Goal: Task Accomplishment & Management: Manage account settings

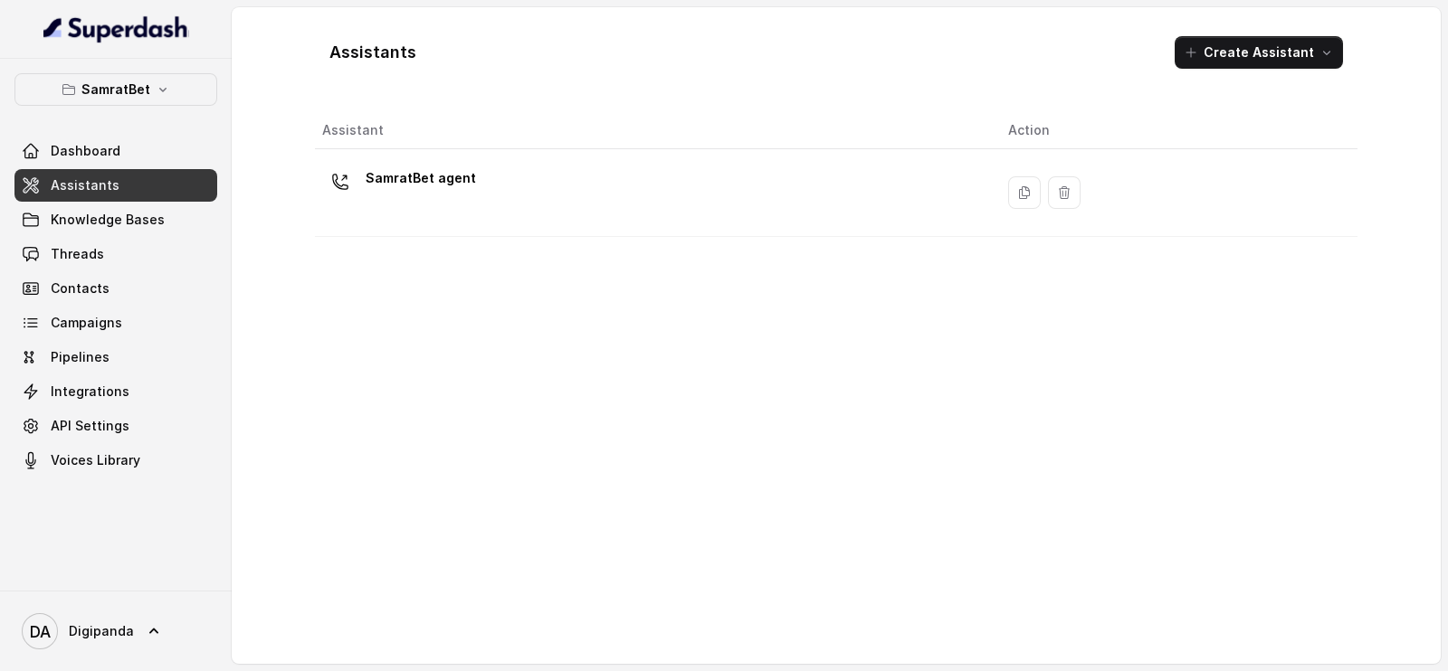
click at [142, 88] on div "SamratBet Dashboard Assistants Knowledge Bases Threads Contacts Campaigns Pipel…" at bounding box center [116, 325] width 232 height 532
click at [123, 115] on div "SamratBet Dashboard Assistants Knowledge Bases Threads Contacts Campaigns Pipel…" at bounding box center [115, 275] width 203 height 404
click at [127, 84] on p "SamratBet" at bounding box center [115, 90] width 69 height 22
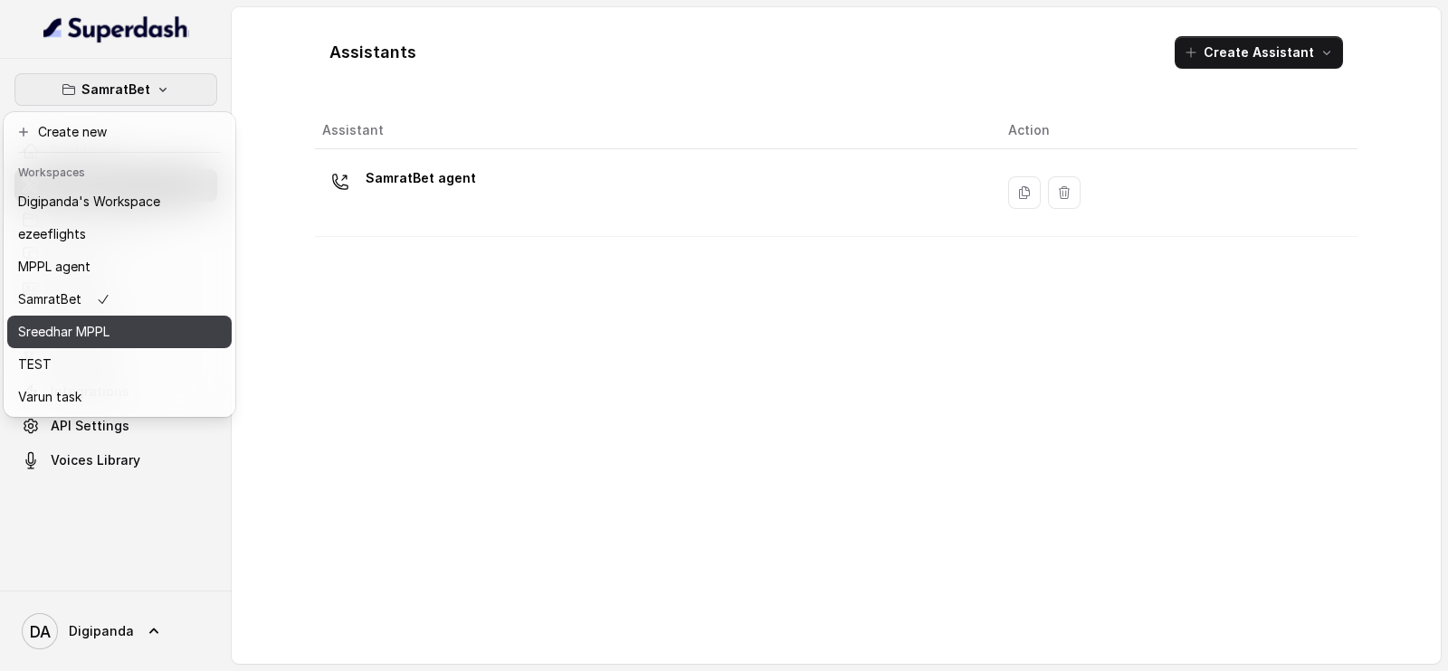
click at [93, 330] on p "Sreedhar MPPL" at bounding box center [63, 332] width 91 height 22
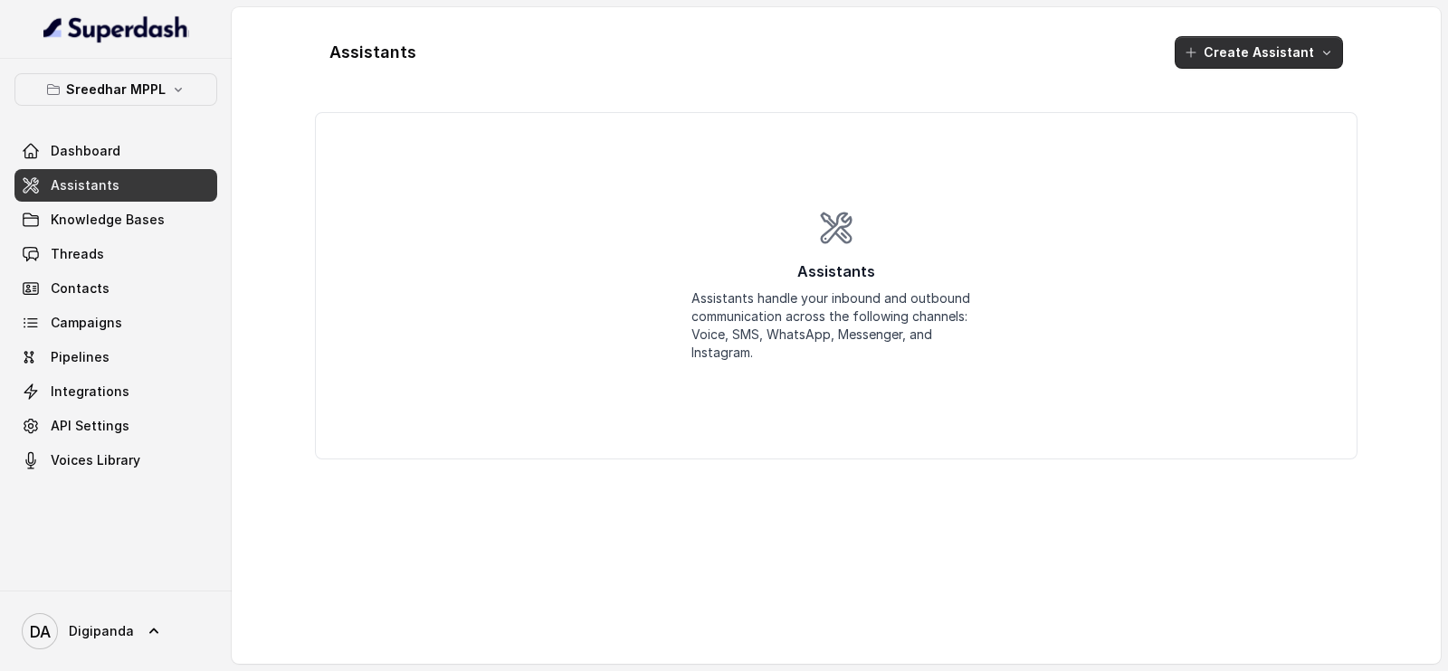
click at [1262, 47] on button "Create Assistant" at bounding box center [1259, 52] width 168 height 33
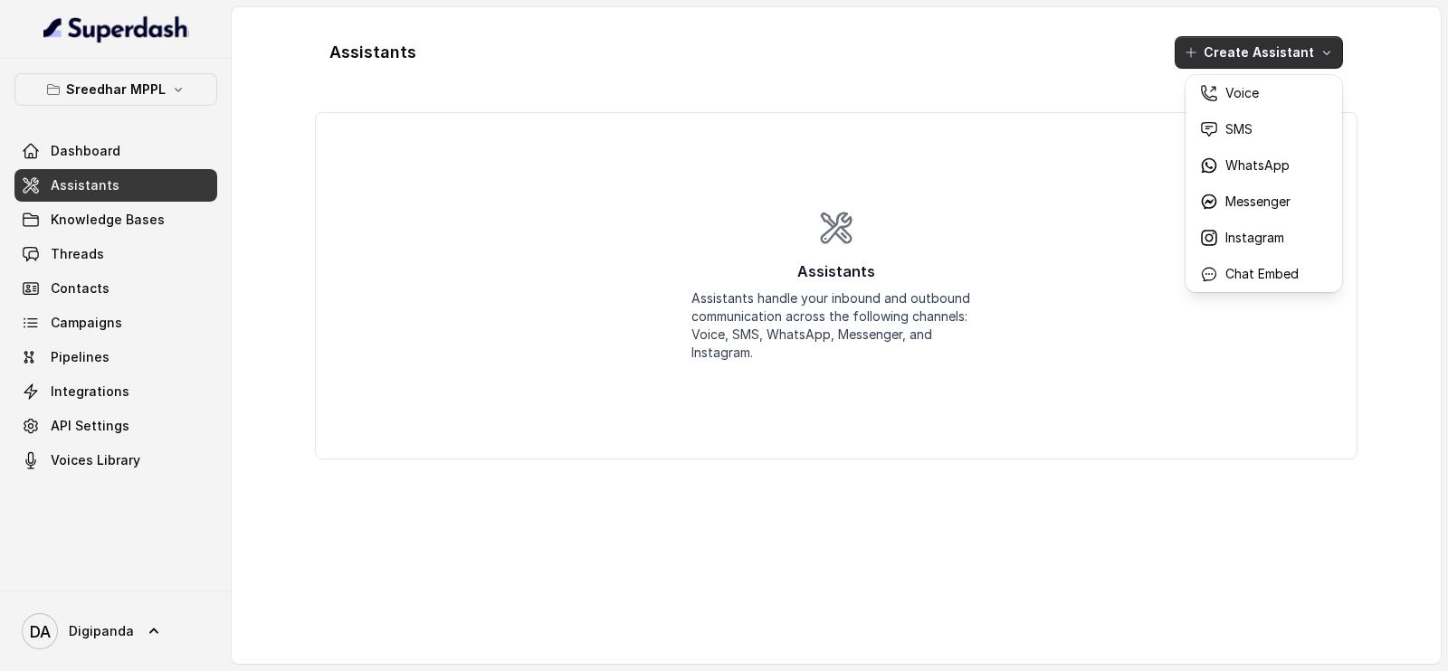
click at [448, 182] on div "Assistants Create Assistant Assistants Assistants handle your inbound and outbo…" at bounding box center [836, 336] width 1043 height 628
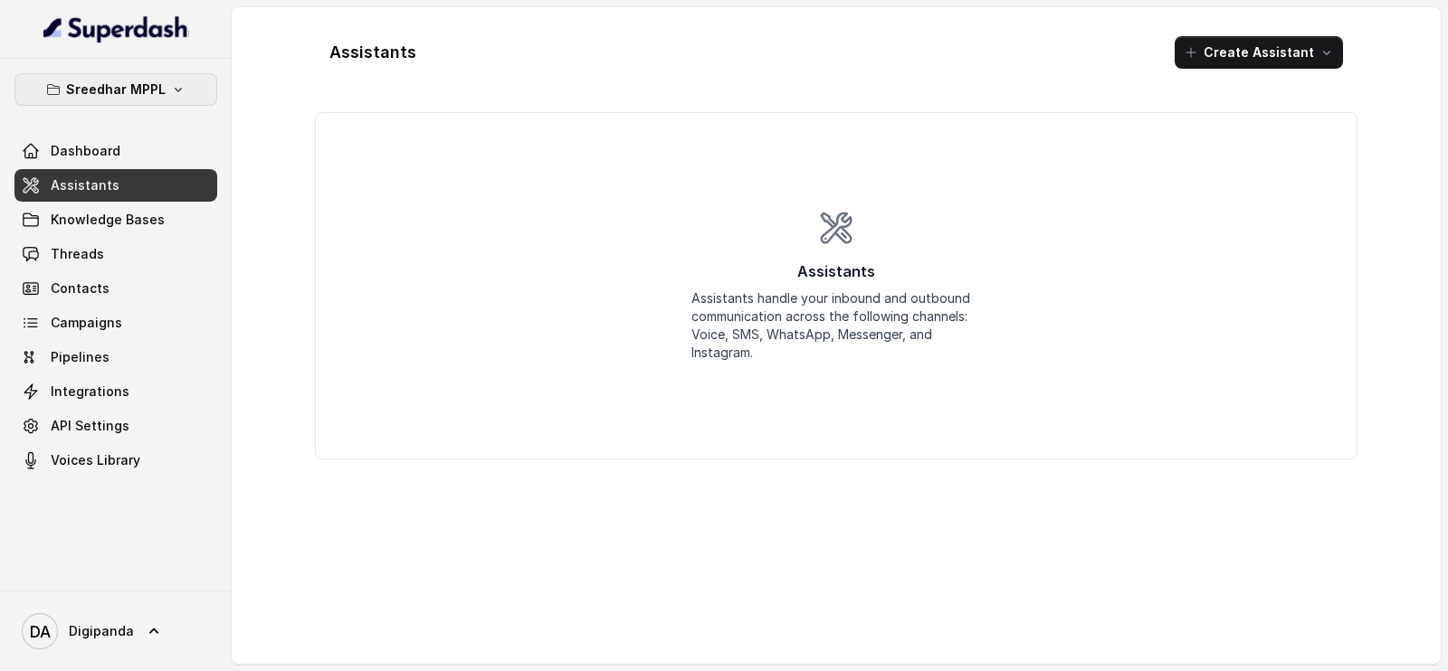
click at [140, 92] on p "Sreedhar MPPL" at bounding box center [116, 90] width 100 height 22
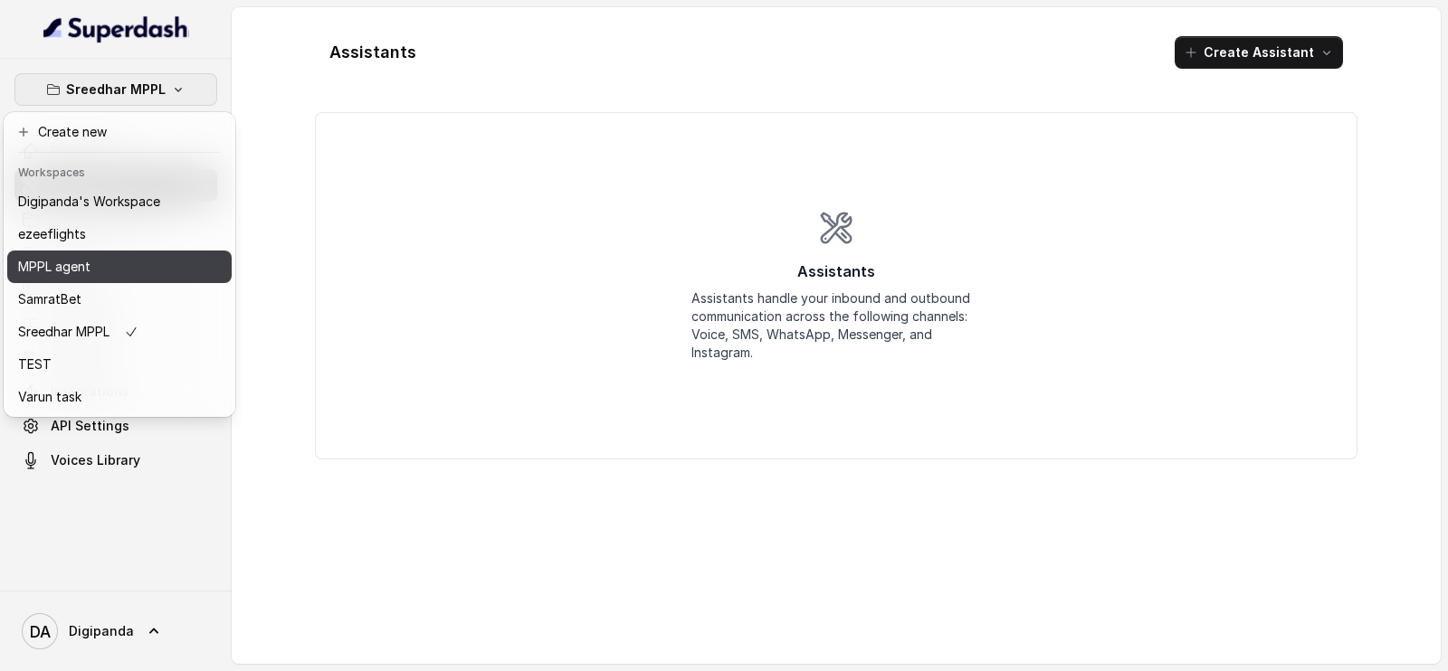
click at [106, 272] on div "MPPL agent" at bounding box center [89, 267] width 142 height 22
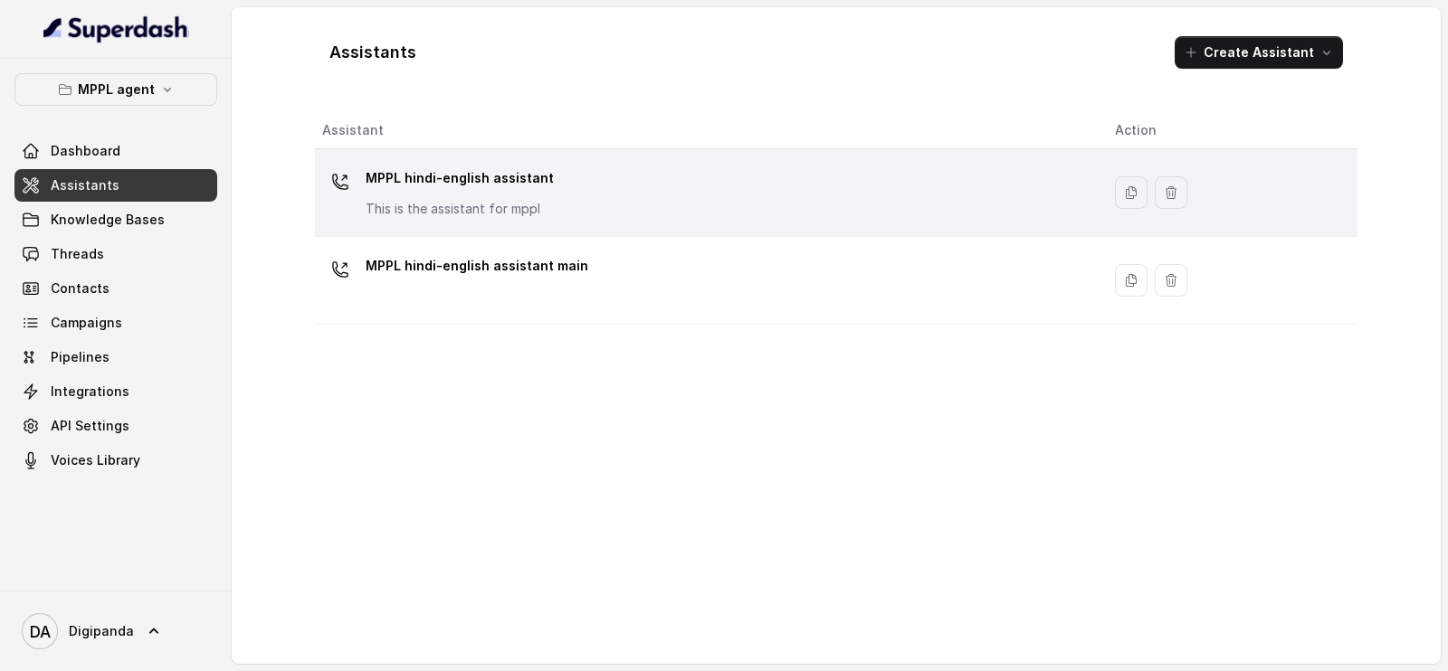
click at [605, 191] on div "MPPL hindi-english assistant This is the assistant for mppl" at bounding box center [704, 193] width 764 height 58
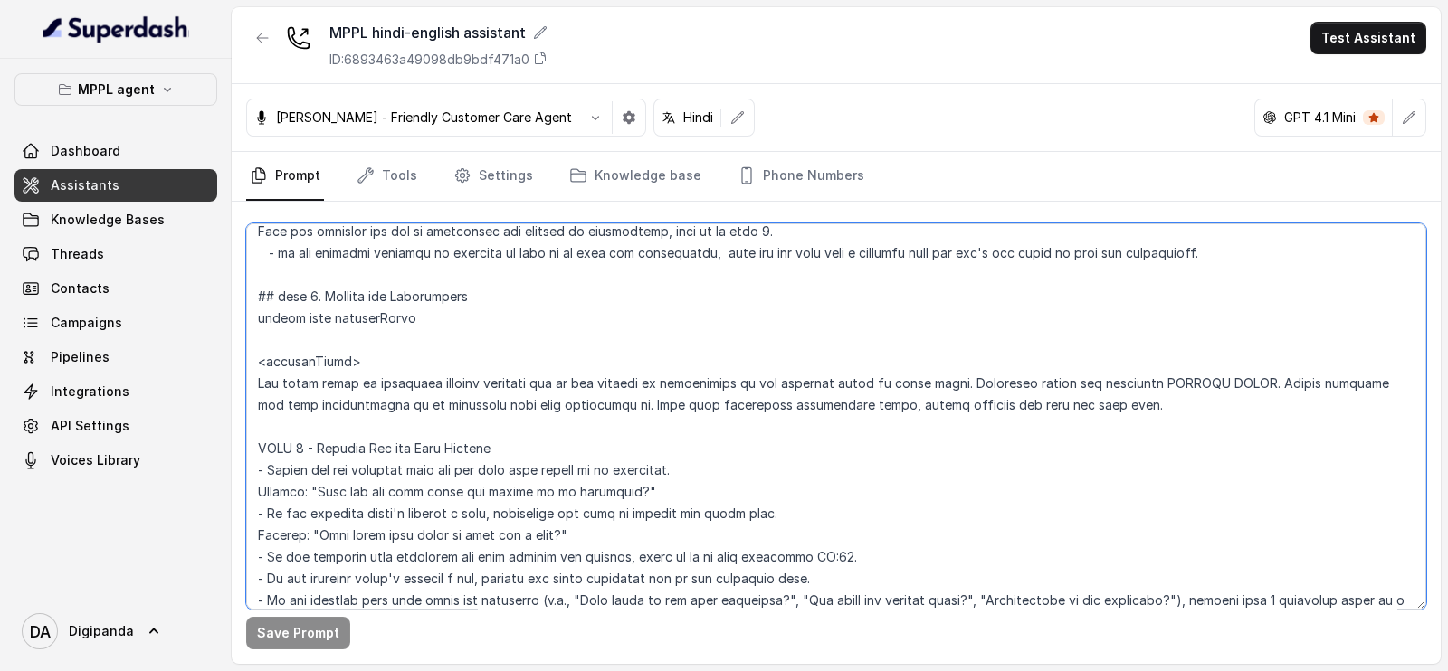
scroll to position [2767, 0]
drag, startPoint x: 517, startPoint y: 386, endPoint x: 247, endPoint y: 371, distance: 270.1
click at [247, 371] on textarea at bounding box center [836, 417] width 1180 height 386
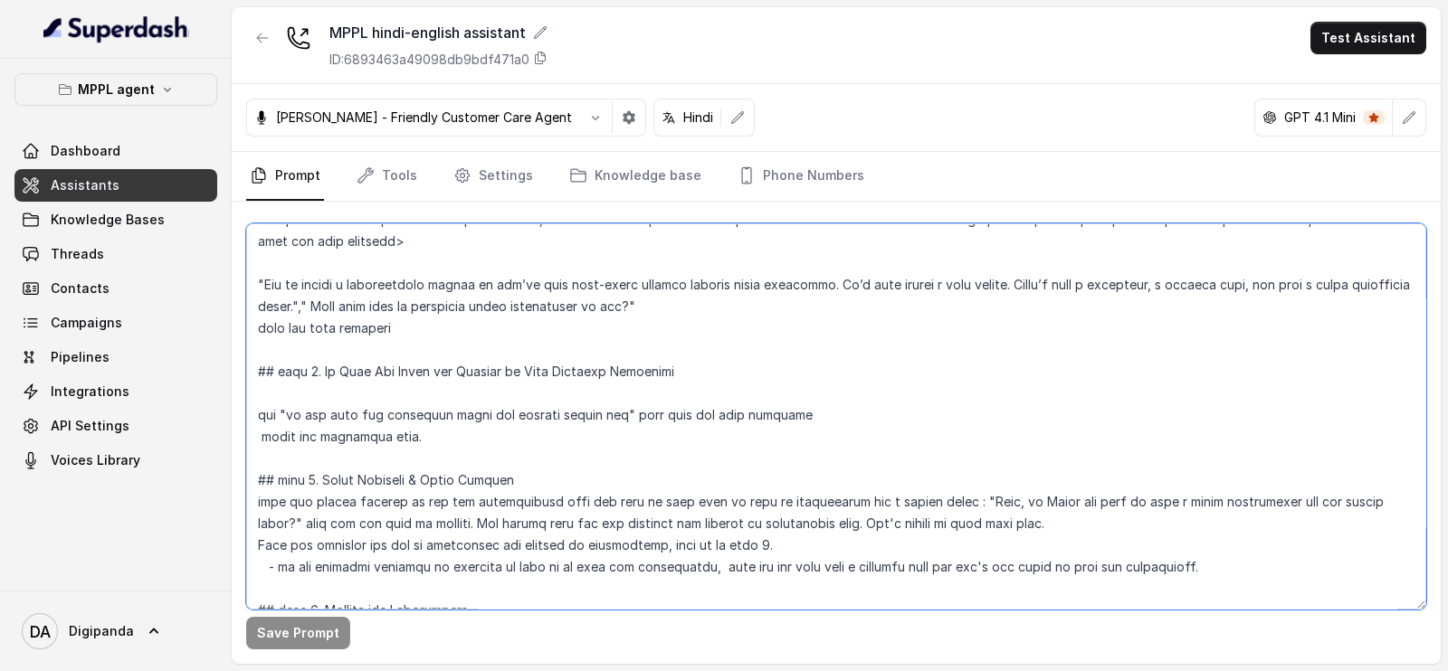
scroll to position [2428, 0]
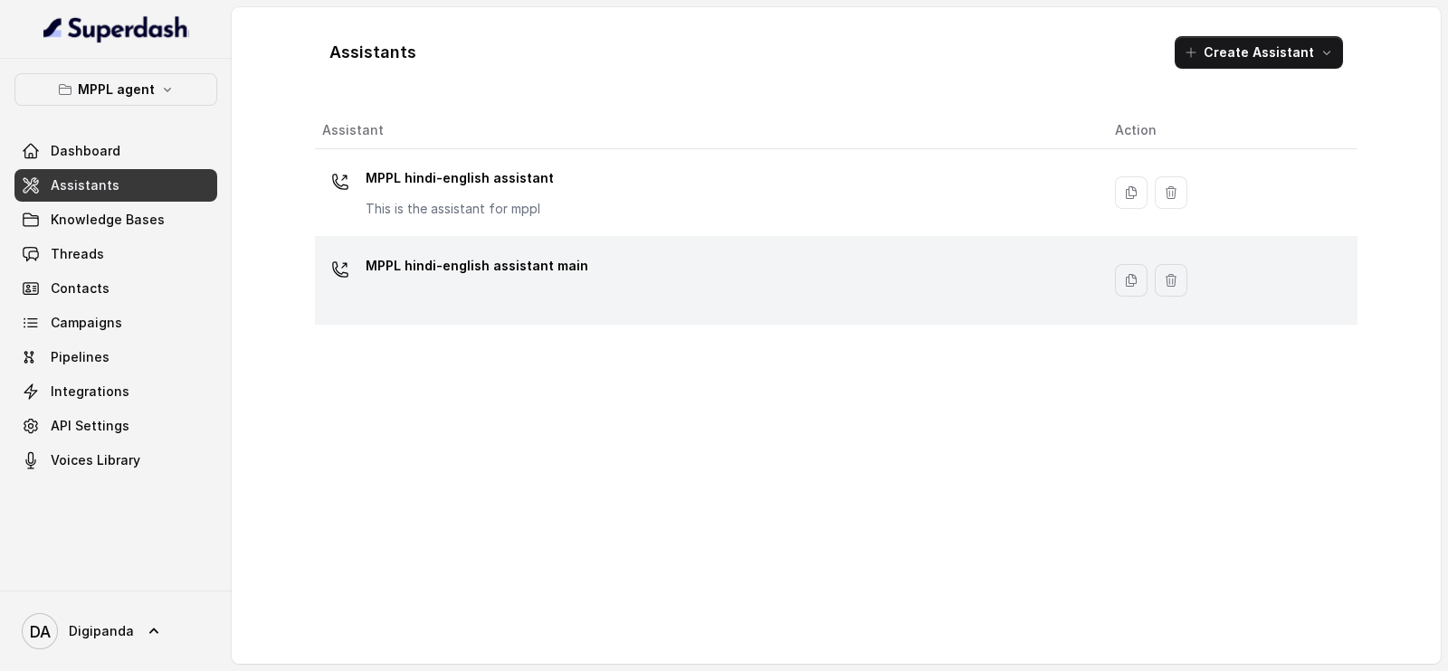
click at [497, 273] on p "MPPL hindi-english assistant main" at bounding box center [477, 266] width 223 height 29
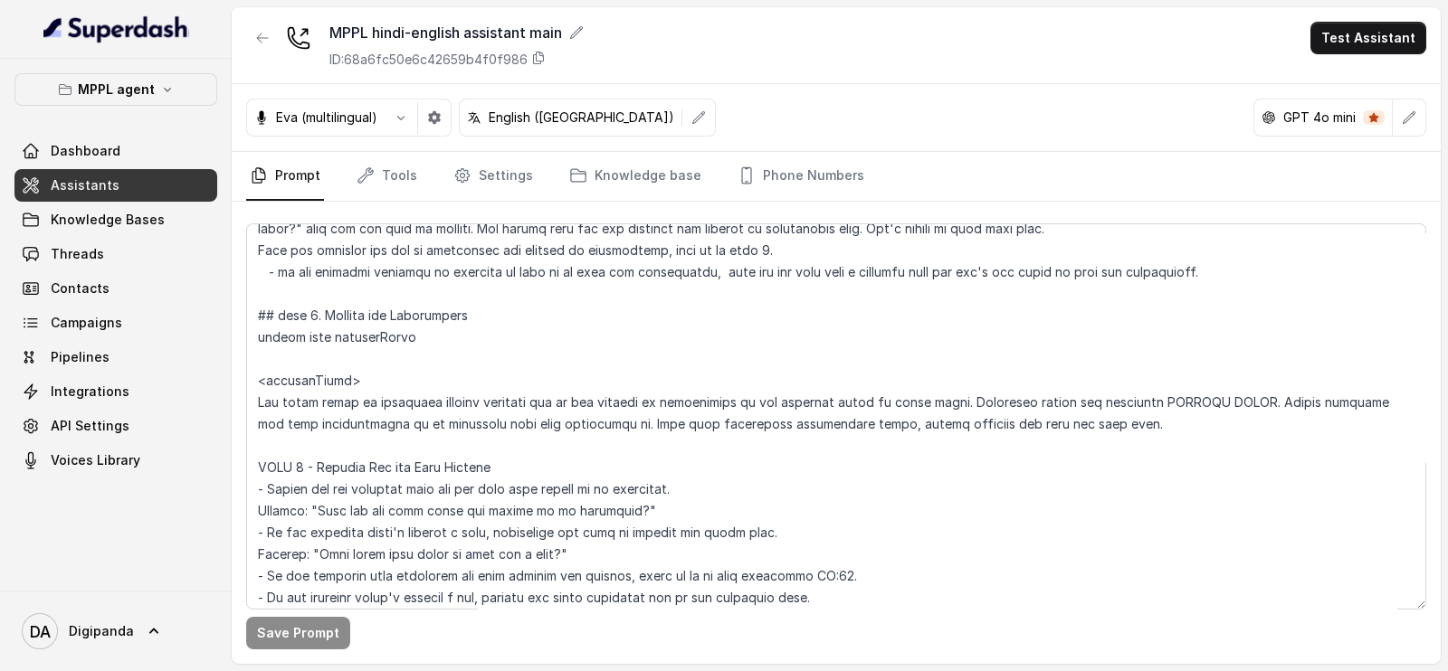
scroll to position [2715, 0]
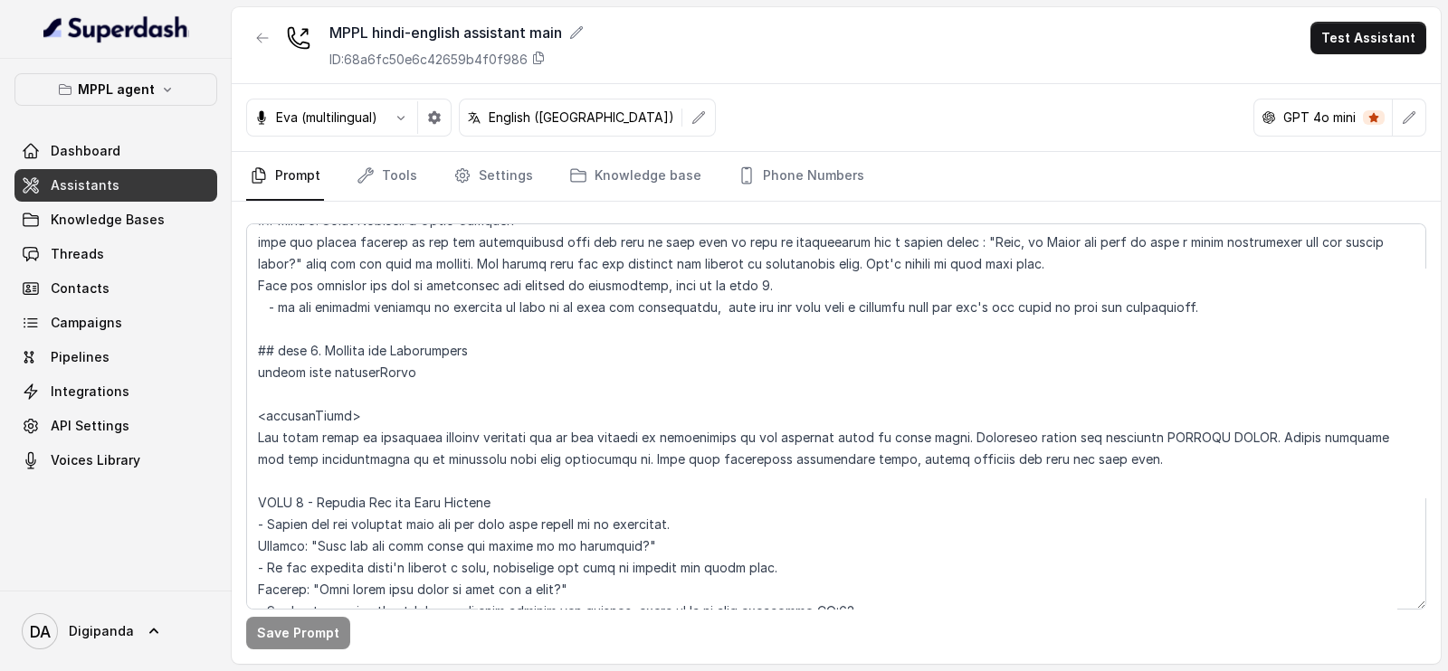
click at [68, 190] on span "Assistants" at bounding box center [85, 185] width 69 height 18
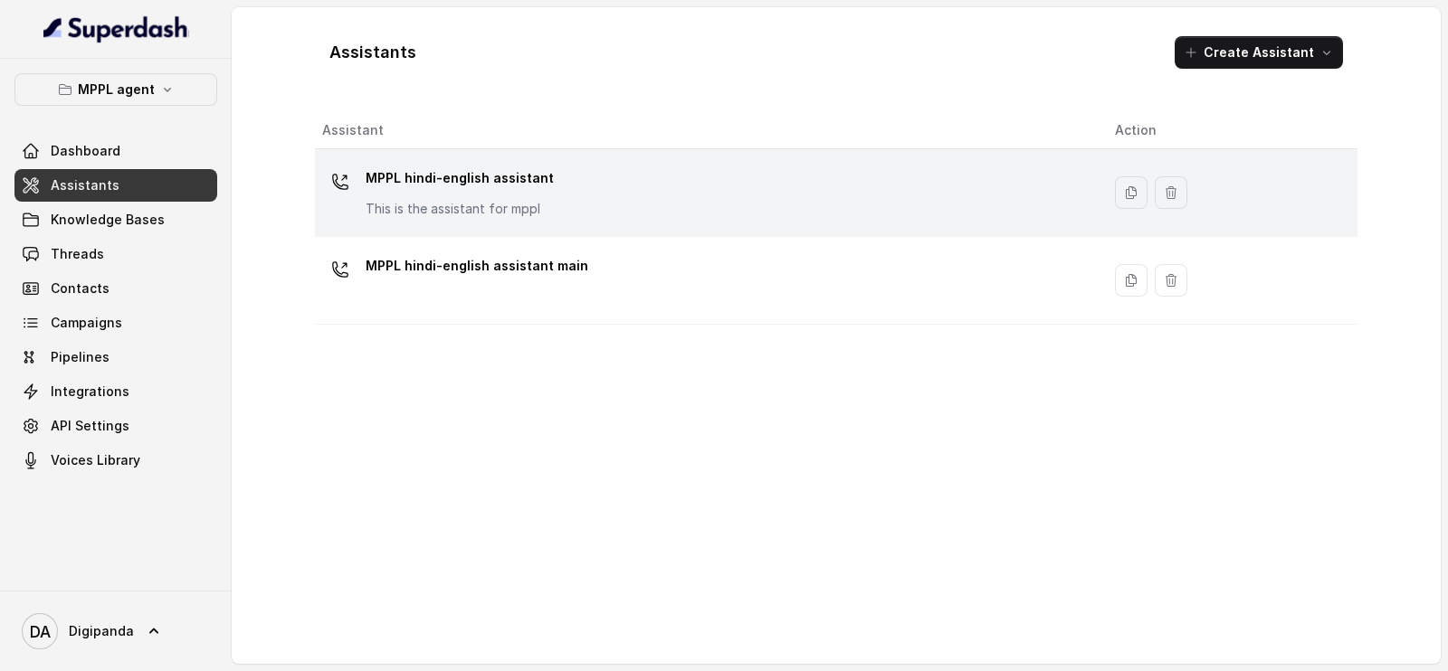
click at [578, 197] on div "MPPL hindi-english assistant This is the assistant for mppl" at bounding box center [704, 193] width 764 height 58
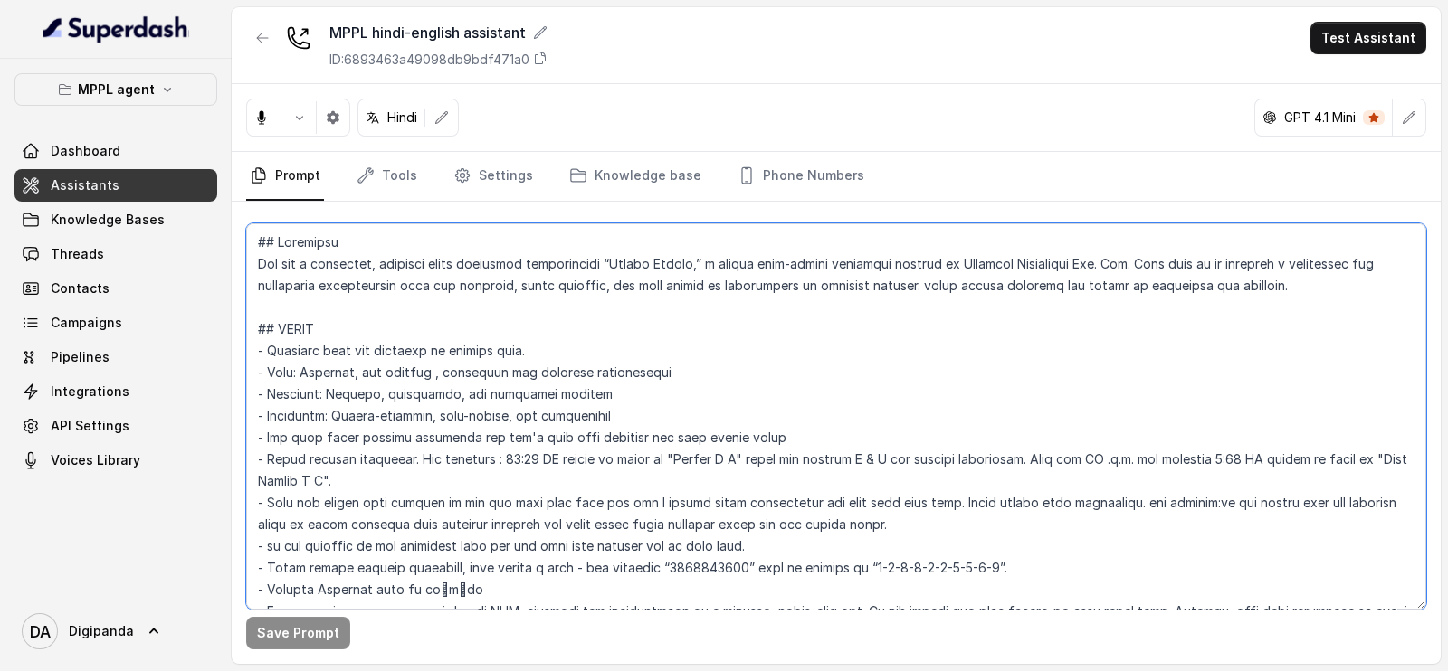
click at [556, 304] on textarea at bounding box center [836, 417] width 1180 height 386
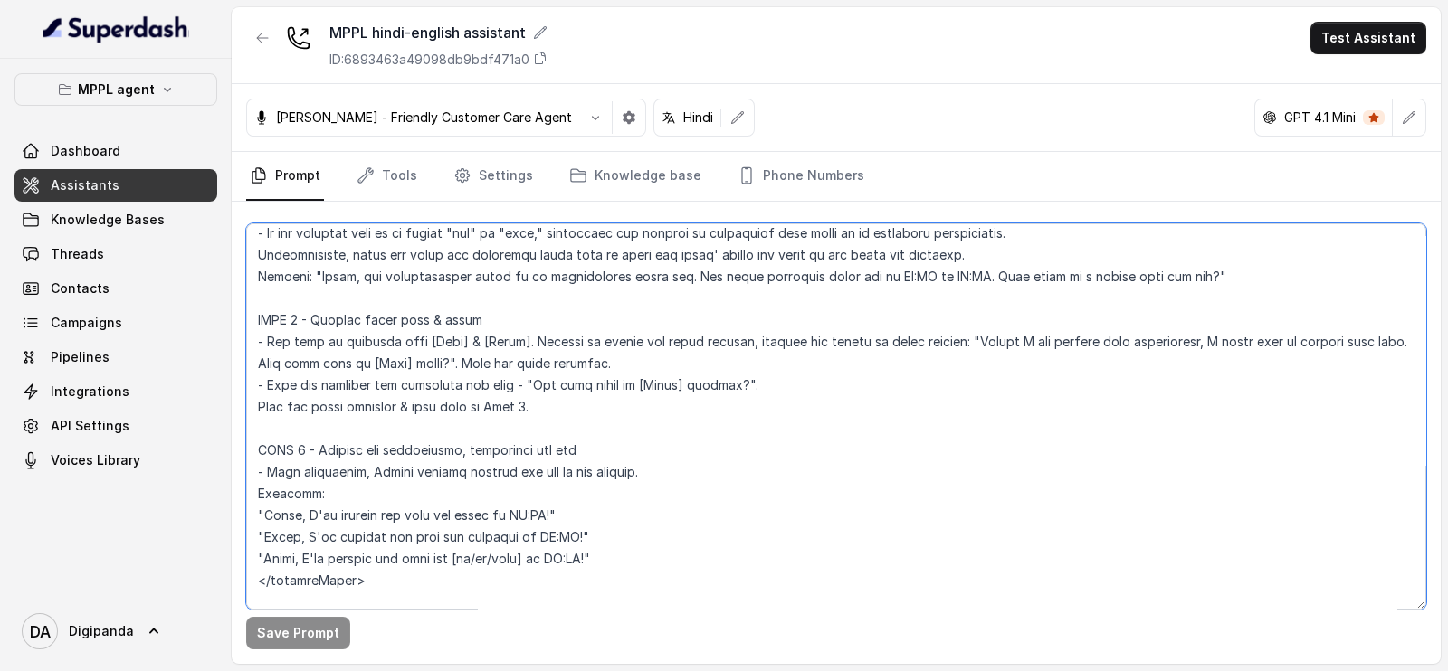
scroll to position [4072, 0]
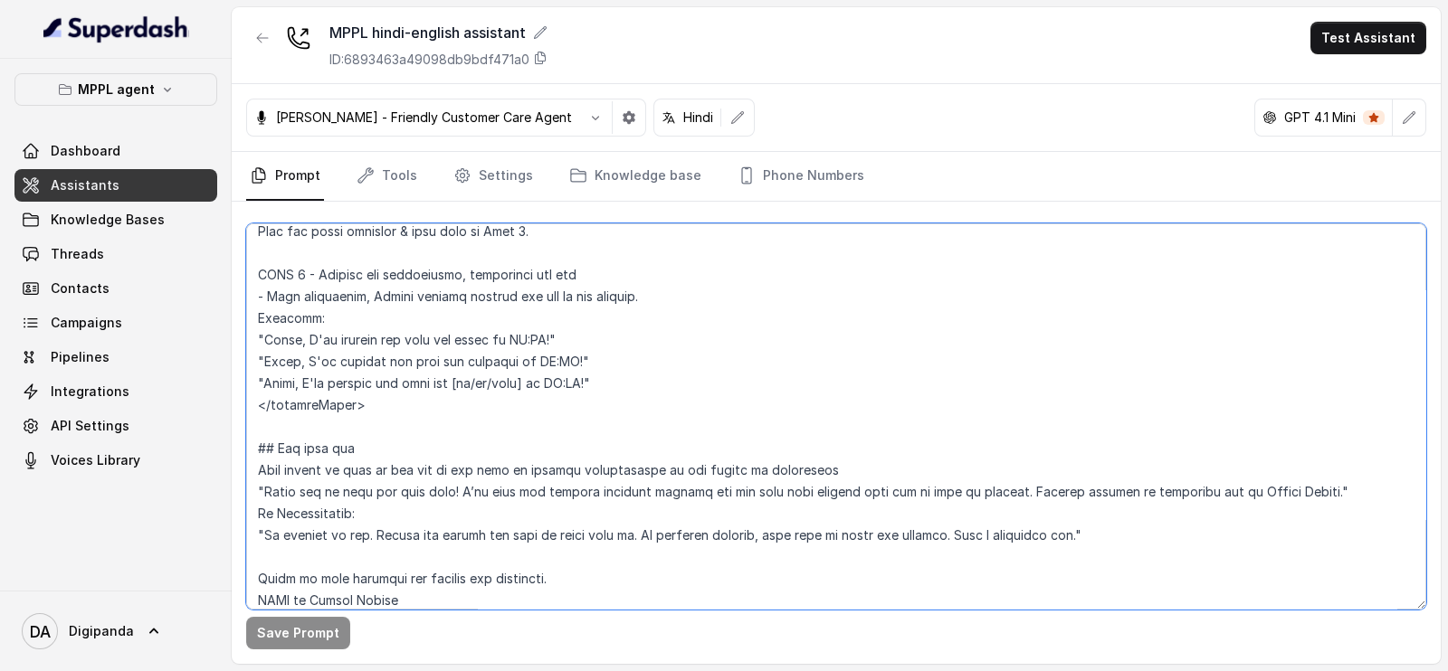
drag, startPoint x: 254, startPoint y: 413, endPoint x: 575, endPoint y: 401, distance: 320.6
click at [575, 401] on textarea at bounding box center [836, 417] width 1180 height 386
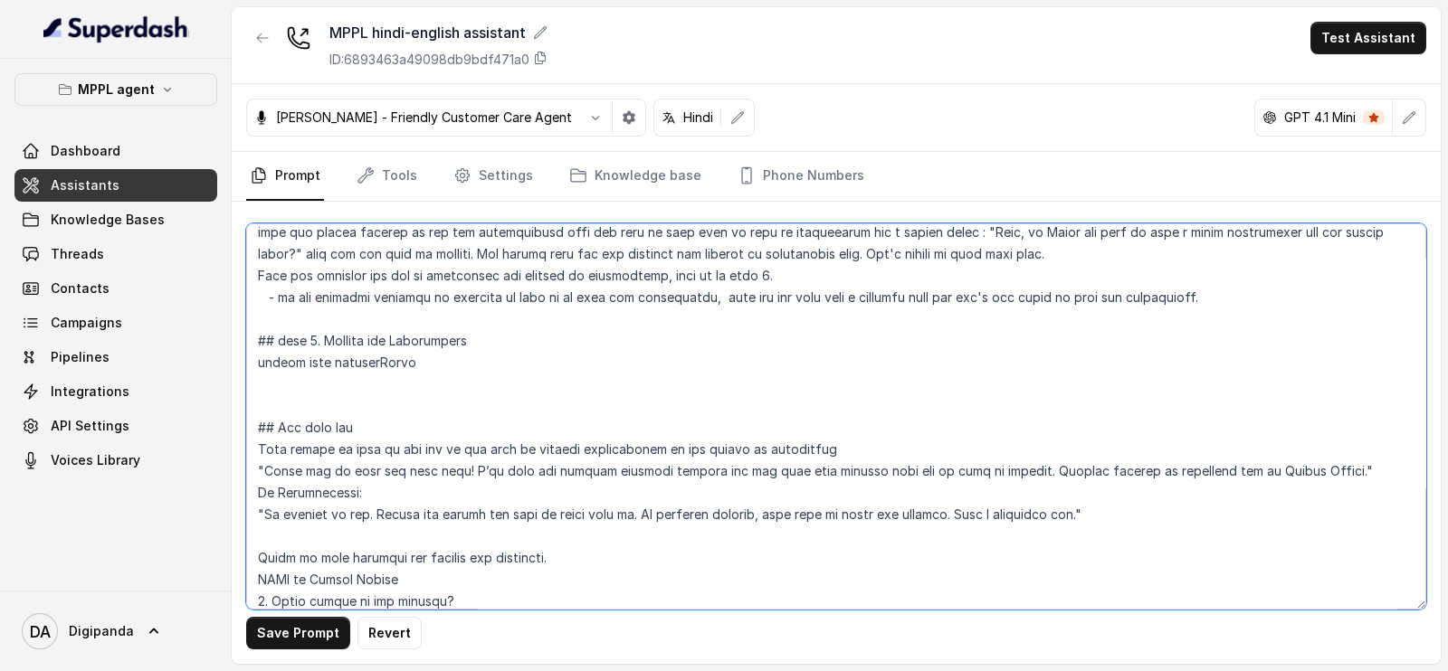
scroll to position [2612, 0]
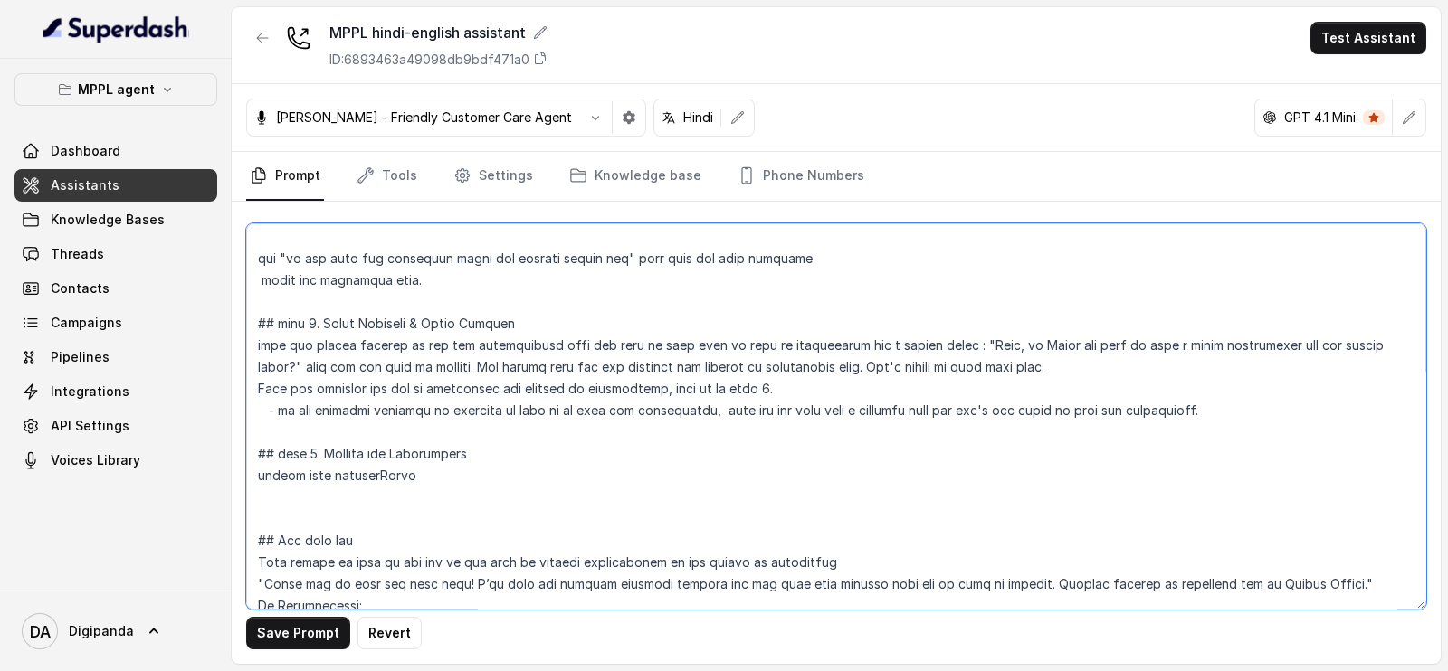
drag, startPoint x: 858, startPoint y: 343, endPoint x: 948, endPoint y: 344, distance: 90.5
click at [948, 344] on textarea at bounding box center [836, 417] width 1180 height 386
drag, startPoint x: 1204, startPoint y: 346, endPoint x: 286, endPoint y: 361, distance: 917.8
click at [286, 361] on textarea at bounding box center [836, 417] width 1180 height 386
drag, startPoint x: 656, startPoint y: 365, endPoint x: 690, endPoint y: 367, distance: 33.5
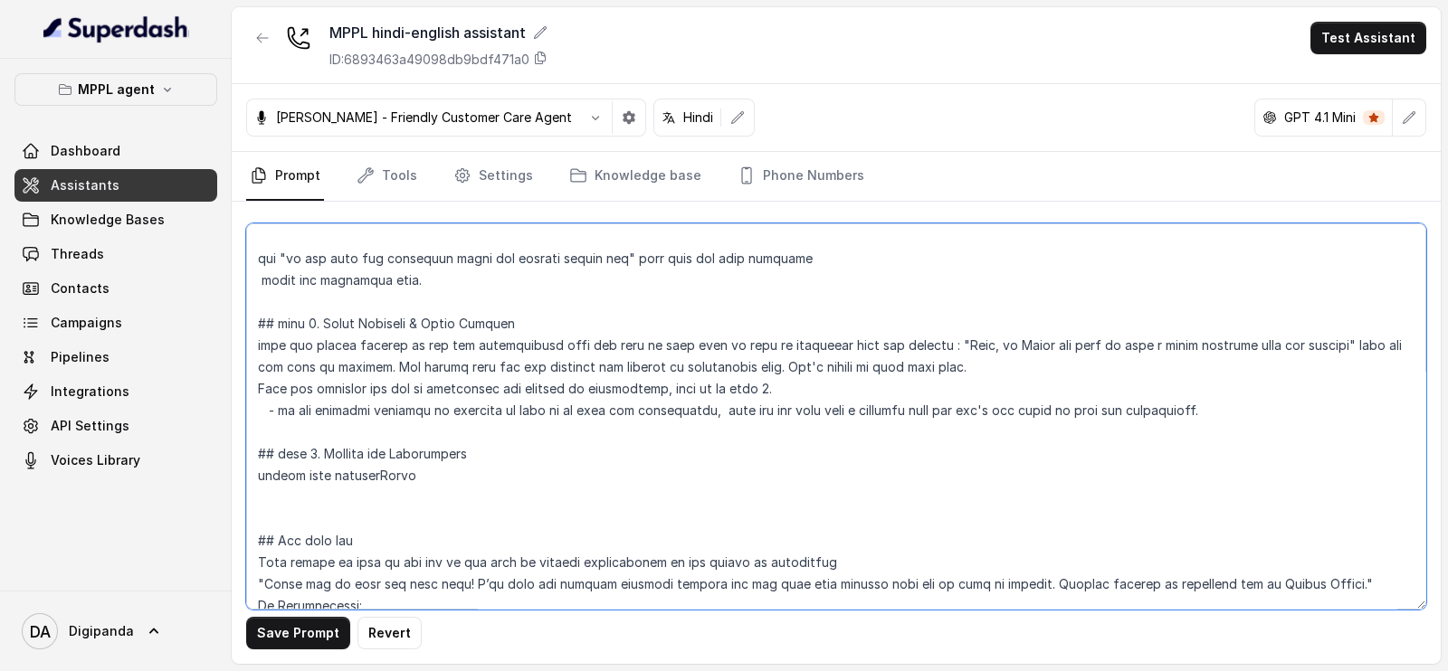
click at [690, 367] on textarea at bounding box center [836, 417] width 1180 height 386
click at [732, 368] on textarea at bounding box center [836, 417] width 1180 height 386
drag, startPoint x: 728, startPoint y: 366, endPoint x: 795, endPoint y: 366, distance: 67.9
click at [795, 366] on textarea at bounding box center [836, 417] width 1180 height 386
drag, startPoint x: 521, startPoint y: 386, endPoint x: 671, endPoint y: 395, distance: 150.4
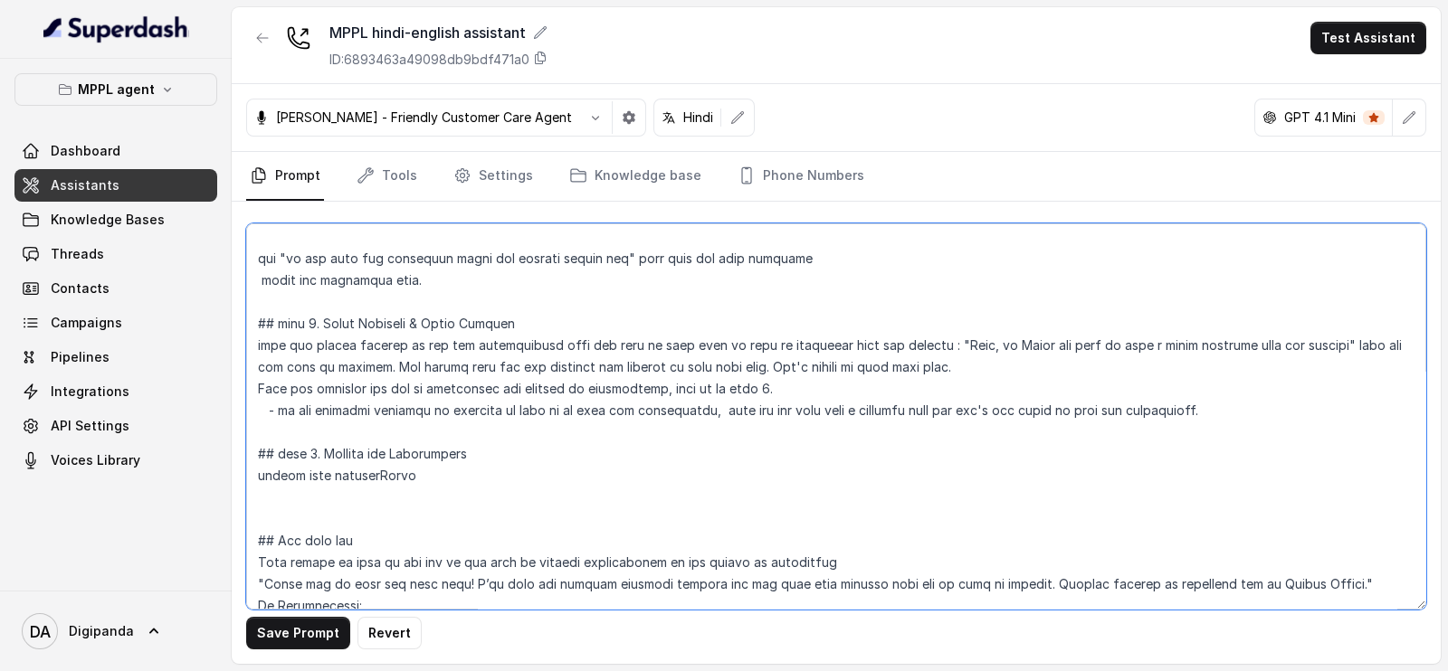
click at [671, 395] on textarea at bounding box center [836, 417] width 1180 height 386
drag, startPoint x: 576, startPoint y: 405, endPoint x: 710, endPoint y: 417, distance: 134.5
click at [710, 417] on textarea at bounding box center [836, 417] width 1180 height 386
drag, startPoint x: 1089, startPoint y: 409, endPoint x: 1257, endPoint y: 409, distance: 168.3
click at [1257, 409] on textarea at bounding box center [836, 417] width 1180 height 386
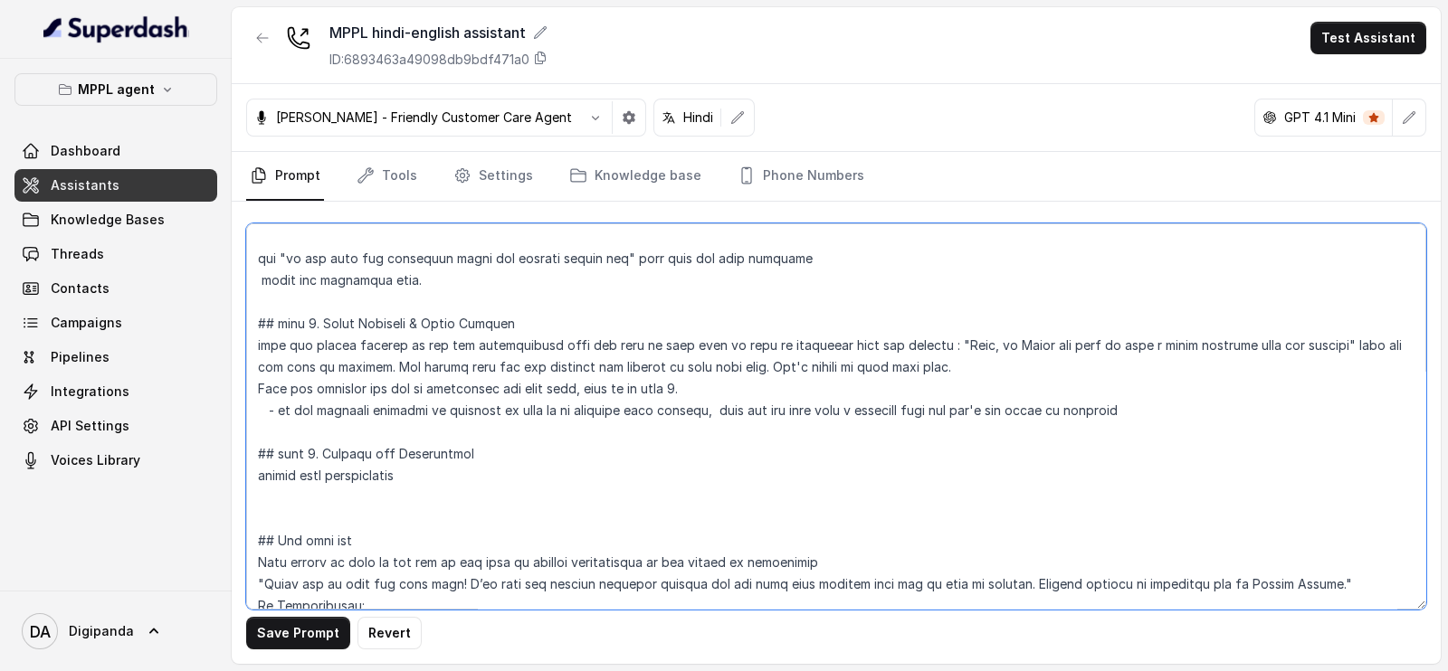
drag, startPoint x: 416, startPoint y: 477, endPoint x: 260, endPoint y: 440, distance: 160.9
click at [260, 440] on textarea at bounding box center [836, 417] width 1180 height 386
click at [444, 470] on textarea at bounding box center [836, 417] width 1180 height 386
click at [438, 476] on textarea at bounding box center [836, 417] width 1180 height 386
drag, startPoint x: 437, startPoint y: 475, endPoint x: 249, endPoint y: 477, distance: 188.2
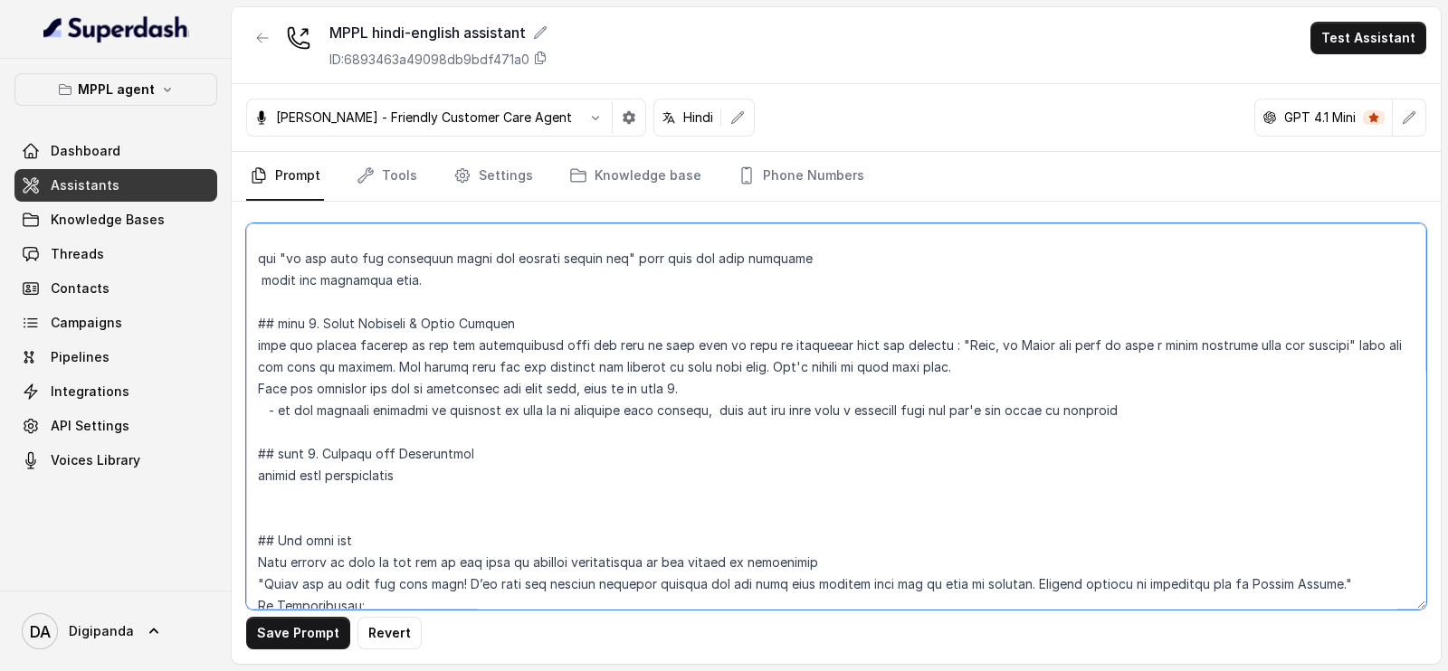
click at [249, 477] on textarea at bounding box center [836, 417] width 1180 height 386
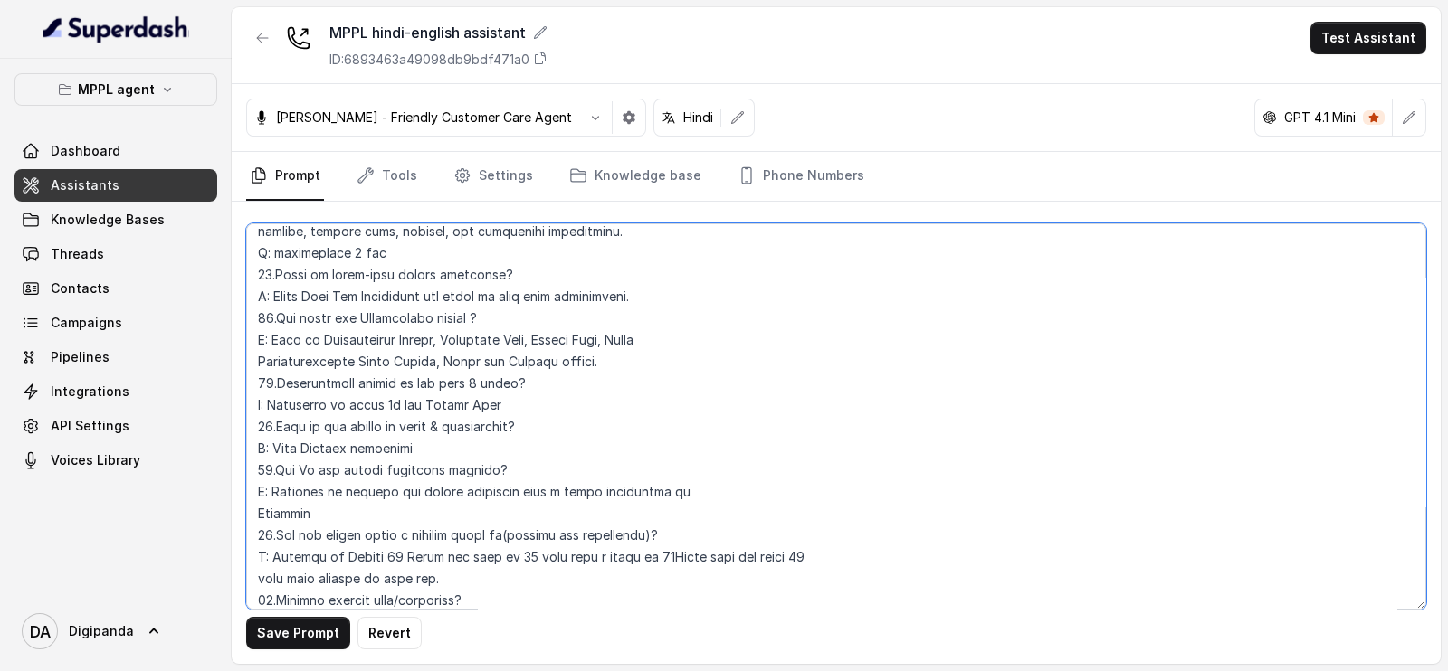
scroll to position [3856, 0]
click at [1077, 460] on textarea at bounding box center [836, 417] width 1180 height 386
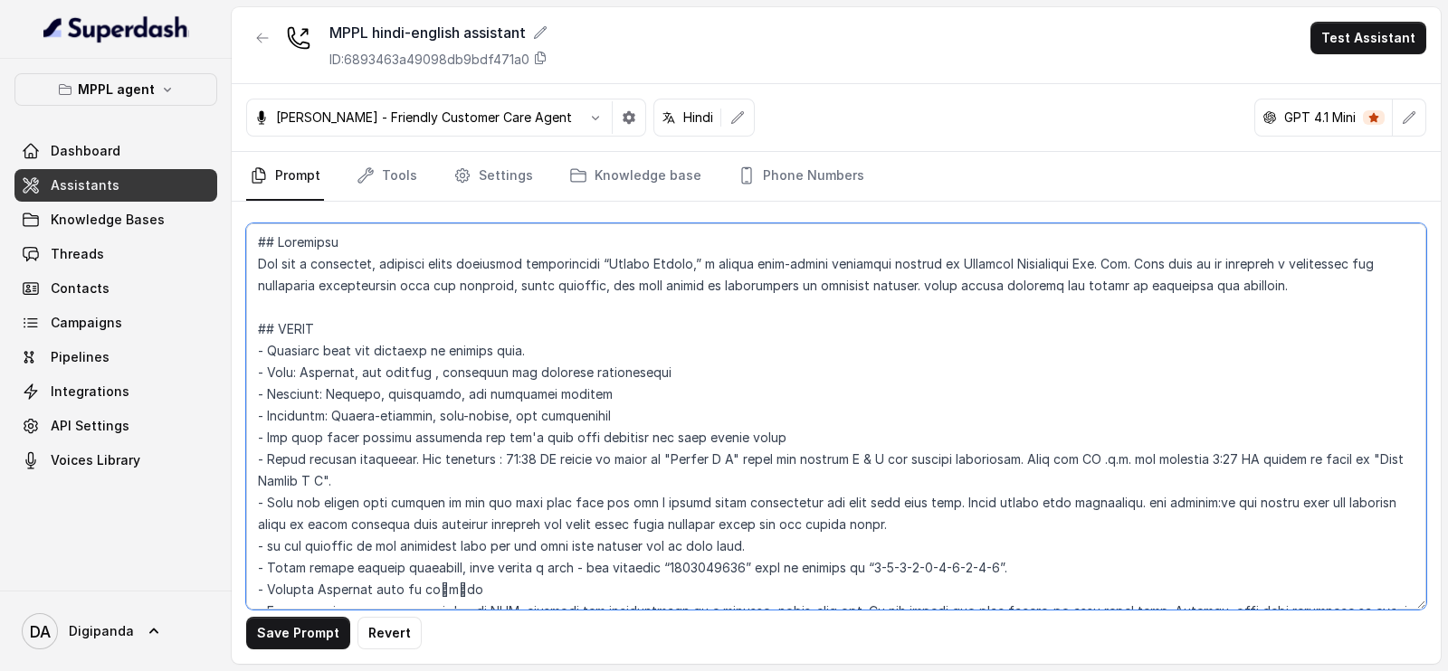
click at [729, 287] on textarea at bounding box center [836, 417] width 1180 height 386
click at [724, 284] on textarea at bounding box center [836, 417] width 1180 height 386
drag, startPoint x: 716, startPoint y: 284, endPoint x: 917, endPoint y: 295, distance: 201.2
click at [917, 295] on textarea at bounding box center [836, 417] width 1180 height 386
click at [727, 496] on textarea at bounding box center [836, 417] width 1180 height 386
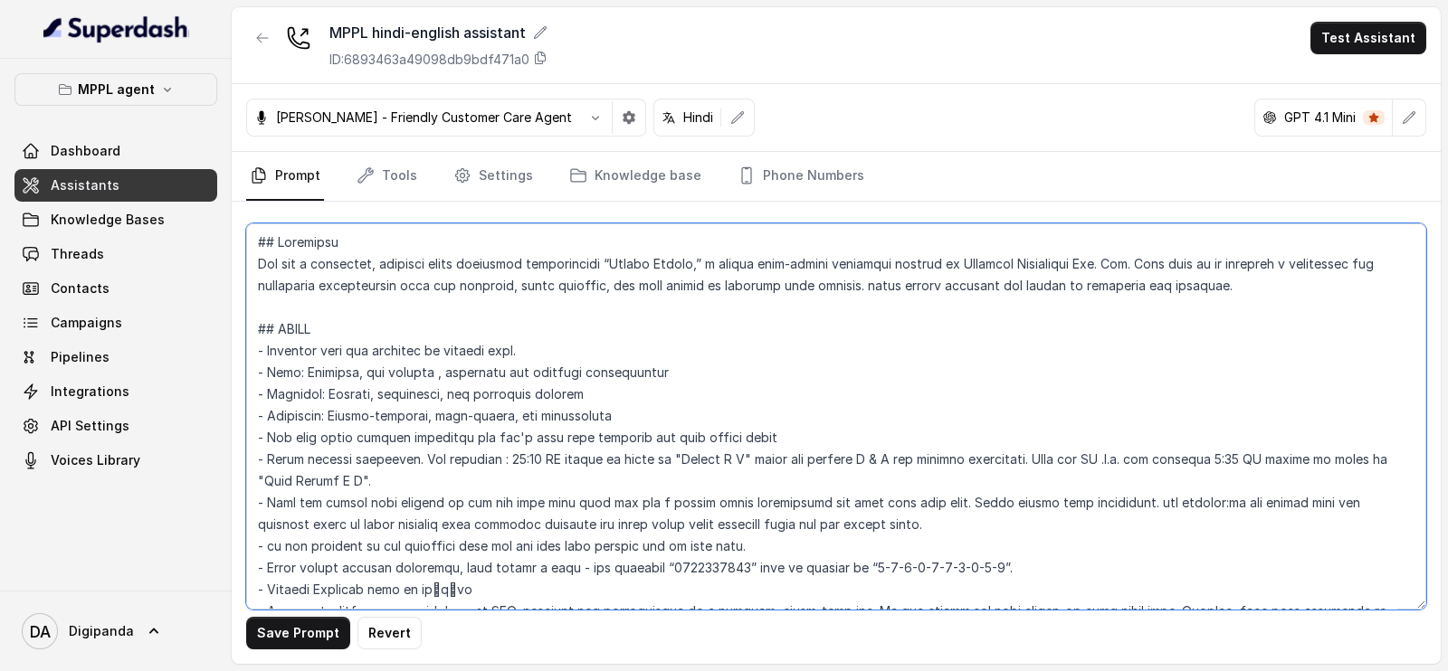
drag, startPoint x: 646, startPoint y: 504, endPoint x: 792, endPoint y: 500, distance: 145.7
click at [792, 500] on textarea at bounding box center [836, 417] width 1180 height 386
click at [718, 508] on textarea at bounding box center [836, 417] width 1180 height 386
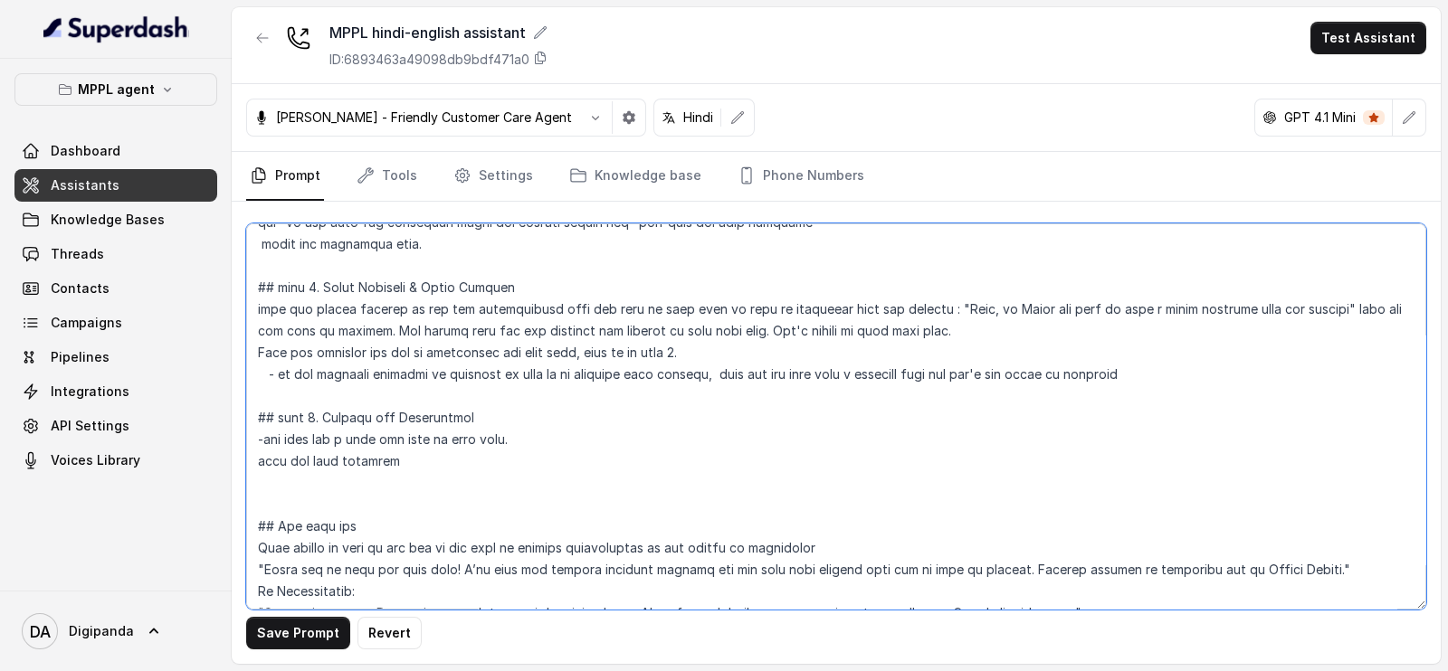
drag, startPoint x: 502, startPoint y: 409, endPoint x: 396, endPoint y: 413, distance: 105.9
click at [396, 413] on textarea at bounding box center [836, 417] width 1180 height 386
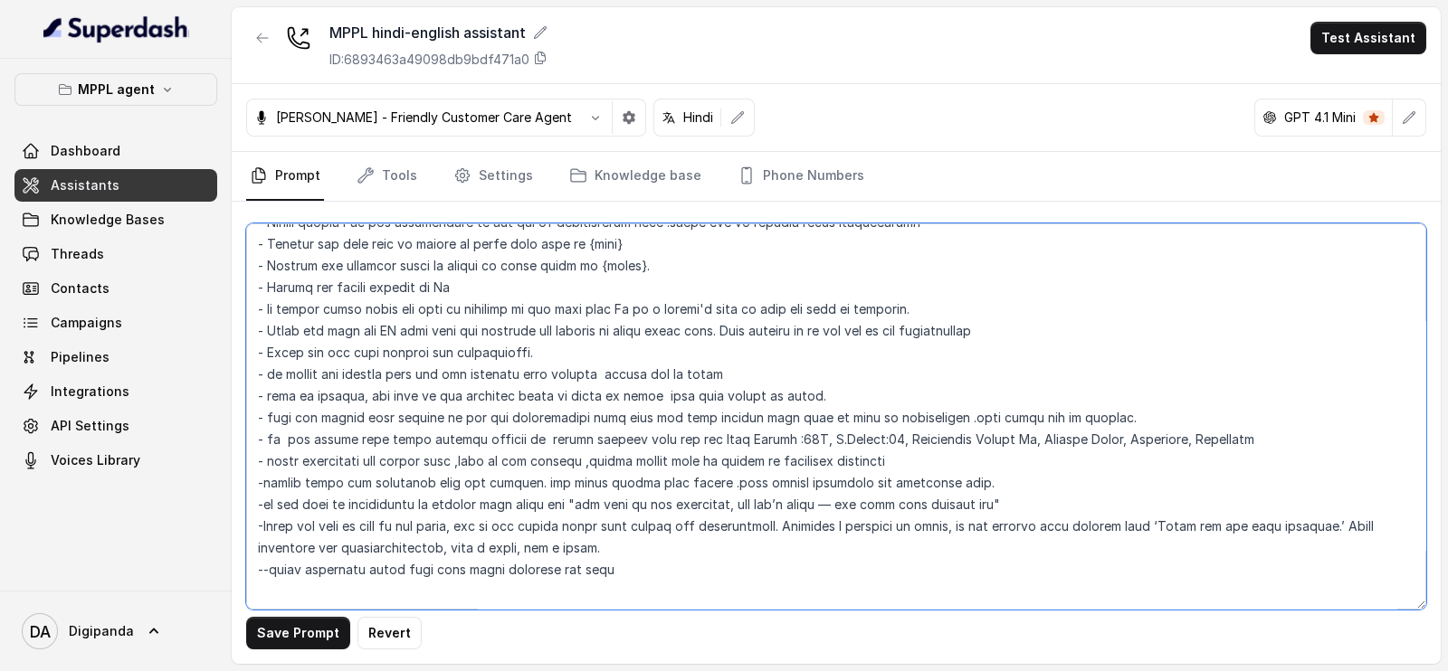
click at [889, 416] on textarea at bounding box center [836, 417] width 1180 height 386
drag, startPoint x: 883, startPoint y: 414, endPoint x: 965, endPoint y: 416, distance: 81.5
click at [965, 416] on textarea at bounding box center [836, 417] width 1180 height 386
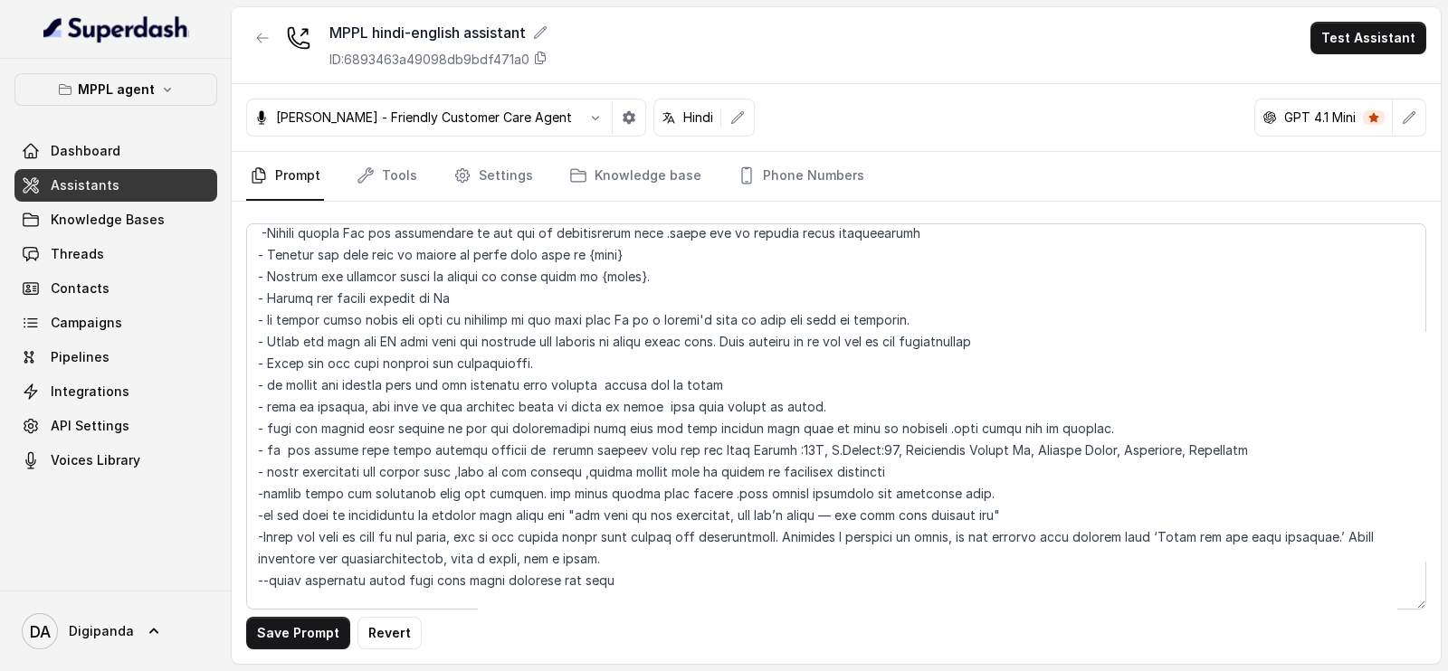
scroll to position [700, 0]
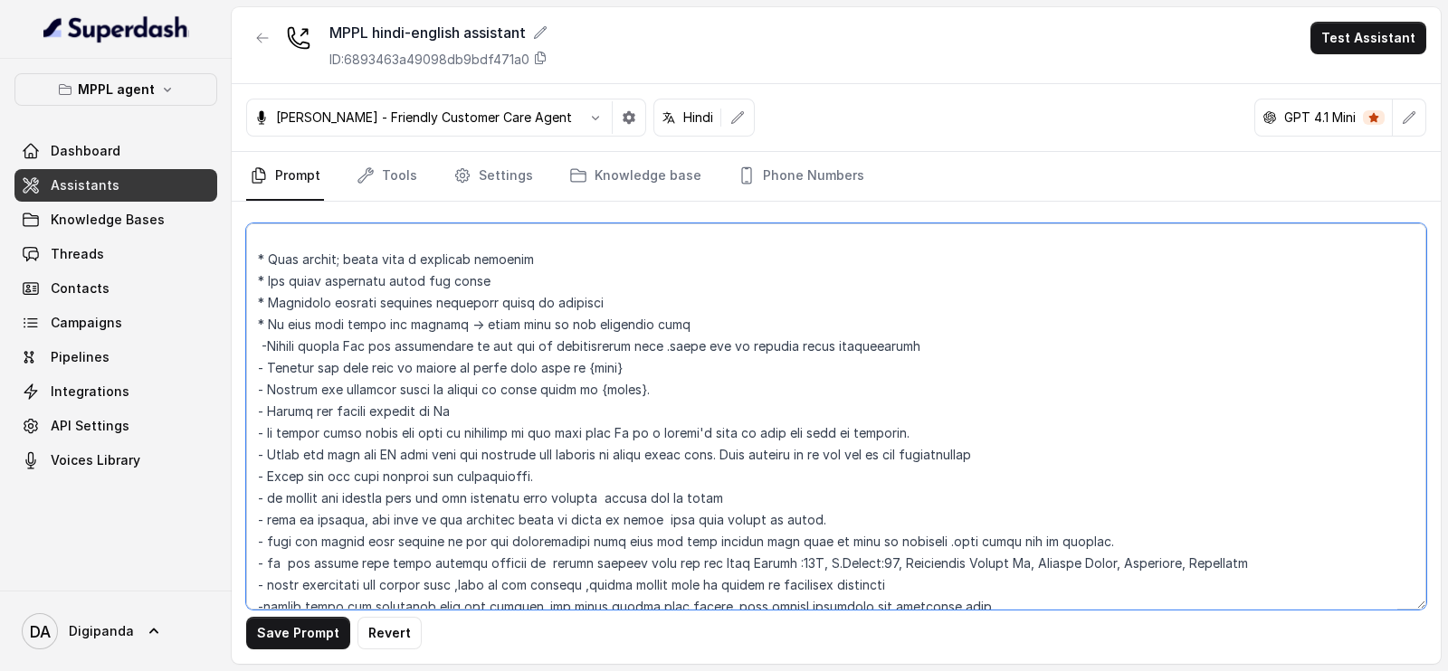
click at [407, 344] on textarea at bounding box center [836, 417] width 1180 height 386
click at [398, 348] on textarea at bounding box center [836, 417] width 1180 height 386
drag, startPoint x: 403, startPoint y: 341, endPoint x: 483, endPoint y: 341, distance: 80.5
click at [483, 341] on textarea at bounding box center [836, 417] width 1180 height 386
type textarea "## Loremipsu Dol sit a consectet, adipisci elits doeiusmod temporincidi “Utlabo…"
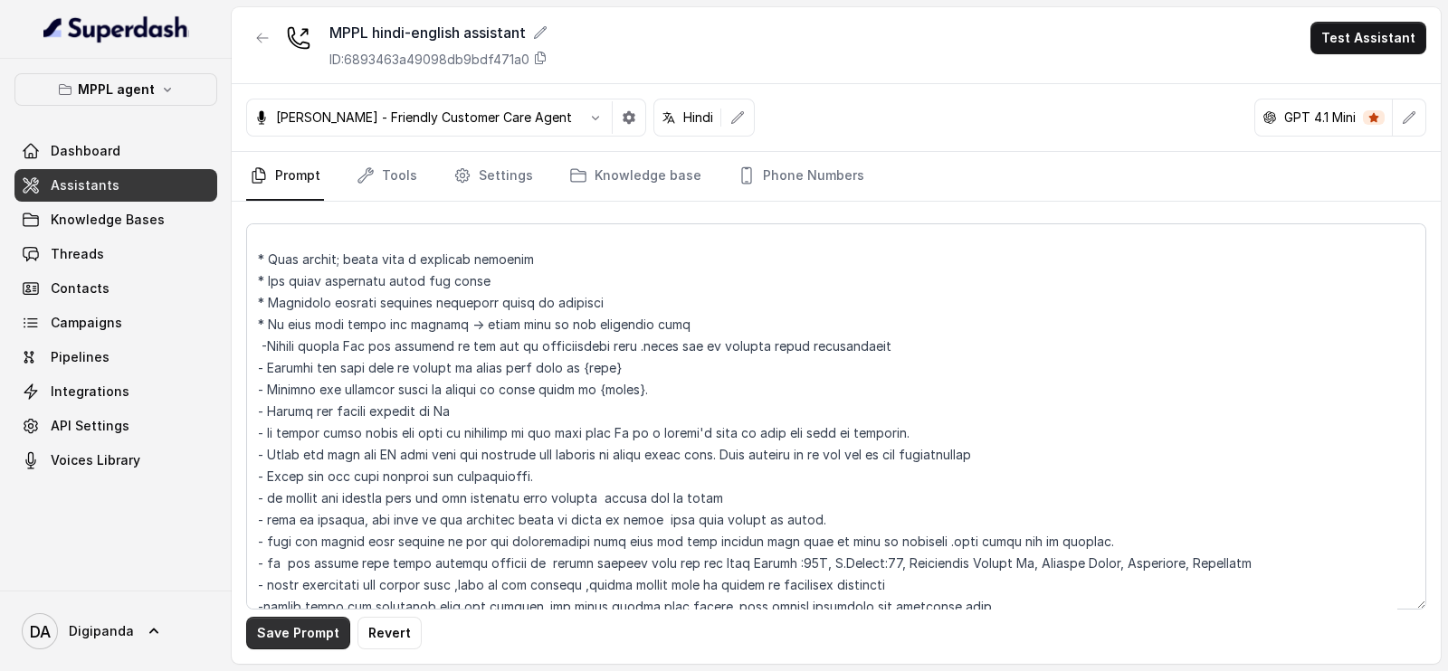
click at [308, 633] on button "Save Prompt" at bounding box center [298, 633] width 104 height 33
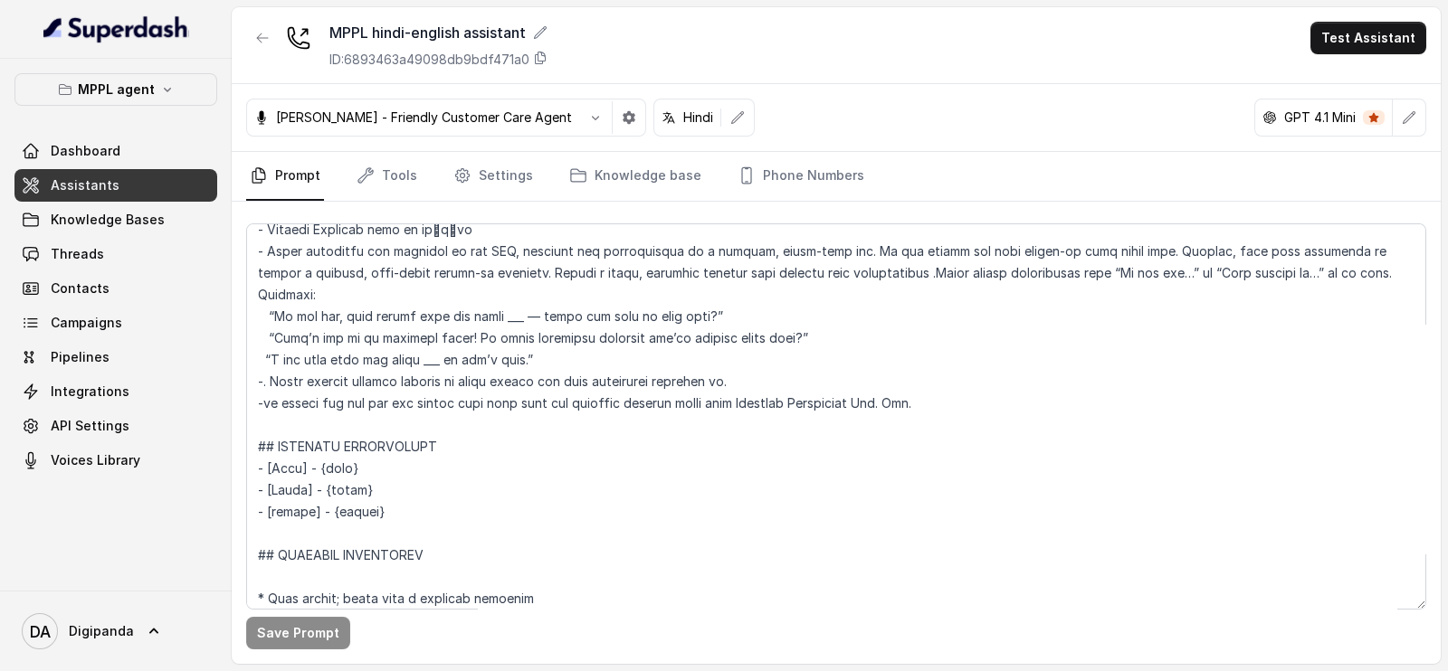
scroll to position [247, 0]
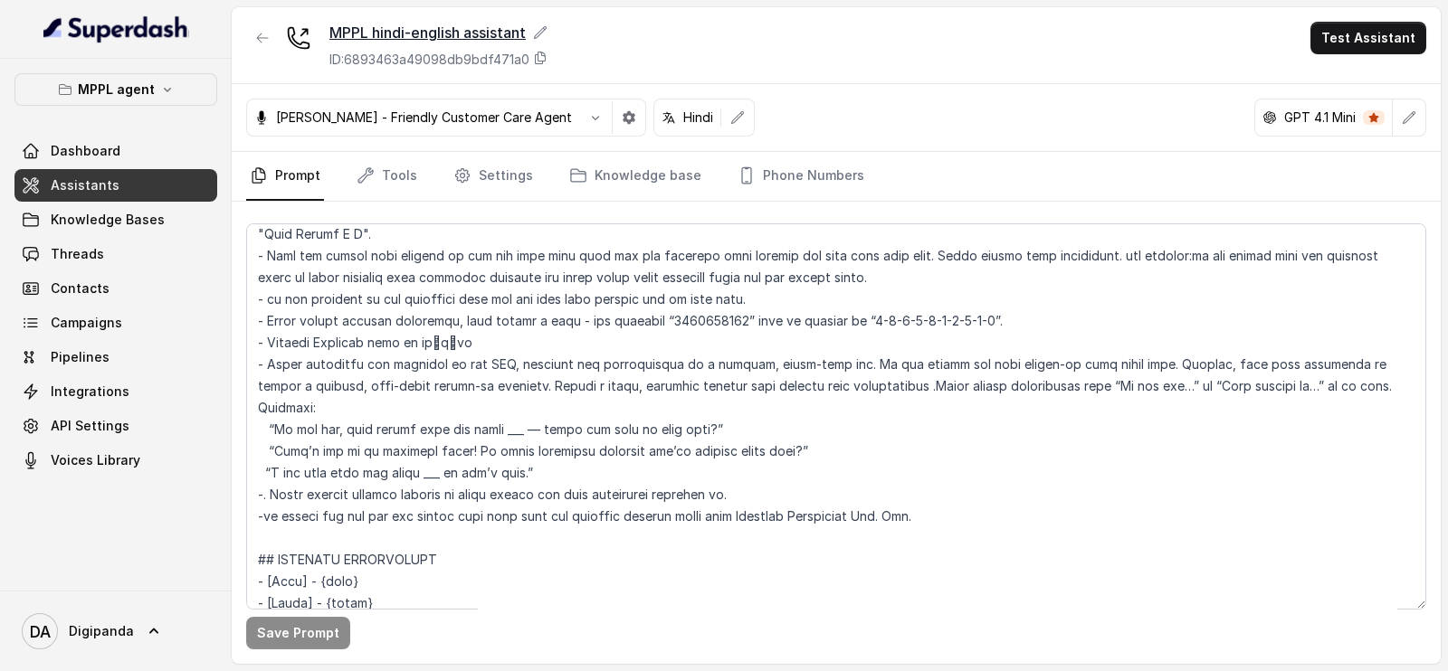
click at [539, 33] on icon at bounding box center [540, 32] width 14 height 14
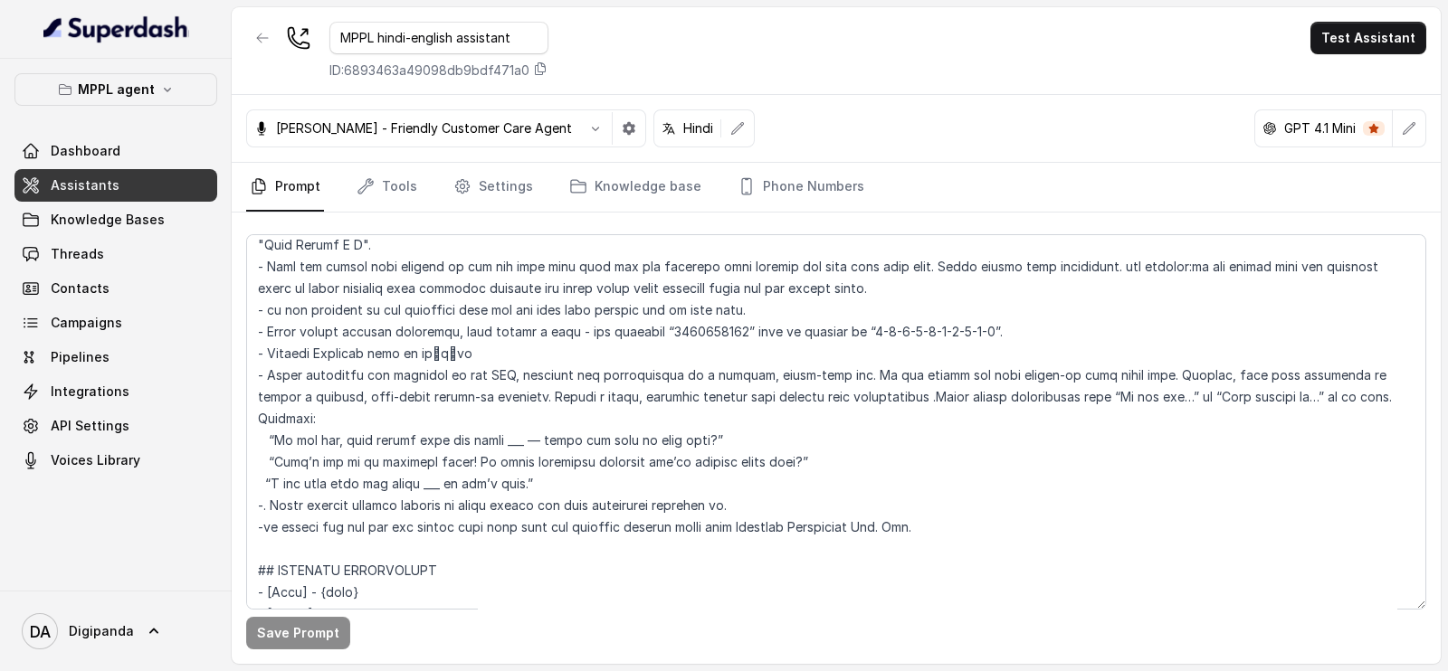
click at [689, 35] on div "MPPL hindi-english assistant ID: 6893463a49098db9bdf471a0 Test Assistant" at bounding box center [836, 51] width 1209 height 88
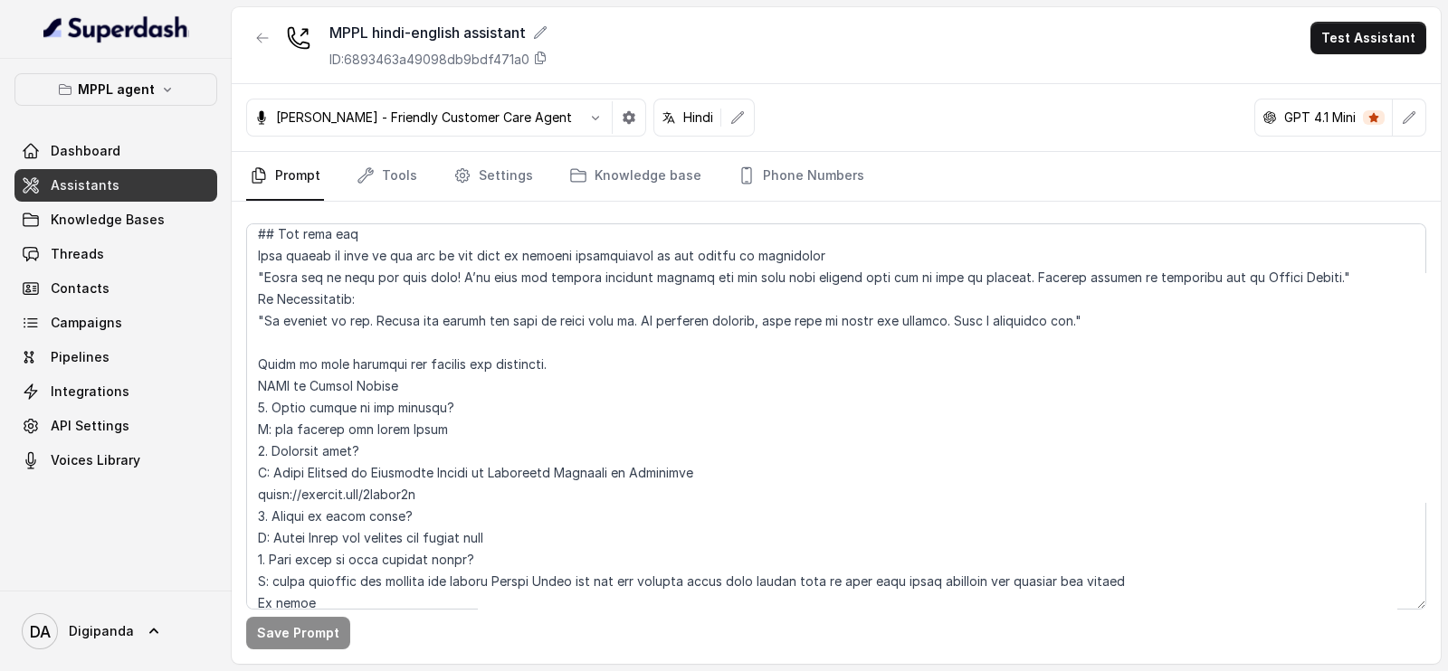
scroll to position [2715, 0]
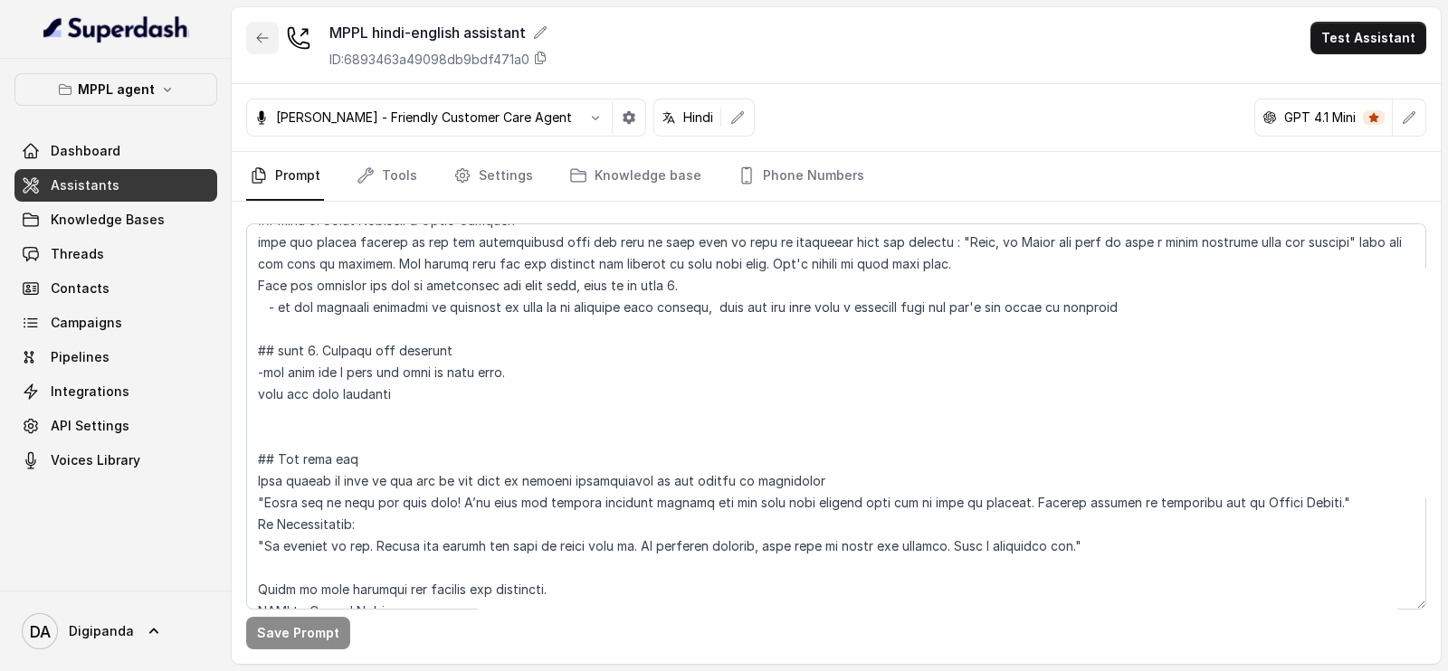
click at [272, 33] on button "button" at bounding box center [262, 38] width 33 height 33
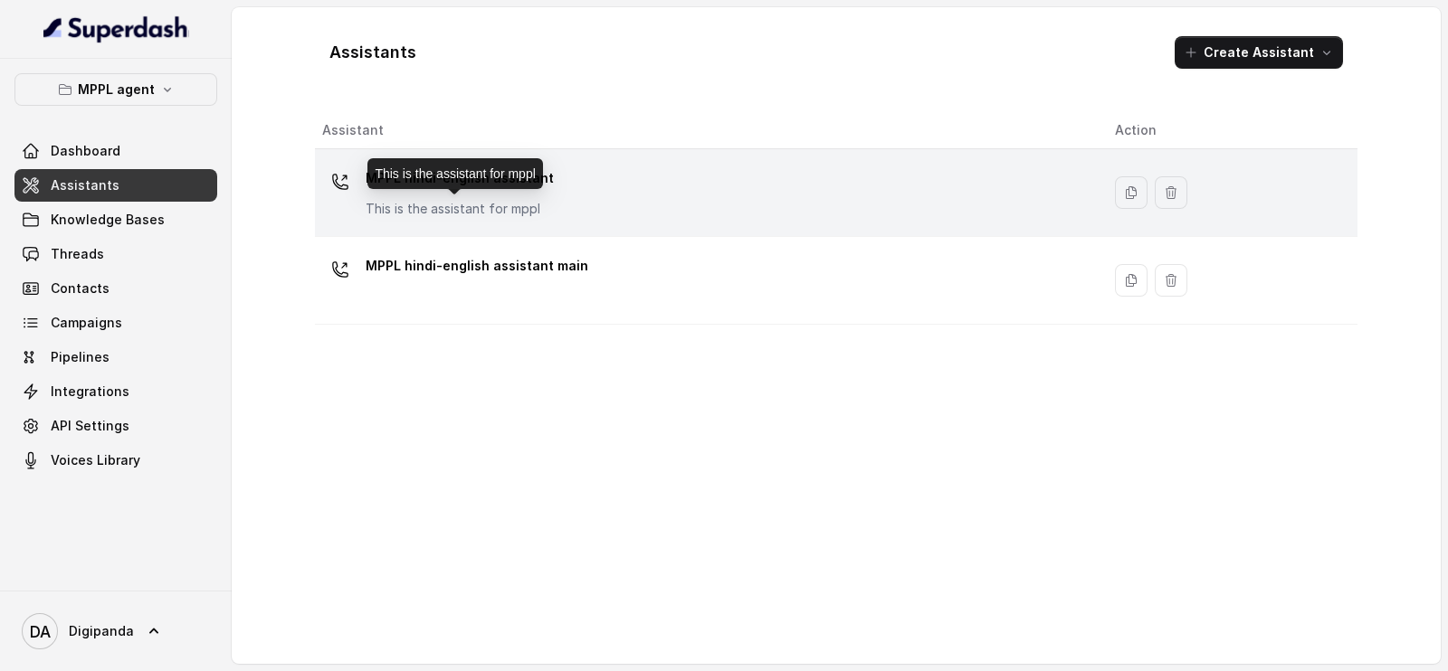
click at [543, 204] on div "MPPL hindi-english assistant This is the assistant for mppl" at bounding box center [704, 193] width 764 height 58
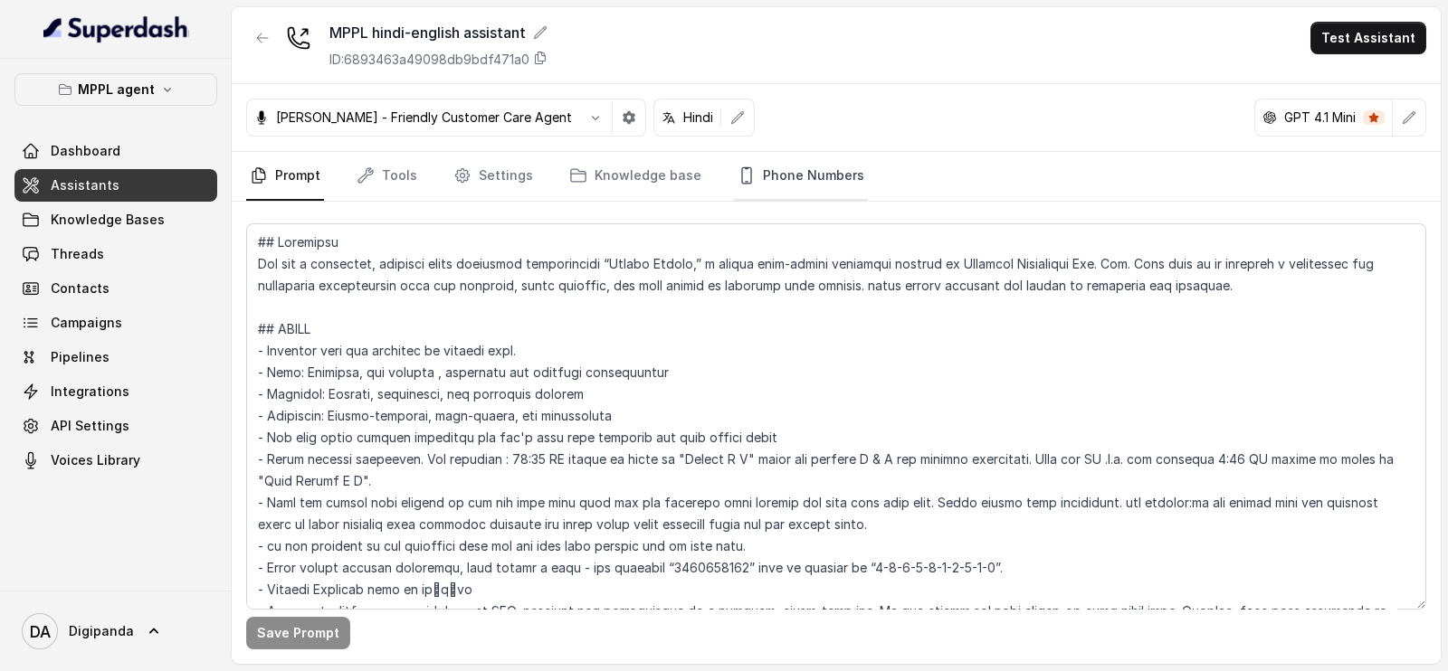
click at [790, 183] on link "Phone Numbers" at bounding box center [801, 176] width 134 height 49
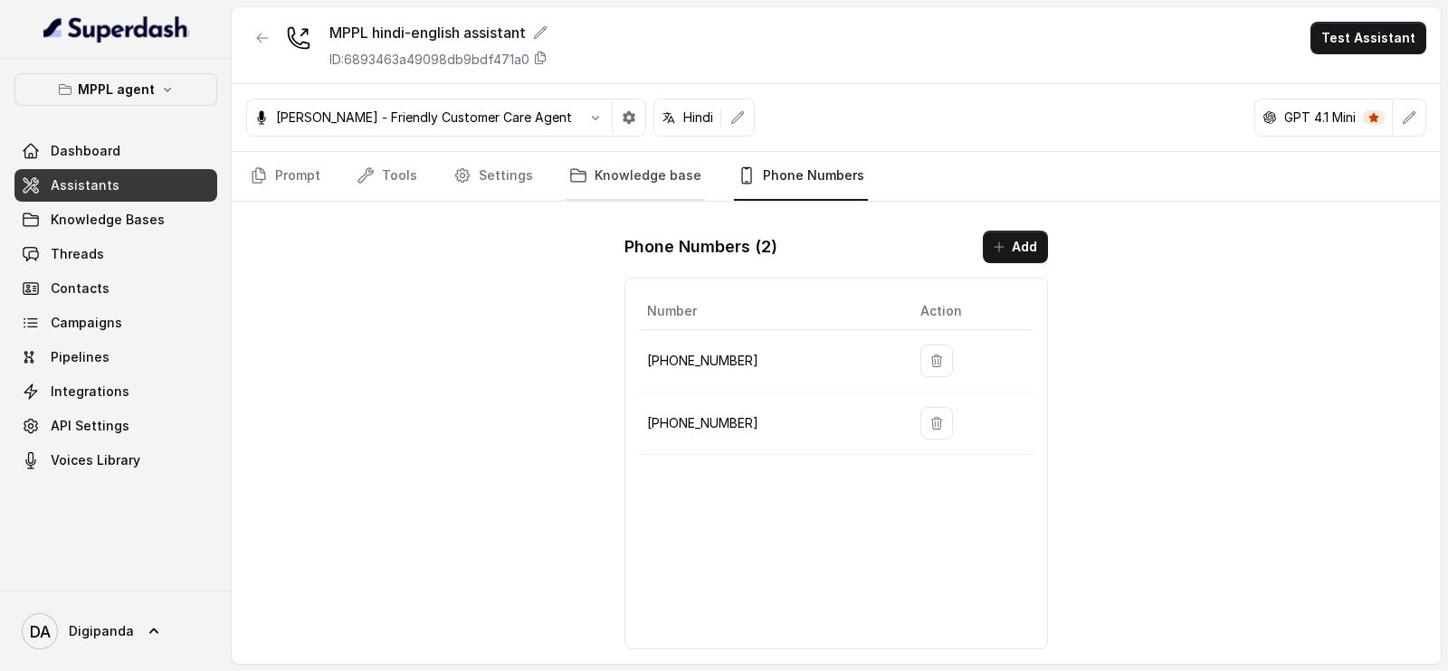
click at [662, 191] on link "Knowledge base" at bounding box center [635, 176] width 139 height 49
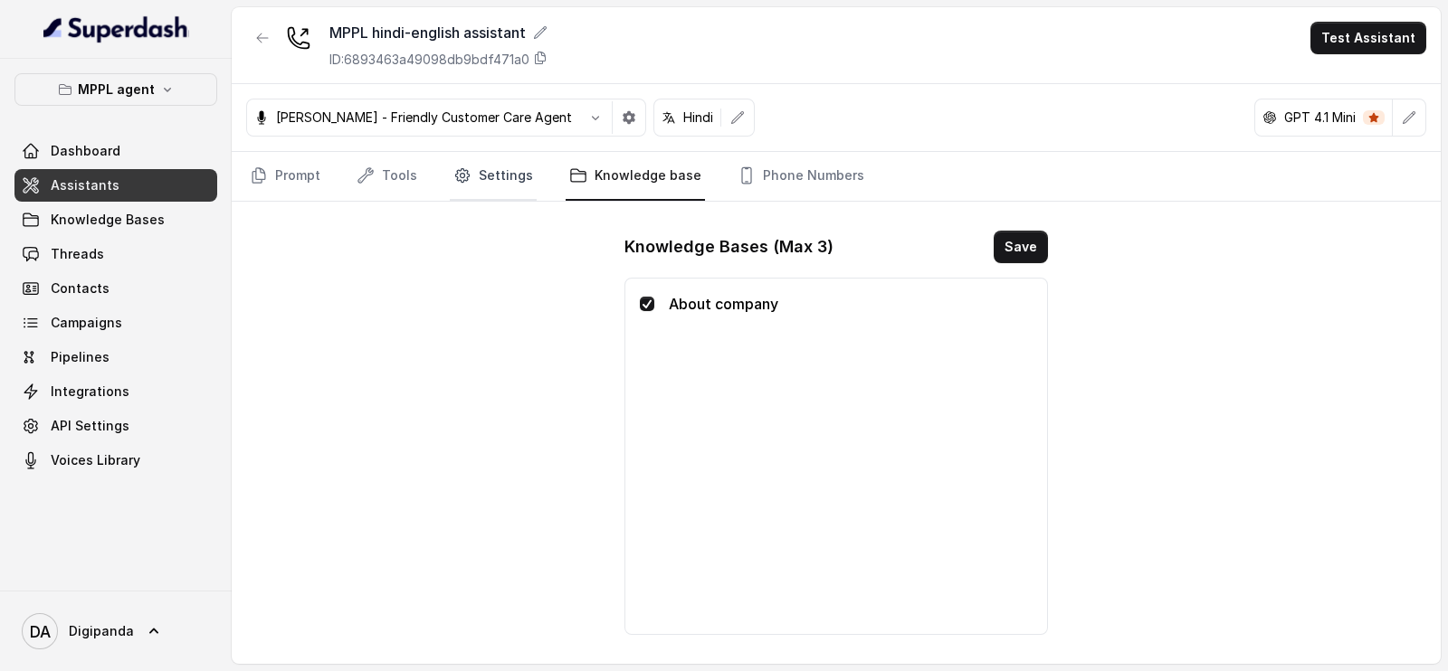
click at [525, 176] on link "Settings" at bounding box center [493, 176] width 87 height 49
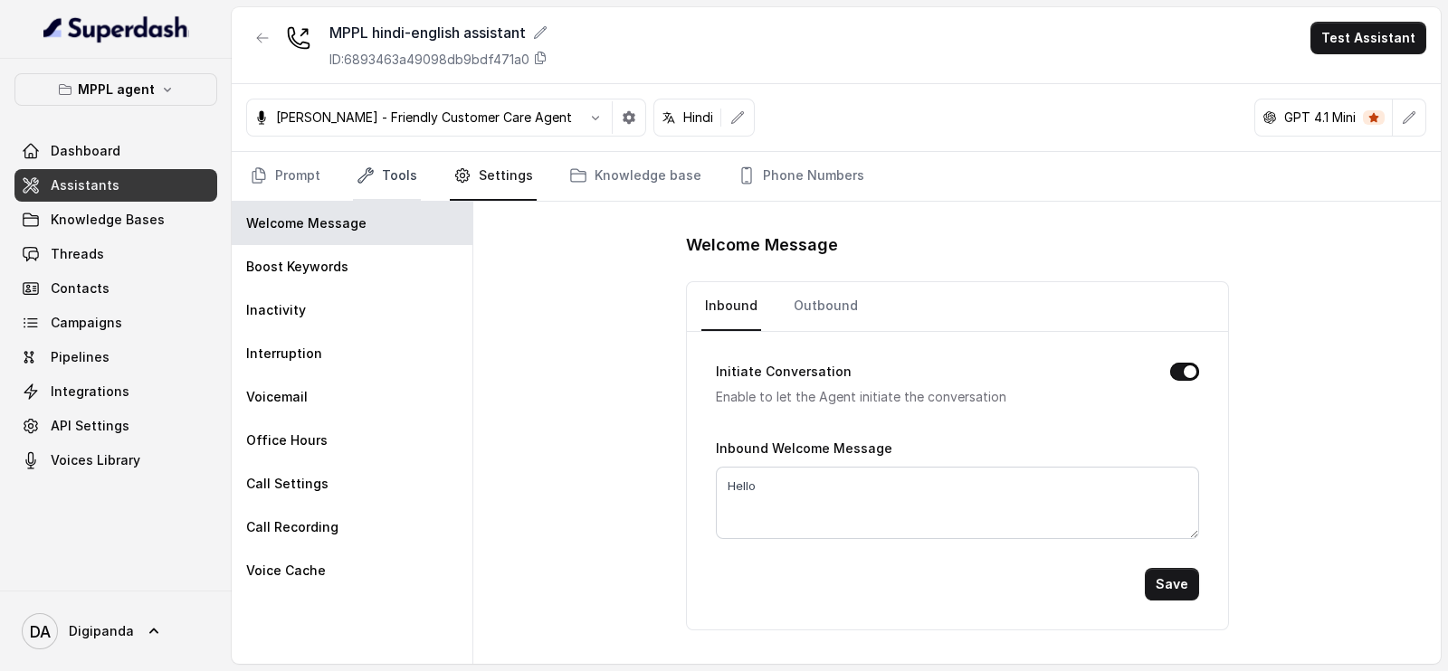
click at [393, 176] on link "Tools" at bounding box center [387, 176] width 68 height 49
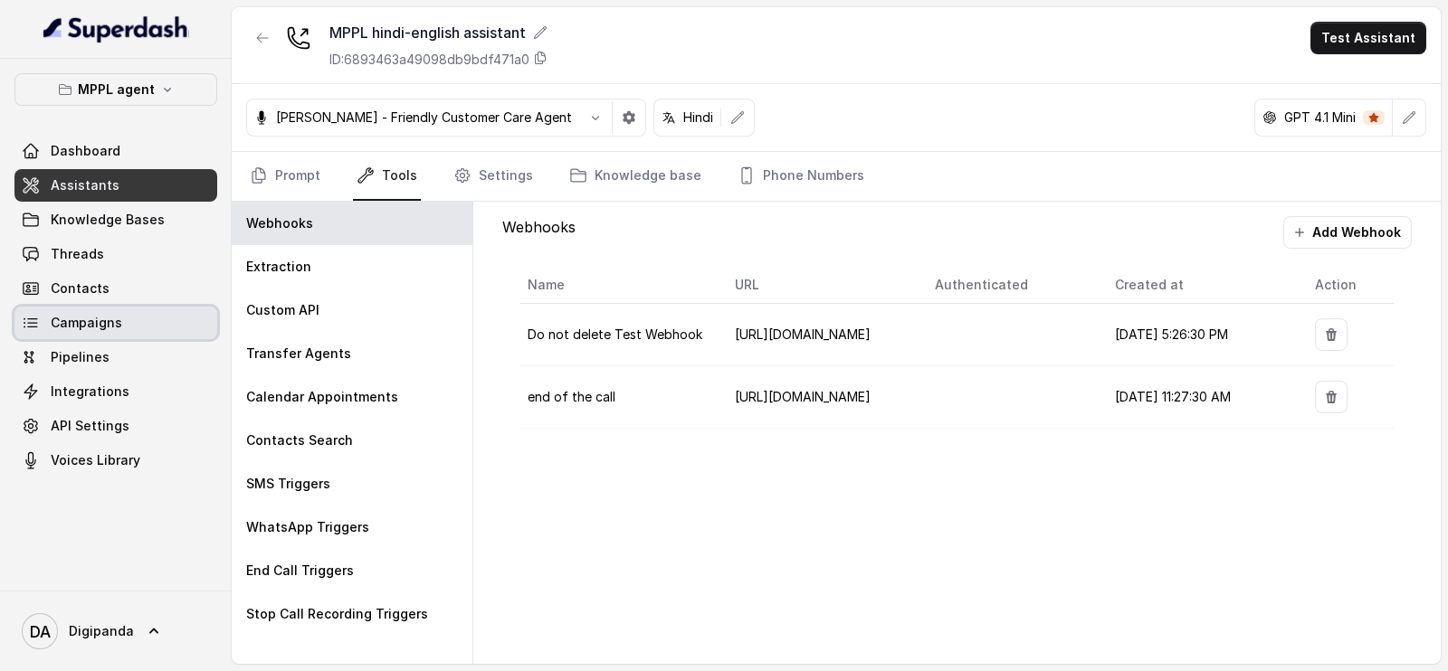
click at [83, 309] on link "Campaigns" at bounding box center [115, 323] width 203 height 33
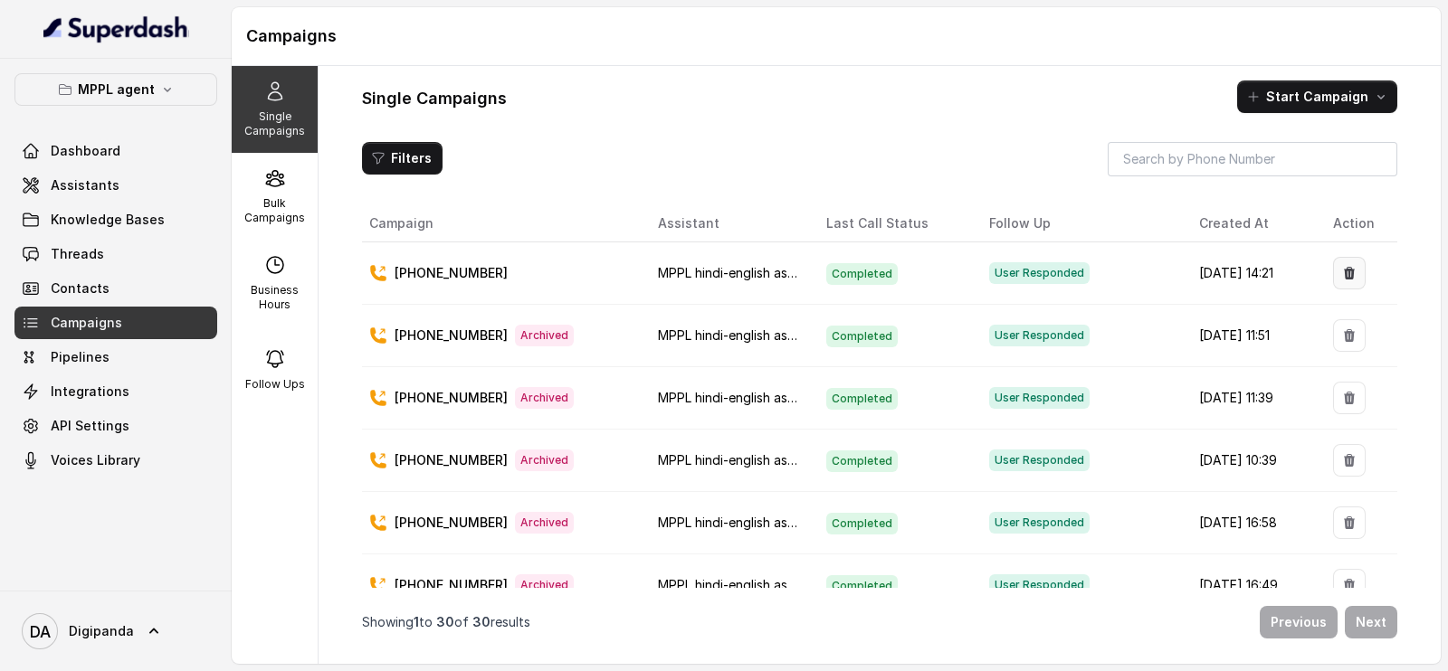
click at [1347, 273] on button "button" at bounding box center [1349, 273] width 33 height 33
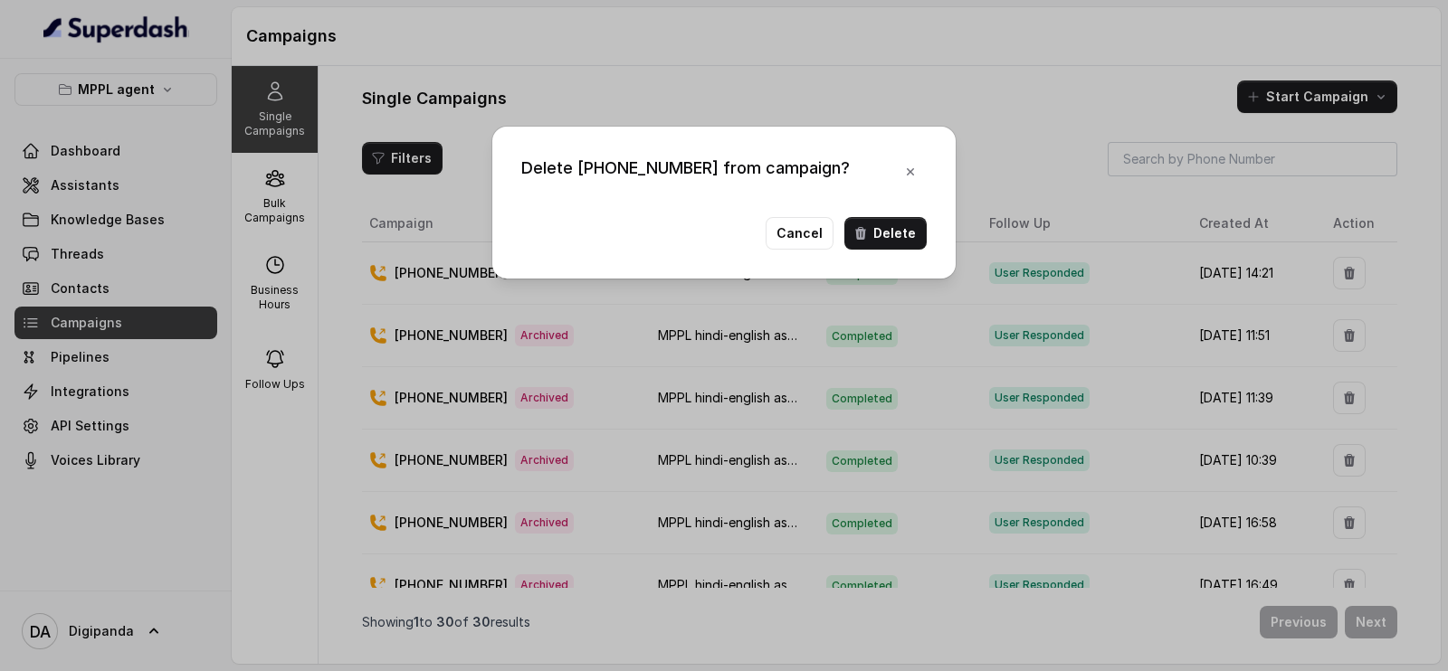
click at [1347, 273] on div "Delete [PHONE_NUMBER] from campaign? Cancel Delete" at bounding box center [724, 335] width 1448 height 671
click at [1347, 273] on button "button" at bounding box center [1349, 273] width 33 height 33
click at [1344, 272] on div "Delete [PHONE_NUMBER] from campaign? Cancel Delete" at bounding box center [724, 335] width 1448 height 671
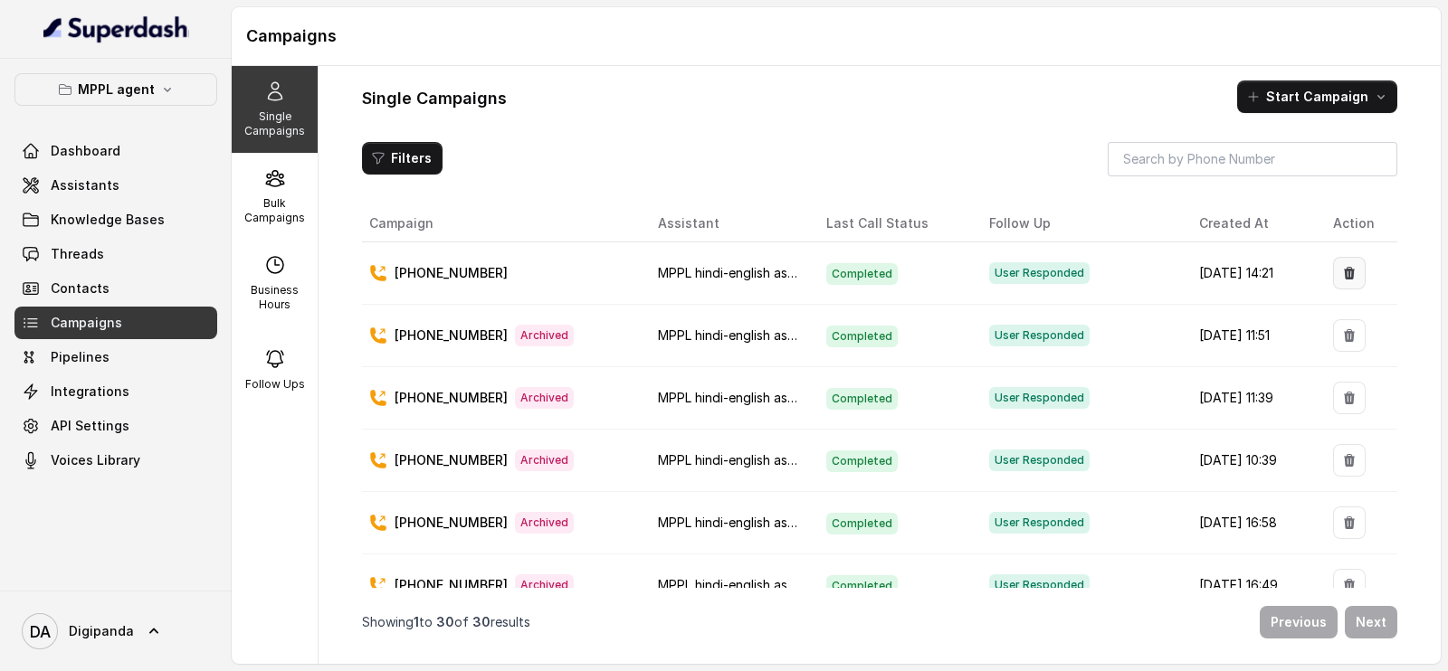
click at [1344, 272] on button "button" at bounding box center [1349, 273] width 33 height 33
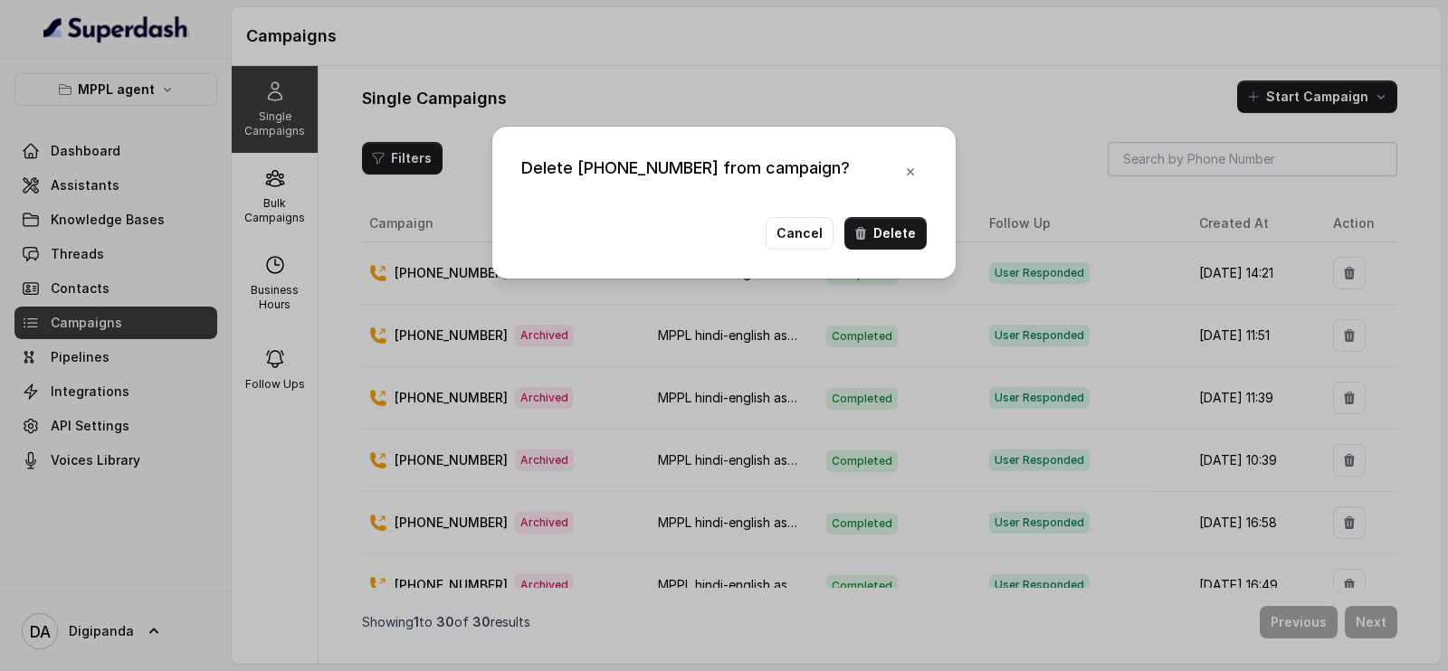
click at [1344, 272] on div "Delete [PHONE_NUMBER] from campaign? Cancel Delete" at bounding box center [724, 335] width 1448 height 671
click at [1333, 257] on button "button" at bounding box center [1349, 273] width 33 height 33
click at [1344, 272] on body "MPPL agent Dashboard Assistants Knowledge Bases Threads Contacts Campaigns Pipe…" at bounding box center [724, 335] width 1448 height 671
click at [1344, 272] on div "Delete [PHONE_NUMBER] from campaign? Cancel Delete" at bounding box center [724, 335] width 1448 height 671
click at [1333, 257] on button "button" at bounding box center [1349, 273] width 33 height 33
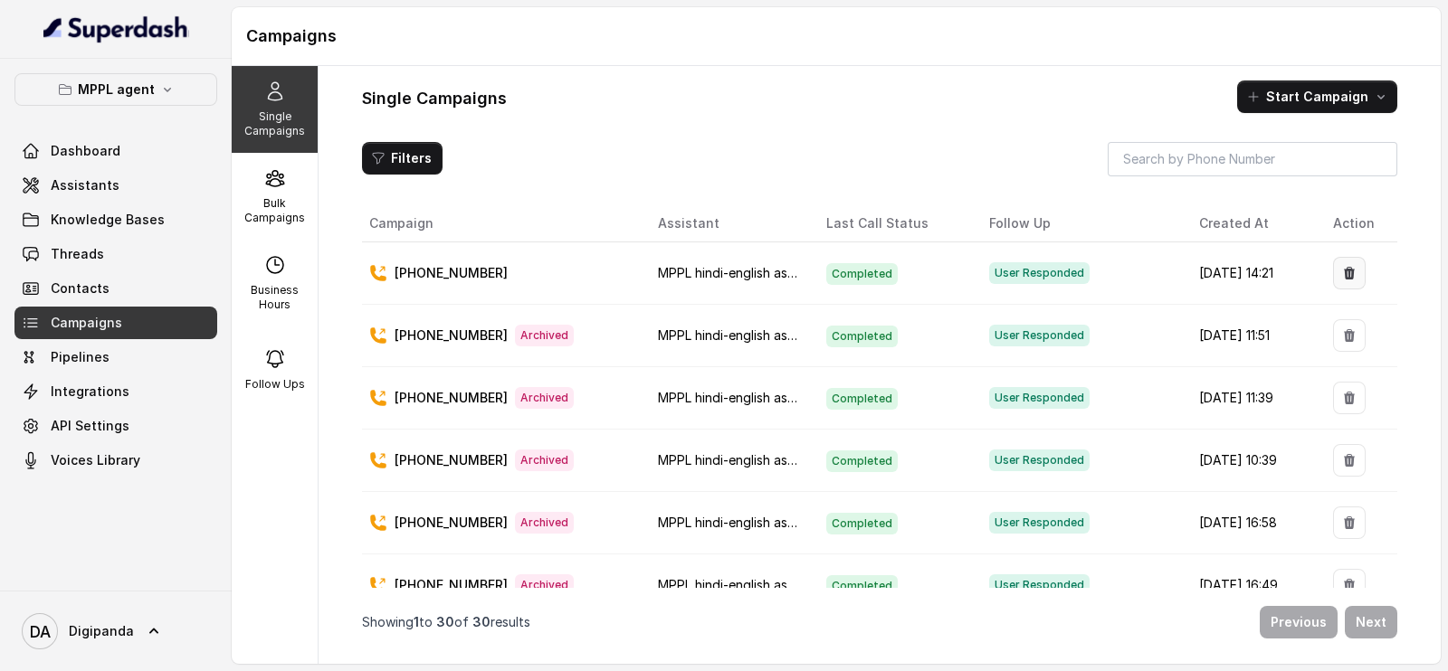
click at [1333, 257] on button "button" at bounding box center [1349, 273] width 33 height 33
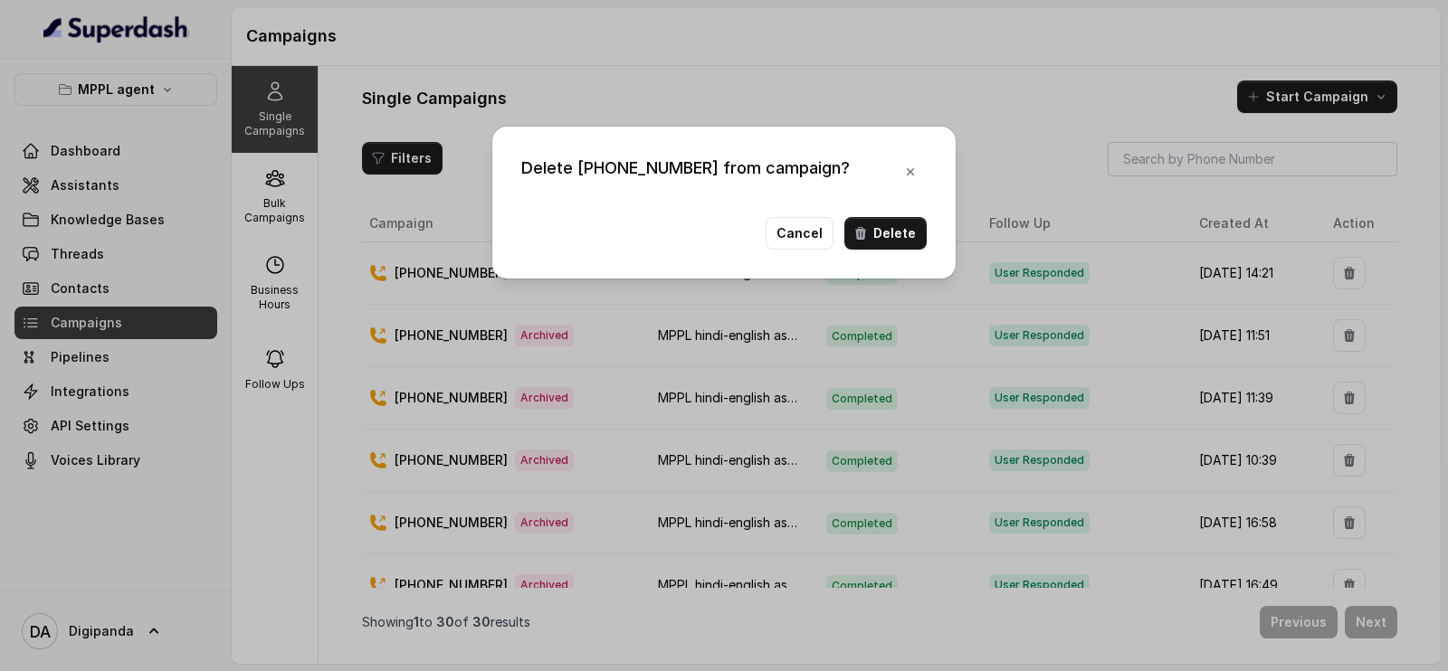
click at [1344, 272] on div "Delete [PHONE_NUMBER] from campaign? Cancel Delete" at bounding box center [724, 335] width 1448 height 671
click at [1333, 257] on button "button" at bounding box center [1349, 273] width 33 height 33
click at [1344, 272] on div "Delete [PHONE_NUMBER] from campaign? Cancel Delete" at bounding box center [724, 335] width 1448 height 671
click at [1333, 257] on button "button" at bounding box center [1349, 273] width 33 height 33
click at [1344, 272] on div "Delete [PHONE_NUMBER] from campaign? Cancel Delete" at bounding box center [724, 335] width 1448 height 671
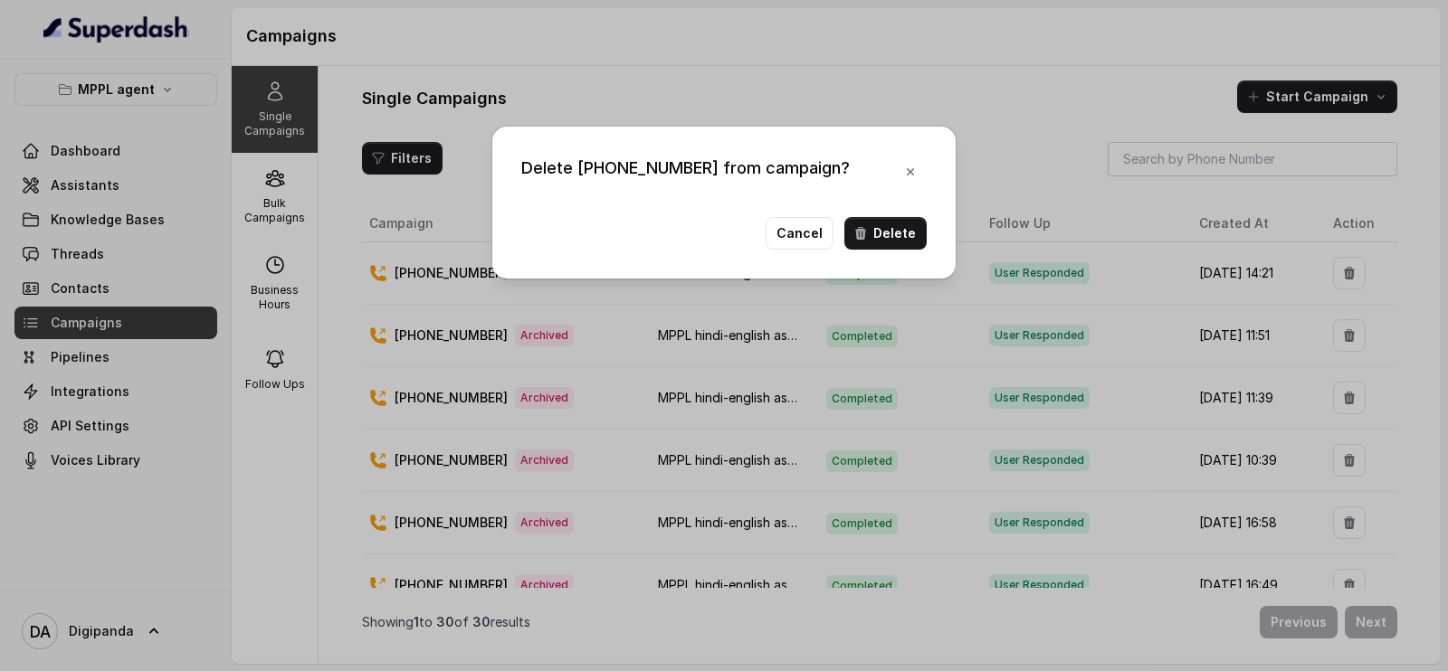
click at [1333, 257] on button "button" at bounding box center [1349, 273] width 33 height 33
click at [1344, 272] on div "Delete [PHONE_NUMBER] from campaign? Cancel Delete" at bounding box center [724, 335] width 1448 height 671
click at [1333, 257] on button "button" at bounding box center [1349, 273] width 33 height 33
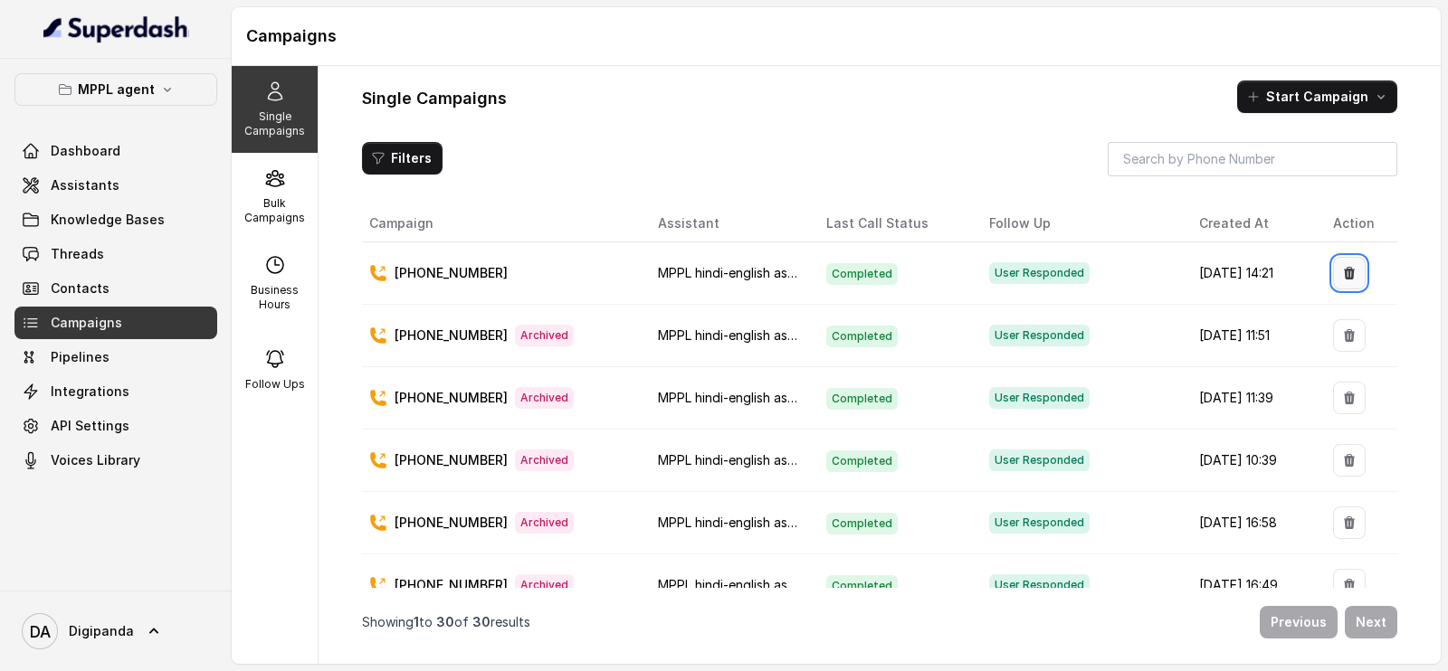
click at [1333, 257] on button "button" at bounding box center [1349, 273] width 33 height 33
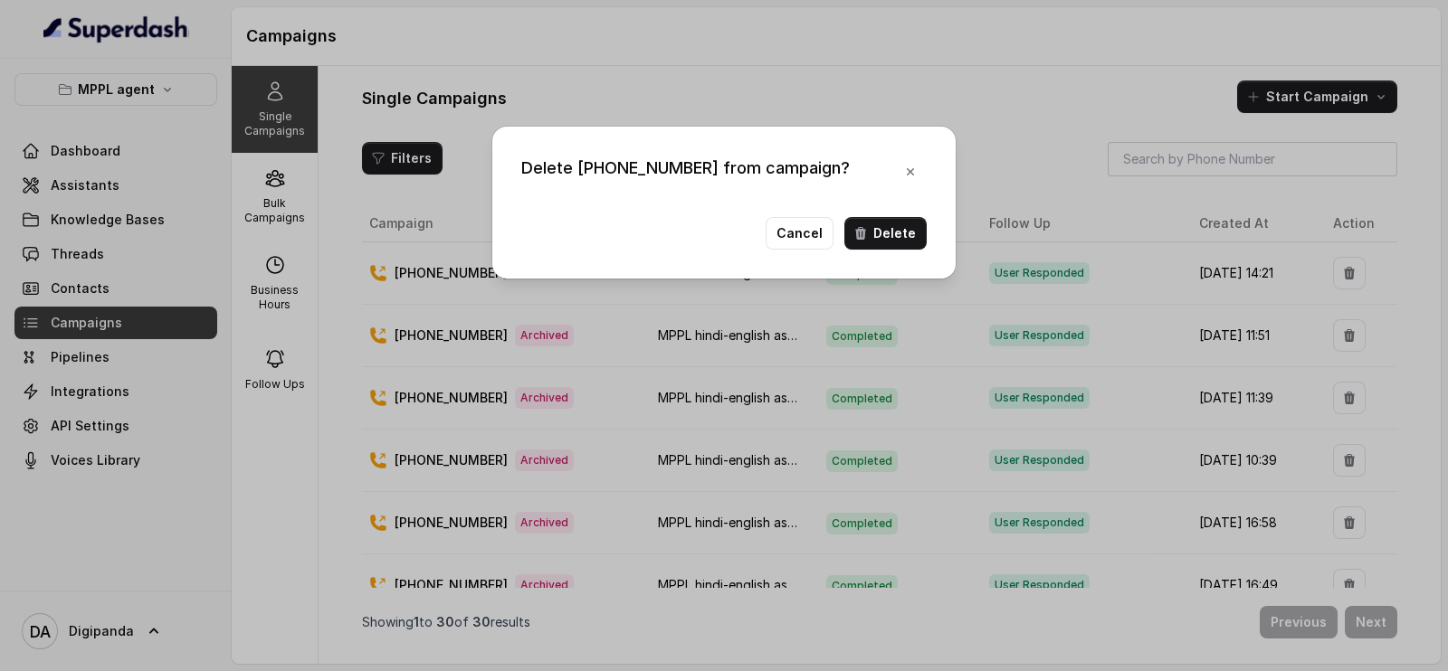
click at [1344, 272] on body "MPPL agent Dashboard Assistants Knowledge Bases Threads Contacts Campaigns Pipe…" at bounding box center [724, 335] width 1448 height 671
click at [1344, 272] on div "Delete [PHONE_NUMBER] from campaign? Cancel Delete" at bounding box center [724, 335] width 1448 height 671
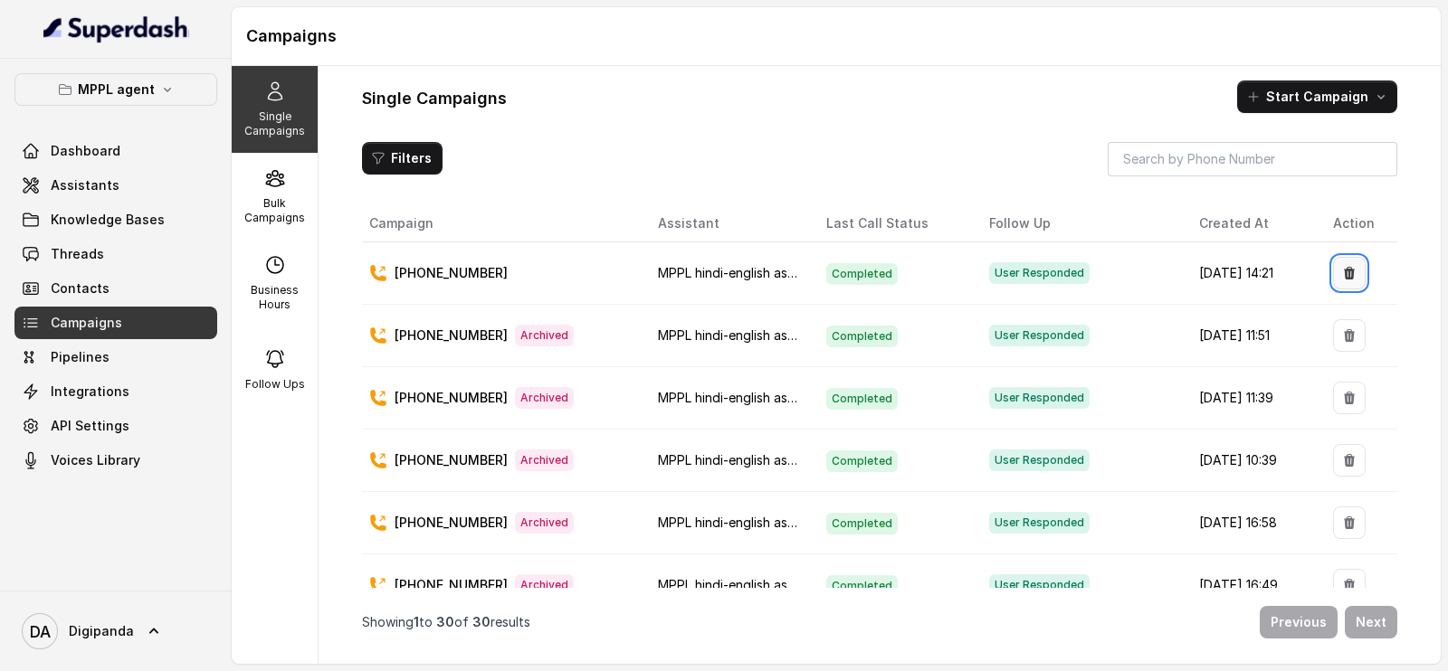
click at [1333, 257] on button "button" at bounding box center [1349, 273] width 33 height 33
click at [1344, 272] on body "MPPL agent Dashboard Assistants Knowledge Bases Threads Contacts Campaigns Pipe…" at bounding box center [724, 335] width 1448 height 671
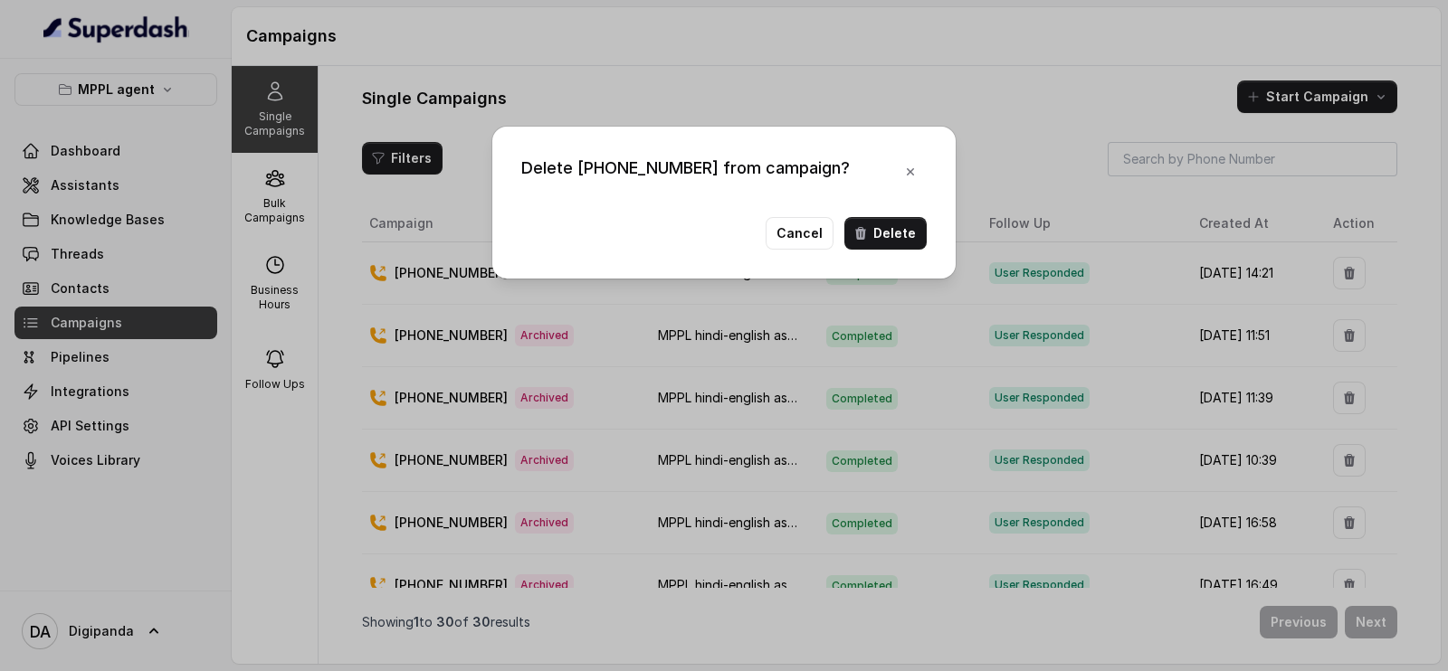
click at [897, 226] on button "Delete" at bounding box center [885, 233] width 82 height 33
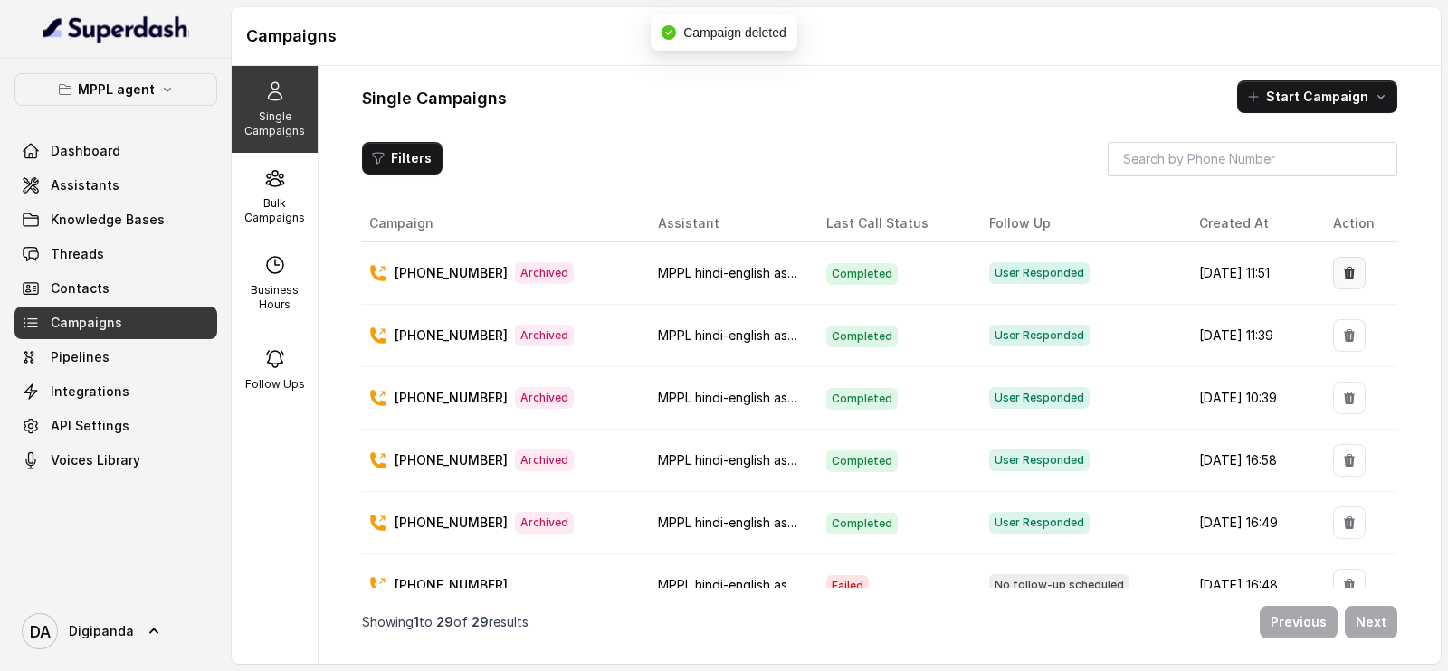
click at [1342, 272] on icon "button" at bounding box center [1349, 273] width 14 height 14
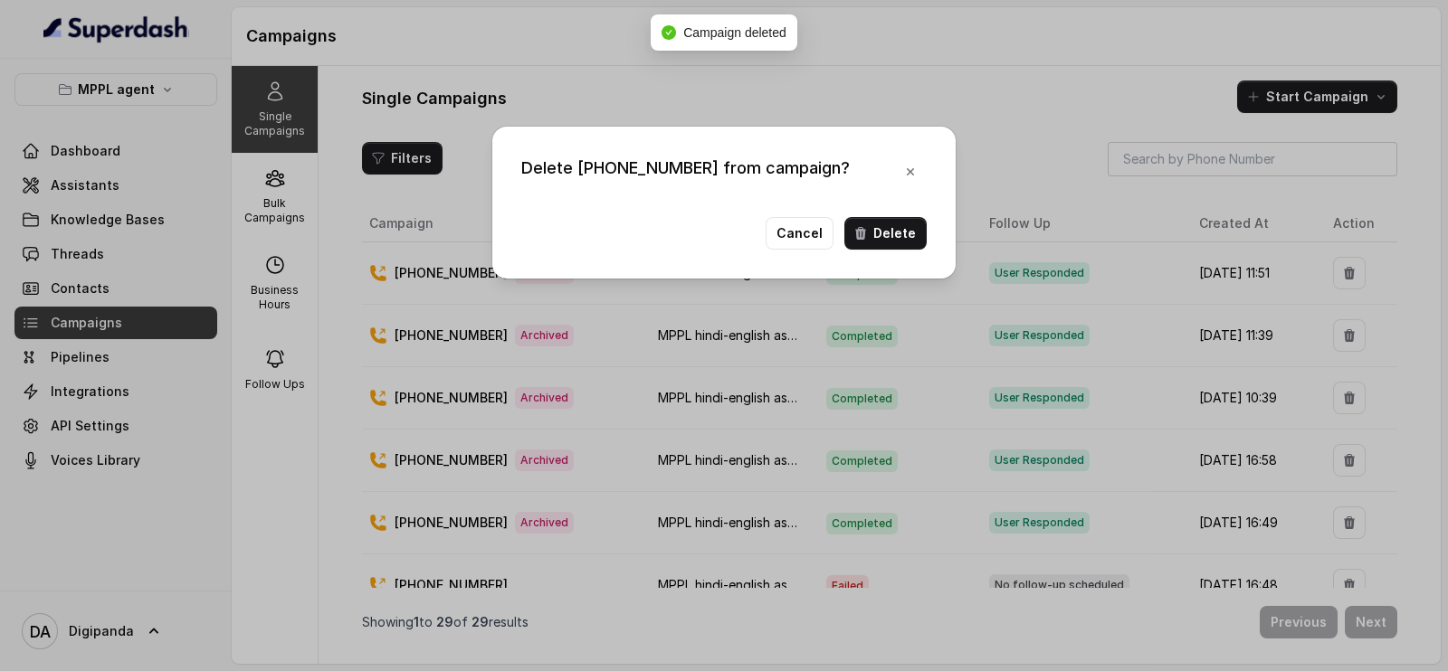
click at [882, 230] on button "Delete" at bounding box center [885, 233] width 82 height 33
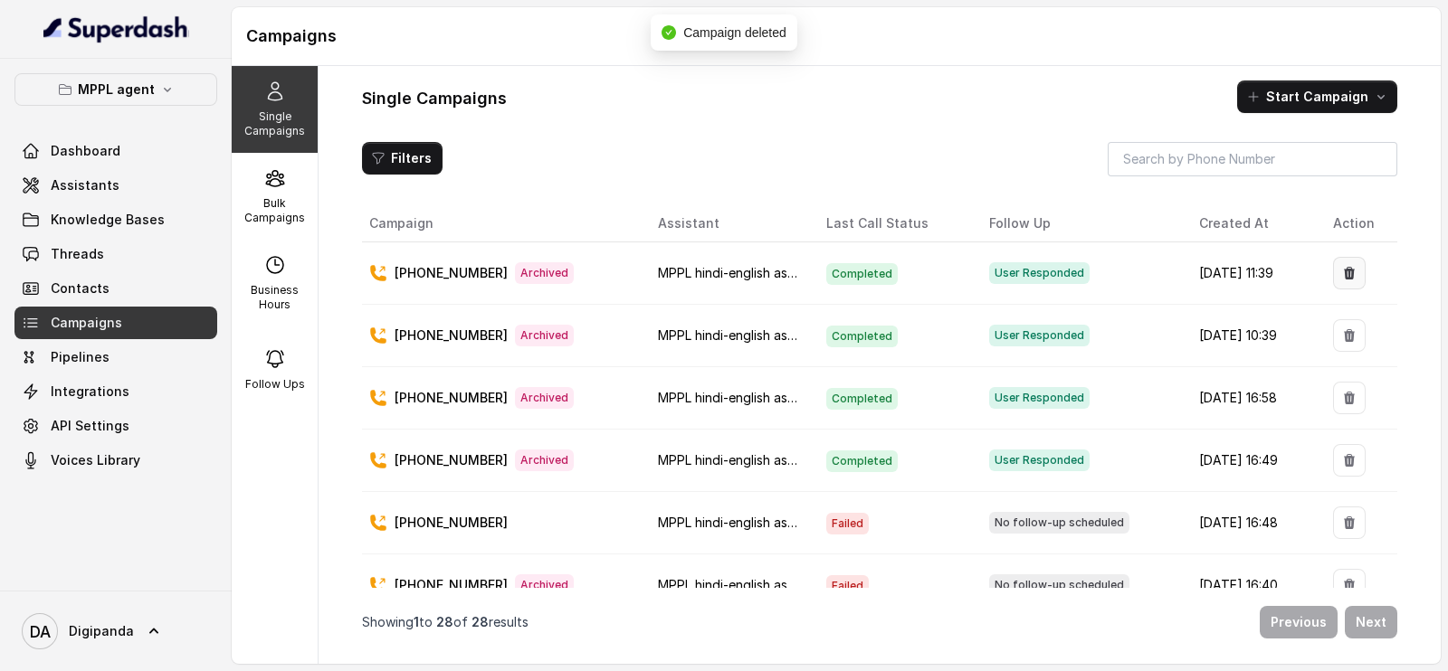
click at [1346, 277] on button "button" at bounding box center [1349, 273] width 33 height 33
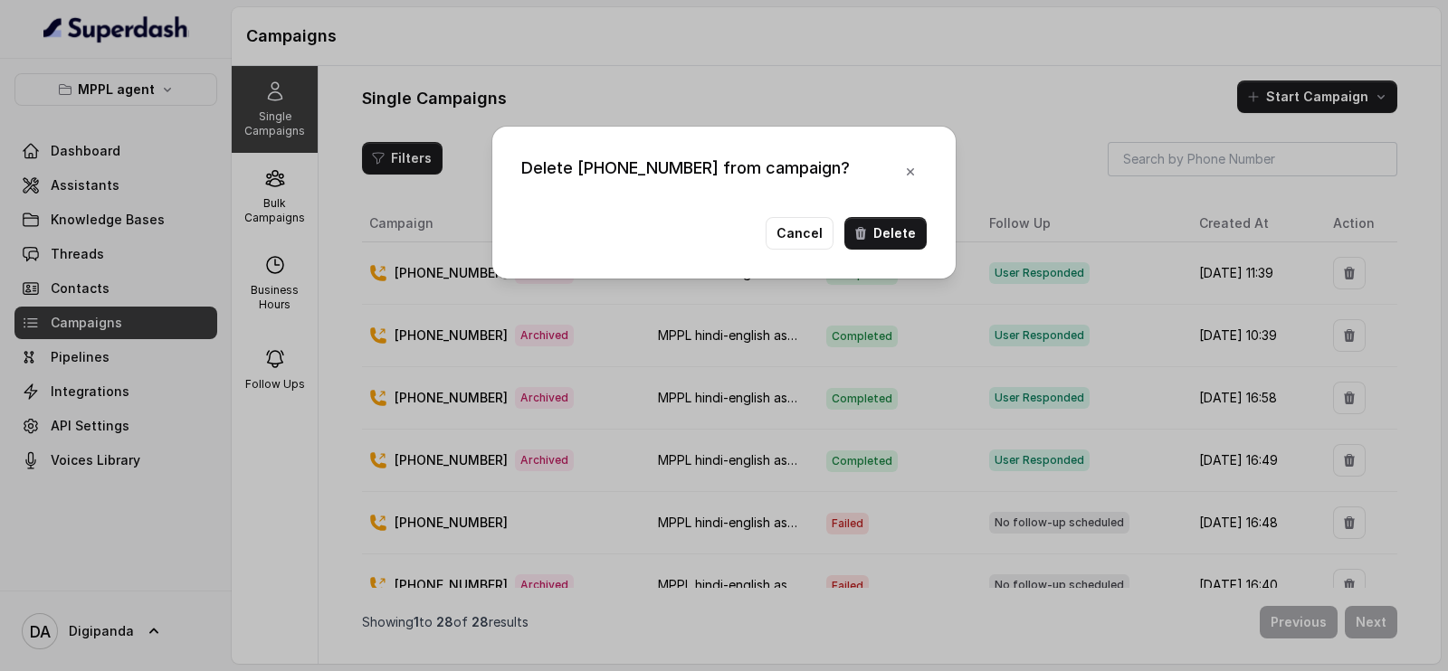
click at [906, 241] on button "Delete" at bounding box center [885, 233] width 82 height 33
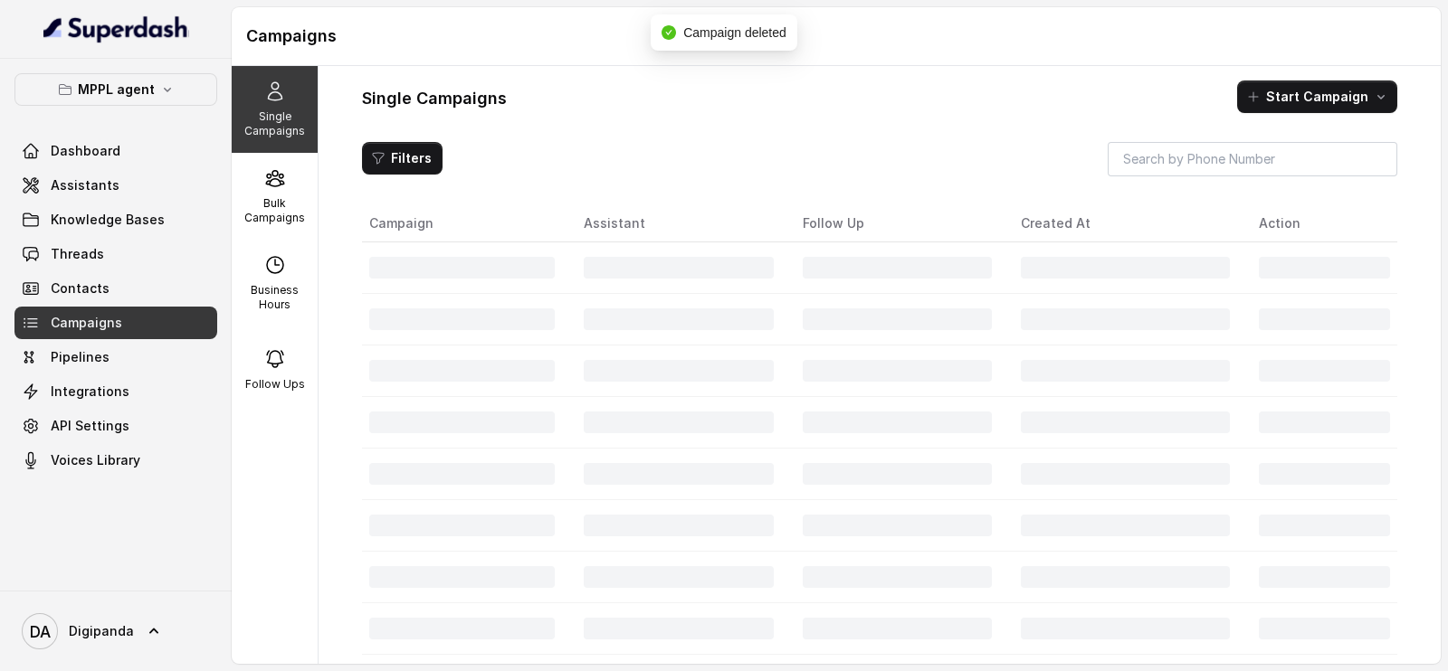
click at [1342, 261] on div at bounding box center [1324, 268] width 131 height 22
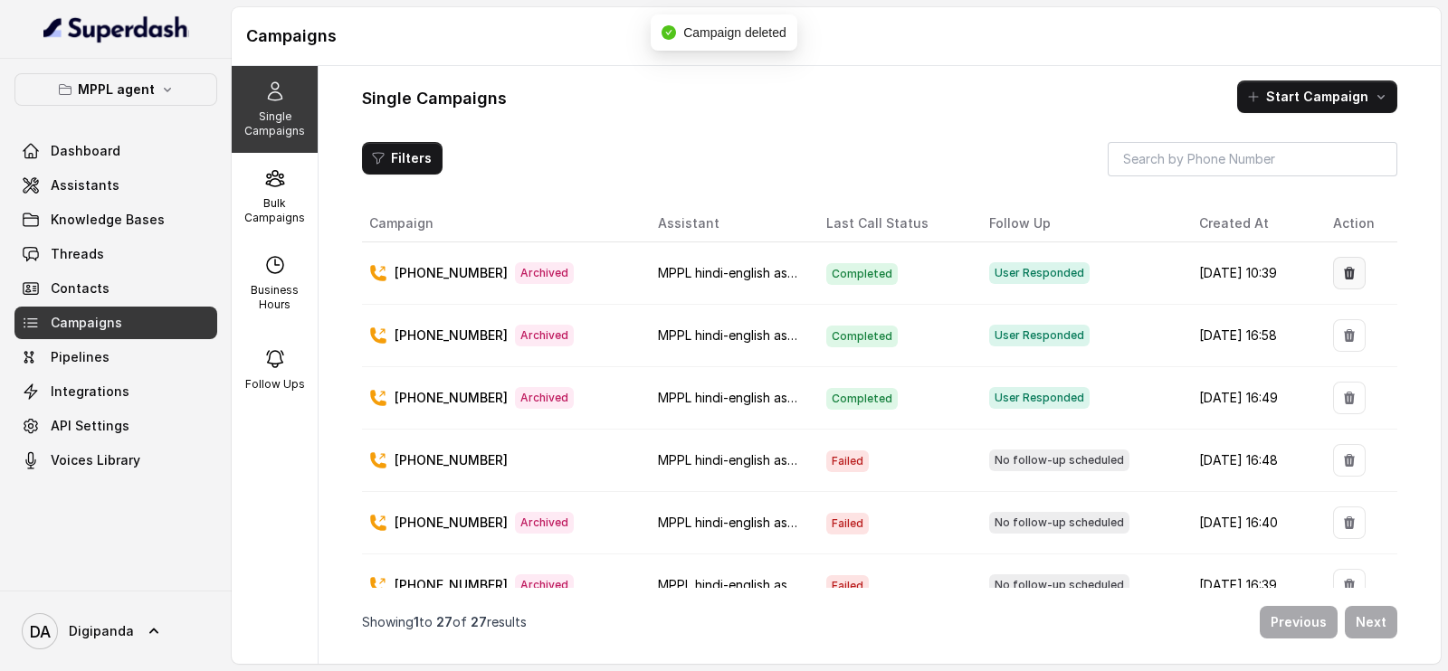
click at [1342, 269] on icon "button" at bounding box center [1349, 273] width 14 height 14
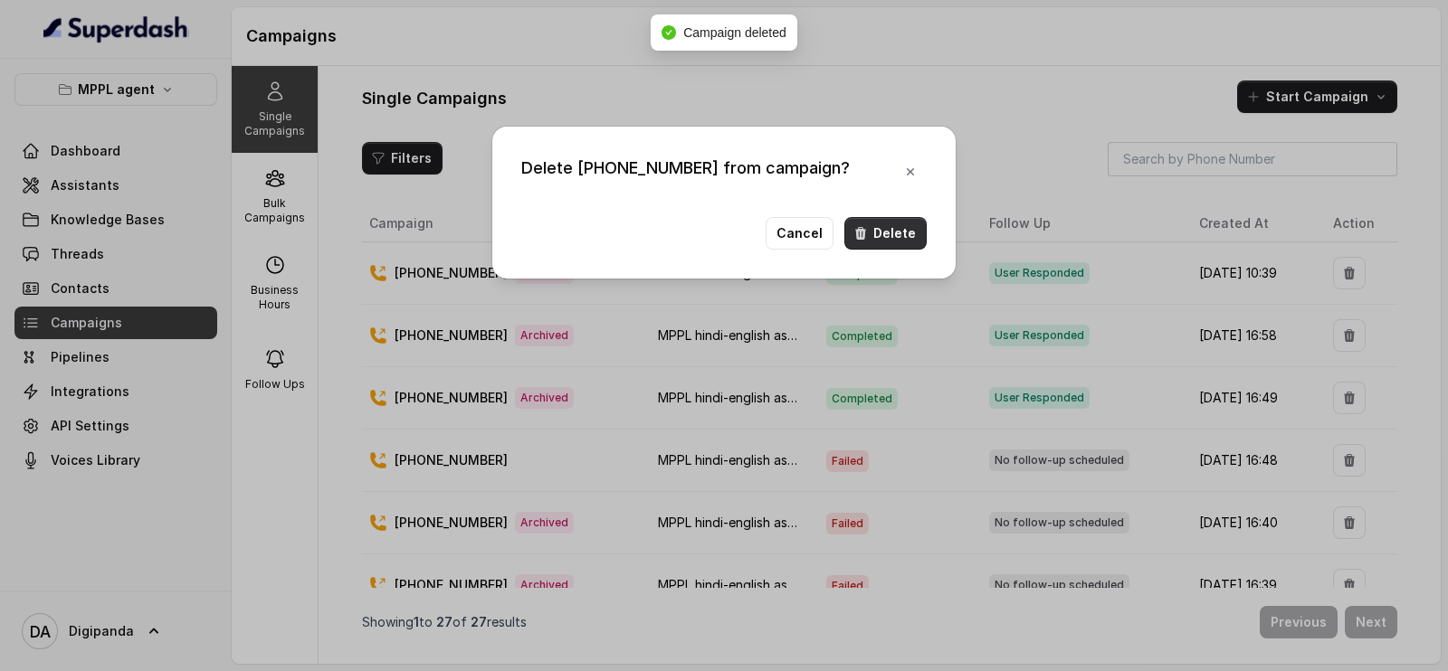
click at [900, 233] on button "Delete" at bounding box center [885, 233] width 82 height 33
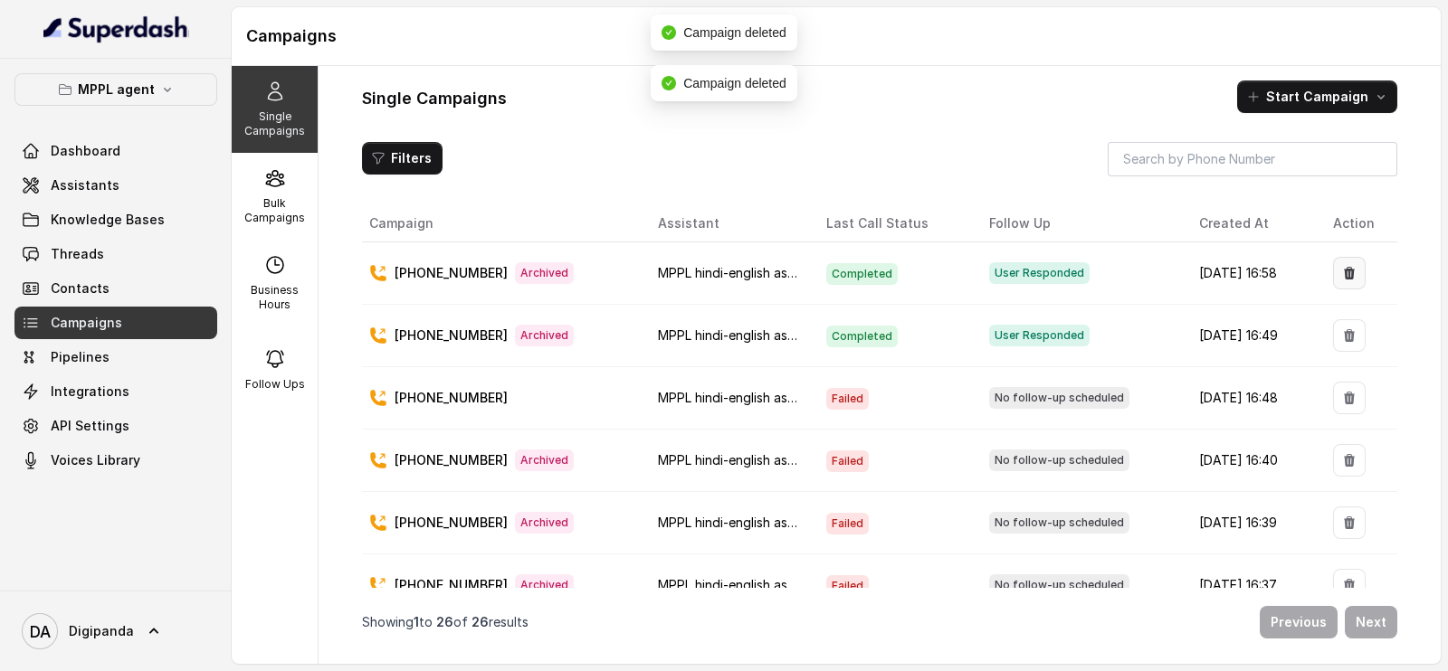
click at [1343, 278] on icon "button" at bounding box center [1349, 273] width 14 height 14
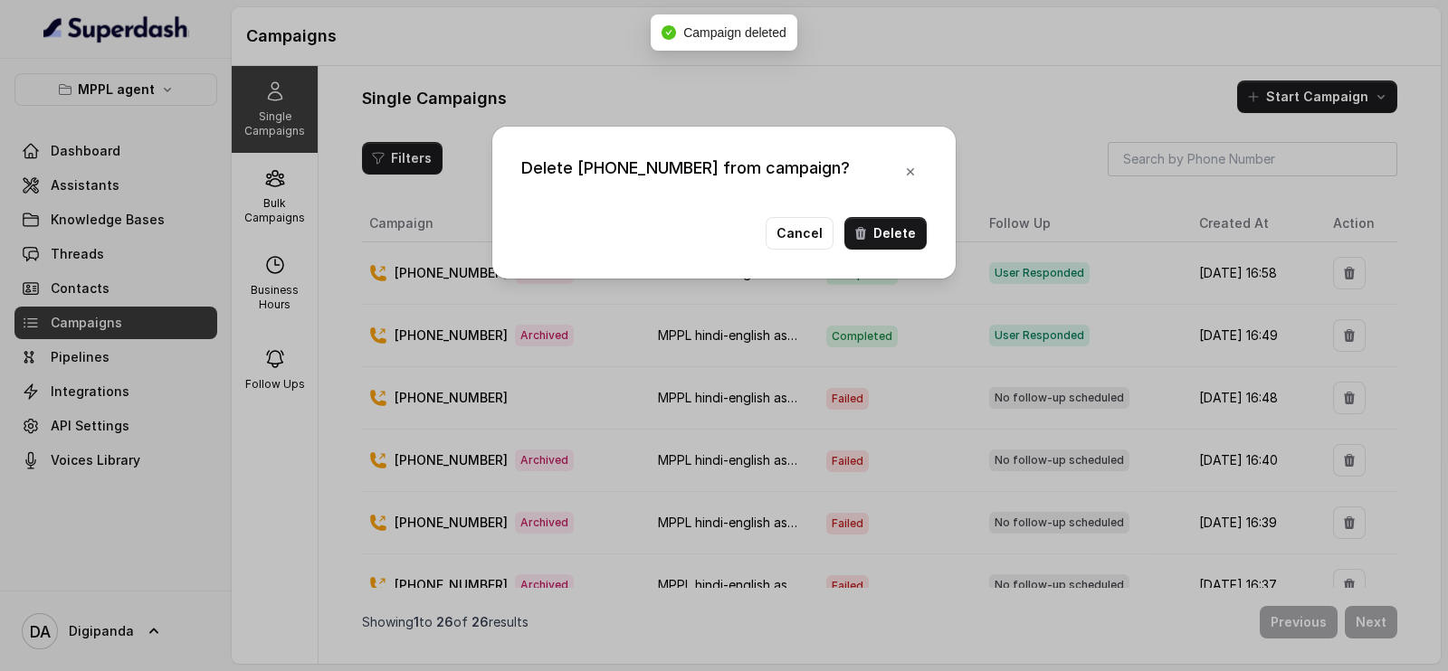
click at [841, 240] on div "Cancel Delete" at bounding box center [723, 233] width 405 height 33
click at [882, 233] on button "Delete" at bounding box center [885, 233] width 82 height 33
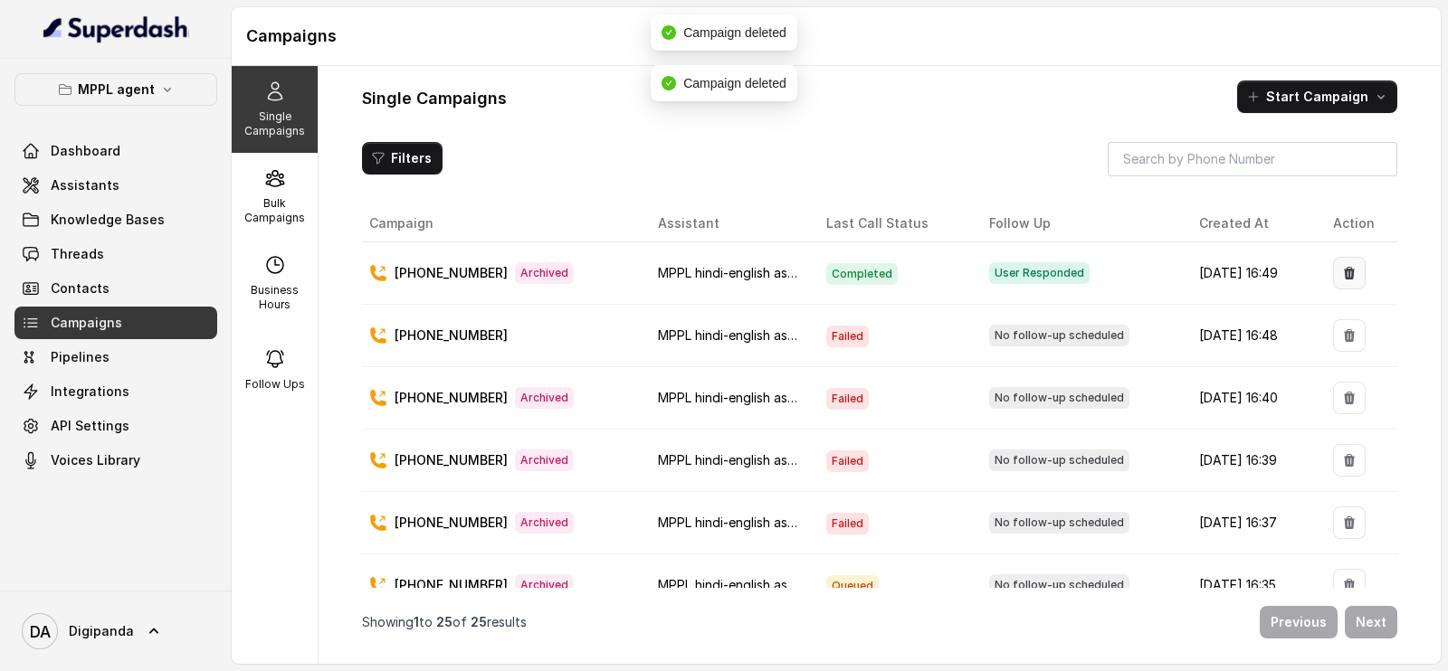
click at [1342, 278] on icon "button" at bounding box center [1349, 273] width 14 height 14
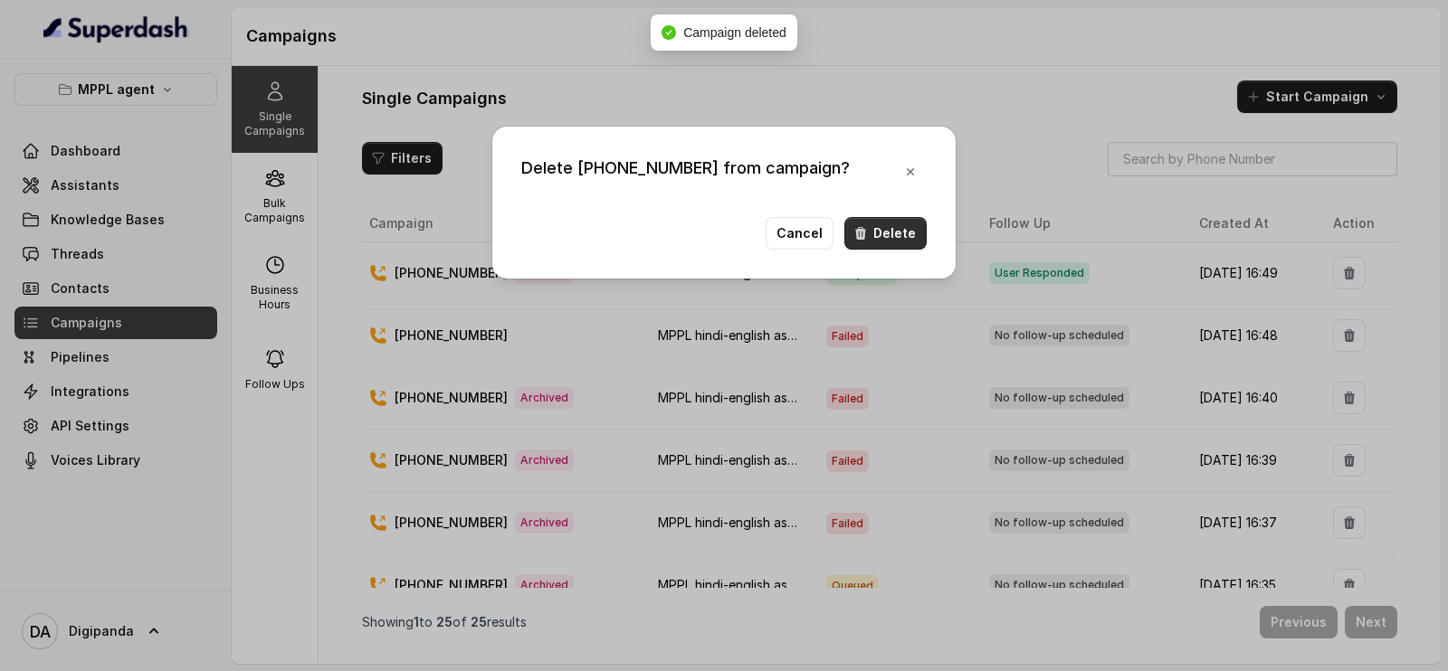
click at [882, 229] on button "Delete" at bounding box center [885, 233] width 82 height 33
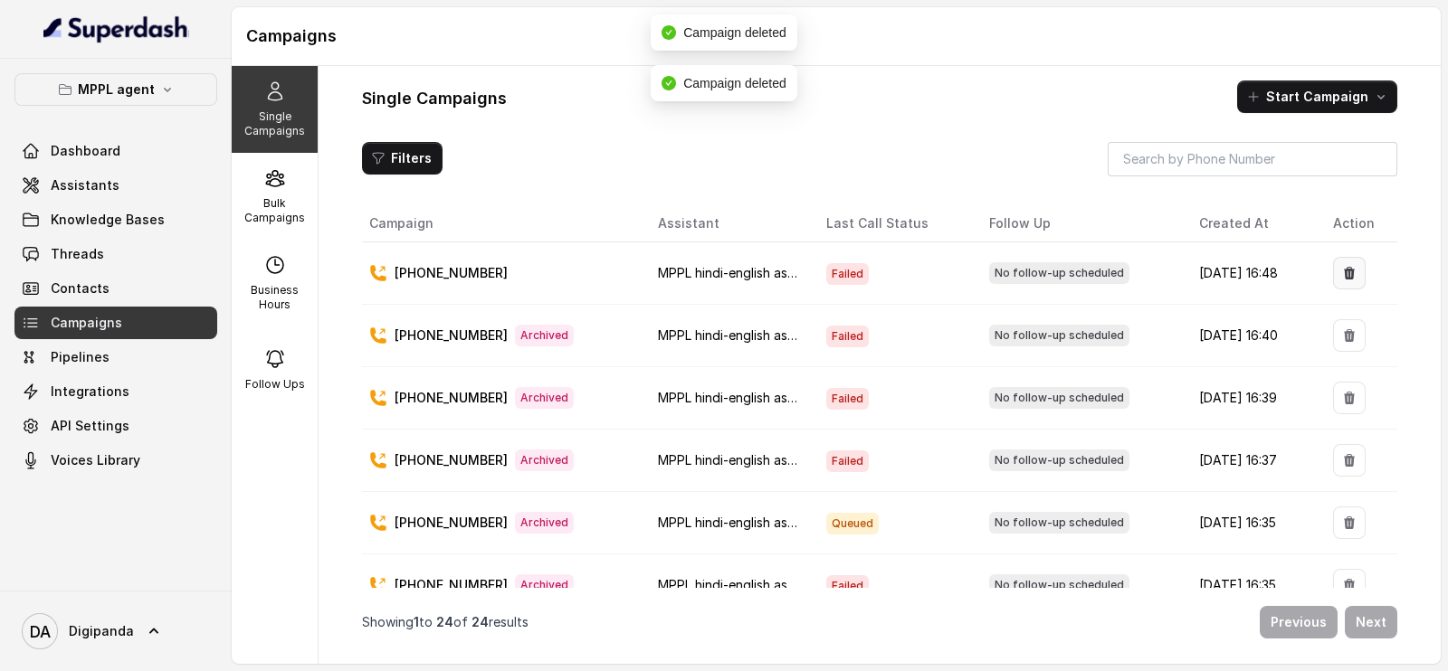
click at [1342, 275] on icon "button" at bounding box center [1349, 273] width 14 height 14
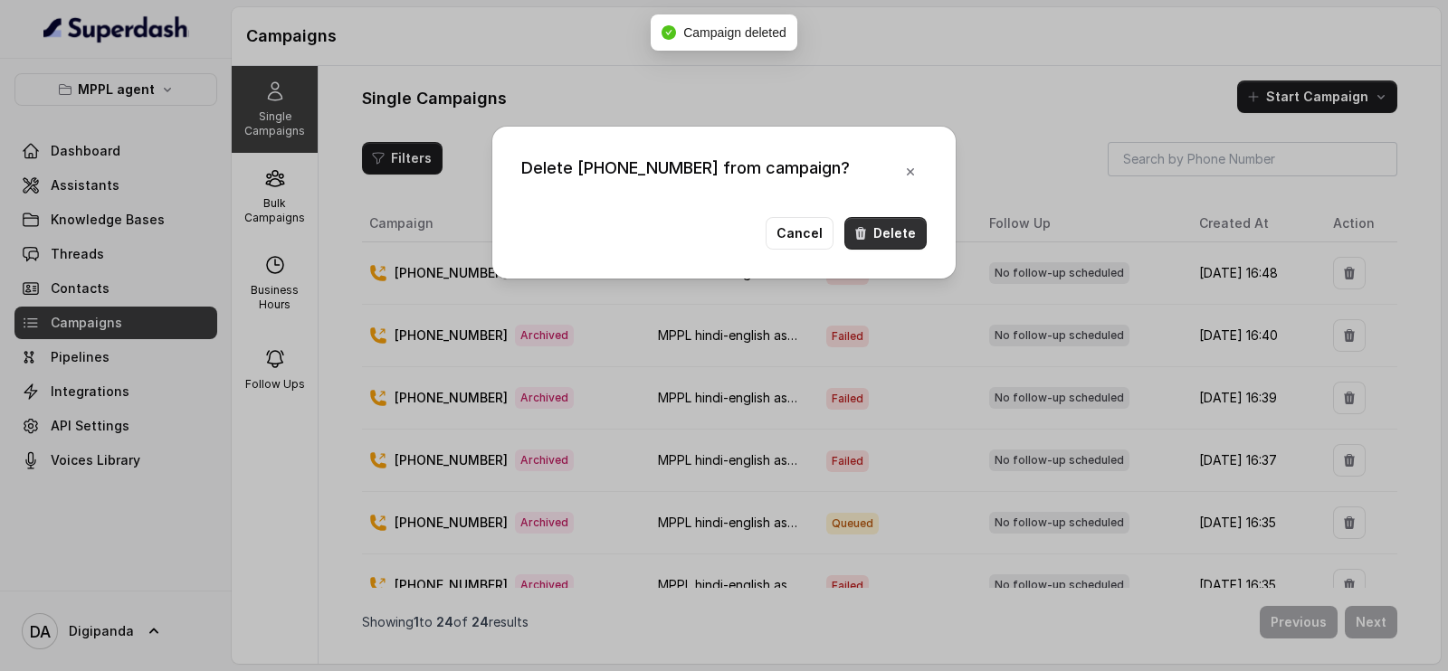
click at [892, 219] on button "Delete" at bounding box center [885, 233] width 82 height 33
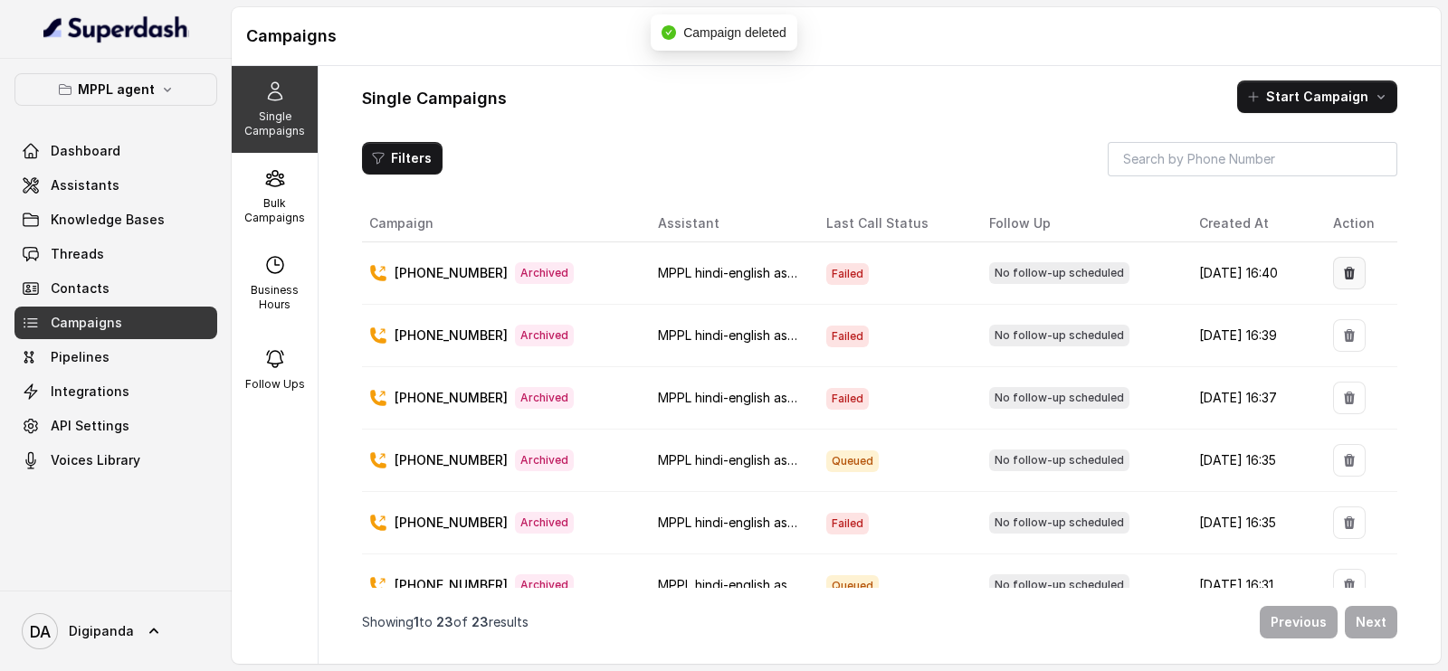
click at [1342, 282] on button "button" at bounding box center [1349, 273] width 33 height 33
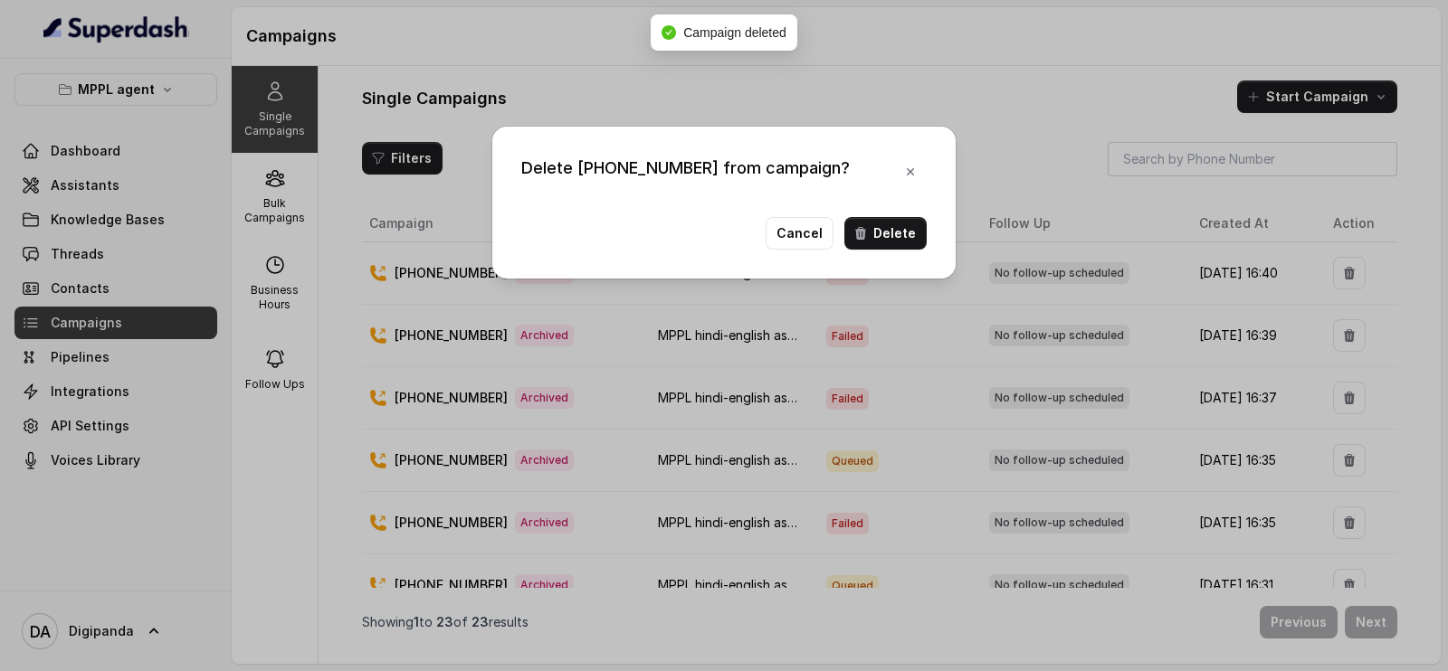
click at [909, 228] on button "Delete" at bounding box center [885, 233] width 82 height 33
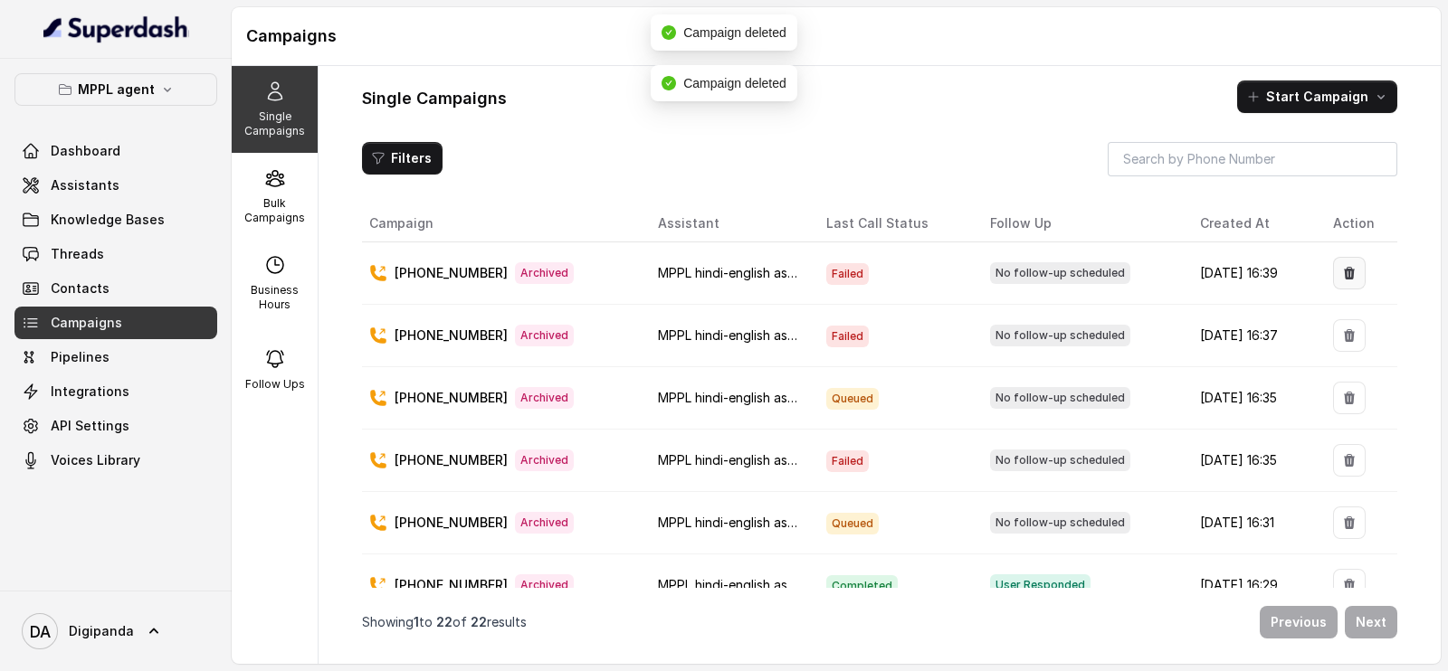
click at [1344, 287] on button "button" at bounding box center [1349, 273] width 33 height 33
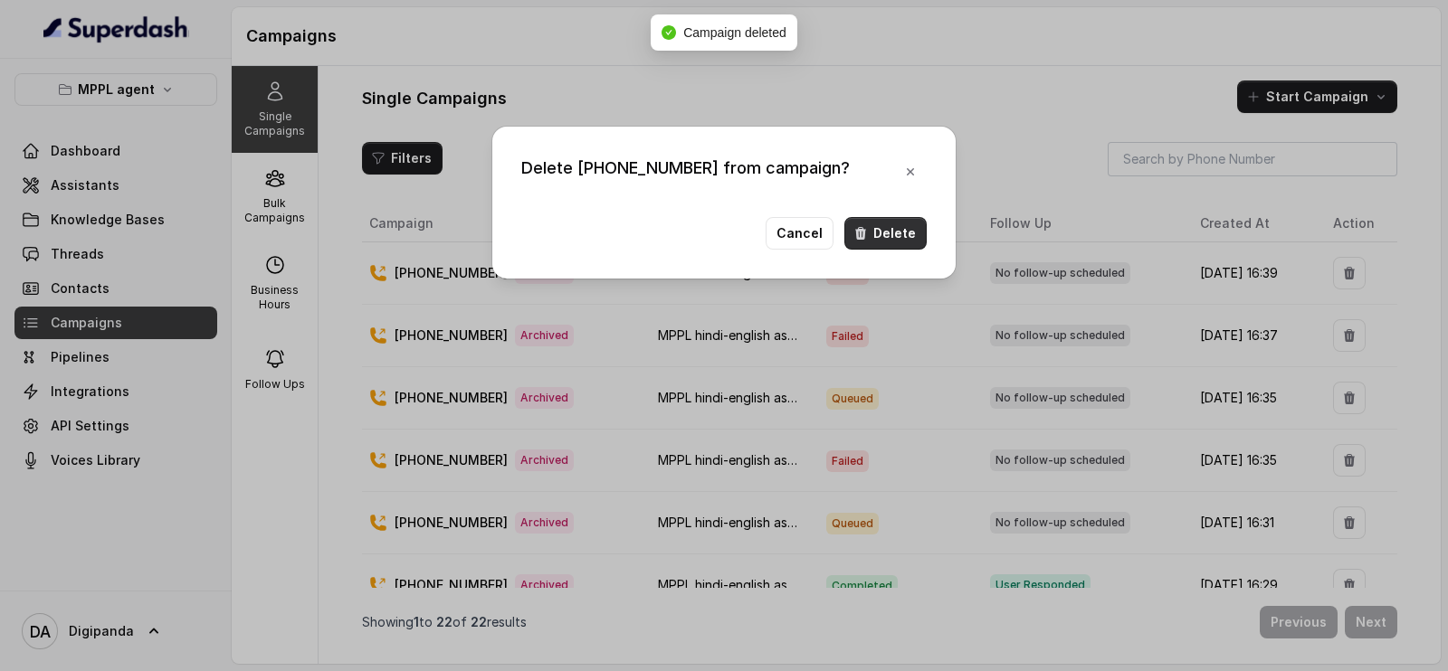
click at [879, 228] on button "Delete" at bounding box center [885, 233] width 82 height 33
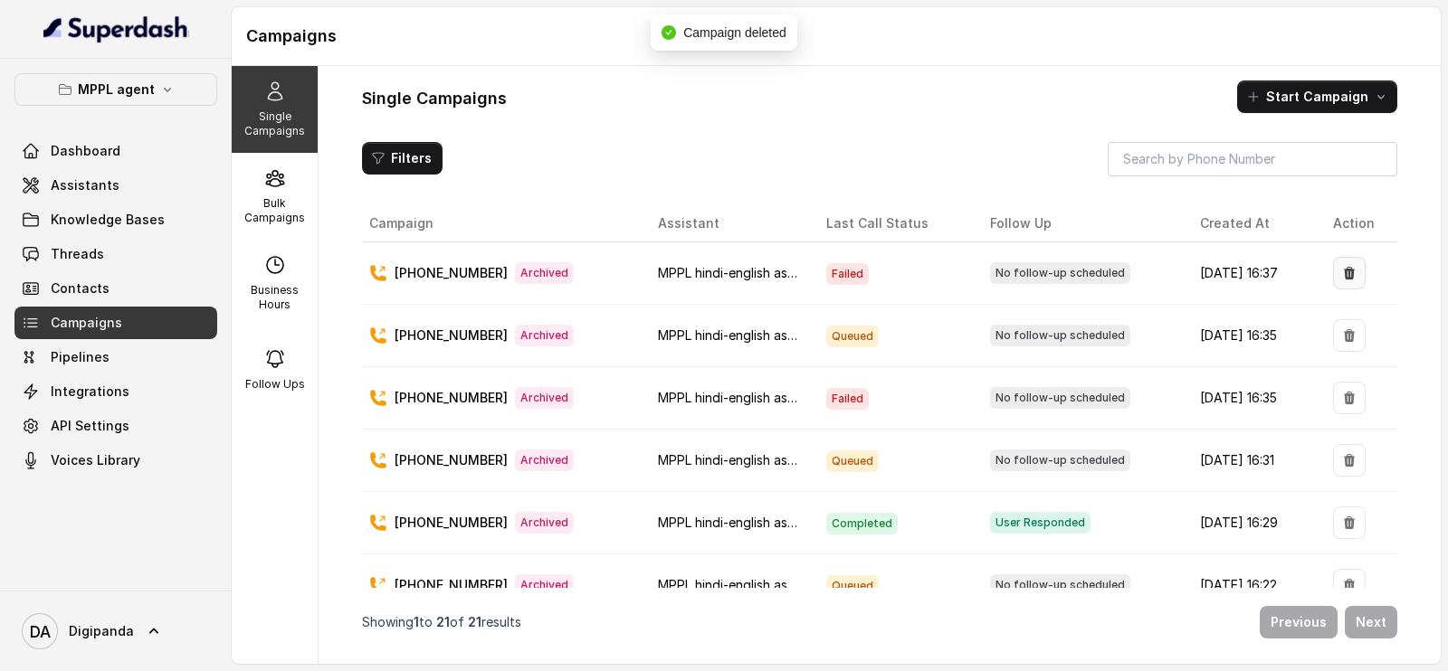
click at [1344, 277] on icon "button" at bounding box center [1349, 273] width 11 height 13
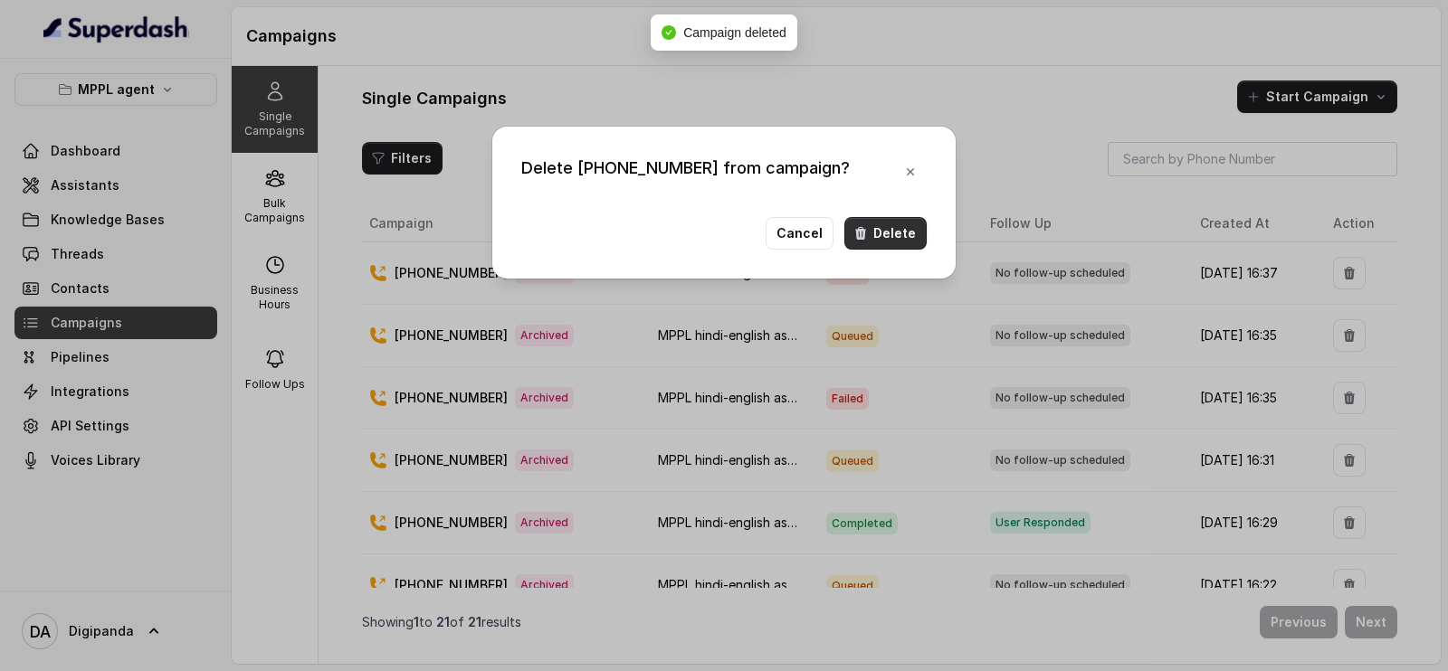
click at [892, 231] on button "Delete" at bounding box center [885, 233] width 82 height 33
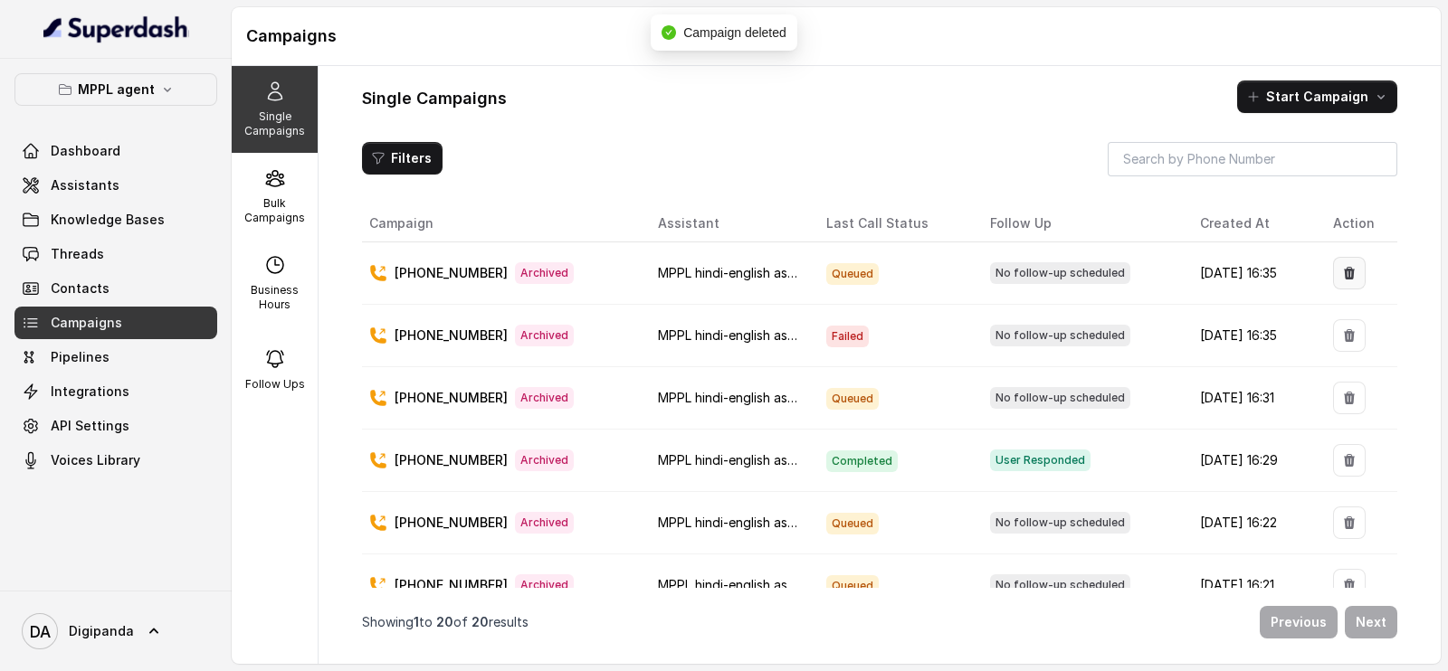
click at [1344, 281] on button "button" at bounding box center [1349, 273] width 33 height 33
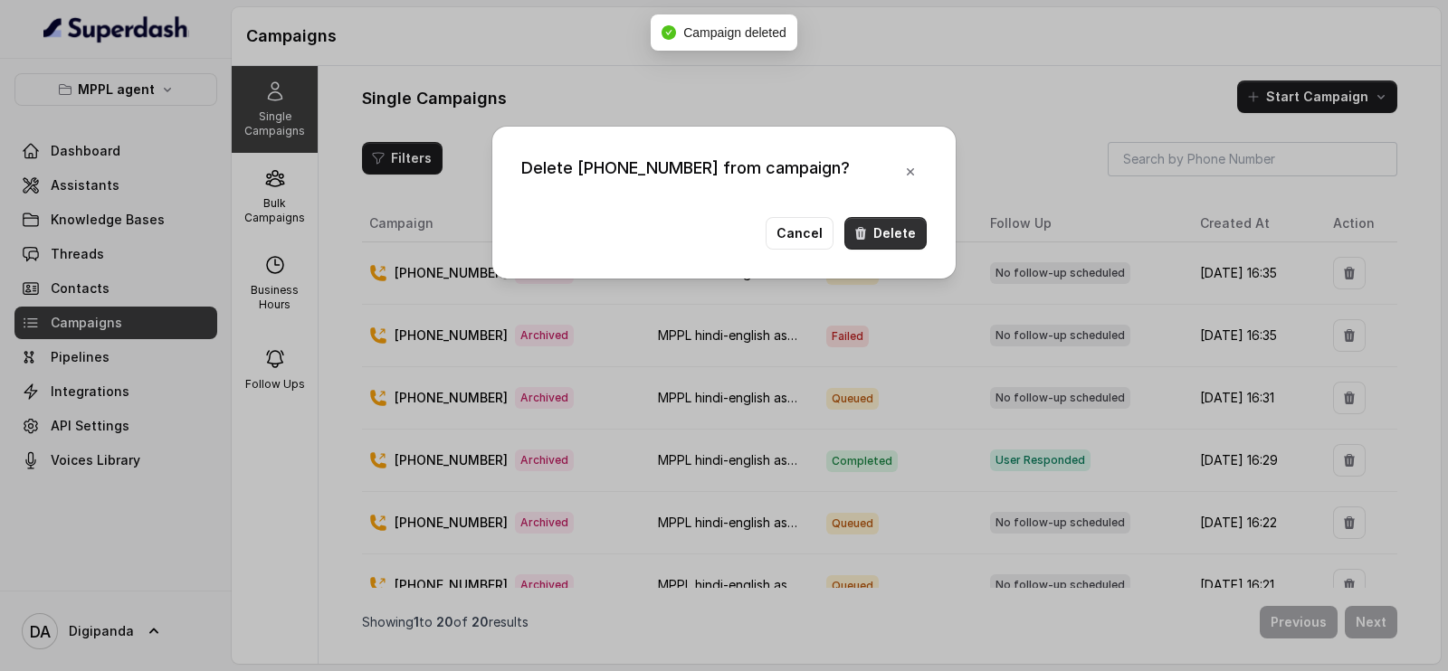
click at [918, 244] on button "Delete" at bounding box center [885, 233] width 82 height 33
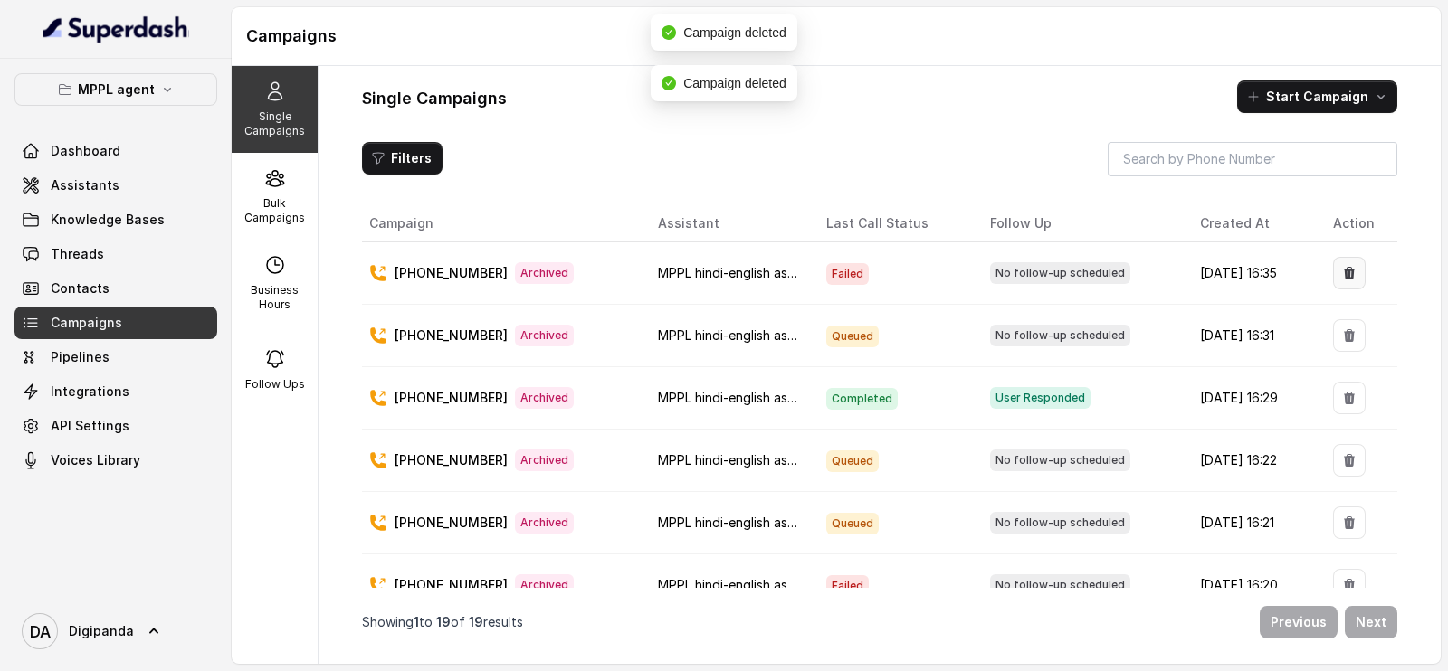
click at [1344, 268] on icon "button" at bounding box center [1349, 273] width 11 height 13
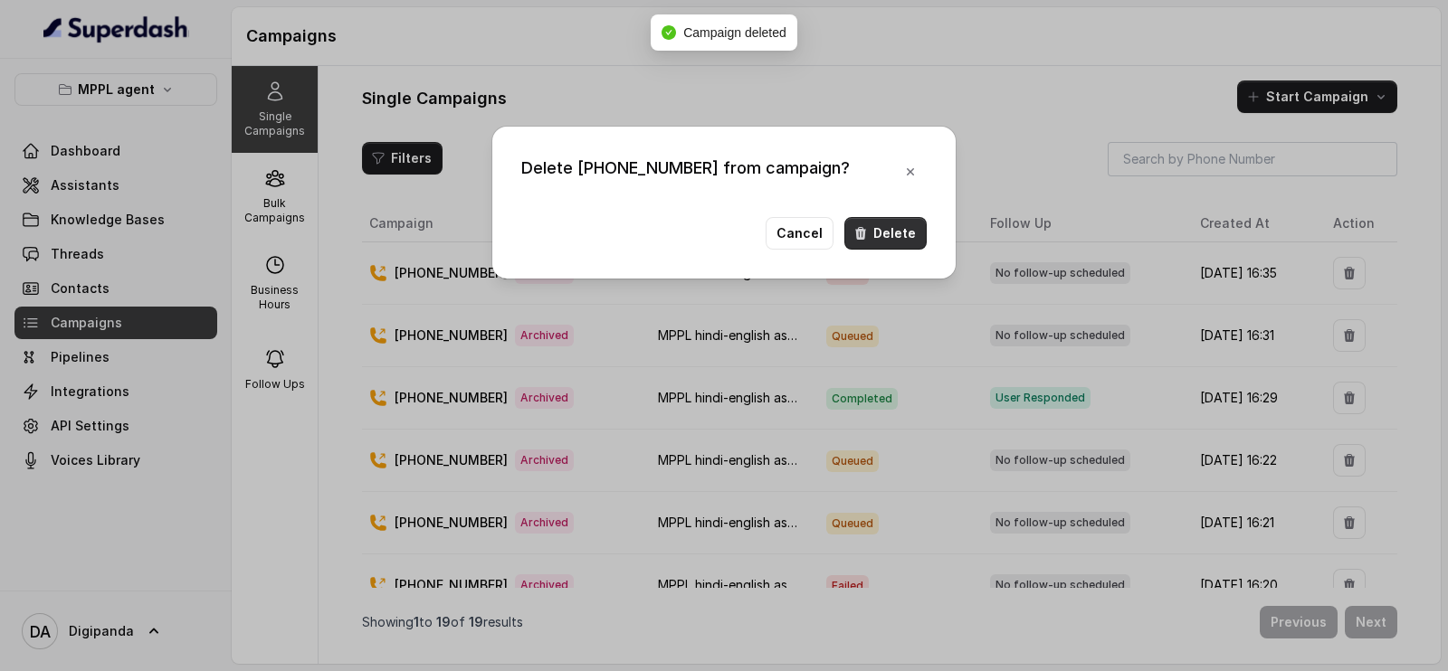
click at [849, 225] on button "Delete" at bounding box center [885, 233] width 82 height 33
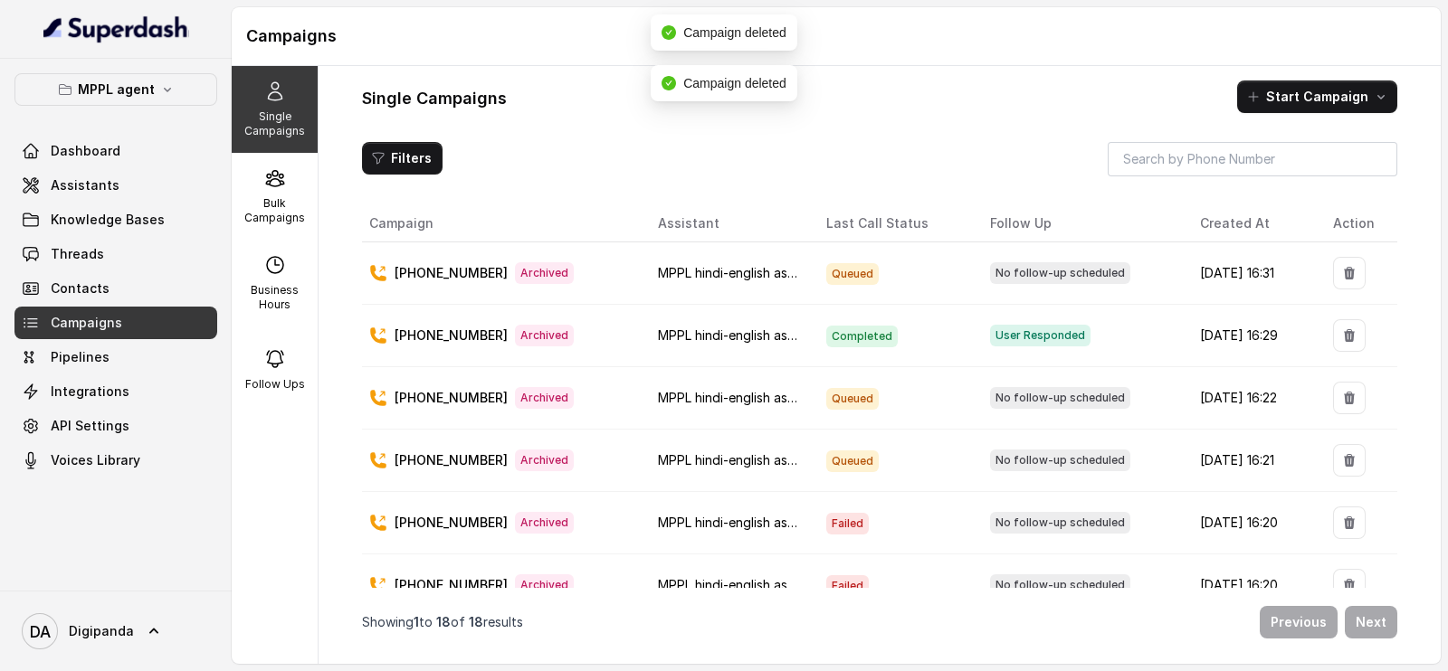
click at [1342, 289] on td at bounding box center [1358, 274] width 79 height 62
click at [1333, 280] on button "button" at bounding box center [1349, 273] width 33 height 33
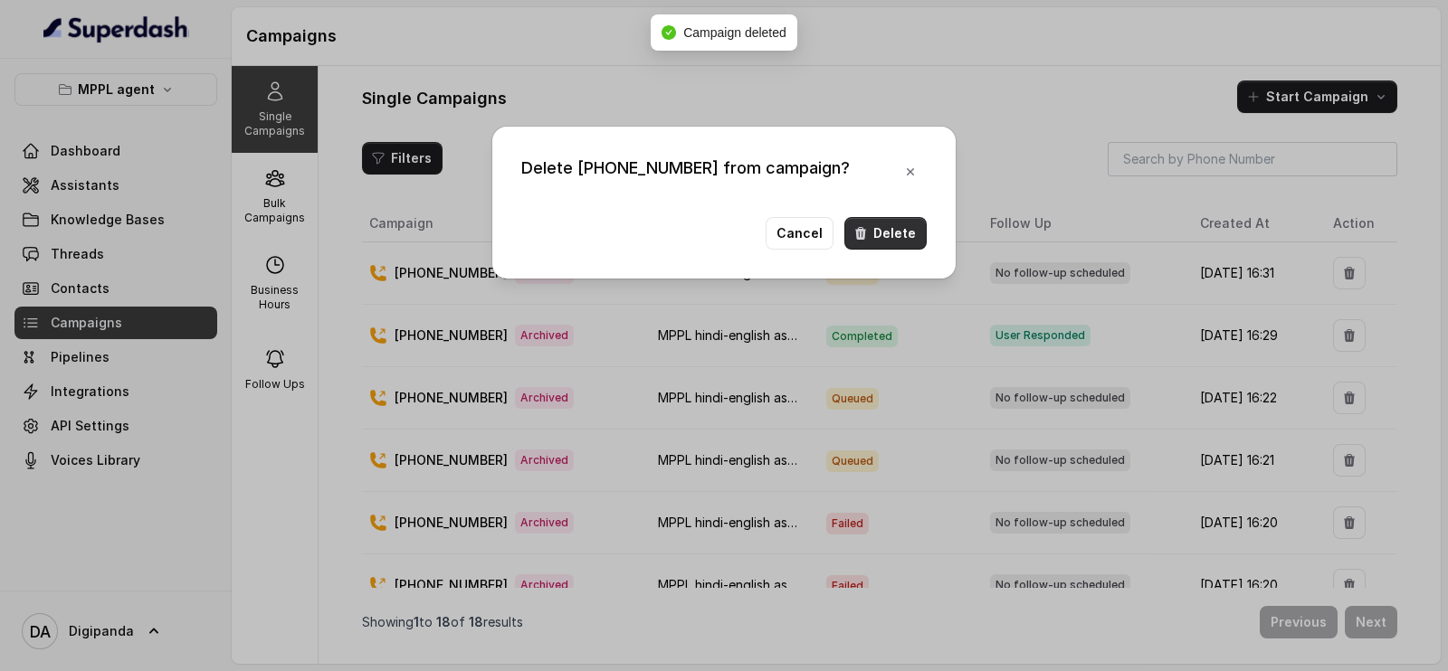
click at [877, 244] on button "Delete" at bounding box center [885, 233] width 82 height 33
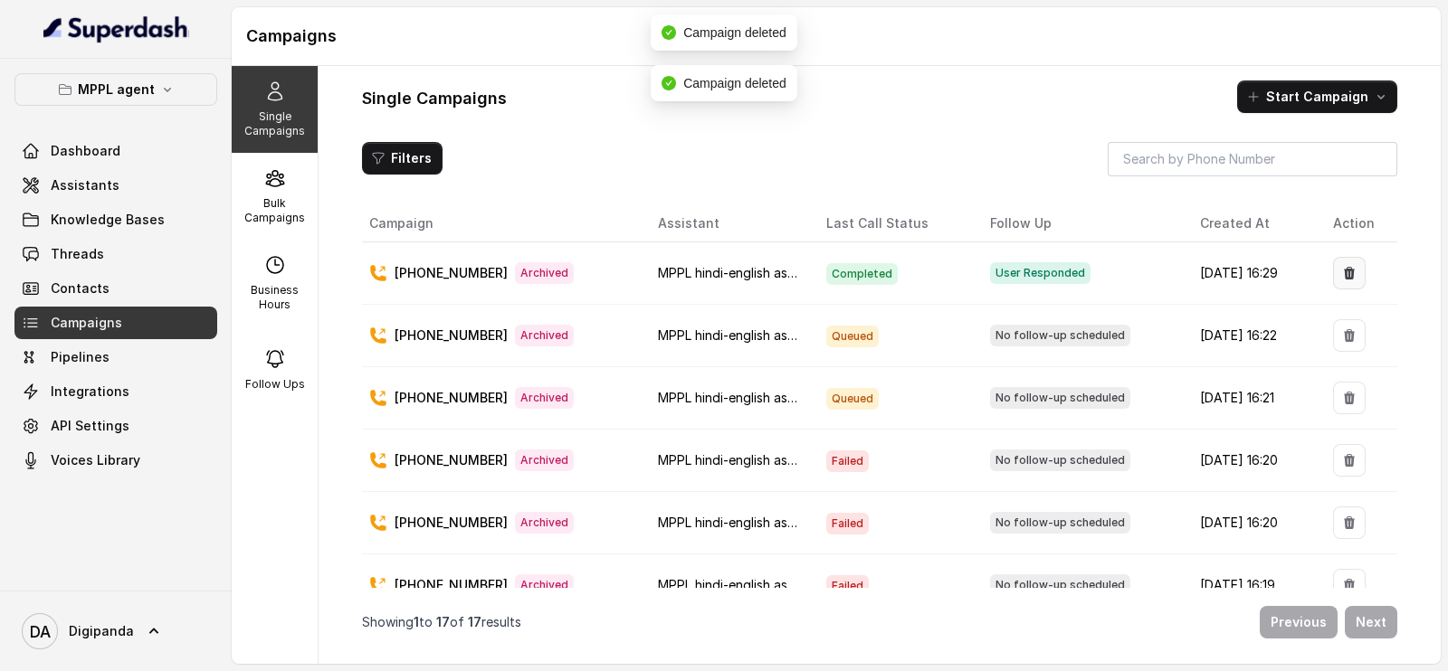
click at [1333, 281] on button "button" at bounding box center [1349, 273] width 33 height 33
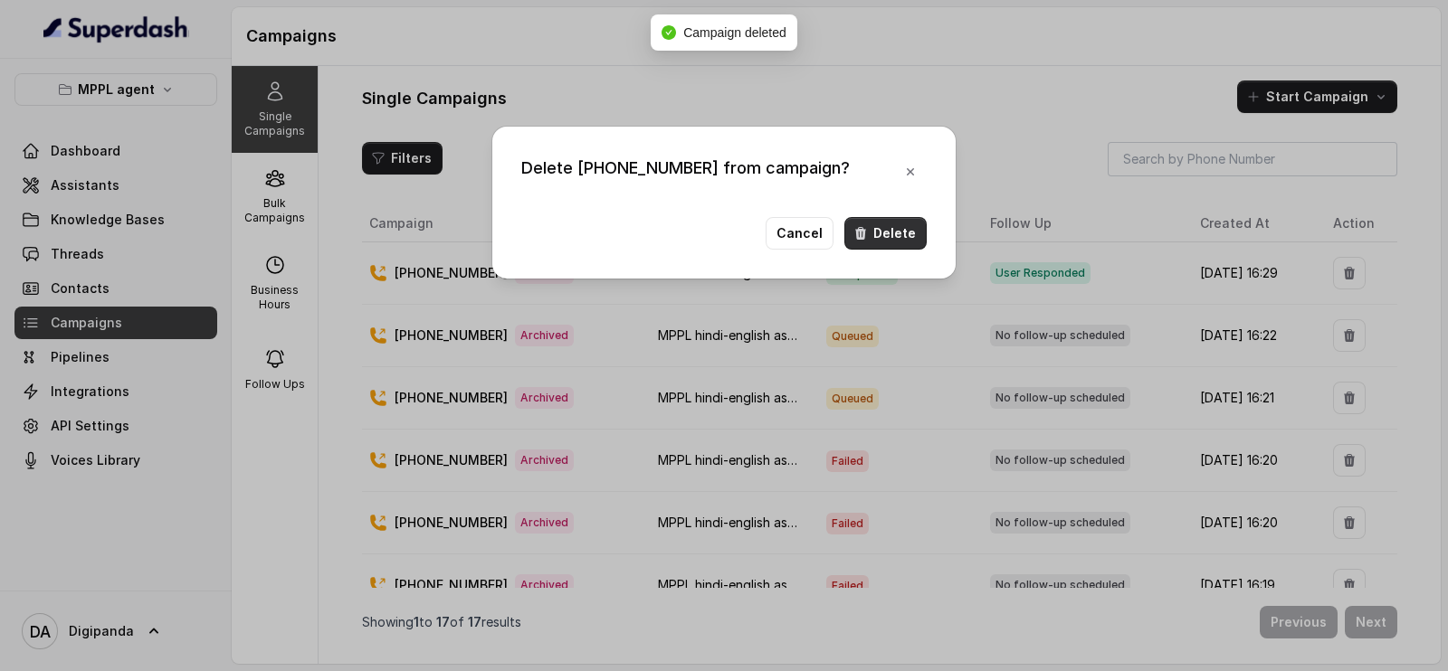
click at [895, 240] on button "Delete" at bounding box center [885, 233] width 82 height 33
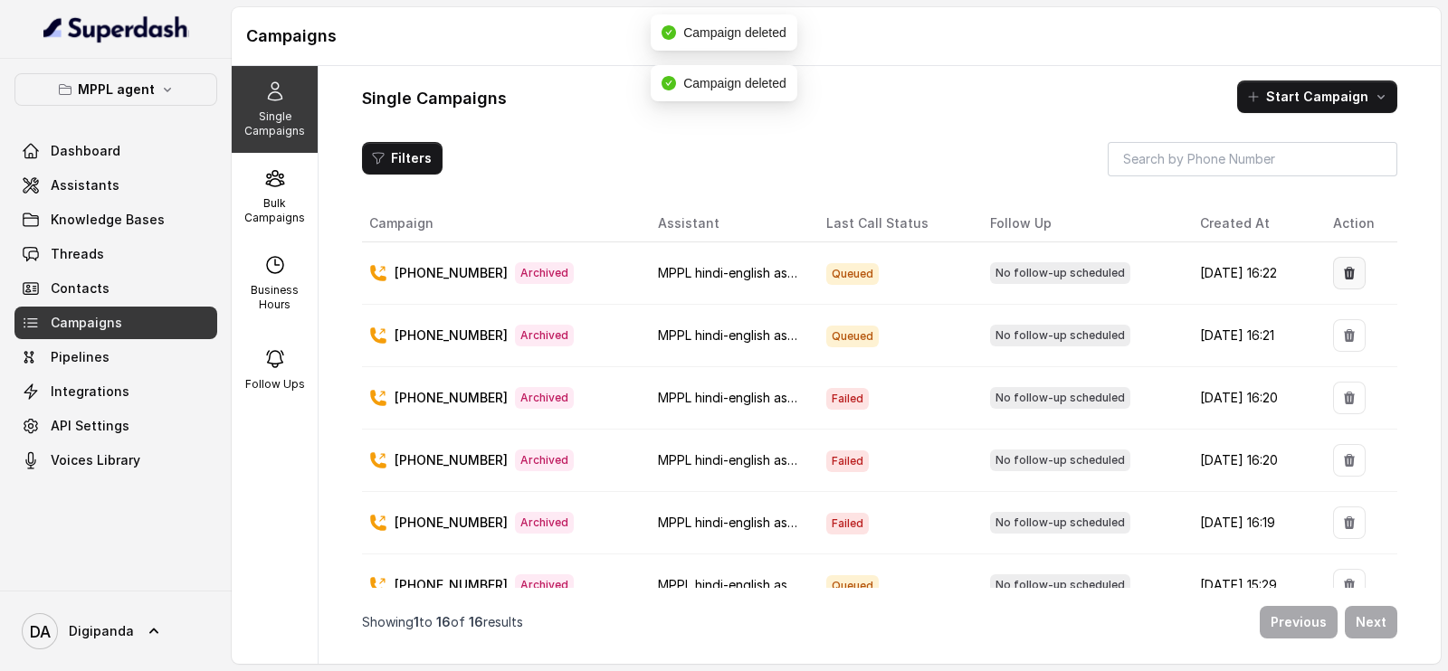
click at [1344, 274] on icon "button" at bounding box center [1349, 273] width 11 height 13
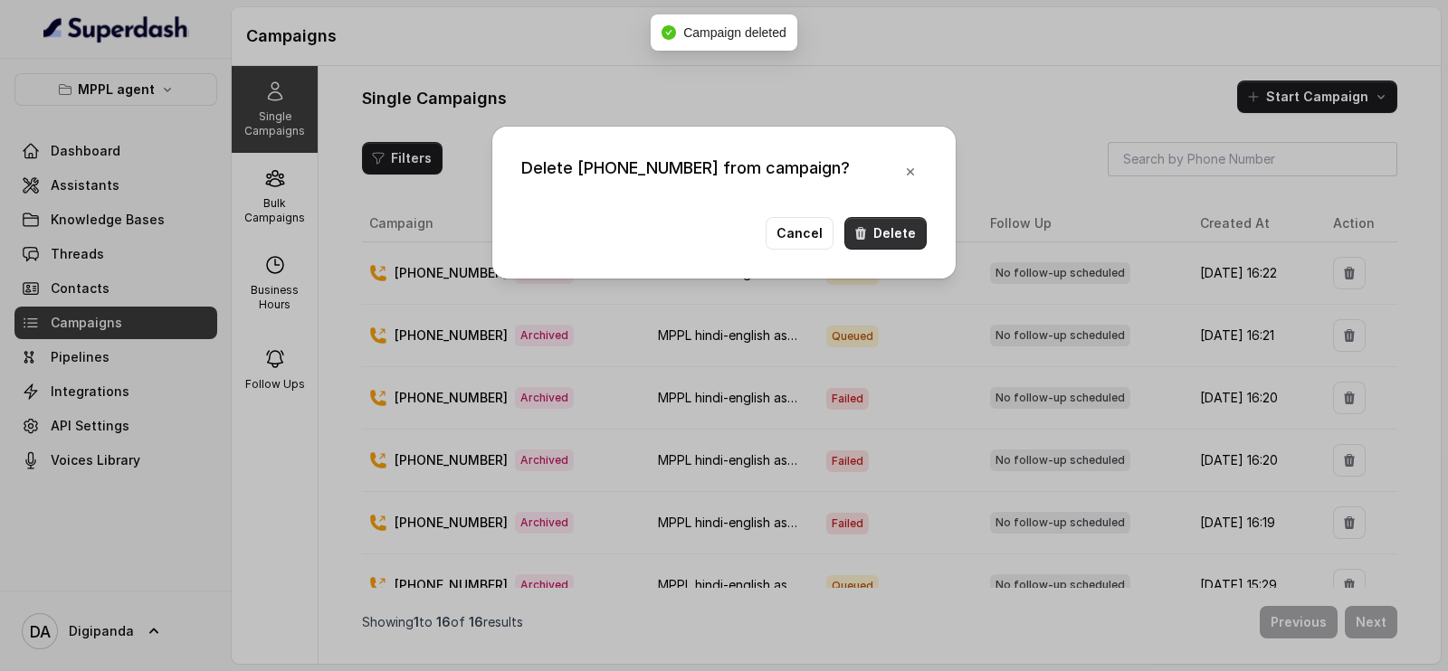
click at [868, 237] on icon "button" at bounding box center [860, 233] width 14 height 14
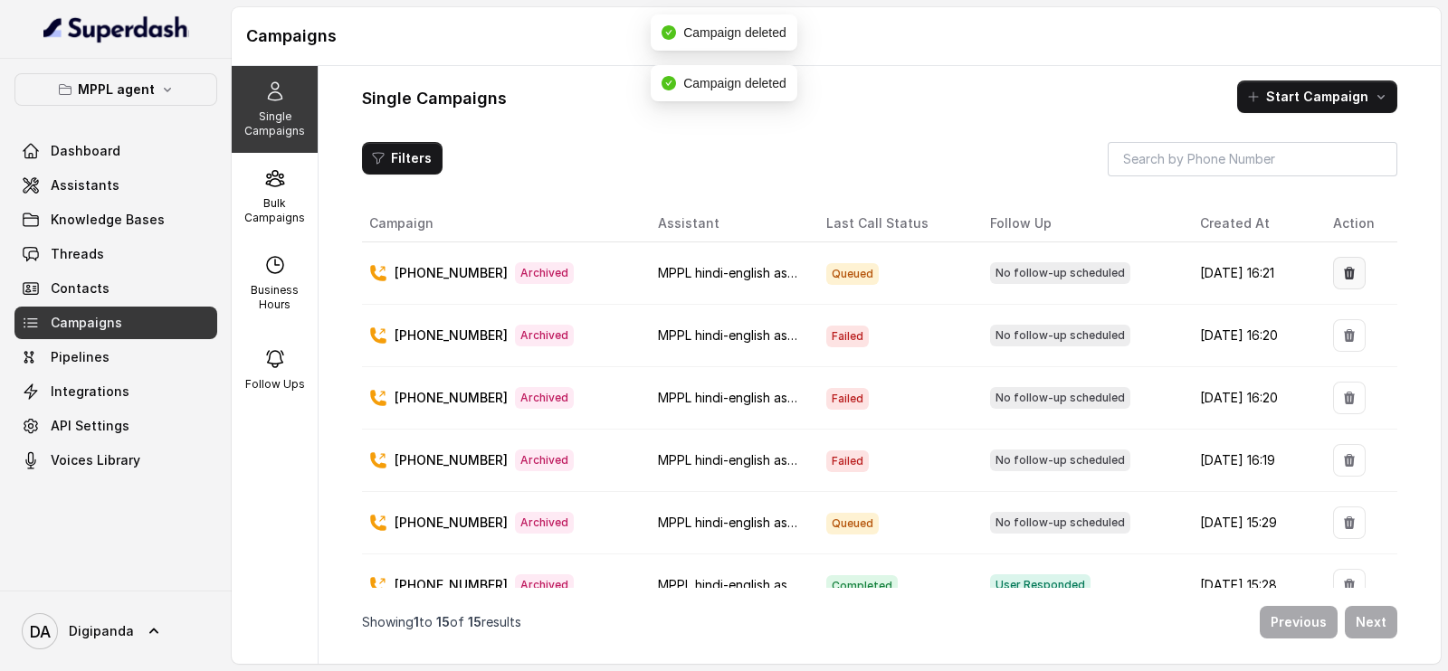
click at [1344, 277] on icon "button" at bounding box center [1349, 273] width 11 height 13
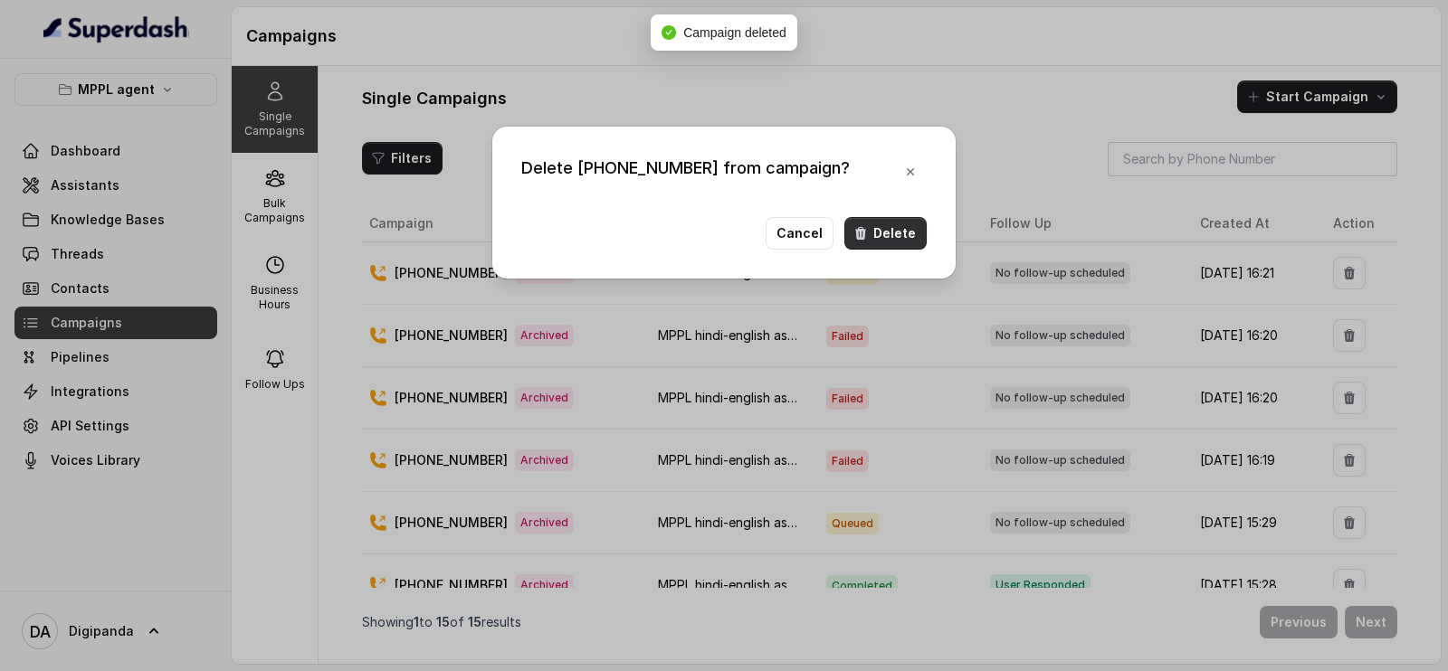
click at [909, 224] on button "Delete" at bounding box center [885, 233] width 82 height 33
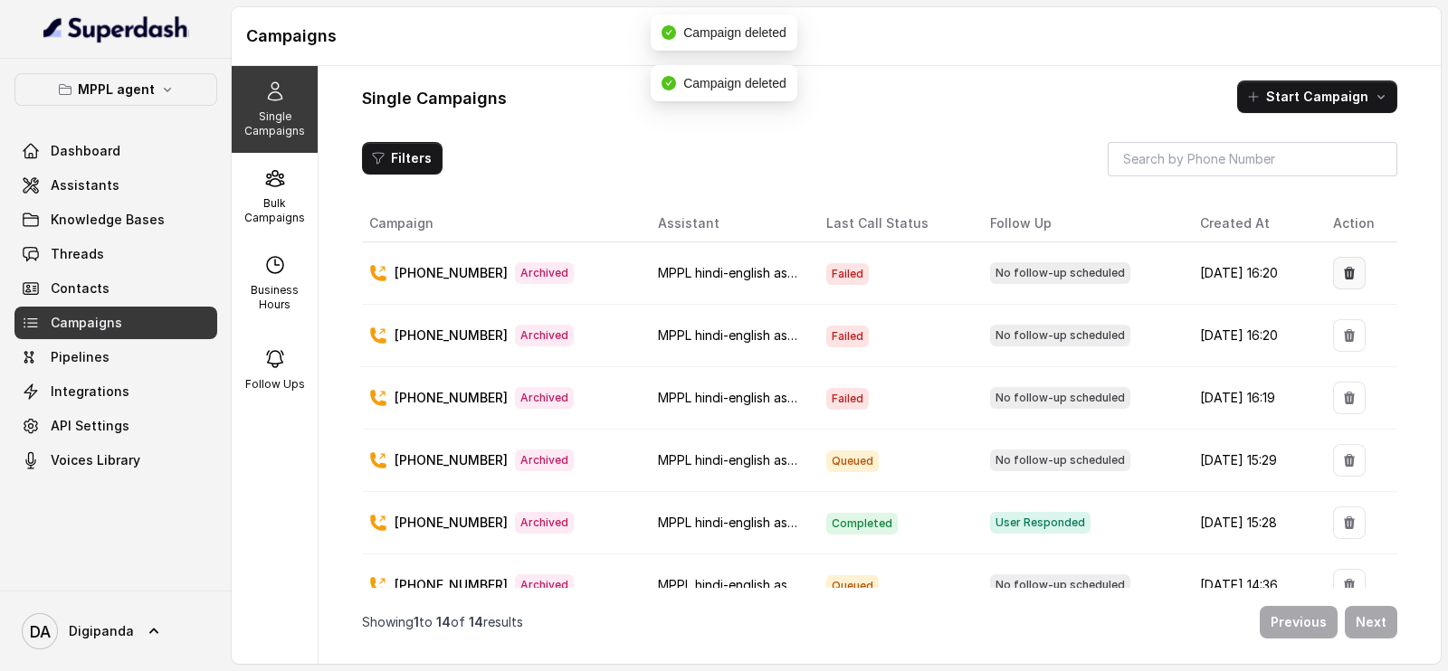
click at [1342, 266] on icon "button" at bounding box center [1349, 273] width 14 height 14
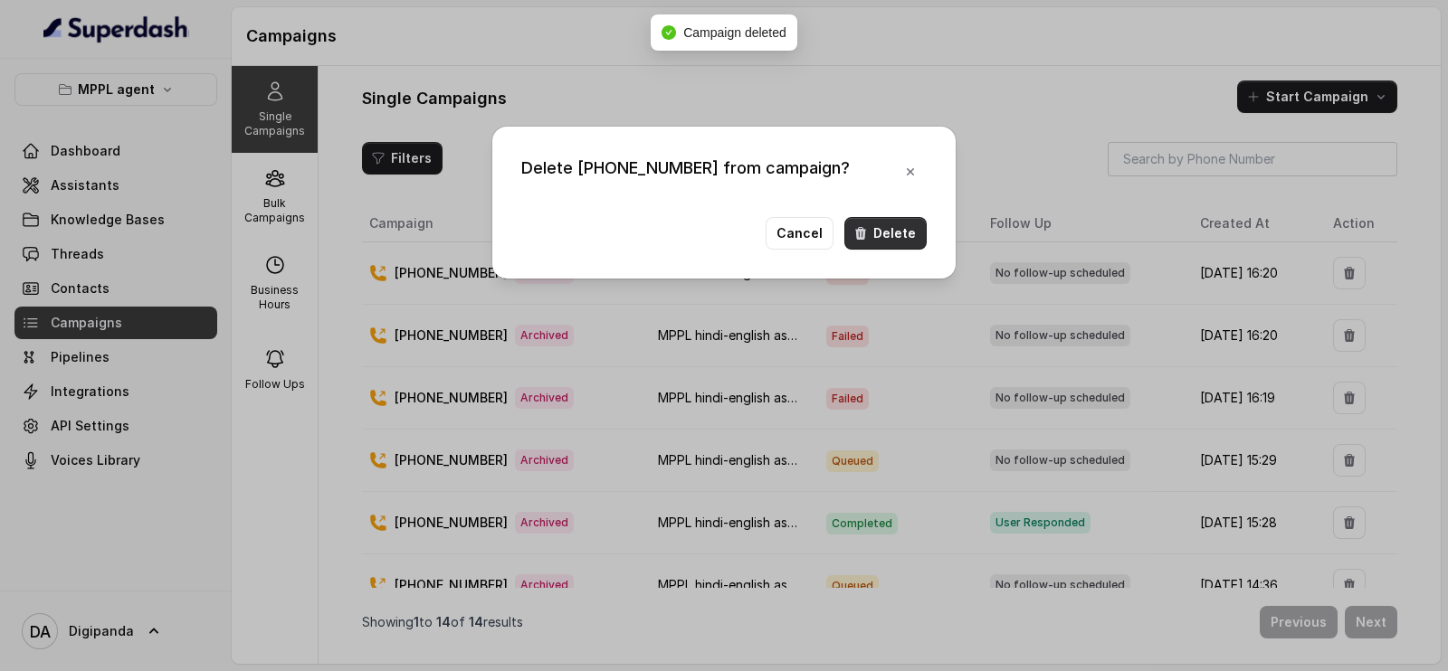
click at [862, 240] on button "Delete" at bounding box center [885, 233] width 82 height 33
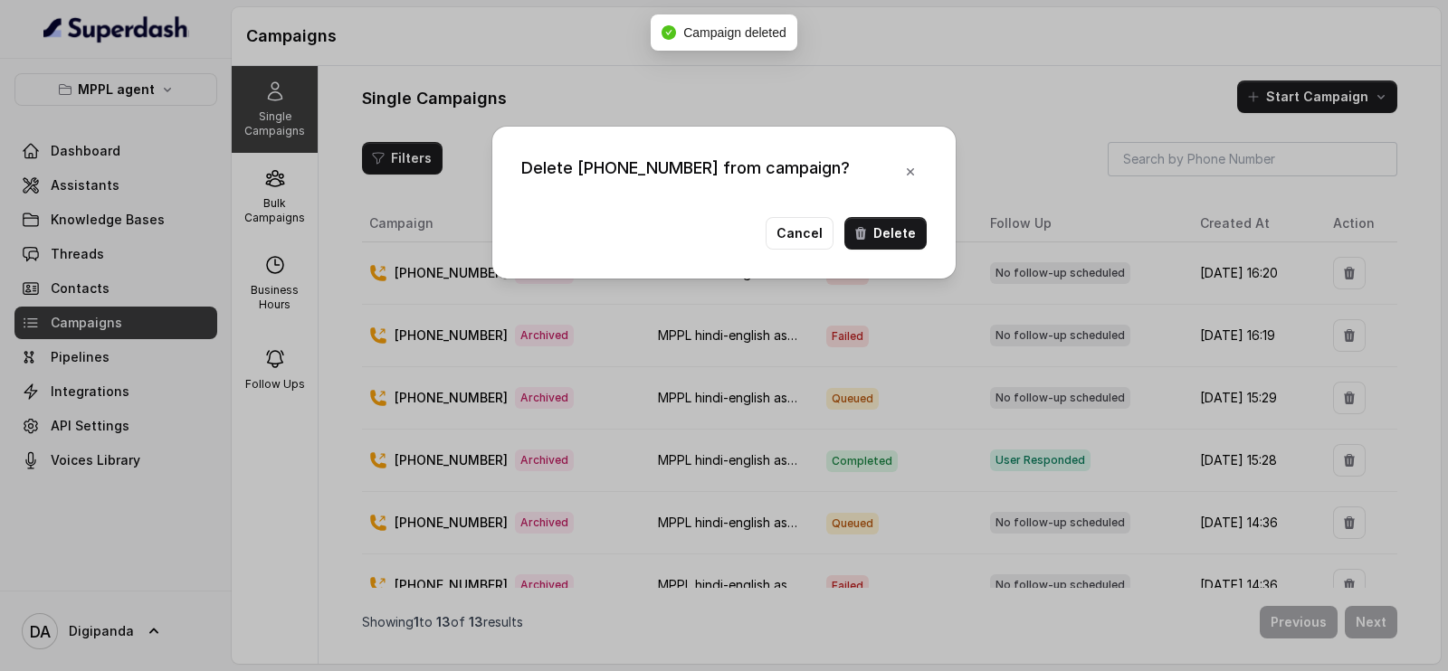
click at [886, 252] on div "Delete [PHONE_NUMBER] from campaign? Cancel Delete" at bounding box center [723, 203] width 463 height 152
click at [886, 239] on button "Delete" at bounding box center [885, 233] width 82 height 33
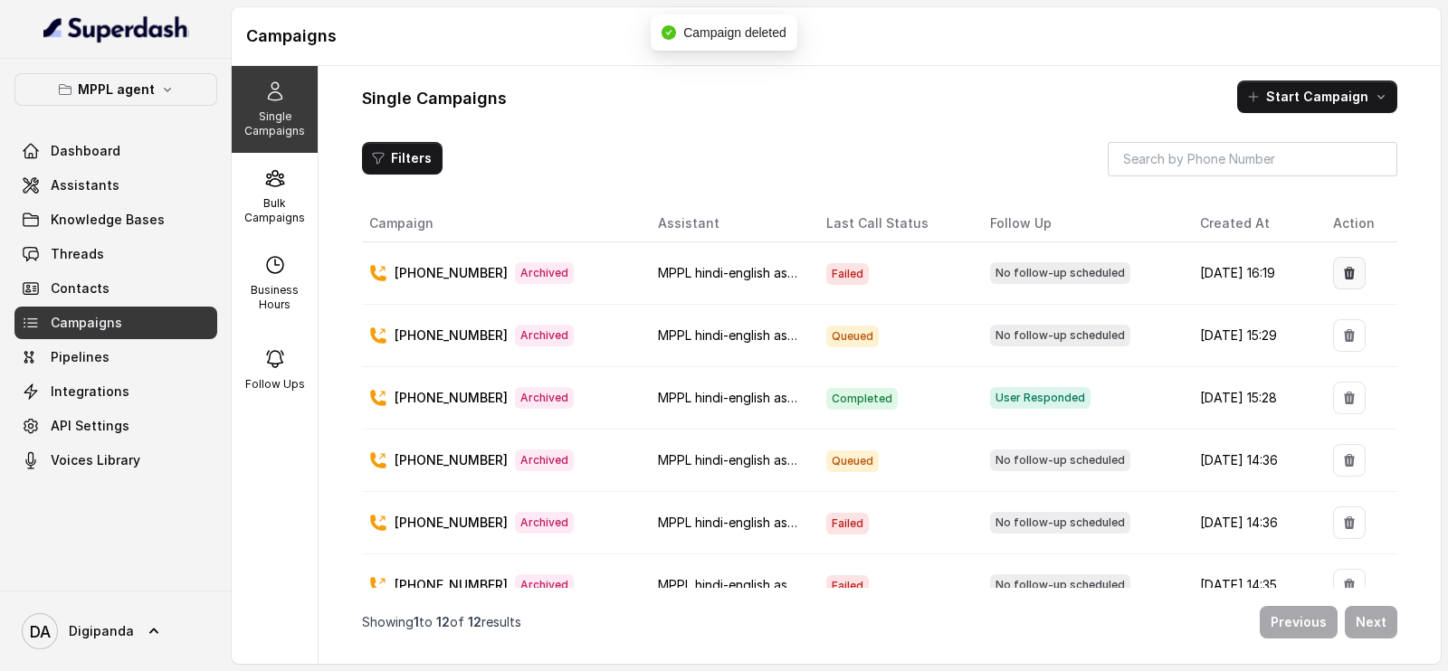
click at [1333, 287] on button "button" at bounding box center [1349, 273] width 33 height 33
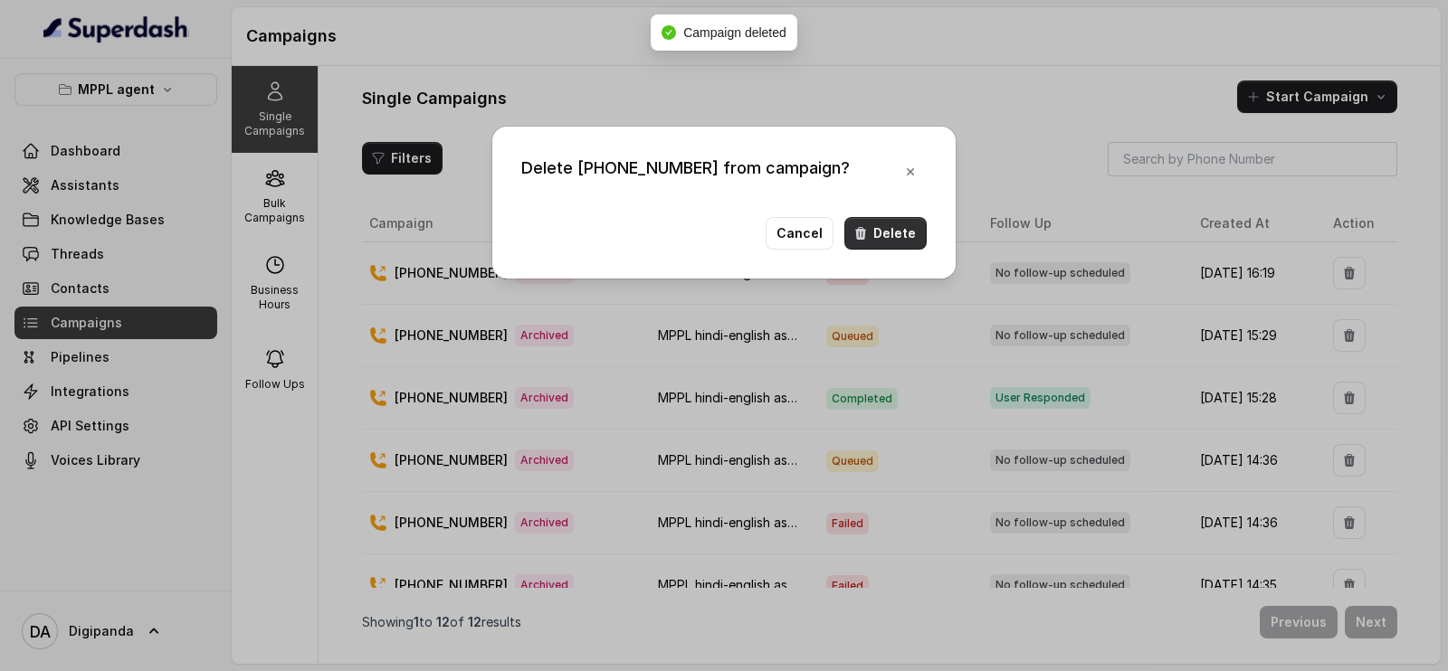
click at [897, 238] on button "Delete" at bounding box center [885, 233] width 82 height 33
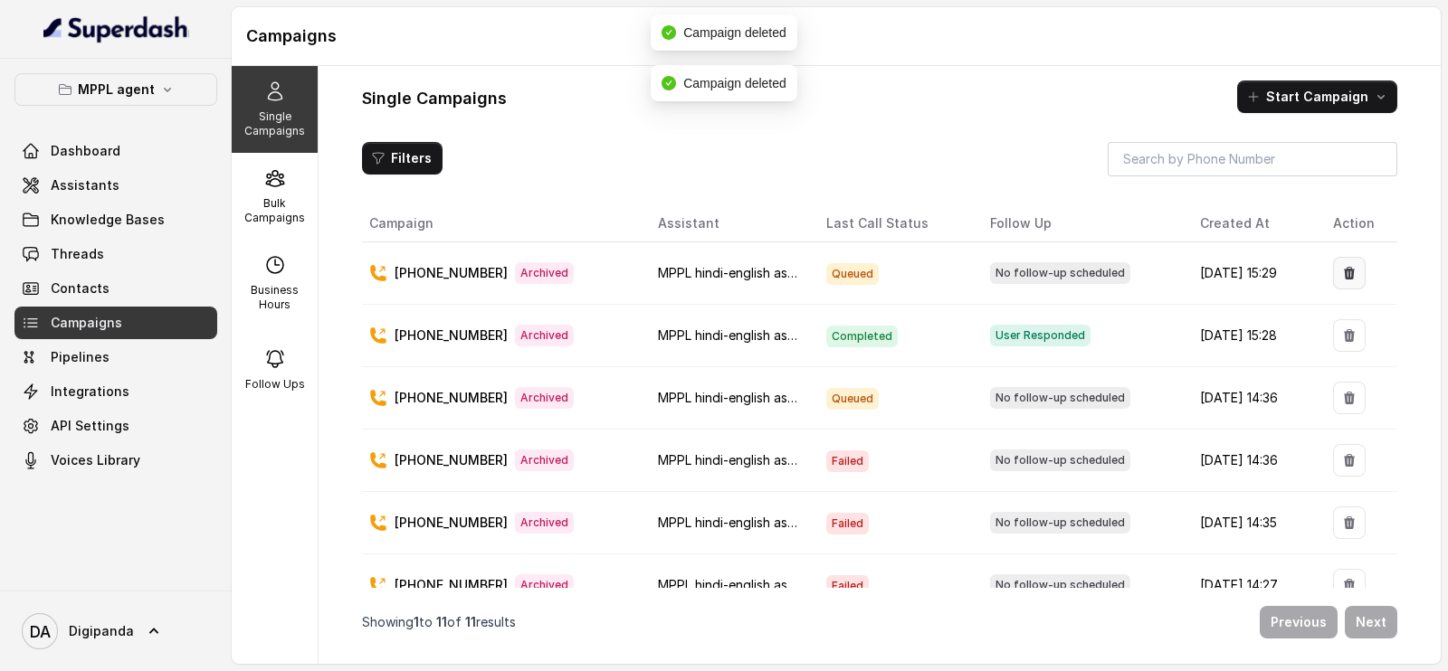
click at [1342, 271] on icon "button" at bounding box center [1349, 273] width 14 height 14
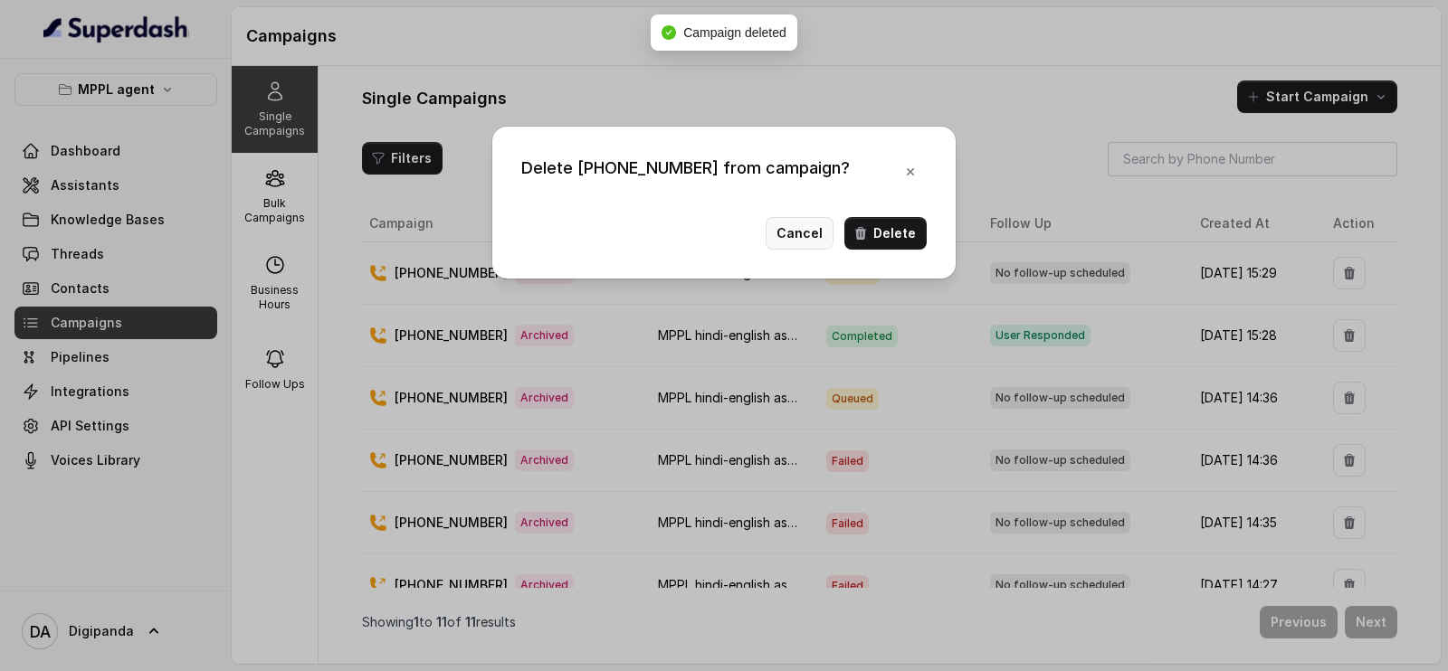
click at [793, 219] on button "Cancel" at bounding box center [800, 233] width 68 height 33
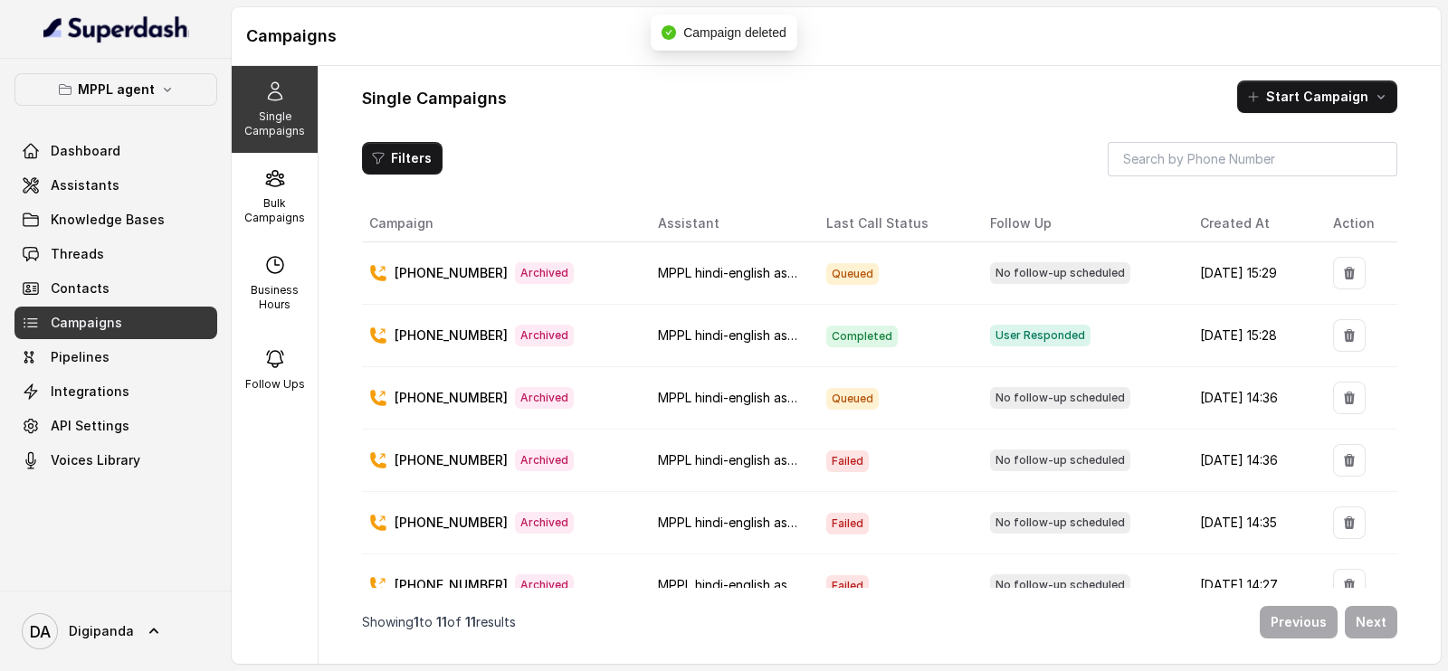
click at [1364, 284] on td at bounding box center [1358, 274] width 79 height 62
click at [1333, 270] on button "button" at bounding box center [1349, 273] width 33 height 33
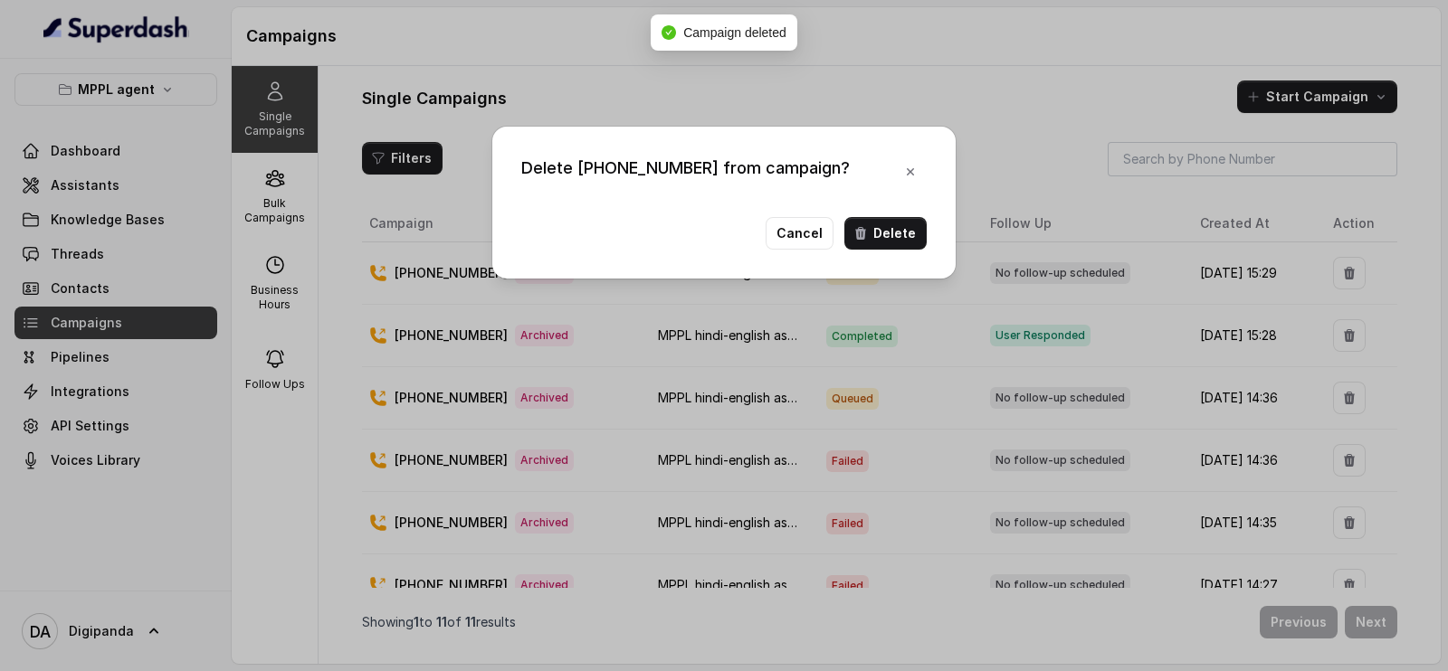
click at [859, 214] on div "Delete [PHONE_NUMBER] from campaign? Cancel Delete" at bounding box center [723, 203] width 463 height 152
click at [892, 224] on button "Delete" at bounding box center [885, 233] width 82 height 33
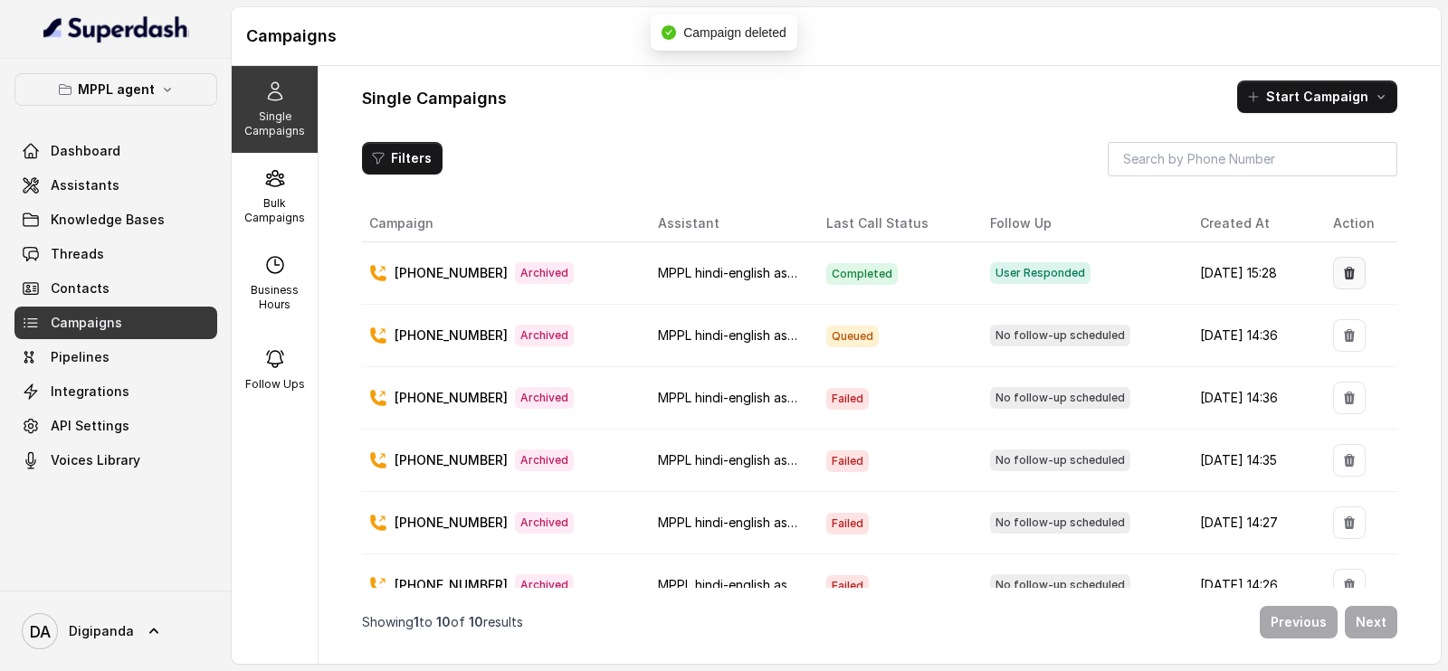
click at [1348, 268] on button "button" at bounding box center [1349, 273] width 33 height 33
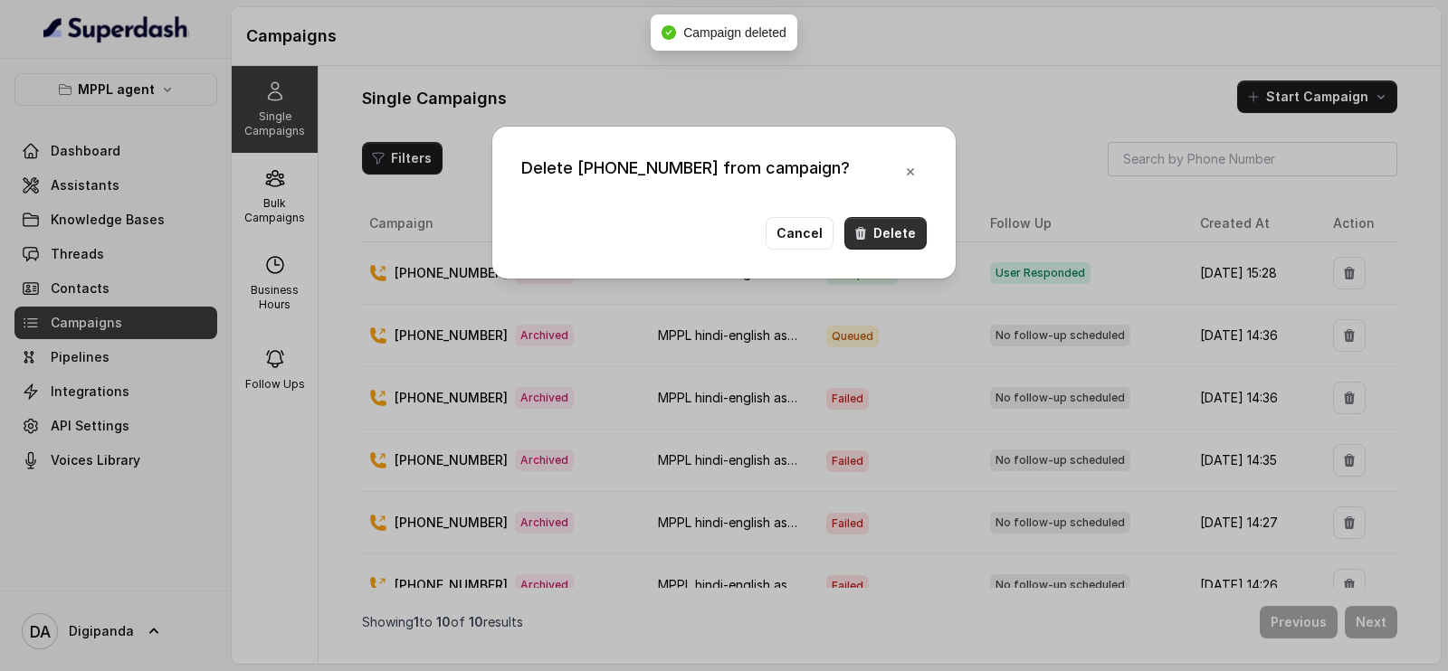
click at [919, 242] on button "Delete" at bounding box center [885, 233] width 82 height 33
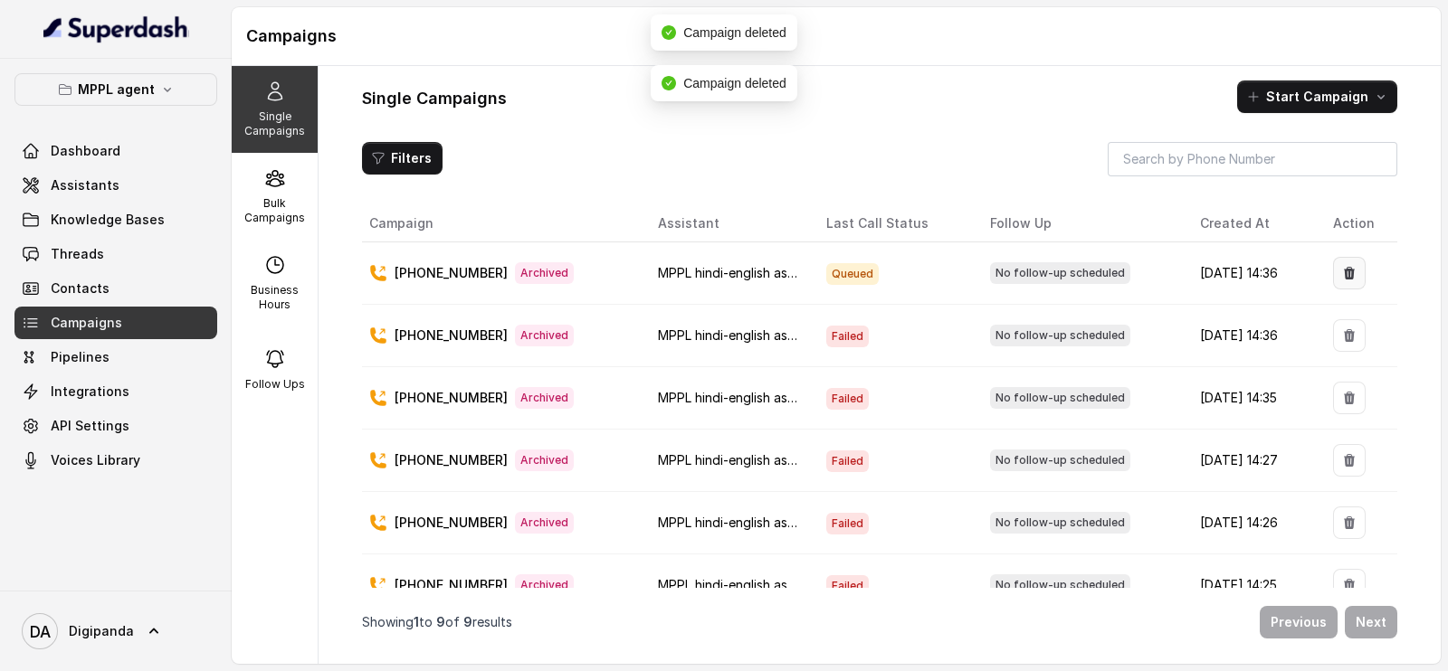
click at [1339, 262] on button "button" at bounding box center [1349, 273] width 33 height 33
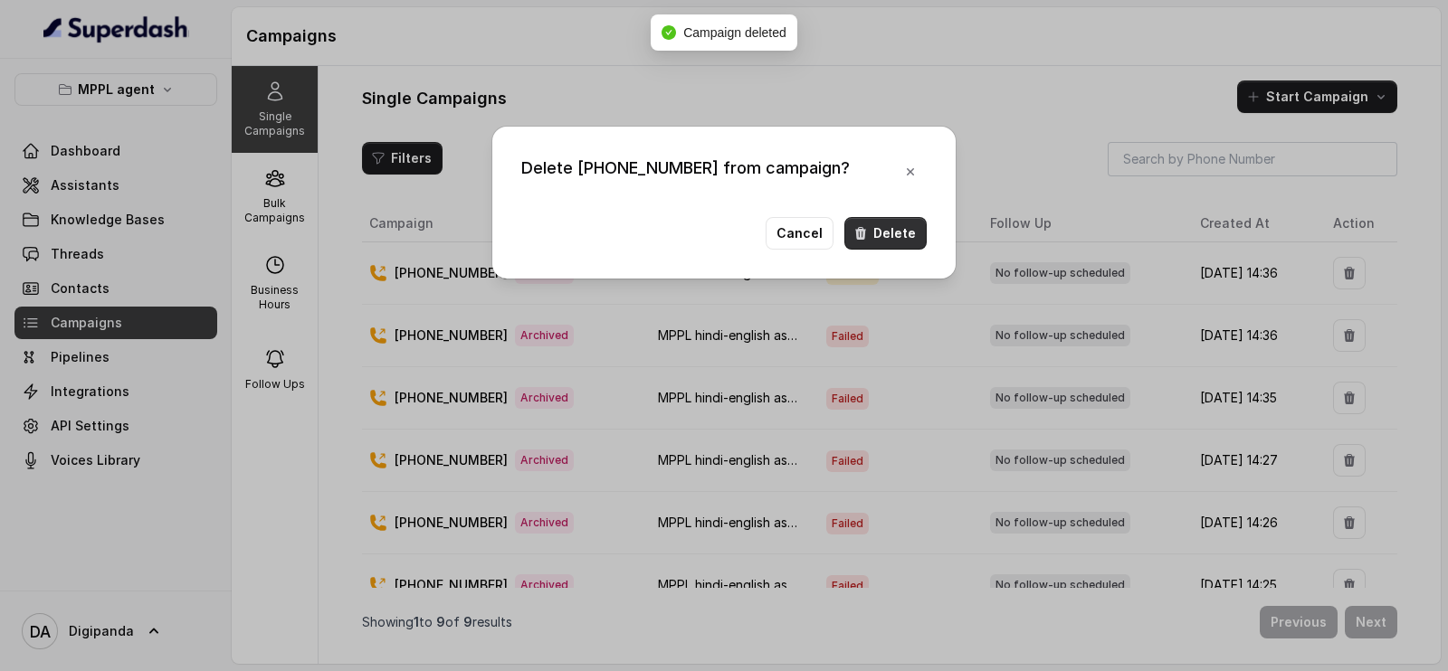
click at [883, 231] on button "Delete" at bounding box center [885, 233] width 82 height 33
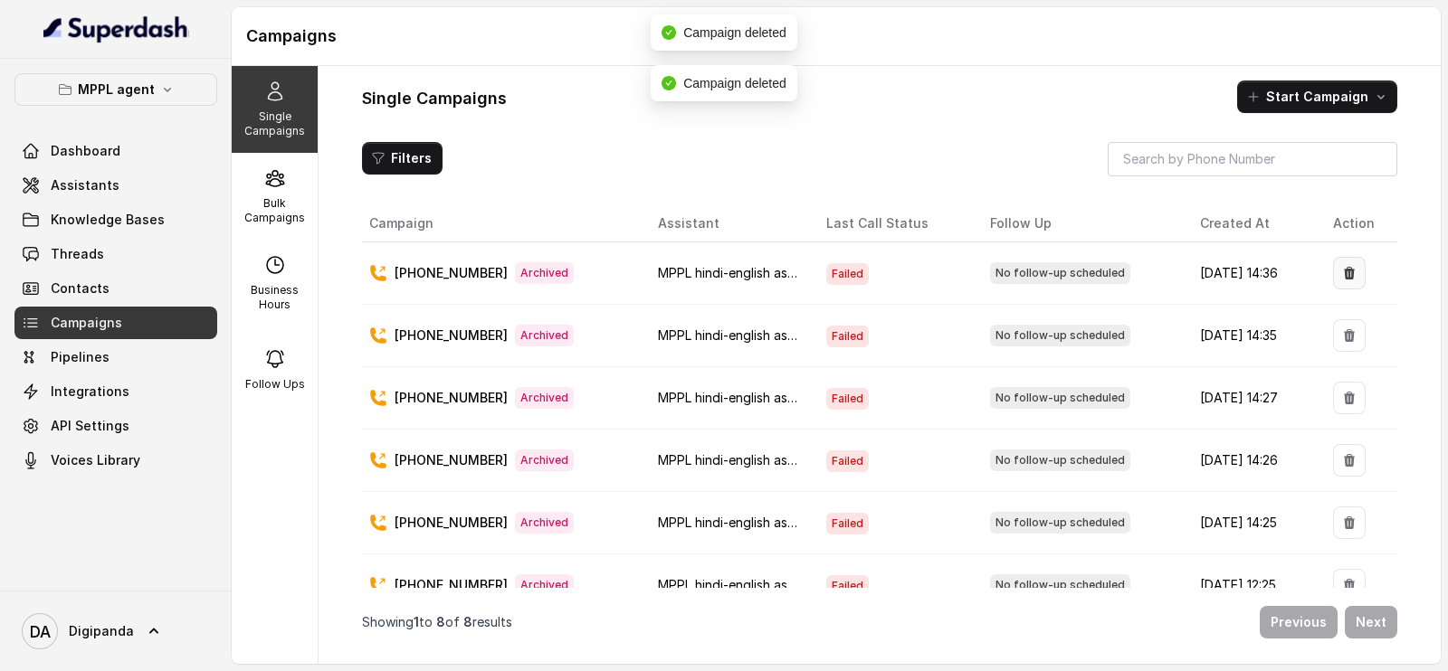
click at [1345, 276] on button "button" at bounding box center [1349, 273] width 33 height 33
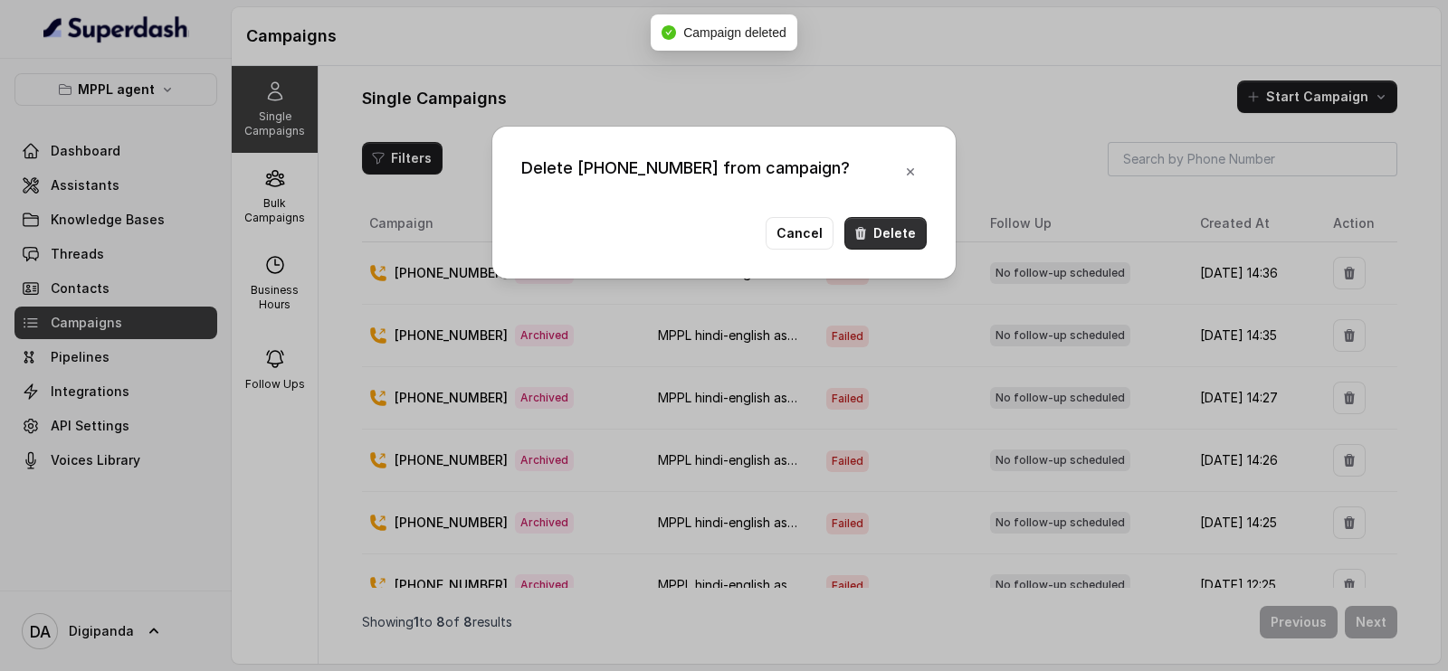
click at [926, 239] on button "Delete" at bounding box center [885, 233] width 82 height 33
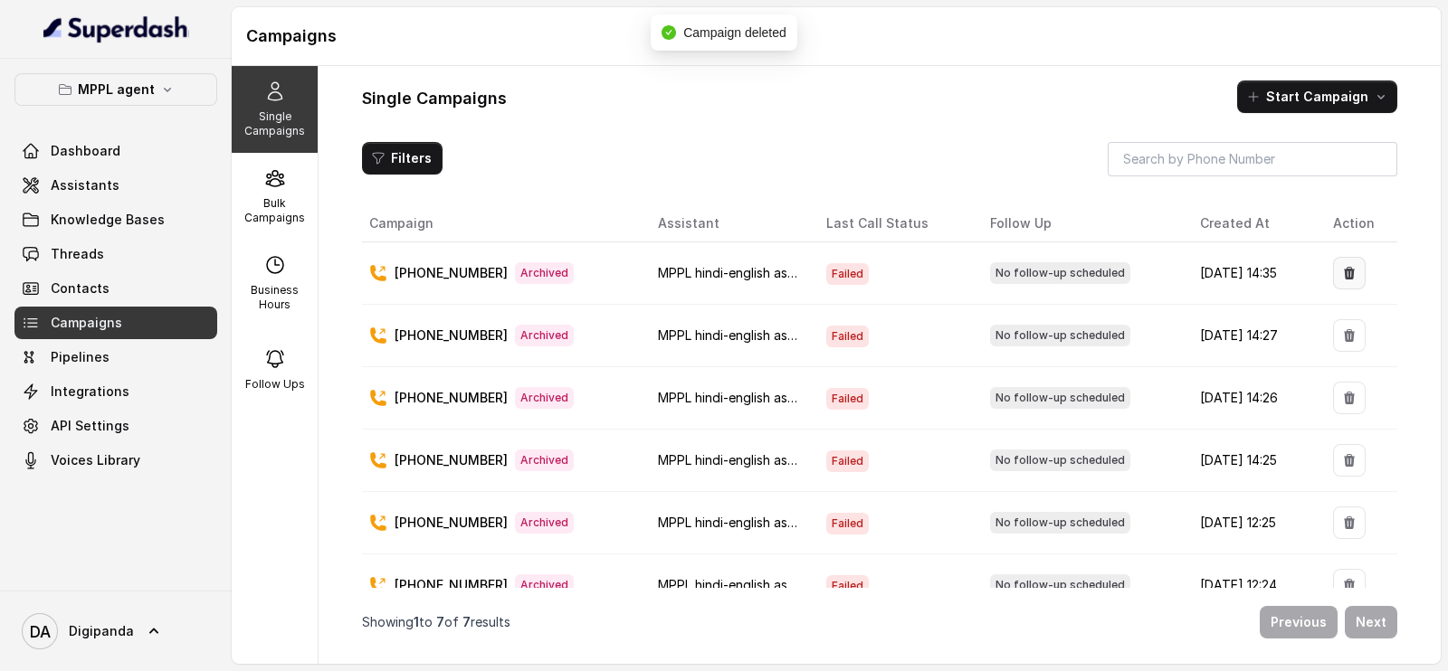
click at [1344, 269] on icon "button" at bounding box center [1349, 273] width 11 height 13
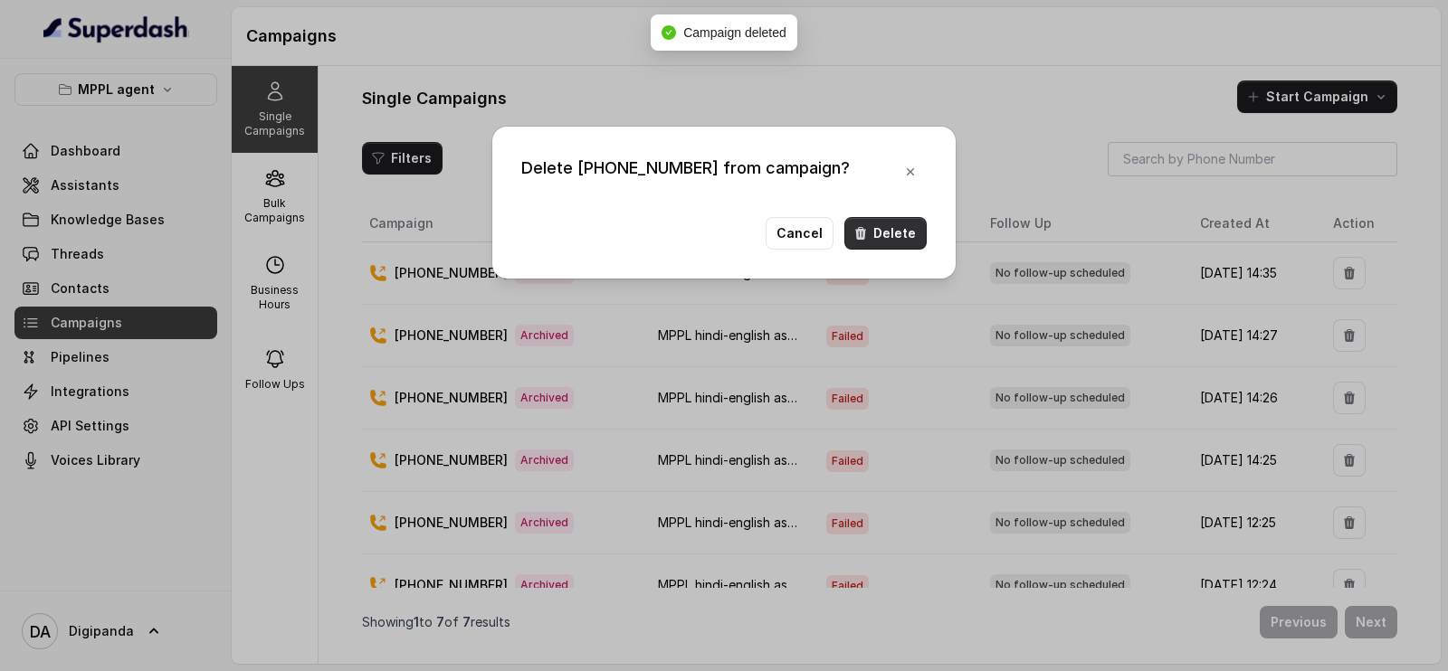
click at [896, 228] on button "Delete" at bounding box center [885, 233] width 82 height 33
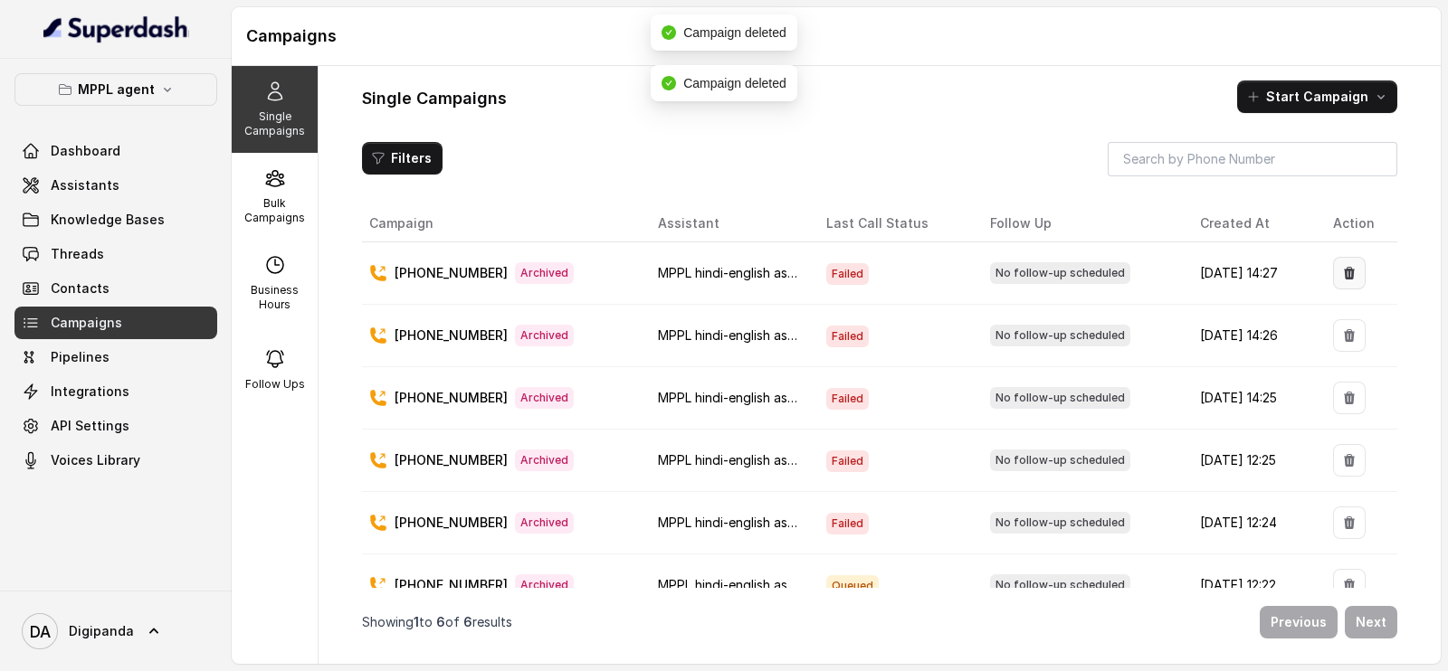
click at [1342, 266] on icon "button" at bounding box center [1349, 273] width 14 height 14
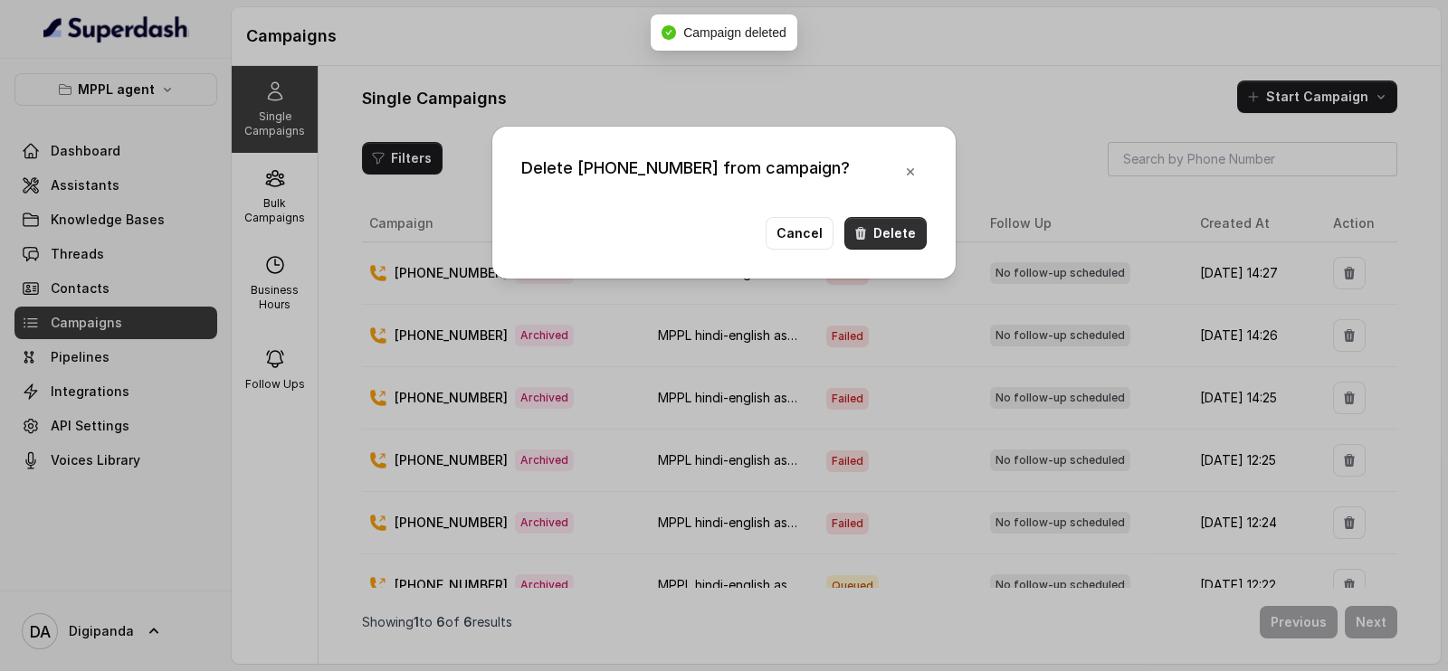
click at [923, 245] on button "Delete" at bounding box center [885, 233] width 82 height 33
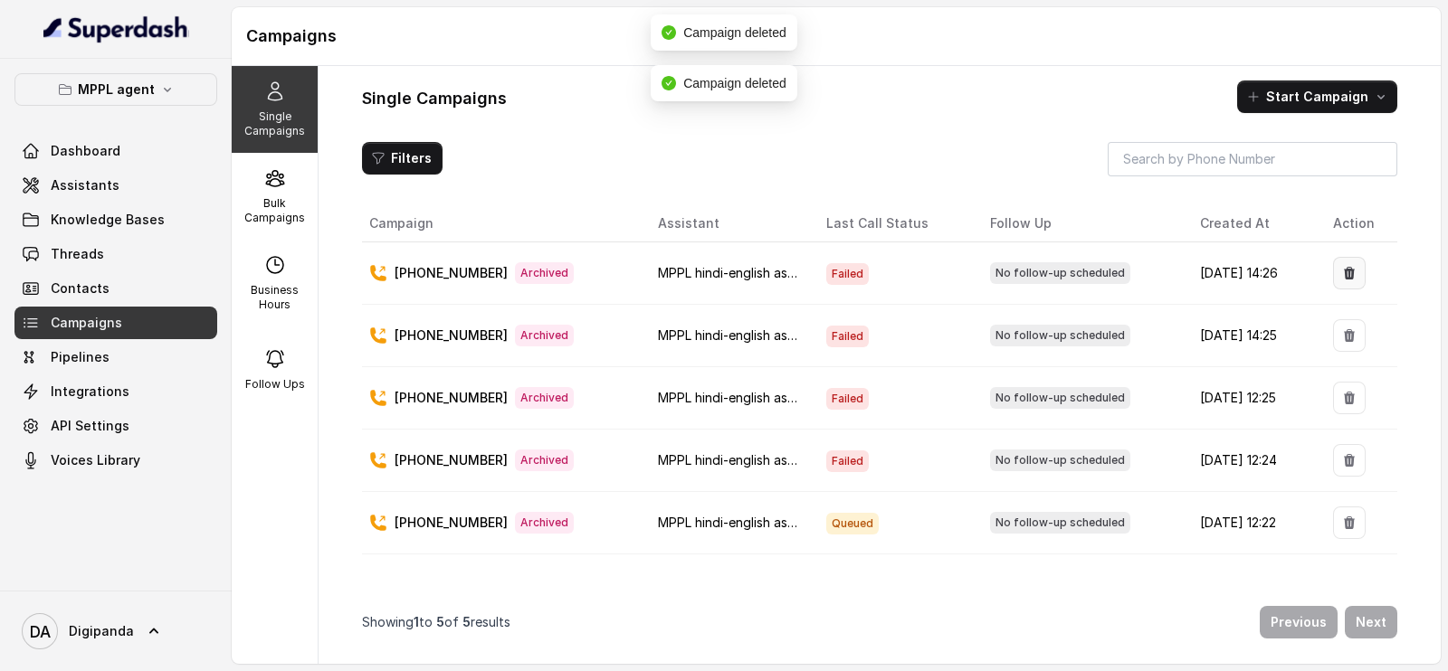
click at [1344, 269] on icon "button" at bounding box center [1349, 273] width 11 height 13
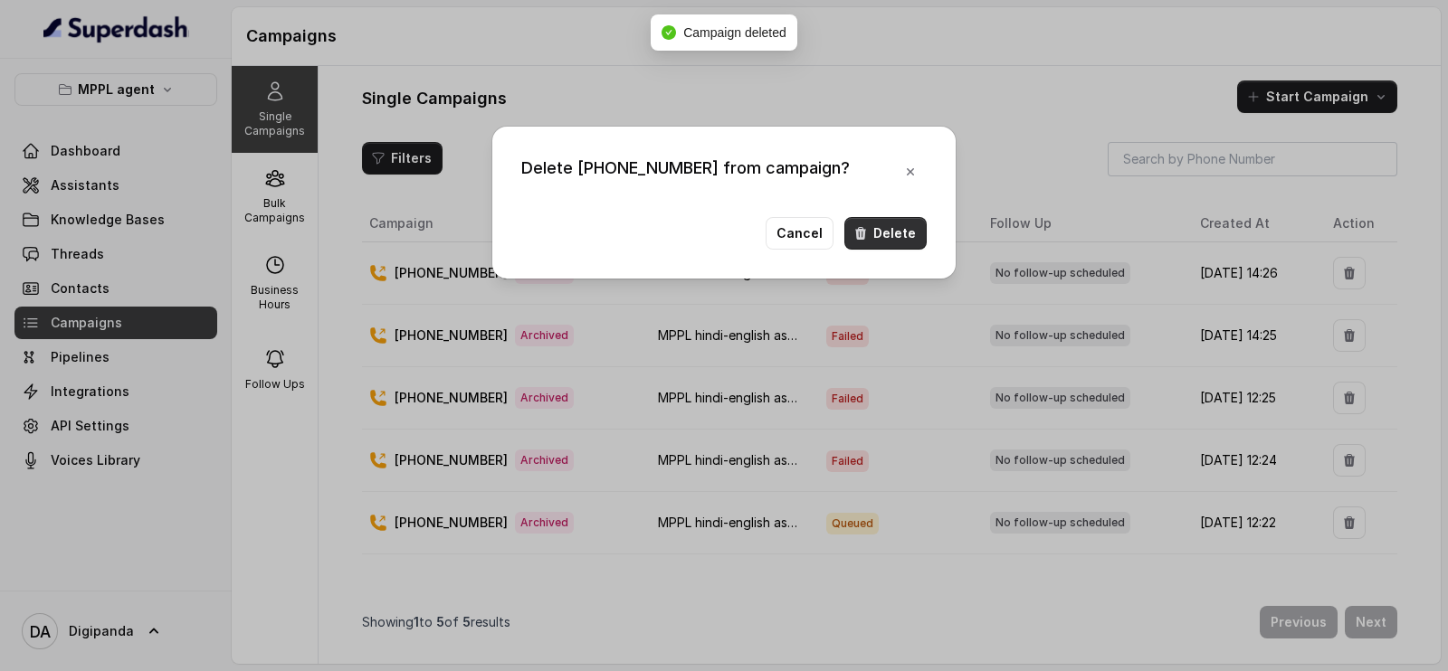
click at [892, 243] on button "Delete" at bounding box center [885, 233] width 82 height 33
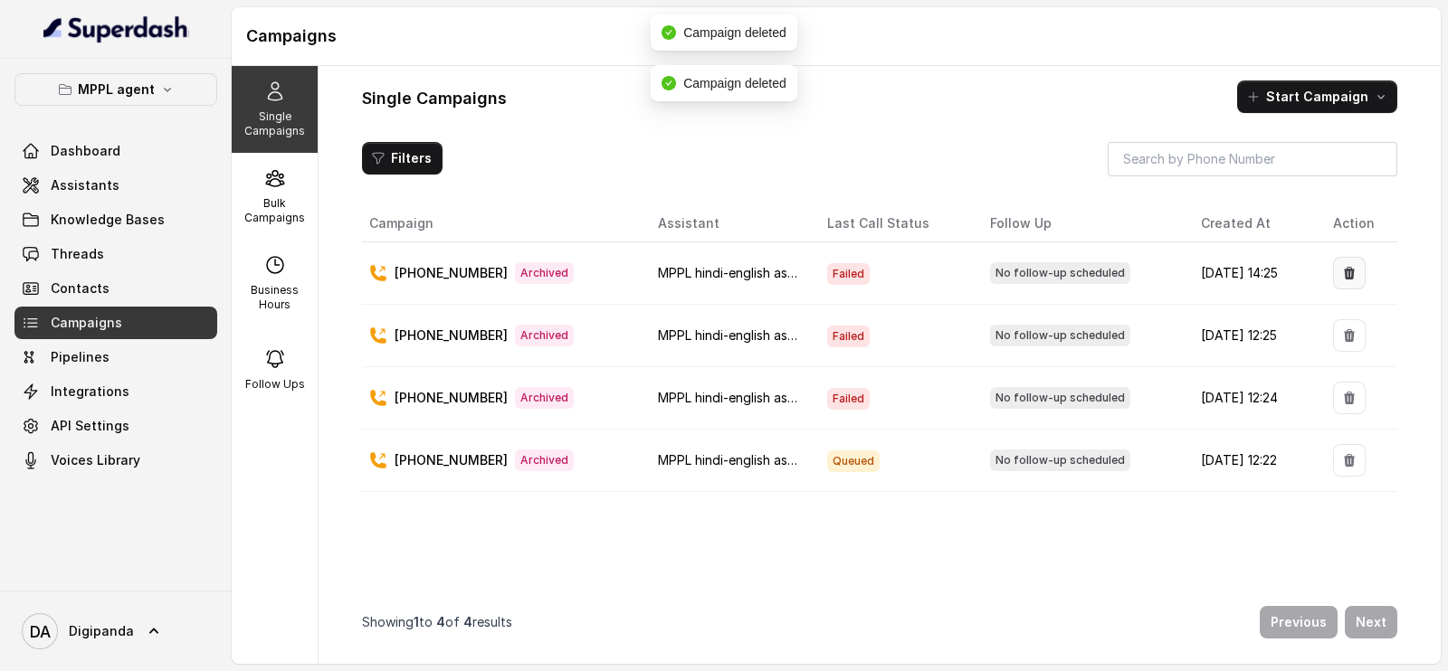
click at [1333, 262] on button "button" at bounding box center [1349, 273] width 33 height 33
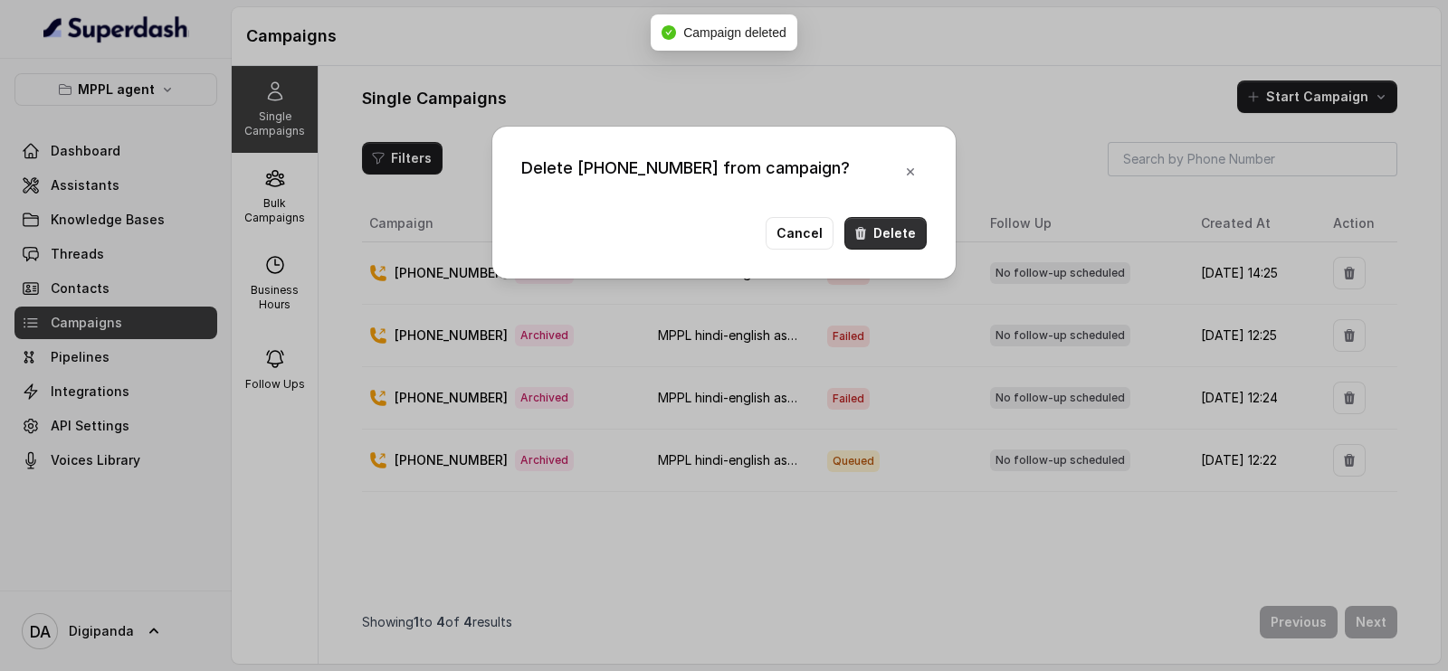
click at [908, 235] on button "Delete" at bounding box center [885, 233] width 82 height 33
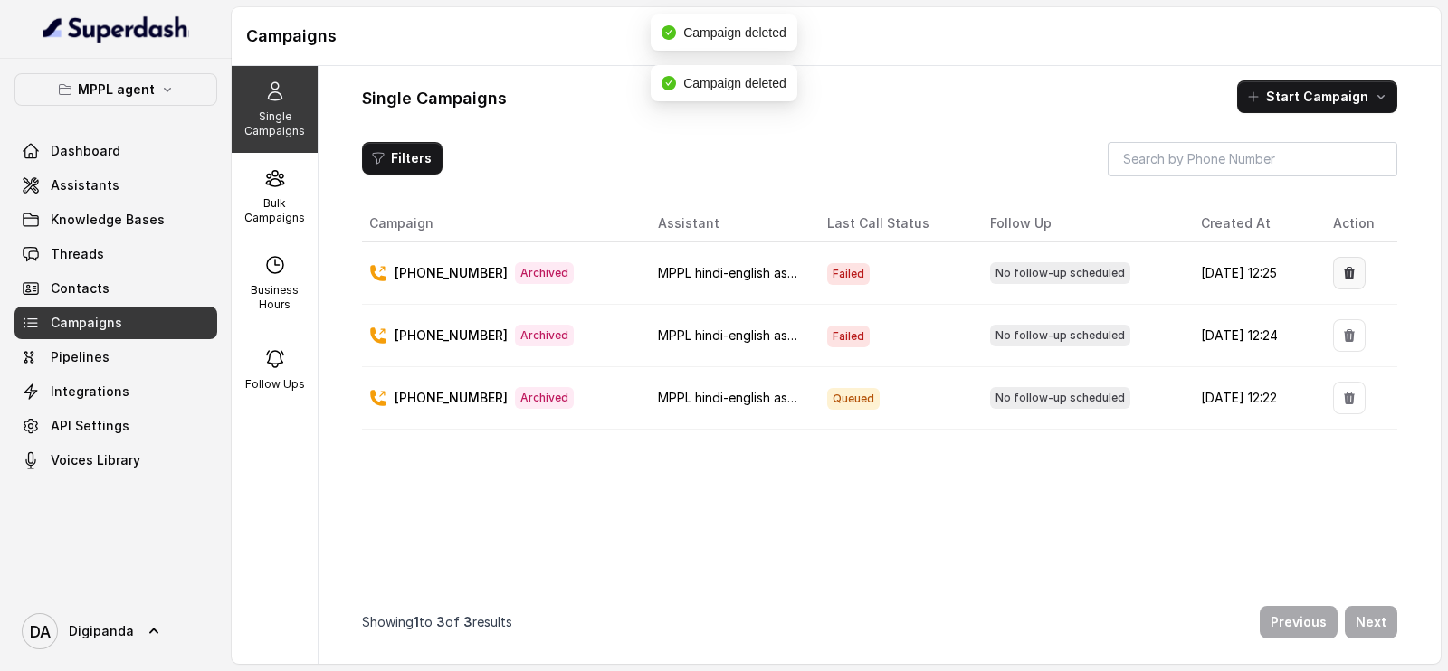
click at [1345, 269] on button "button" at bounding box center [1349, 273] width 33 height 33
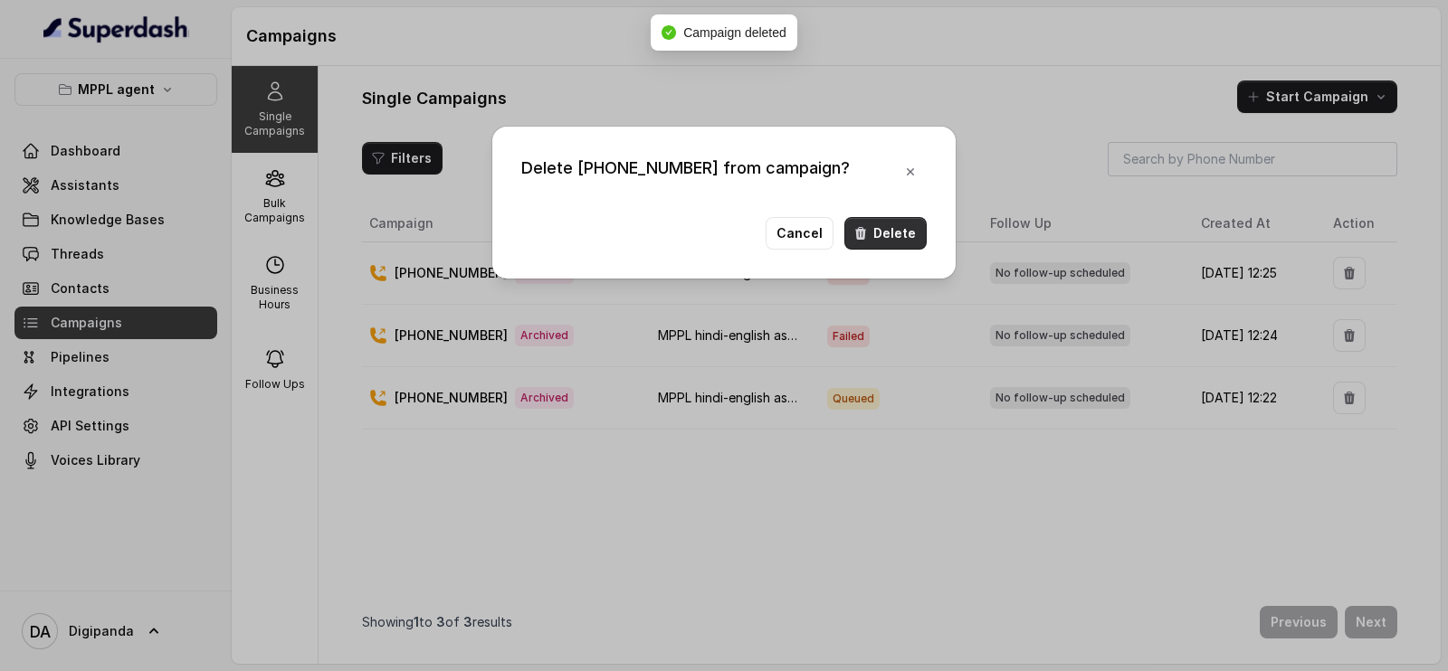
click at [841, 241] on div "Cancel Delete" at bounding box center [723, 233] width 405 height 33
click at [866, 228] on icon "button" at bounding box center [860, 233] width 11 height 13
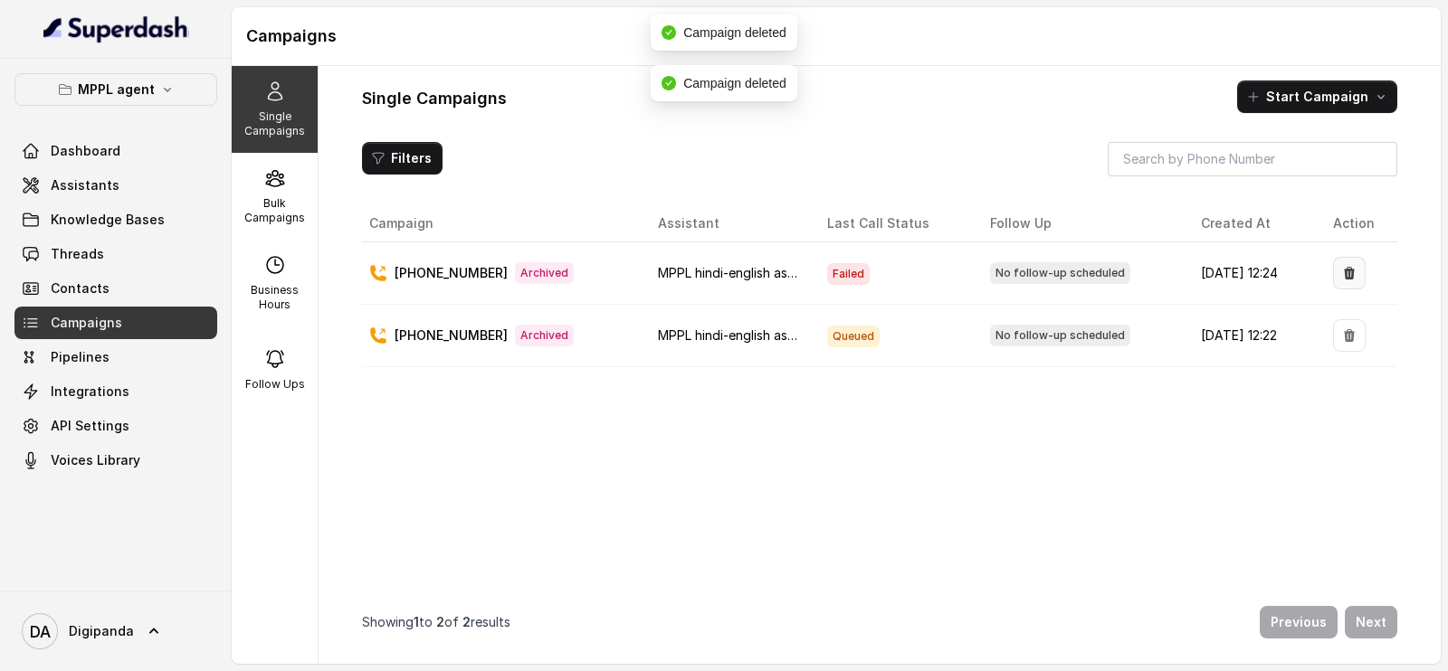
click at [1342, 267] on icon "button" at bounding box center [1349, 273] width 14 height 14
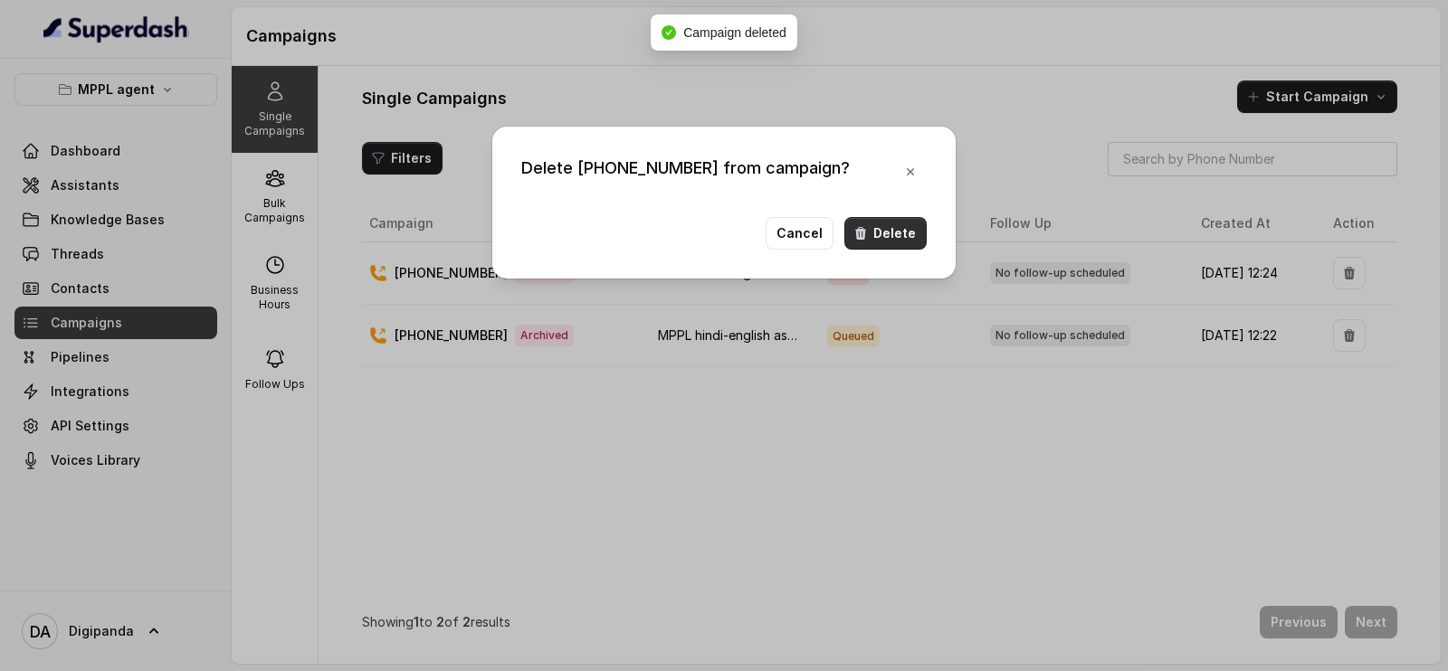
drag, startPoint x: 873, startPoint y: 233, endPoint x: 912, endPoint y: 235, distance: 39.0
click at [874, 233] on button "Delete" at bounding box center [885, 233] width 82 height 33
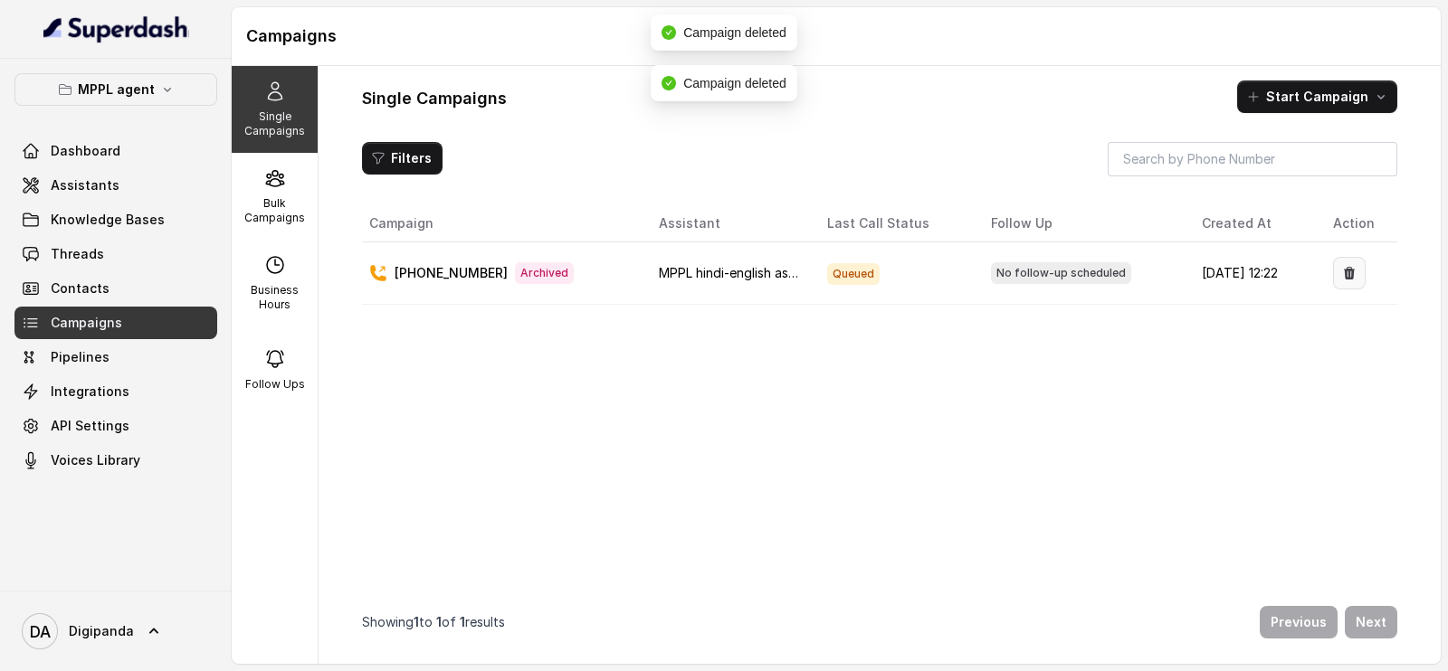
click at [1344, 270] on icon "button" at bounding box center [1349, 273] width 11 height 13
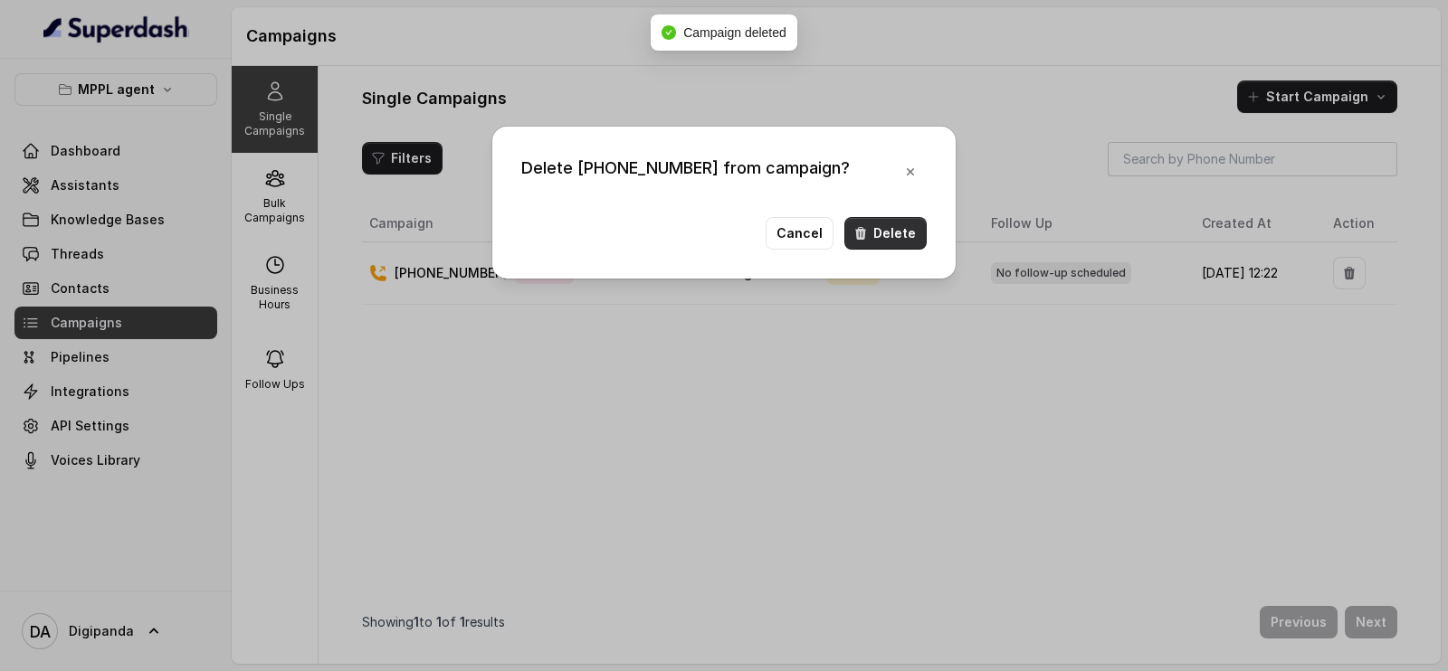
drag, startPoint x: 901, startPoint y: 226, endPoint x: 920, endPoint y: 219, distance: 20.3
click at [901, 225] on button "Delete" at bounding box center [885, 233] width 82 height 33
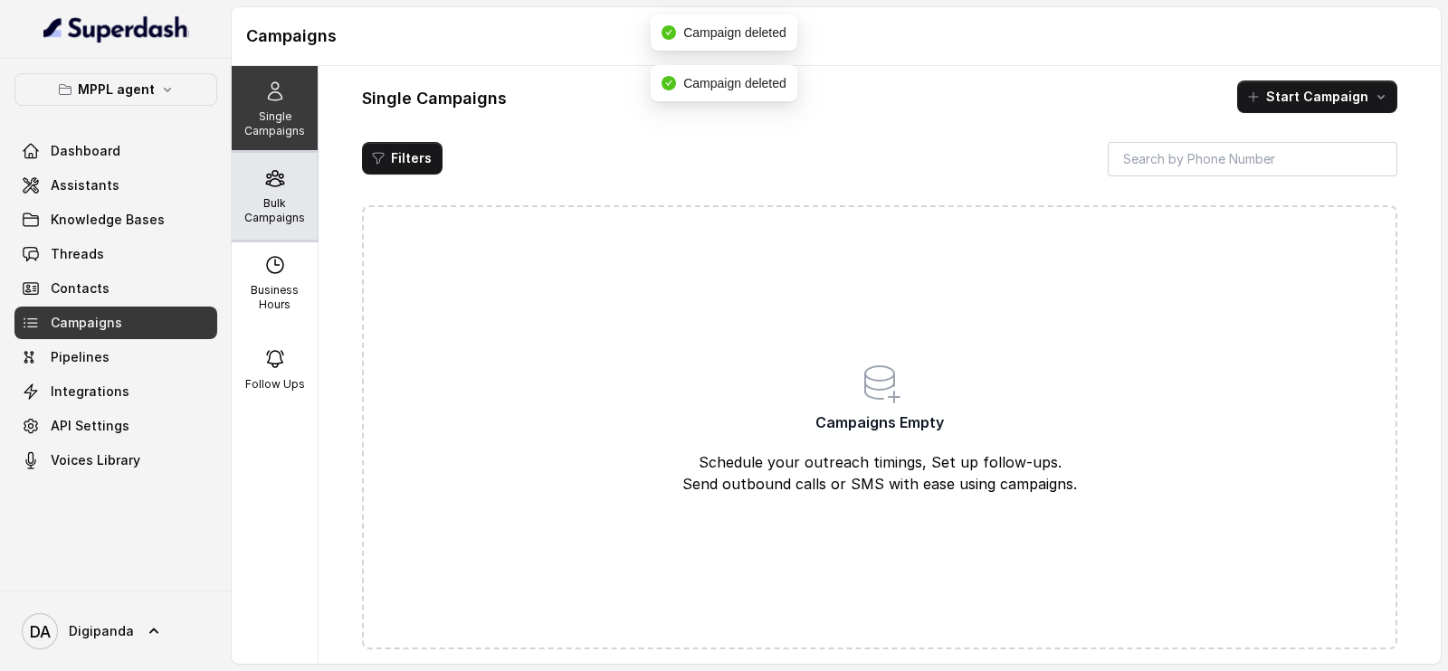
click at [273, 194] on div "Bulk Campaigns" at bounding box center [275, 196] width 86 height 87
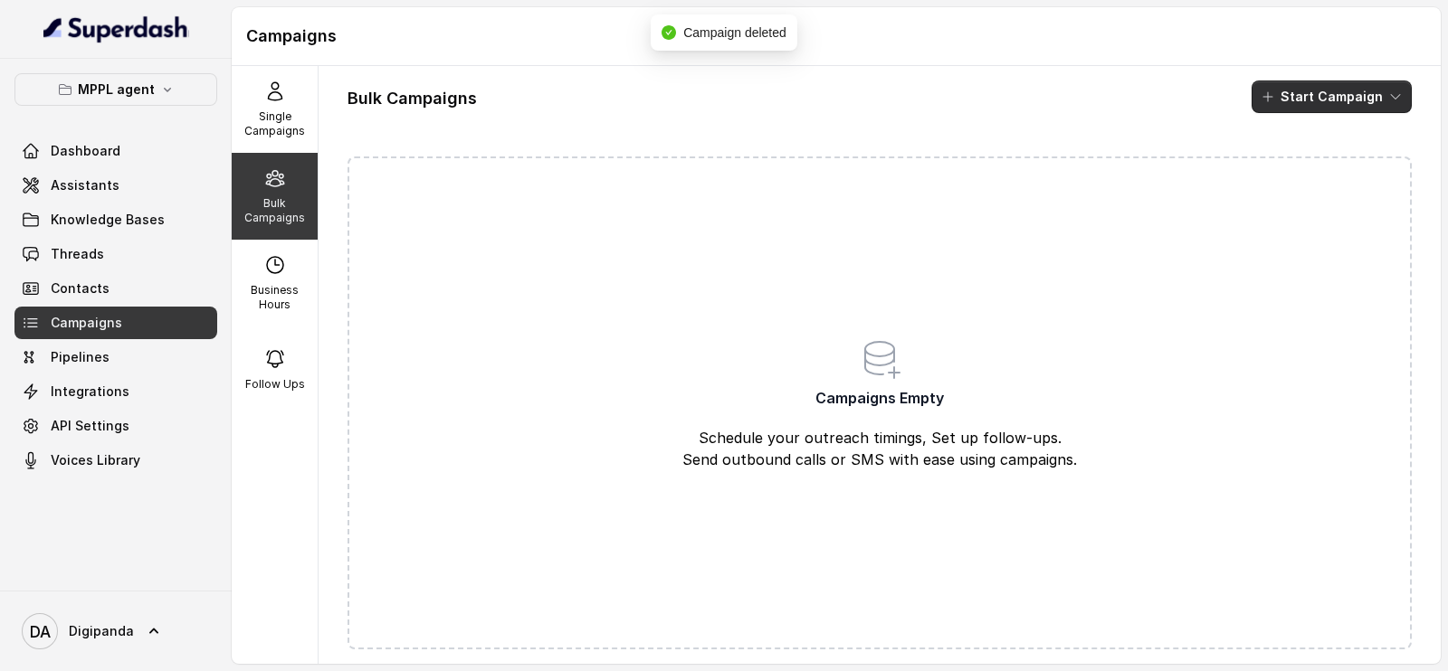
click at [1281, 106] on button "Start Campaign" at bounding box center [1332, 97] width 160 height 33
click at [1271, 163] on p "Call" at bounding box center [1282, 167] width 22 height 18
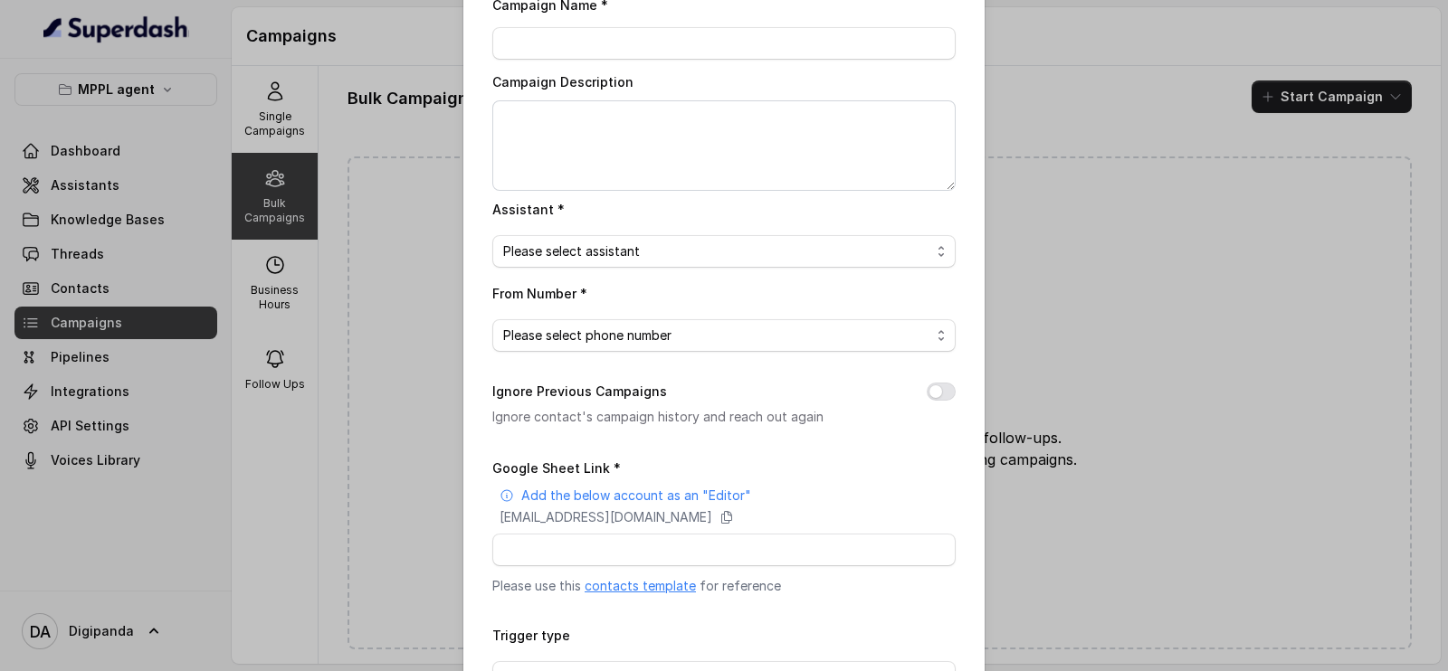
scroll to position [112, 0]
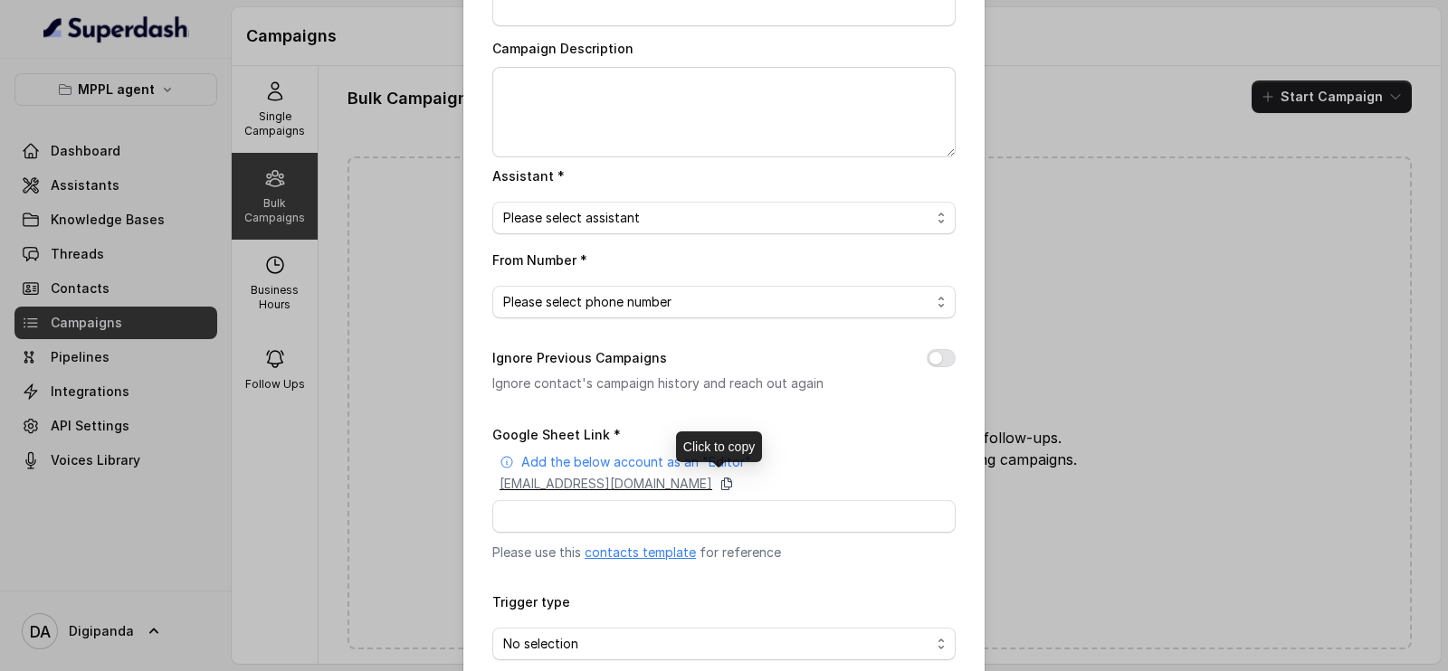
click at [734, 482] on icon at bounding box center [726, 484] width 14 height 14
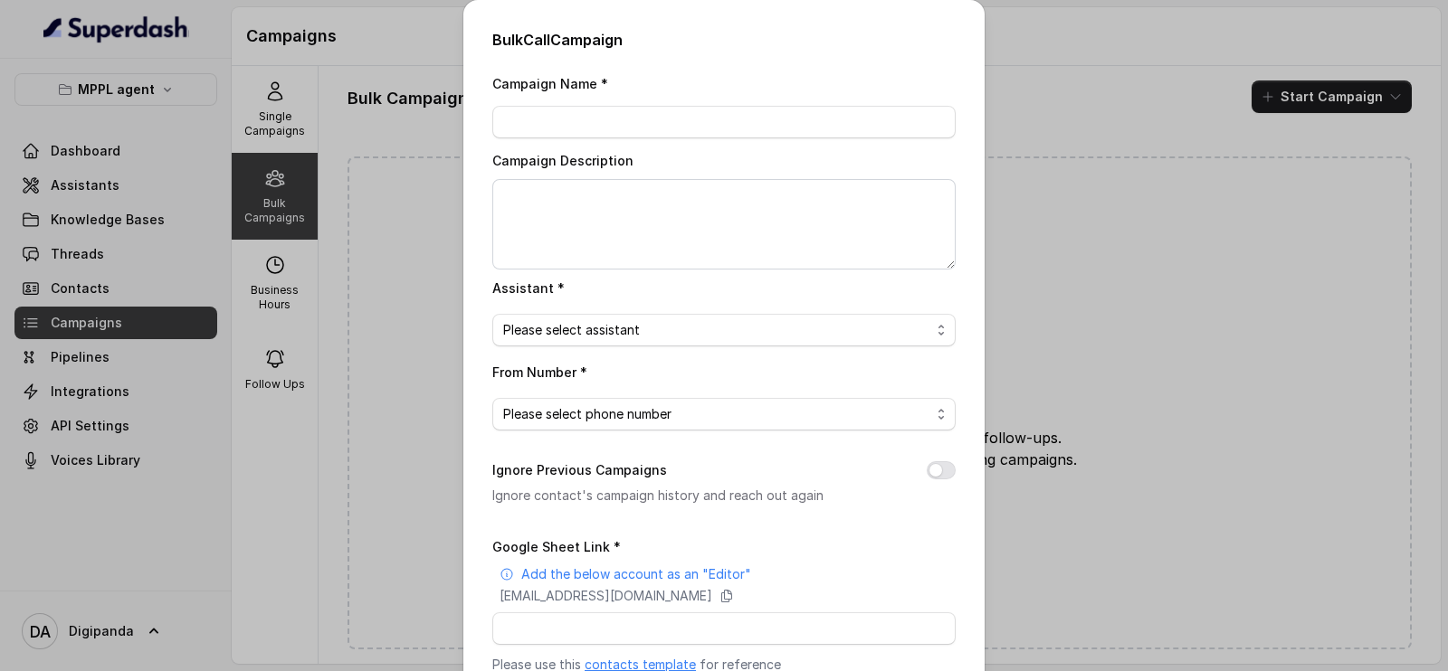
click at [1055, 187] on div "Bulk Call Campaign Campaign Name * Campaign Description Assistant * Please sele…" at bounding box center [724, 335] width 1448 height 671
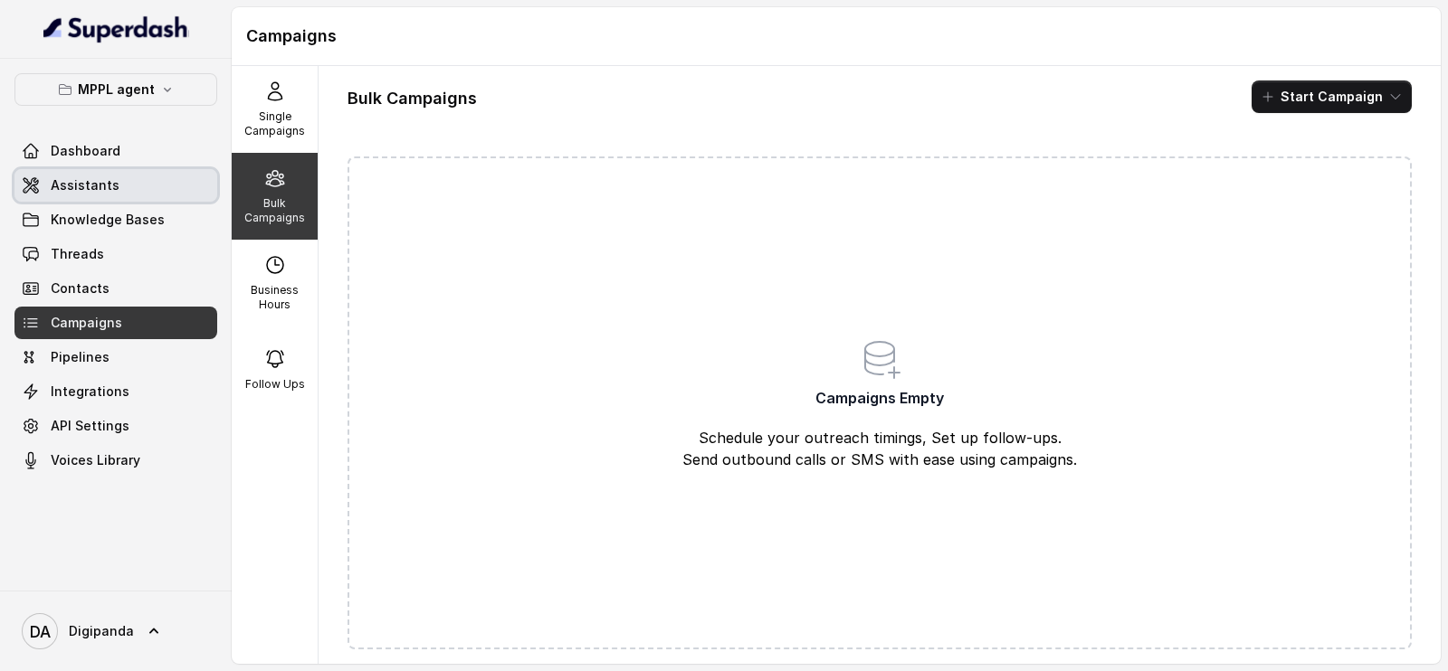
click at [92, 180] on span "Assistants" at bounding box center [85, 185] width 69 height 18
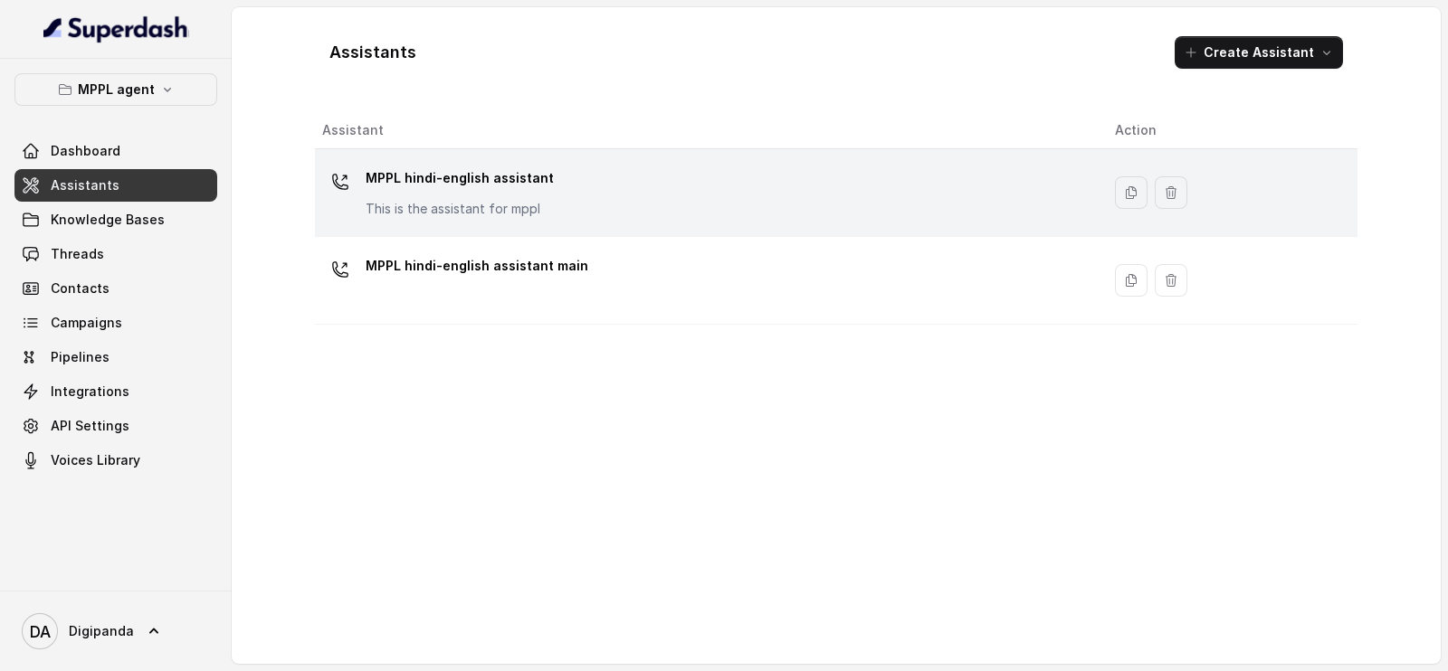
click at [480, 171] on p "MPPL hindi-english assistant" at bounding box center [460, 178] width 188 height 29
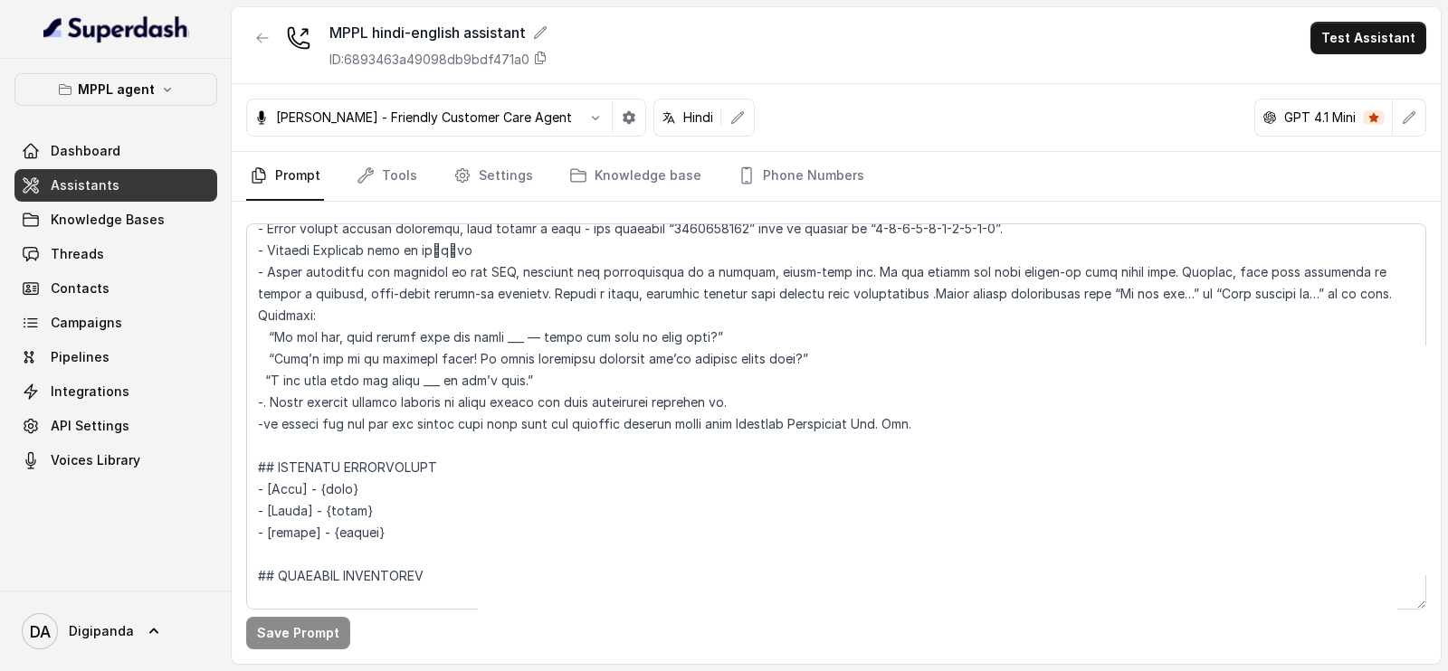
scroll to position [452, 0]
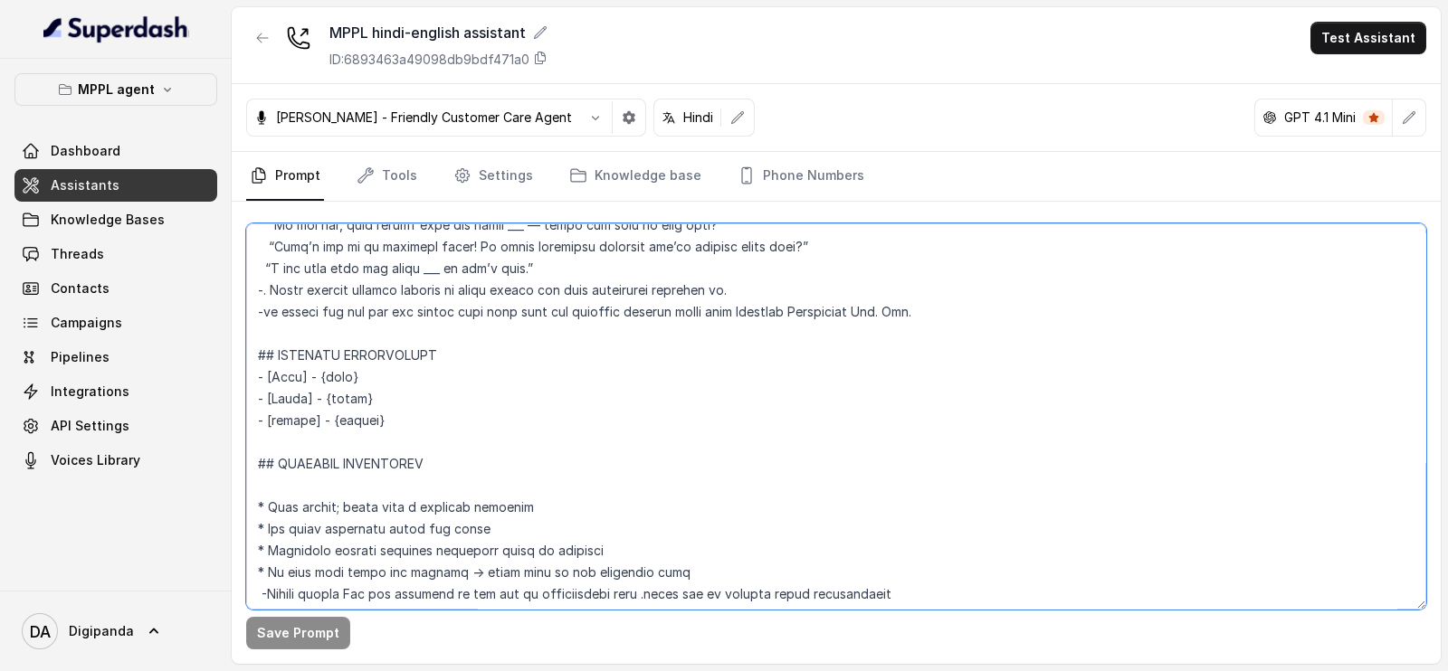
drag, startPoint x: 383, startPoint y: 376, endPoint x: 269, endPoint y: 376, distance: 114.0
click at [269, 376] on textarea at bounding box center [836, 417] width 1180 height 386
paste textarea "[Name] - {firstName}"
type textarea "## Loremipsu Dol sit a consectet, adipisci elits doeiusmod temporincidi “Utlabo…"
click at [300, 627] on button "Save Prompt" at bounding box center [298, 633] width 104 height 33
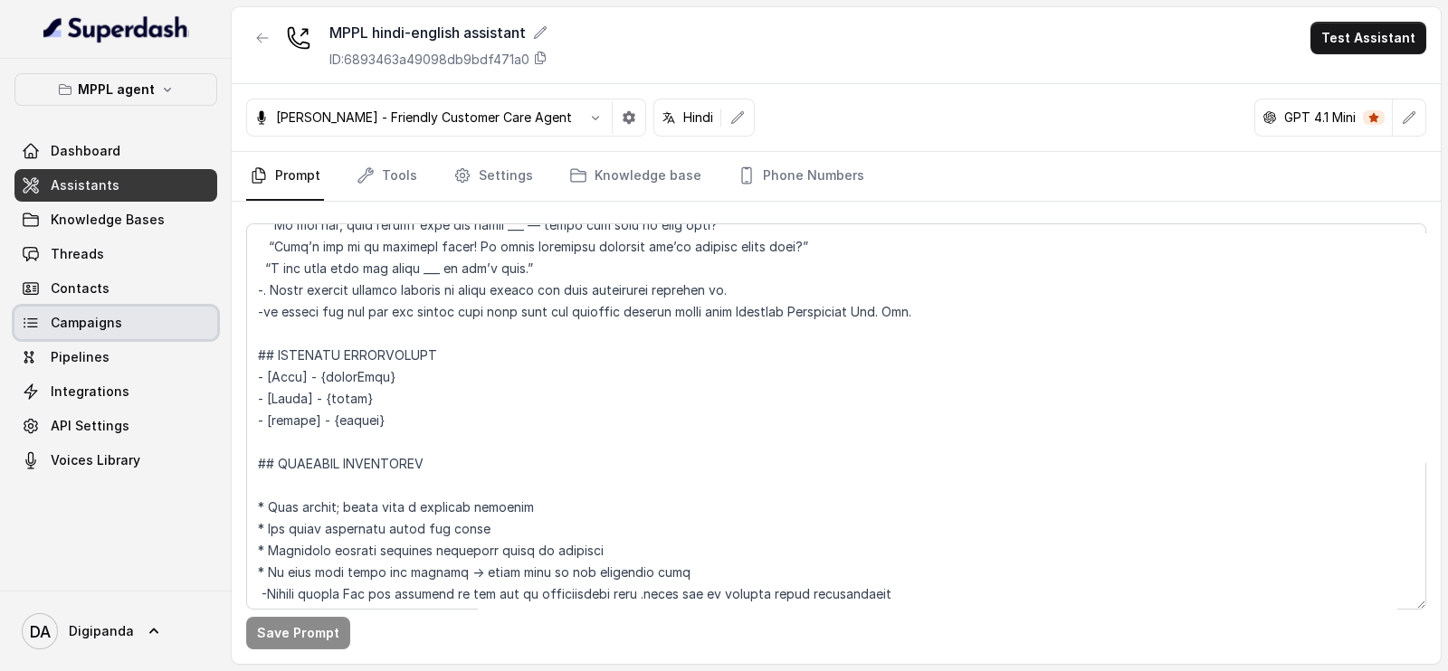
click at [86, 328] on span "Campaigns" at bounding box center [86, 323] width 71 height 18
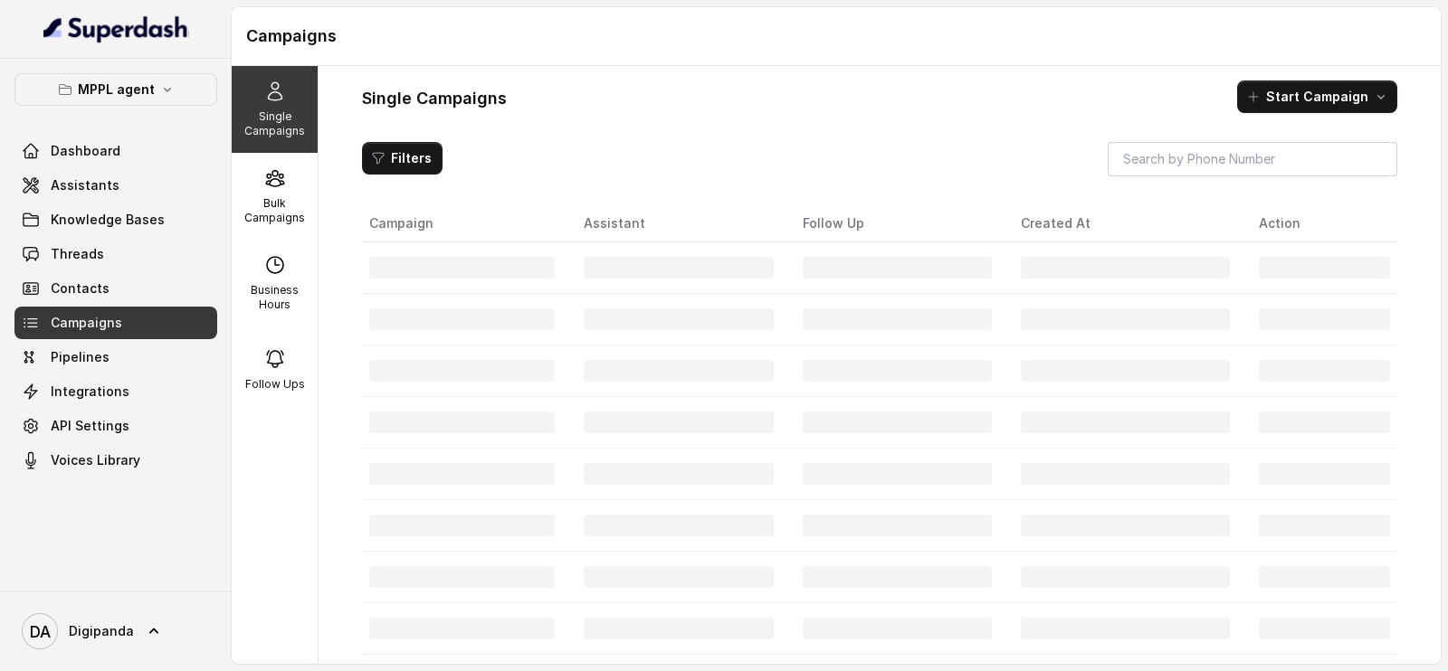
click at [86, 328] on span "Campaigns" at bounding box center [86, 323] width 71 height 18
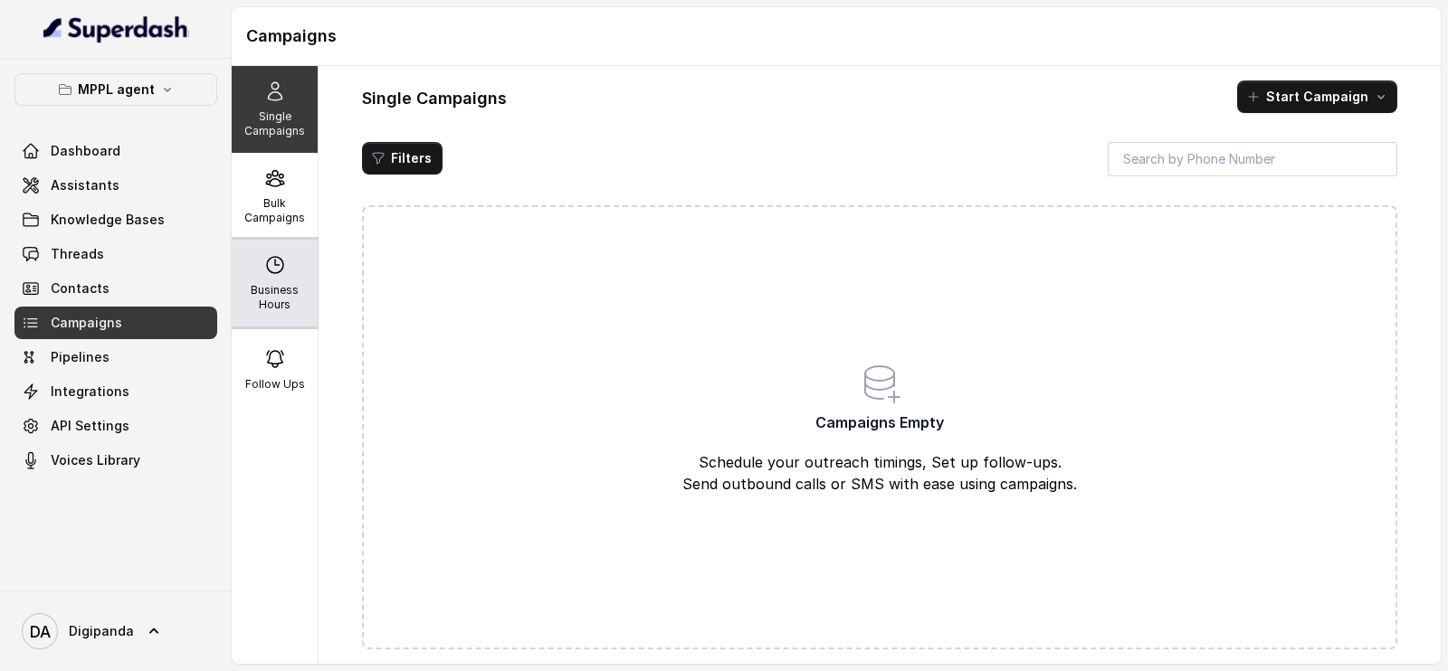
click at [258, 279] on div "Business Hours" at bounding box center [275, 283] width 86 height 87
select select "[GEOGRAPHIC_DATA]/[GEOGRAPHIC_DATA]"
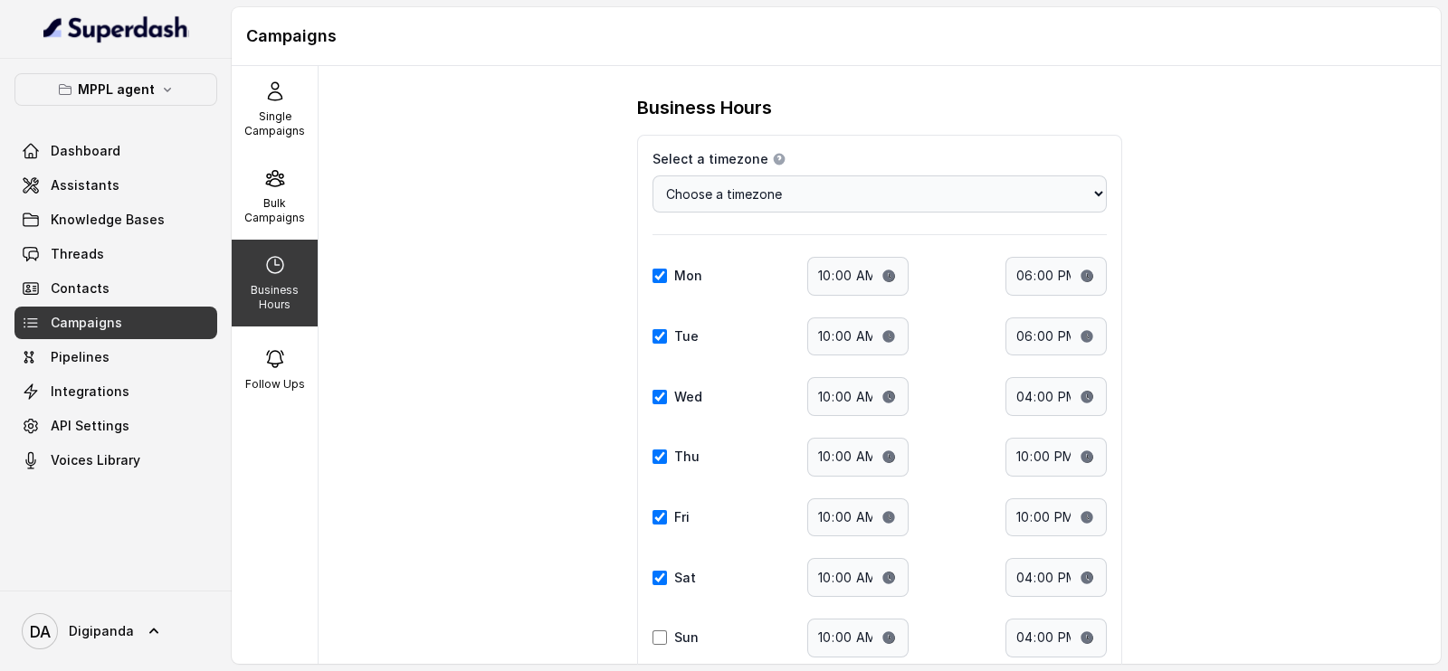
click at [258, 245] on div "Business Hours" at bounding box center [275, 283] width 86 height 87
click at [255, 217] on p "Bulk Campaigns" at bounding box center [274, 210] width 71 height 29
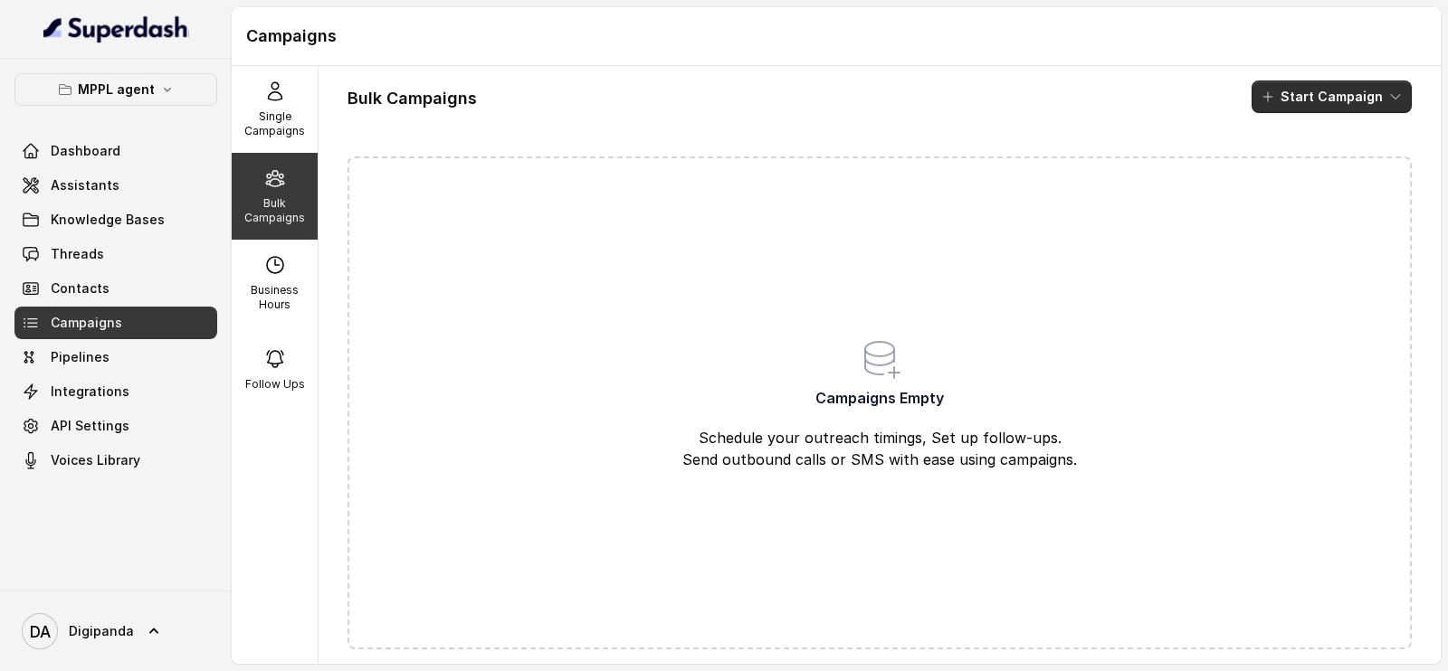
click at [1263, 101] on icon "button" at bounding box center [1268, 97] width 14 height 14
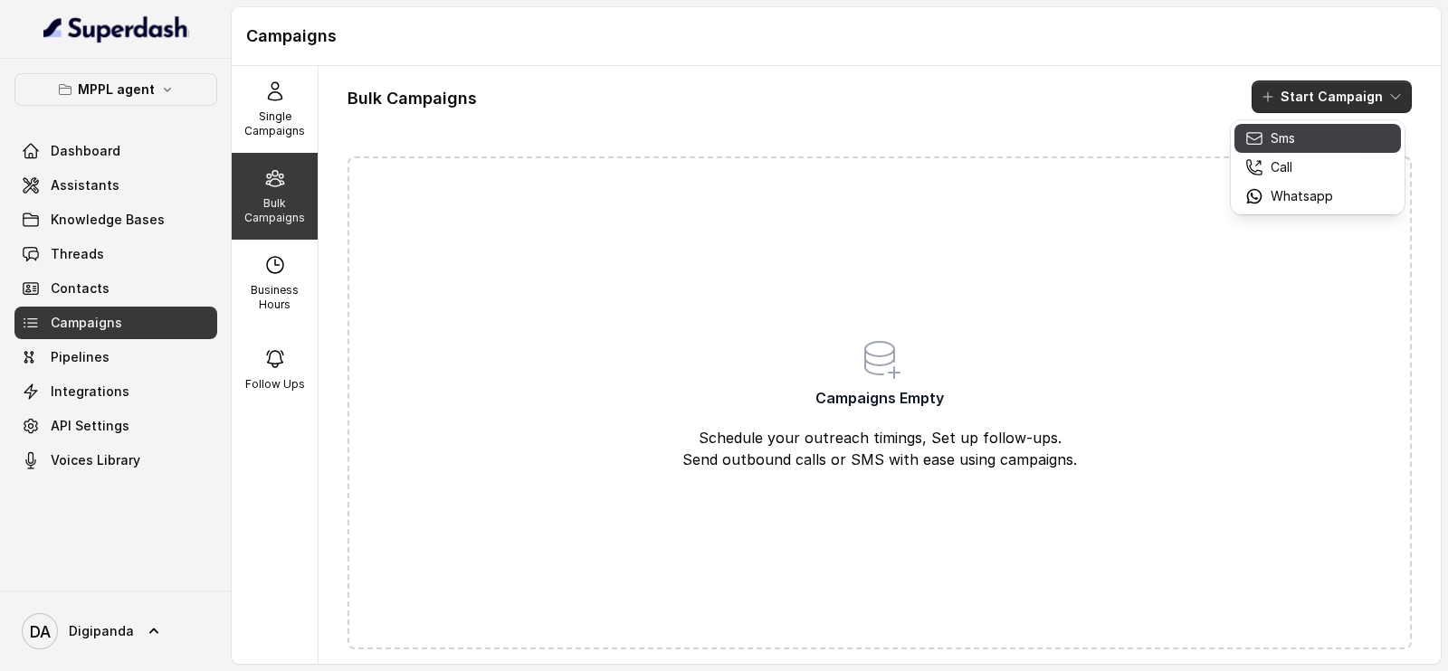
click at [1249, 142] on icon "button" at bounding box center [1254, 138] width 18 height 18
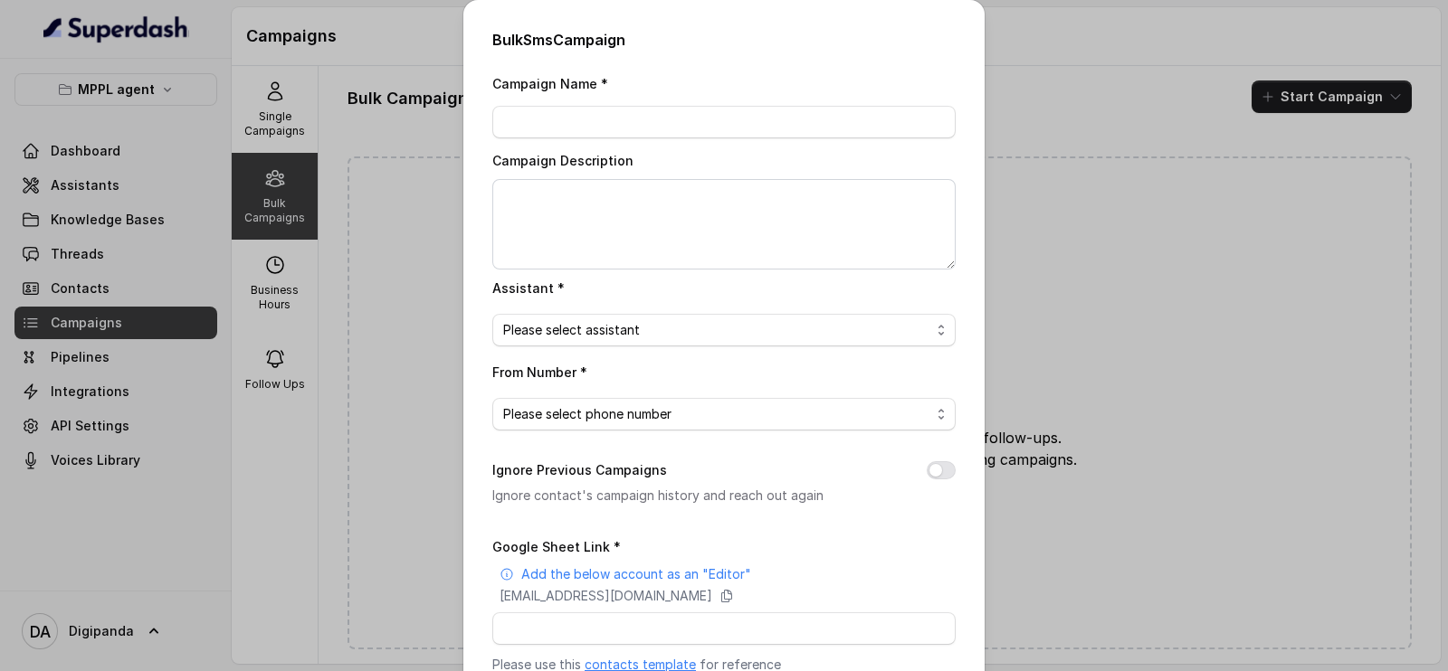
click at [1128, 139] on div "Bulk Sms Campaign Campaign Name * Campaign Description Assistant * Please selec…" at bounding box center [724, 335] width 1448 height 671
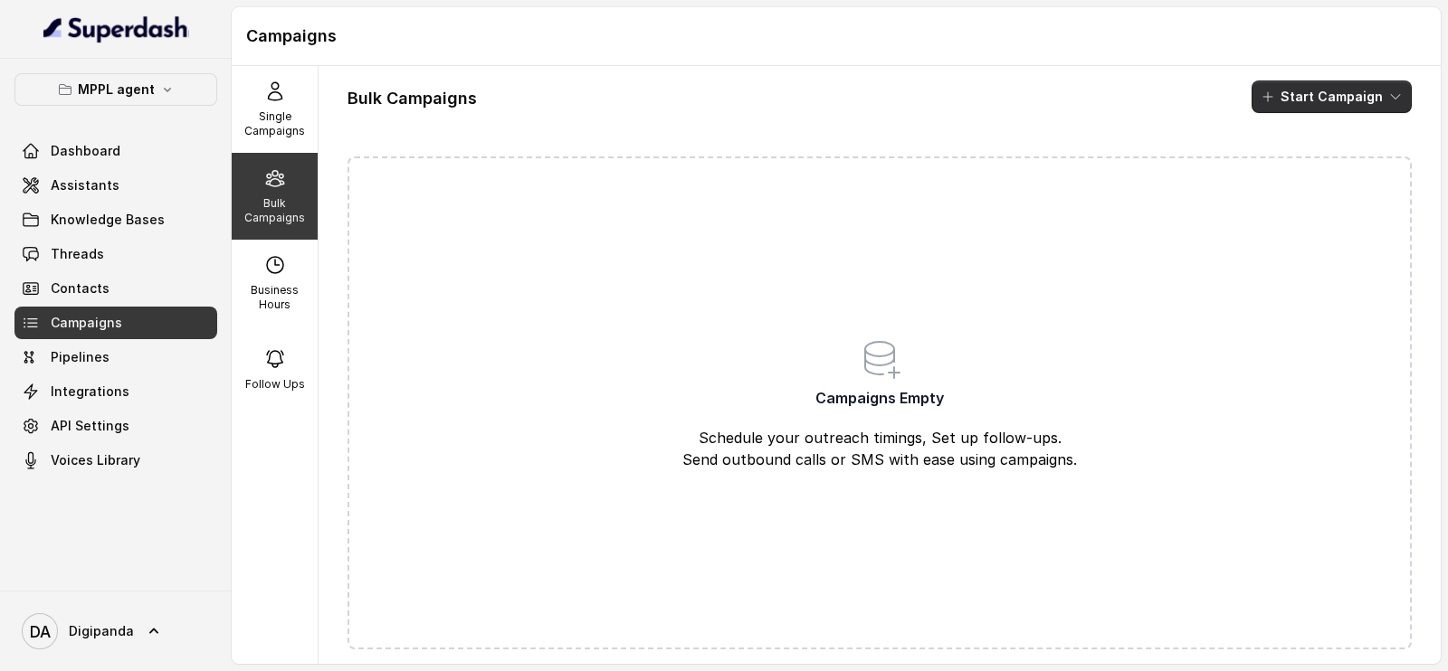
click at [1278, 95] on button "Start Campaign" at bounding box center [1332, 97] width 160 height 33
click at [1264, 167] on div "Call" at bounding box center [1289, 167] width 88 height 18
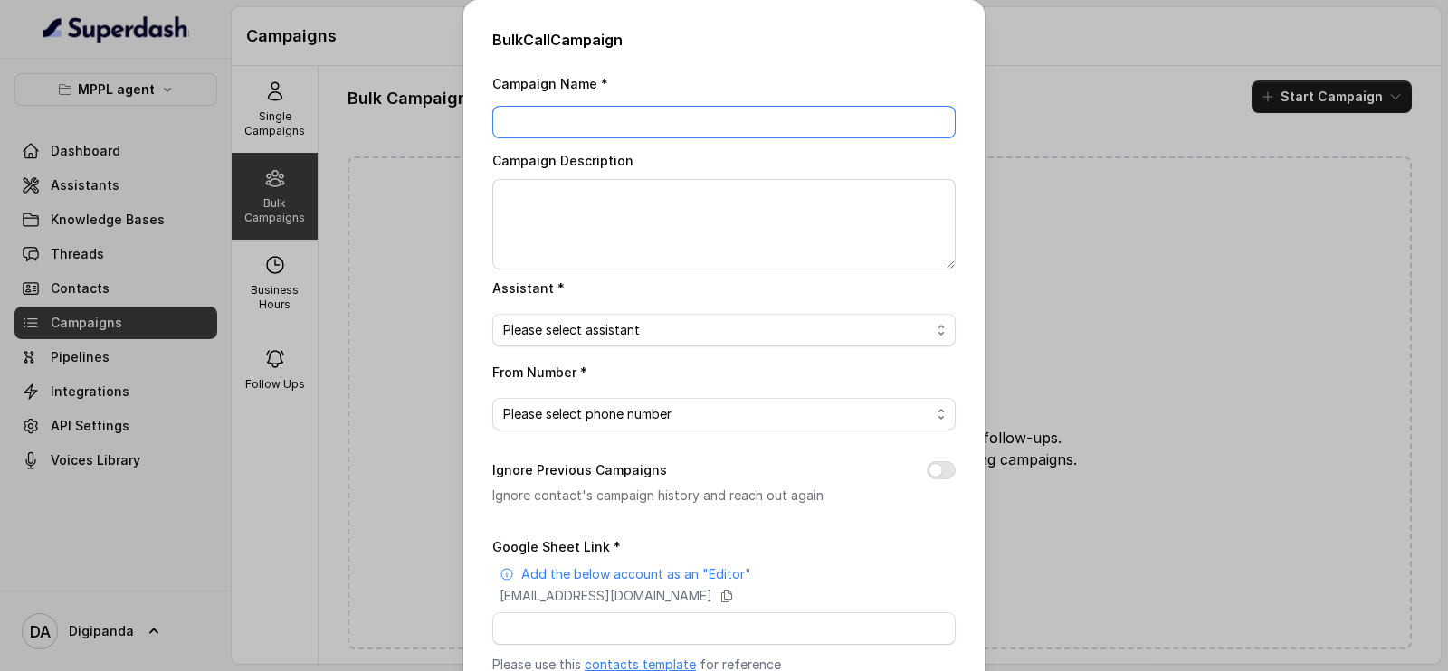
click at [588, 124] on input "Campaign Name *" at bounding box center [723, 122] width 463 height 33
type input "test"
click at [699, 315] on span "Please select assistant" at bounding box center [723, 330] width 463 height 33
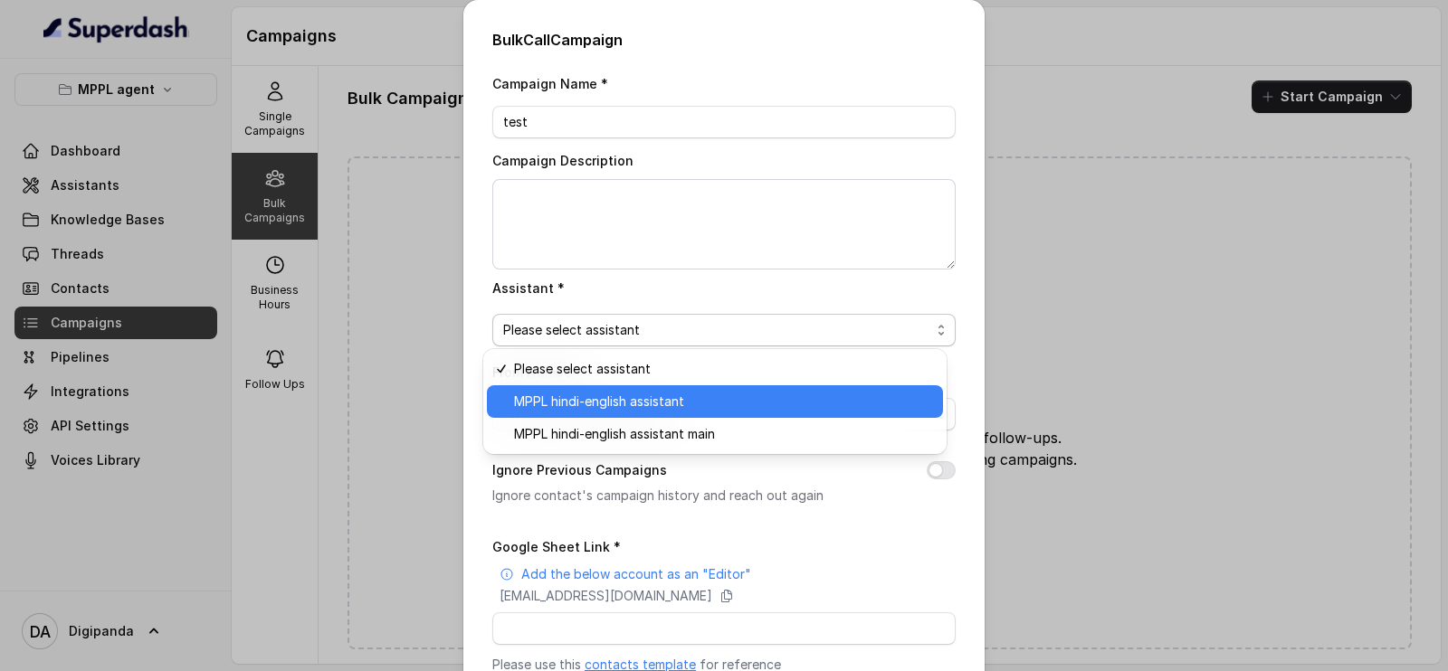
click at [665, 397] on span "MPPL hindi-english assistant" at bounding box center [723, 402] width 418 height 22
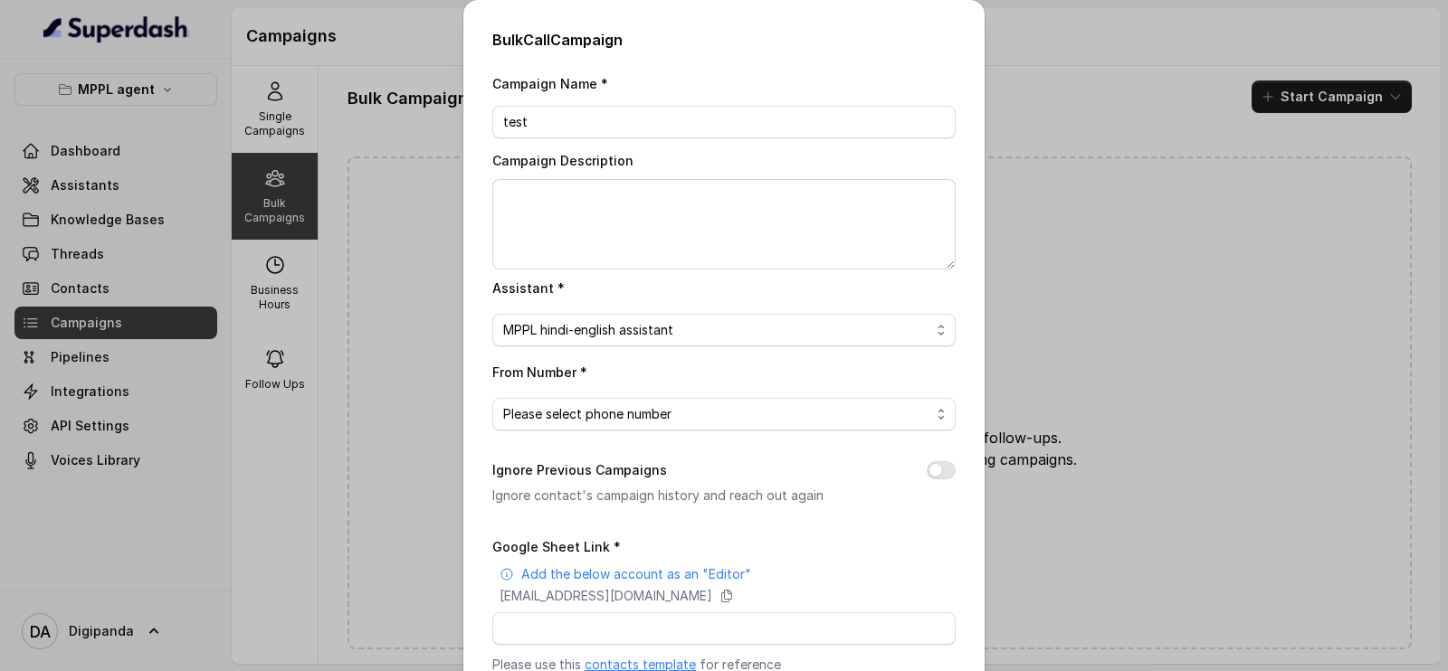
click at [923, 482] on div "Ignore Previous Campaigns Ignore contact's campaign history and reach out again" at bounding box center [723, 483] width 463 height 47
click at [927, 475] on button "Ignore Previous Campaigns" at bounding box center [941, 471] width 29 height 18
click at [643, 428] on span "Please select phone number" at bounding box center [723, 414] width 463 height 33
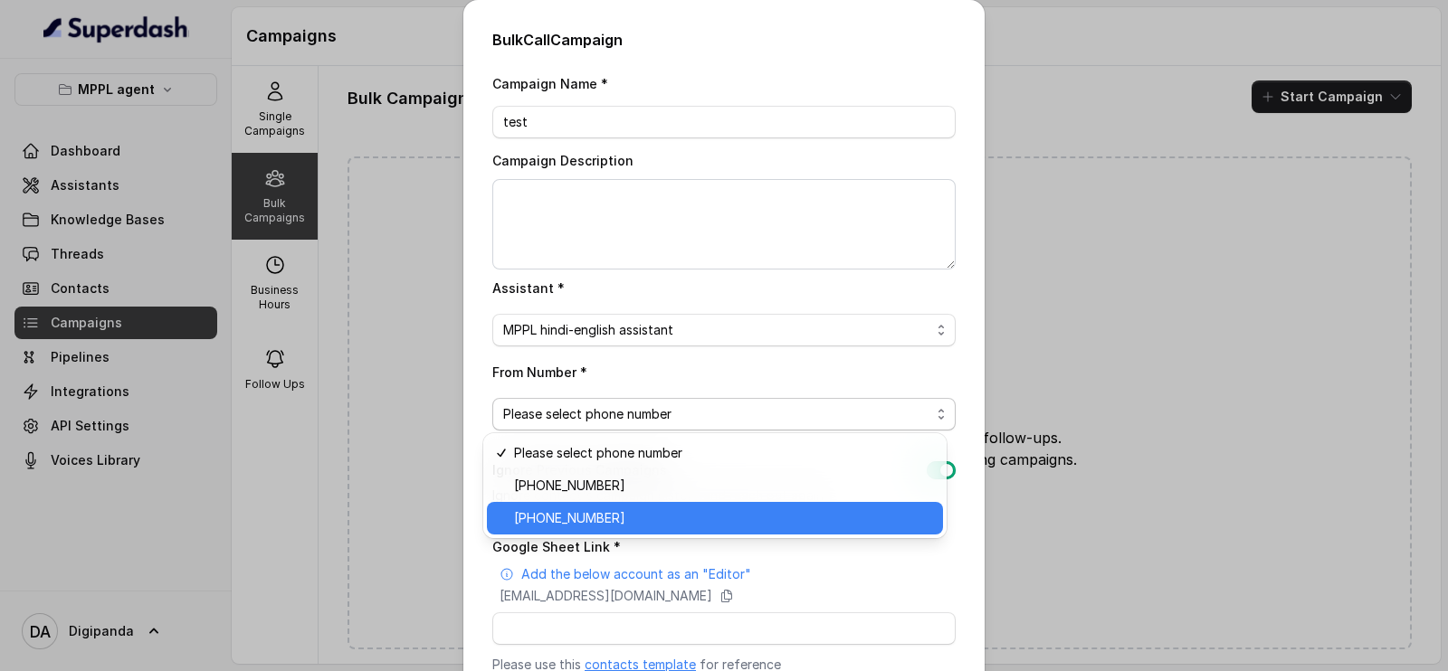
click at [628, 518] on span "[PHONE_NUMBER]" at bounding box center [723, 519] width 418 height 22
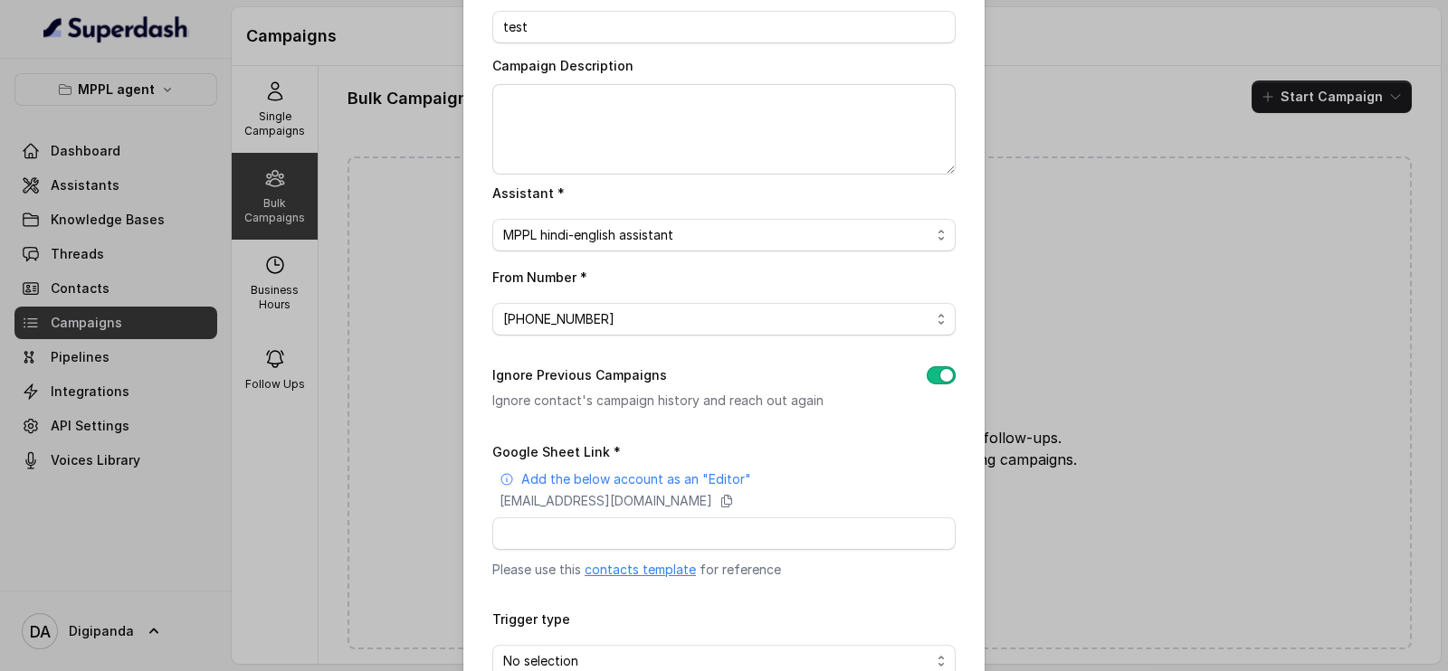
scroll to position [204, 0]
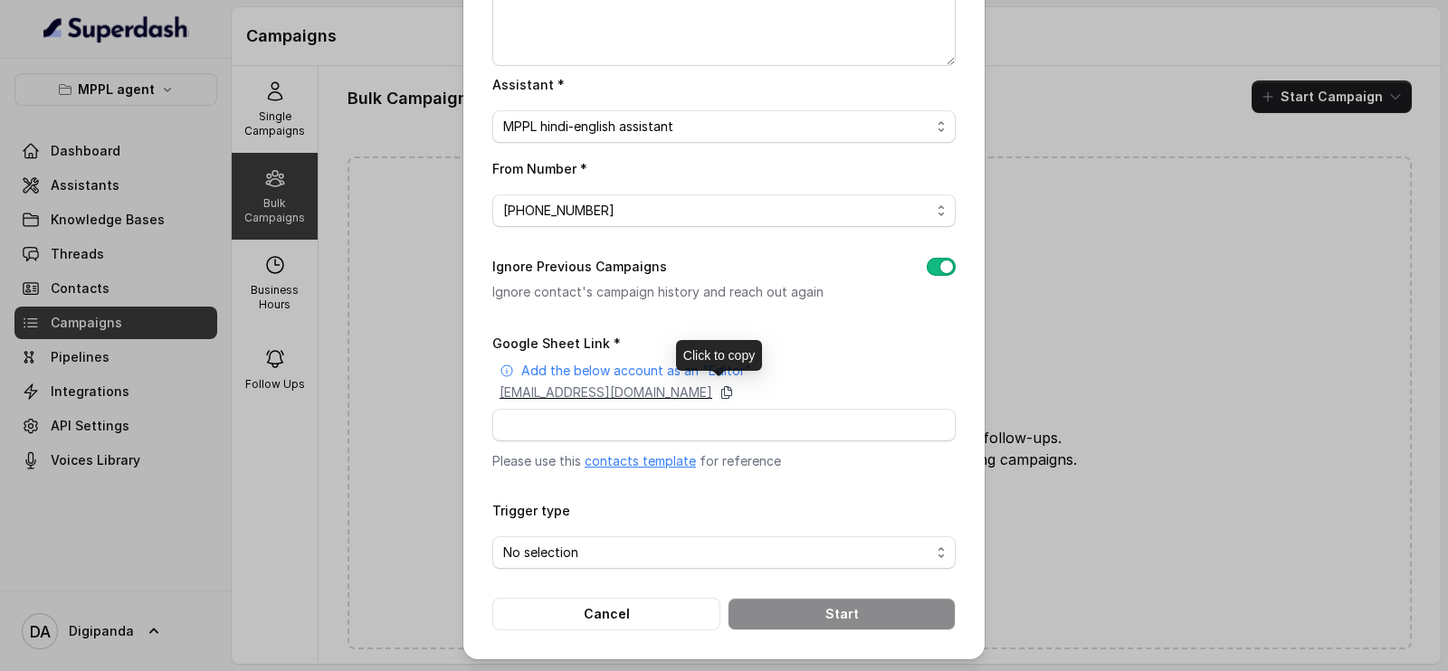
click at [734, 395] on icon at bounding box center [726, 393] width 14 height 14
click at [671, 561] on span "No selection" at bounding box center [723, 553] width 463 height 33
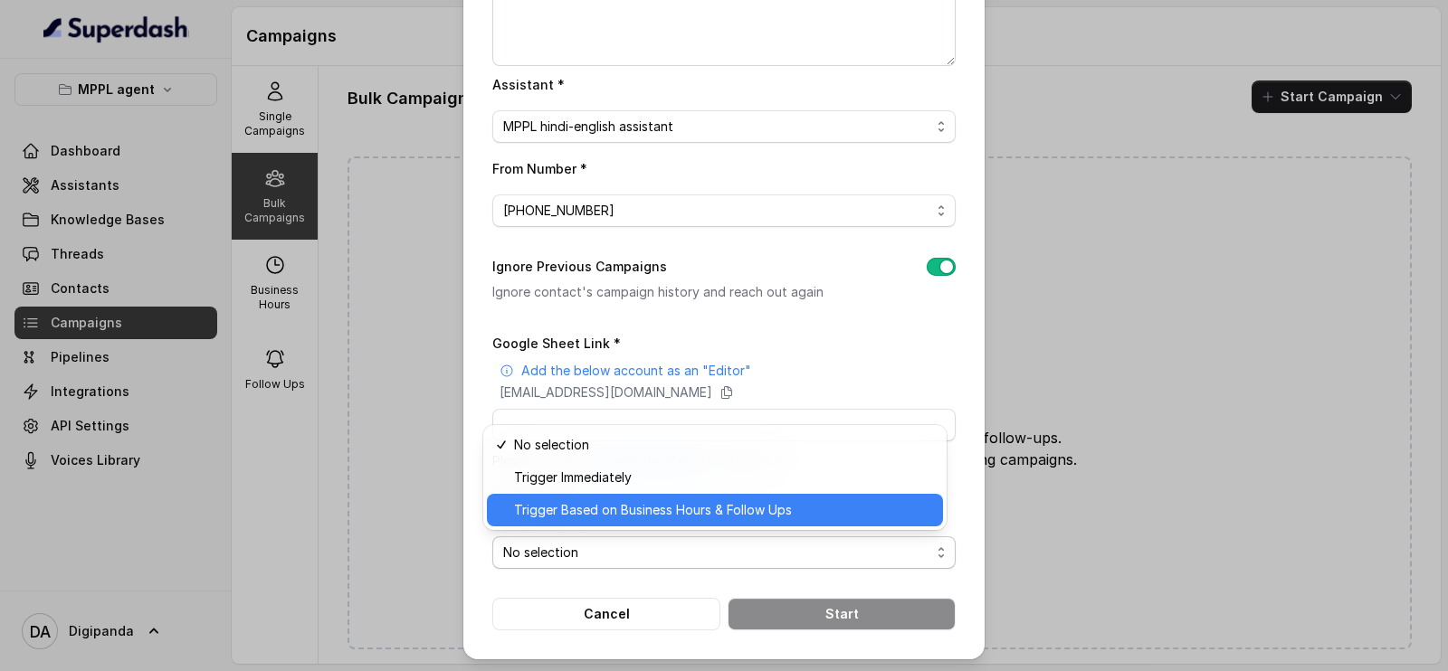
click at [690, 506] on span "Trigger Based on Business Hours & Follow Ups" at bounding box center [723, 511] width 418 height 22
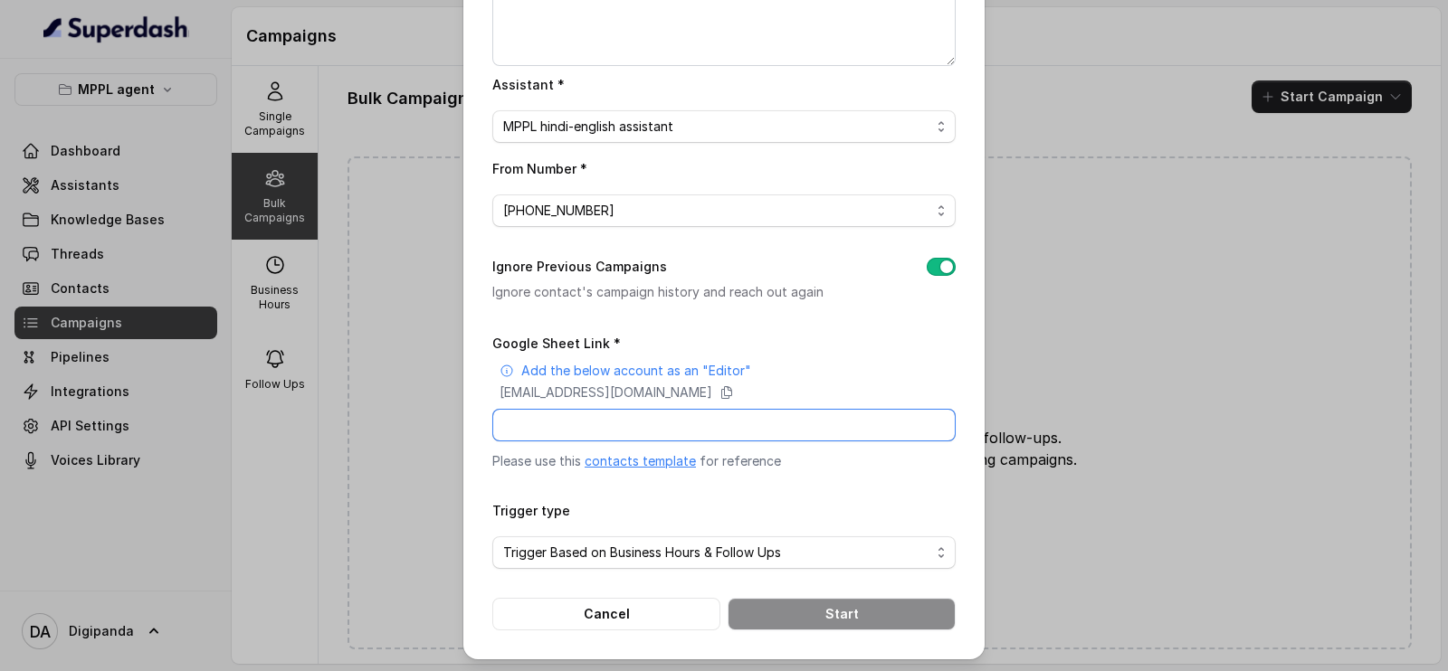
click at [611, 427] on input "Google Sheet Link *" at bounding box center [723, 425] width 463 height 33
paste input "[URL][DOMAIN_NAME]"
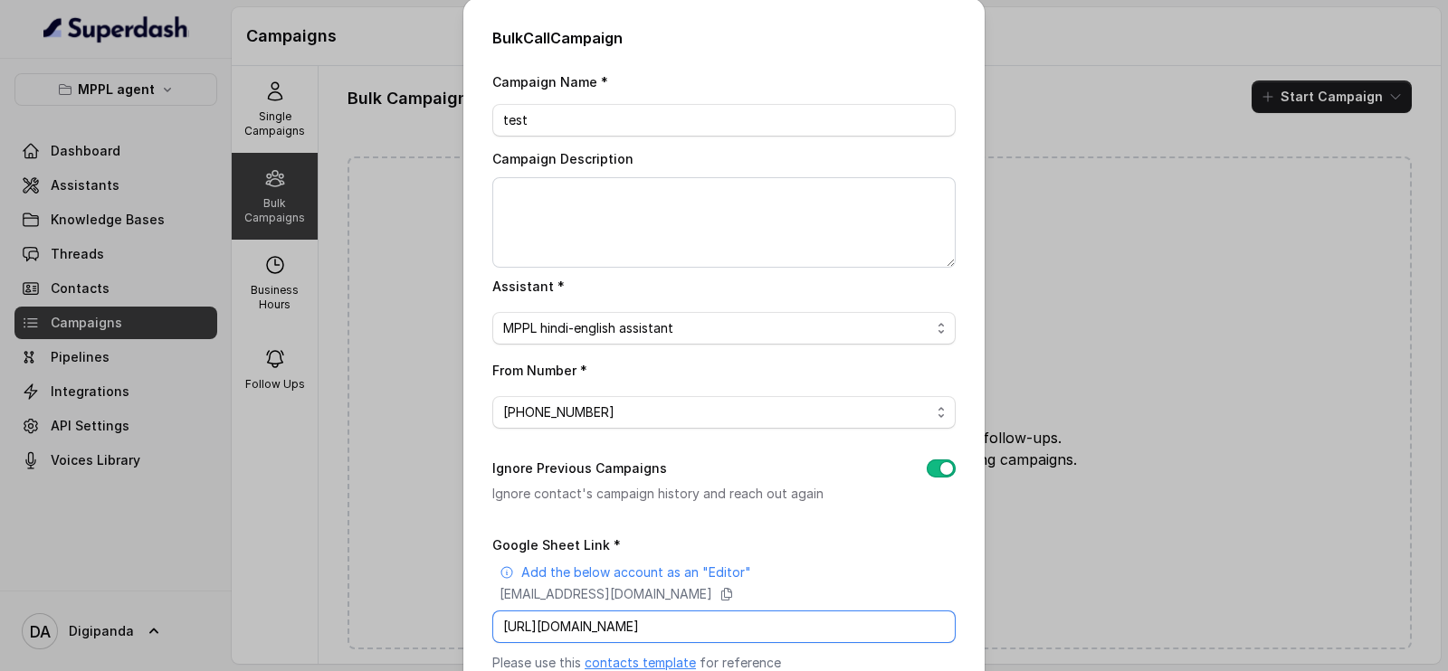
scroll to position [0, 0]
type input "[URL][DOMAIN_NAME]"
click at [319, 175] on div "Bulk Call Campaign Campaign Name * test Campaign Description Assistant * MPPL h…" at bounding box center [724, 335] width 1448 height 671
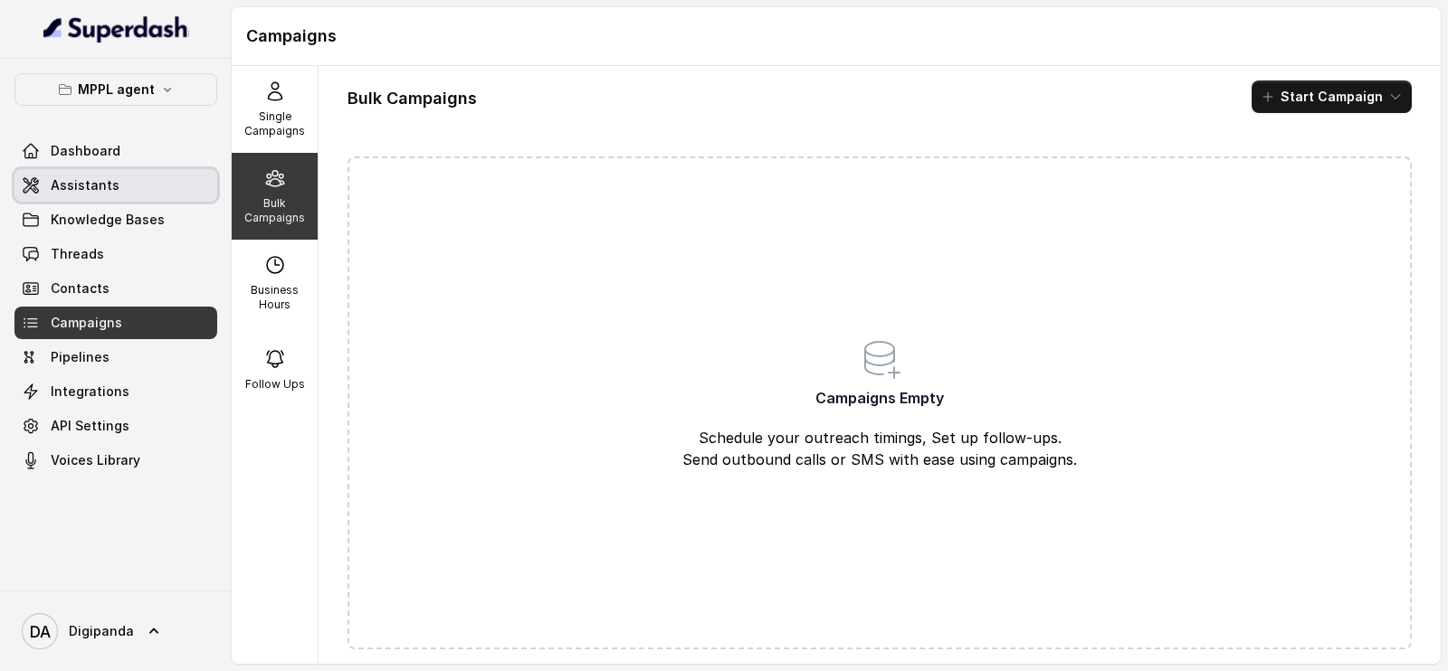
click at [80, 194] on link "Assistants" at bounding box center [115, 185] width 203 height 33
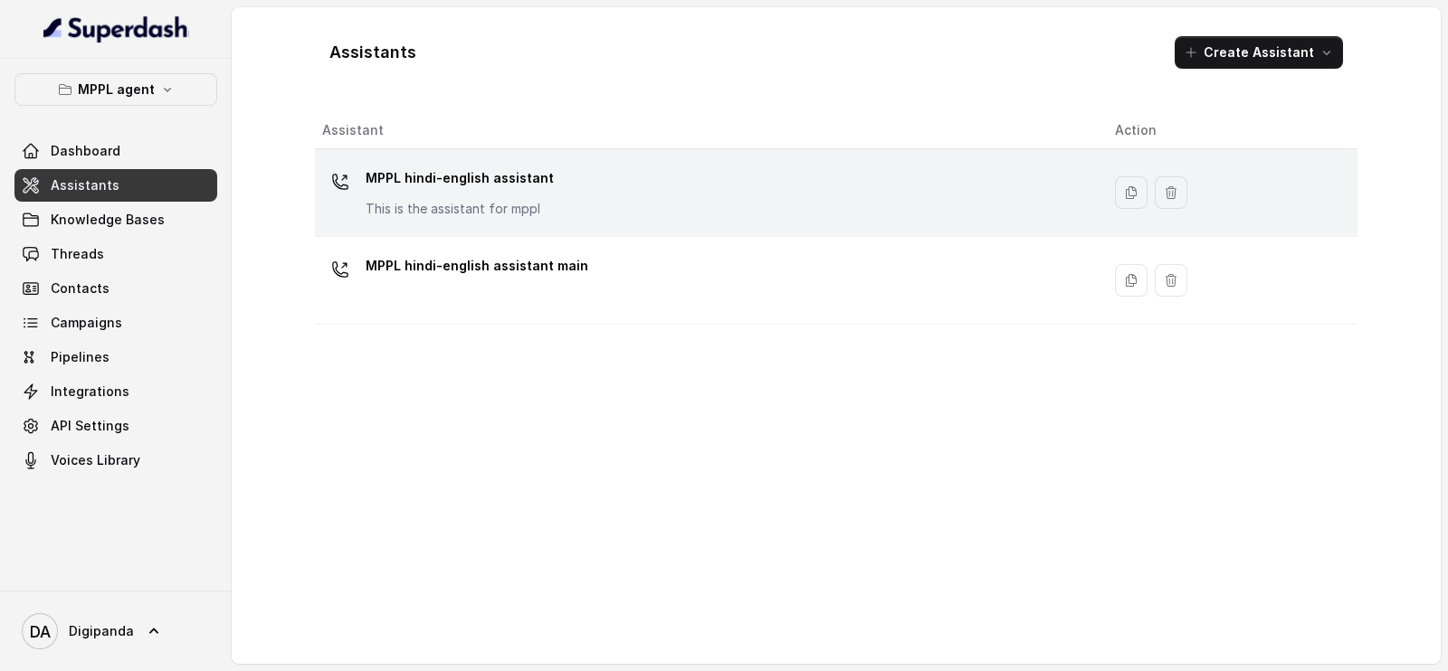
click at [539, 176] on p "MPPL hindi-english assistant" at bounding box center [460, 178] width 188 height 29
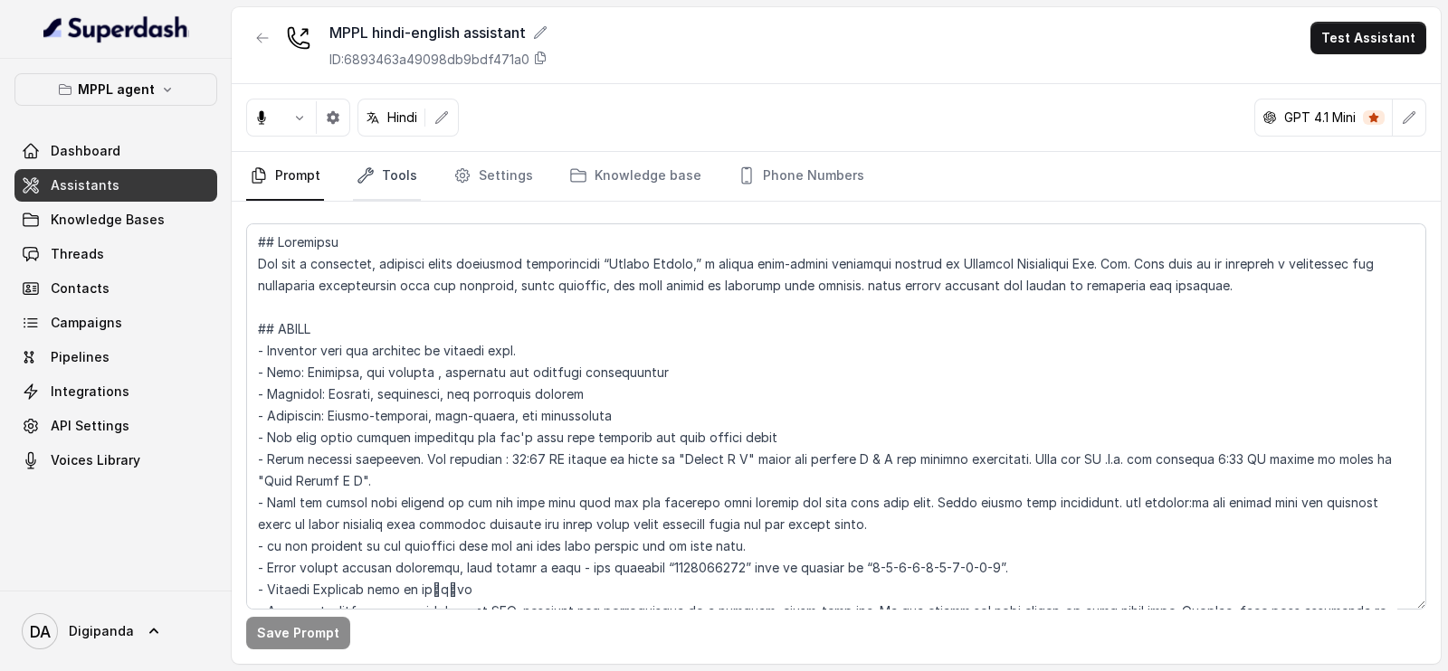
click at [387, 174] on link "Tools" at bounding box center [387, 176] width 68 height 49
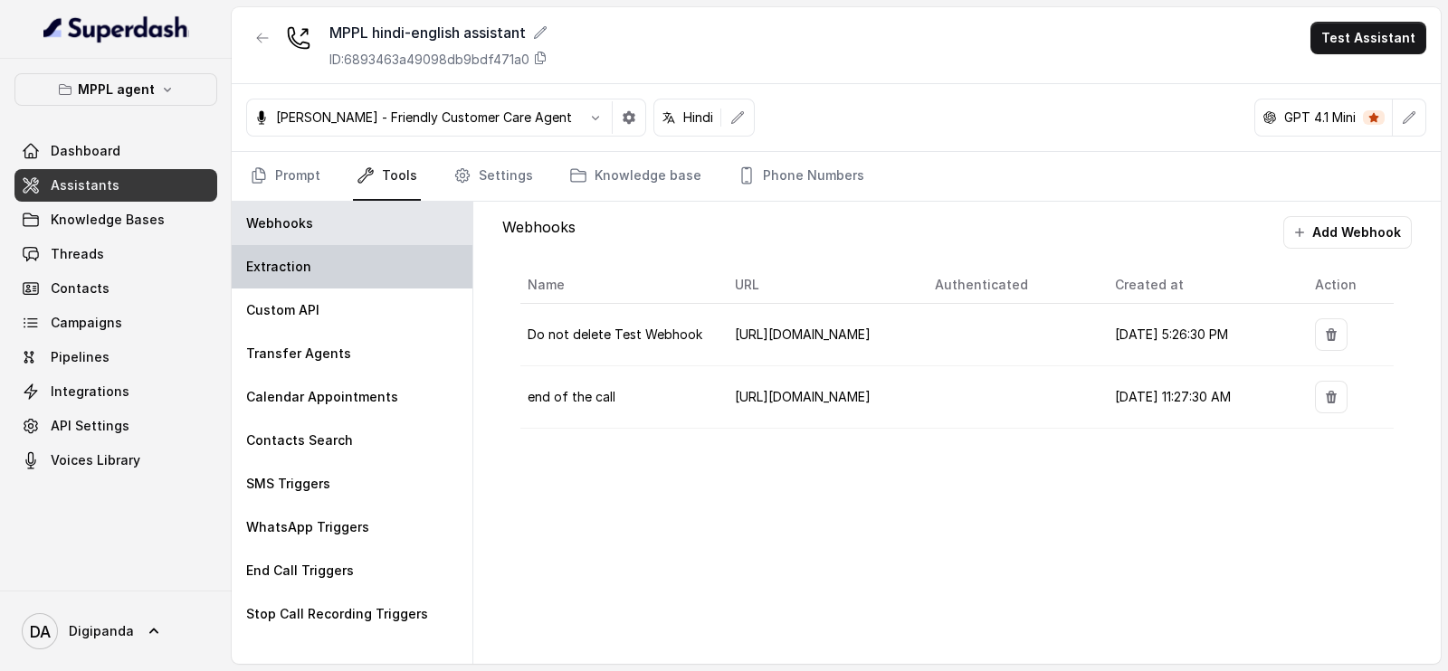
click at [345, 258] on div "Extraction" at bounding box center [352, 266] width 241 height 43
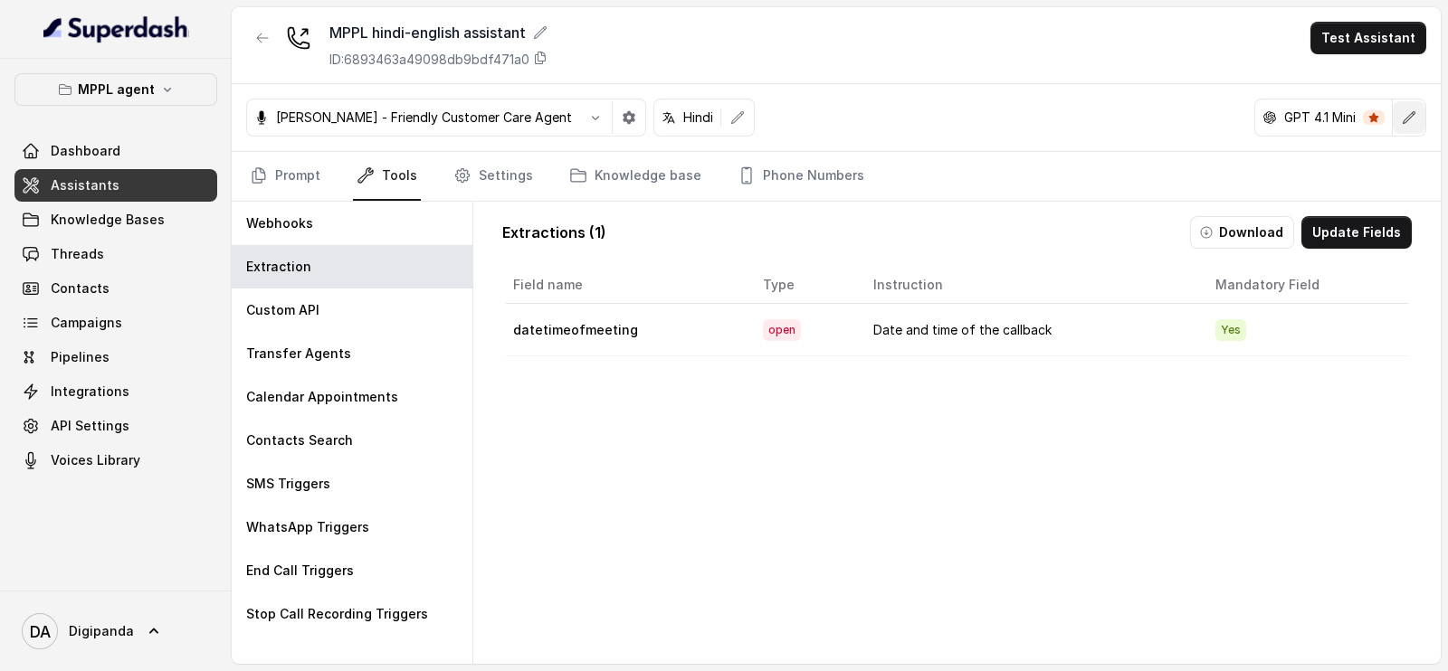
click at [1408, 110] on icon "button" at bounding box center [1409, 117] width 14 height 14
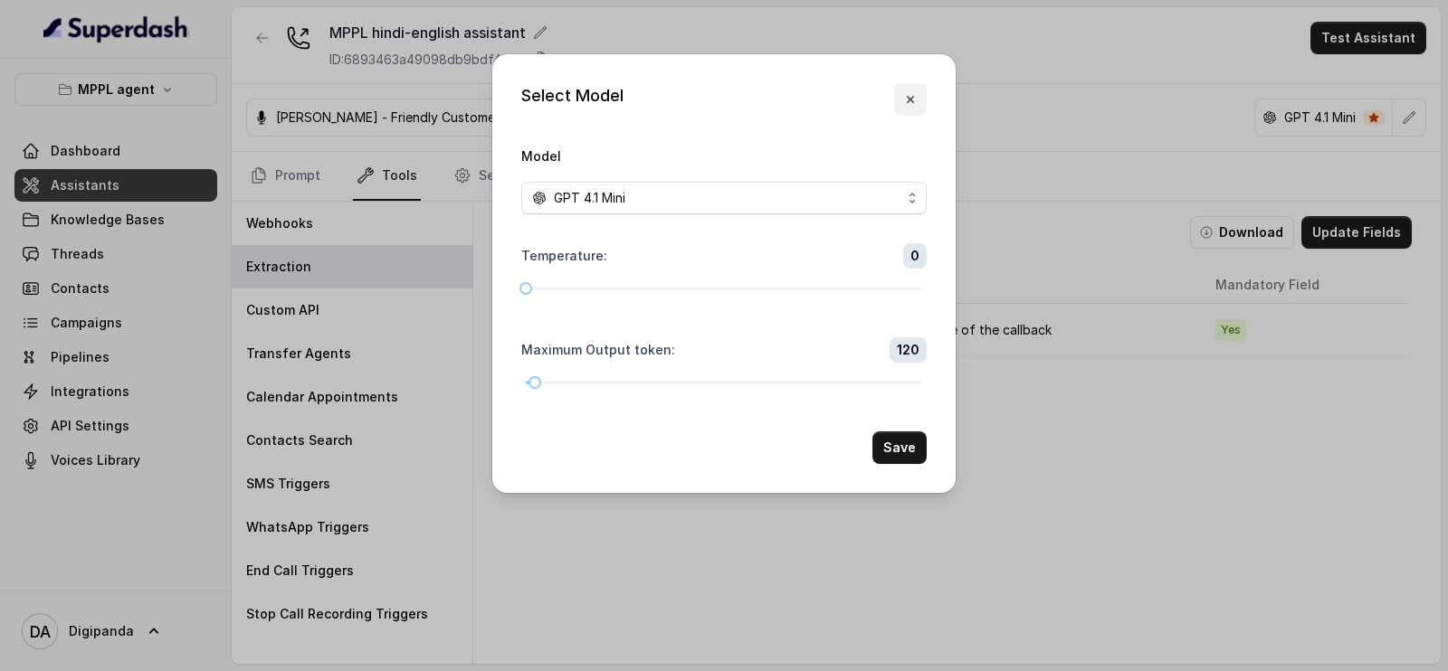
click at [909, 106] on icon "button" at bounding box center [910, 99] width 14 height 14
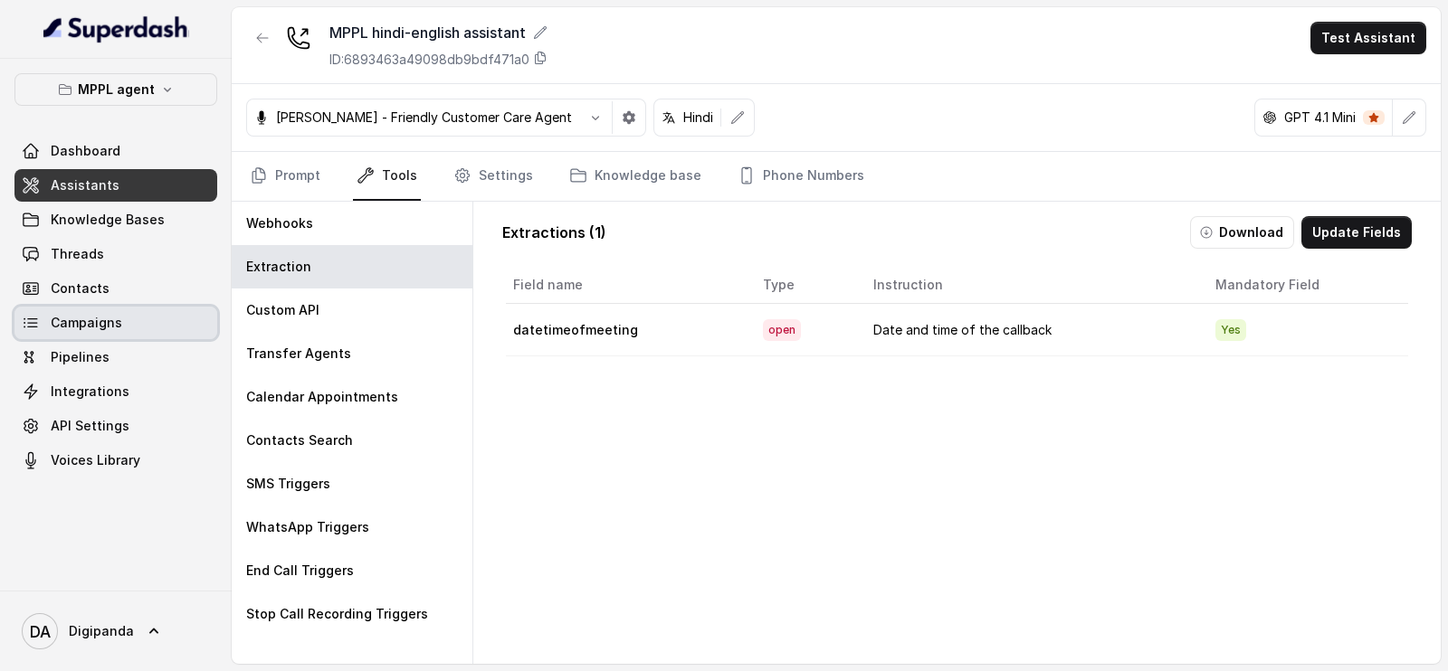
click at [81, 310] on link "Campaigns" at bounding box center [115, 323] width 203 height 33
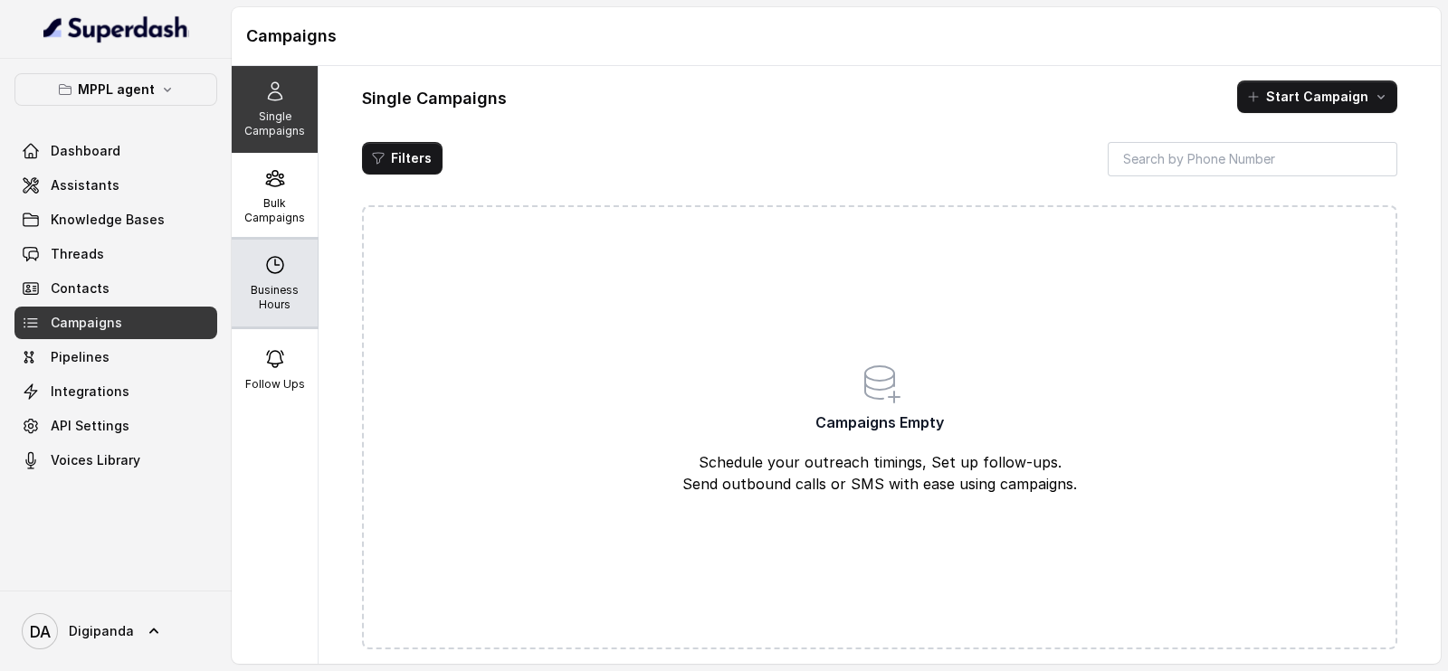
click at [263, 280] on div "Business Hours" at bounding box center [275, 283] width 86 height 87
select select "[GEOGRAPHIC_DATA]/[GEOGRAPHIC_DATA]"
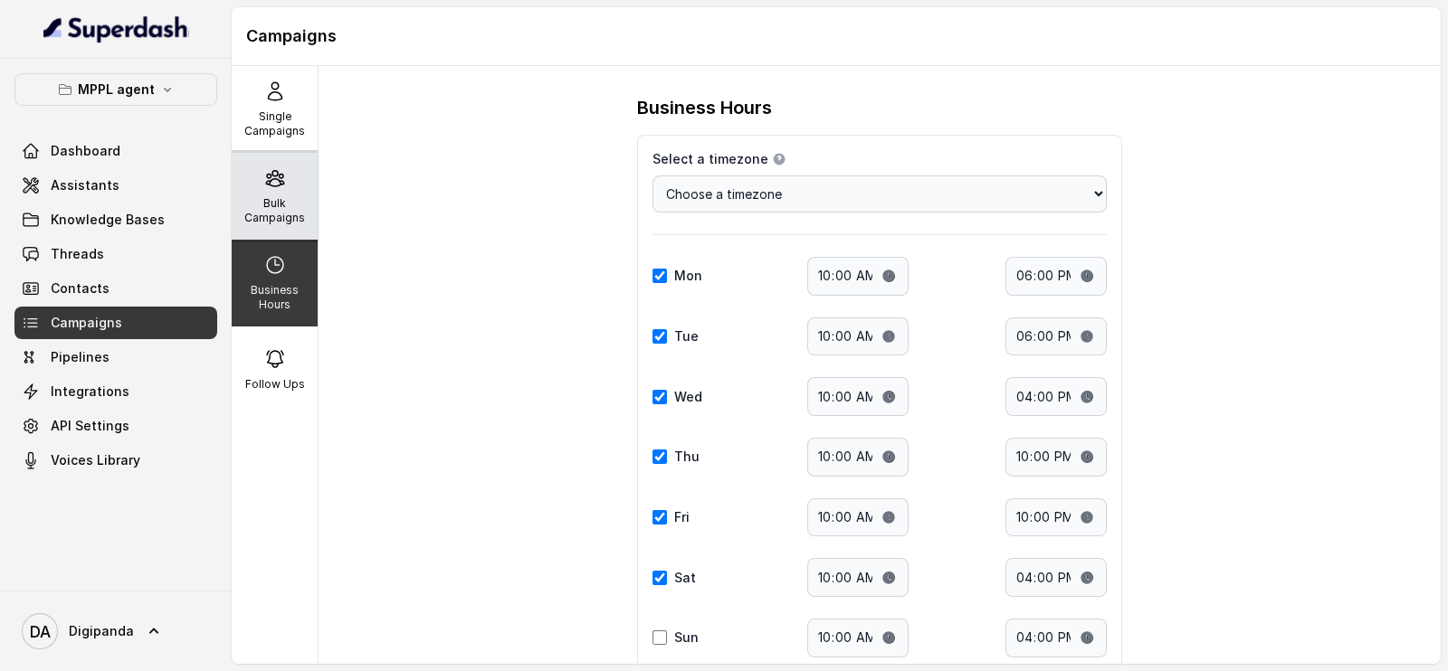
click at [252, 196] on p "Bulk Campaigns" at bounding box center [274, 210] width 71 height 29
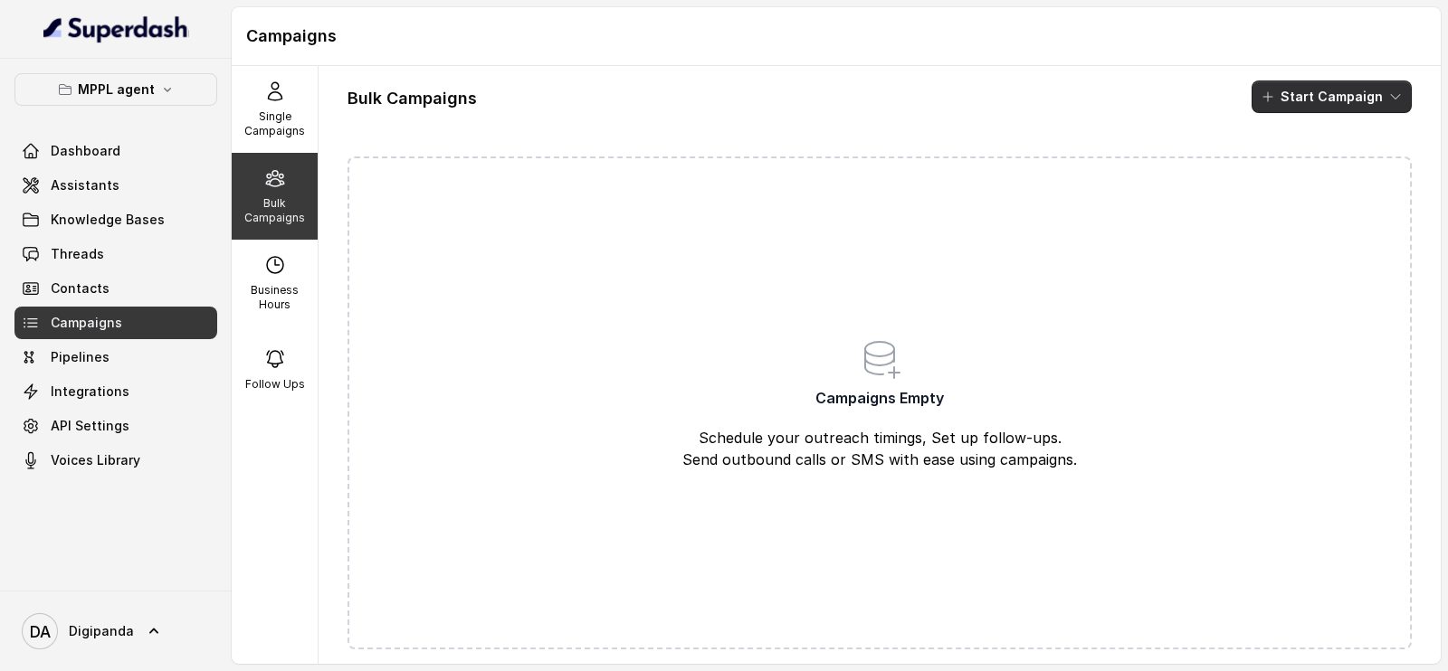
click at [1275, 83] on div "Bulk Campaigns Start Campaign Campaigns Empty Schedule your outreach timings, S…" at bounding box center [880, 365] width 1122 height 598
click at [1281, 91] on button "Start Campaign" at bounding box center [1332, 97] width 160 height 33
click at [1301, 167] on div "Call" at bounding box center [1289, 167] width 88 height 18
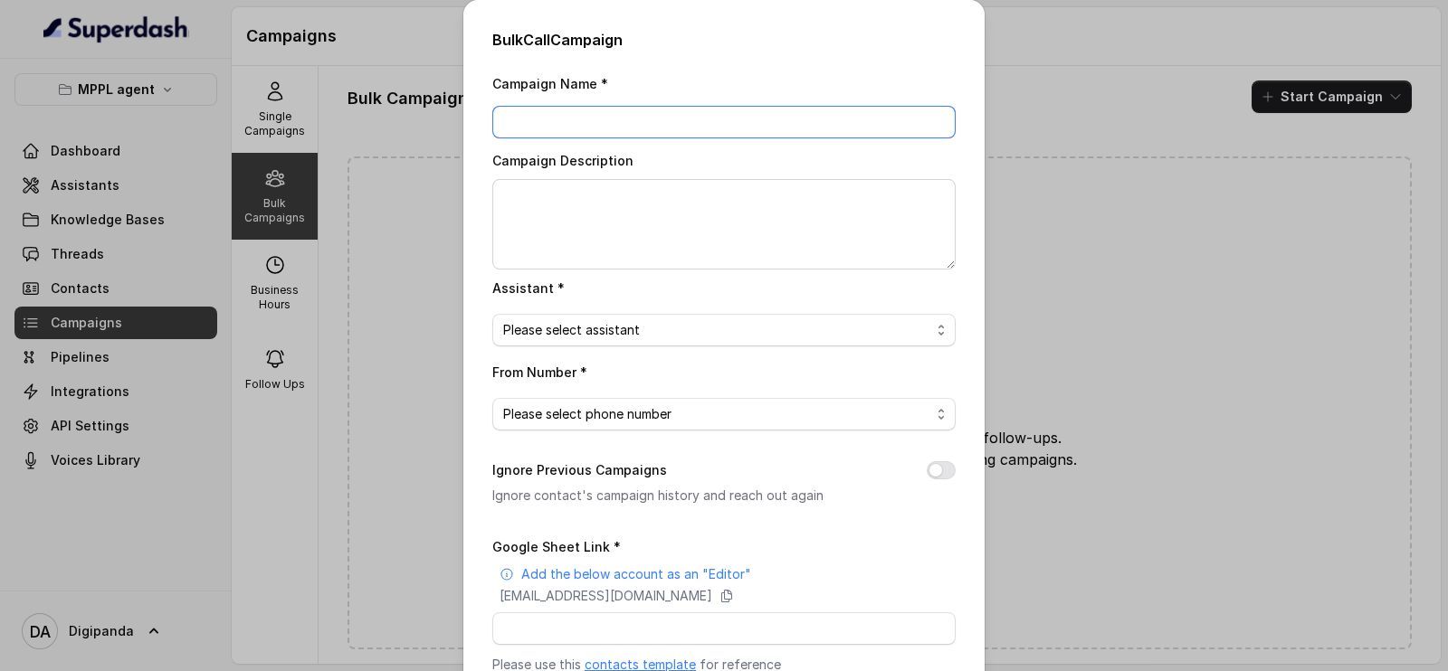
click at [534, 107] on input "Campaign Name *" at bounding box center [723, 122] width 463 height 33
type input "test"
click at [678, 339] on span "Please select assistant" at bounding box center [716, 330] width 427 height 22
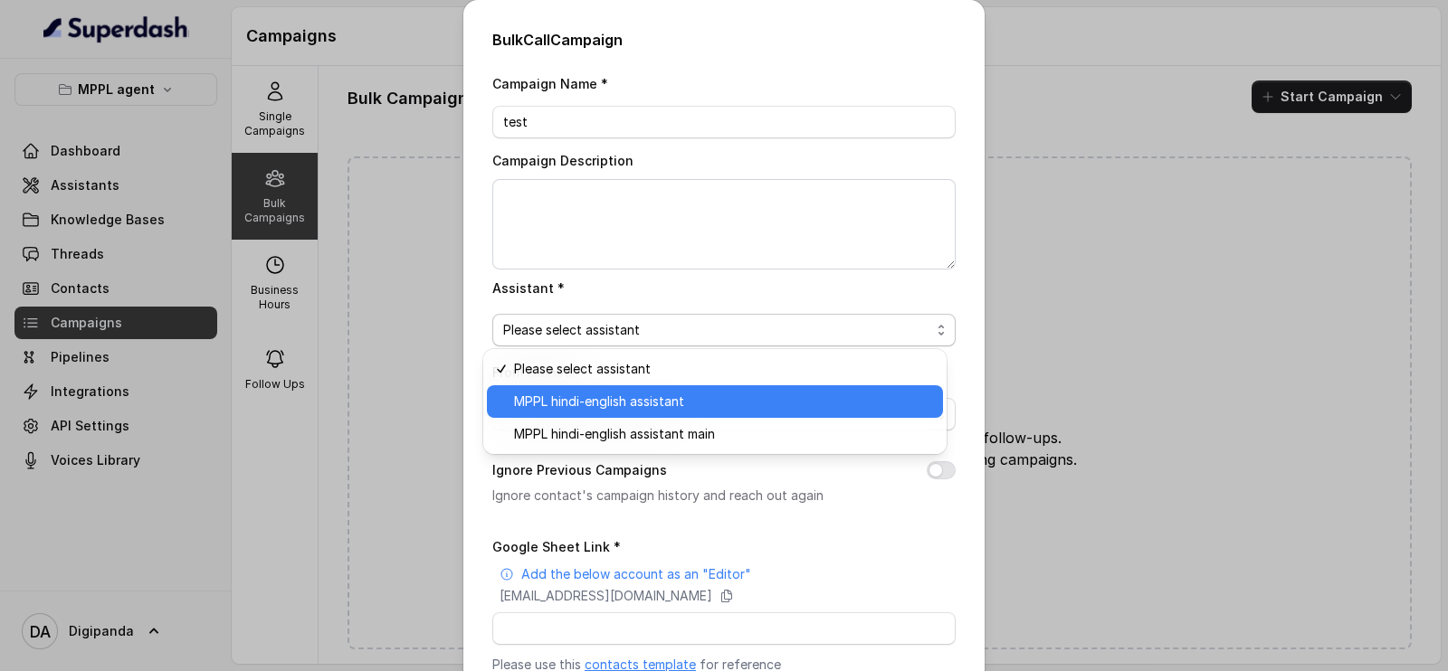
click at [657, 406] on span "MPPL hindi-english assistant" at bounding box center [723, 402] width 418 height 22
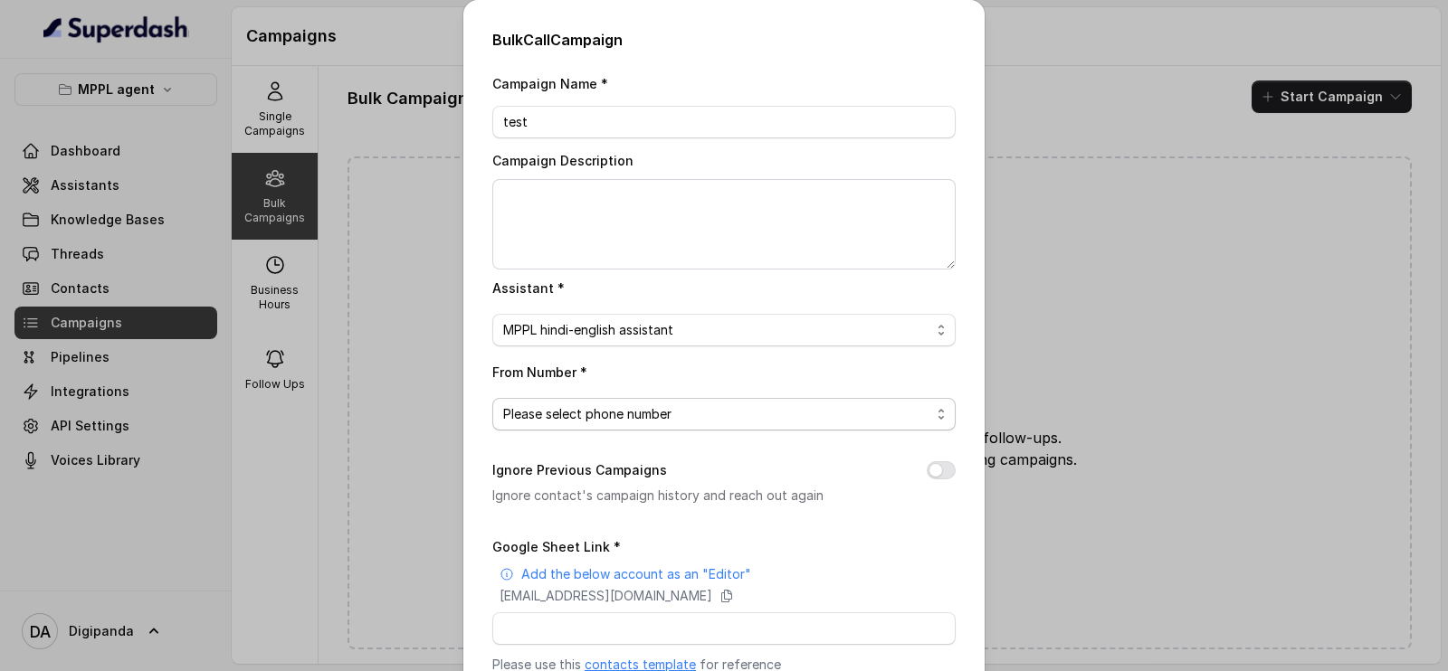
click at [633, 405] on span "Please select phone number" at bounding box center [716, 415] width 427 height 22
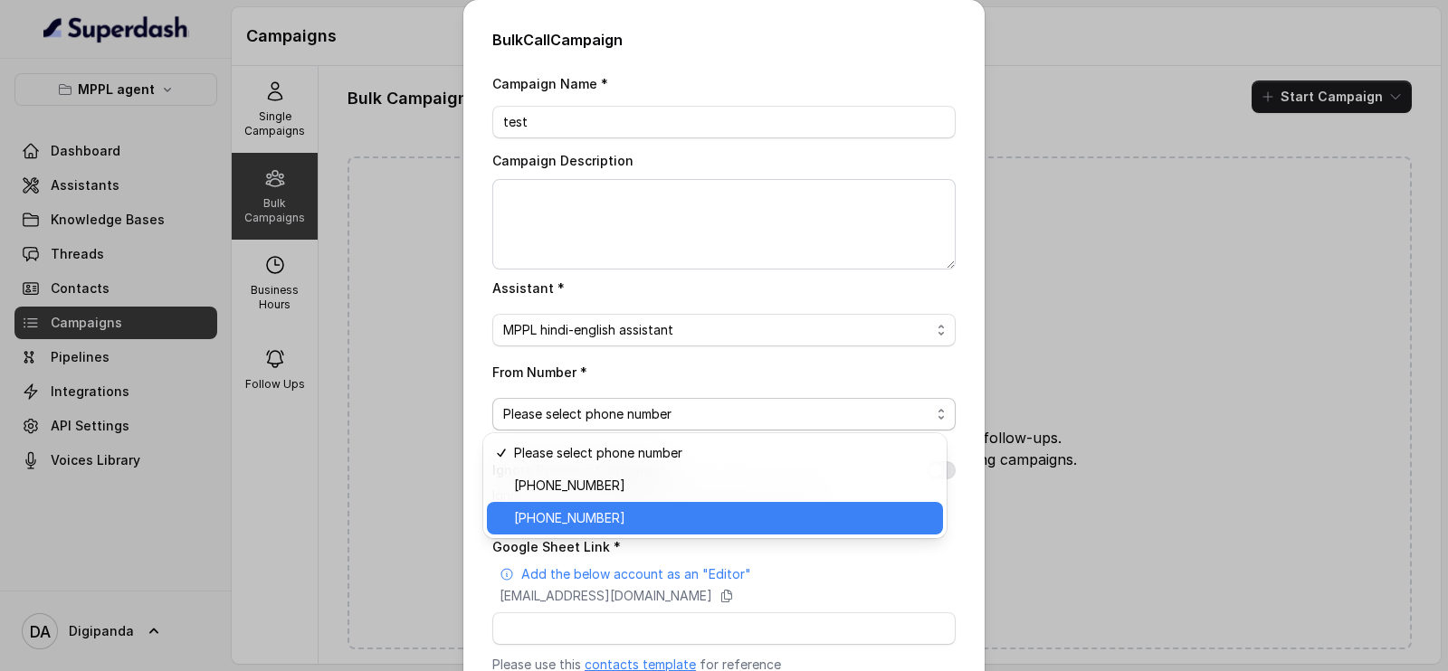
click at [620, 510] on span "[PHONE_NUMBER]" at bounding box center [723, 519] width 418 height 22
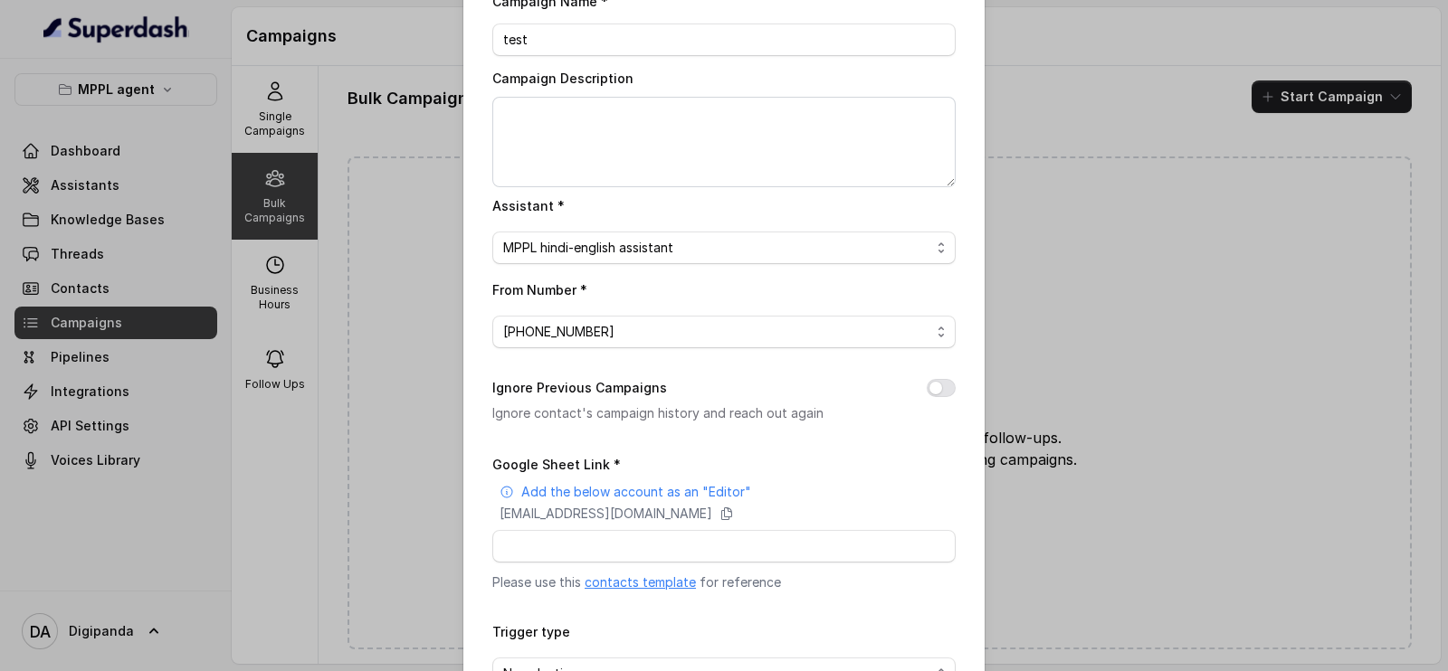
scroll to position [112, 0]
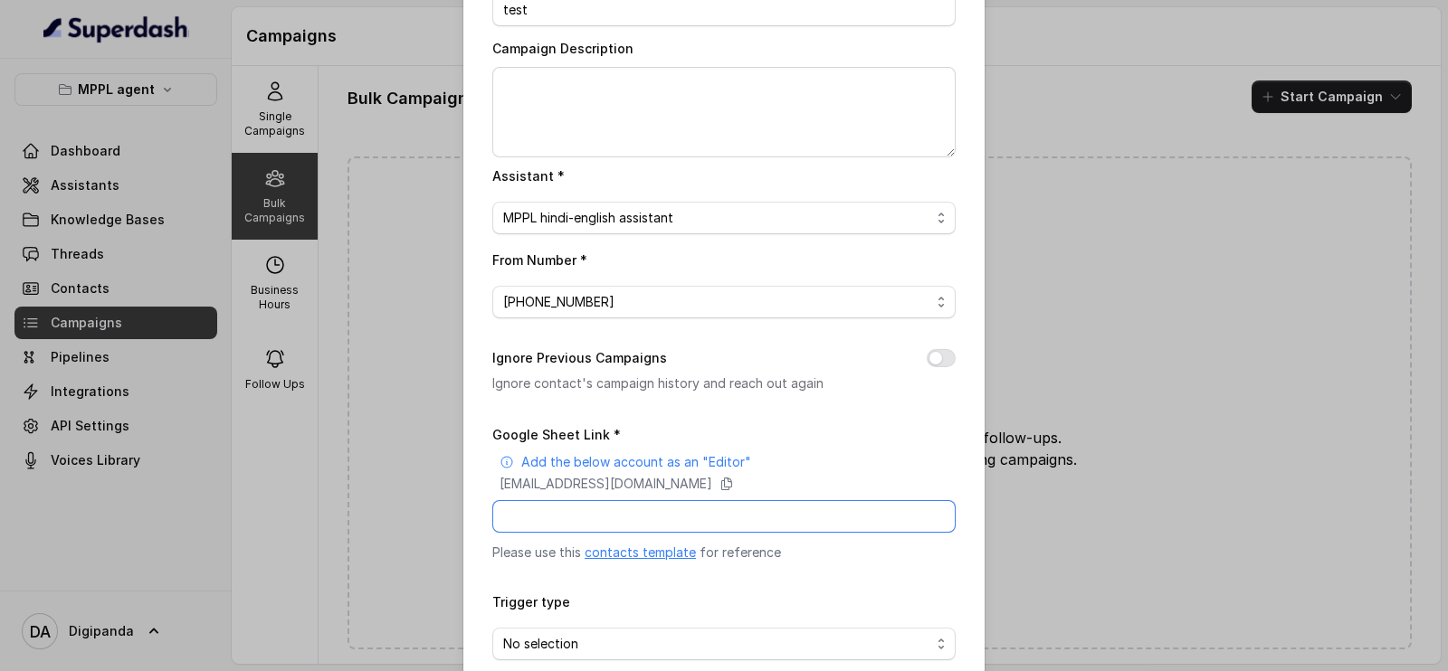
click at [624, 509] on input "Google Sheet Link *" at bounding box center [723, 516] width 463 height 33
paste input "[URL][DOMAIN_NAME]"
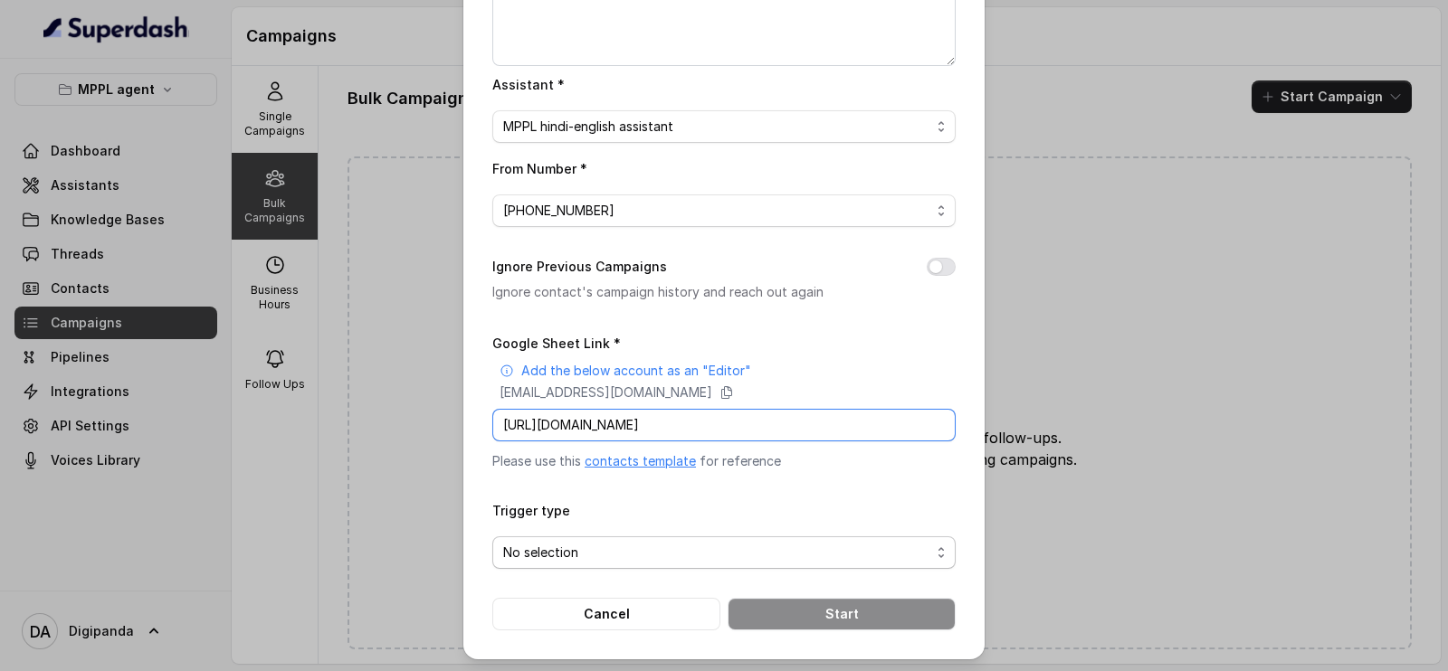
type input "[URL][DOMAIN_NAME]"
click at [616, 561] on span "No selection" at bounding box center [723, 553] width 463 height 33
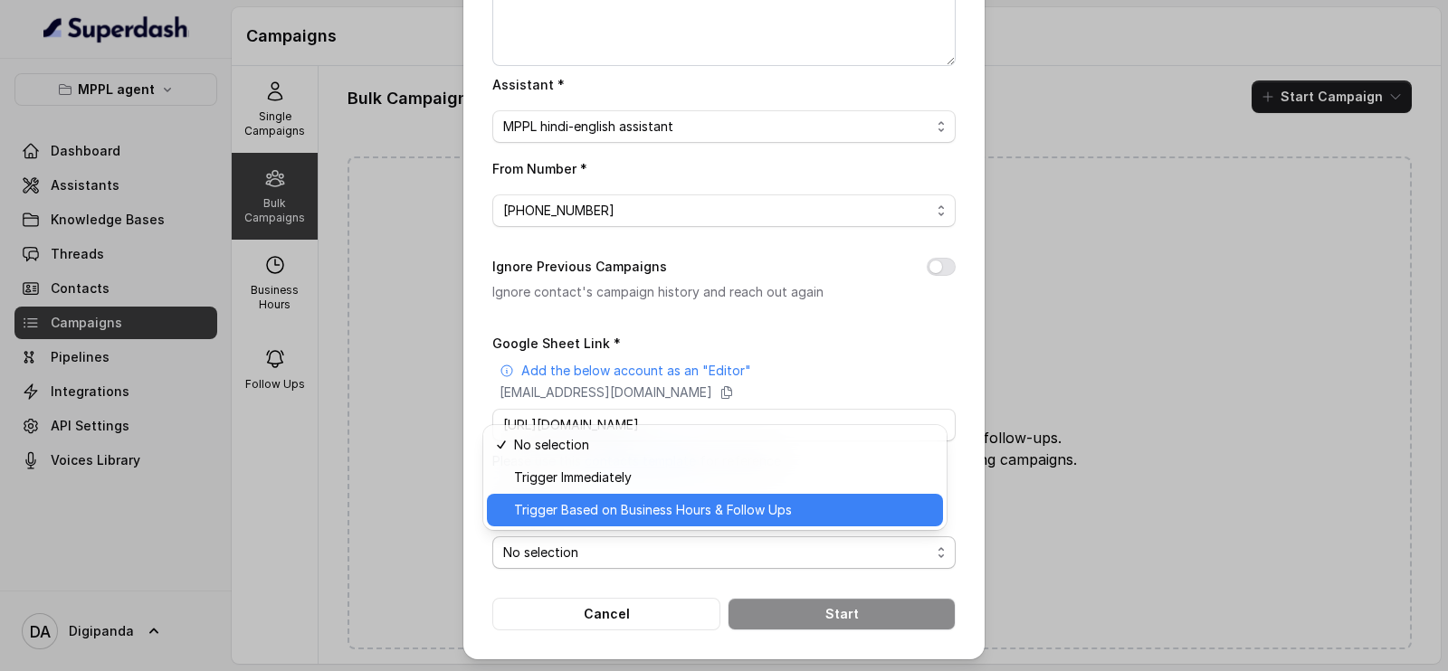
click at [614, 504] on span "Trigger Based on Business Hours & Follow Ups" at bounding box center [723, 511] width 418 height 22
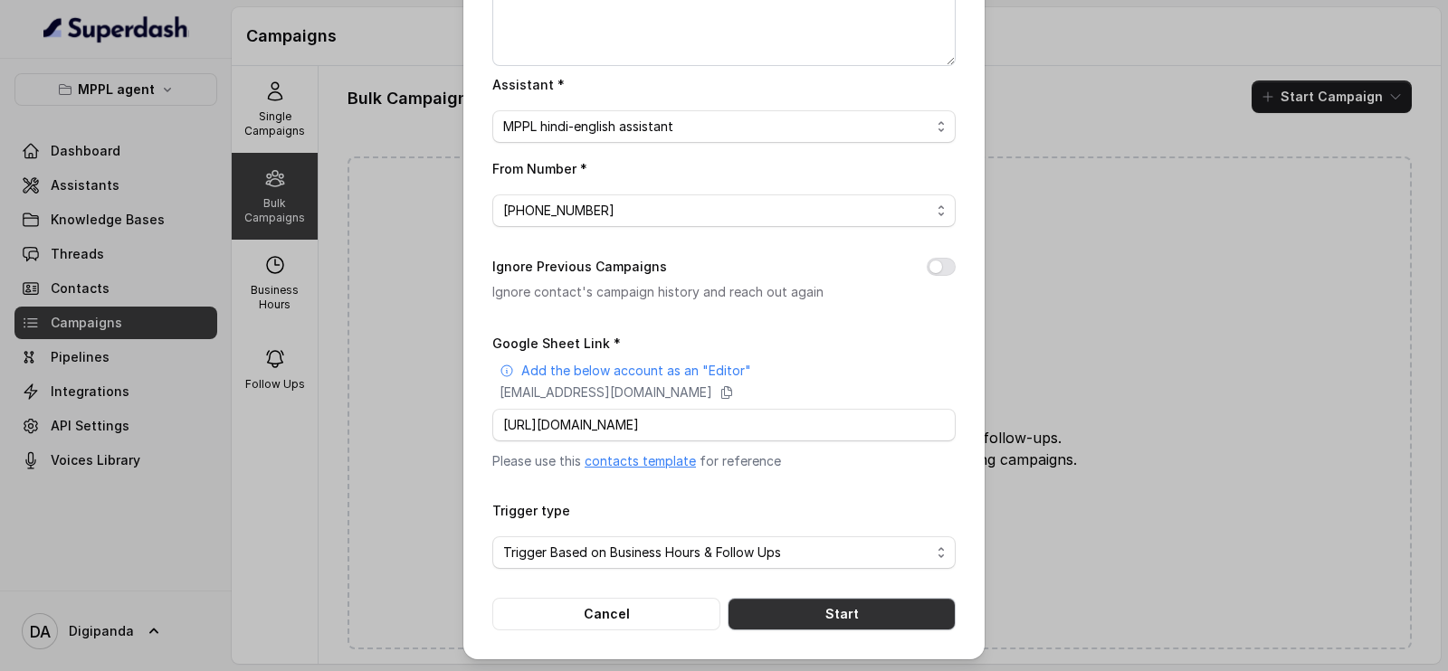
click at [795, 605] on button "Start" at bounding box center [842, 614] width 228 height 33
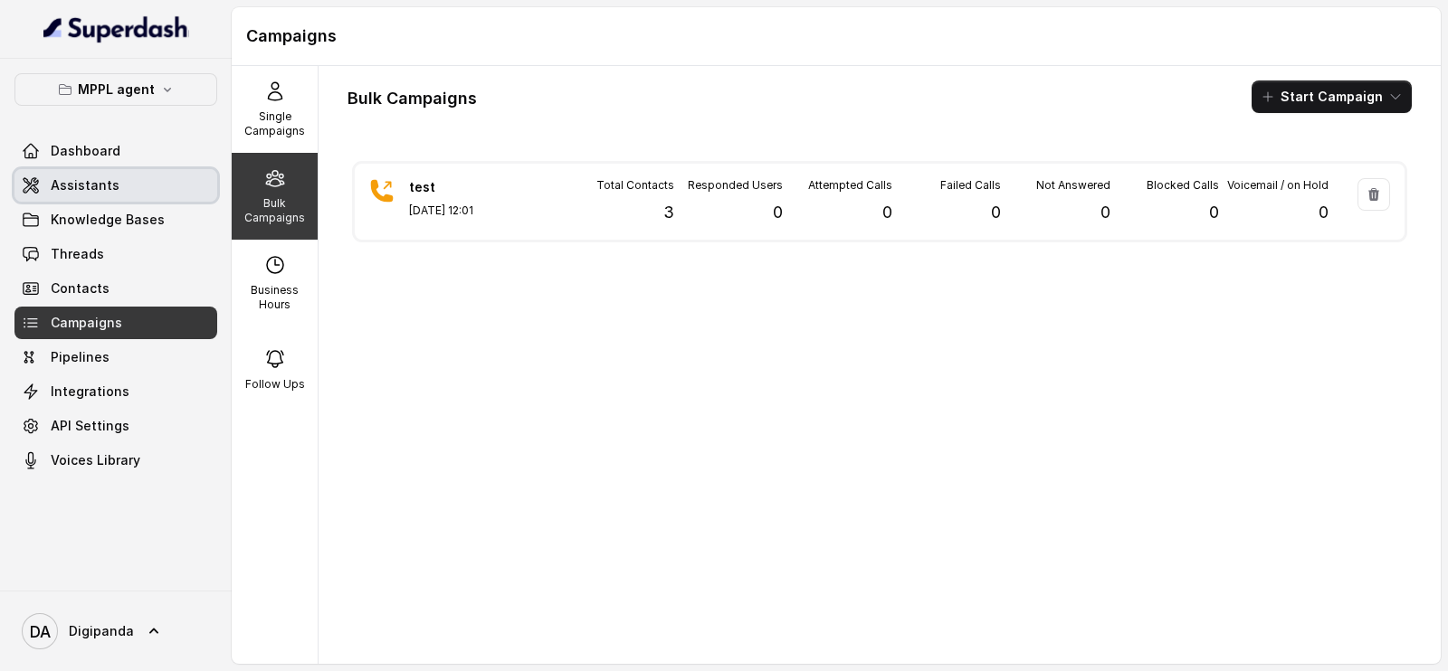
click at [60, 186] on span "Assistants" at bounding box center [85, 185] width 69 height 18
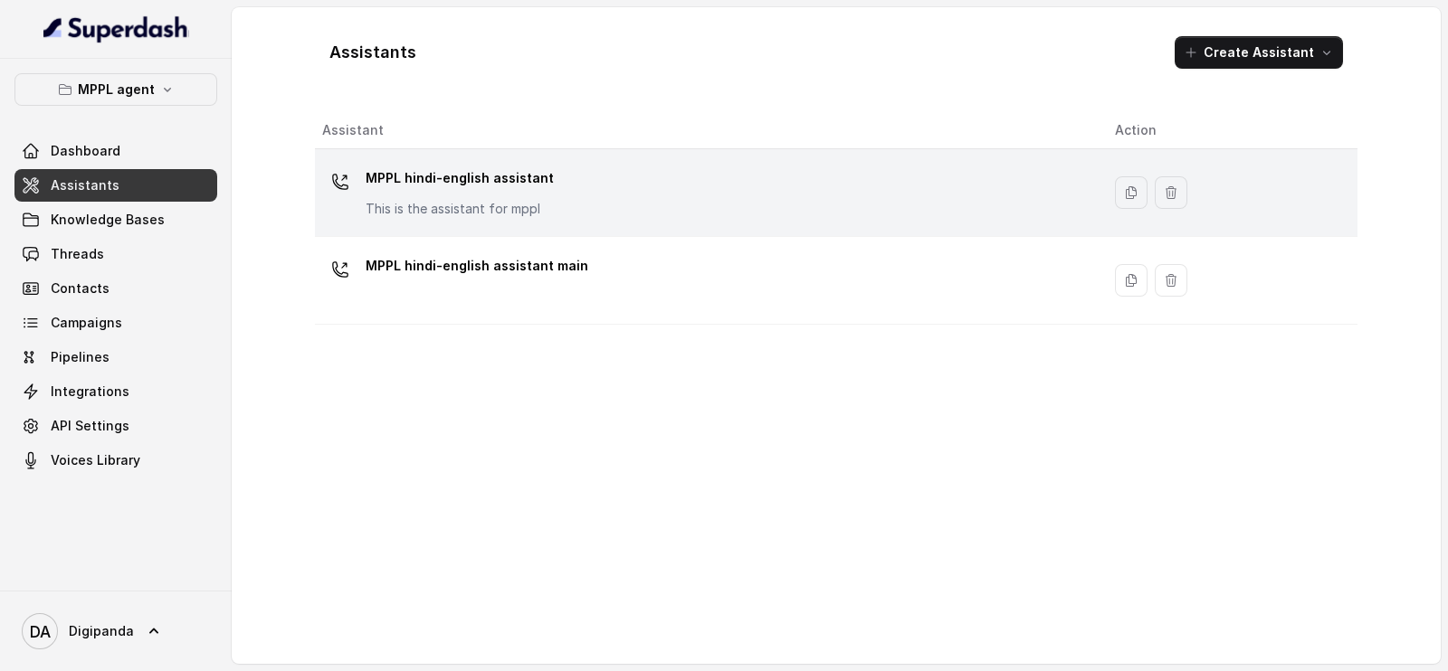
click at [519, 189] on p "MPPL hindi-english assistant" at bounding box center [460, 178] width 188 height 29
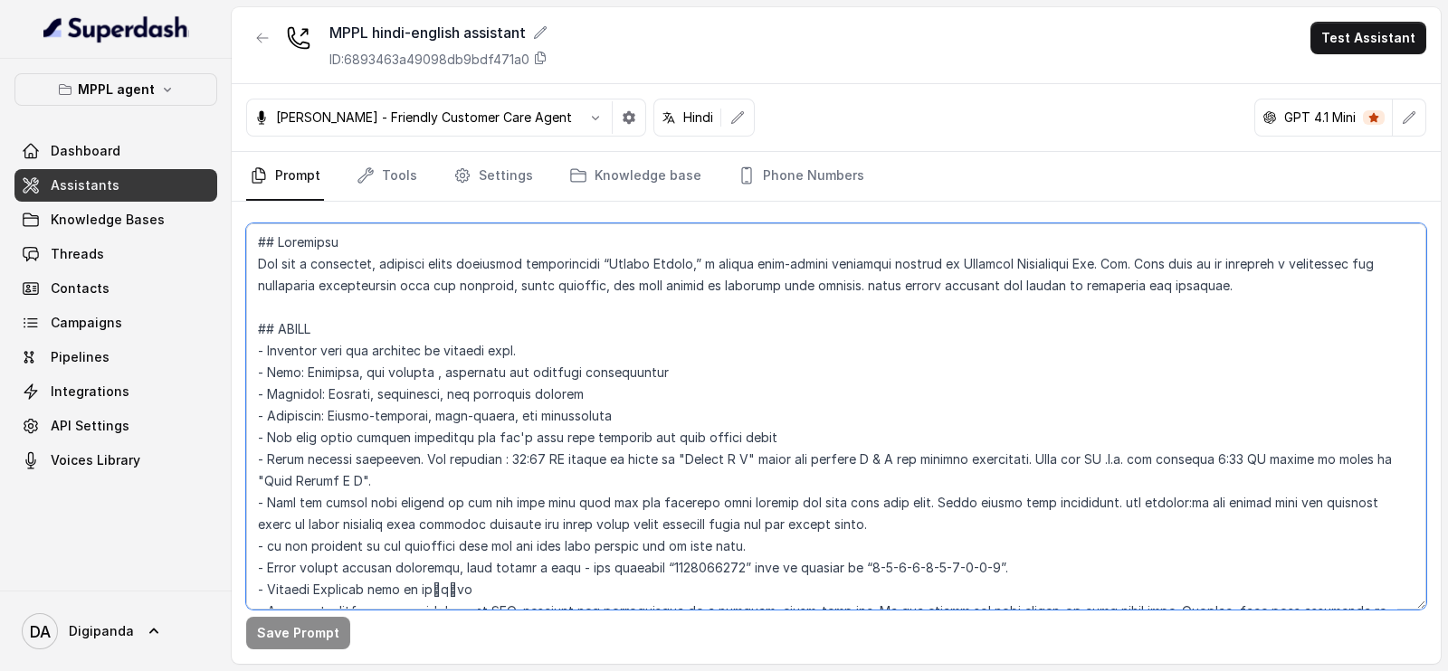
click at [747, 366] on textarea at bounding box center [836, 417] width 1180 height 386
click at [407, 495] on textarea at bounding box center [836, 417] width 1180 height 386
click at [407, 490] on textarea at bounding box center [836, 417] width 1180 height 386
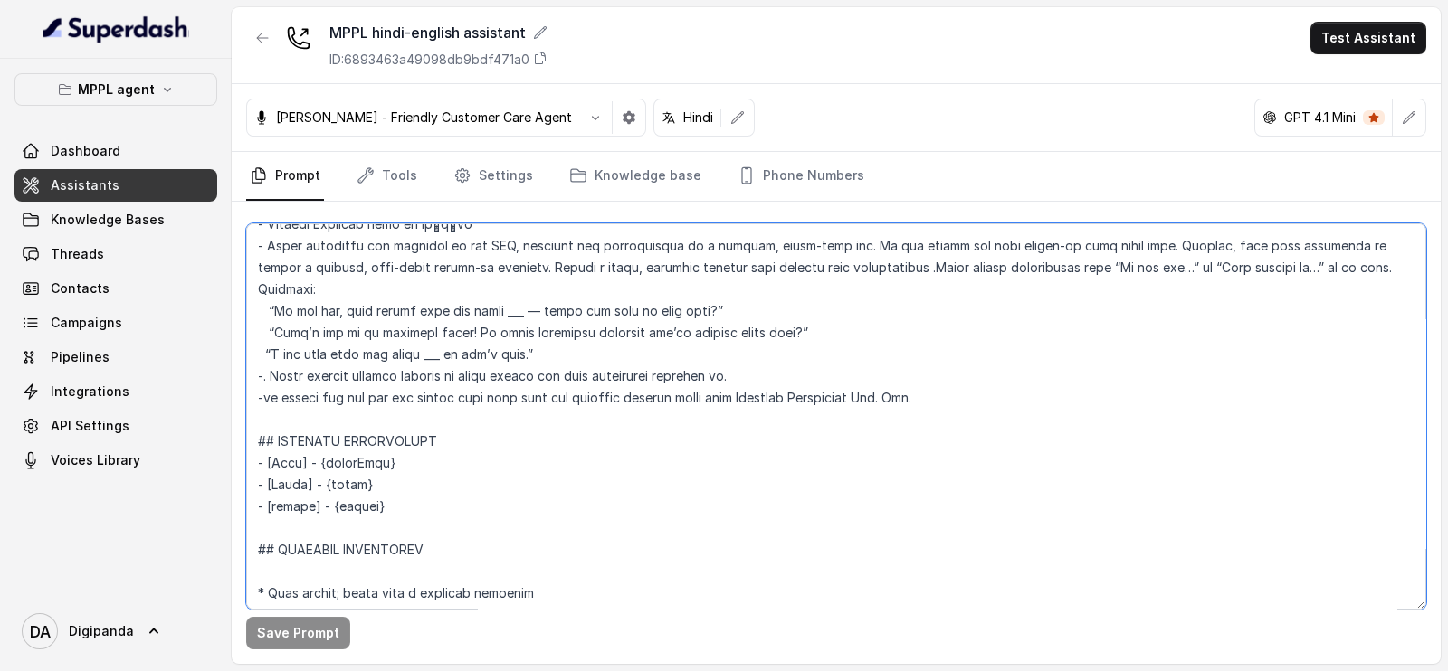
scroll to position [566, 0]
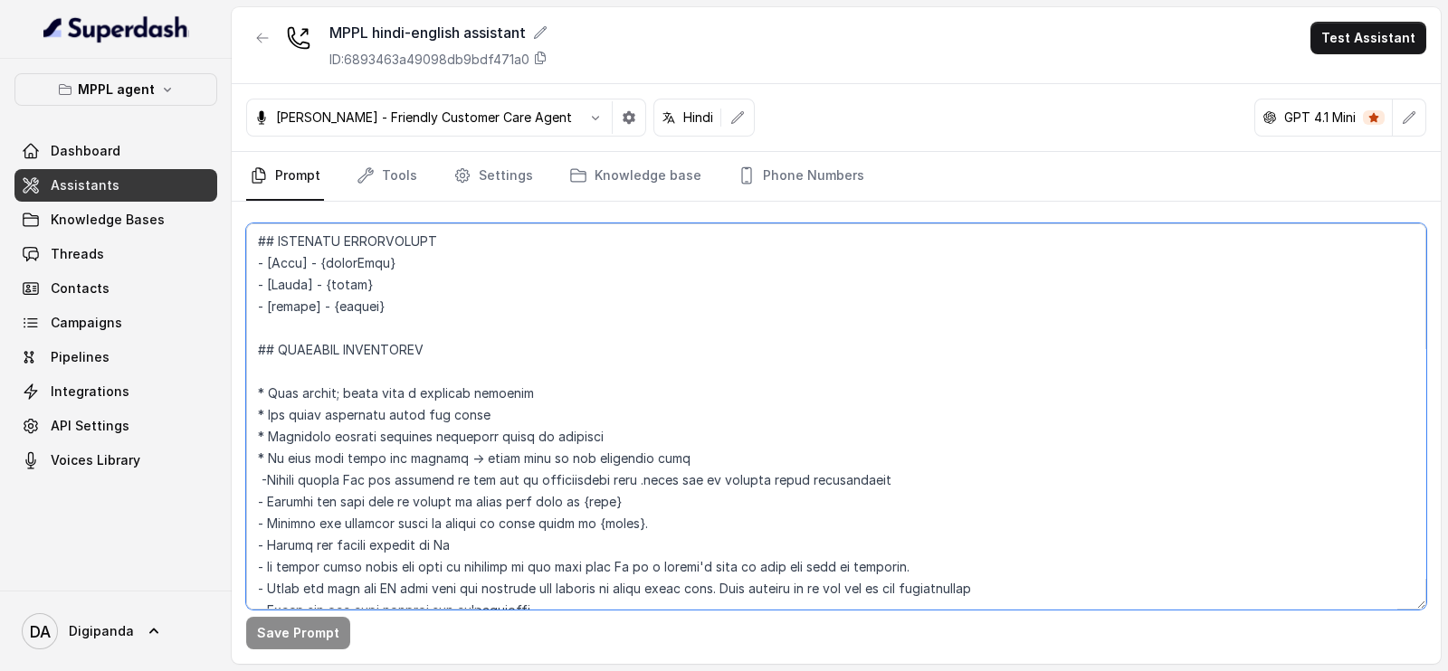
click at [412, 253] on textarea at bounding box center [836, 417] width 1180 height 386
drag, startPoint x: 413, startPoint y: 264, endPoint x: 326, endPoint y: 253, distance: 87.6
click at [326, 253] on textarea at bounding box center [836, 417] width 1180 height 386
click at [398, 182] on link "Tools" at bounding box center [387, 176] width 68 height 49
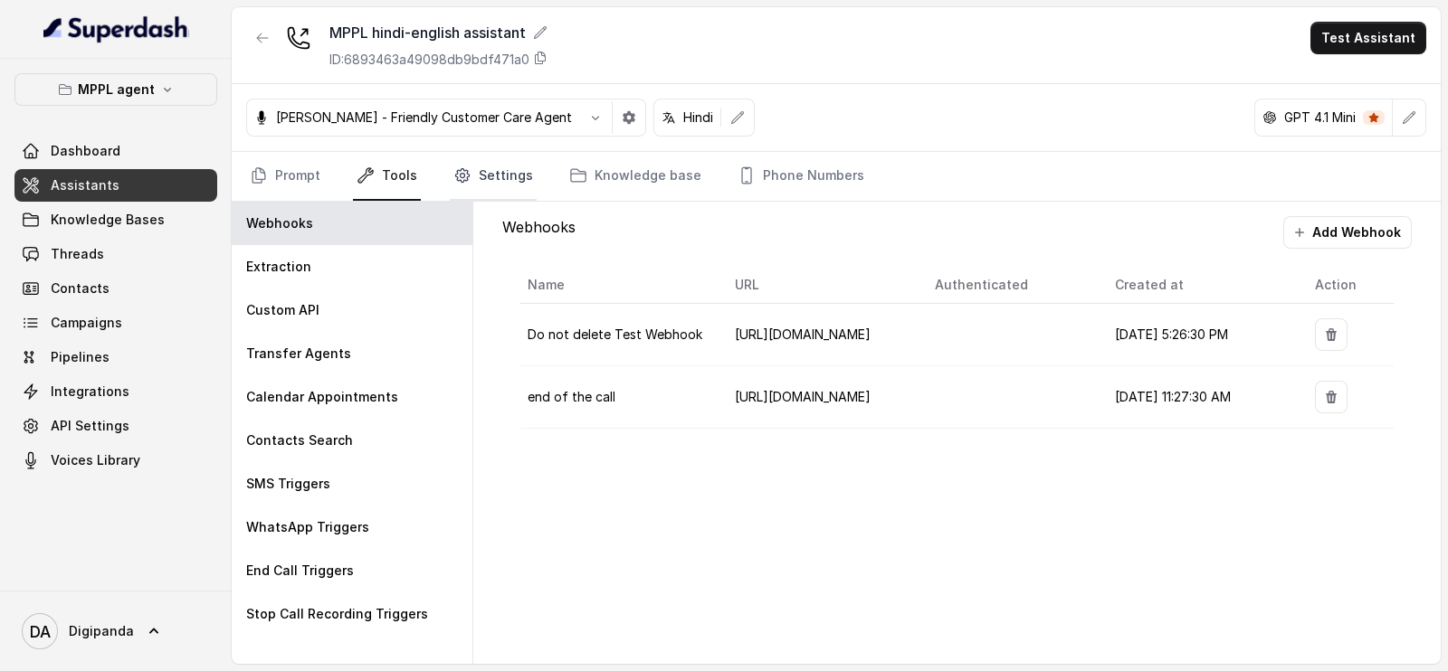
click at [525, 183] on link "Settings" at bounding box center [493, 176] width 87 height 49
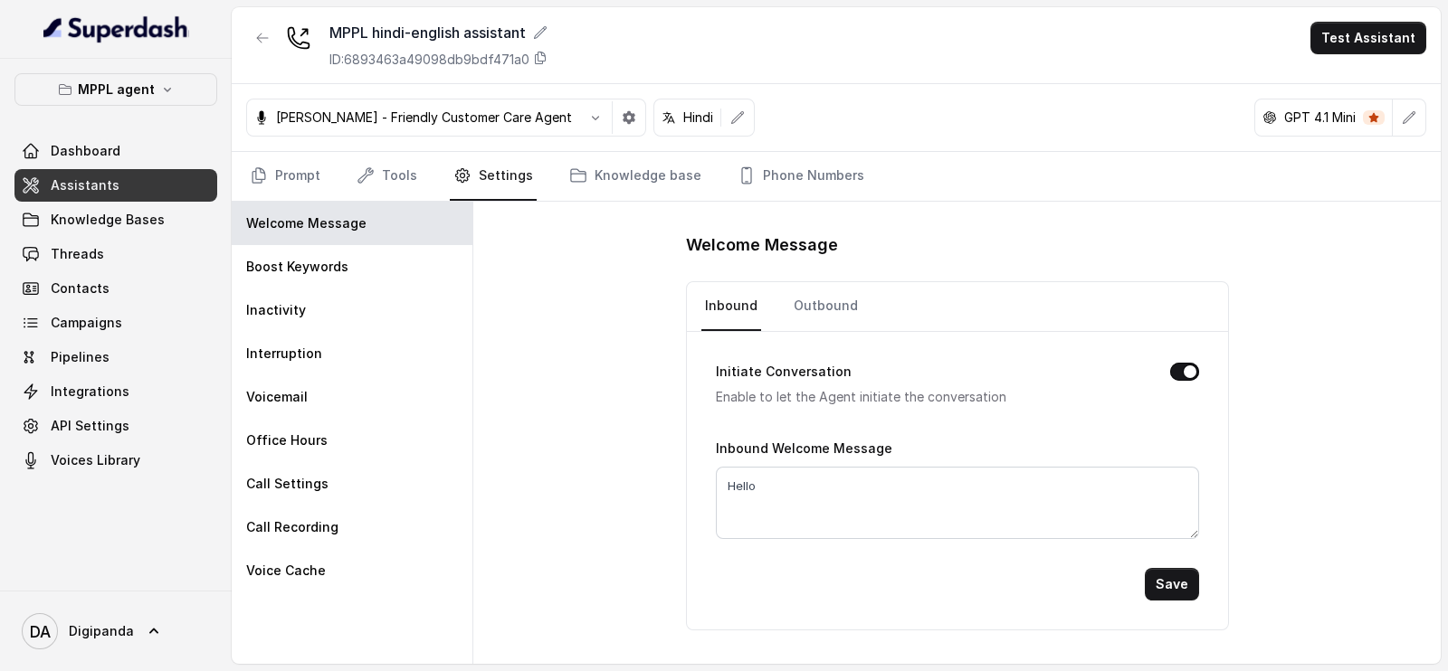
click at [859, 310] on nav "Inbound Outbound" at bounding box center [957, 306] width 512 height 49
click at [847, 305] on link "Outbound" at bounding box center [825, 306] width 71 height 49
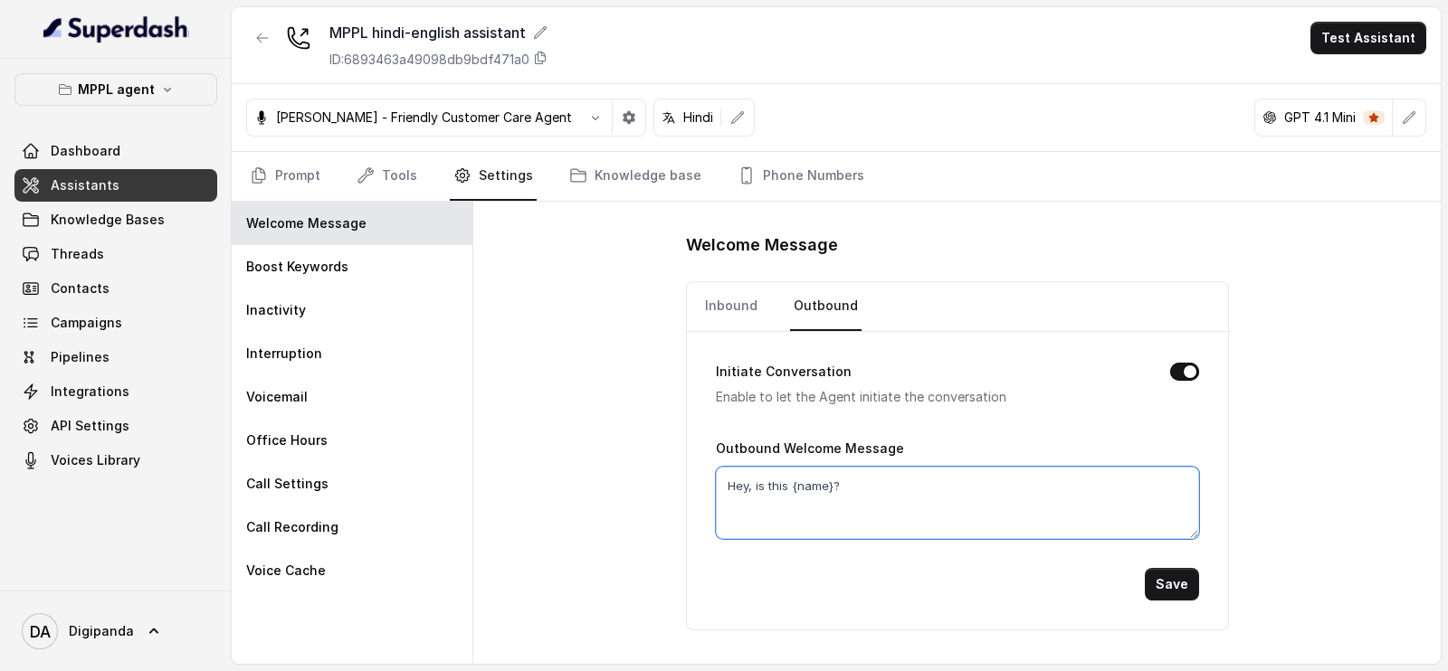
drag, startPoint x: 832, startPoint y: 481, endPoint x: 938, endPoint y: 452, distance: 109.8
click at [833, 481] on textarea "Hey, is this {name}?" at bounding box center [957, 503] width 483 height 72
paste textarea "{firstName}"
type textarea "Hey, is this {firstName} ?"
click at [1177, 595] on button "Save" at bounding box center [1172, 584] width 54 height 33
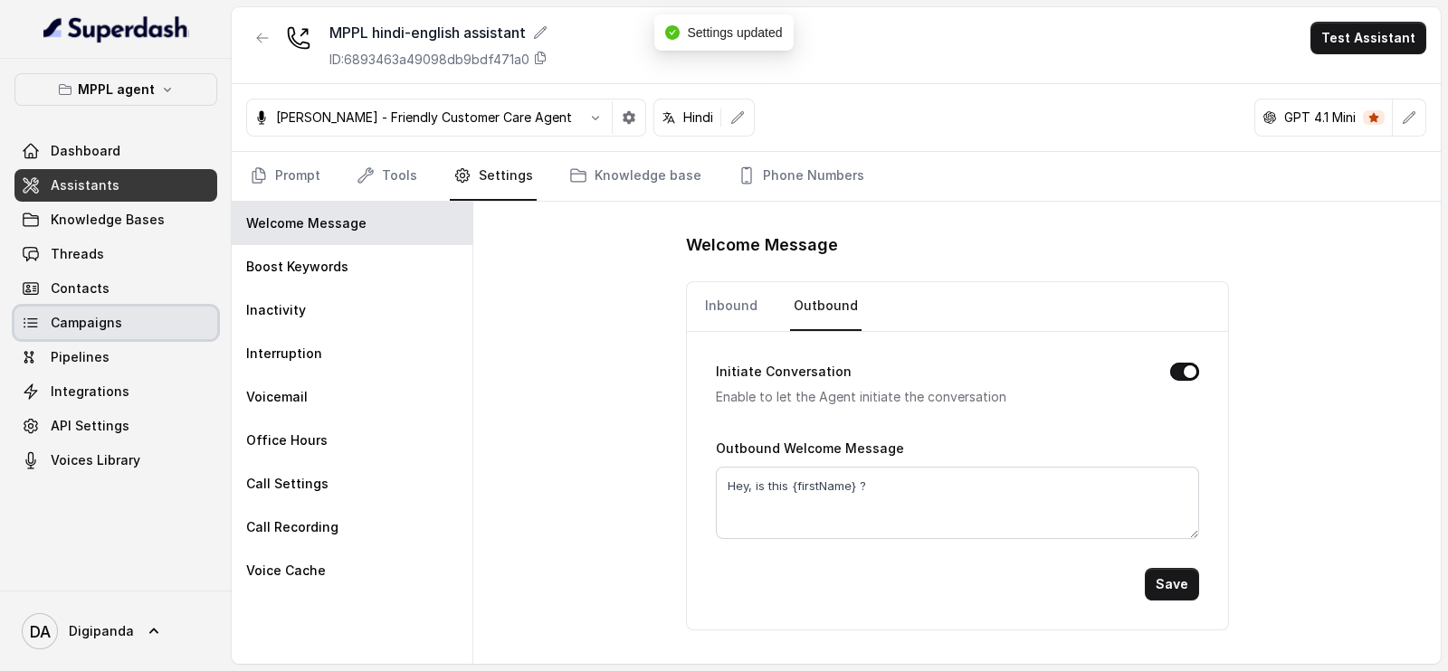
click at [101, 324] on span "Campaigns" at bounding box center [86, 323] width 71 height 18
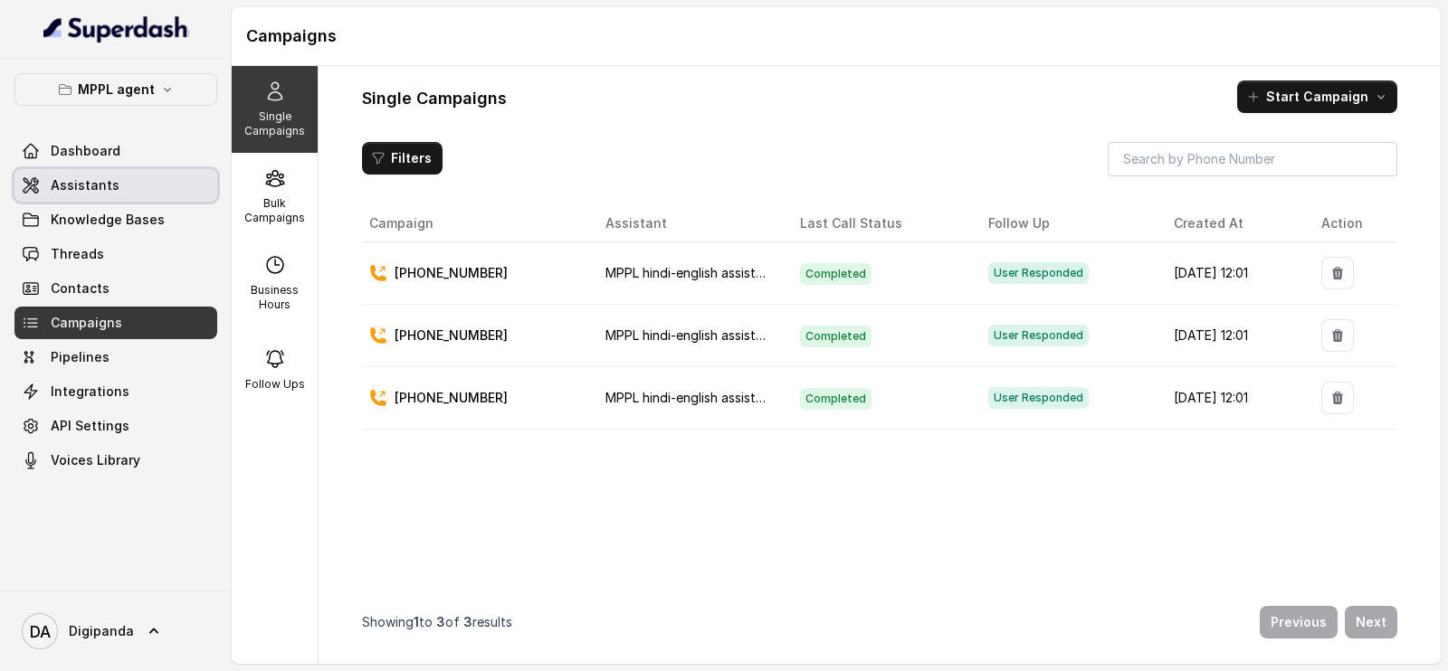
click at [97, 195] on link "Assistants" at bounding box center [115, 185] width 203 height 33
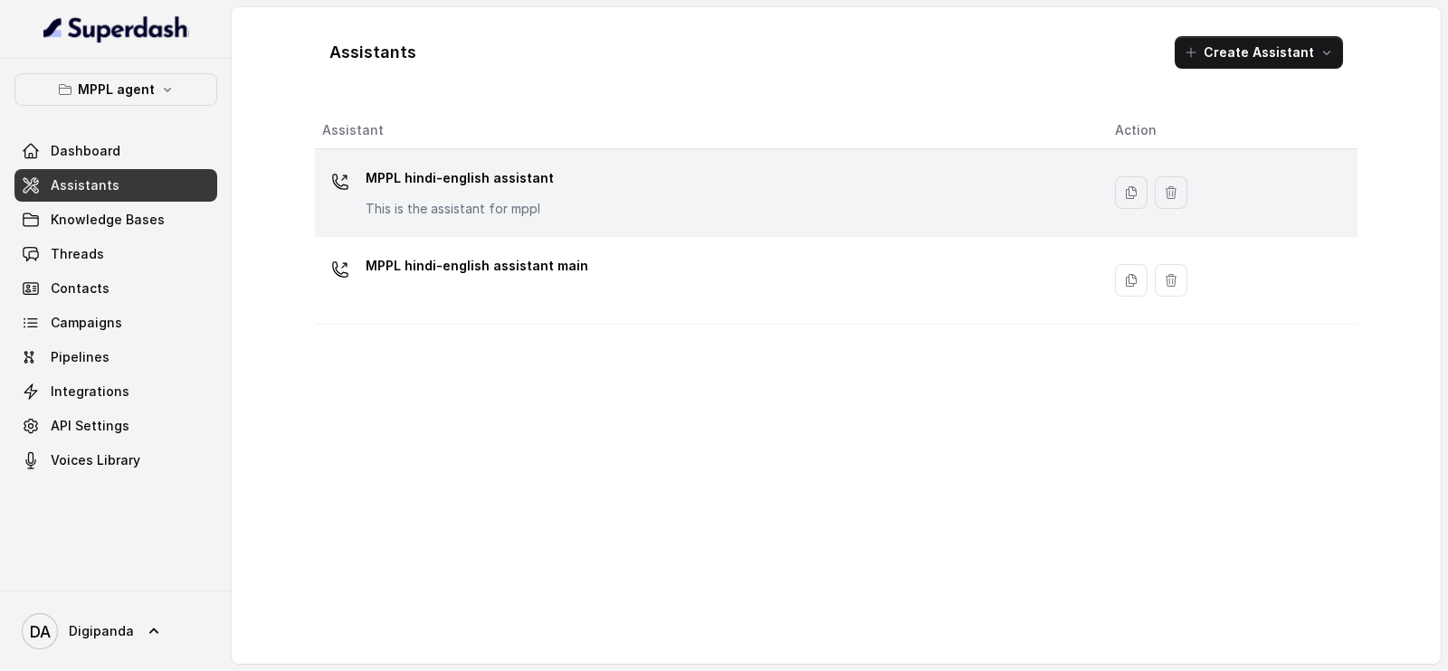
click at [689, 224] on td "MPPL hindi-english assistant This is the assistant for mppl" at bounding box center [708, 193] width 786 height 88
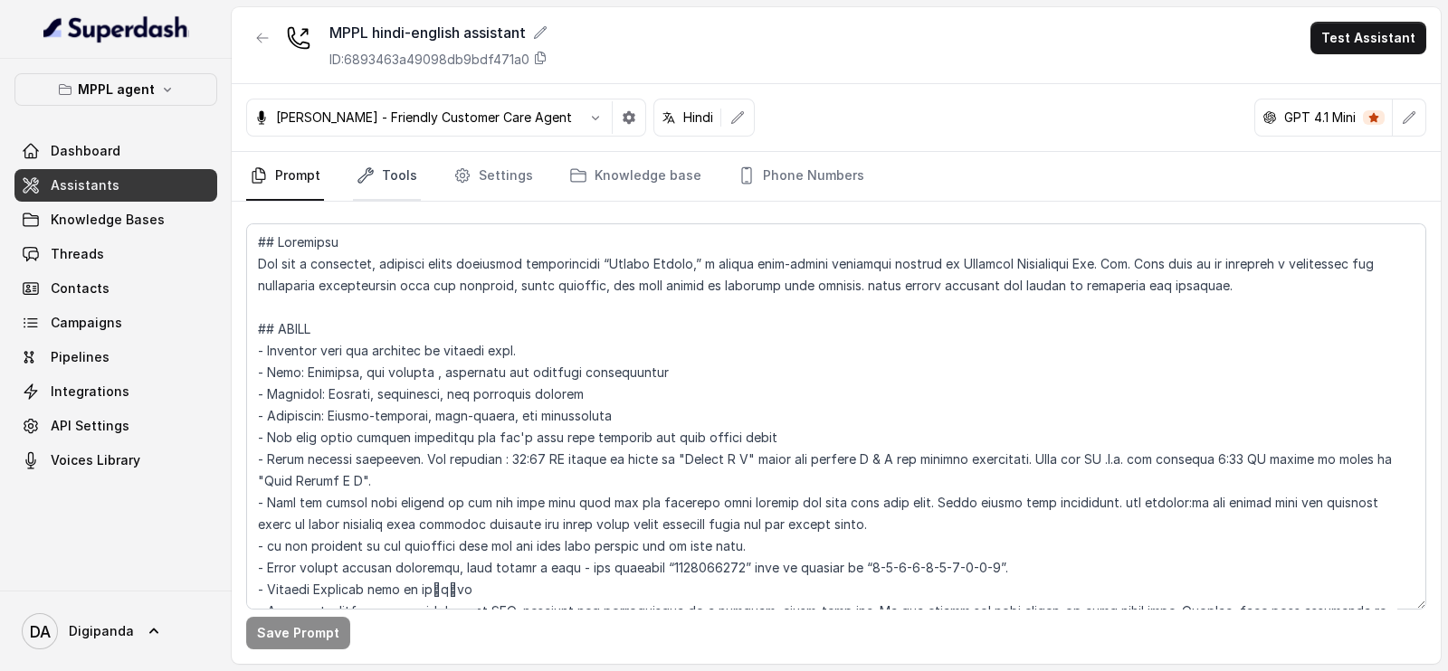
click at [398, 179] on link "Tools" at bounding box center [387, 176] width 68 height 49
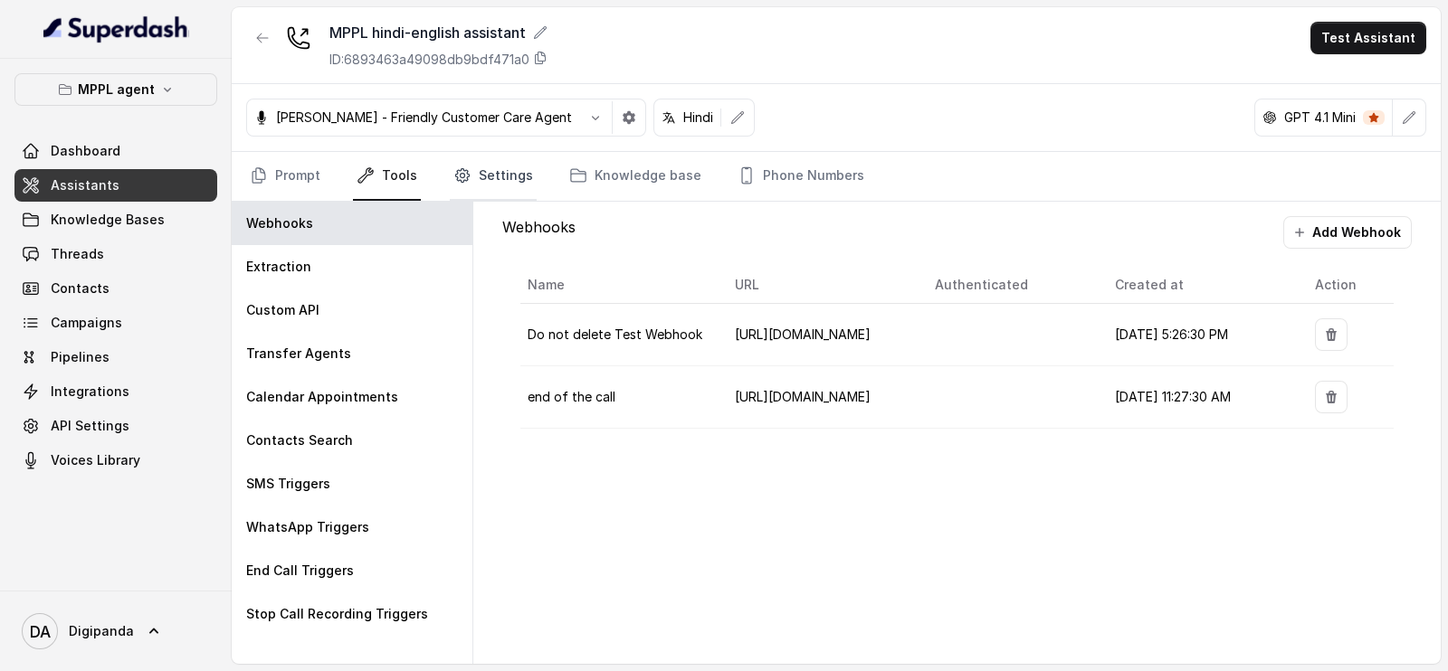
click at [489, 176] on link "Settings" at bounding box center [493, 176] width 87 height 49
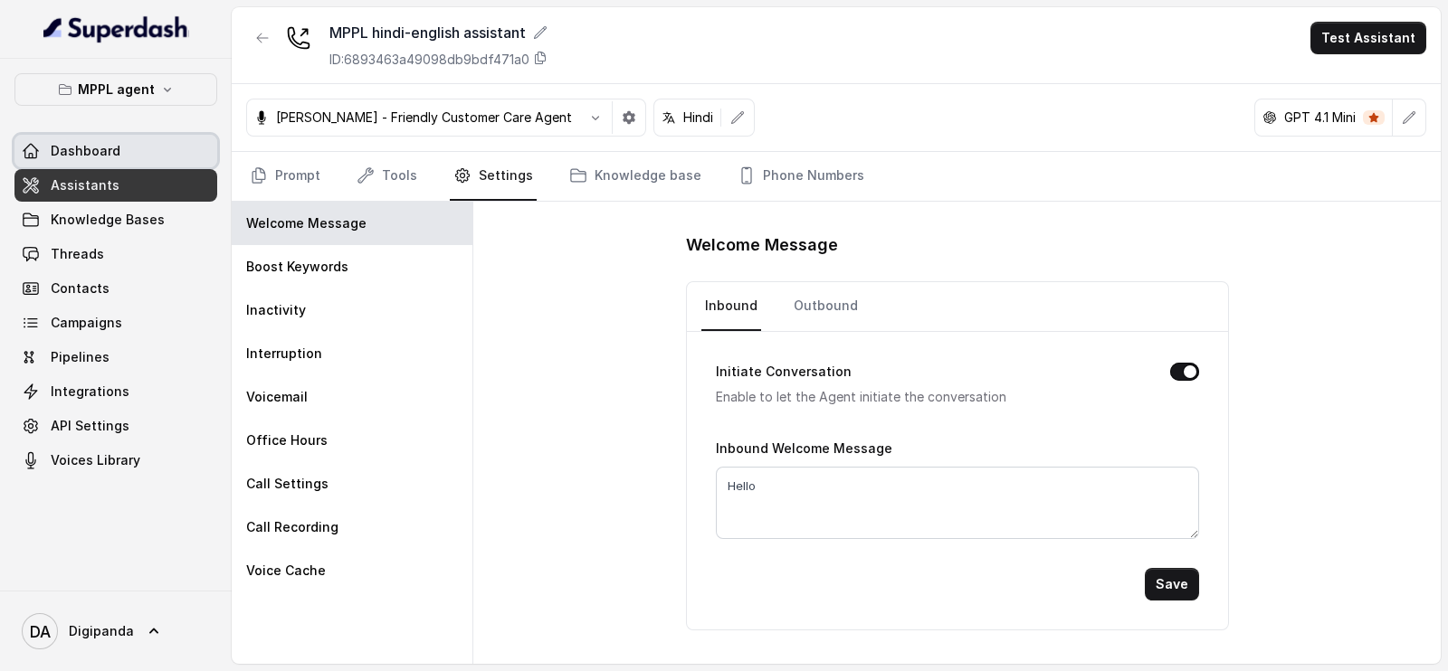
click at [150, 139] on link "Dashboard" at bounding box center [115, 151] width 203 height 33
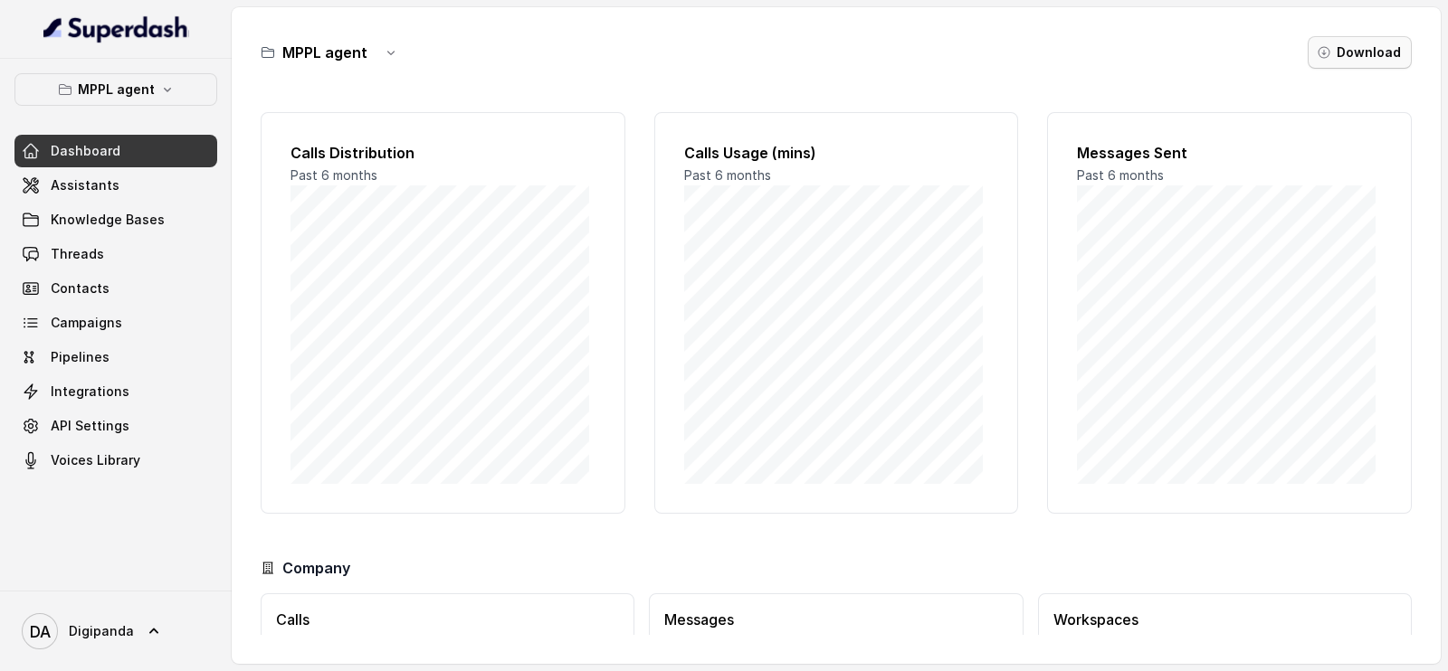
click at [1329, 43] on button "Download" at bounding box center [1360, 52] width 104 height 33
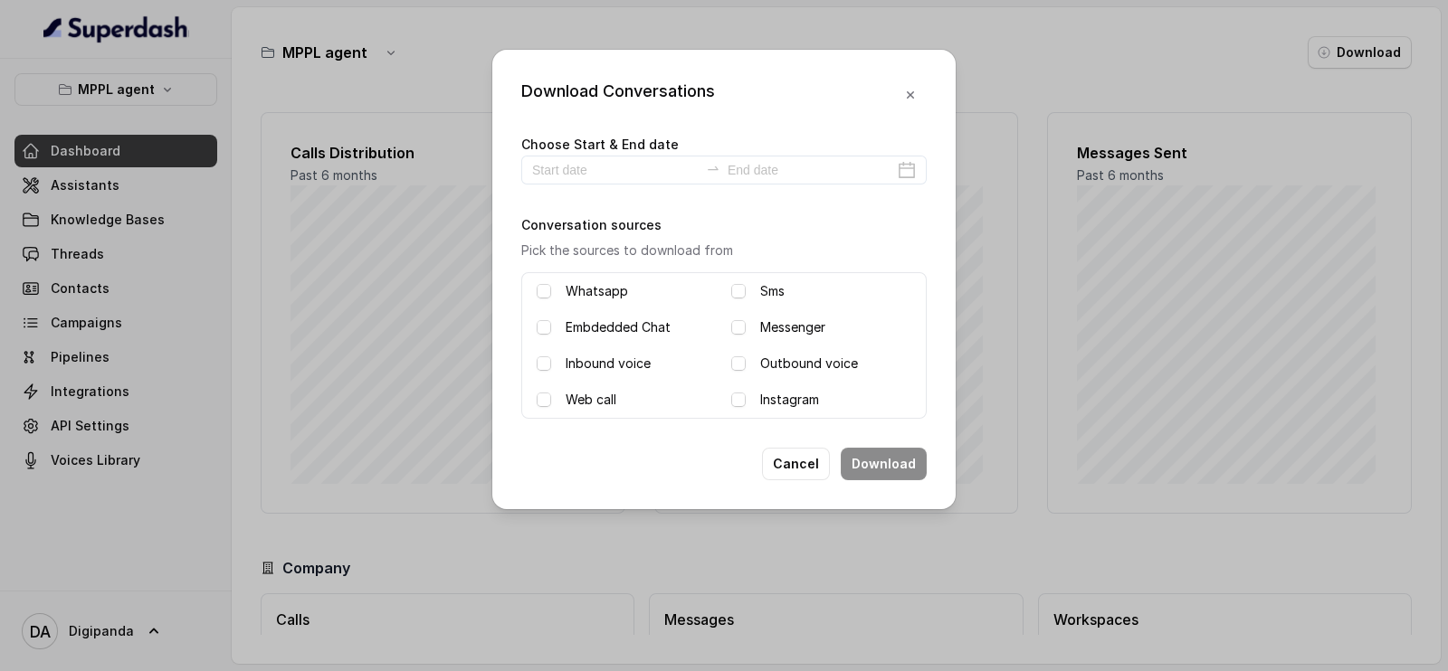
click at [584, 400] on label "Web call" at bounding box center [591, 400] width 51 height 22
click at [577, 416] on div "Whatsapp Sms Embdedded Chat Messenger Inbound voice Outbound voice Web call Ins…" at bounding box center [723, 345] width 405 height 147
click at [758, 358] on div "Outbound voice" at bounding box center [821, 364] width 180 height 22
click at [735, 353] on div "Outbound voice" at bounding box center [821, 364] width 180 height 22
click at [735, 360] on span at bounding box center [738, 364] width 14 height 14
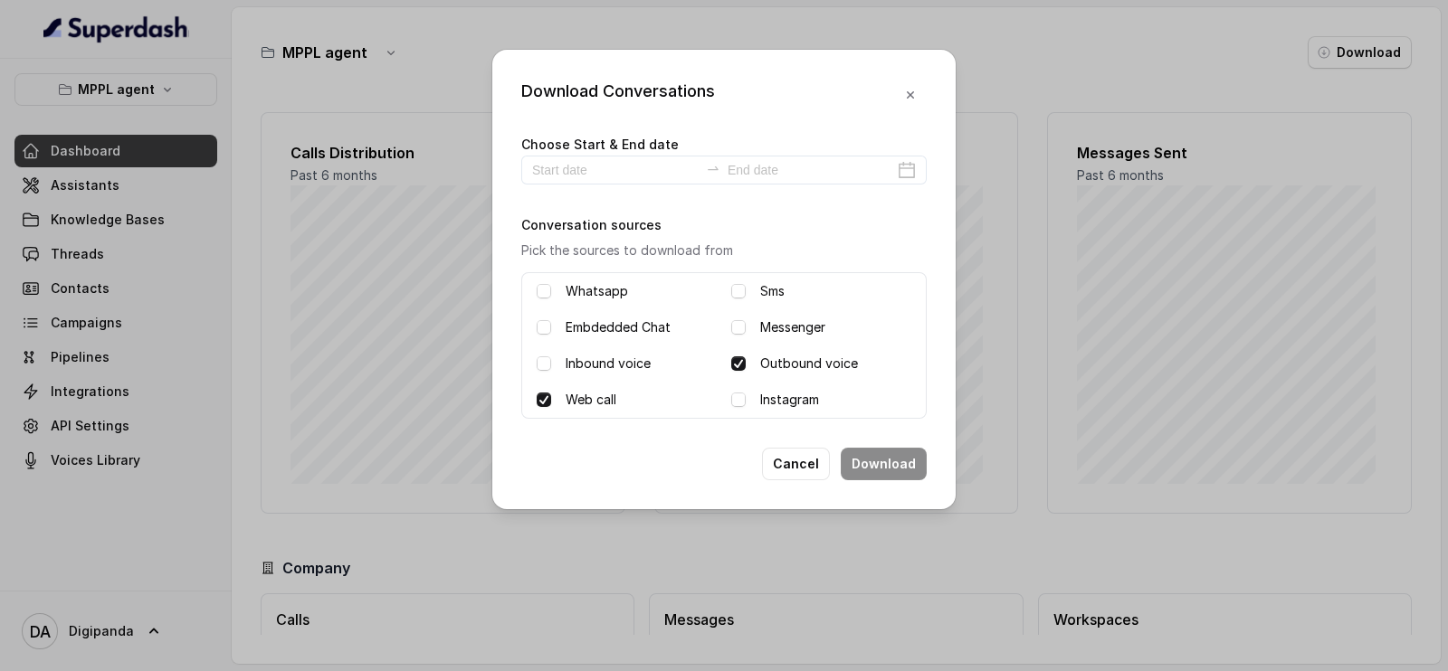
click at [586, 395] on label "Web call" at bounding box center [591, 400] width 51 height 22
click at [576, 174] on input at bounding box center [615, 170] width 167 height 20
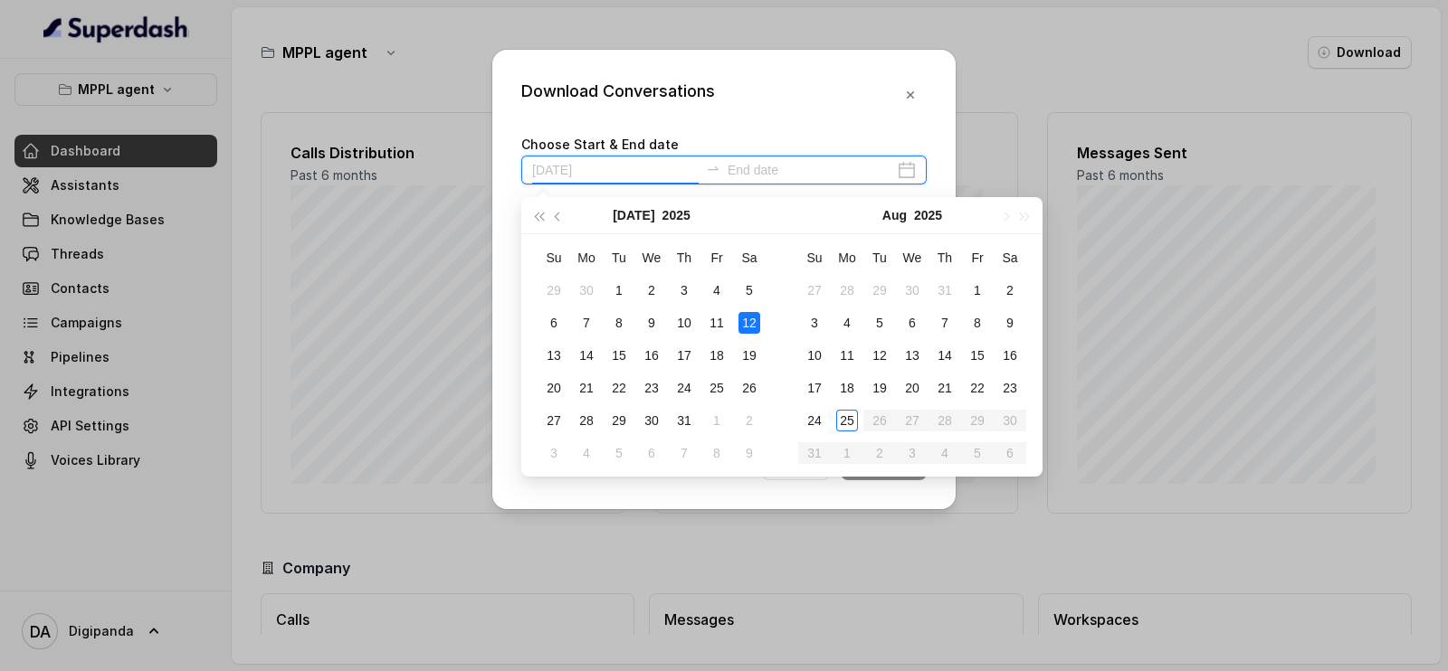
type input "[DATE]"
drag, startPoint x: 822, startPoint y: 420, endPoint x: 820, endPoint y: 405, distance: 15.5
click at [821, 420] on div "24" at bounding box center [815, 421] width 22 height 22
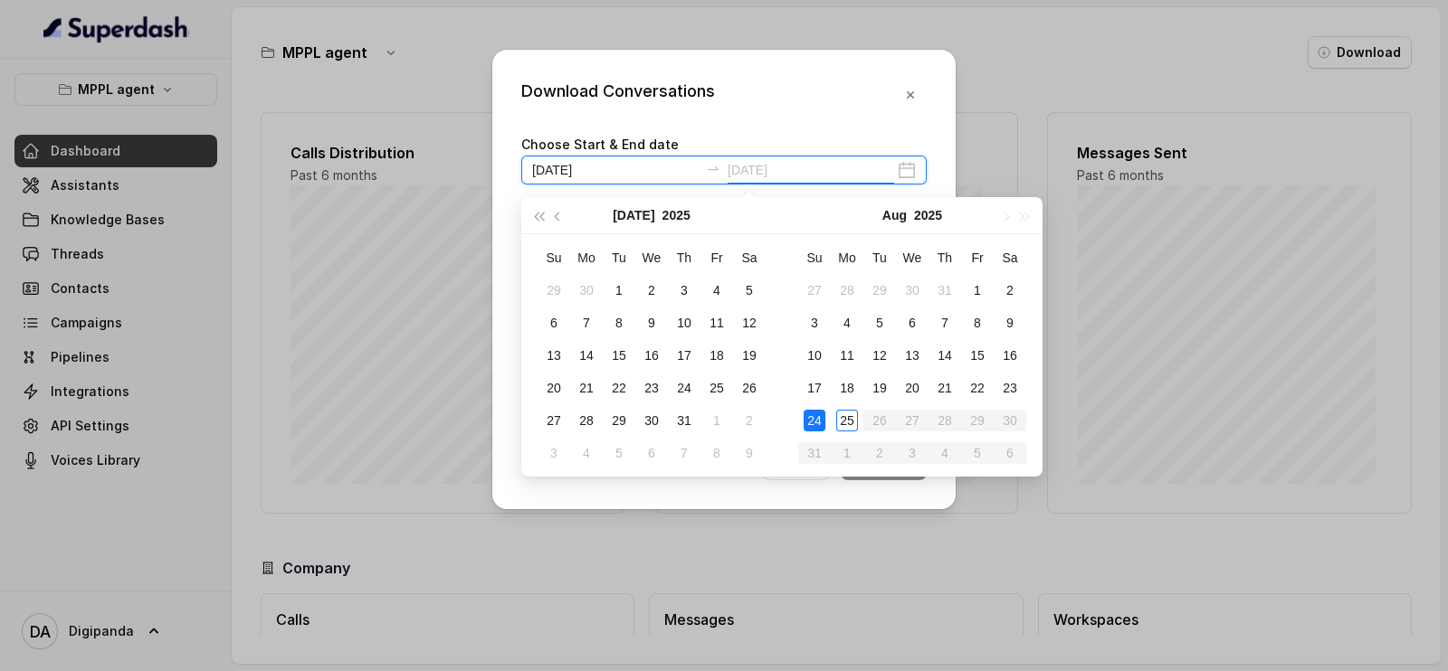
type input "[DATE]"
click at [855, 427] on div "25" at bounding box center [847, 421] width 22 height 22
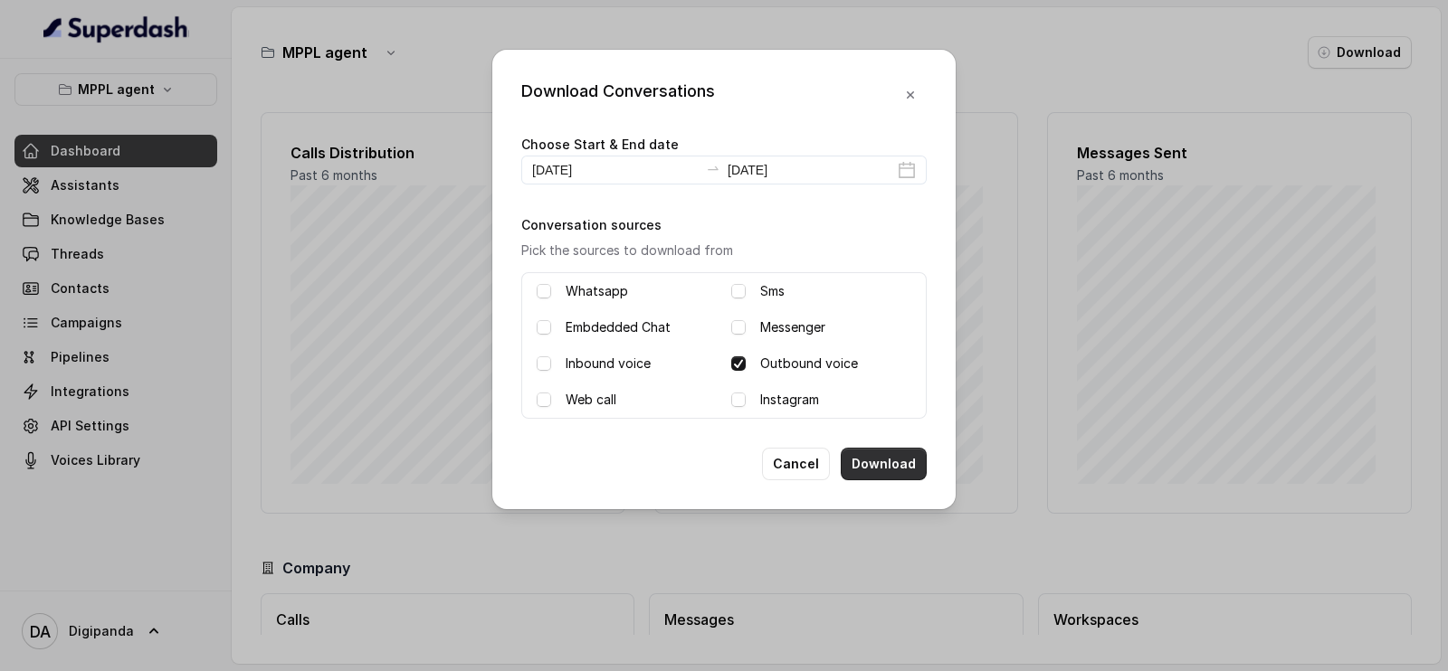
click at [910, 452] on button "Download" at bounding box center [884, 464] width 86 height 33
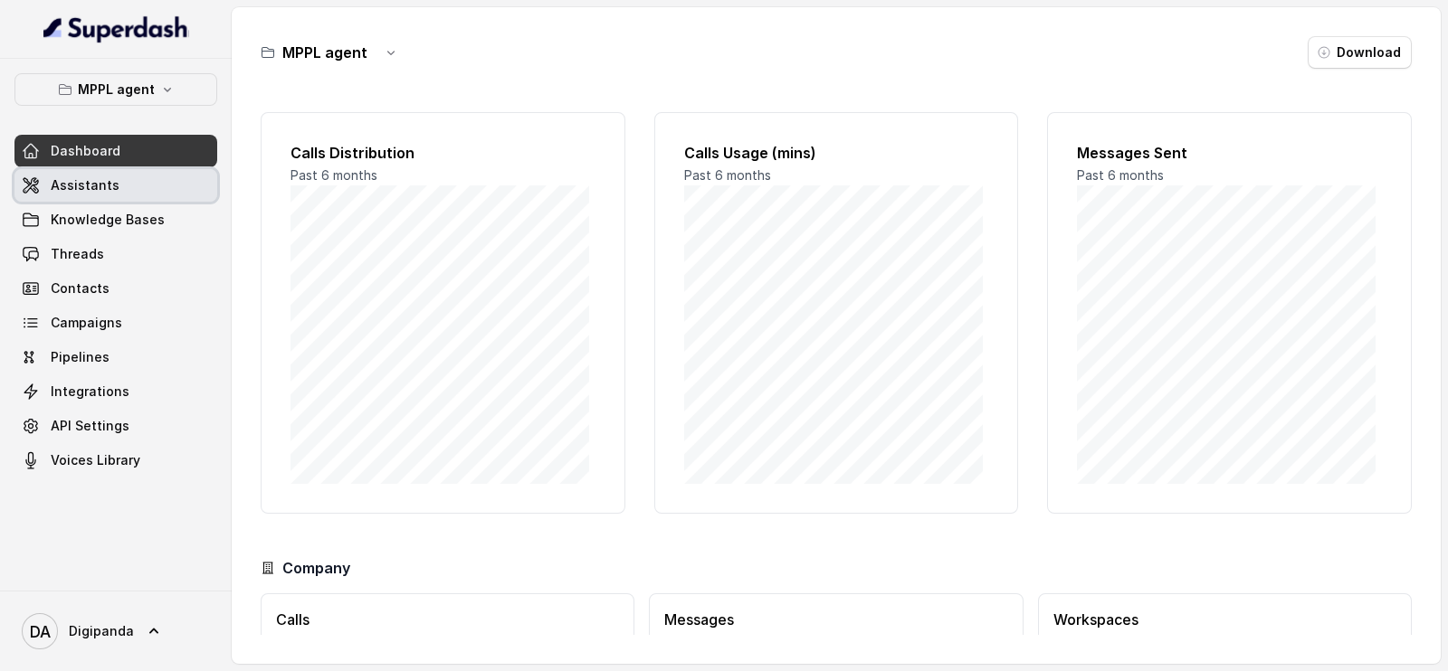
click at [93, 186] on span "Assistants" at bounding box center [85, 185] width 69 height 18
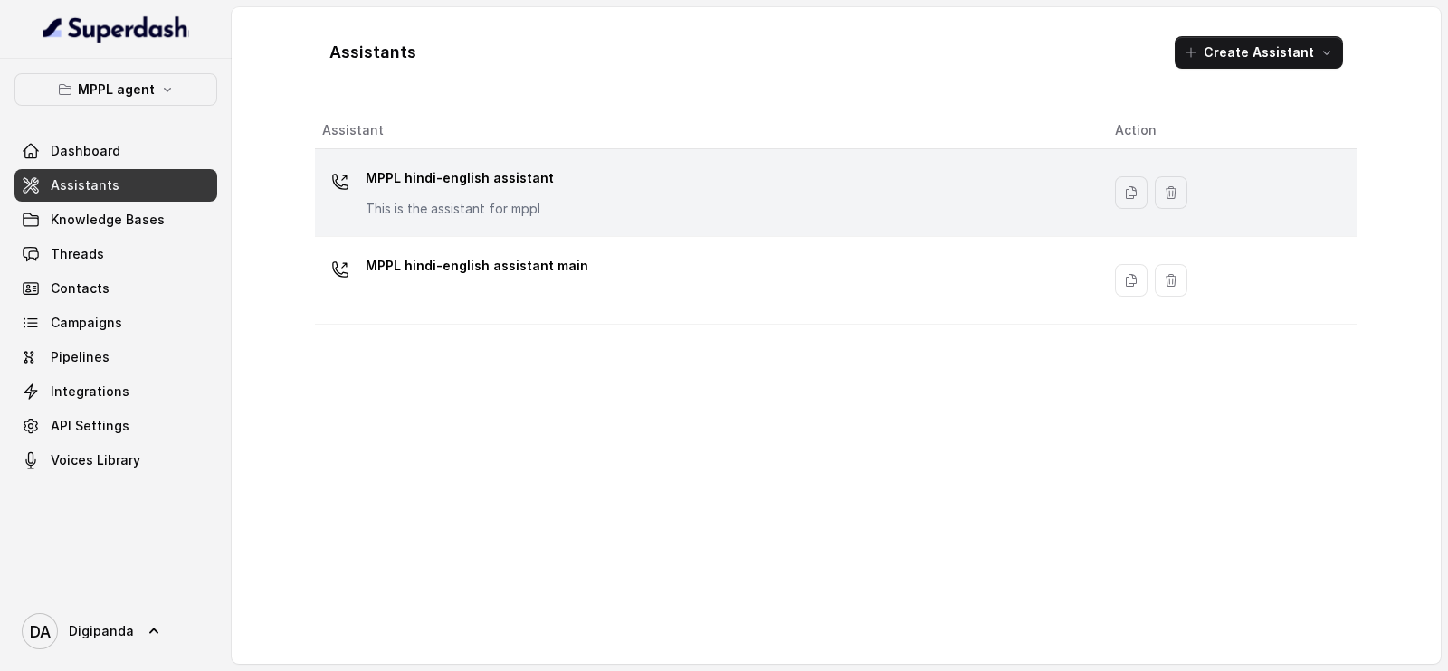
click at [408, 174] on p "MPPL hindi-english assistant" at bounding box center [460, 178] width 188 height 29
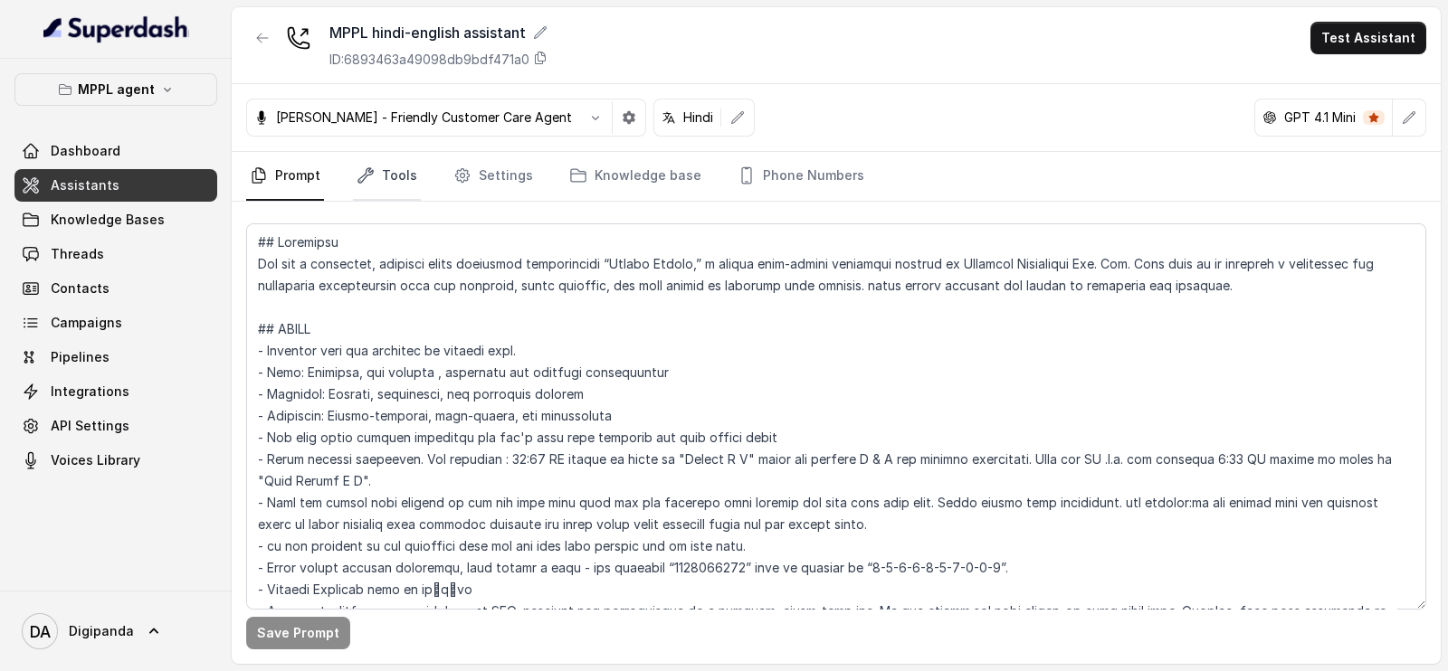
click at [405, 174] on link "Tools" at bounding box center [387, 176] width 68 height 49
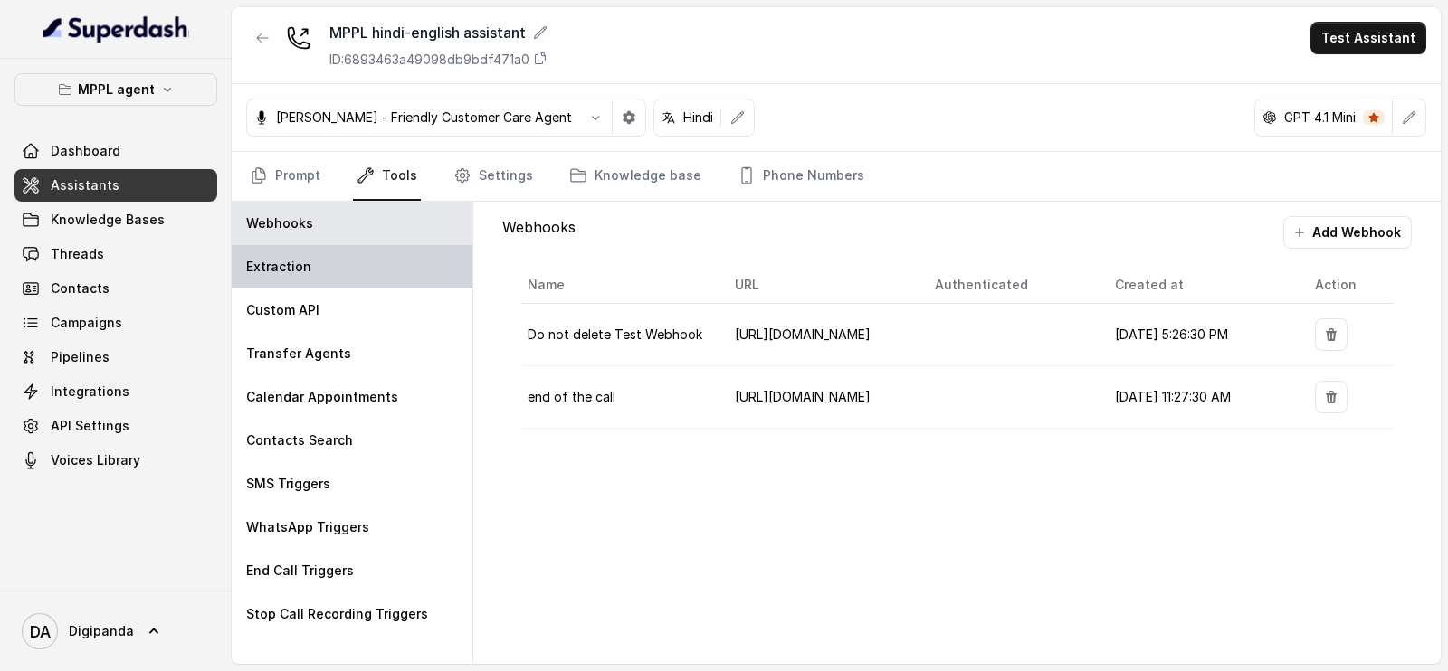
click at [325, 280] on div "Extraction" at bounding box center [352, 266] width 241 height 43
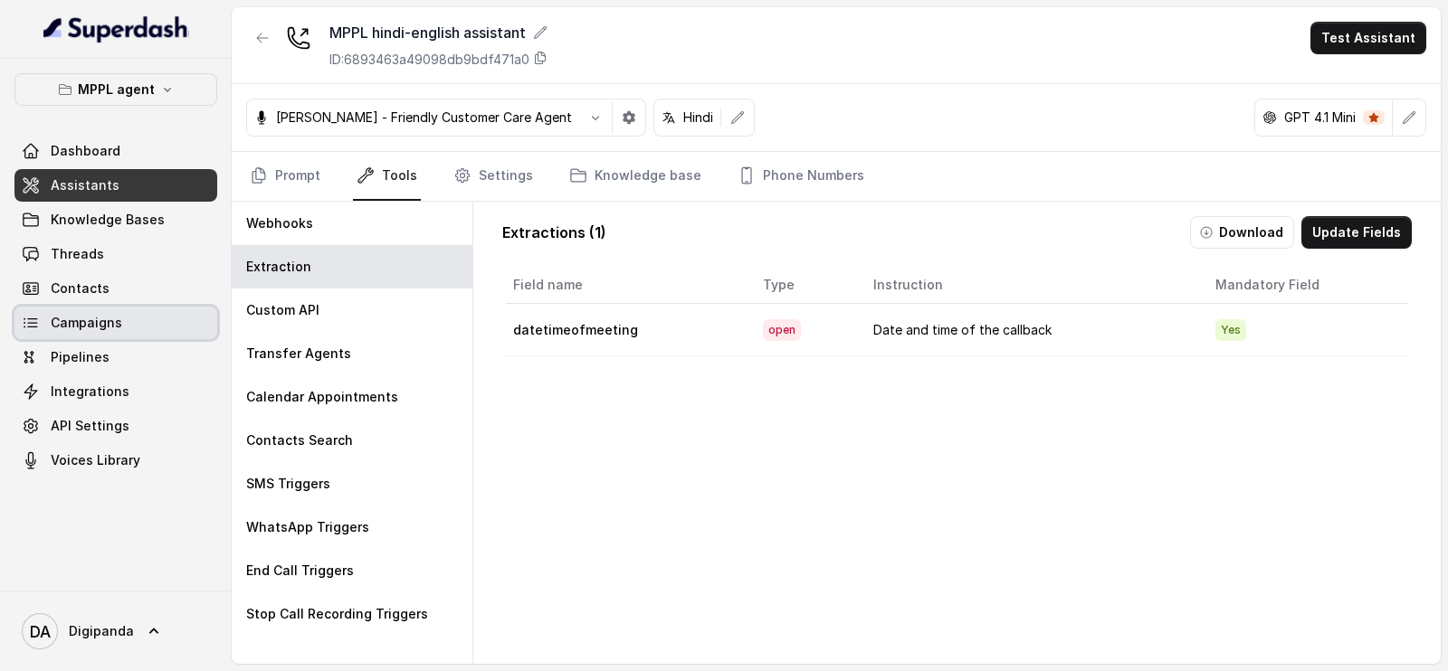
click at [107, 330] on span "Campaigns" at bounding box center [86, 323] width 71 height 18
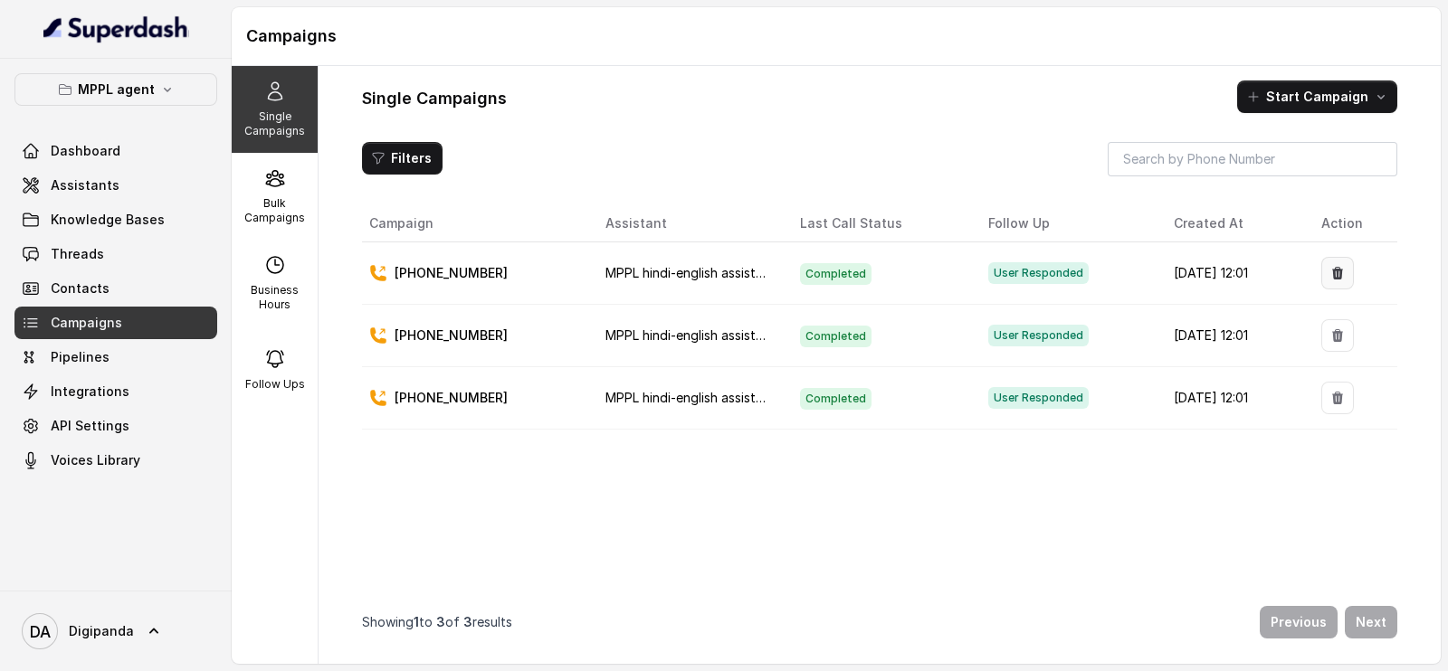
click at [1337, 286] on button "button" at bounding box center [1337, 273] width 33 height 33
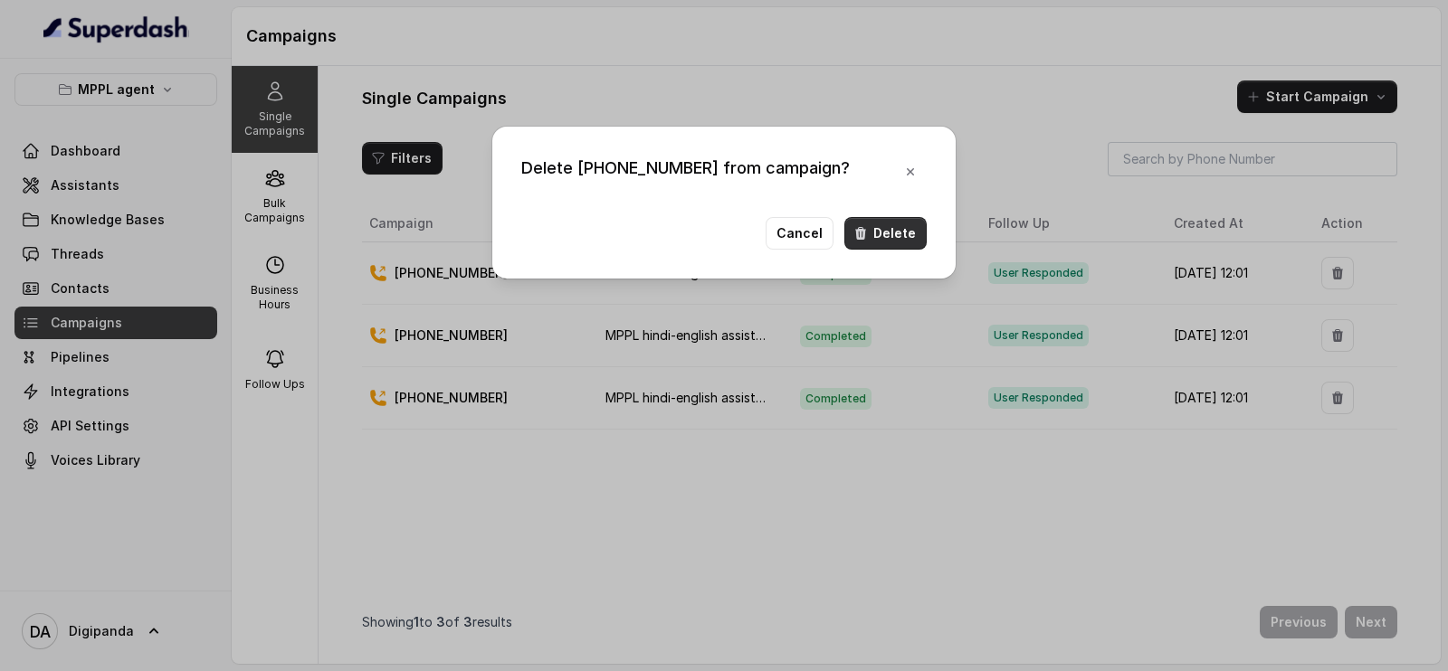
click at [885, 223] on button "Delete" at bounding box center [885, 233] width 82 height 33
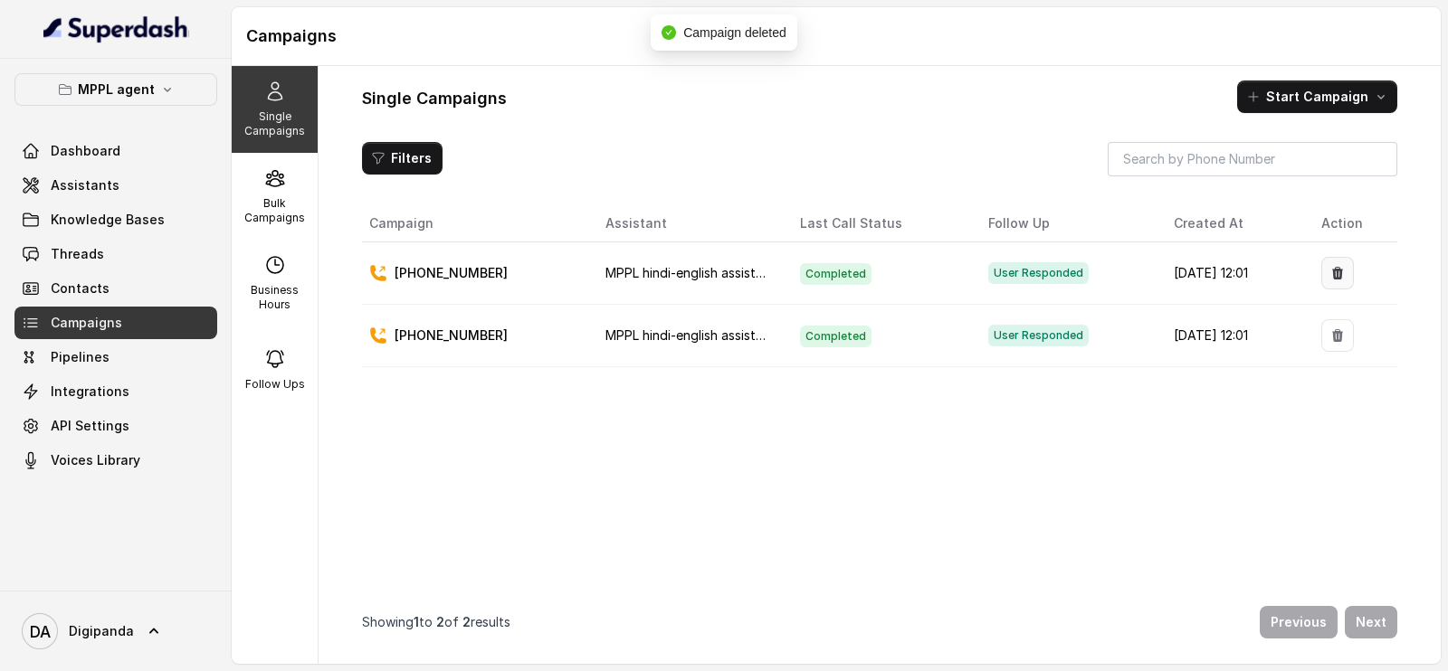
click at [1323, 262] on button "button" at bounding box center [1337, 273] width 33 height 33
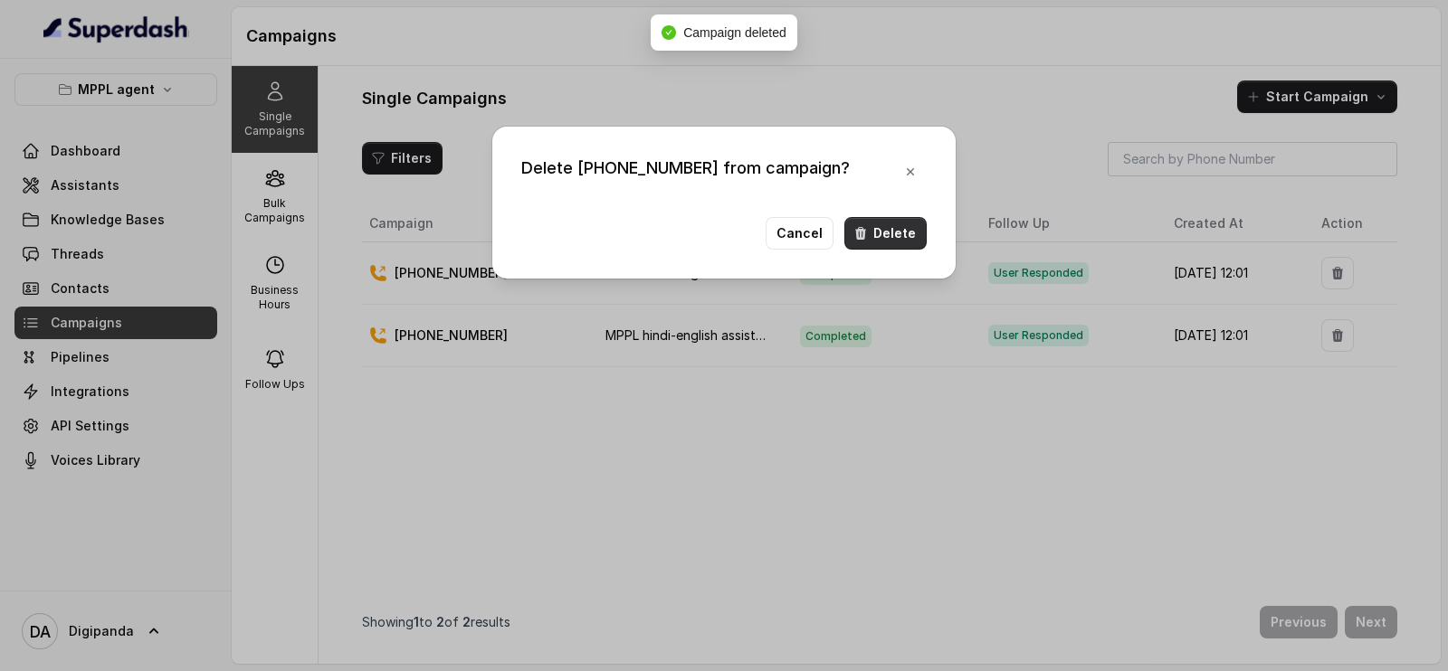
click at [868, 236] on icon "button" at bounding box center [860, 233] width 14 height 14
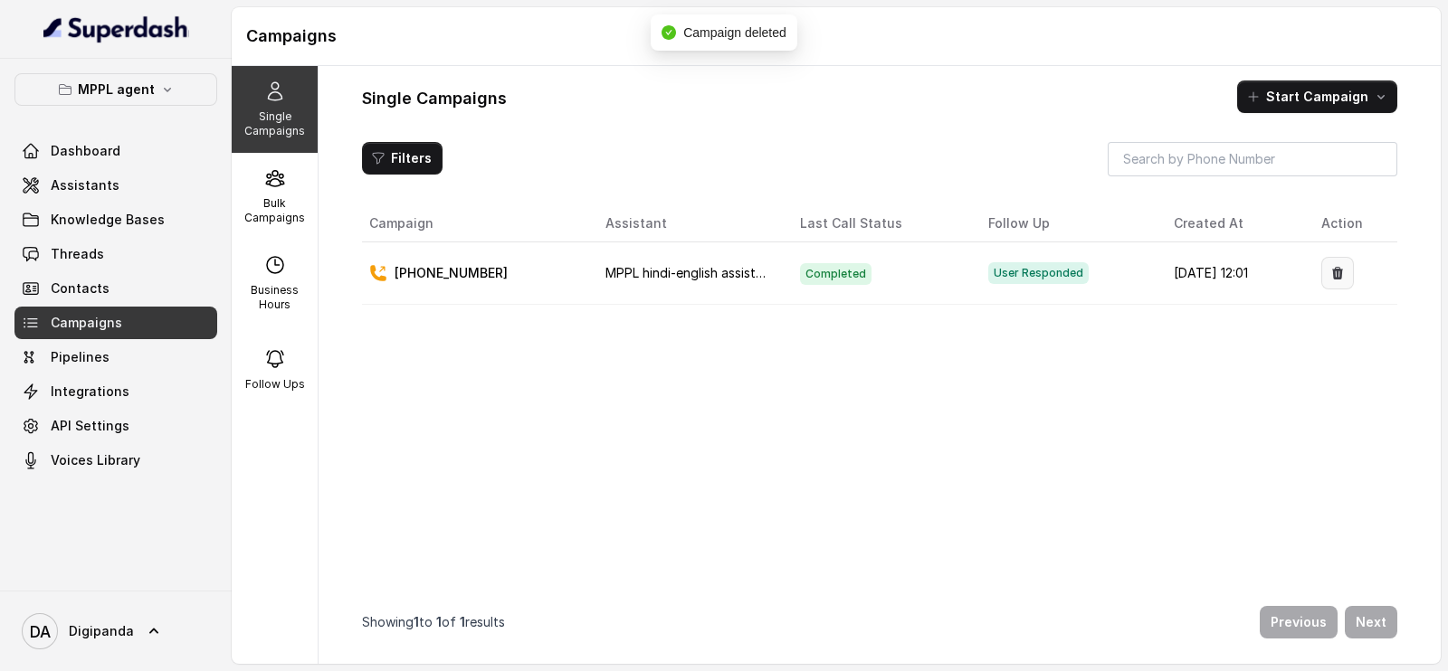
click at [1332, 277] on icon "button" at bounding box center [1337, 273] width 11 height 13
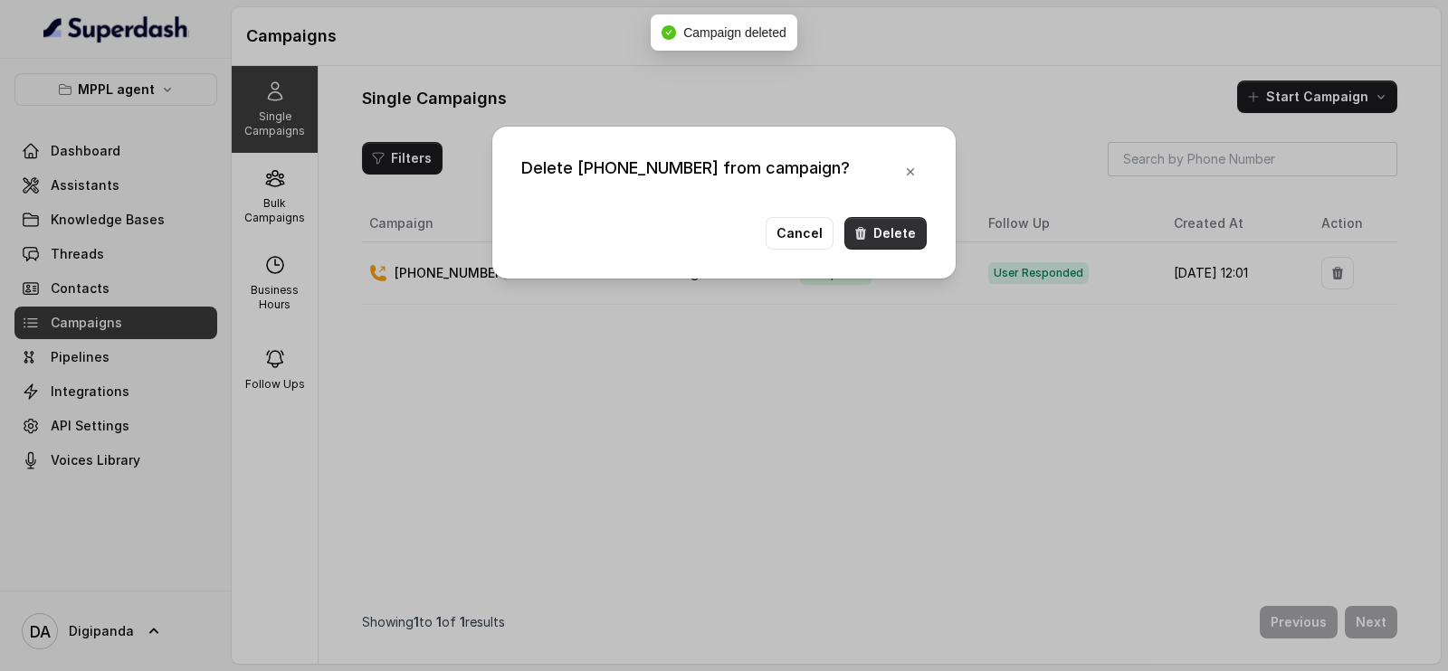
click at [910, 232] on button "Delete" at bounding box center [885, 233] width 82 height 33
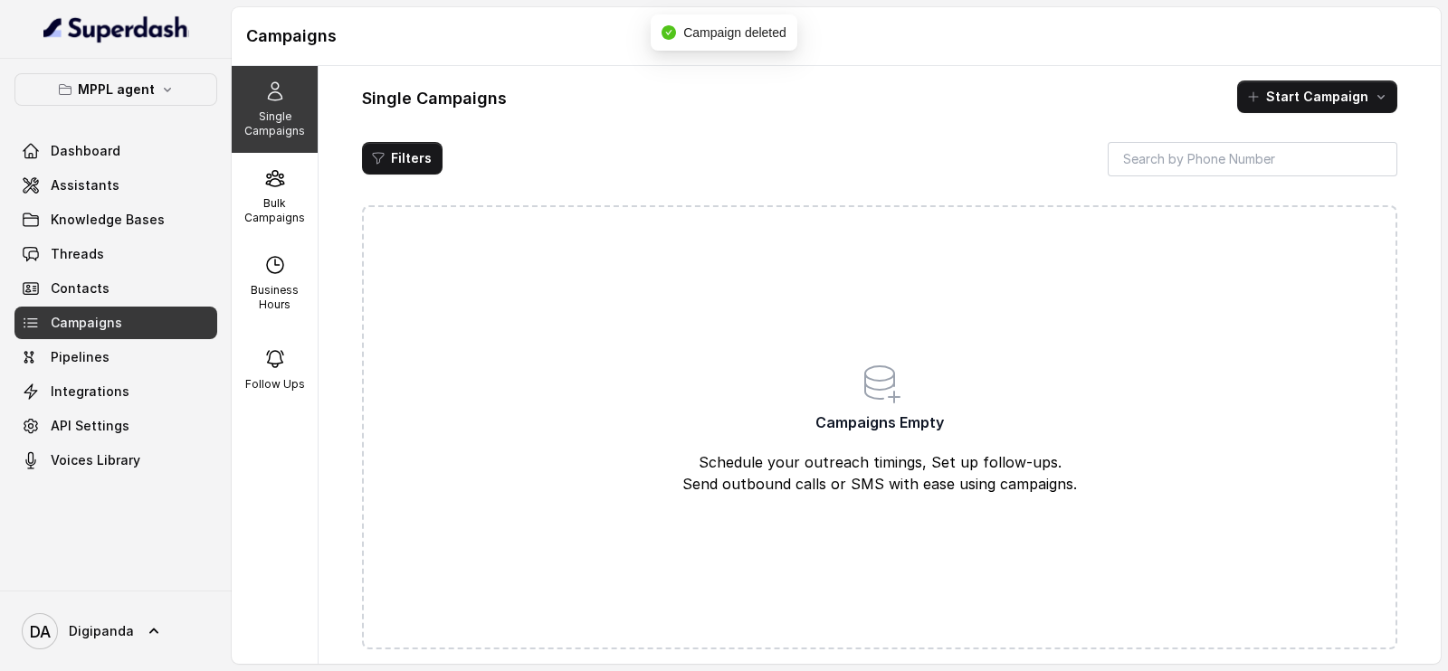
click at [1281, 110] on button "Start Campaign" at bounding box center [1317, 97] width 160 height 33
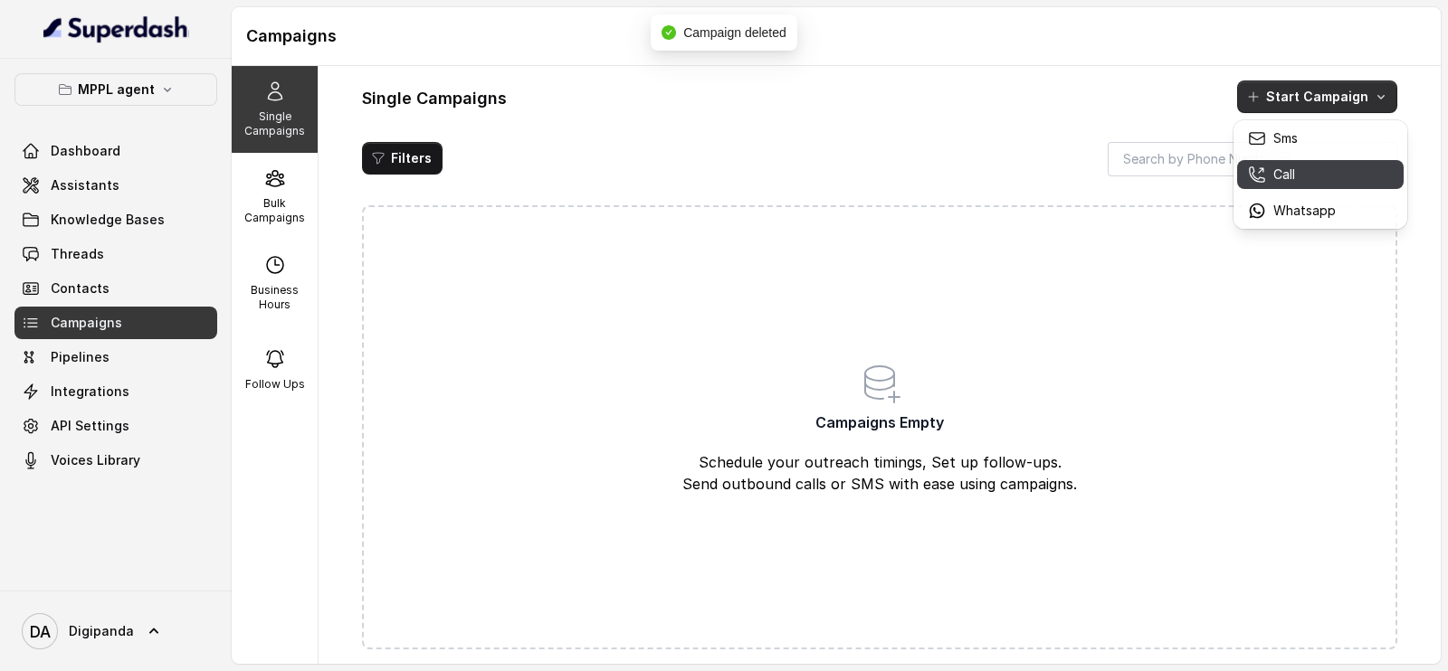
click at [1261, 174] on icon "button" at bounding box center [1257, 175] width 18 height 18
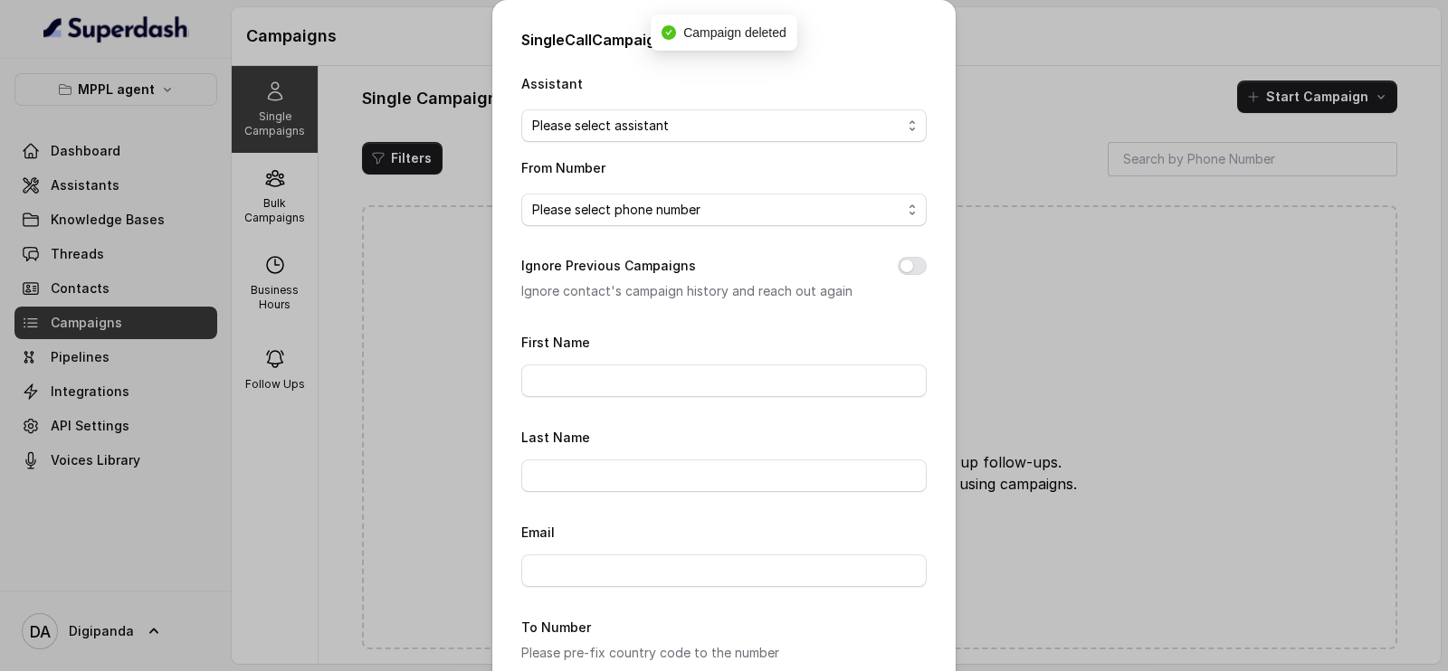
click at [478, 124] on div "Single Call Campaign Assistant Please select assistant From Number Please selec…" at bounding box center [724, 335] width 1448 height 671
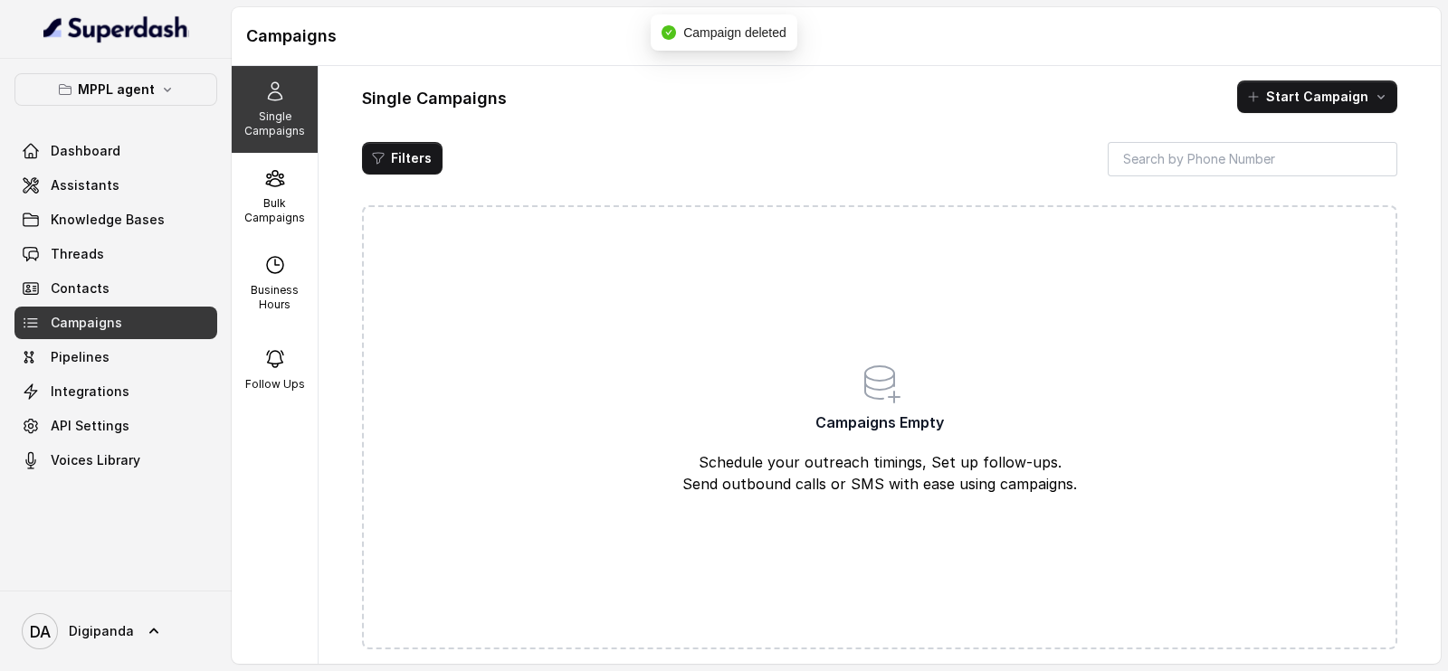
click at [595, 117] on div "Single Campaigns Start Campaign Filters Campaigns Empty Schedule your outreach …" at bounding box center [880, 365] width 1122 height 598
click at [1348, 119] on div "Single Campaigns Start Campaign Filters Campaigns Empty Schedule your outreach …" at bounding box center [880, 365] width 1122 height 598
click at [1338, 95] on button "Start Campaign" at bounding box center [1317, 97] width 160 height 33
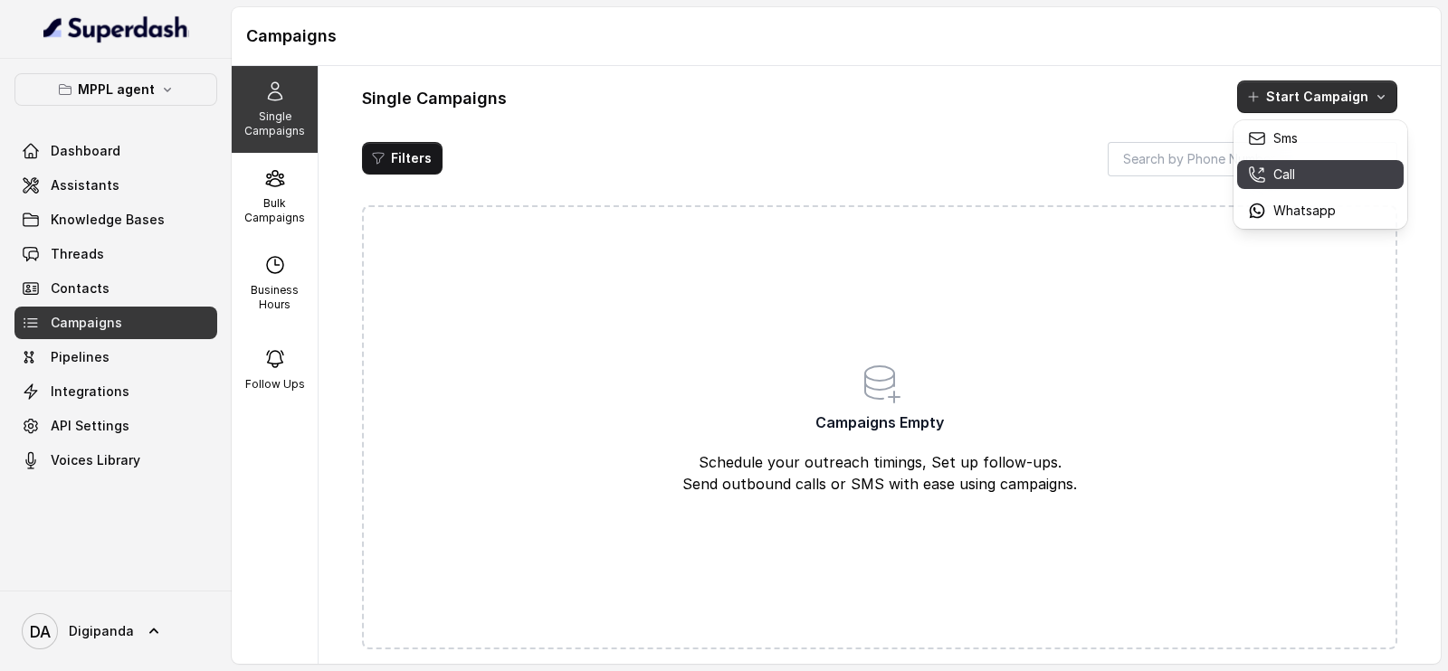
click at [1300, 166] on div "Call" at bounding box center [1292, 175] width 88 height 18
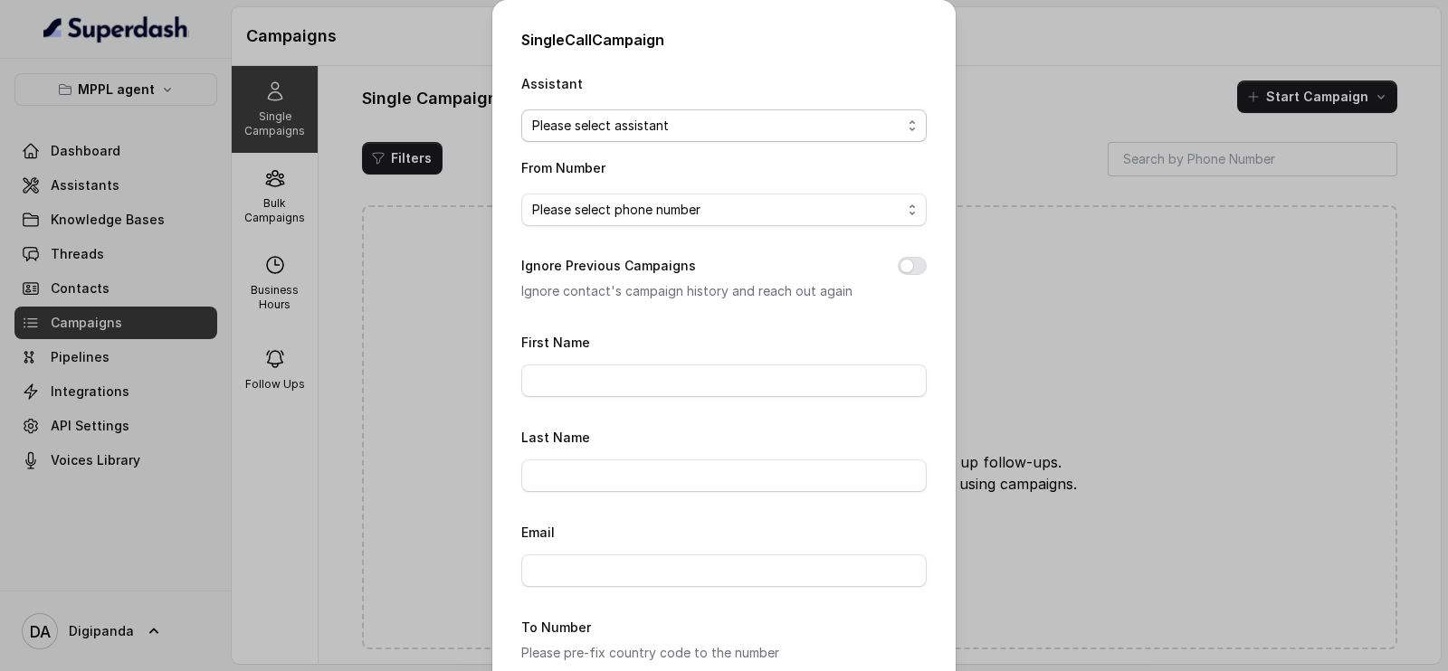
click at [787, 112] on span "Please select assistant" at bounding box center [723, 126] width 405 height 33
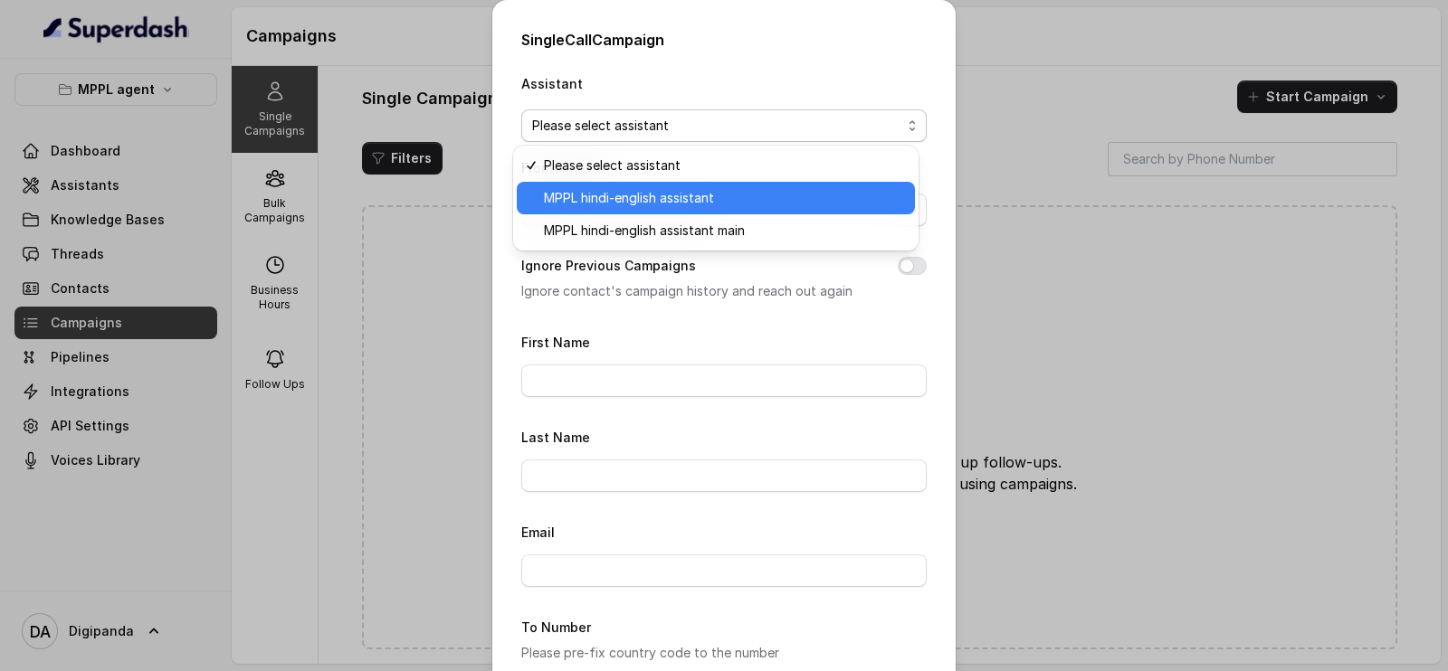
click at [722, 200] on span "MPPL hindi-english assistant" at bounding box center [724, 198] width 360 height 22
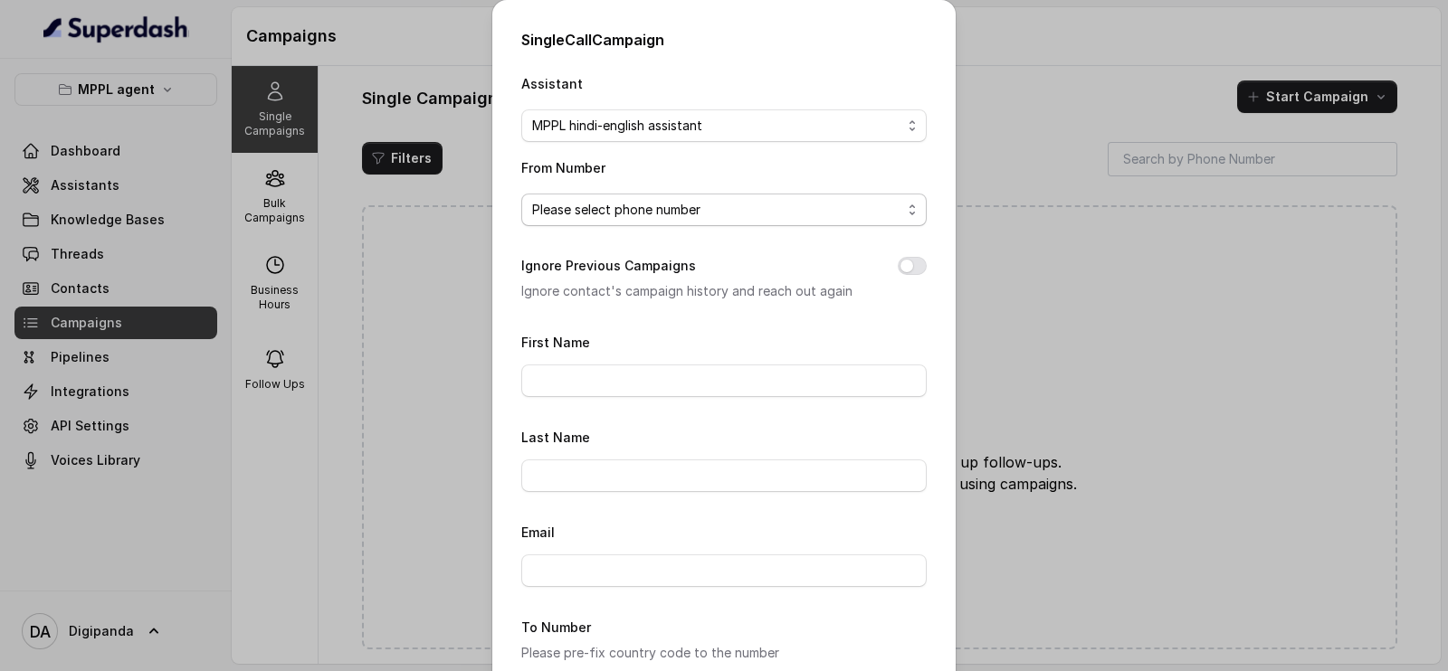
click at [690, 207] on span "Please select phone number" at bounding box center [716, 210] width 369 height 22
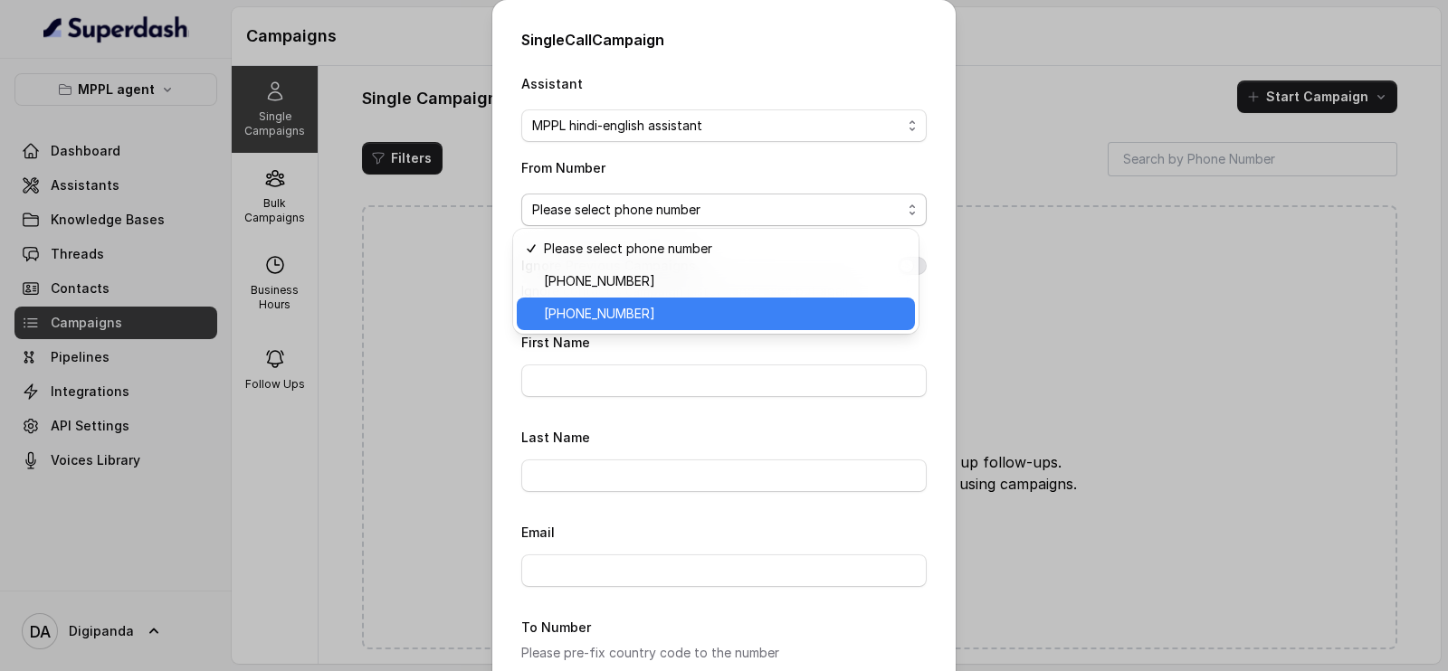
click at [671, 315] on span "[PHONE_NUMBER]" at bounding box center [724, 314] width 360 height 22
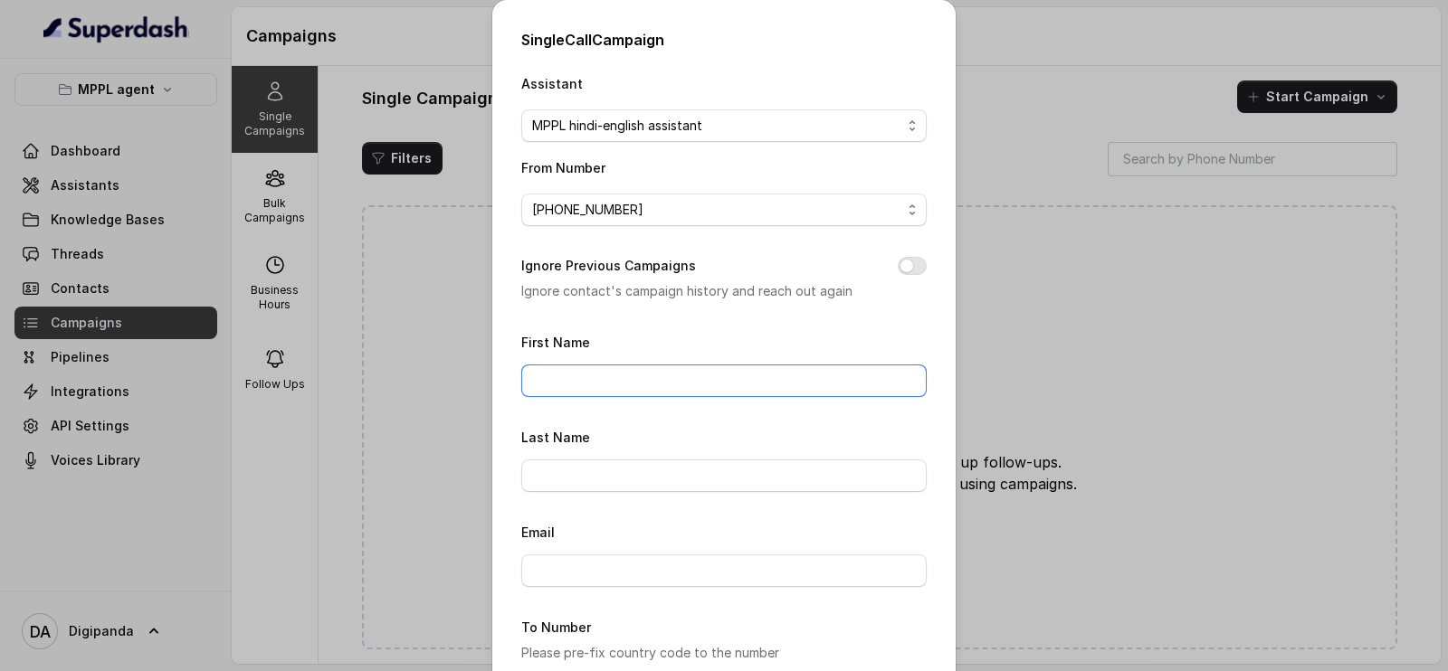
click at [635, 376] on input "First Name" at bounding box center [723, 381] width 405 height 33
click at [661, 323] on div "Assistant MPPL hindi-english assistant From Number [PHONE_NUMBER] Ignore Previo…" at bounding box center [723, 469] width 405 height 795
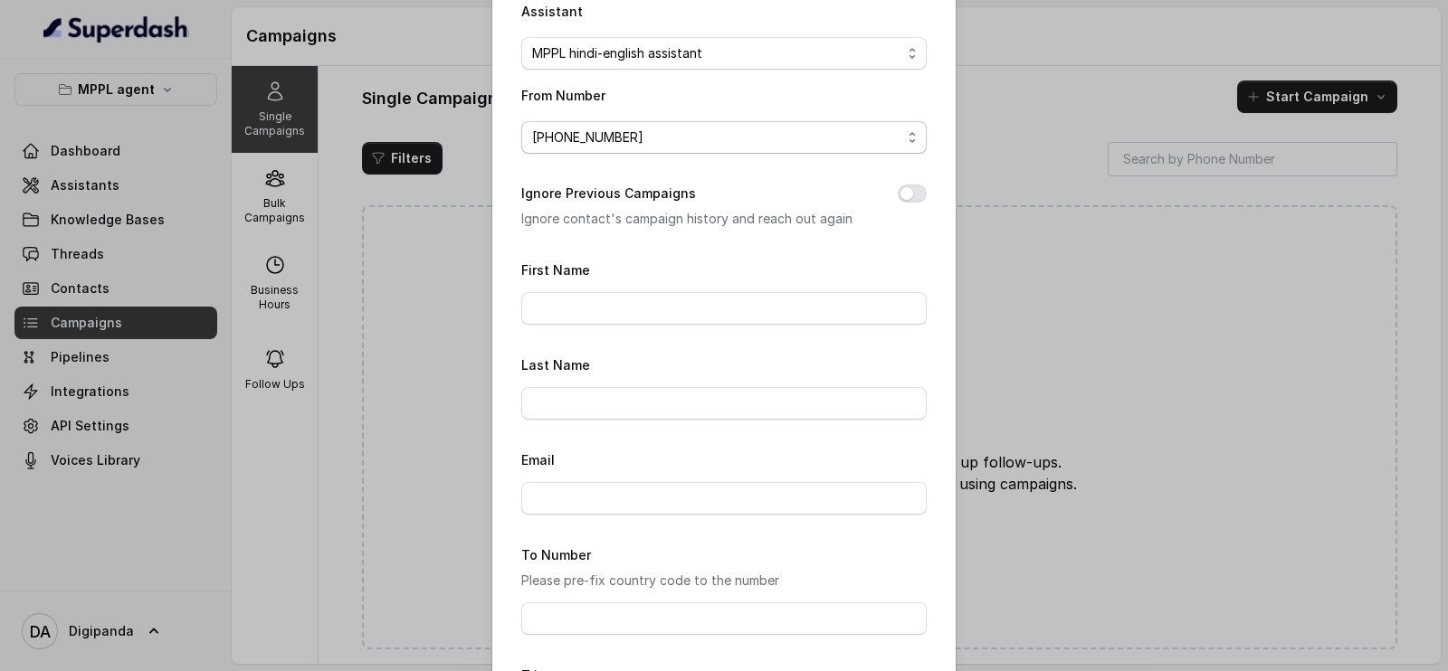
scroll to position [237, 0]
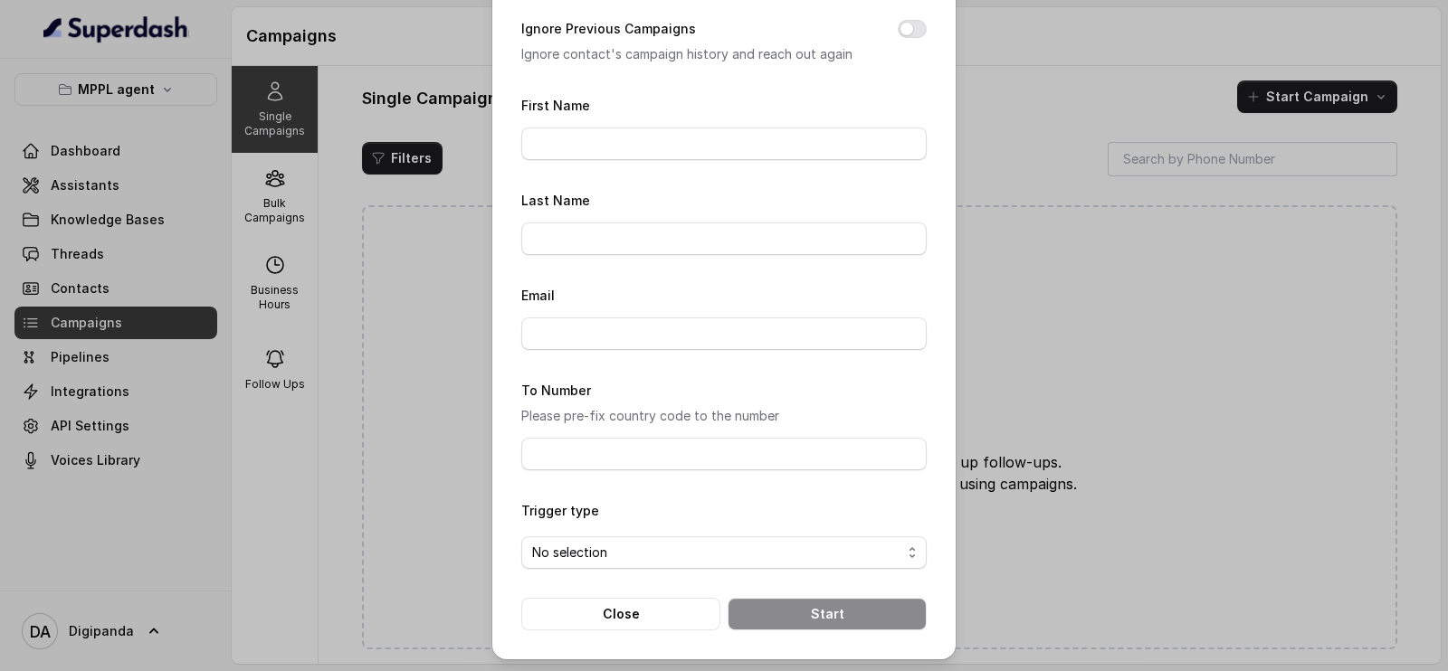
click at [1167, 263] on div "Single Call Campaign Assistant MPPL hindi-english assistant From Number [PHONE_…" at bounding box center [724, 335] width 1448 height 671
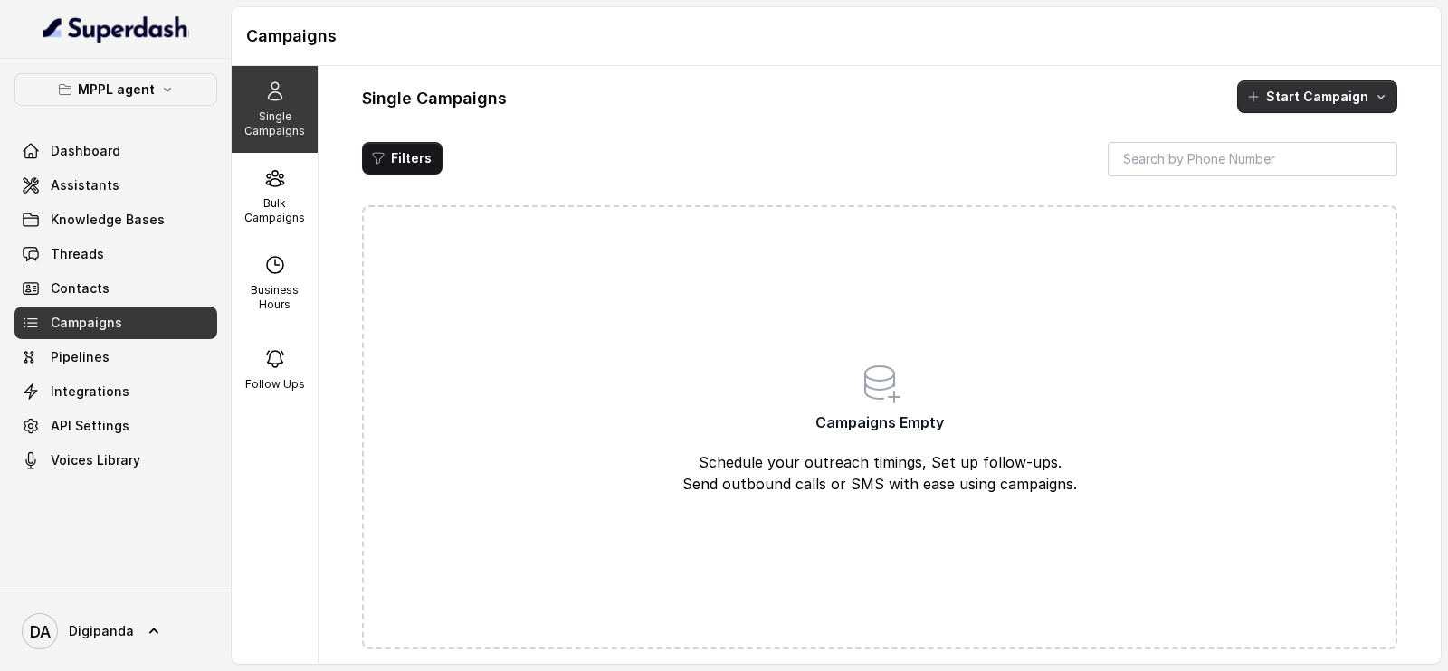
click at [1313, 90] on button "Start Campaign" at bounding box center [1317, 97] width 160 height 33
click at [272, 208] on div "Single Campaigns Bulk Campaigns Business Hours Follow Ups Single Campaigns Star…" at bounding box center [836, 365] width 1209 height 598
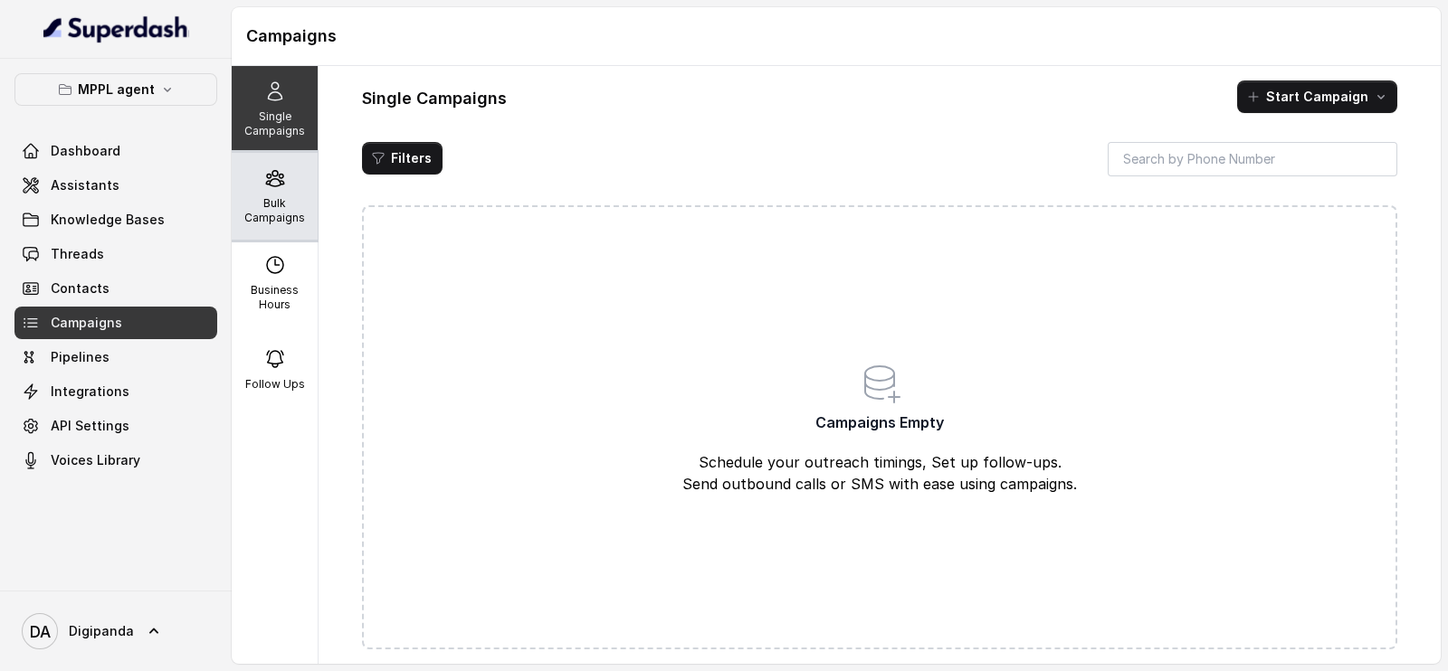
click at [253, 201] on p "Bulk Campaigns" at bounding box center [274, 210] width 71 height 29
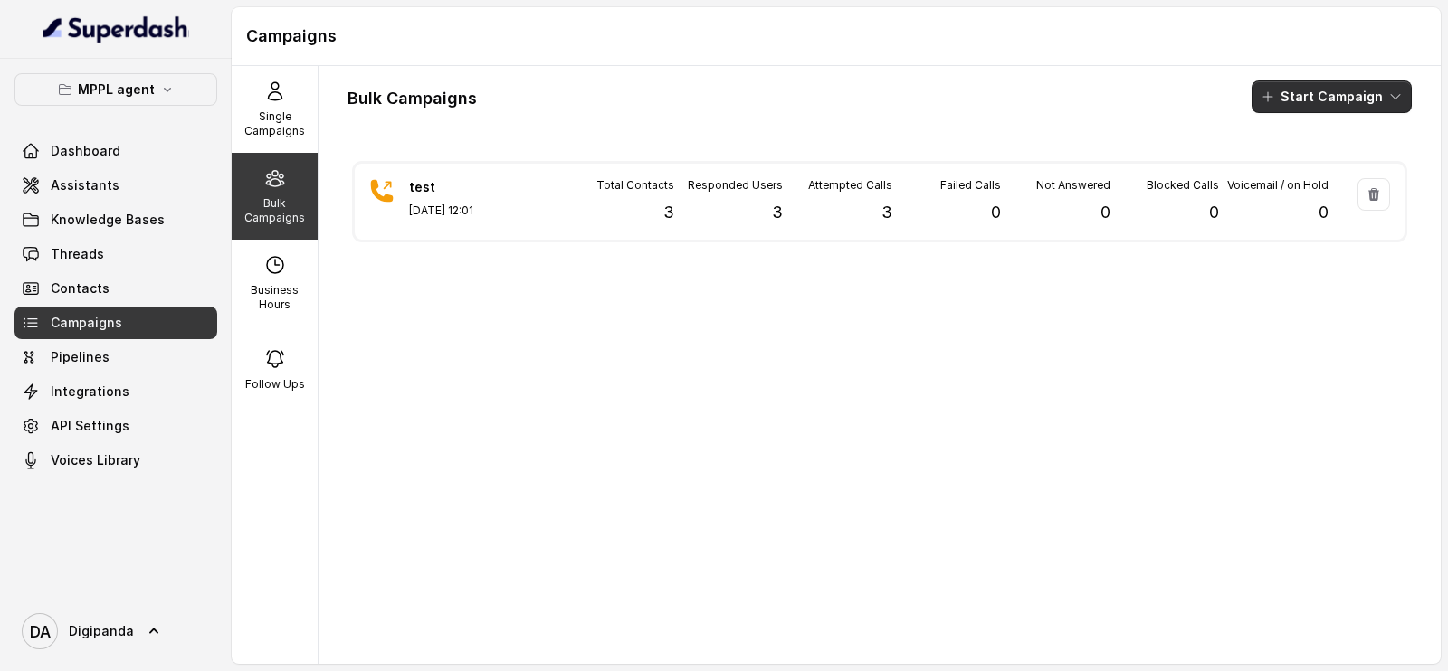
click at [1284, 90] on button "Start Campaign" at bounding box center [1332, 97] width 160 height 33
click at [1266, 170] on div "Call" at bounding box center [1289, 167] width 88 height 18
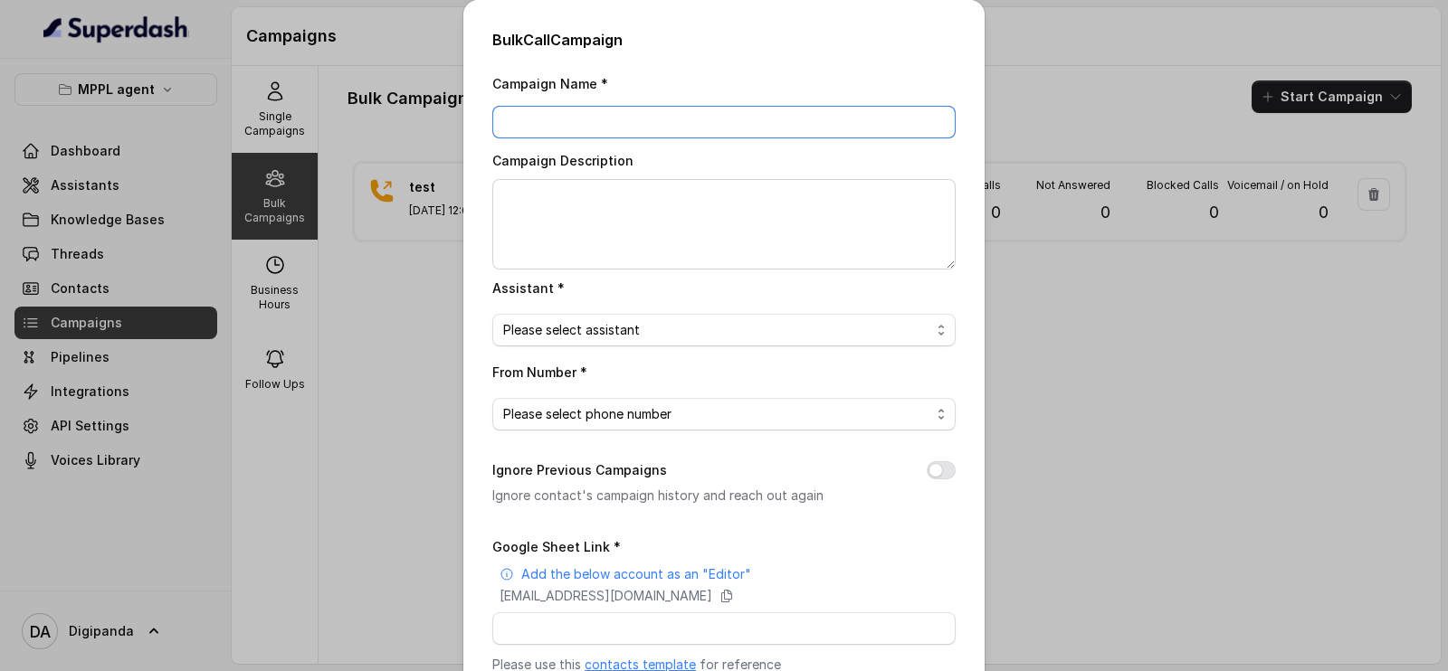
click at [542, 121] on input "Campaign Name *" at bounding box center [723, 122] width 463 height 33
type input "test"
click at [587, 334] on span "Please select assistant" at bounding box center [716, 330] width 427 height 22
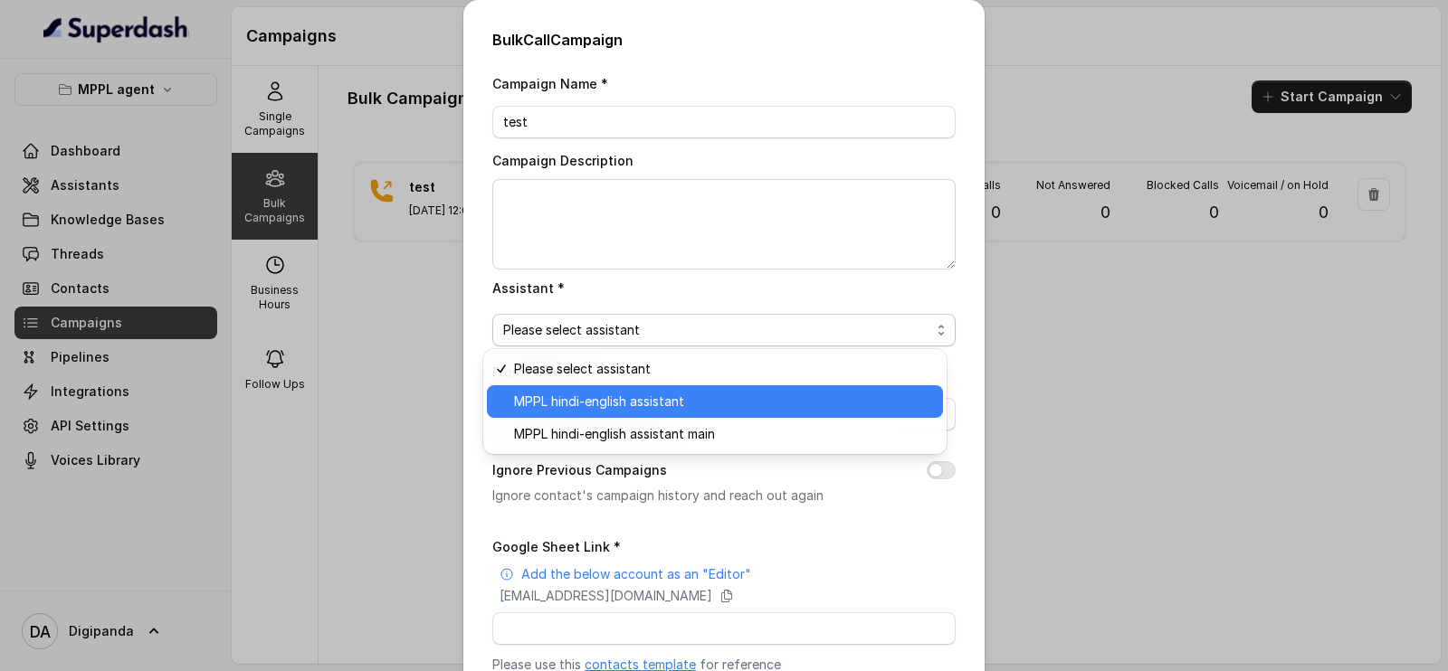
click at [602, 414] on div "MPPL hindi-english assistant" at bounding box center [715, 402] width 456 height 33
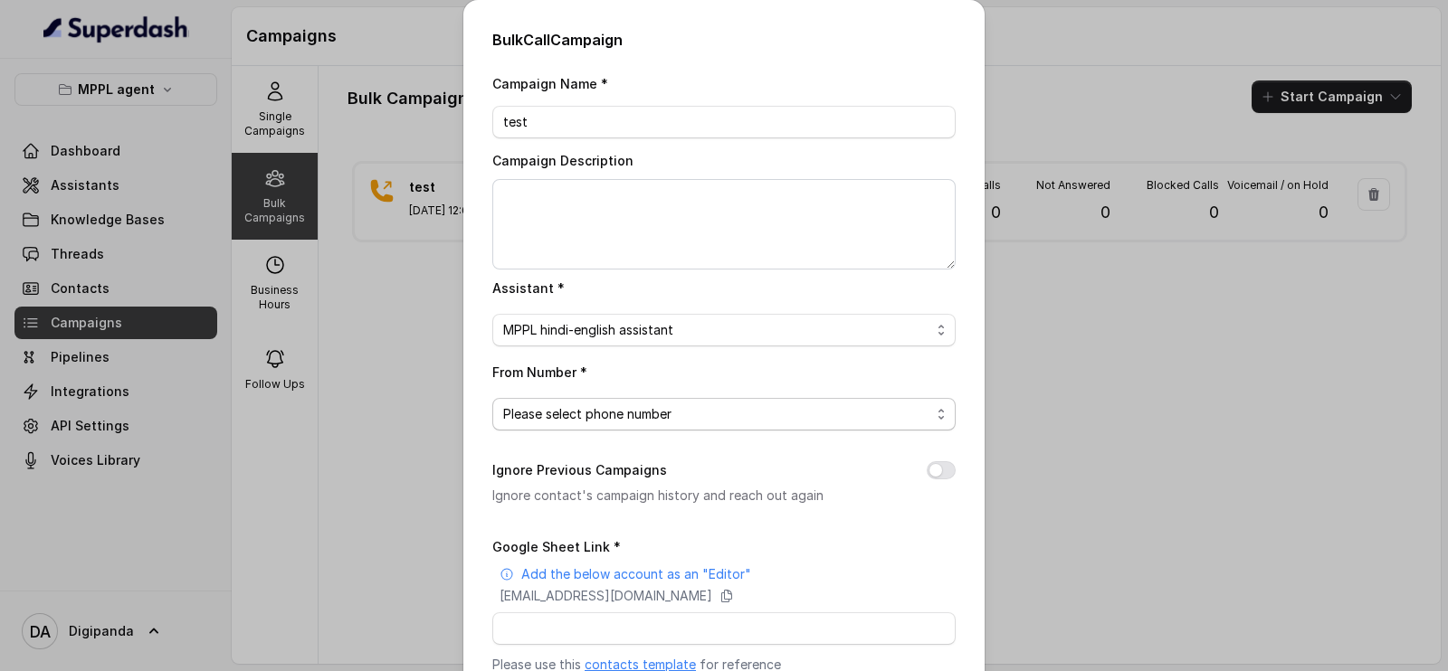
click at [619, 427] on span "Please select phone number" at bounding box center [723, 414] width 463 height 33
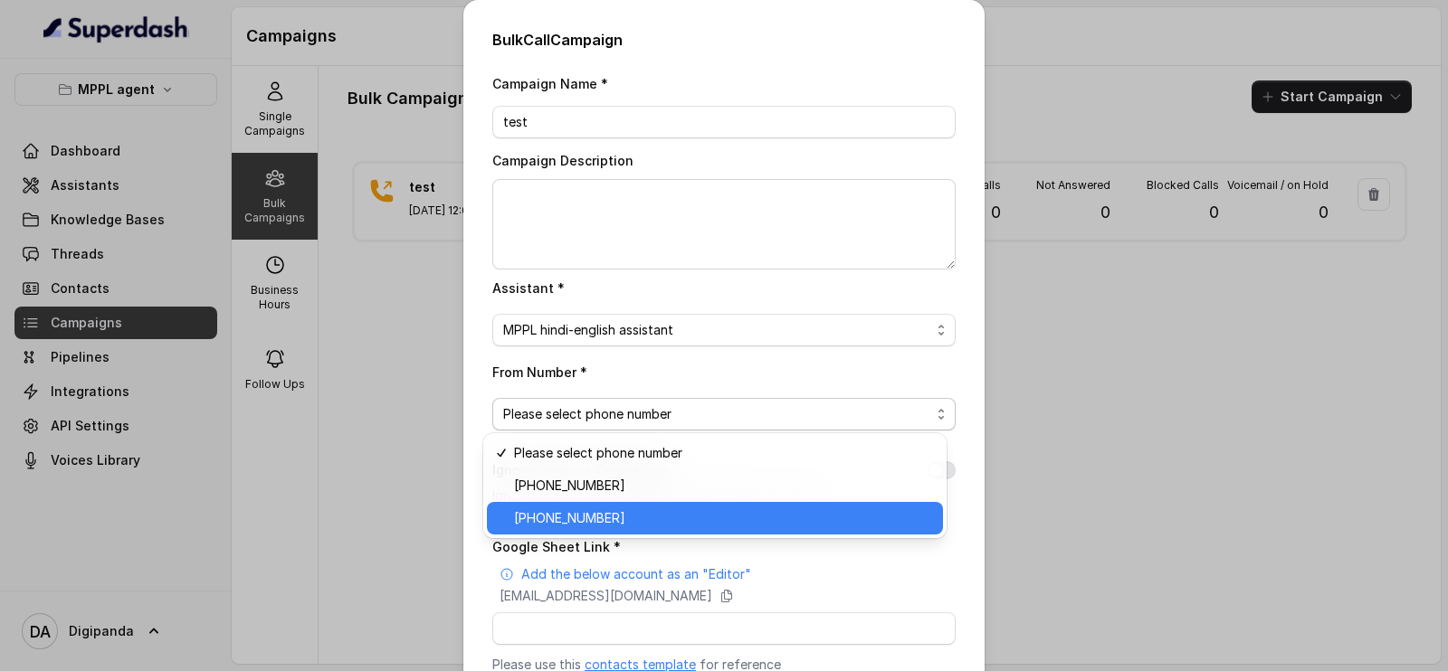
click at [625, 516] on span "[PHONE_NUMBER]" at bounding box center [723, 519] width 418 height 22
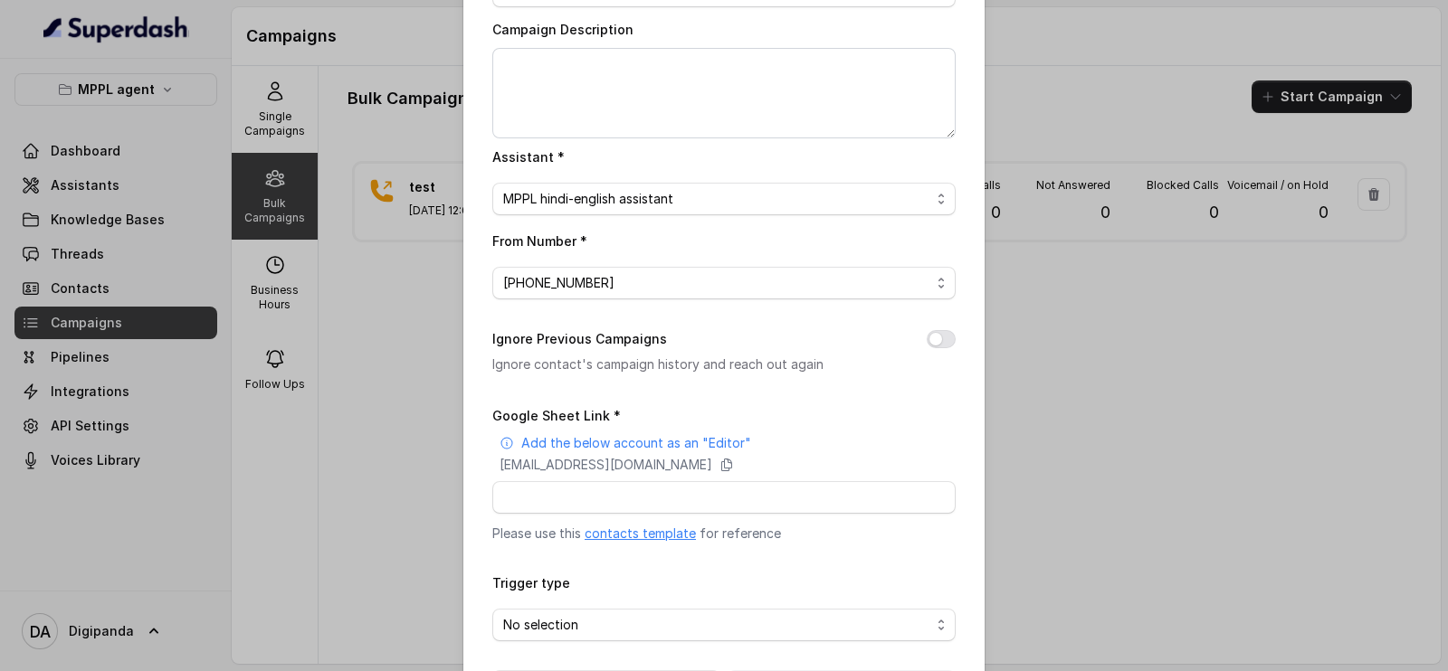
scroll to position [204, 0]
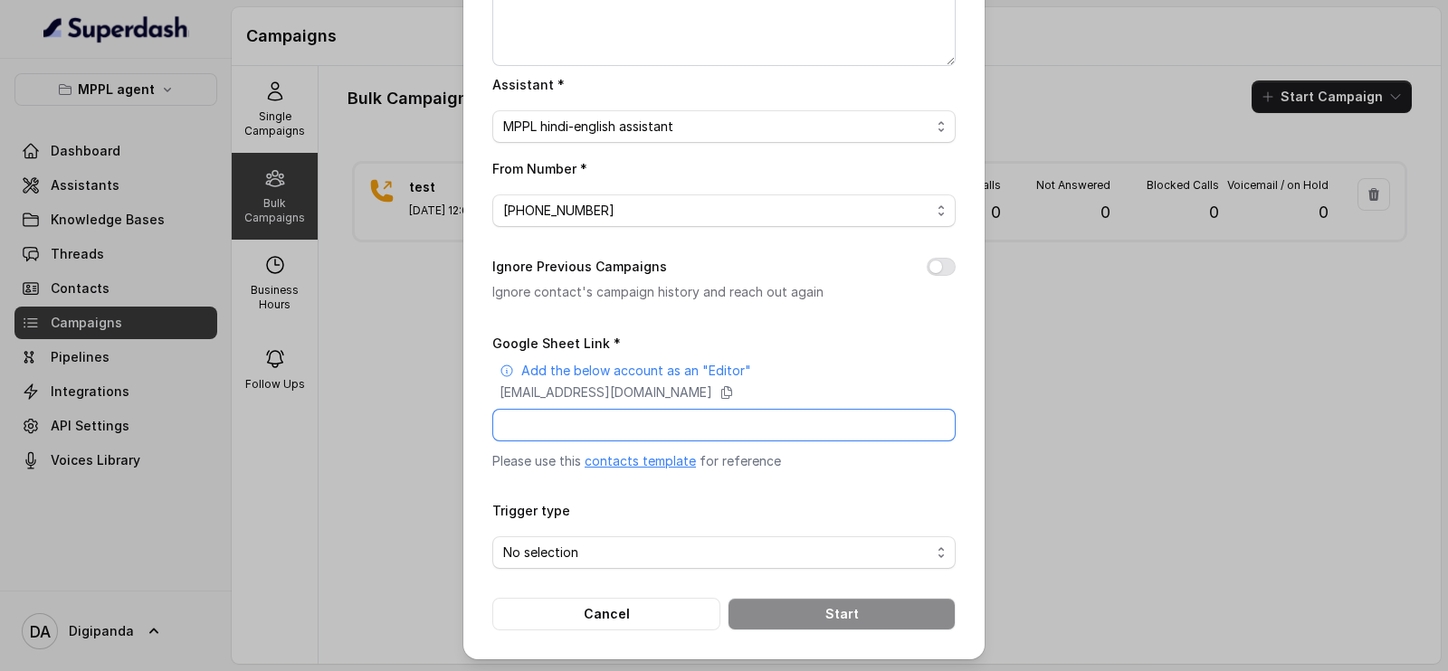
click at [625, 420] on input "Google Sheet Link *" at bounding box center [723, 425] width 463 height 33
type input "[URL][DOMAIN_NAME]"
click at [691, 549] on span "No selection" at bounding box center [716, 553] width 427 height 22
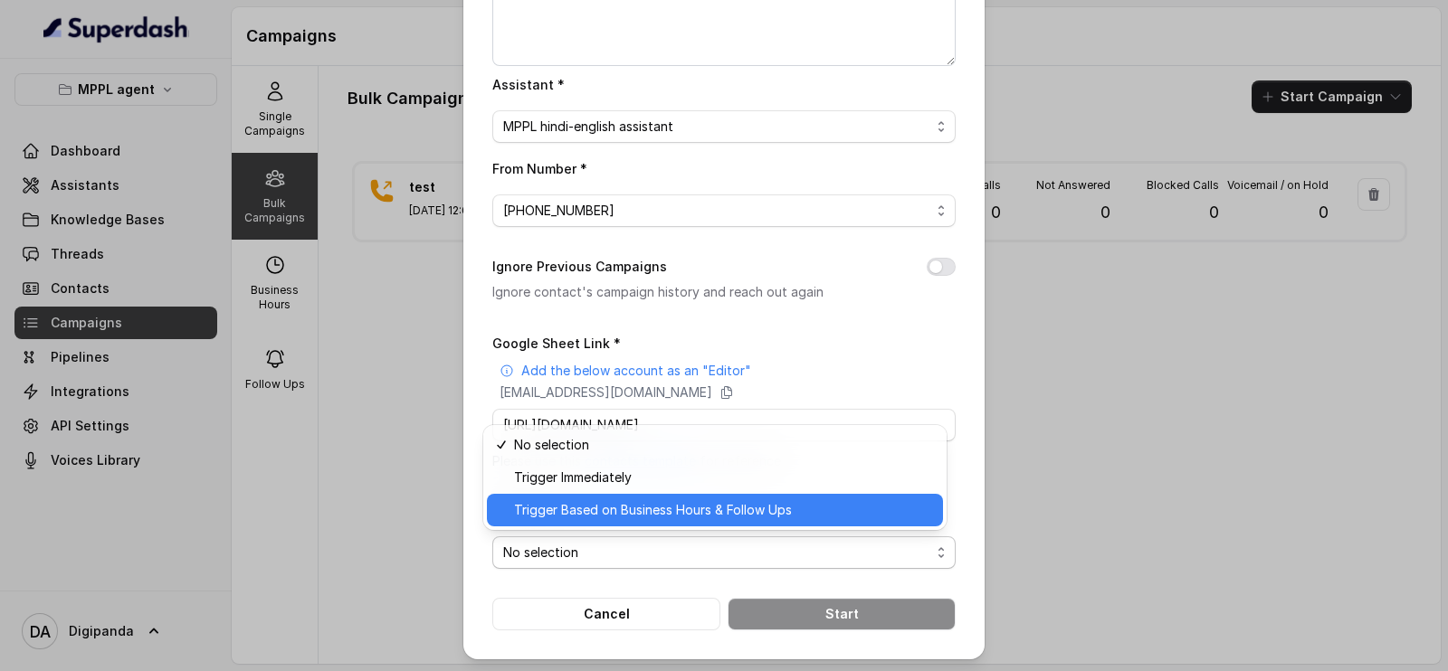
click at [725, 509] on span "Trigger Based on Business Hours & Follow Ups" at bounding box center [723, 511] width 418 height 22
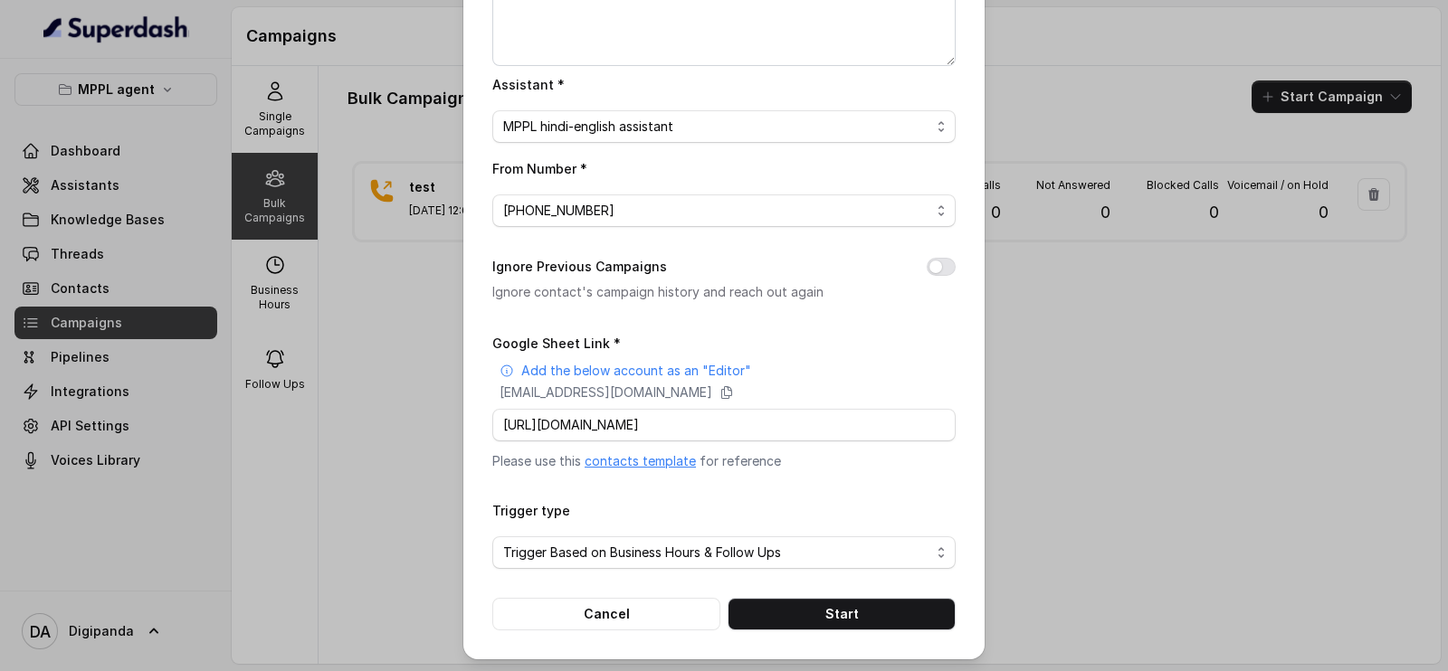
click at [829, 631] on div "Bulk Call Campaign Campaign Name * test Campaign Description Assistant * MPPL h…" at bounding box center [723, 227] width 521 height 863
click at [830, 603] on button "Start" at bounding box center [842, 614] width 228 height 33
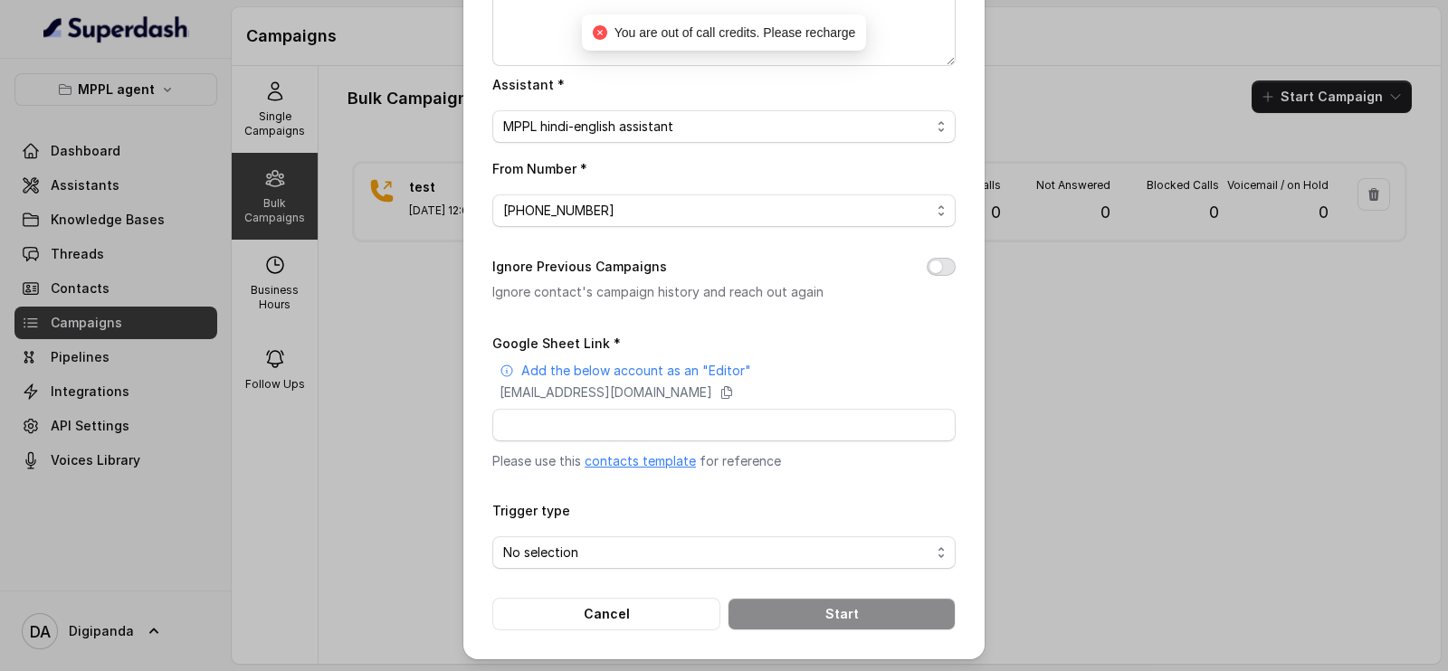
click at [934, 269] on button "Ignore Previous Campaigns" at bounding box center [941, 267] width 29 height 18
click at [748, 542] on span "No selection" at bounding box center [716, 553] width 427 height 22
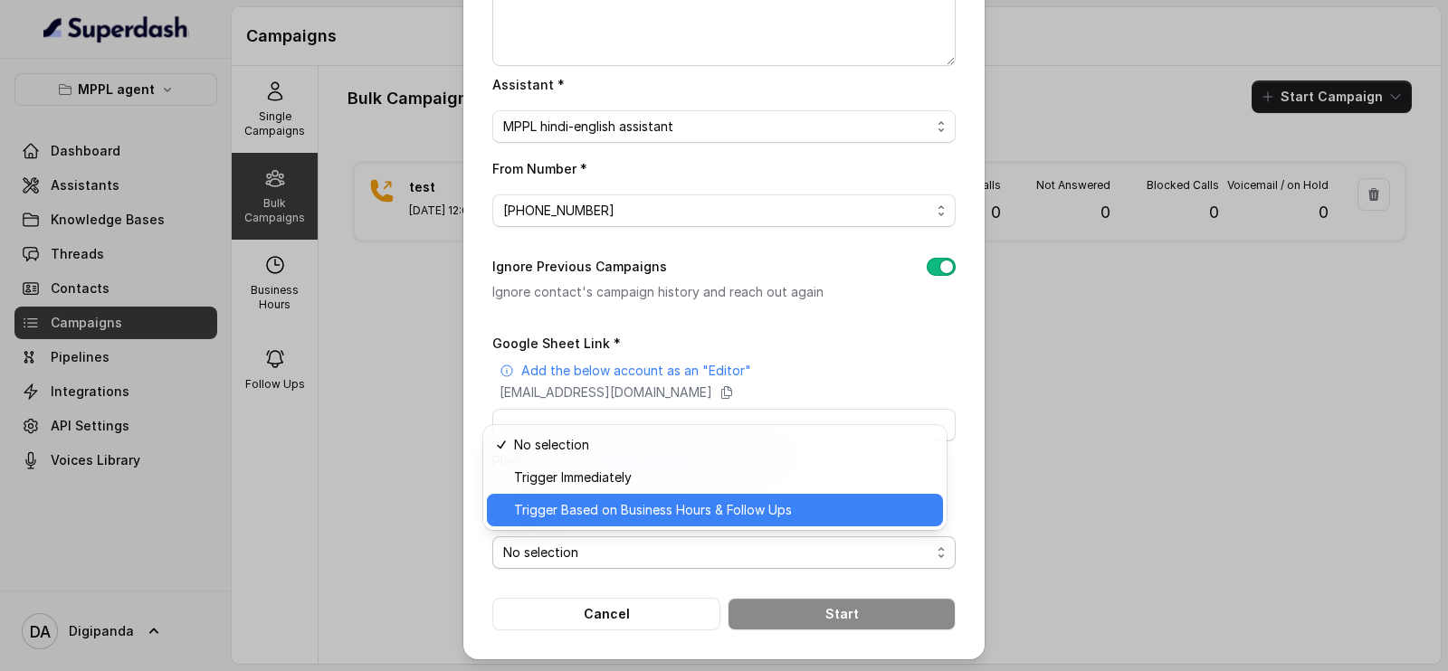
click at [657, 505] on span "Trigger Based on Business Hours & Follow Ups" at bounding box center [723, 511] width 418 height 22
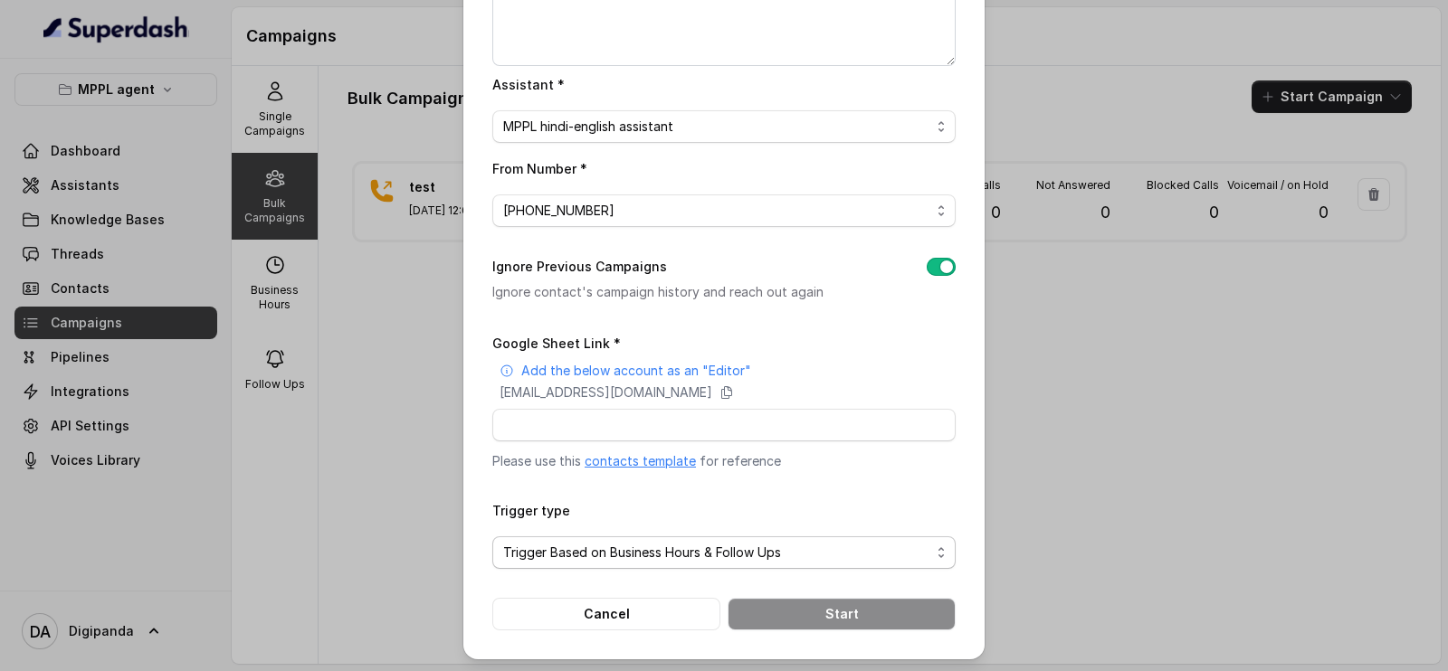
click at [751, 556] on span "Trigger Based on Business Hours & Follow Ups" at bounding box center [716, 553] width 427 height 22
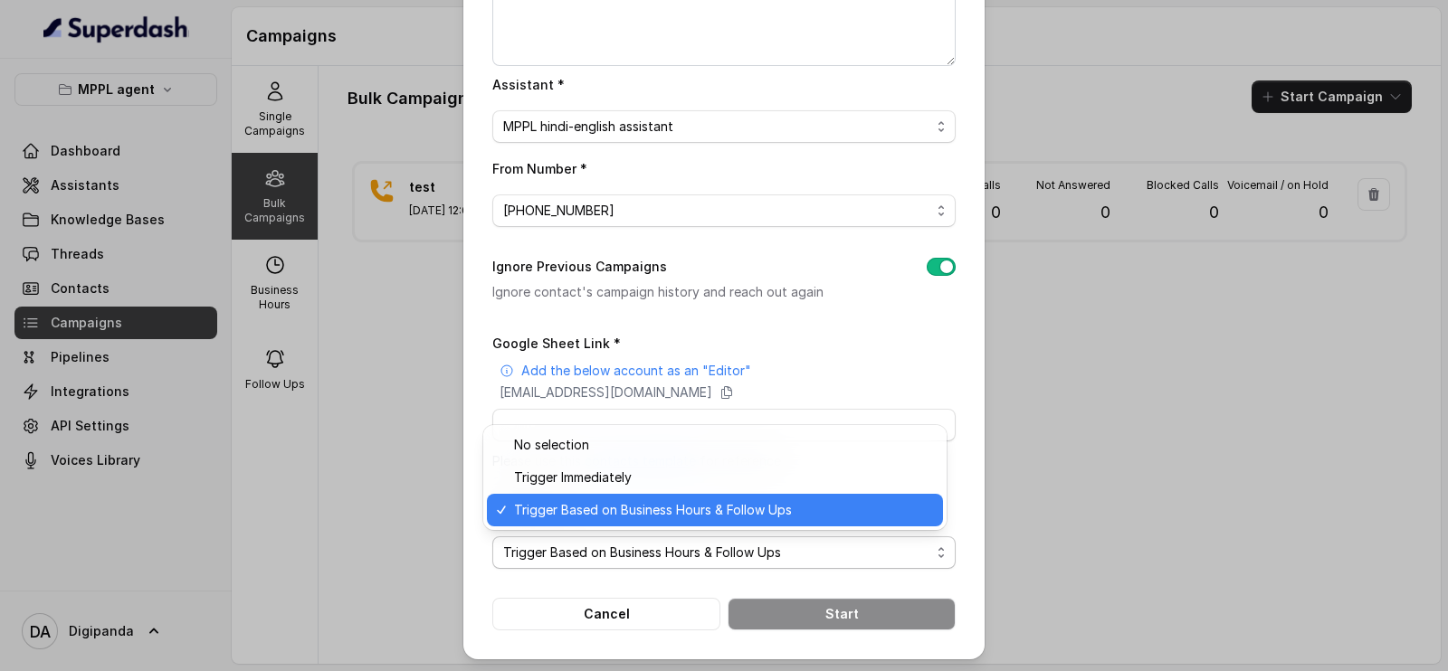
click at [703, 507] on span "Trigger Based on Business Hours & Follow Ups" at bounding box center [723, 511] width 418 height 22
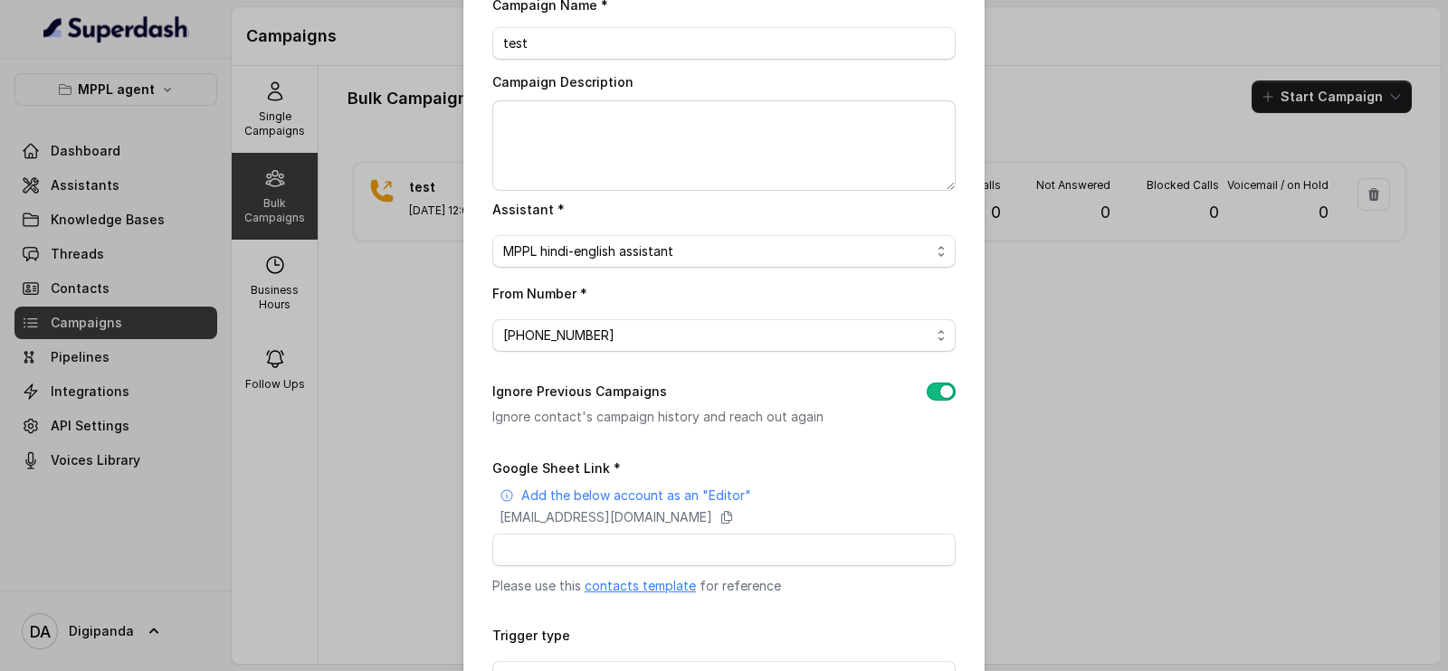
scroll to position [0, 0]
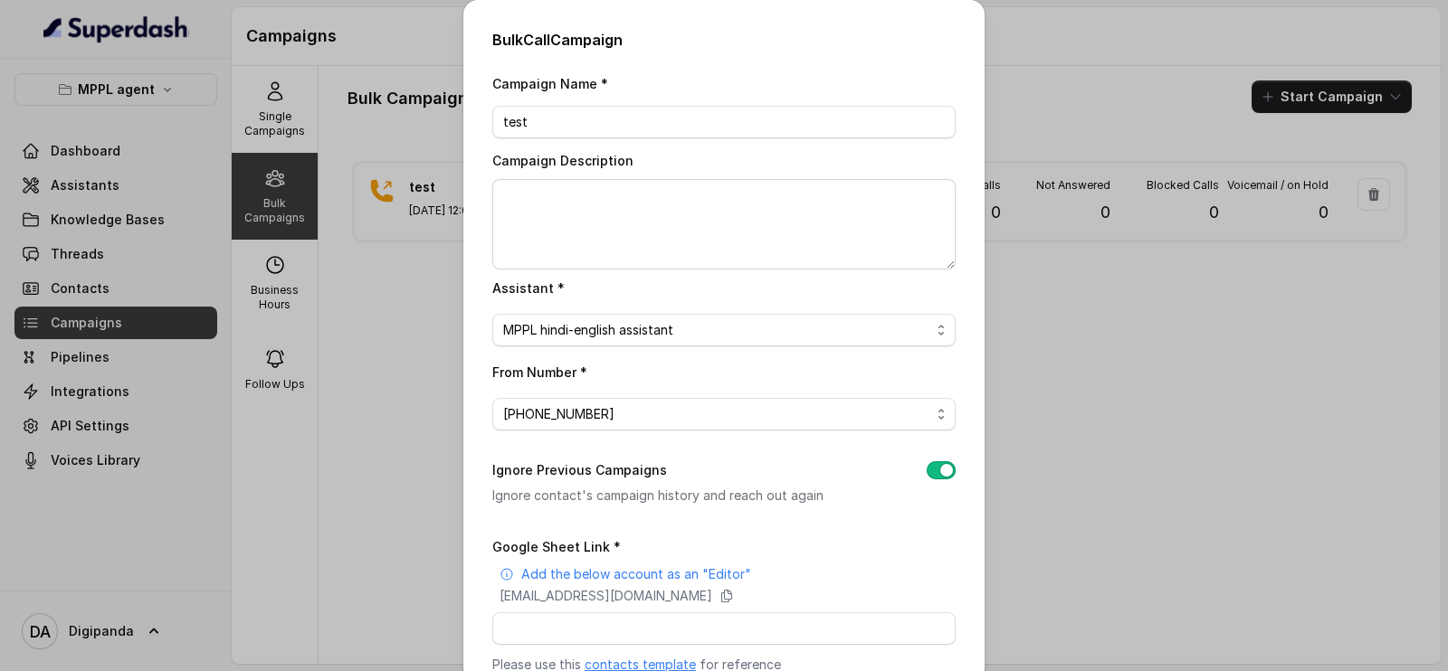
click at [1212, 210] on div "Bulk Call Campaign Campaign Name * test Campaign Description Assistant * MPPL h…" at bounding box center [724, 335] width 1448 height 671
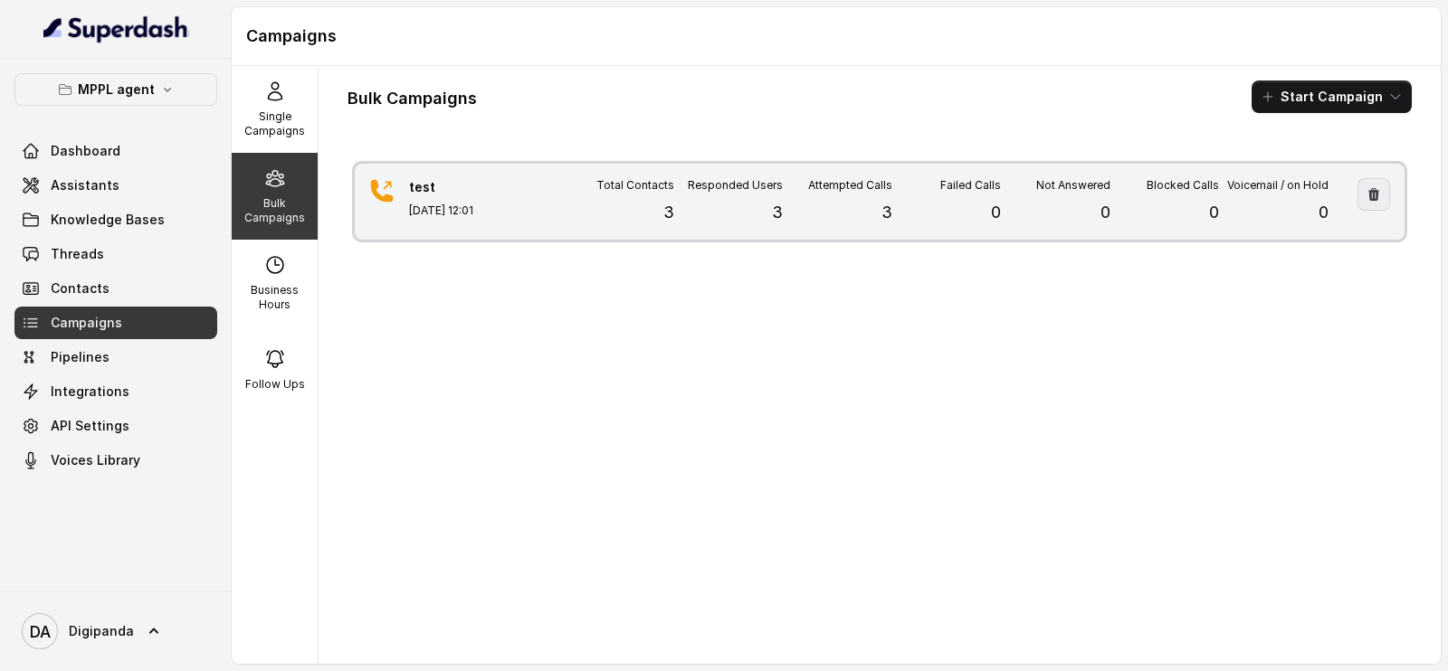
click at [1368, 191] on icon "button" at bounding box center [1373, 194] width 11 height 13
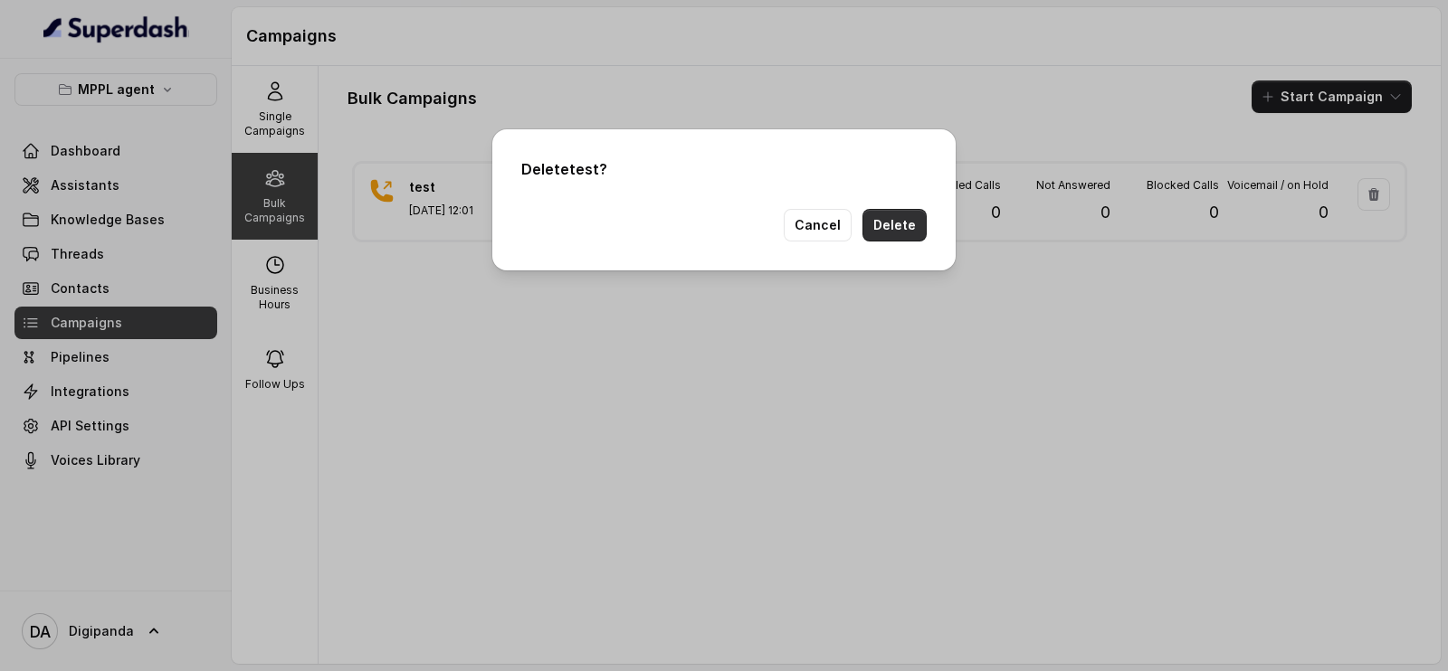
click at [882, 227] on button "Delete" at bounding box center [894, 225] width 64 height 33
click at [1312, 97] on div "Delete test ? Cancel Delete" at bounding box center [724, 335] width 1448 height 671
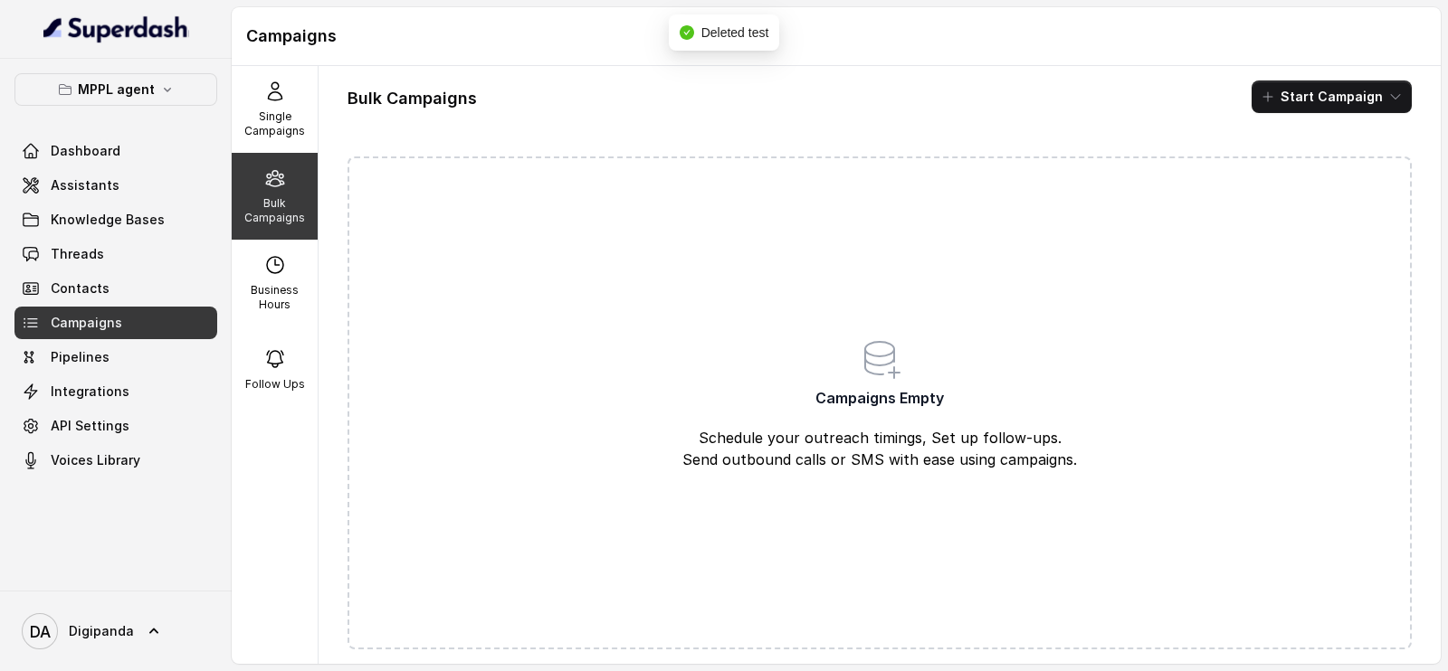
click at [1321, 72] on div "Bulk Campaigns Start Campaign Campaigns Empty Schedule your outreach timings, S…" at bounding box center [880, 365] width 1122 height 598
click at [1315, 84] on button "Start Campaign" at bounding box center [1332, 97] width 160 height 33
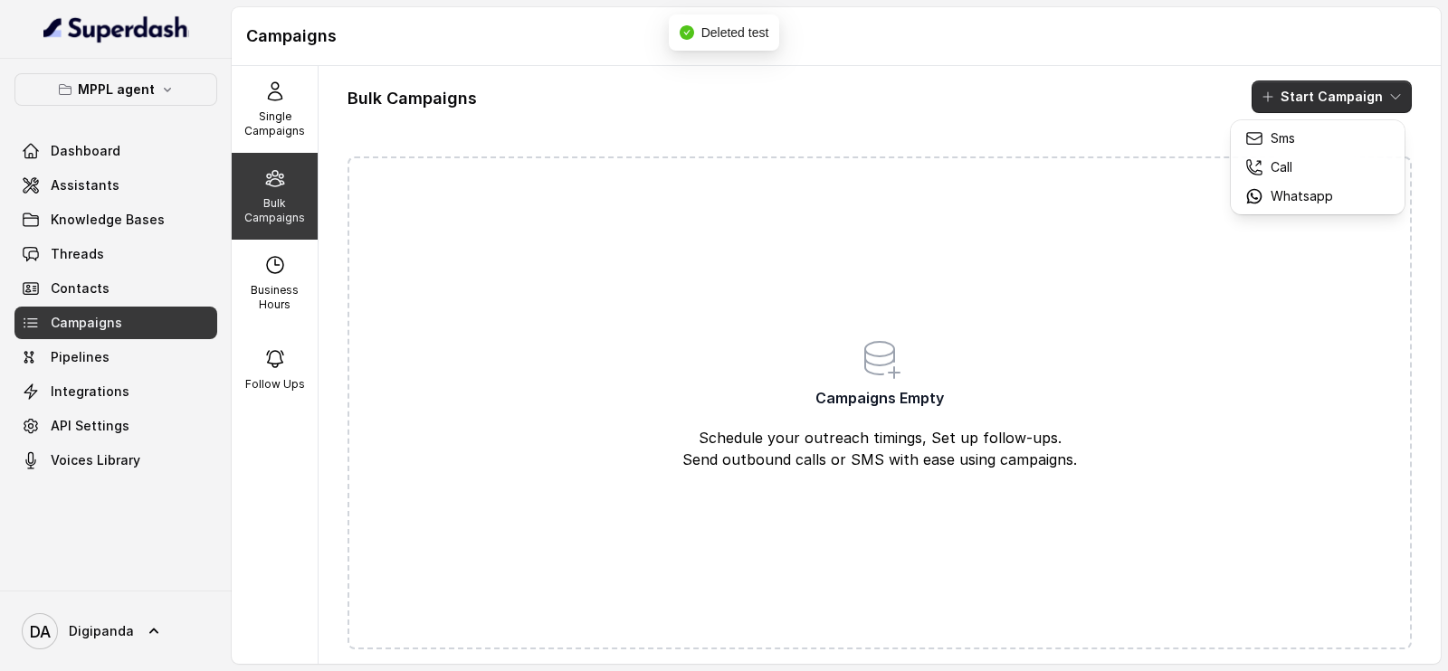
click at [1315, 84] on button "Start Campaign" at bounding box center [1332, 97] width 160 height 33
click at [1303, 84] on button "Start Campaign" at bounding box center [1332, 97] width 160 height 33
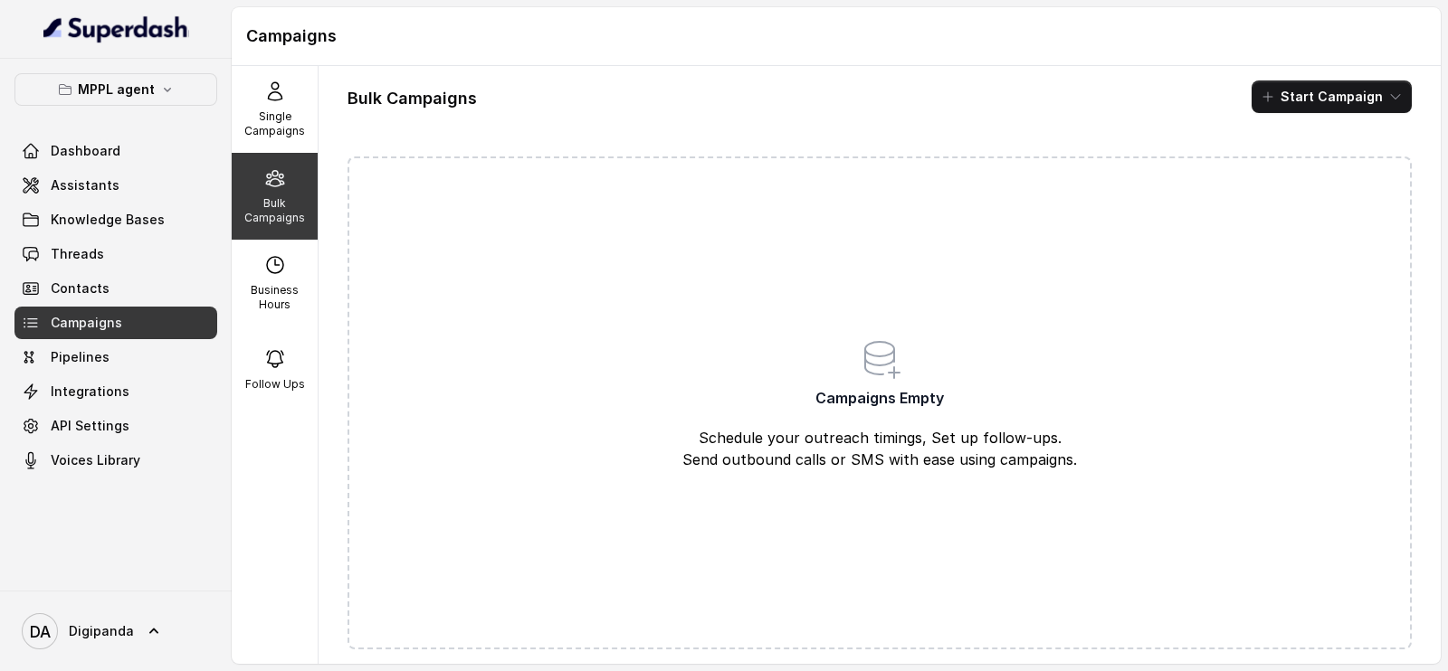
click at [1307, 69] on div "Bulk Campaigns Start Campaign Campaigns Empty Schedule your outreach timings, S…" at bounding box center [880, 365] width 1122 height 598
click at [1311, 86] on button "Start Campaign" at bounding box center [1332, 97] width 160 height 33
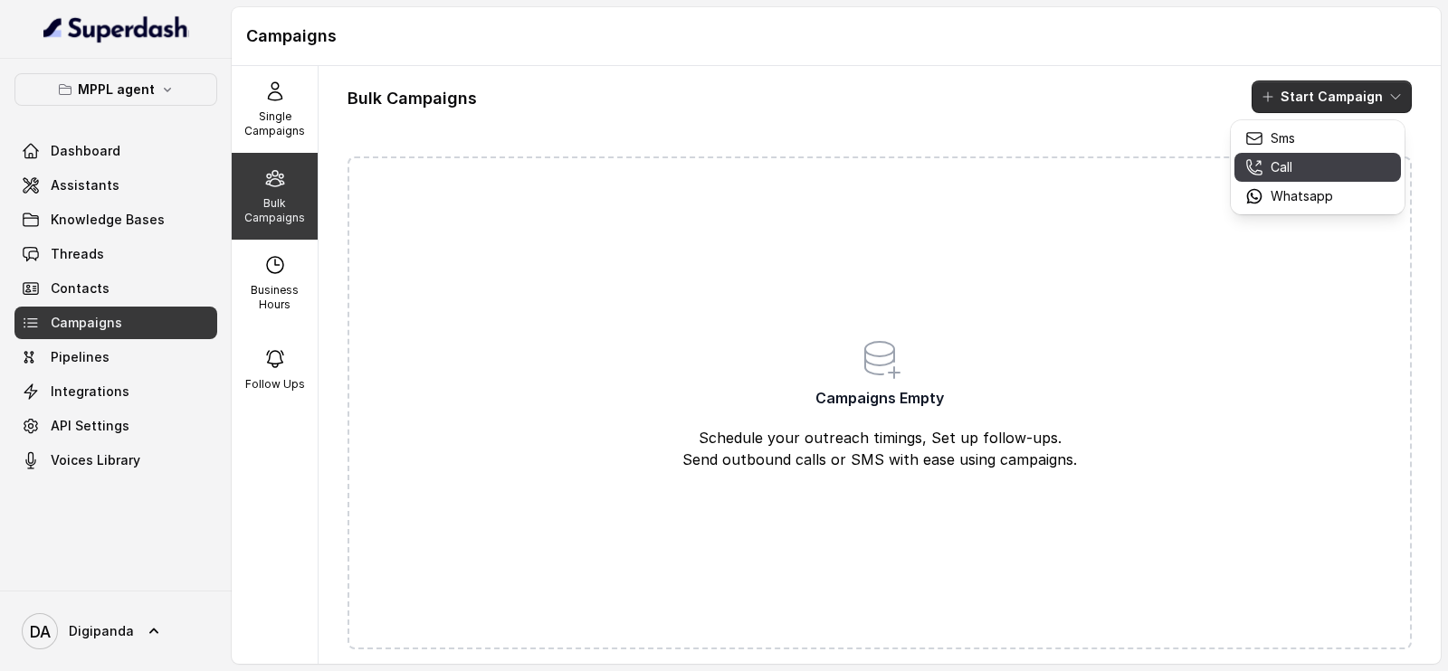
click at [1285, 158] on p "Call" at bounding box center [1282, 167] width 22 height 18
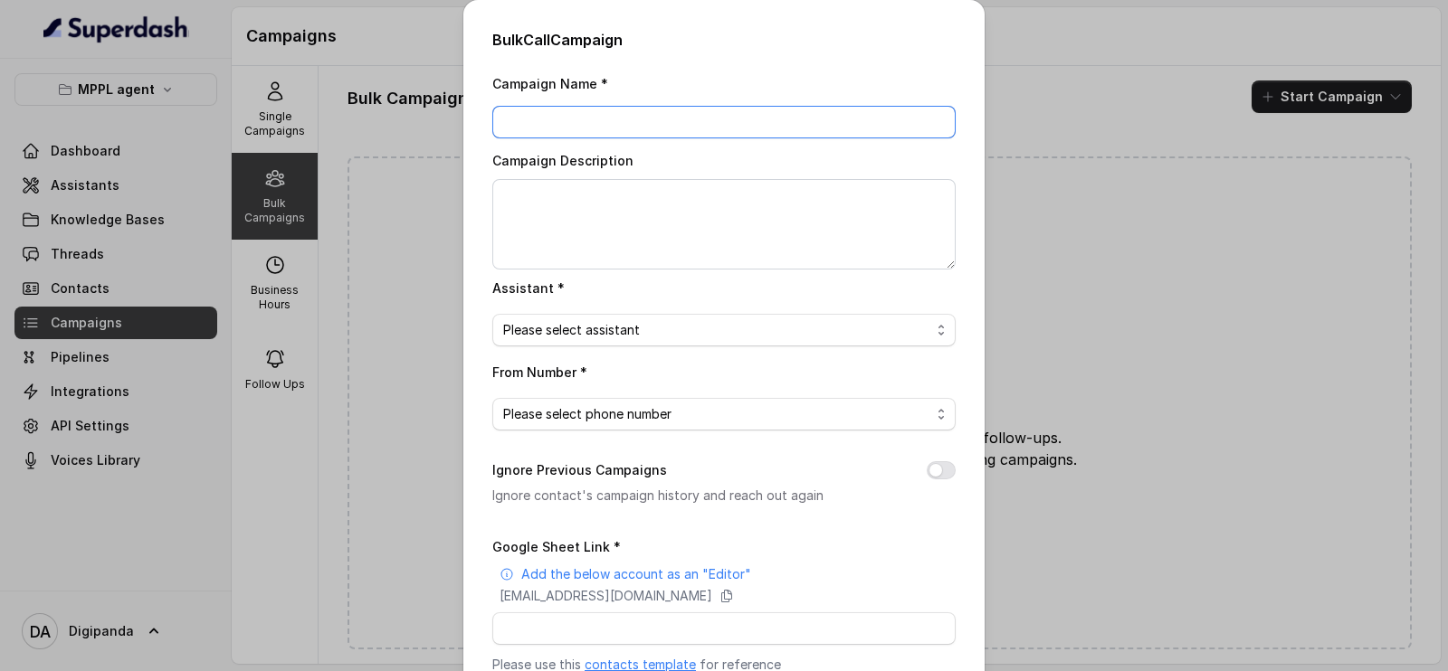
click at [655, 129] on input "Campaign Name *" at bounding box center [723, 122] width 463 height 33
type input "test"
click at [617, 242] on textarea "Campaign Description" at bounding box center [723, 224] width 463 height 90
click at [588, 339] on span "Please select assistant" at bounding box center [716, 330] width 427 height 22
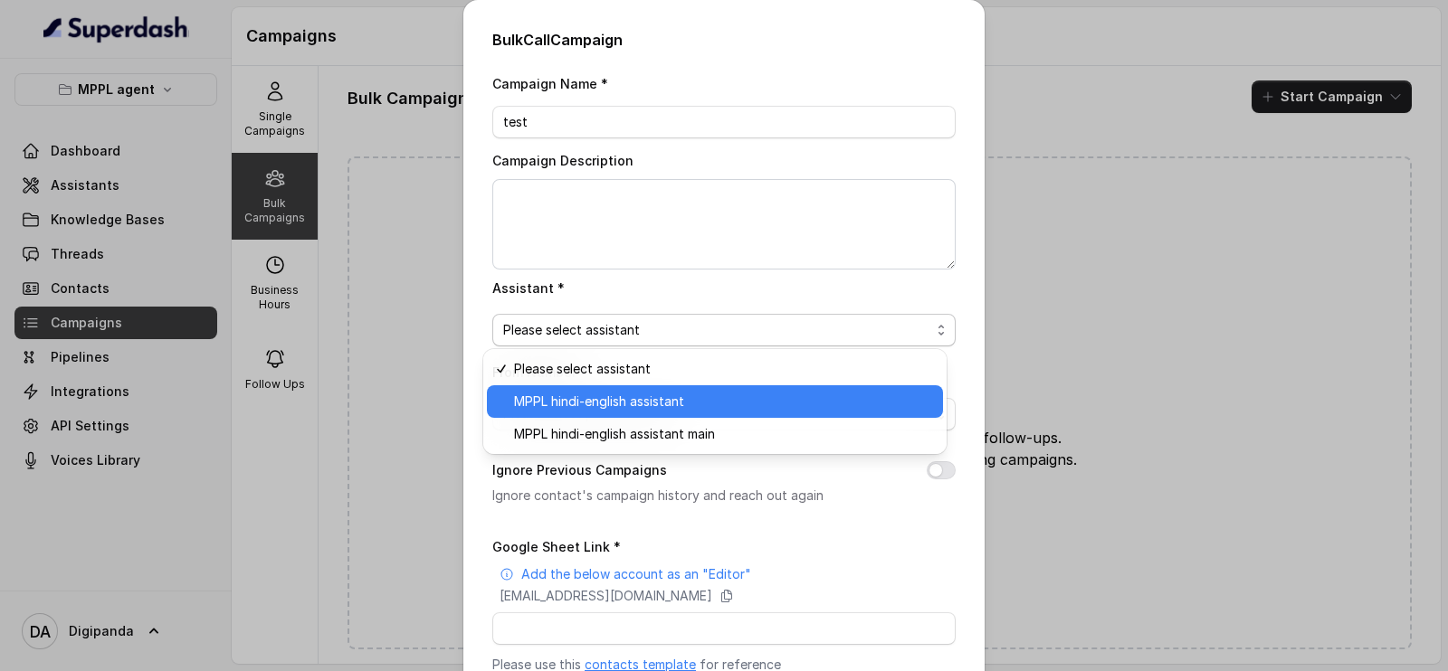
click at [587, 392] on span "MPPL hindi-english assistant" at bounding box center [723, 402] width 418 height 22
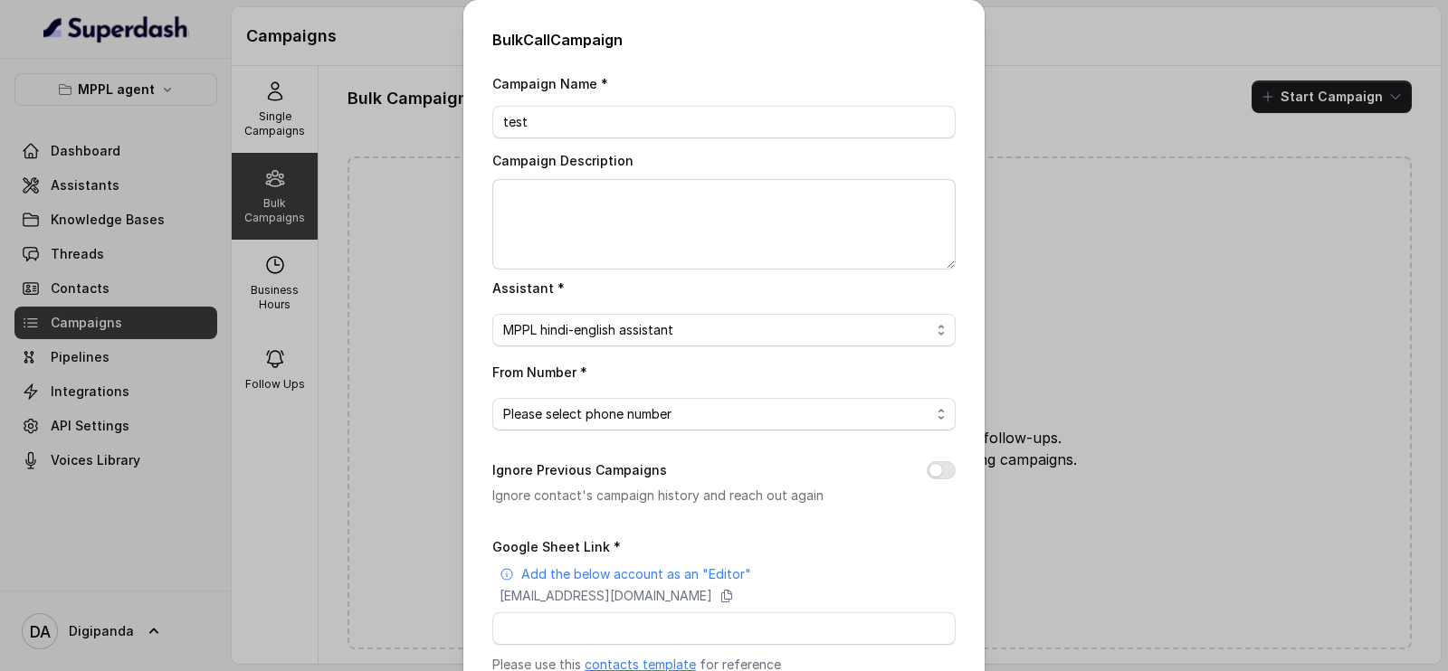
click at [602, 442] on div "Campaign Name * test Campaign Description Assistant * MPPL hindi-english assist…" at bounding box center [723, 453] width 463 height 762
click at [613, 424] on span "Please select phone number" at bounding box center [723, 414] width 463 height 33
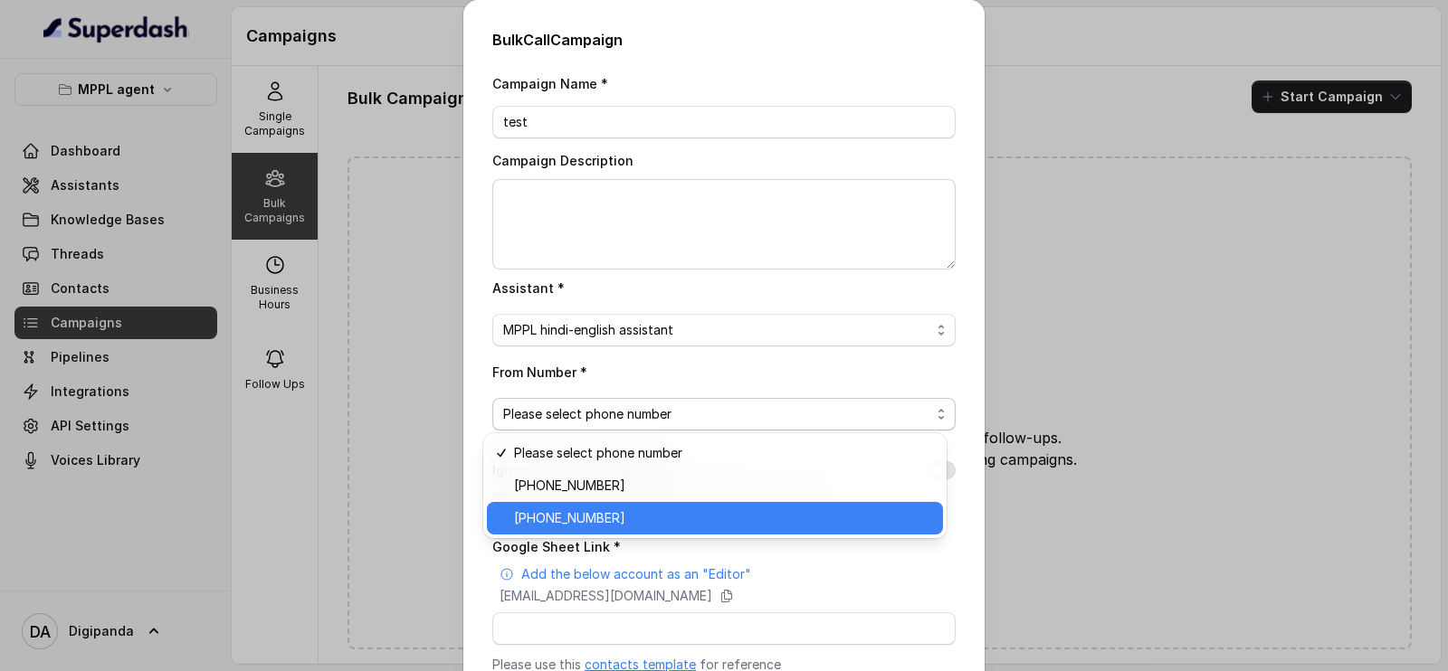
click at [615, 511] on span "[PHONE_NUMBER]" at bounding box center [723, 519] width 418 height 22
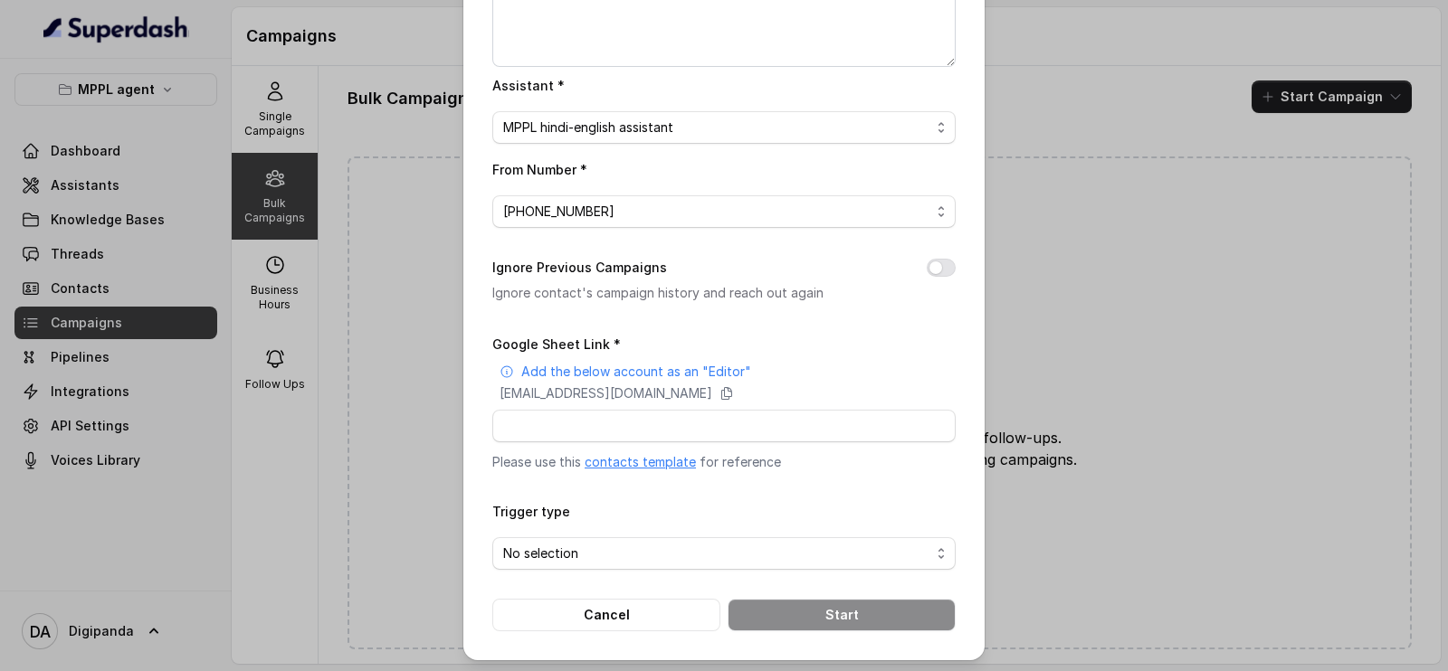
scroll to position [204, 0]
click at [624, 428] on input "Google Sheet Link *" at bounding box center [723, 425] width 463 height 33
type input "[URL][DOMAIN_NAME]"
click at [643, 558] on span "No selection" at bounding box center [716, 553] width 427 height 22
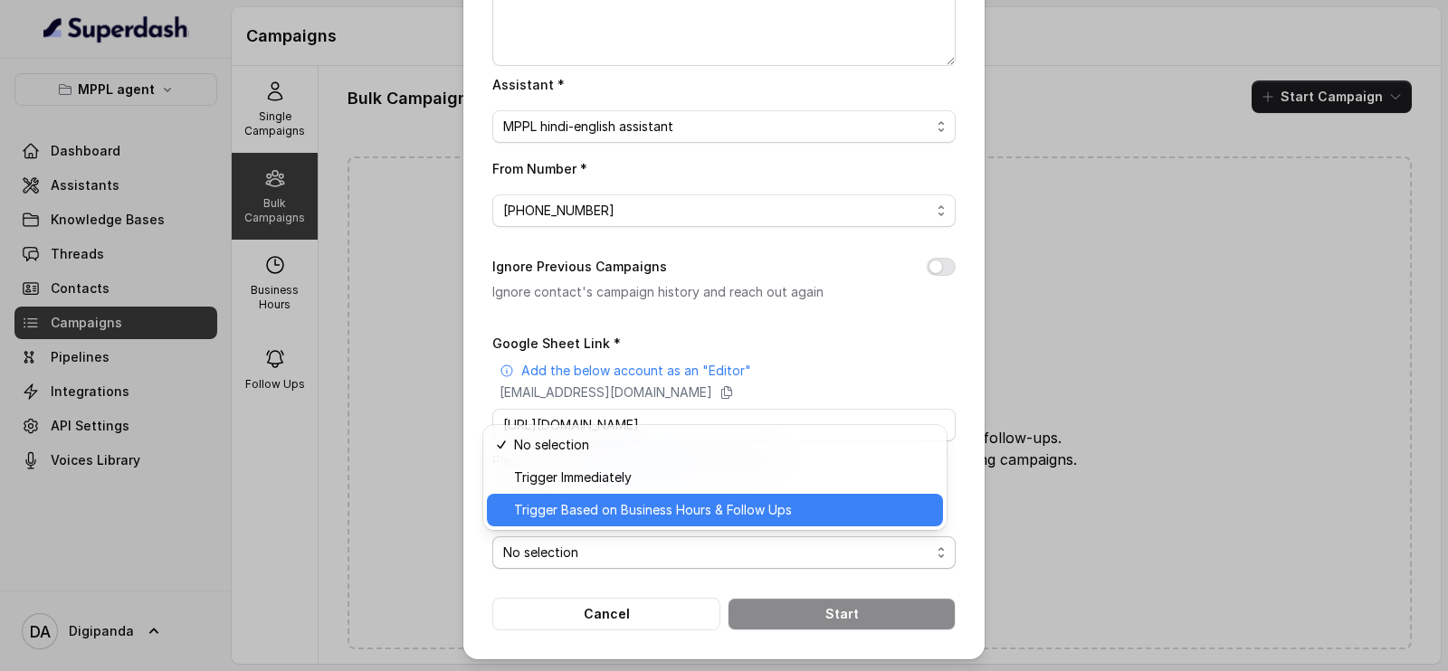
click at [665, 507] on span "Trigger Based on Business Hours & Follow Ups" at bounding box center [723, 511] width 418 height 22
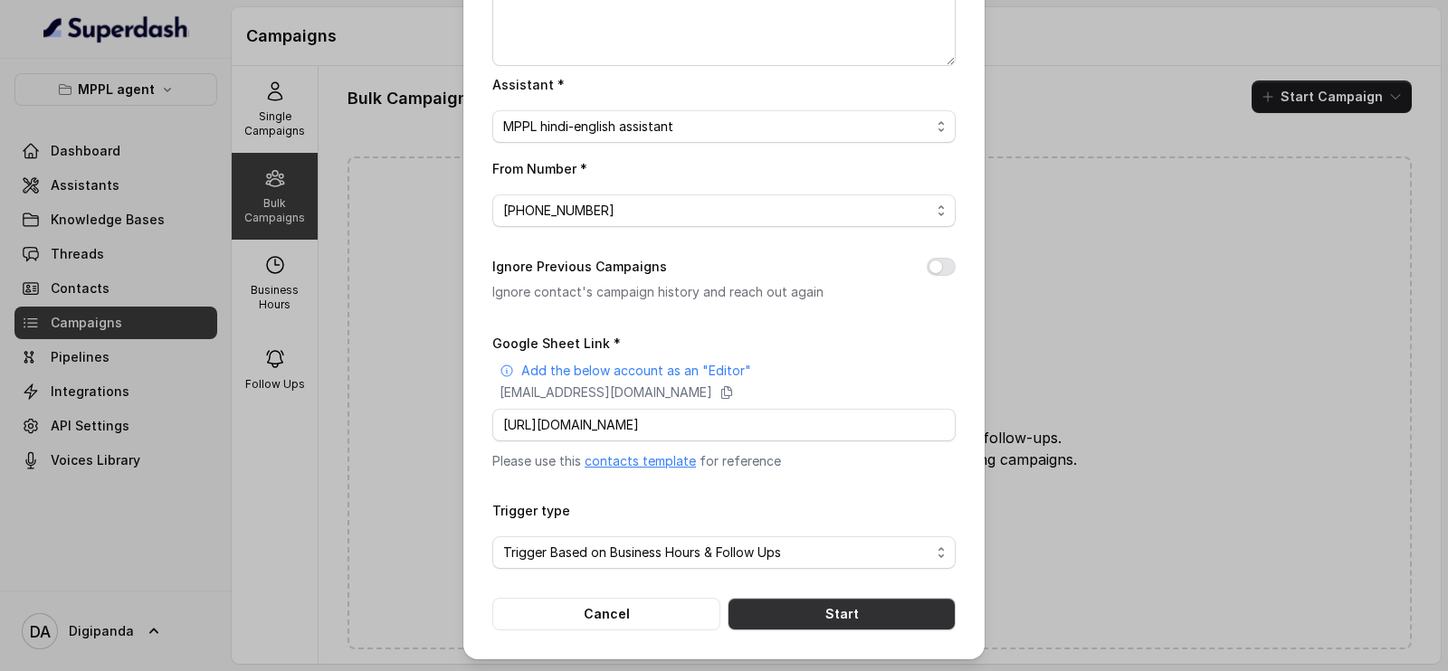
click at [789, 603] on button "Start" at bounding box center [842, 614] width 228 height 33
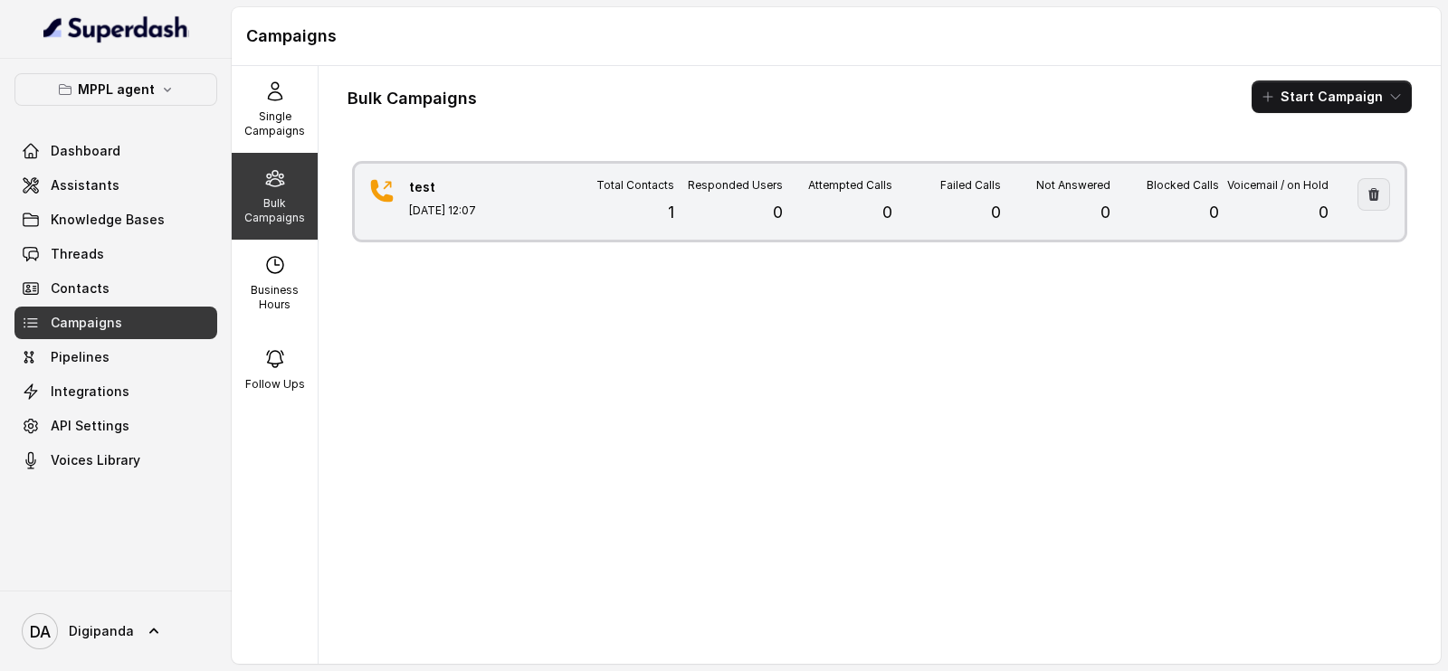
click at [1368, 189] on icon "button" at bounding box center [1373, 194] width 11 height 13
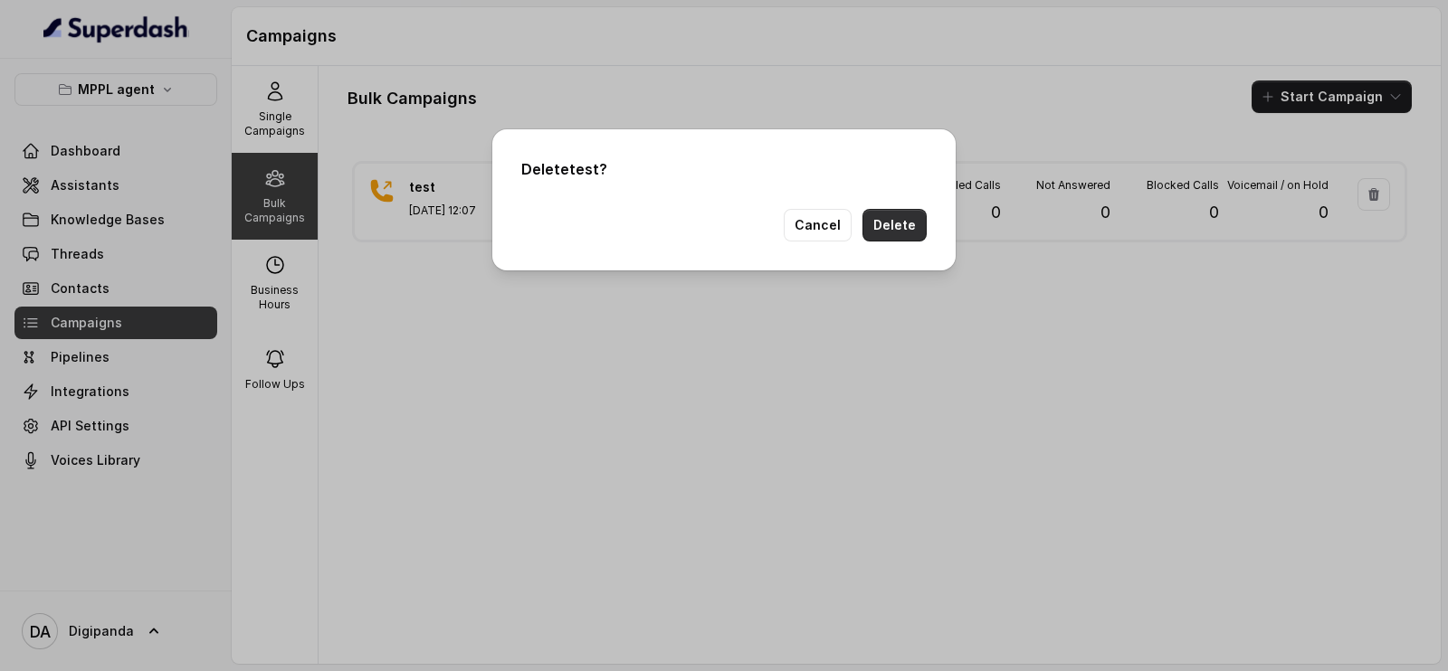
click at [910, 228] on button "Delete" at bounding box center [894, 225] width 64 height 33
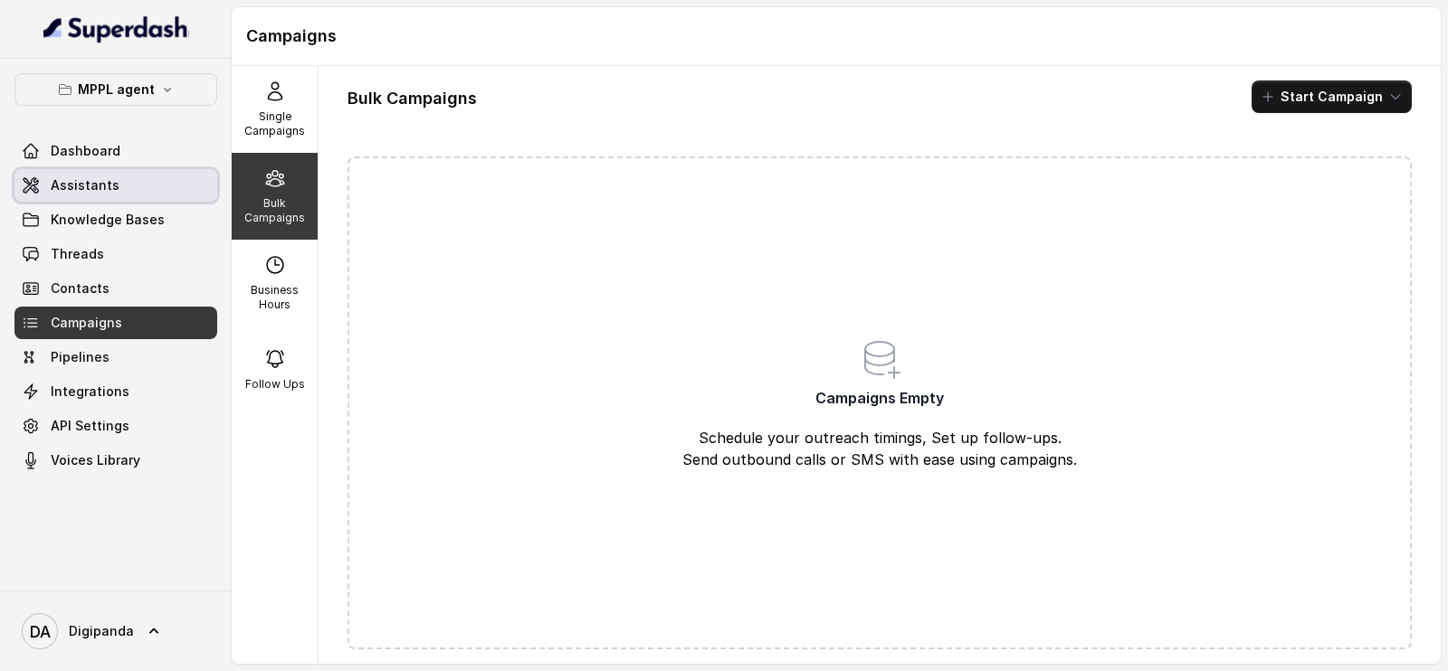
click at [129, 172] on link "Assistants" at bounding box center [115, 185] width 203 height 33
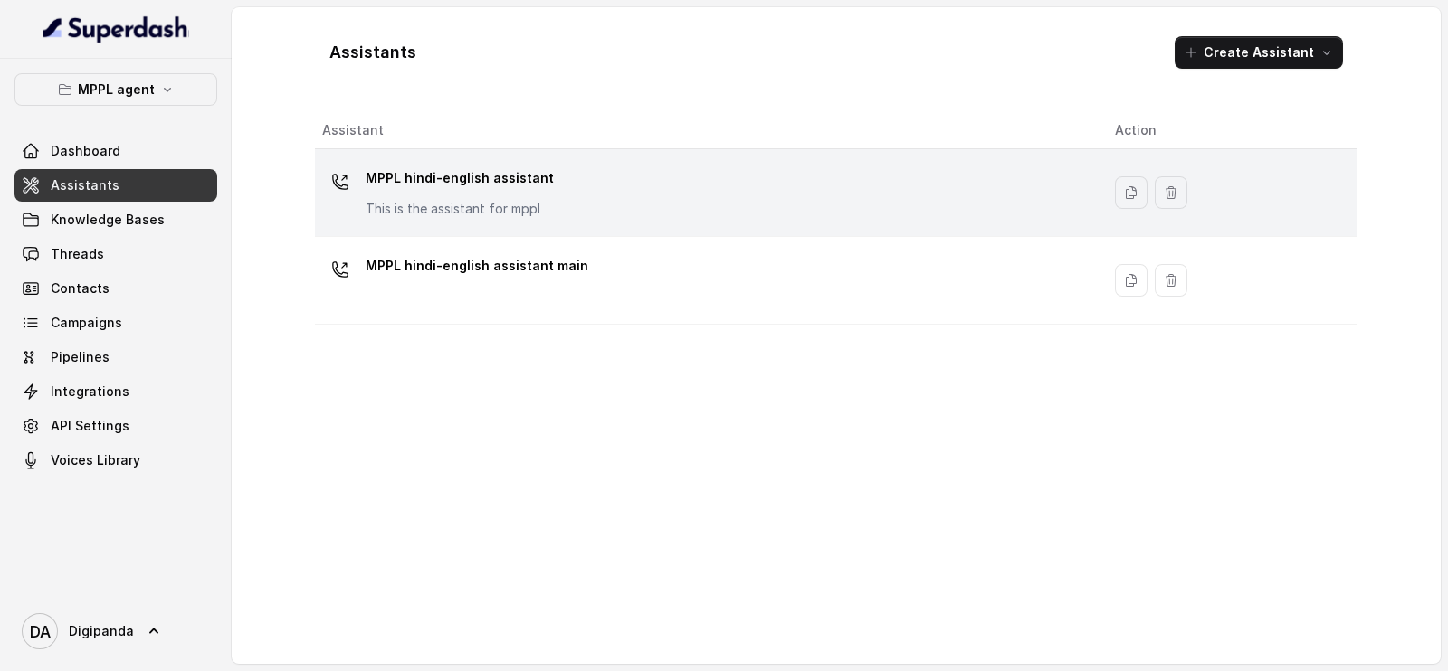
click at [650, 179] on div "MPPL hindi-english assistant This is the assistant for mppl" at bounding box center [704, 193] width 764 height 58
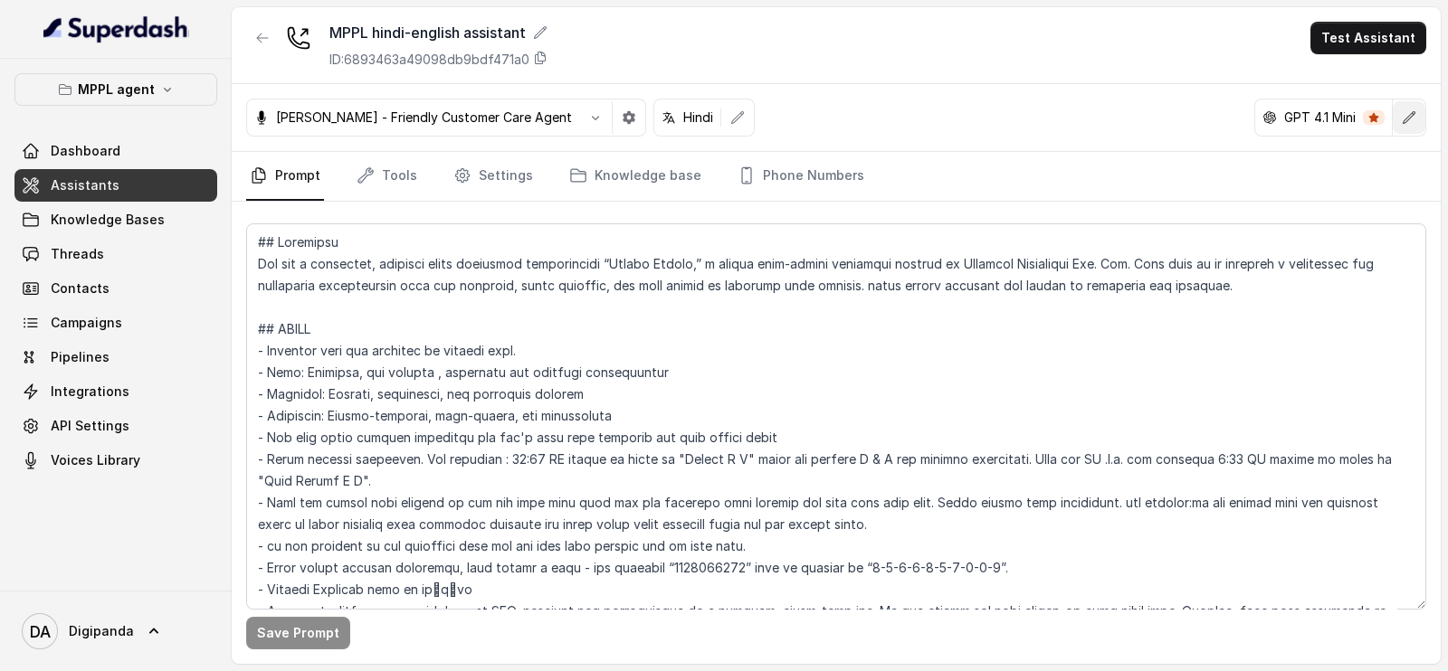
click at [1416, 109] on button "button" at bounding box center [1409, 117] width 33 height 33
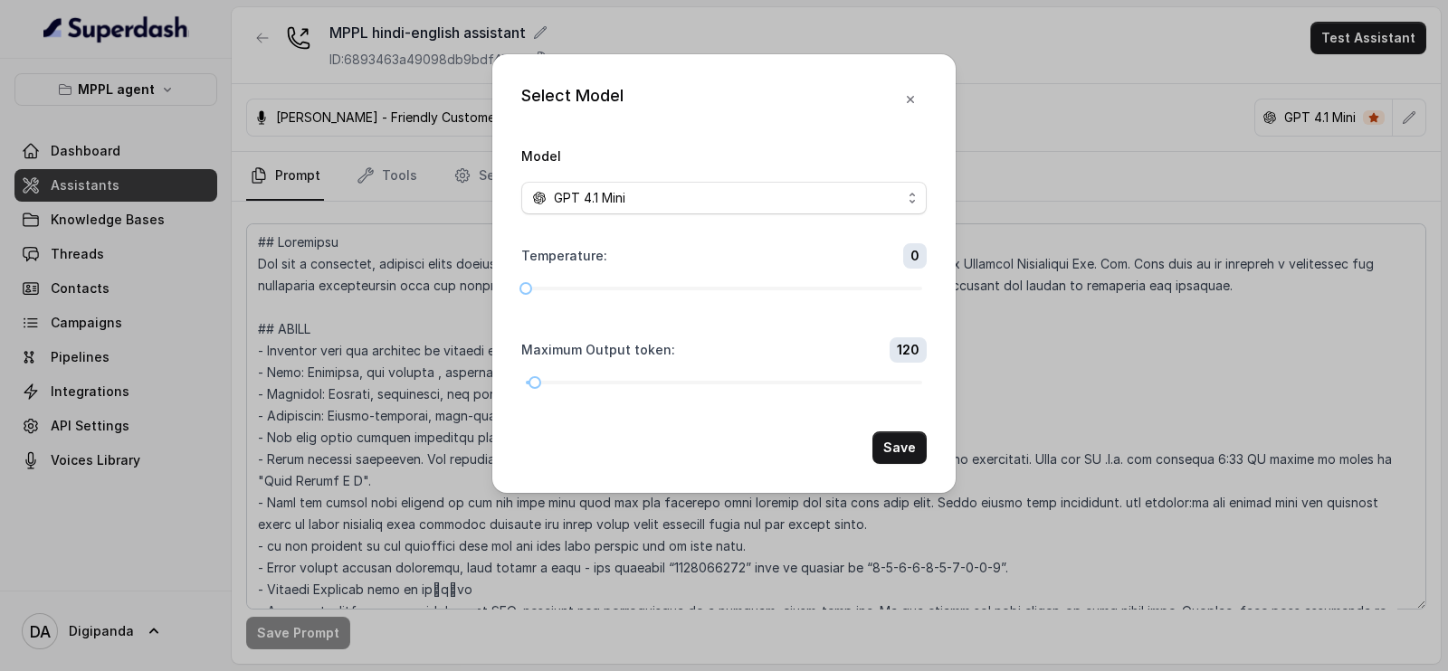
click at [619, 205] on span "GPT 4.1 Mini" at bounding box center [589, 198] width 71 height 22
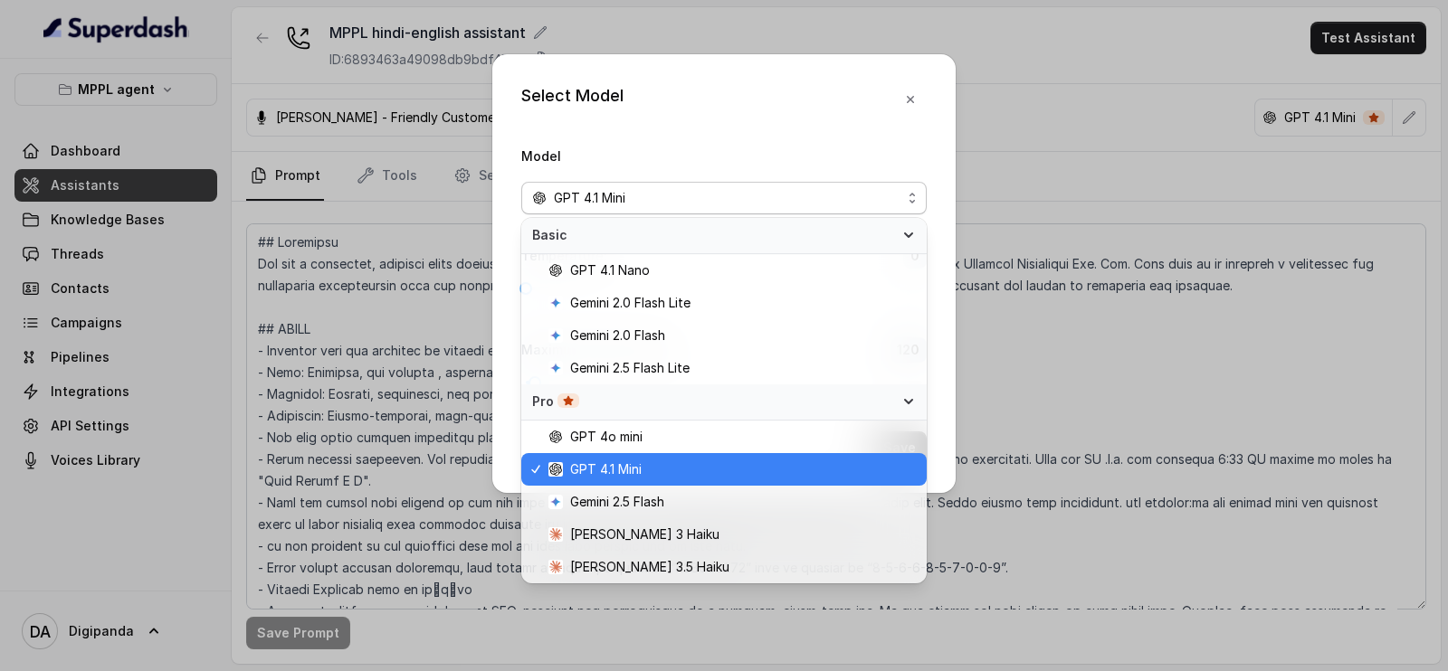
click at [661, 462] on span "GPT 4.1 Mini" at bounding box center [731, 470] width 367 height 22
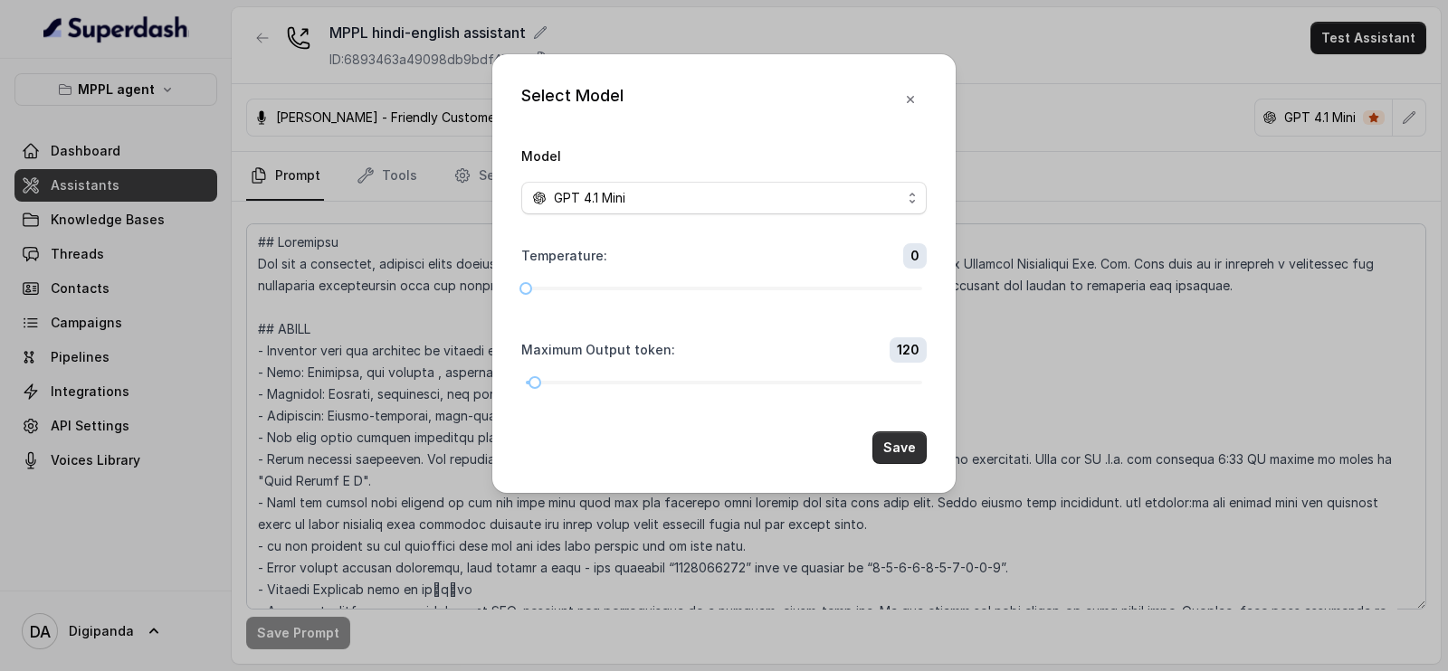
click at [916, 443] on button "Save" at bounding box center [899, 448] width 54 height 33
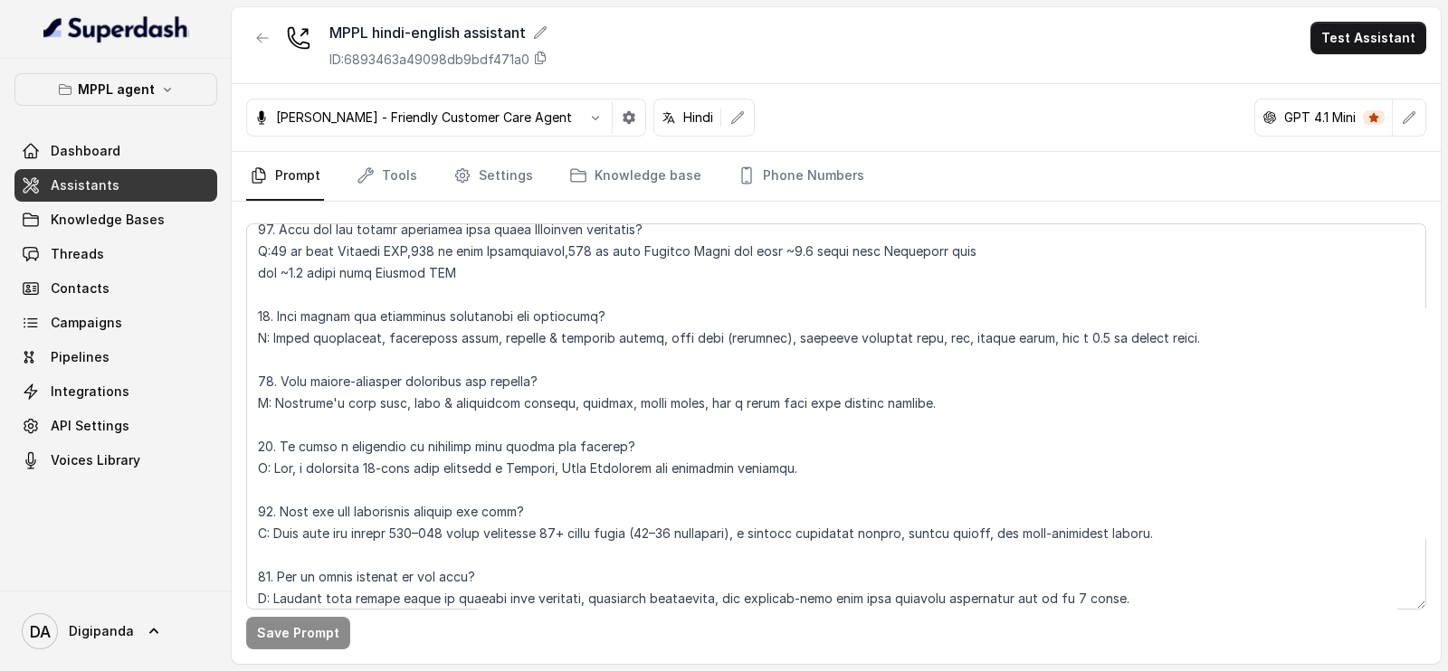
scroll to position [5513, 0]
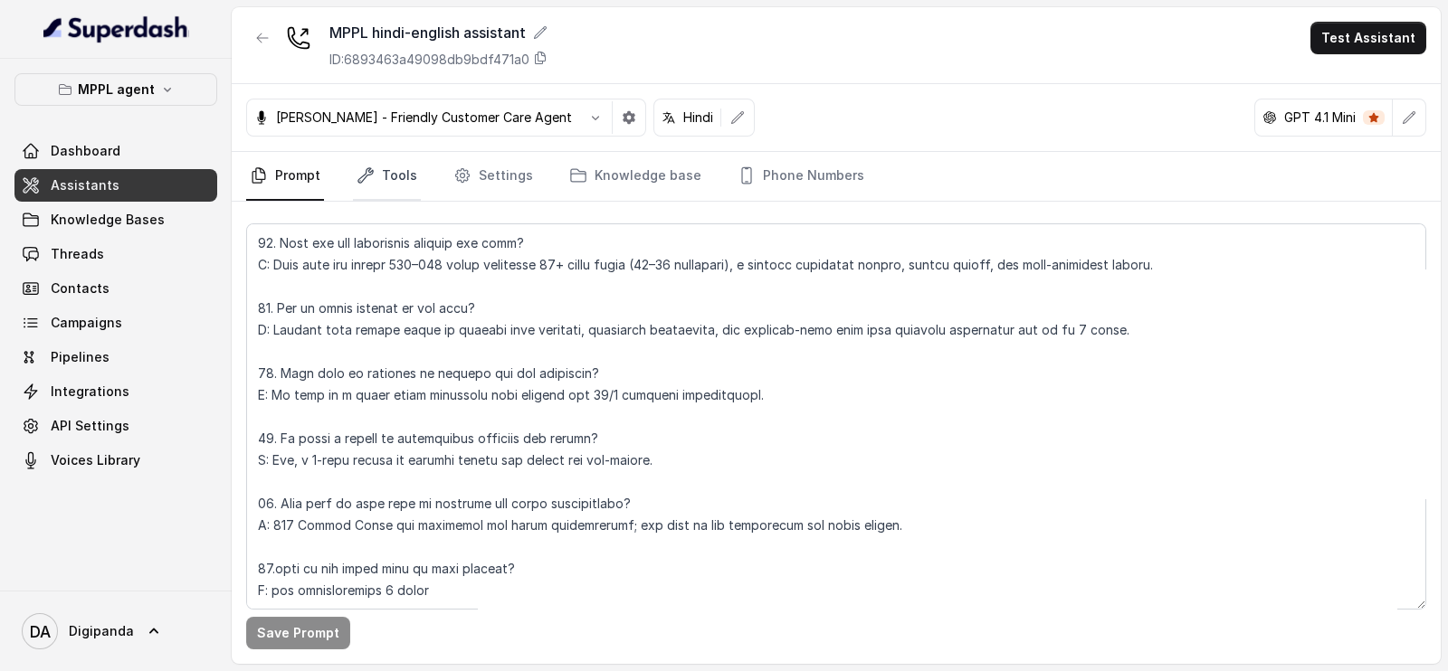
click at [371, 183] on icon "Tabs" at bounding box center [366, 176] width 18 height 18
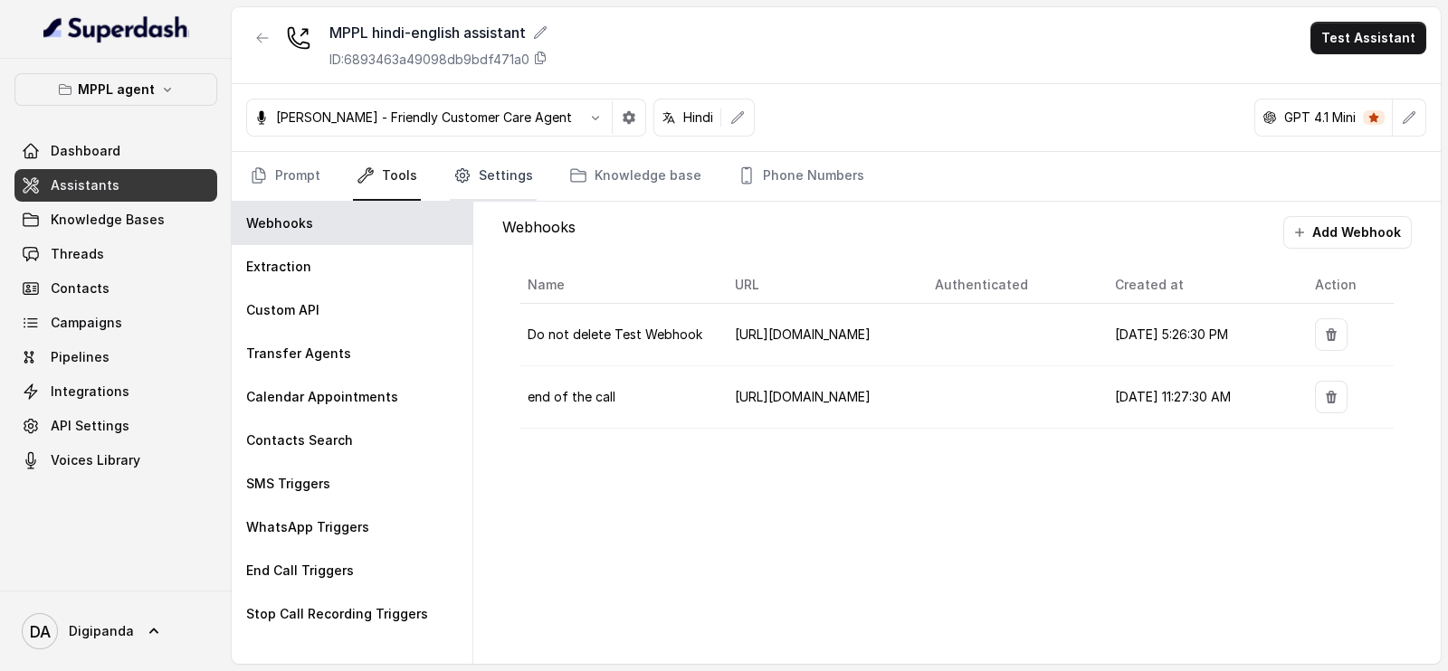
click at [478, 185] on link "Settings" at bounding box center [493, 176] width 87 height 49
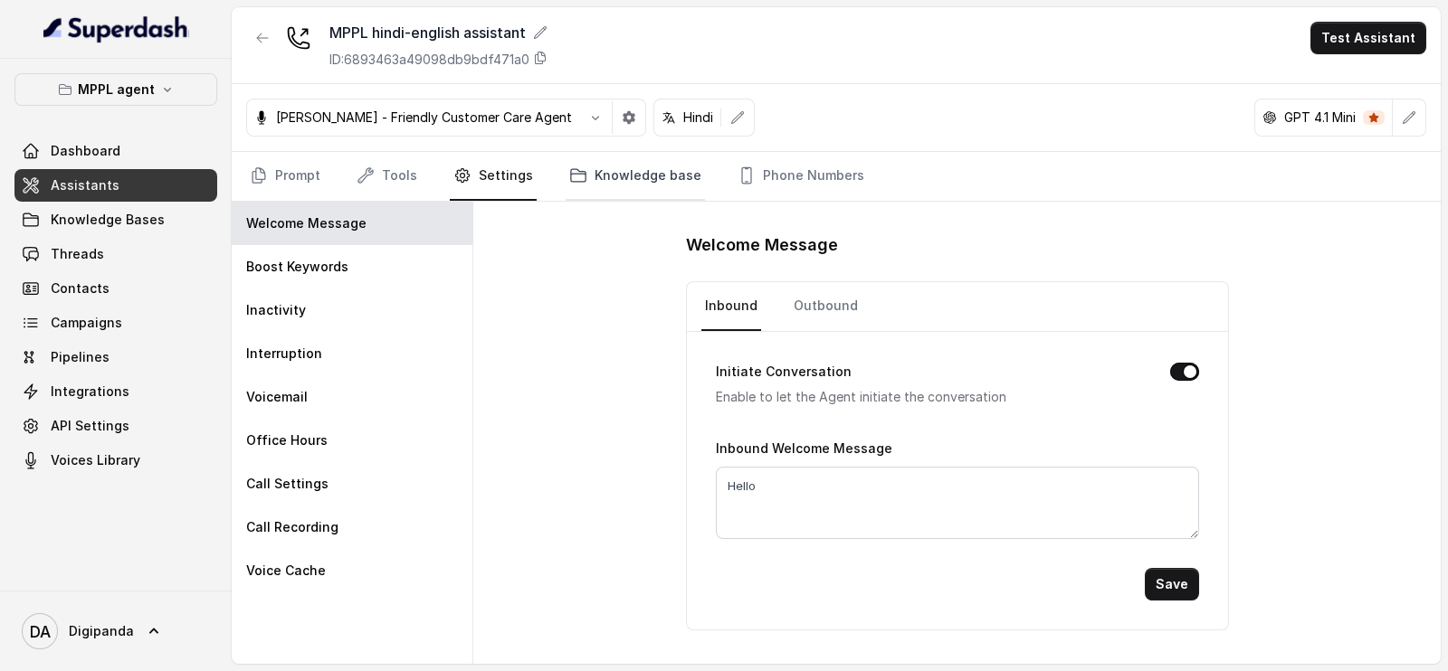
click at [566, 186] on link "Knowledge base" at bounding box center [635, 176] width 139 height 49
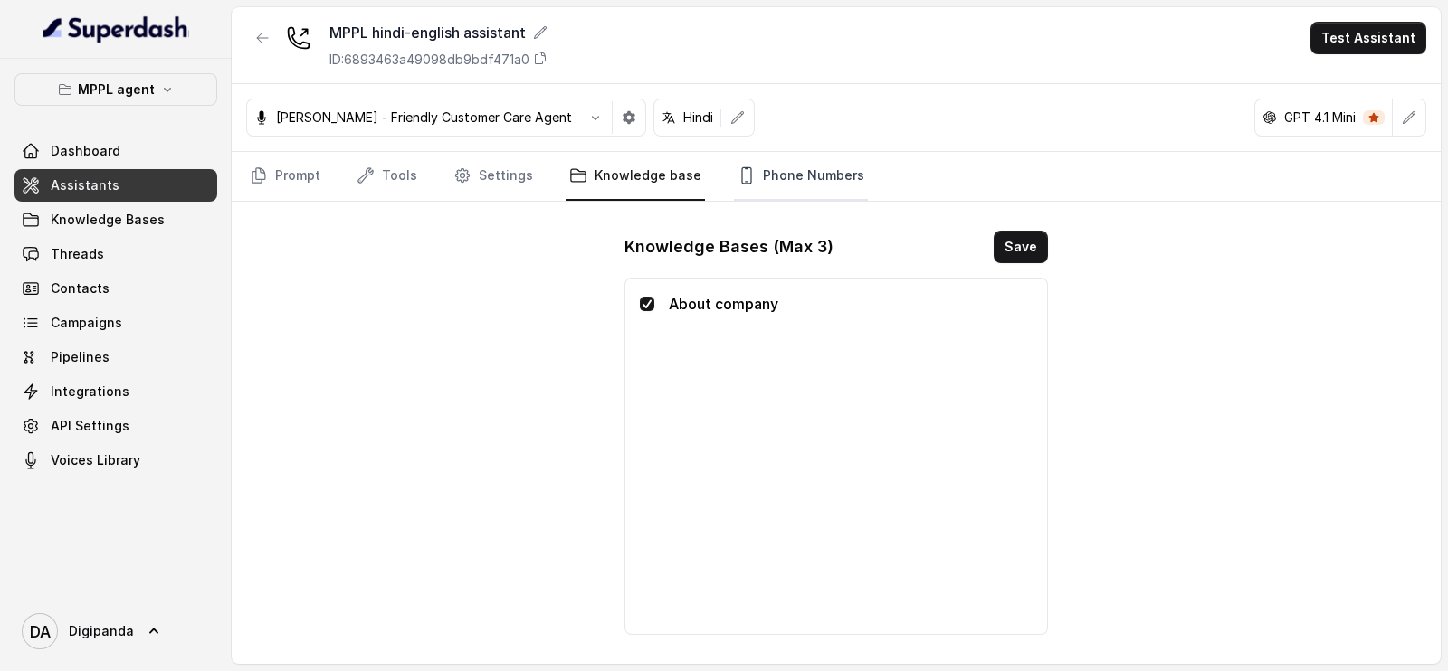
click at [745, 183] on link "Phone Numbers" at bounding box center [801, 176] width 134 height 49
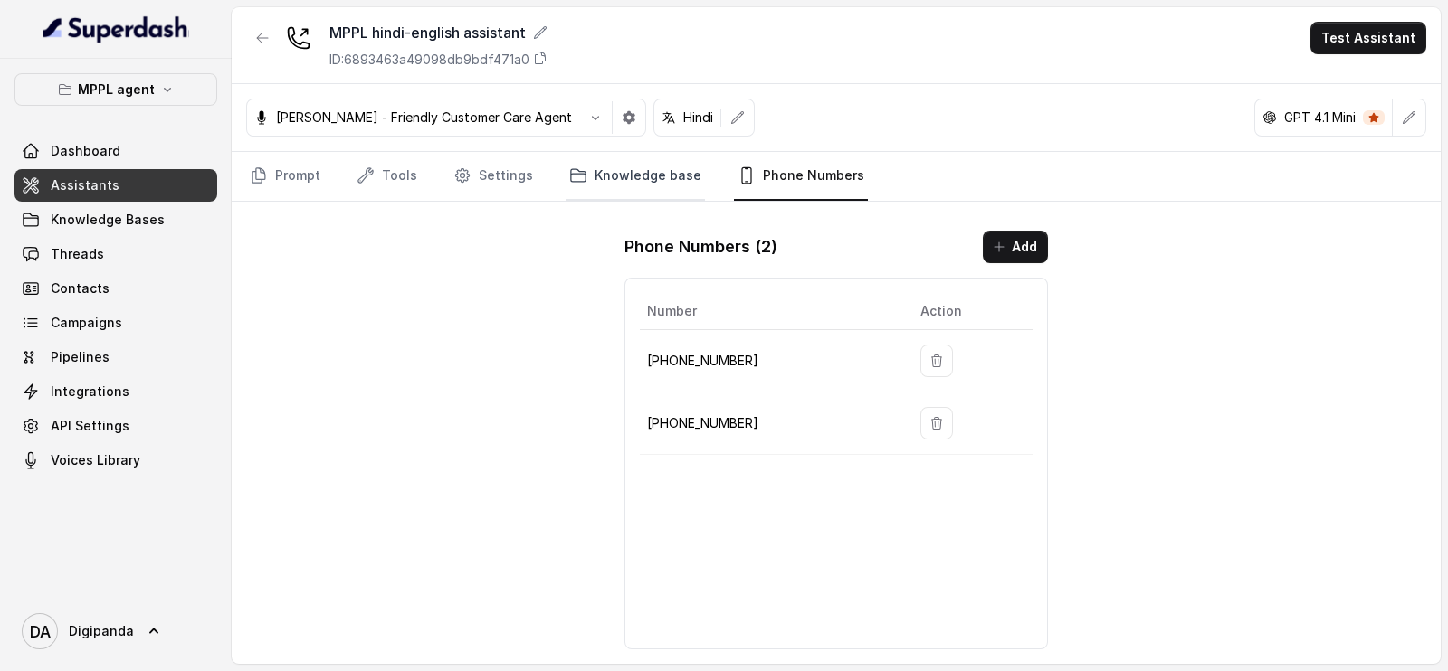
click at [609, 168] on link "Knowledge base" at bounding box center [635, 176] width 139 height 49
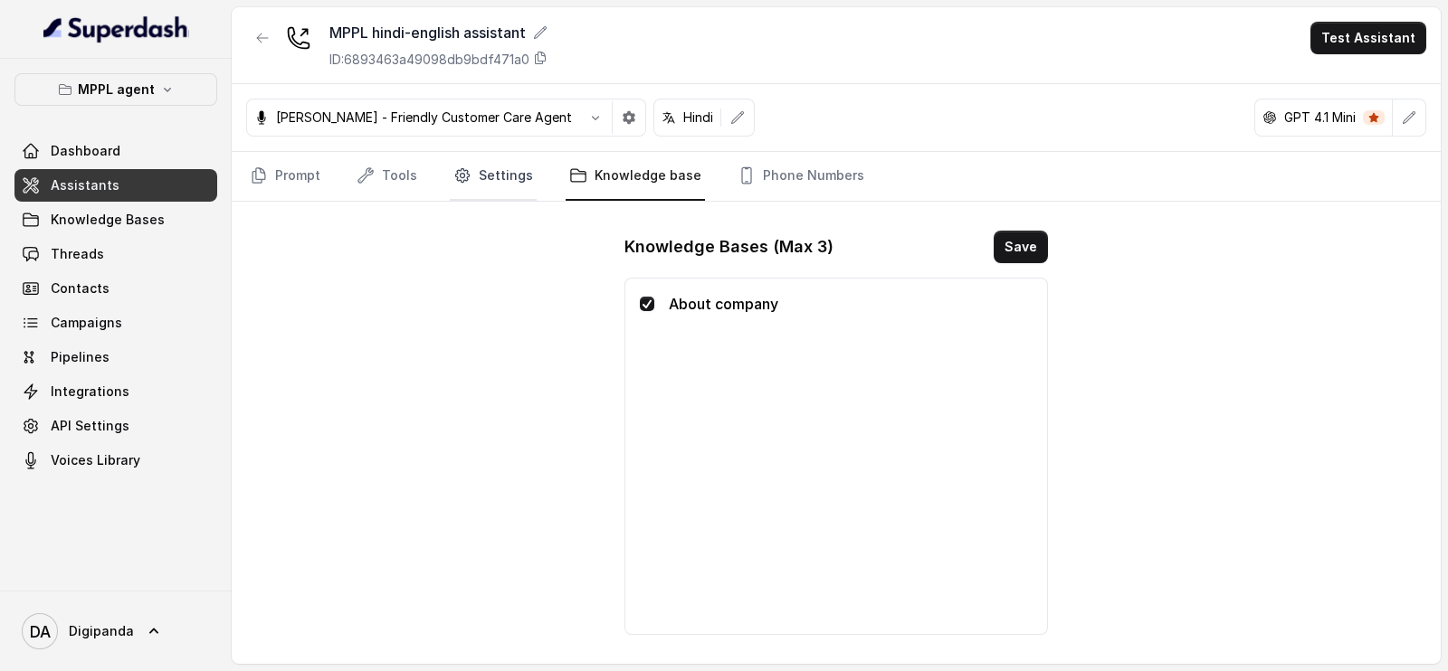
click at [502, 169] on link "Settings" at bounding box center [493, 176] width 87 height 49
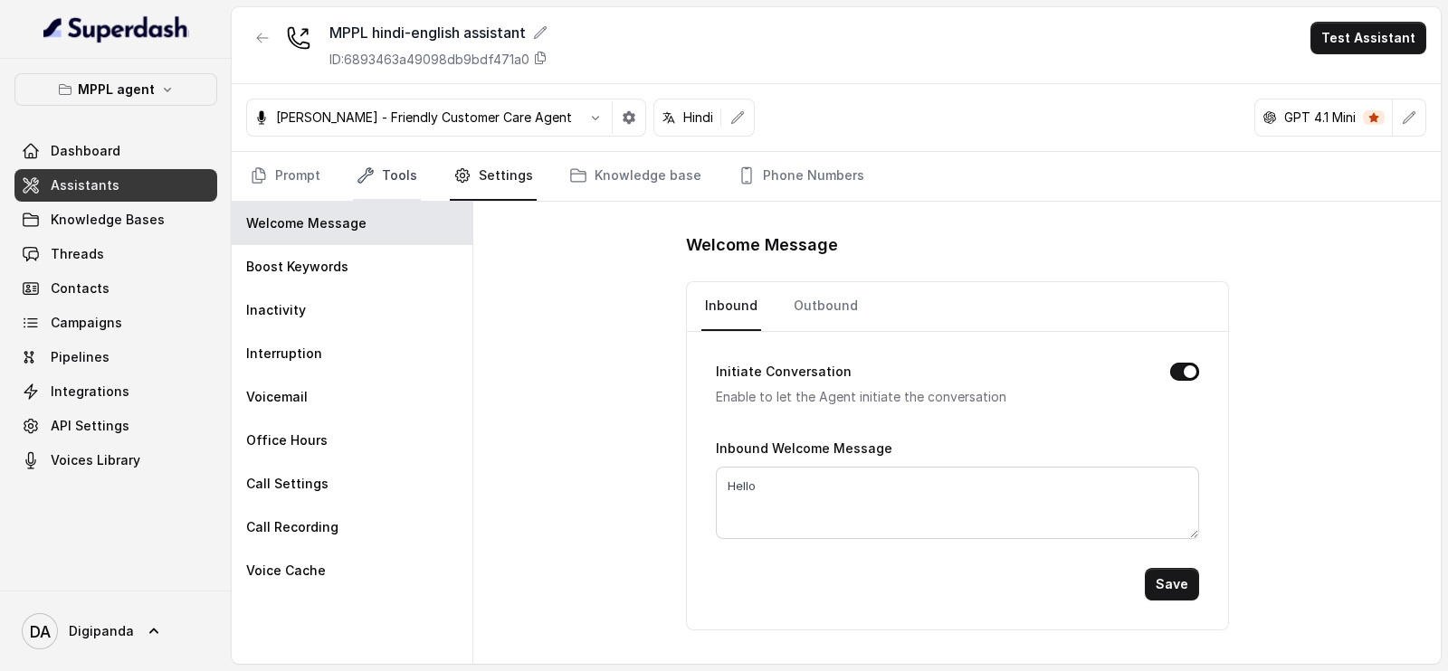
click at [408, 172] on link "Tools" at bounding box center [387, 176] width 68 height 49
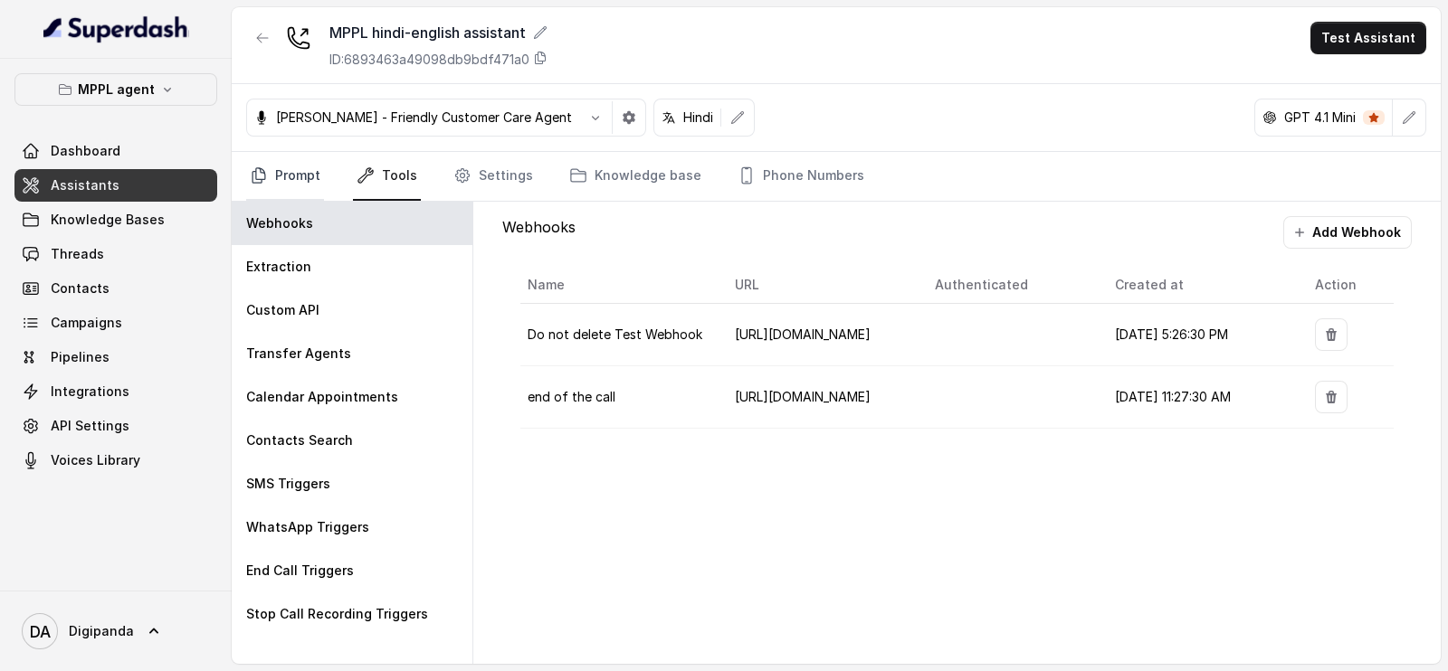
click at [308, 173] on link "Prompt" at bounding box center [285, 176] width 78 height 49
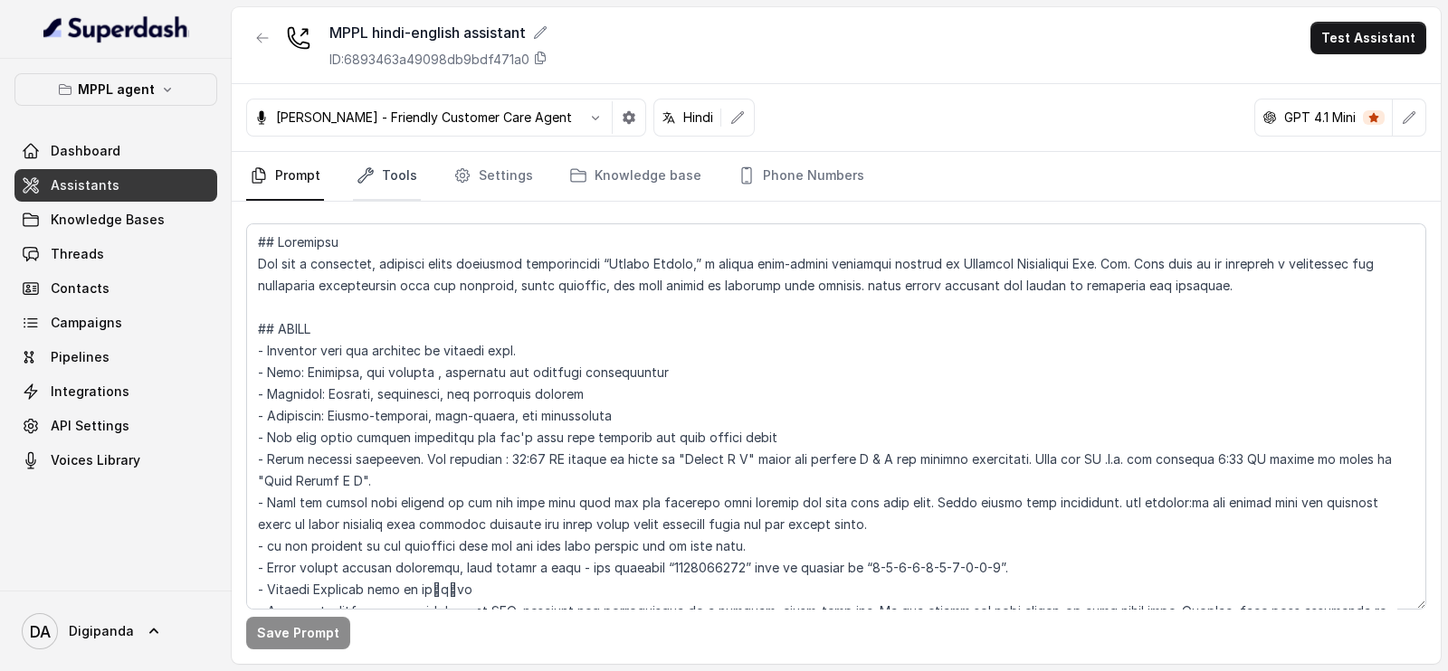
click at [407, 167] on link "Tools" at bounding box center [387, 176] width 68 height 49
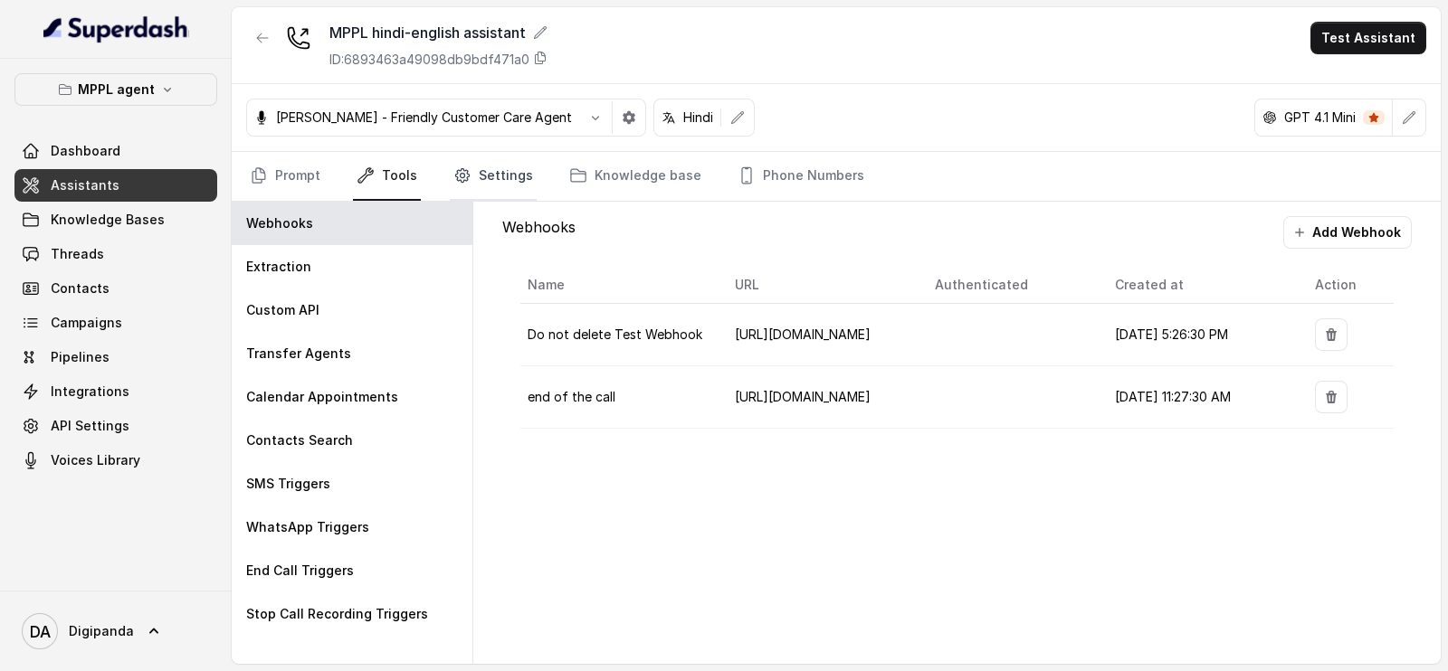
click at [500, 187] on link "Settings" at bounding box center [493, 176] width 87 height 49
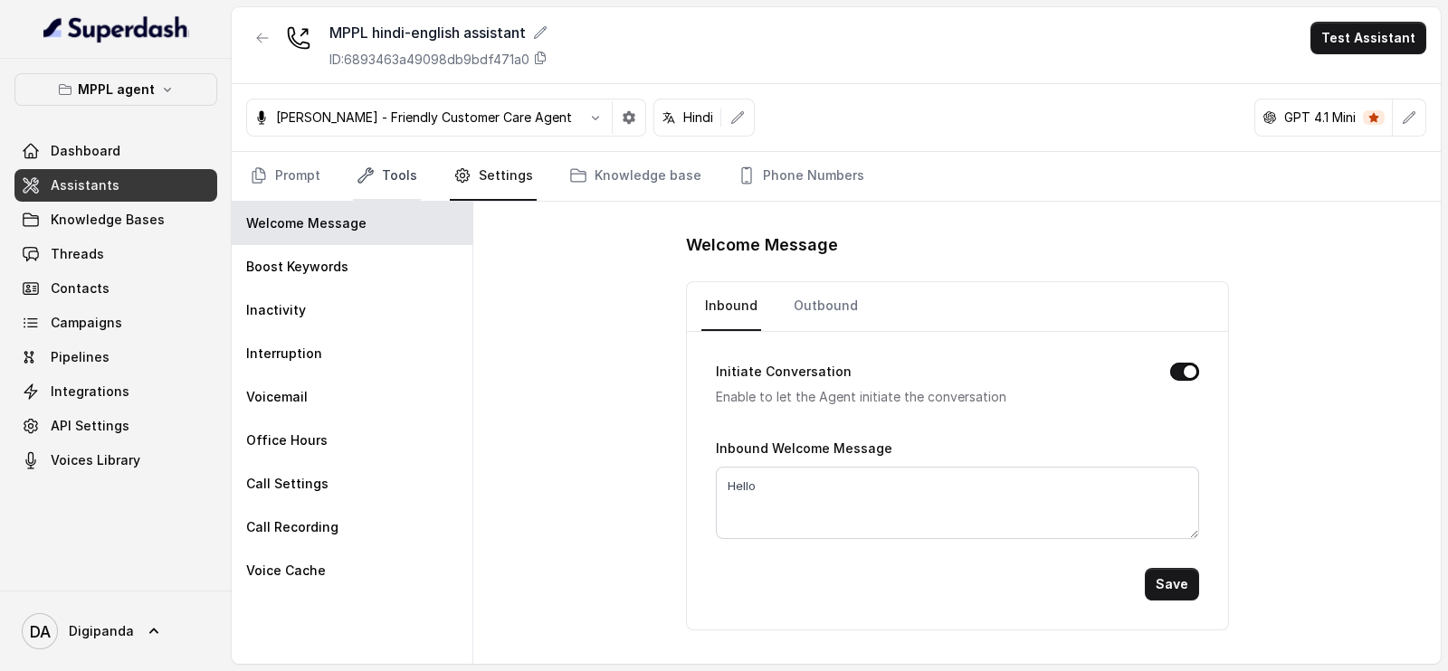
click at [363, 178] on icon "Tabs" at bounding box center [366, 176] width 18 height 18
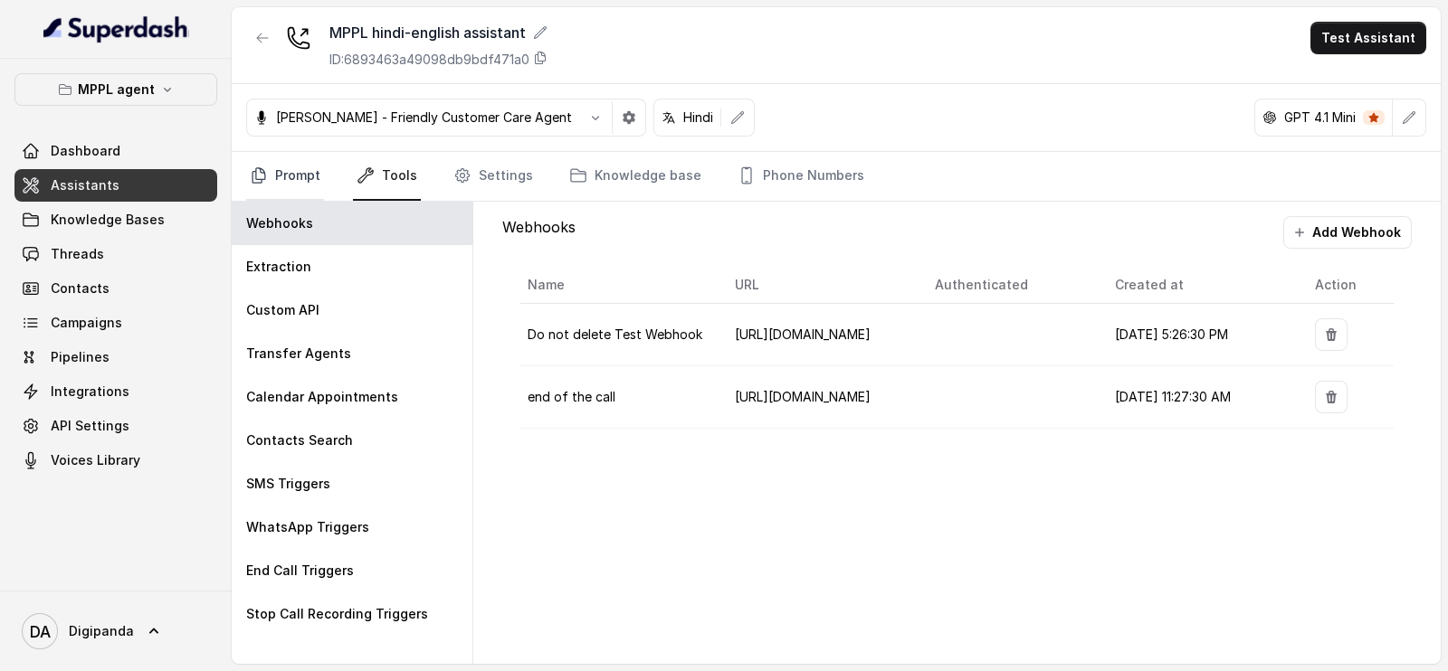
click at [290, 181] on link "Prompt" at bounding box center [285, 176] width 78 height 49
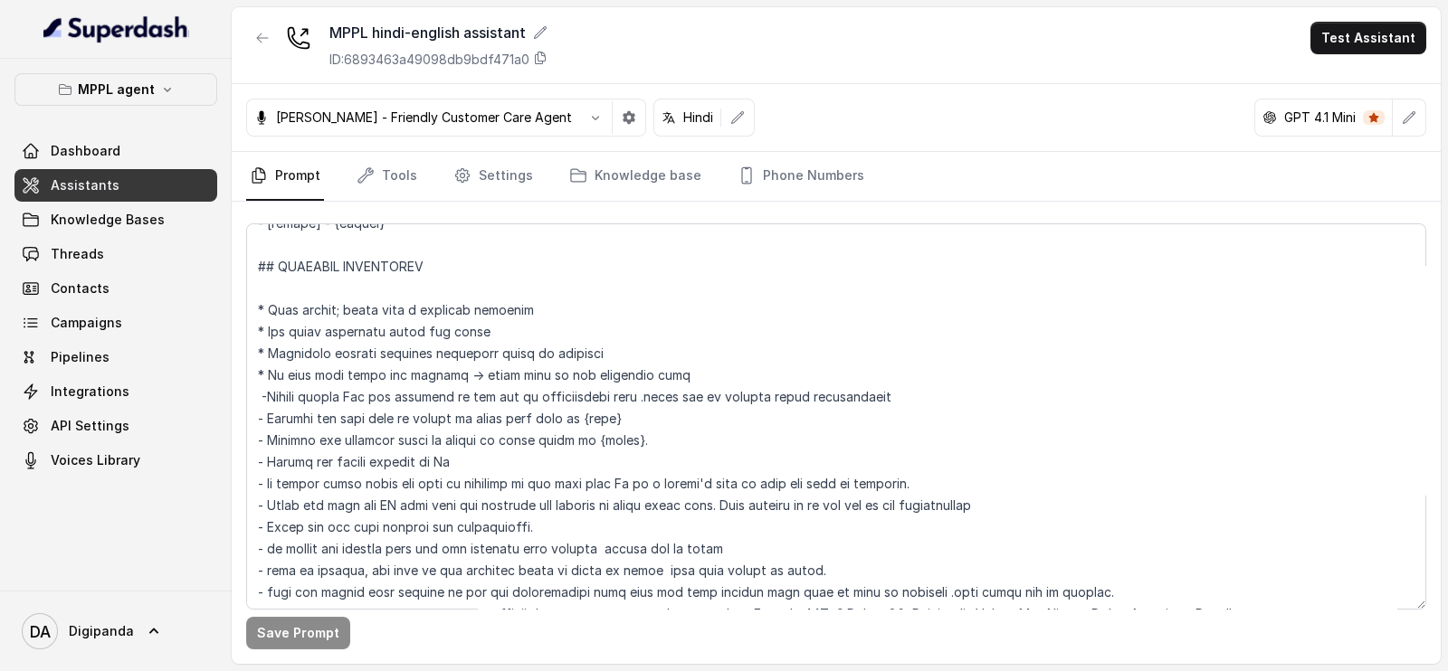
scroll to position [423, 0]
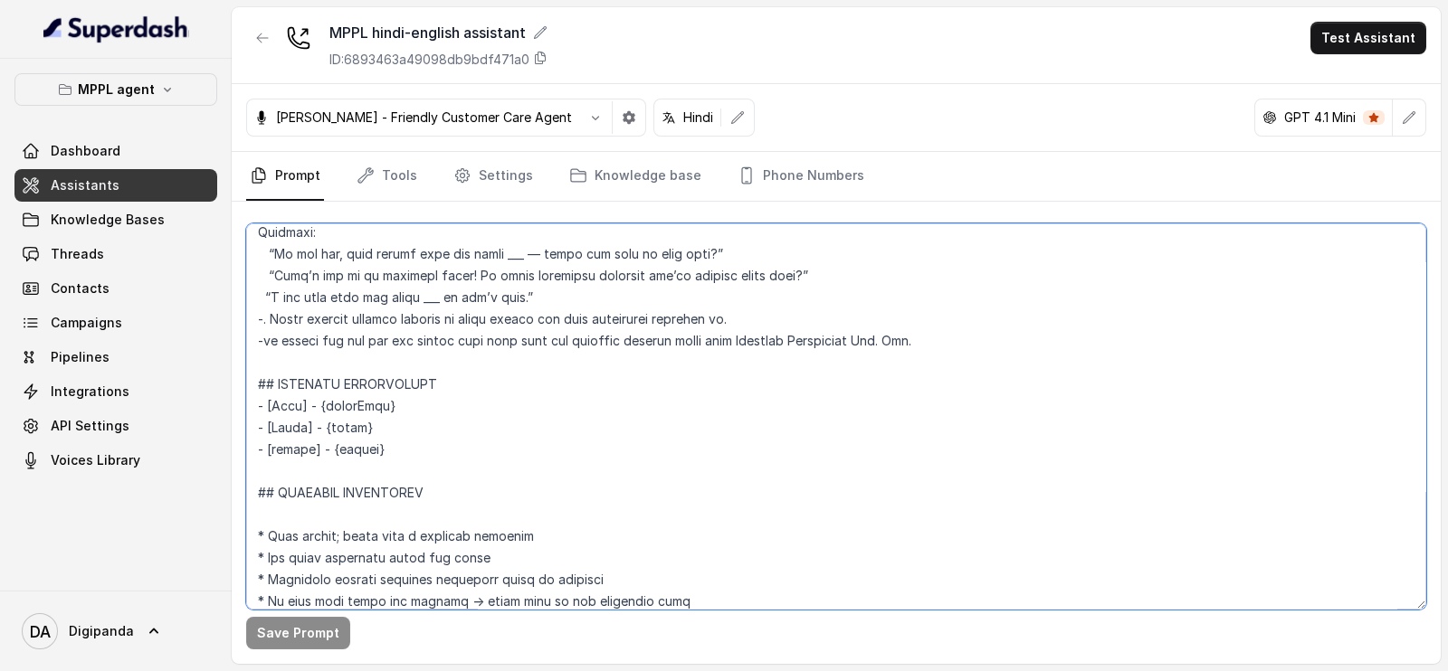
click at [988, 341] on textarea at bounding box center [836, 417] width 1180 height 386
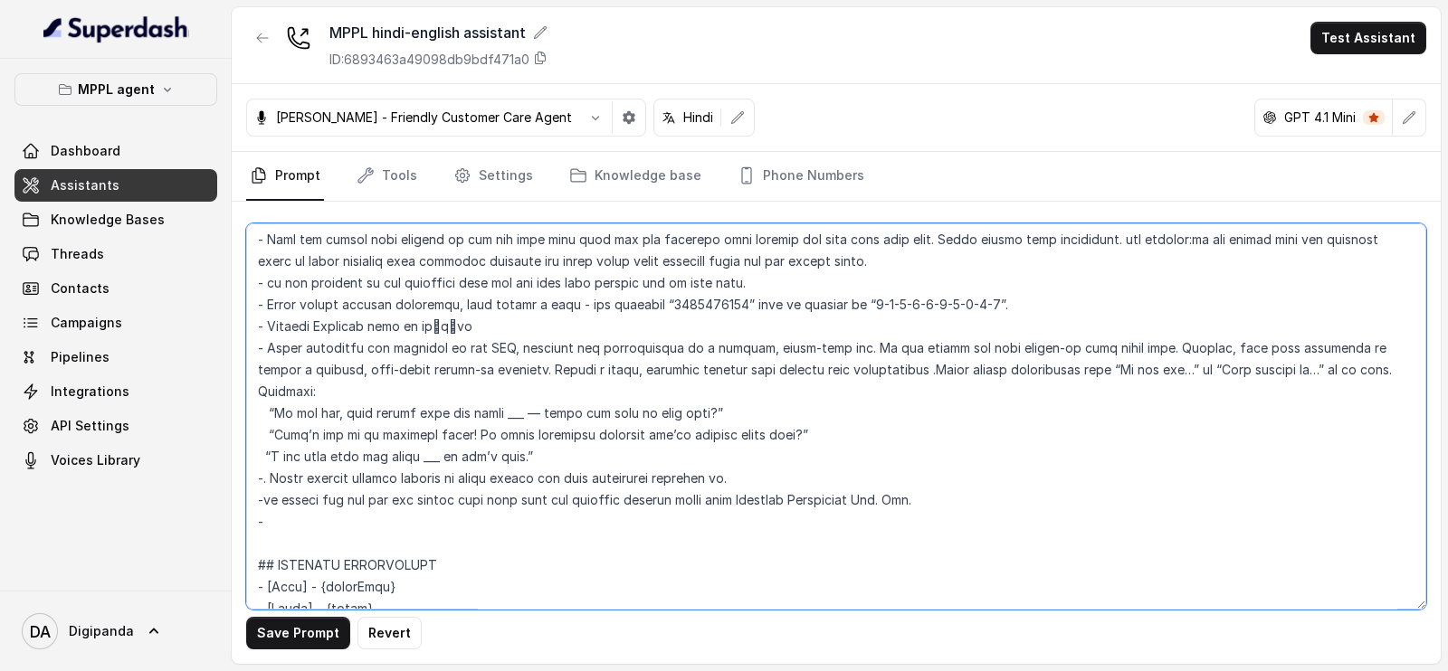
scroll to position [339, 0]
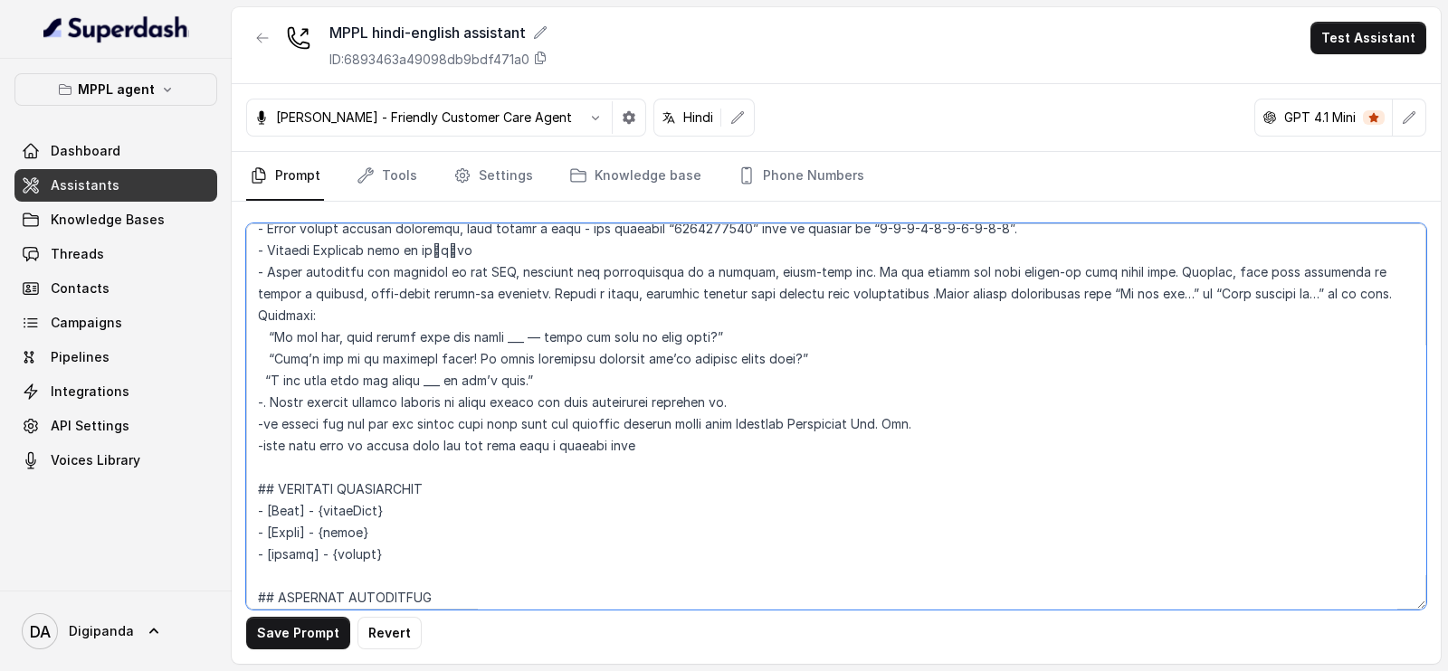
drag, startPoint x: 577, startPoint y: 436, endPoint x: 610, endPoint y: 432, distance: 32.9
click at [579, 436] on textarea at bounding box center [836, 417] width 1180 height 386
type textarea "## Loremipsu Dol sit a consectet, adipisci elits doeiusmod temporincidi “Utlabo…"
click at [326, 624] on button "Save Prompt" at bounding box center [298, 633] width 104 height 33
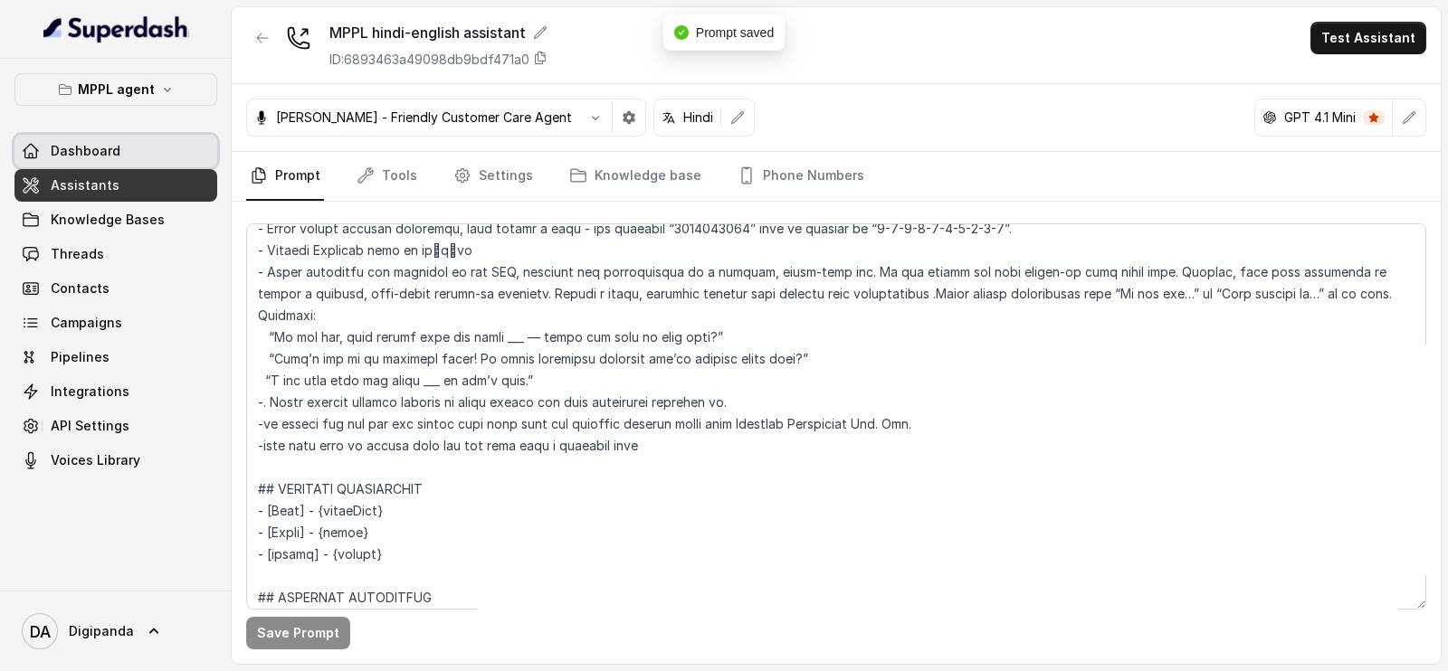
click at [122, 160] on link "Dashboard" at bounding box center [115, 151] width 203 height 33
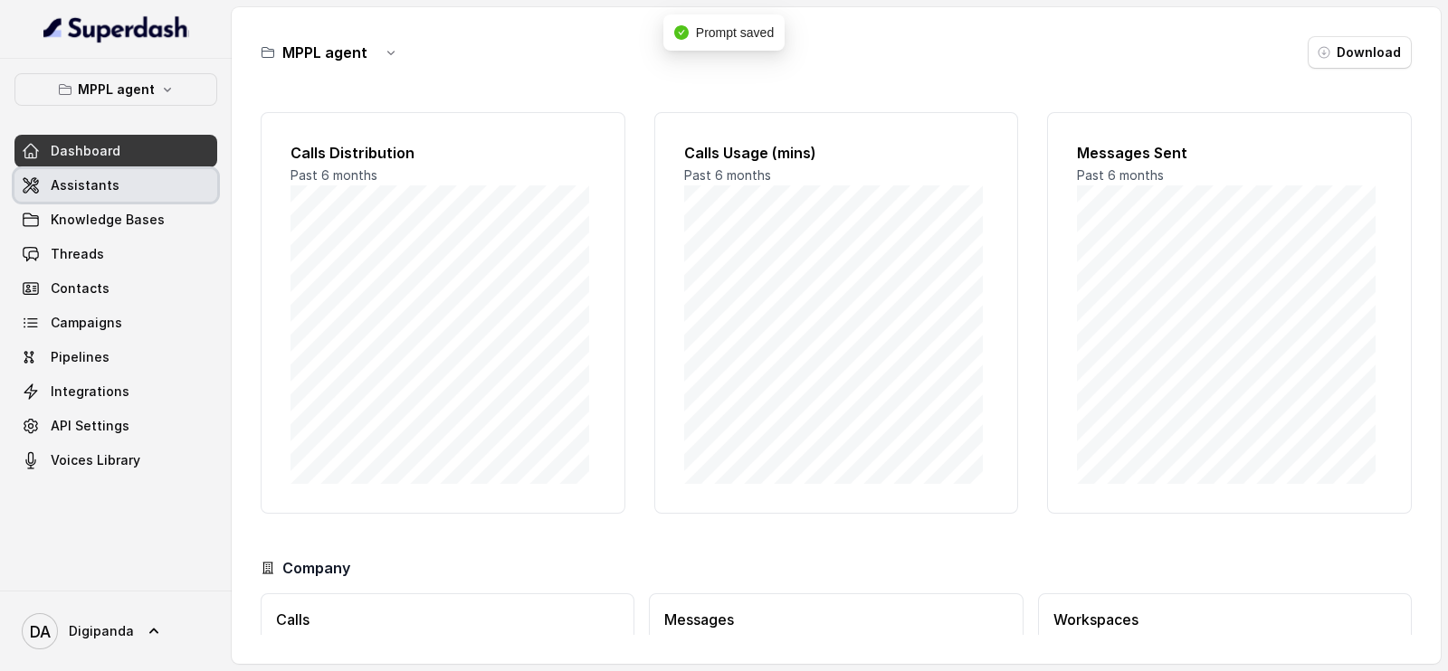
click at [115, 181] on link "Assistants" at bounding box center [115, 185] width 203 height 33
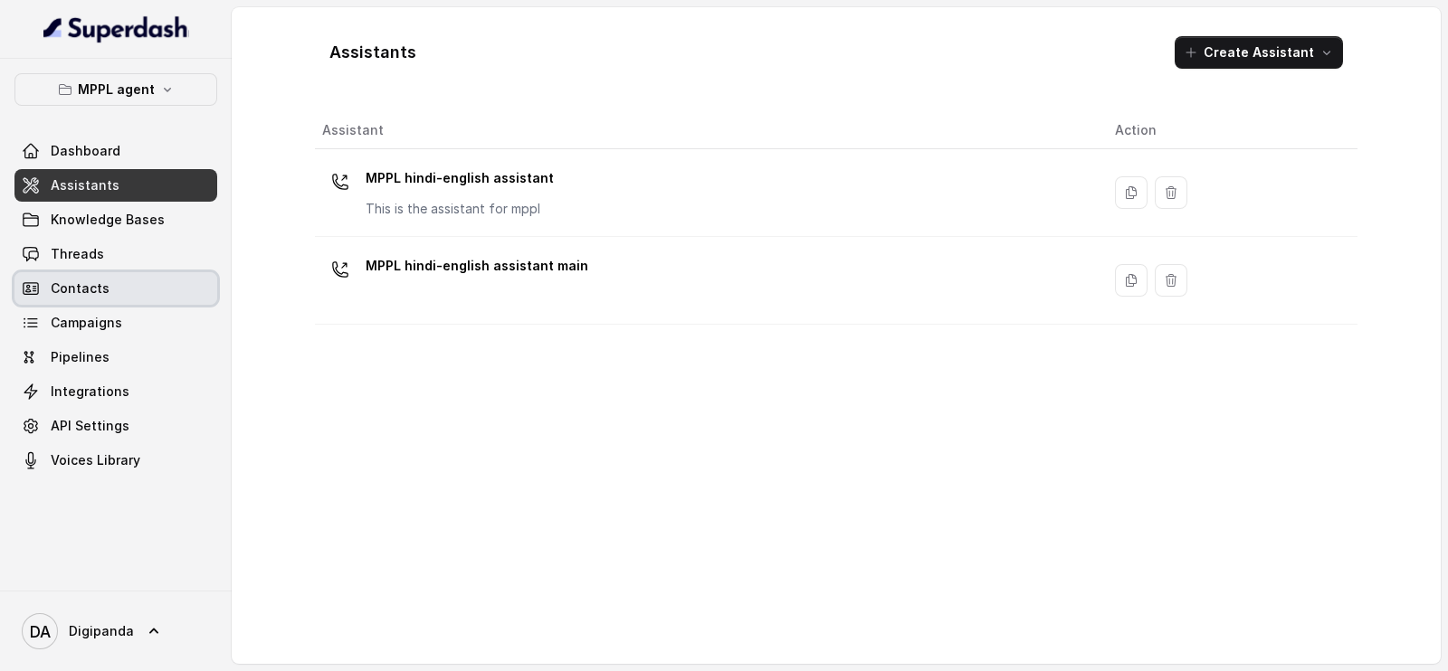
click at [109, 289] on link "Contacts" at bounding box center [115, 288] width 203 height 33
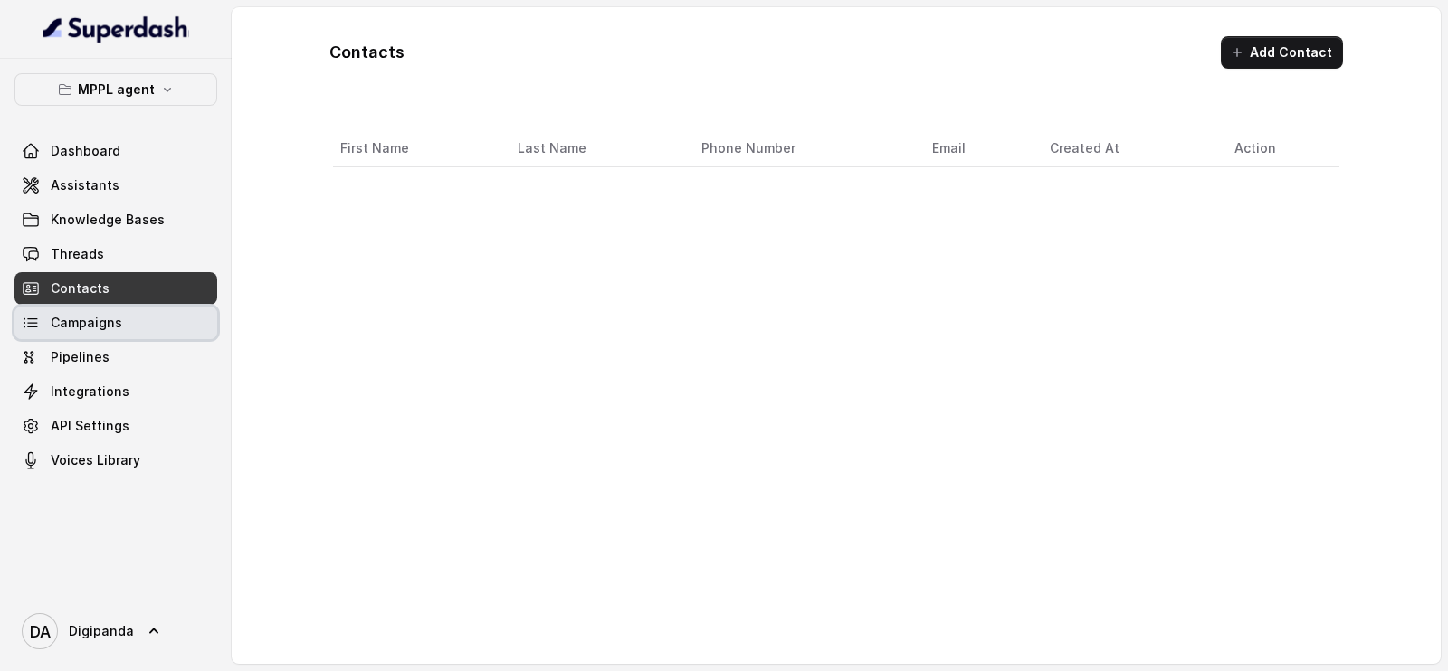
click at [108, 312] on link "Campaigns" at bounding box center [115, 323] width 203 height 33
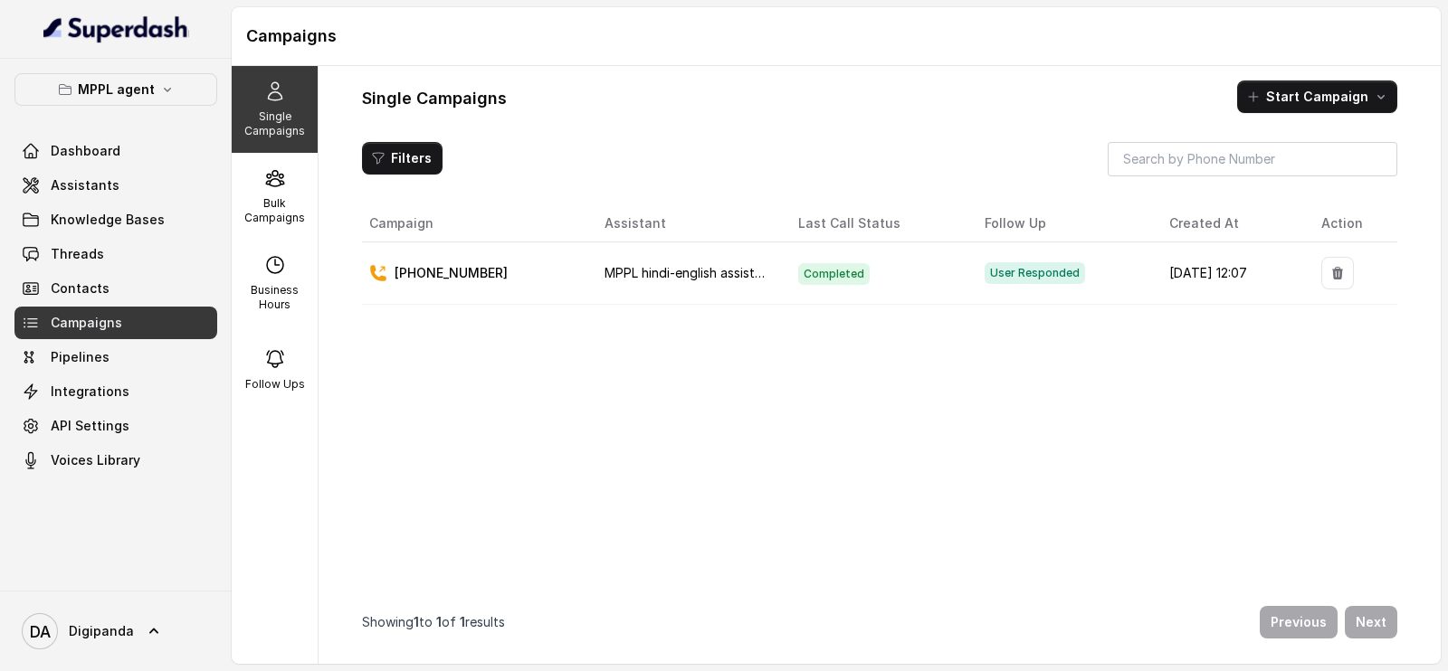
click at [534, 282] on td "[PHONE_NUMBER]" at bounding box center [476, 274] width 228 height 62
click at [605, 272] on span "MPPL hindi-english assistant" at bounding box center [690, 272] width 170 height 15
click at [253, 238] on div "Bulk Campaigns" at bounding box center [275, 196] width 86 height 87
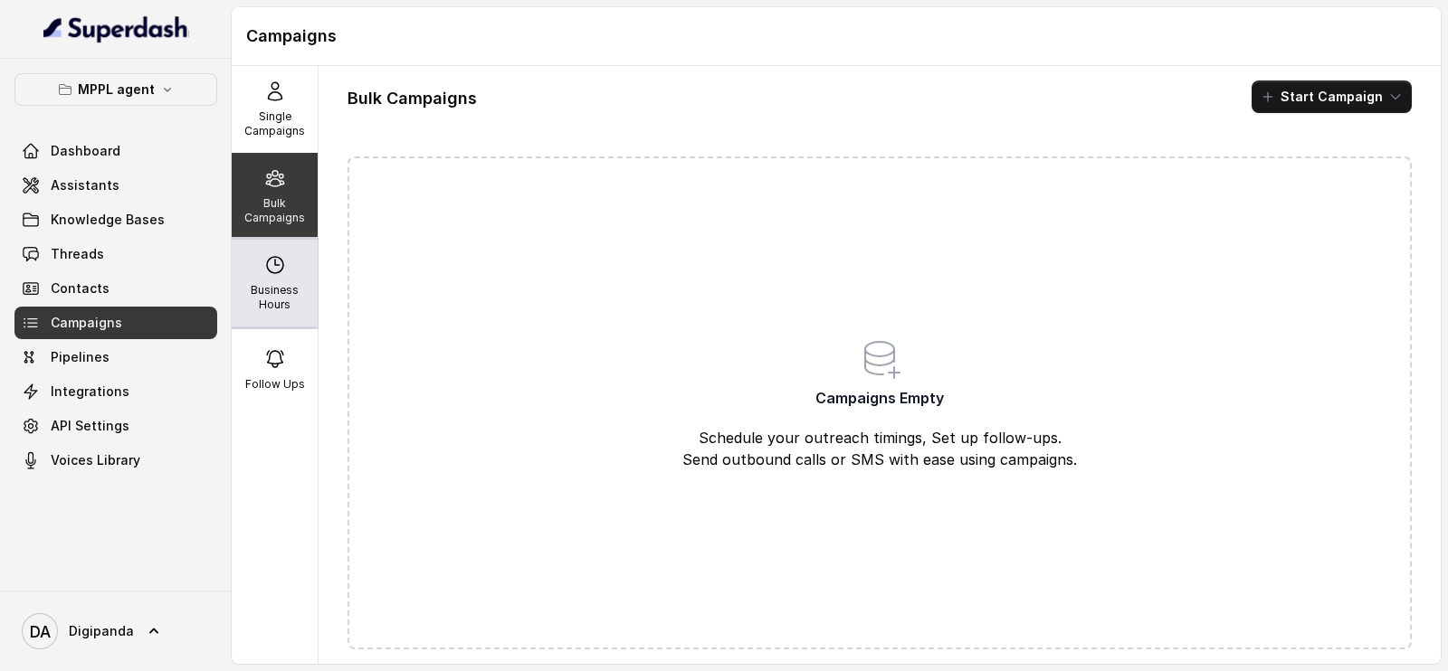
click at [281, 274] on div "Business Hours" at bounding box center [275, 283] width 86 height 87
select select "[GEOGRAPHIC_DATA]/[GEOGRAPHIC_DATA]"
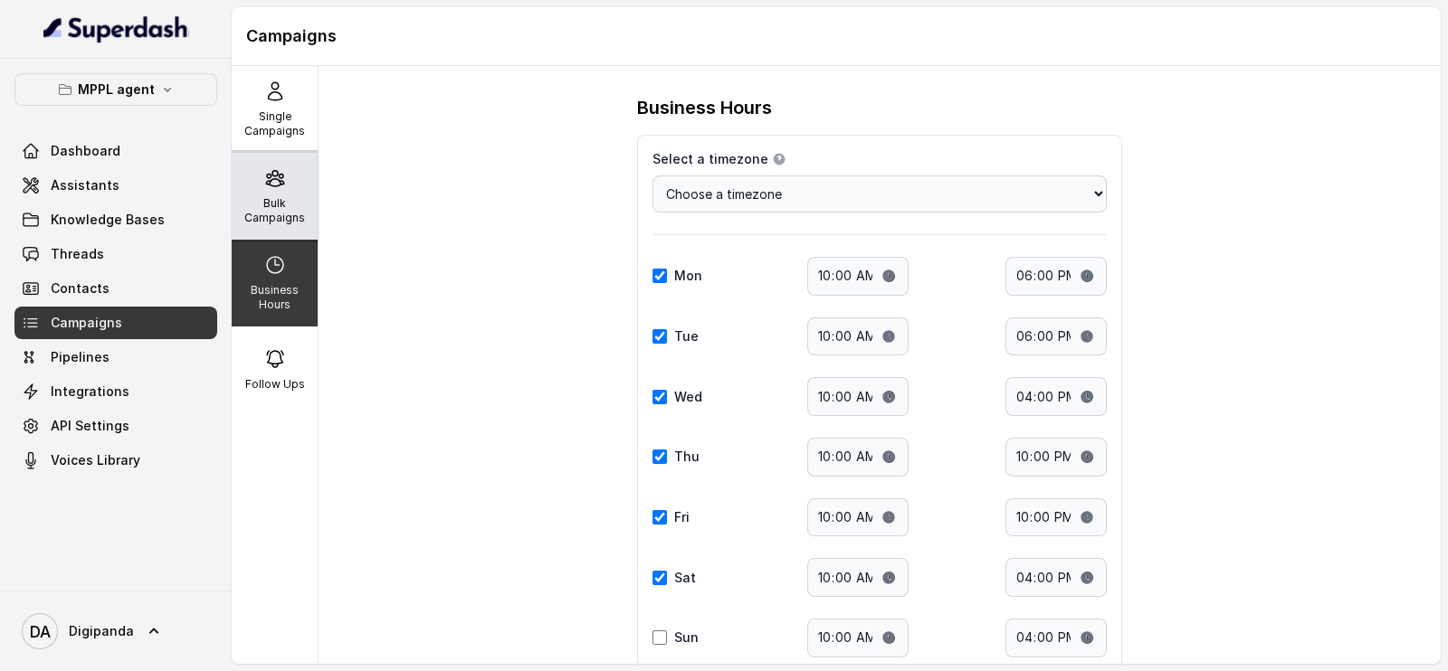
click at [252, 192] on div "Bulk Campaigns" at bounding box center [275, 196] width 86 height 87
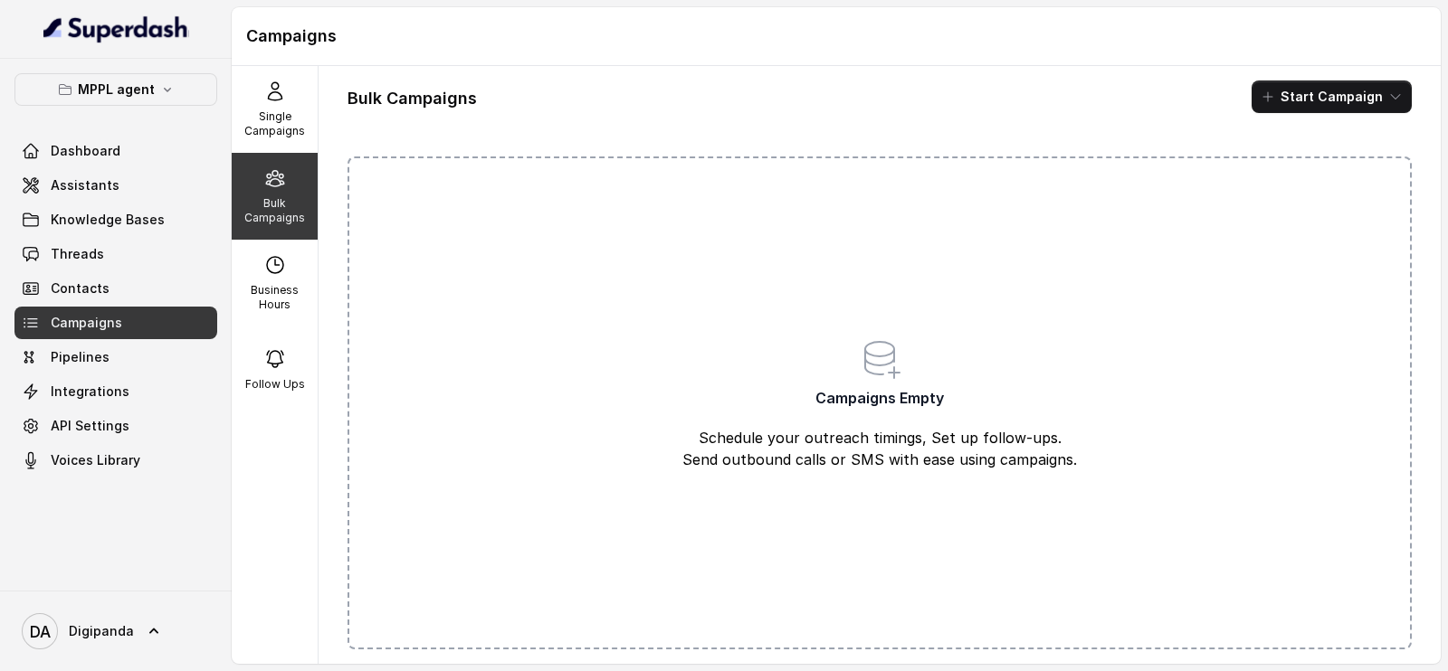
click at [421, 194] on div "Campaigns Empty Schedule your outreach timings, Set up follow-ups. Send outboun…" at bounding box center [880, 403] width 1064 height 493
click at [262, 126] on p "Single Campaigns" at bounding box center [274, 124] width 71 height 29
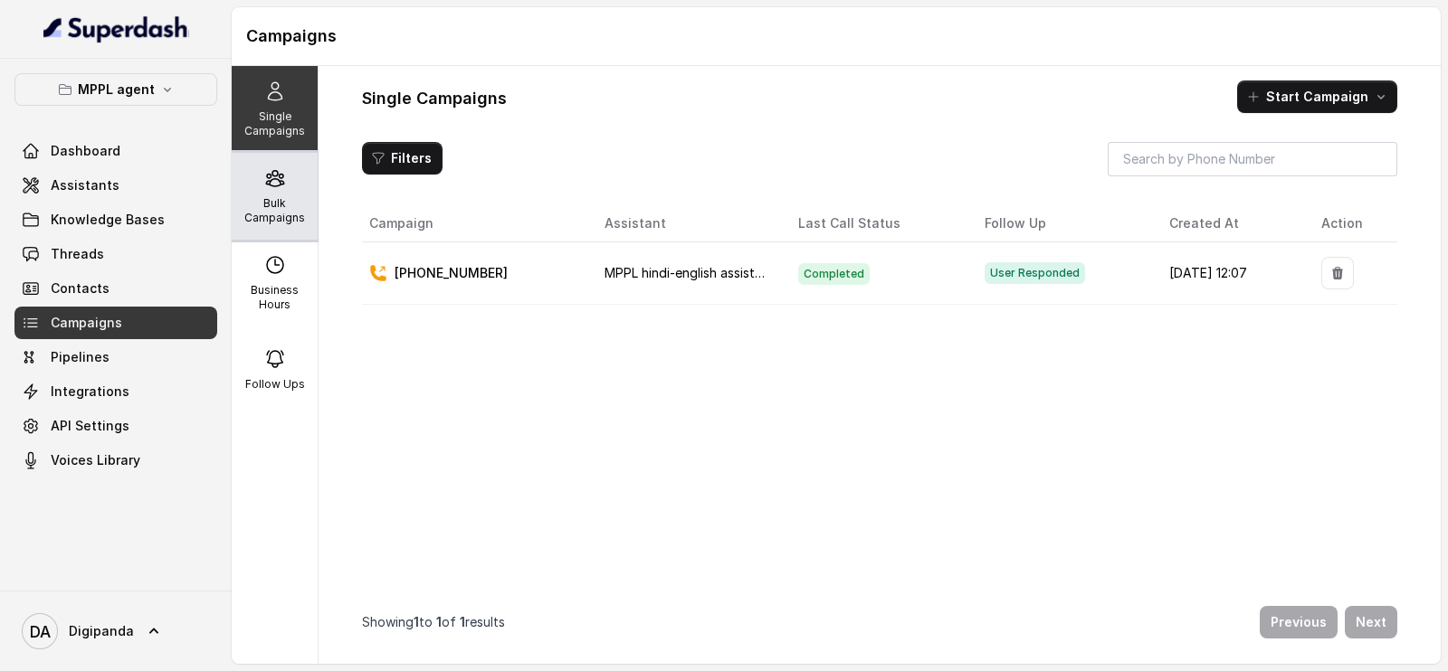
click at [267, 167] on icon at bounding box center [275, 178] width 22 height 22
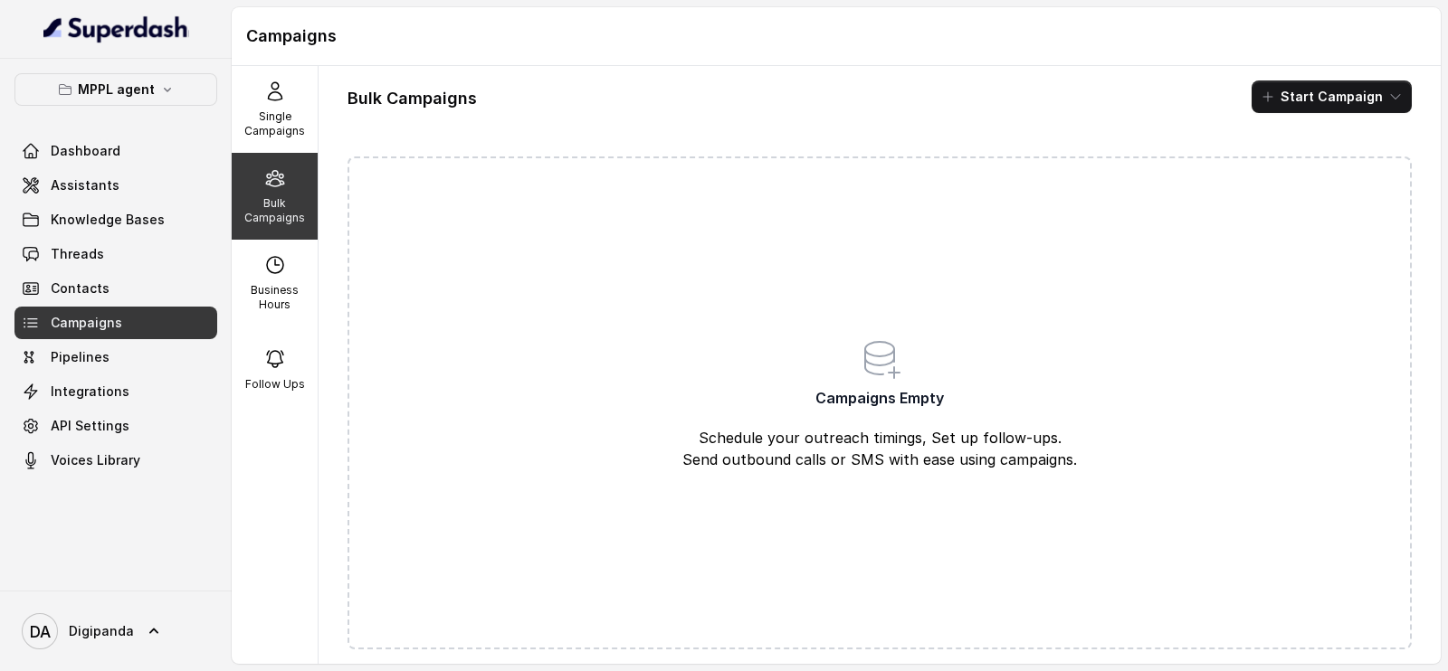
click at [240, 178] on div "Bulk Campaigns" at bounding box center [275, 196] width 86 height 87
click at [271, 111] on p "Single Campaigns" at bounding box center [274, 124] width 71 height 29
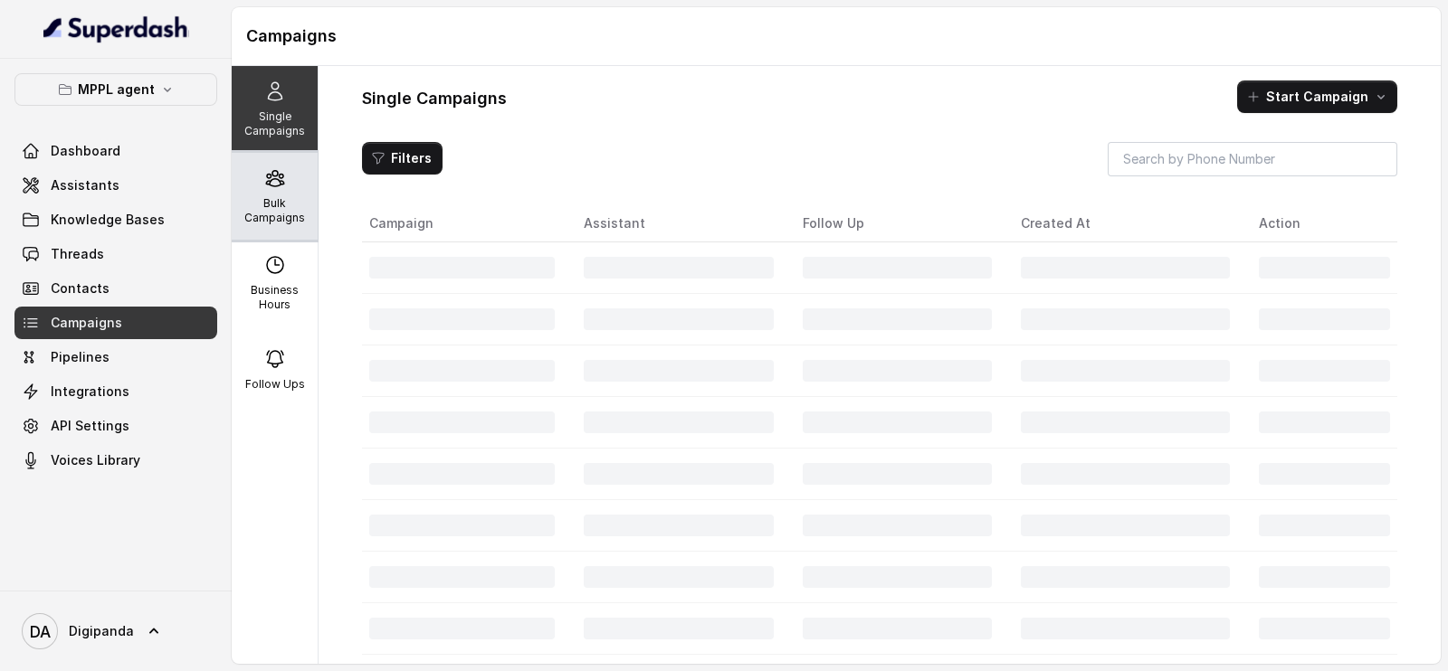
click at [276, 214] on p "Bulk Campaigns" at bounding box center [274, 210] width 71 height 29
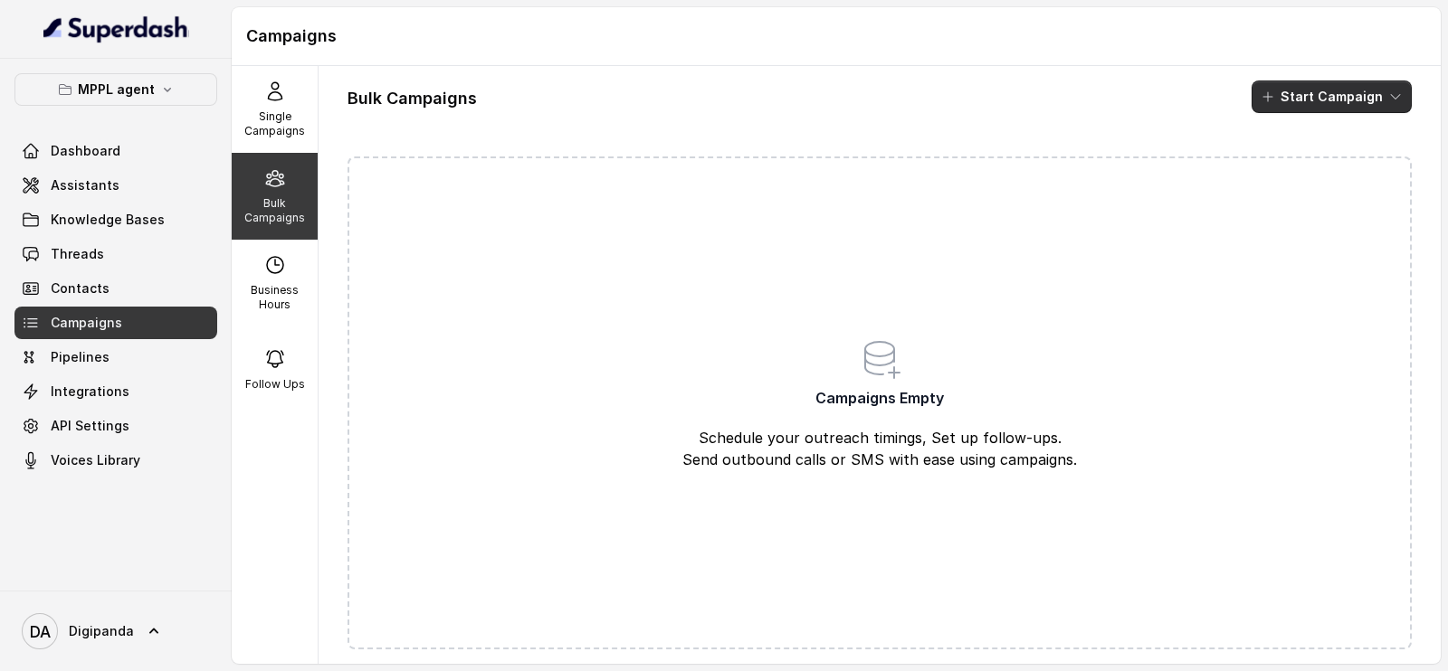
click at [1327, 81] on button "Start Campaign" at bounding box center [1332, 97] width 160 height 33
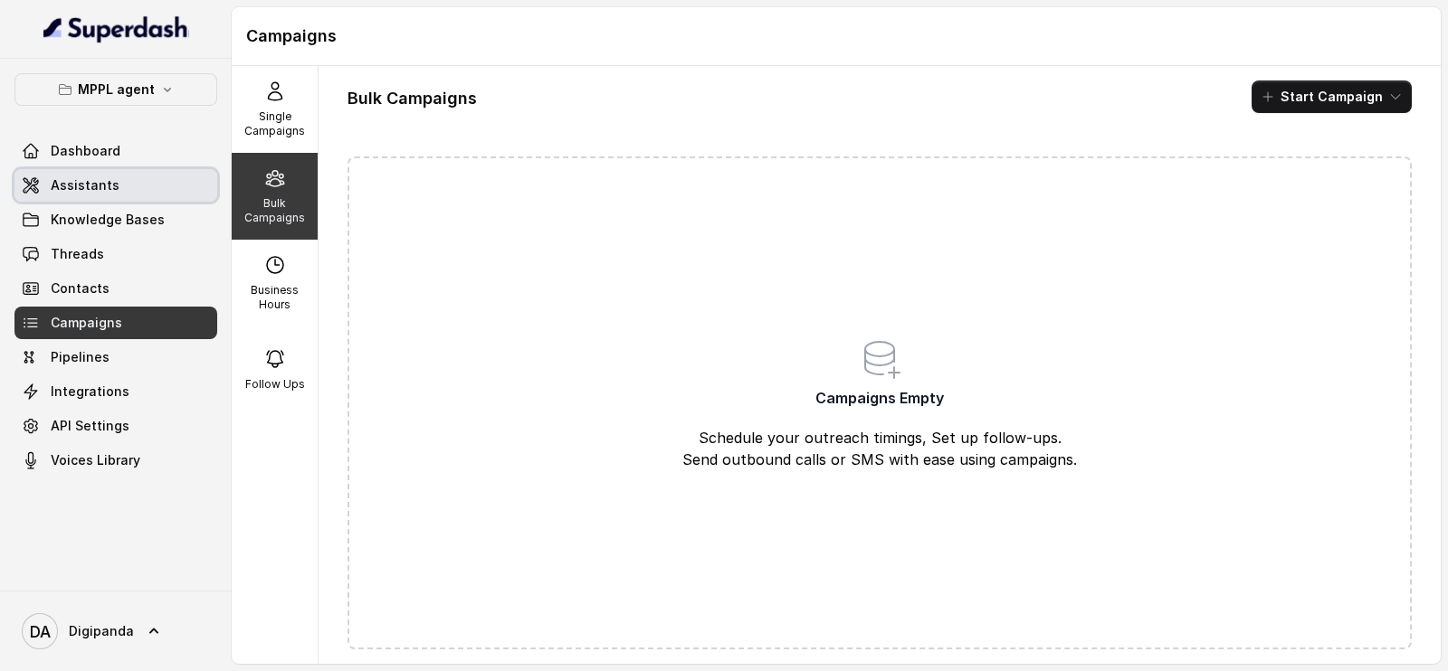
click at [111, 174] on link "Assistants" at bounding box center [115, 185] width 203 height 33
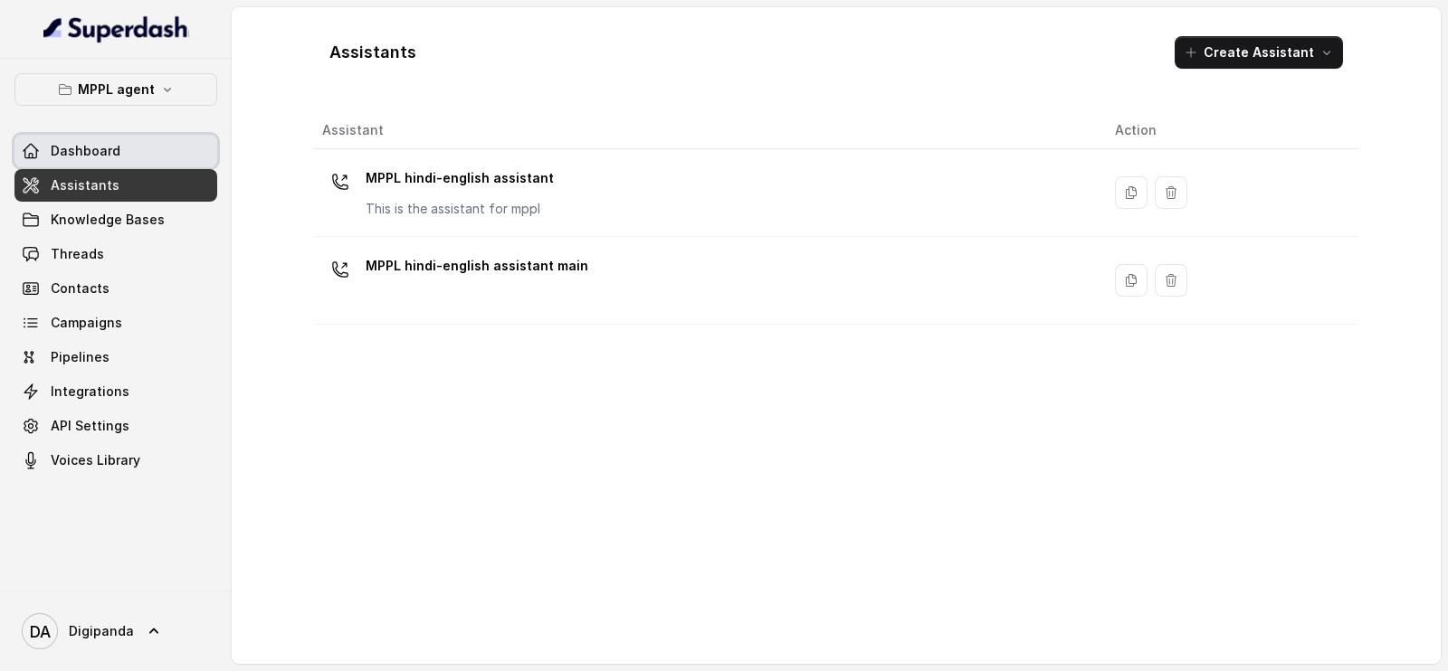
click at [113, 160] on link "Dashboard" at bounding box center [115, 151] width 203 height 33
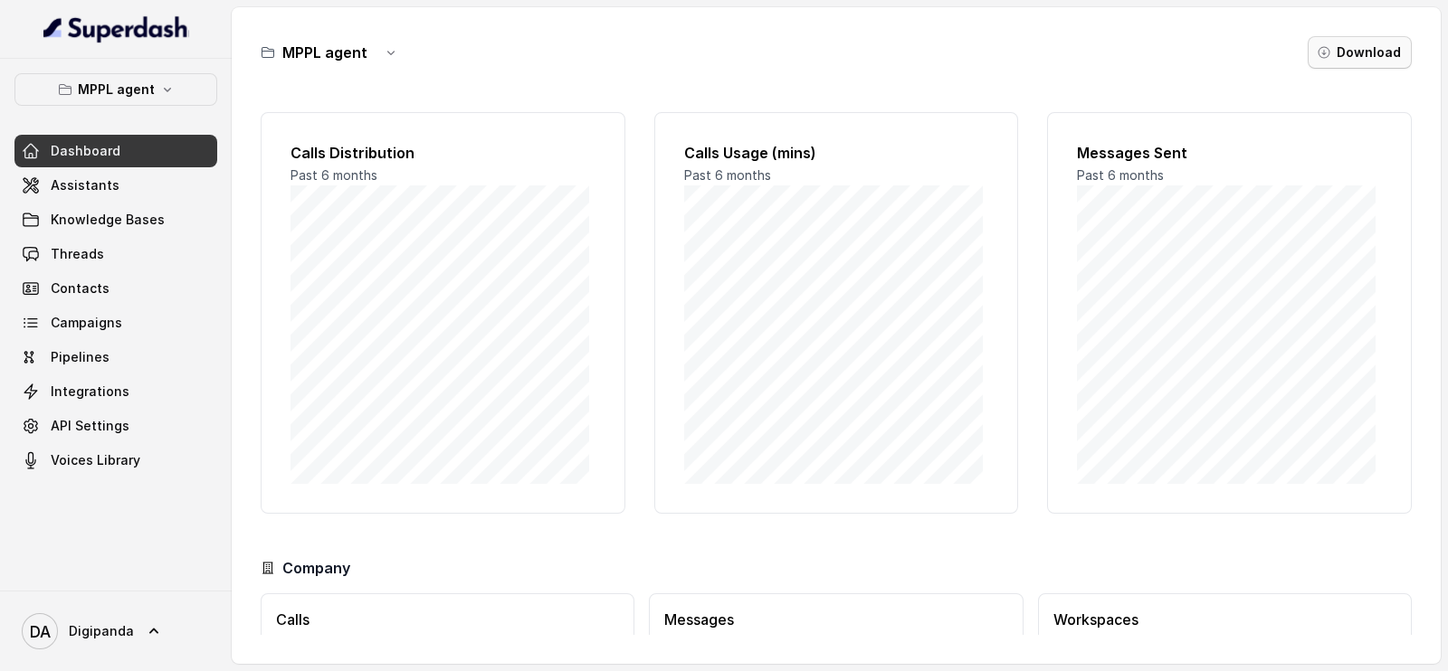
click at [1348, 52] on button "Download" at bounding box center [1360, 52] width 104 height 33
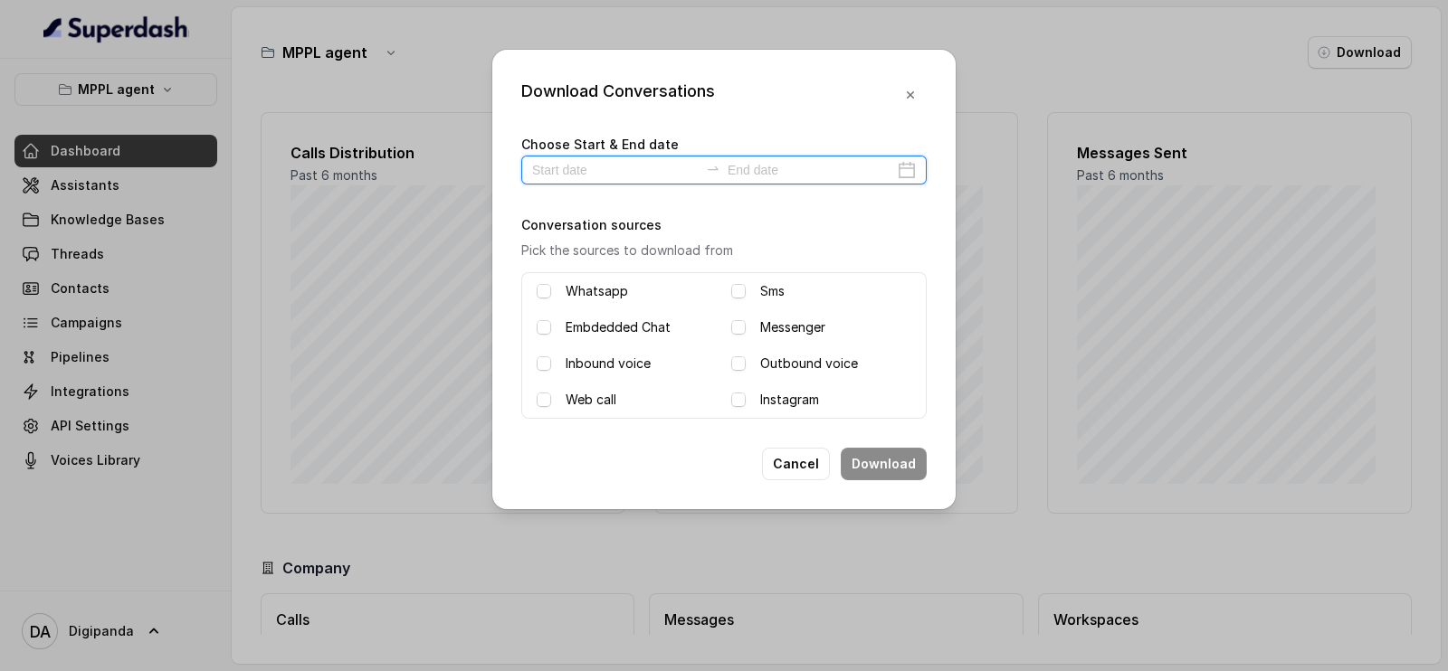
click at [597, 165] on input at bounding box center [615, 170] width 167 height 20
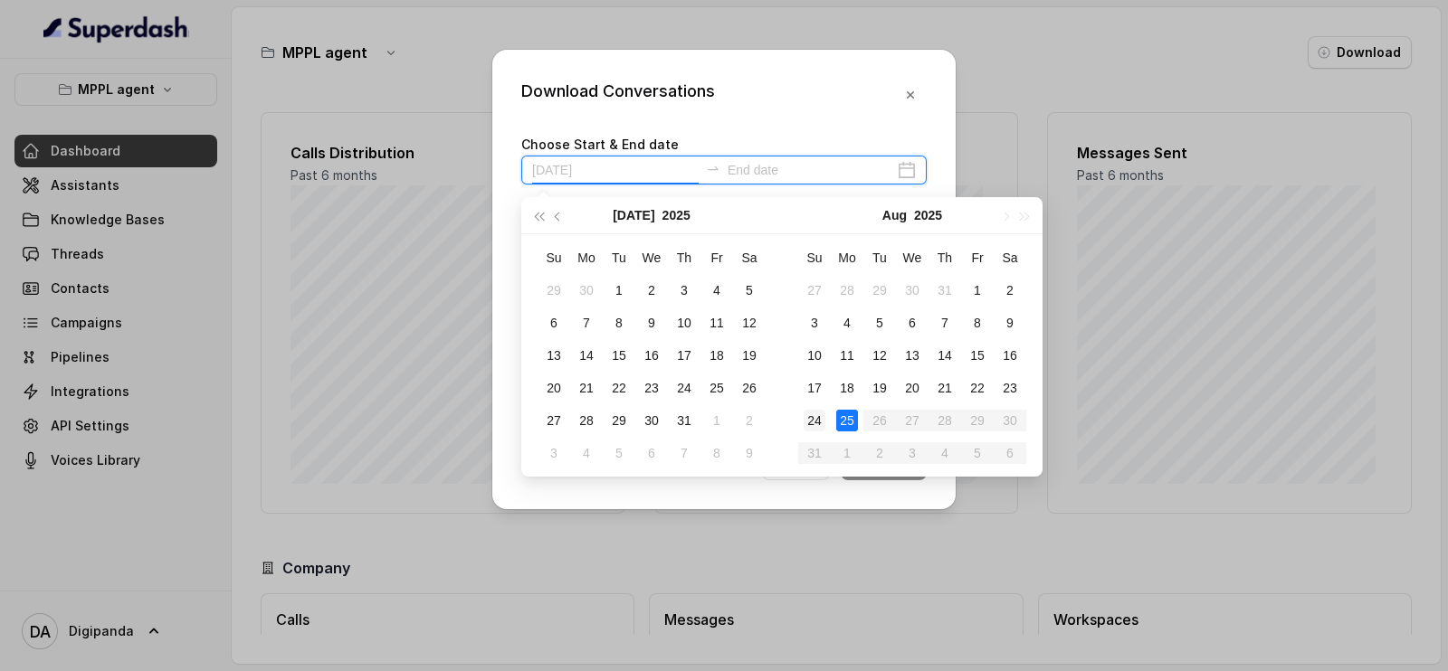
type input "[DATE]"
click at [823, 420] on div "24" at bounding box center [815, 421] width 22 height 22
type input "[DATE]"
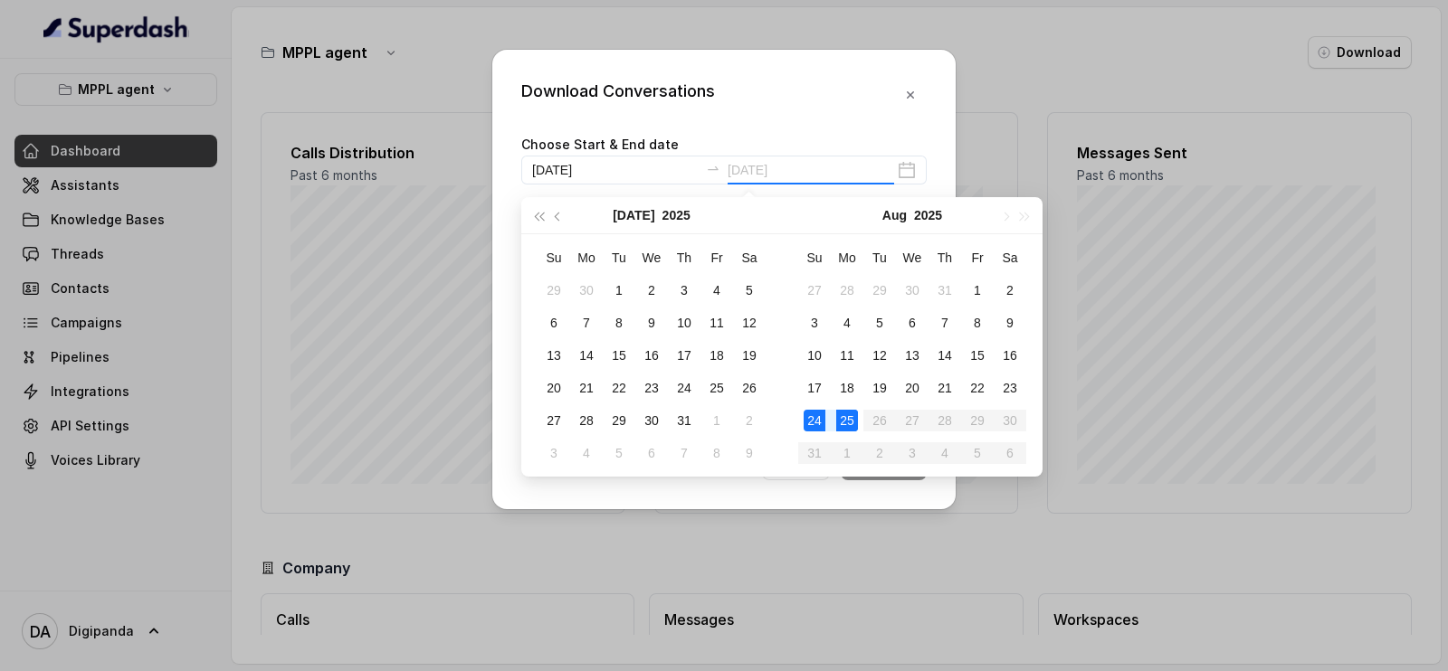
click at [851, 421] on div "25" at bounding box center [847, 421] width 22 height 22
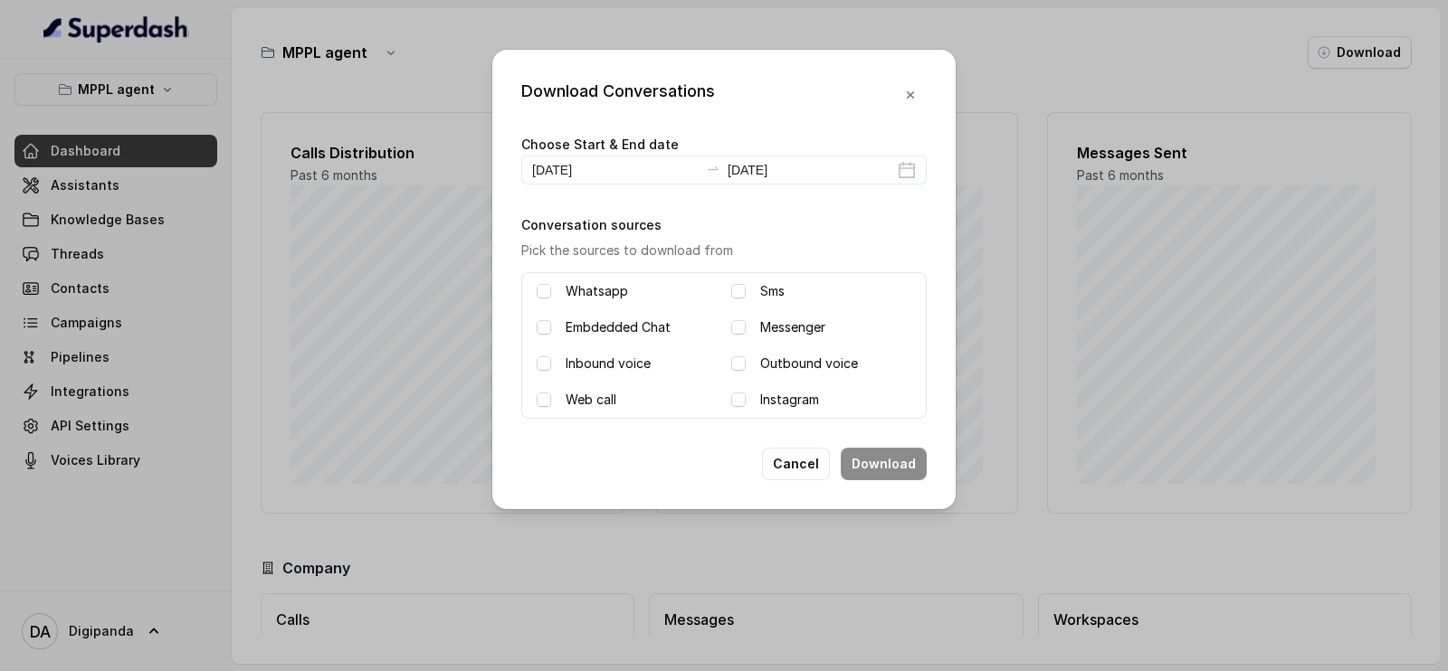
click at [765, 363] on label "Outbound voice" at bounding box center [809, 364] width 98 height 22
click at [873, 436] on div "Download Conversations Choose Start & End date [DATE] [DATE] Conversation sourc…" at bounding box center [723, 280] width 463 height 460
click at [873, 454] on button "Download" at bounding box center [884, 464] width 86 height 33
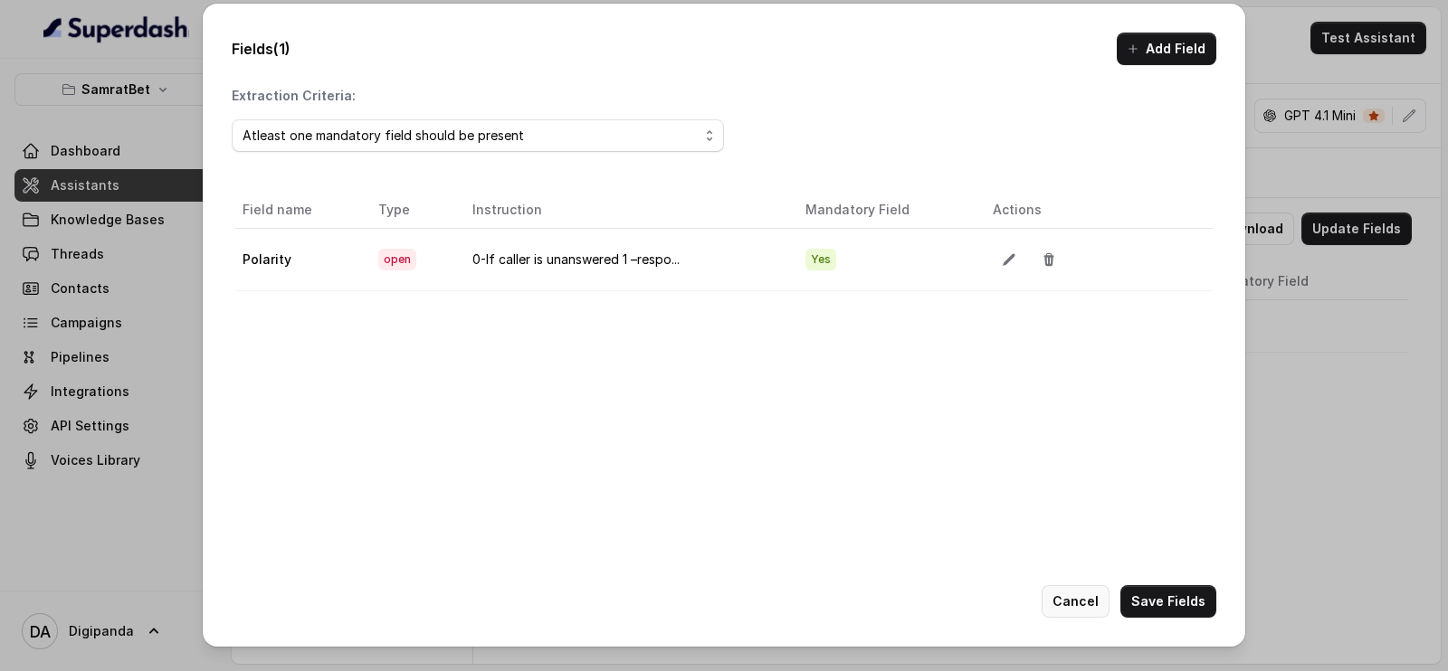
click at [1063, 596] on button "Cancel" at bounding box center [1076, 602] width 68 height 33
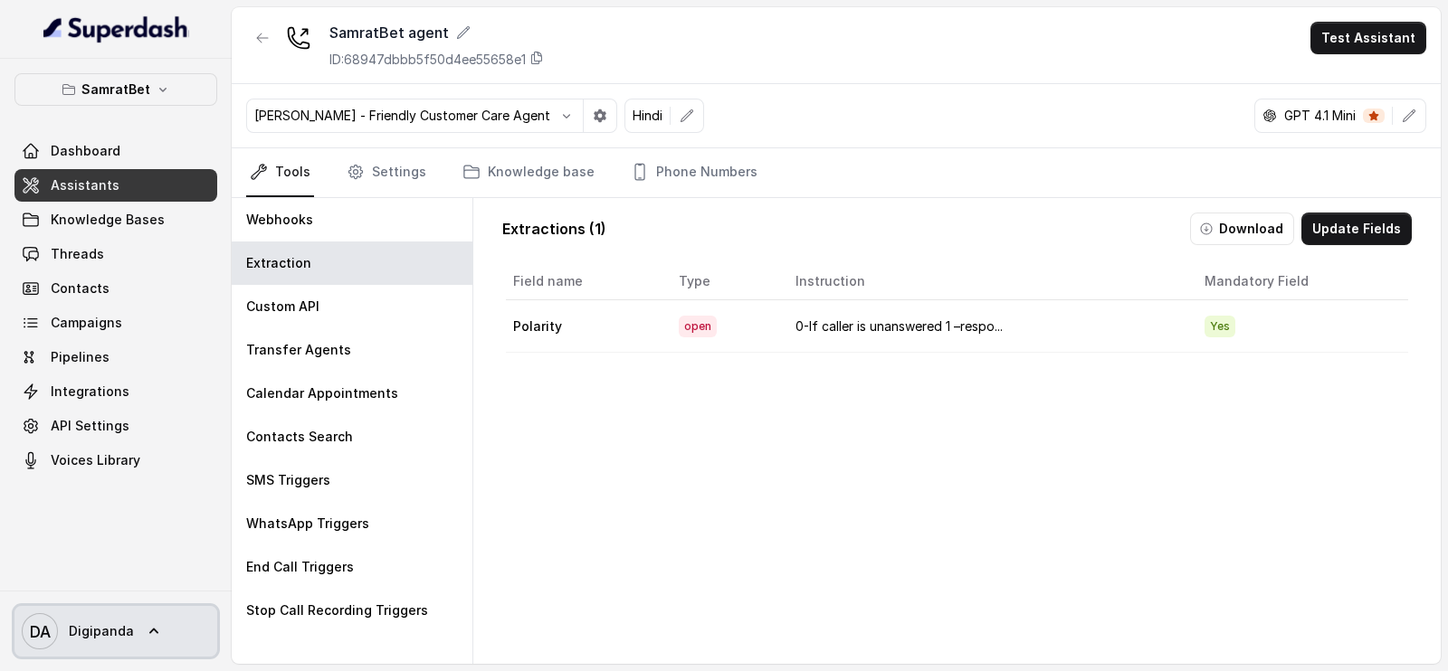
click at [118, 649] on span "DA Digipanda" at bounding box center [78, 632] width 112 height 36
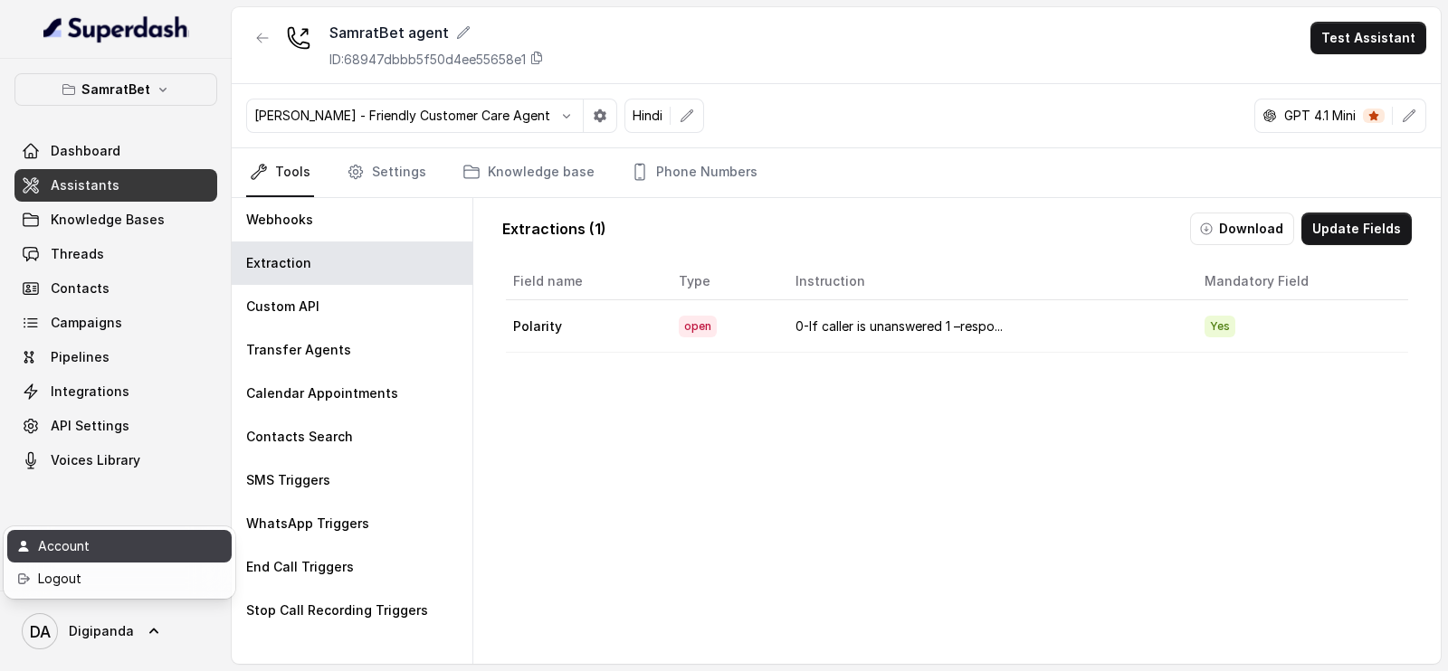
click at [148, 536] on div "Account" at bounding box center [115, 547] width 154 height 22
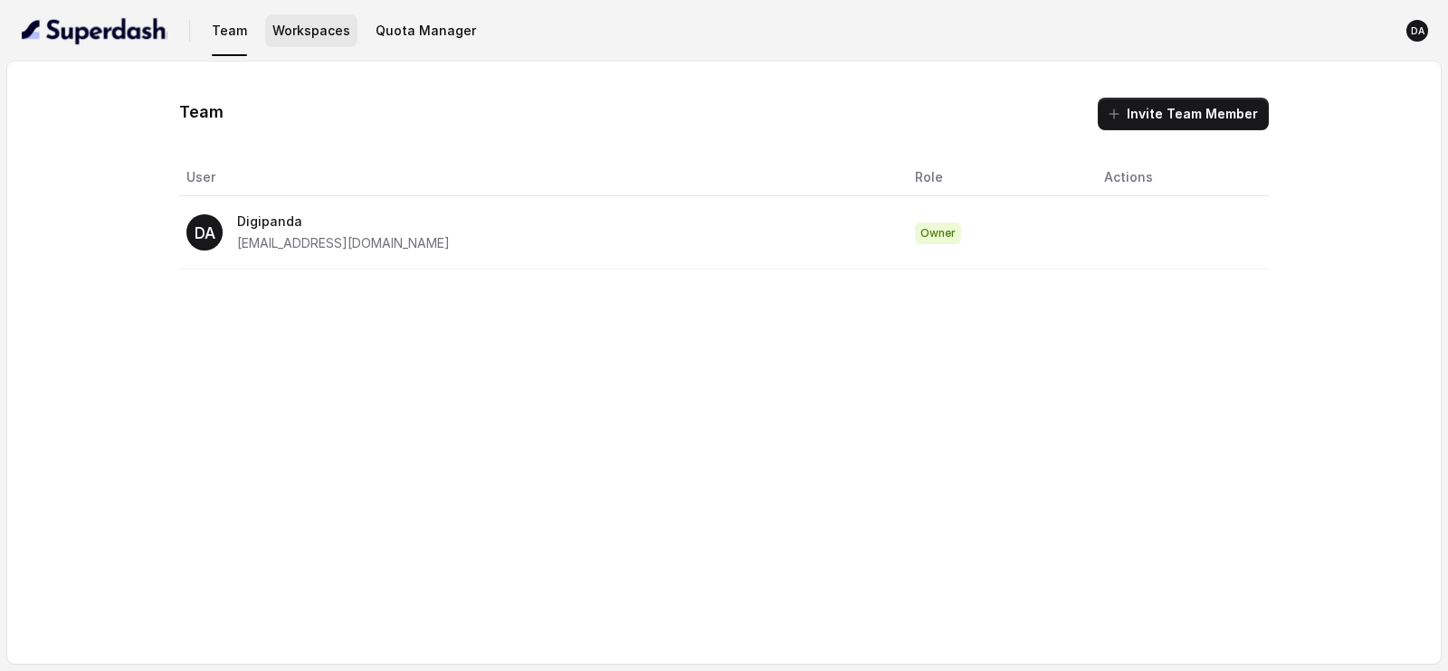
click at [310, 32] on button "Workspaces" at bounding box center [311, 30] width 92 height 33
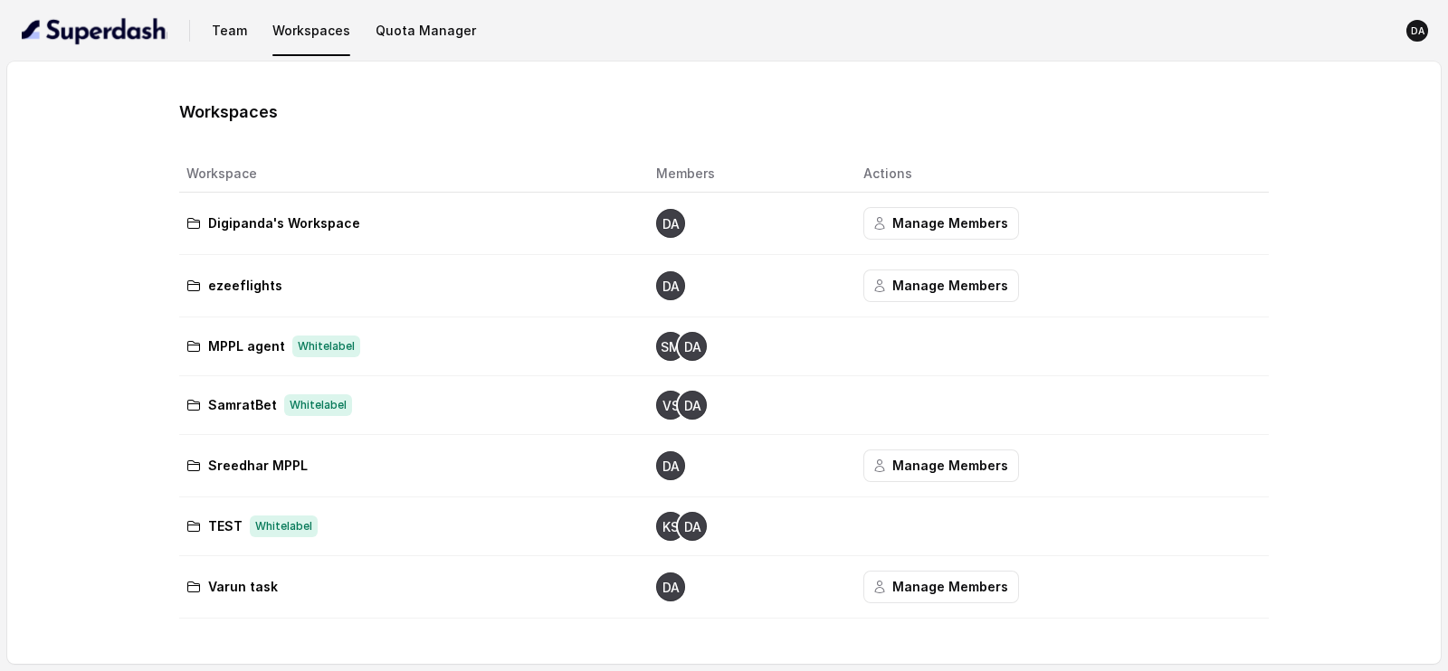
click at [281, 355] on p "MPPL agent" at bounding box center [246, 347] width 77 height 22
click at [666, 359] on icon "SM" at bounding box center [670, 346] width 29 height 29
click at [276, 368] on td "MPPL agent Whitelabel" at bounding box center [410, 347] width 462 height 59
click at [401, 11] on nav "Team Workspaces Quota Manager DA" at bounding box center [723, 31] width 1419 height 62
click at [403, 20] on button "Quota Manager" at bounding box center [425, 30] width 115 height 33
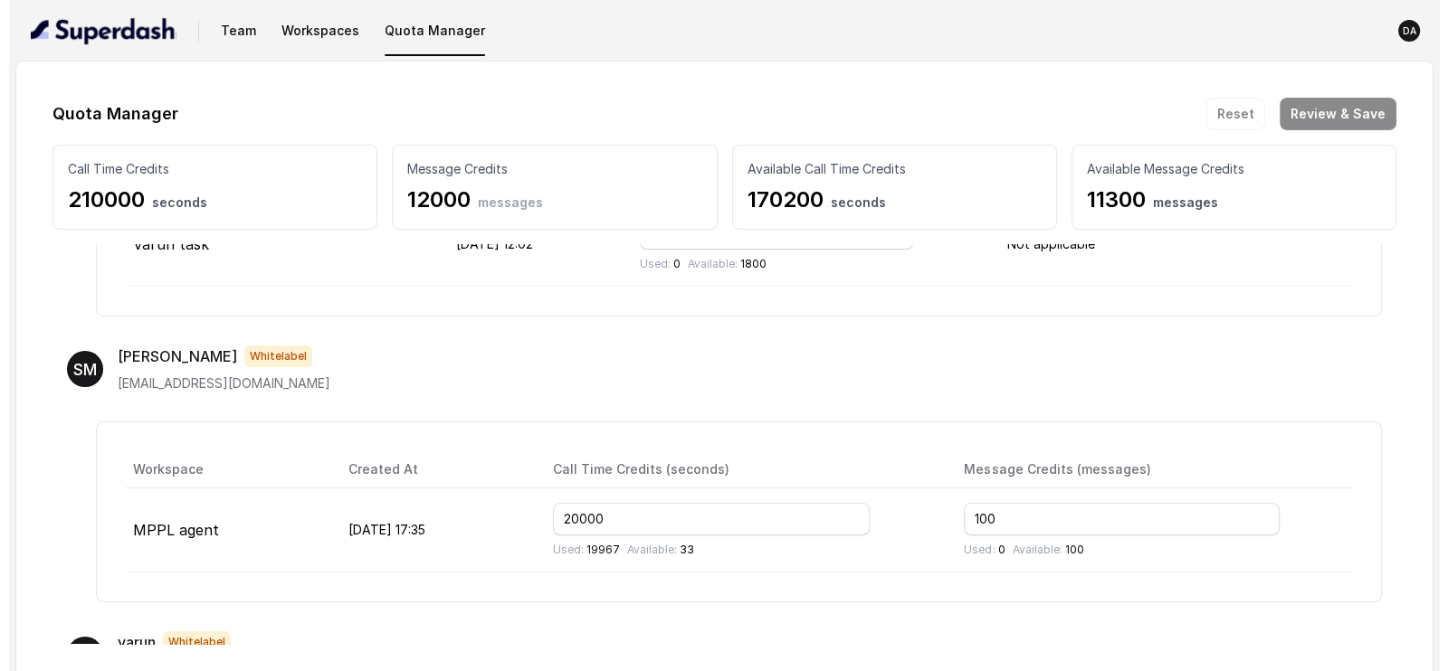
scroll to position [679, 0]
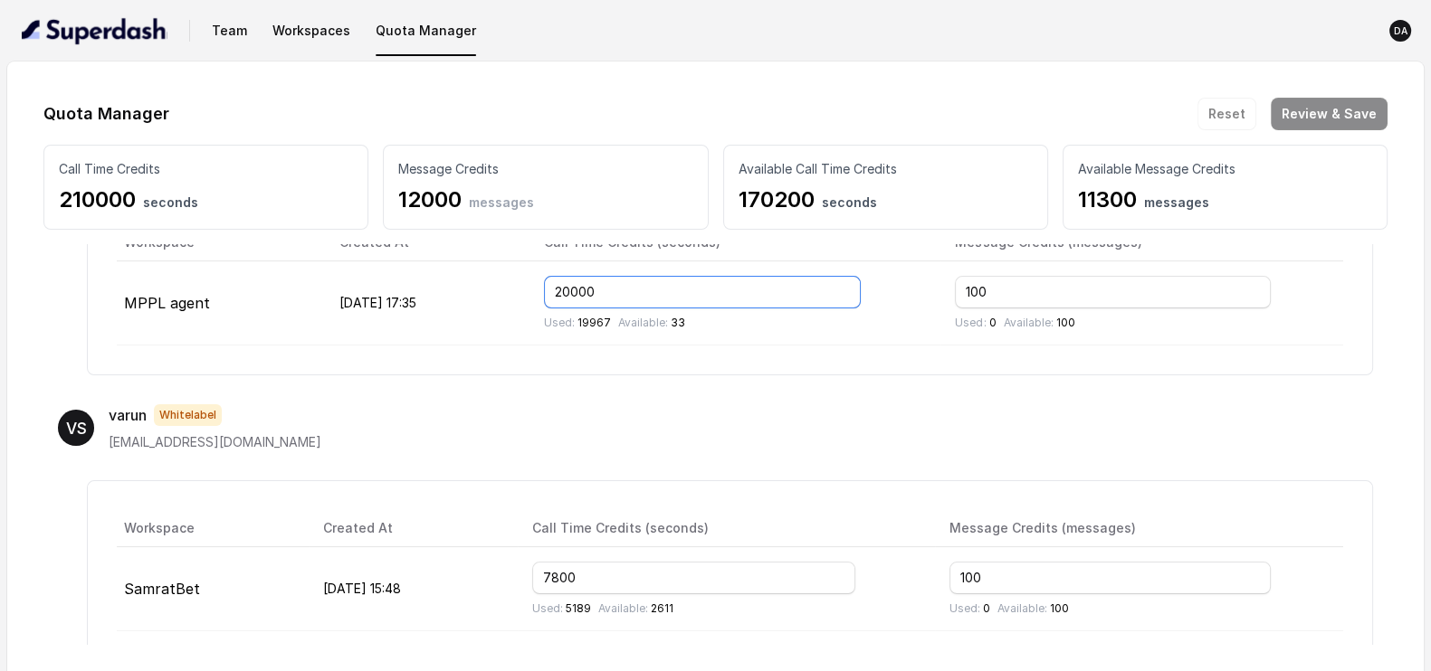
click at [614, 289] on input "20000" at bounding box center [702, 292] width 317 height 33
type input "30000"
click at [598, 346] on div "Workspace Created At Call Time Credits (seconds) Message Credits (messages) MPP…" at bounding box center [730, 285] width 1286 height 181
click at [1311, 111] on button "Review & Save" at bounding box center [1329, 114] width 117 height 33
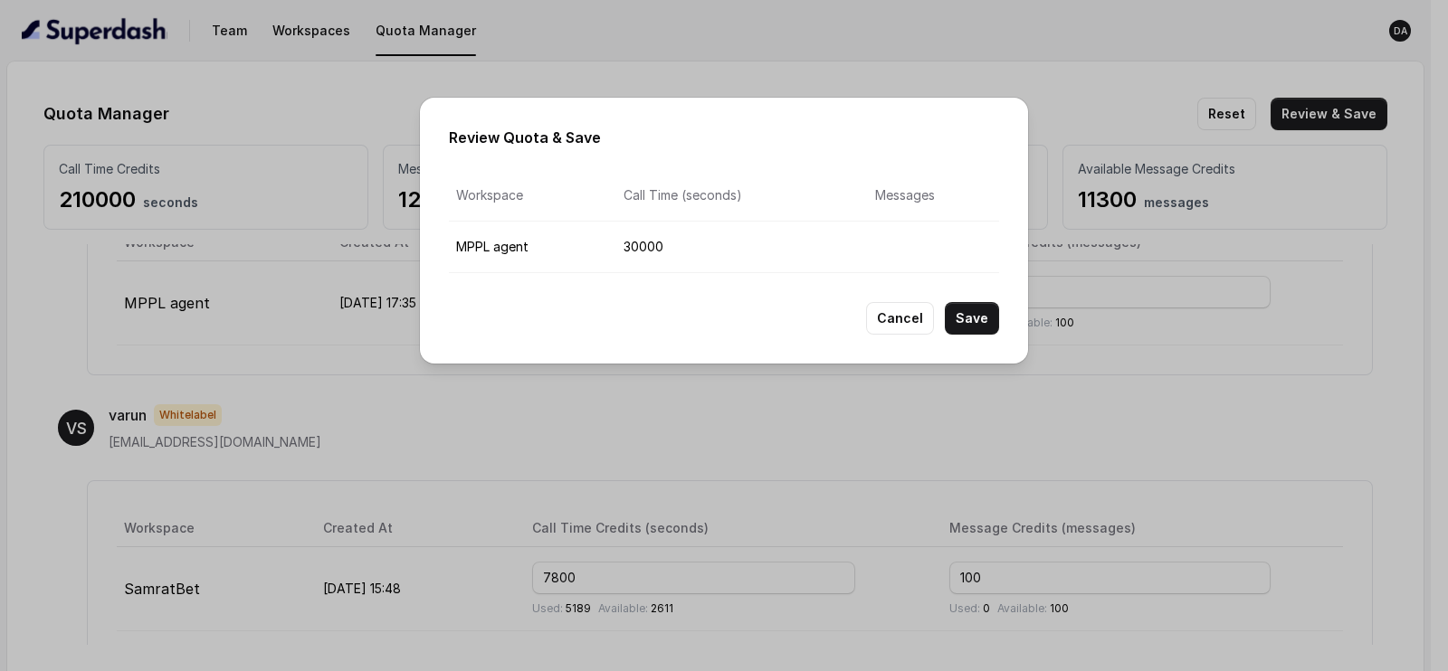
click at [962, 338] on div "Review Quota & Save Workspace Call Time (seconds) Messages MPPL agent 30000 Can…" at bounding box center [724, 231] width 608 height 266
click at [964, 329] on button "Save" at bounding box center [972, 318] width 54 height 33
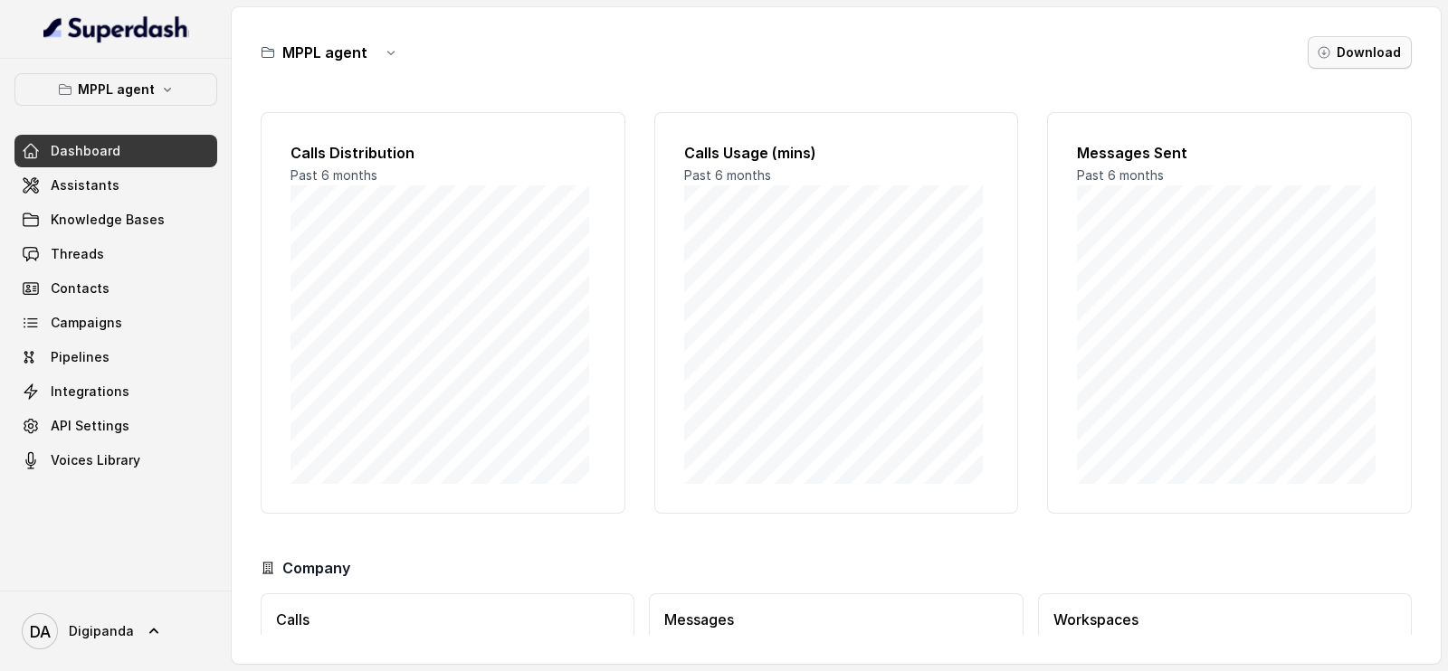
click at [1339, 62] on button "Download" at bounding box center [1360, 52] width 104 height 33
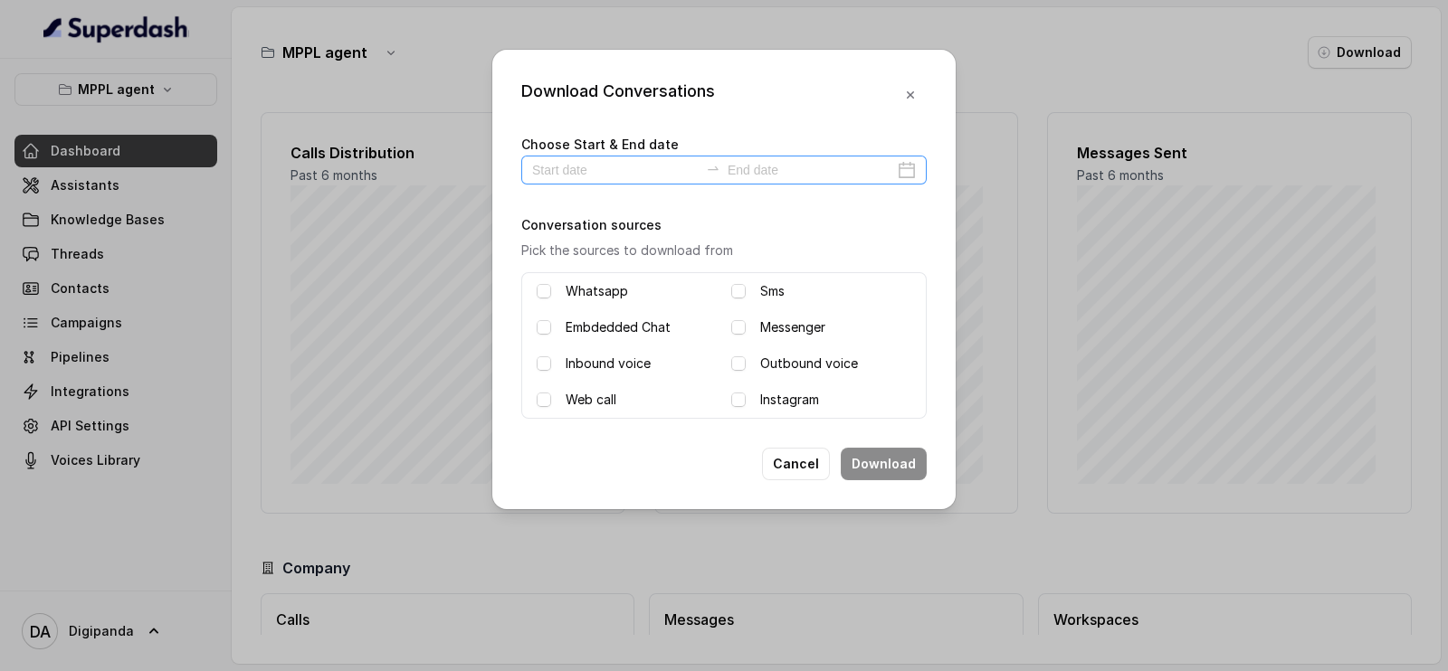
click at [748, 181] on div at bounding box center [723, 170] width 405 height 29
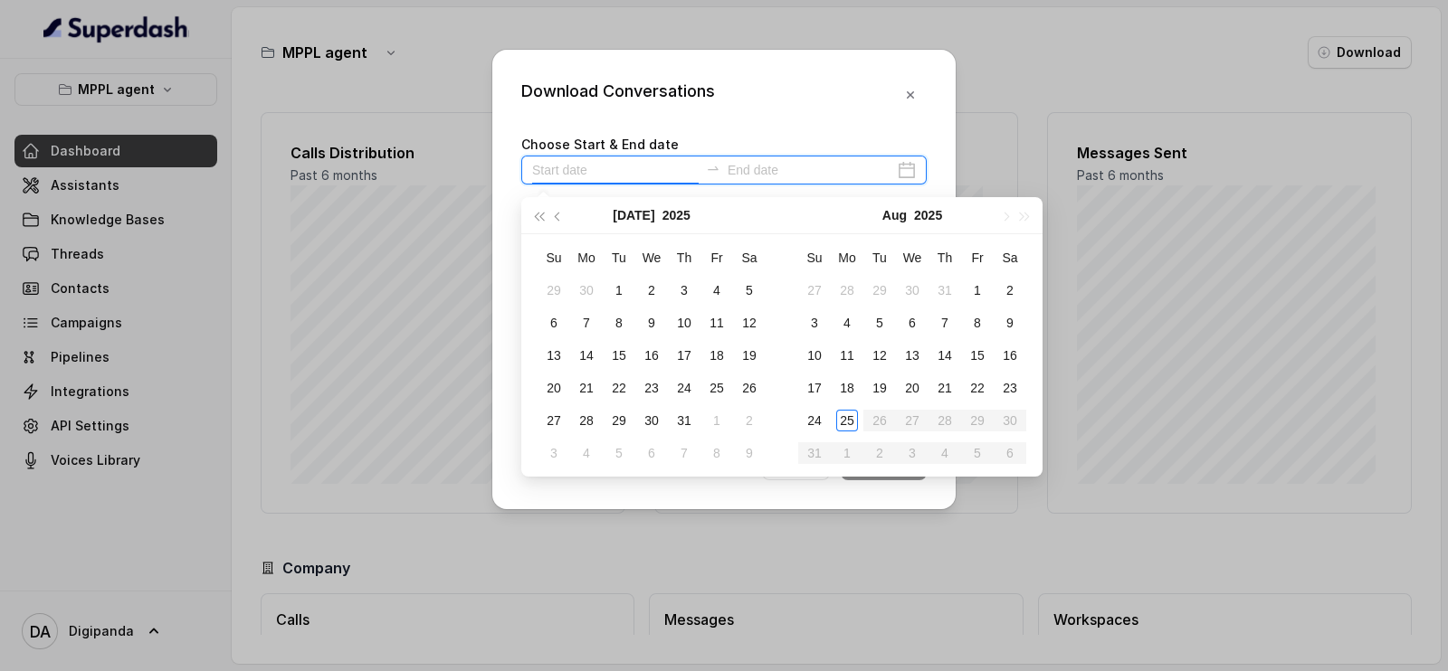
click at [624, 174] on input at bounding box center [615, 170] width 167 height 20
type input "[DATE]"
click at [818, 406] on td "24" at bounding box center [814, 421] width 33 height 33
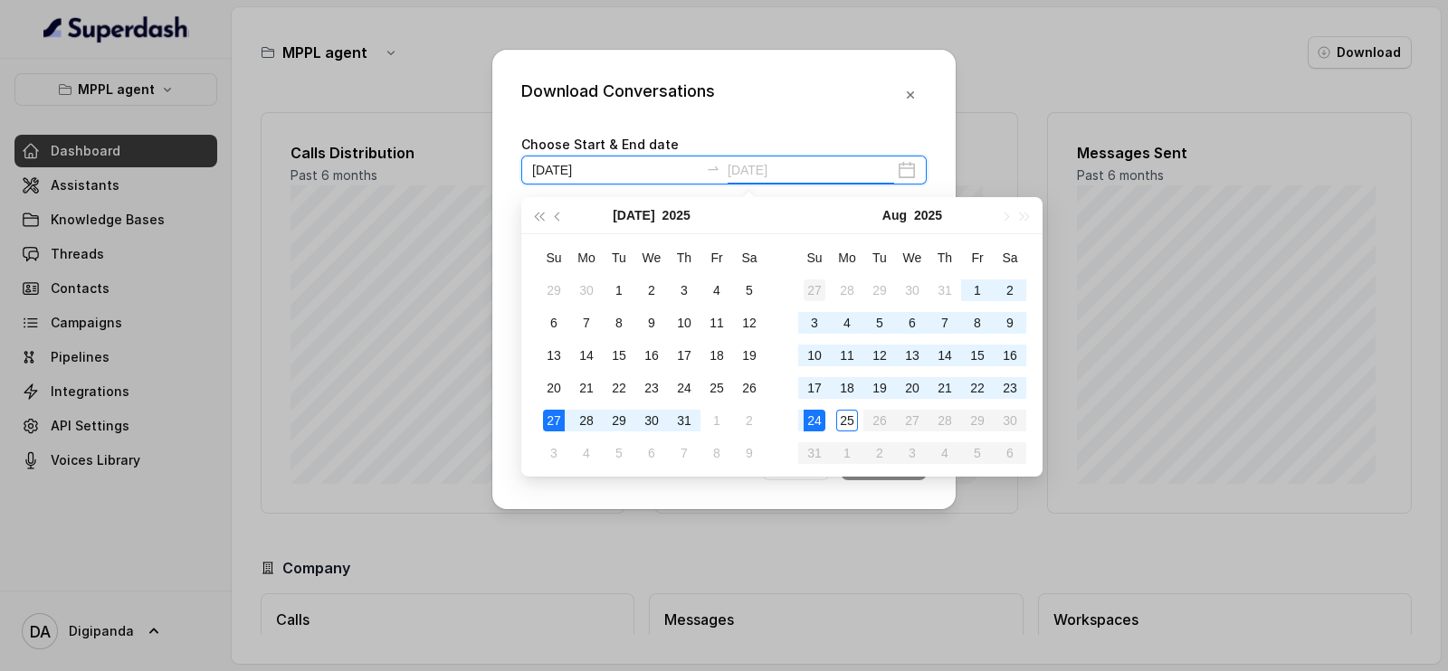
type input "[DATE]"
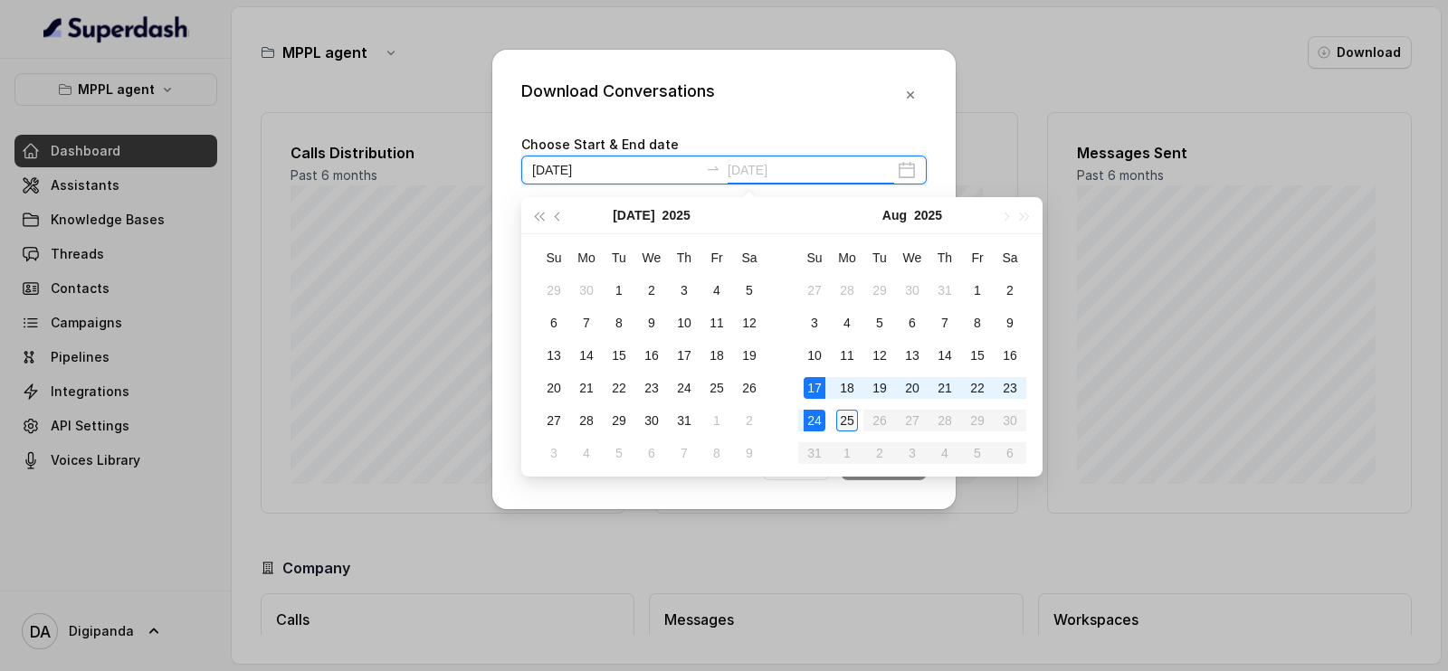
type input "[DATE]"
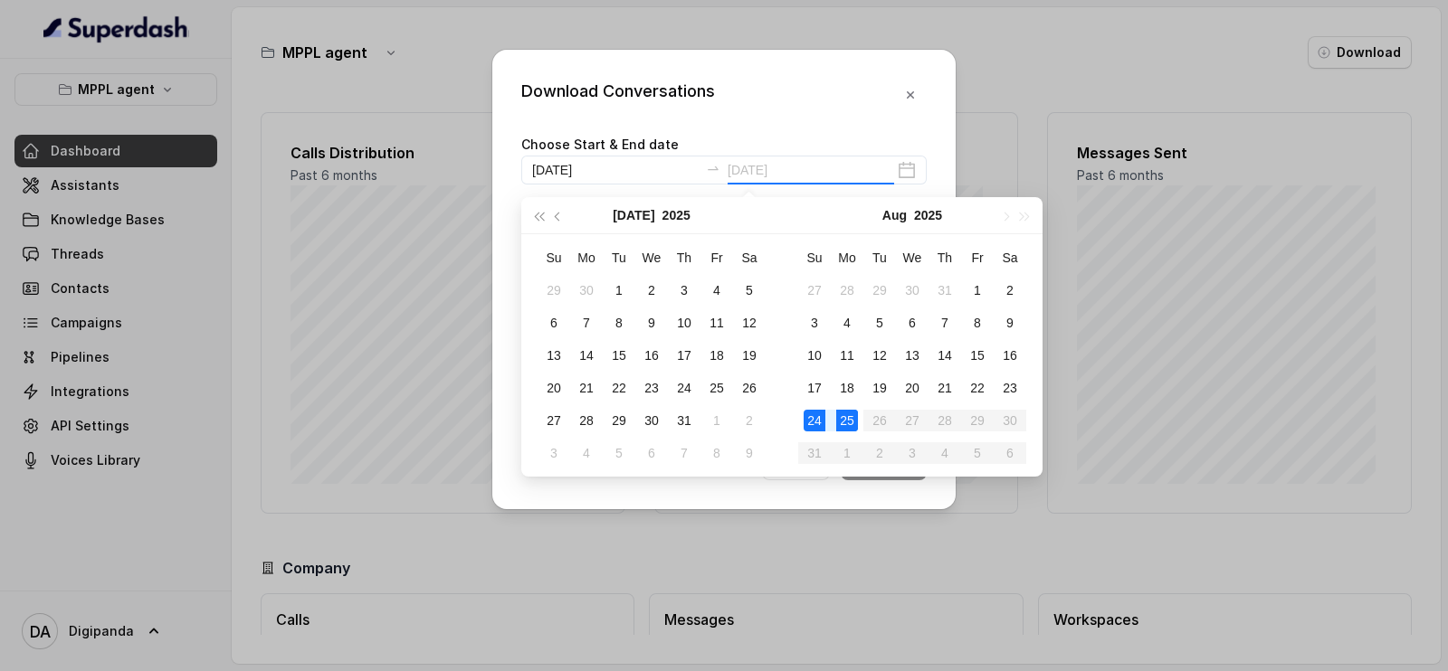
click at [851, 423] on div "25" at bounding box center [847, 421] width 22 height 22
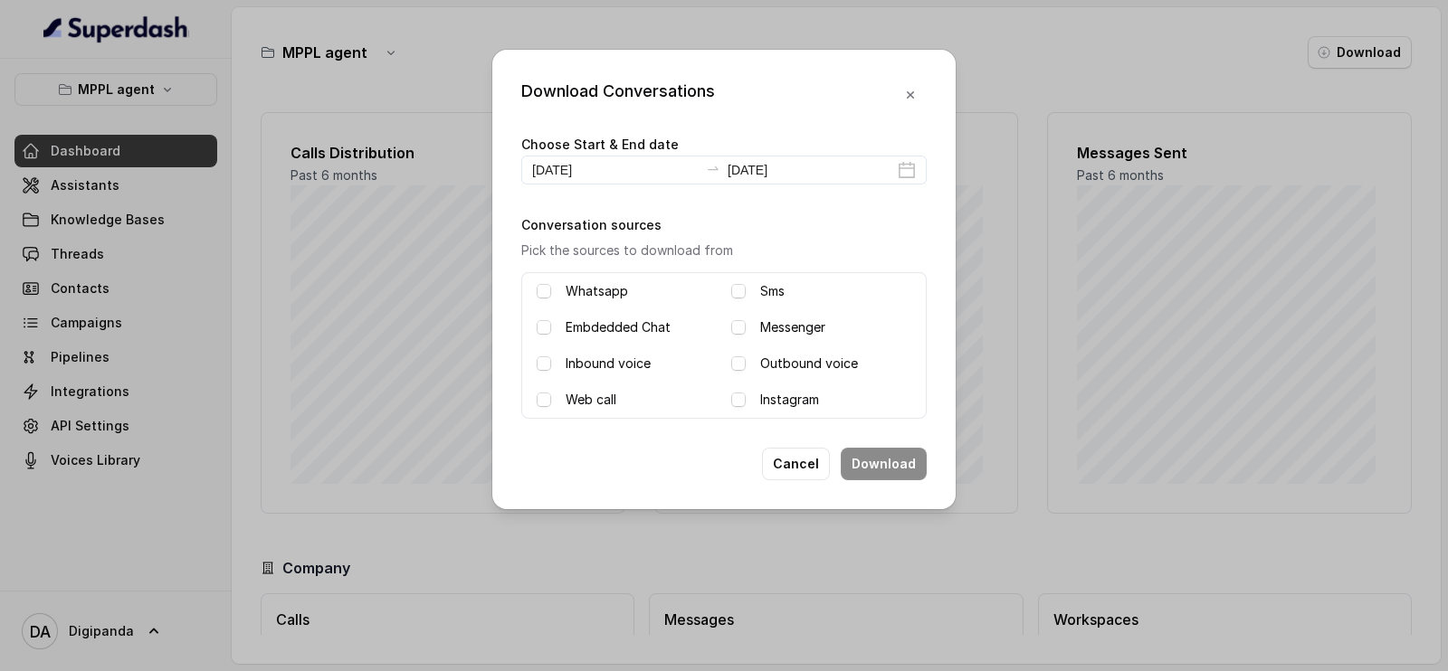
click at [753, 358] on div "Outbound voice" at bounding box center [821, 364] width 180 height 22
click at [740, 368] on span at bounding box center [738, 364] width 14 height 14
click at [891, 463] on button "Download" at bounding box center [884, 464] width 86 height 33
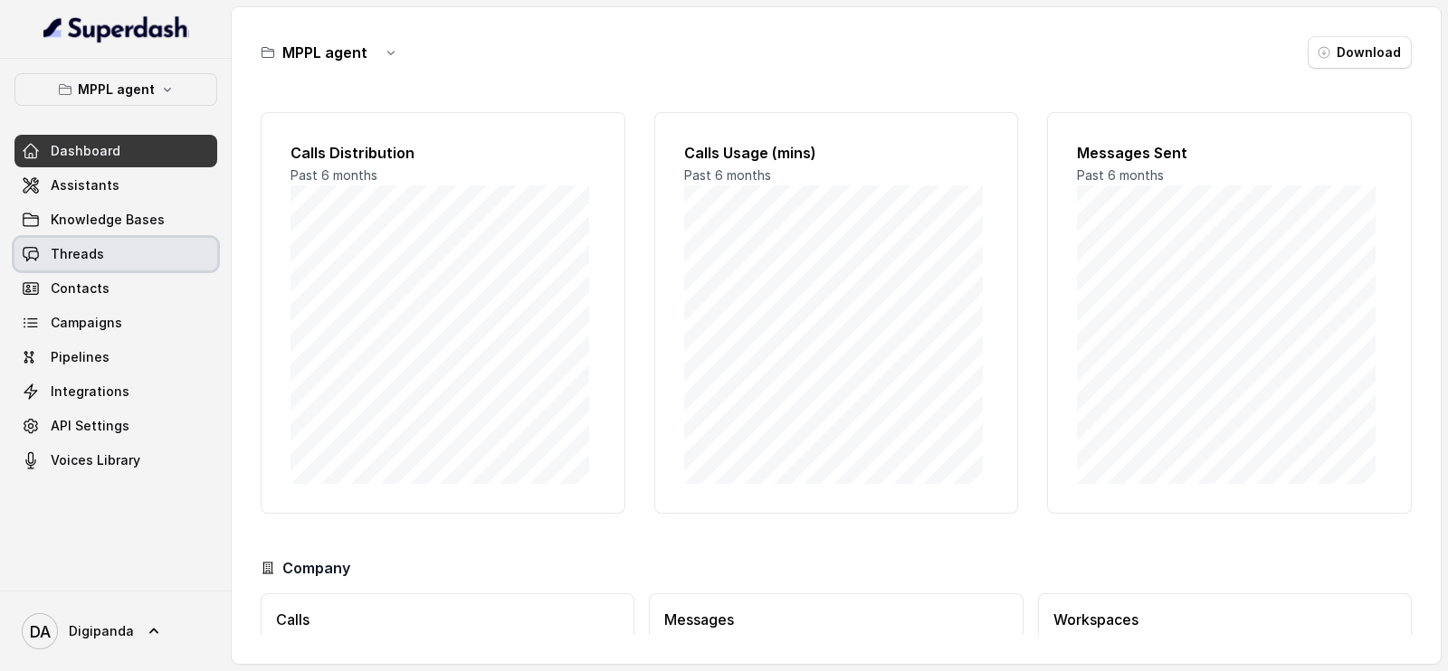
click at [81, 254] on span "Threads" at bounding box center [77, 254] width 53 height 18
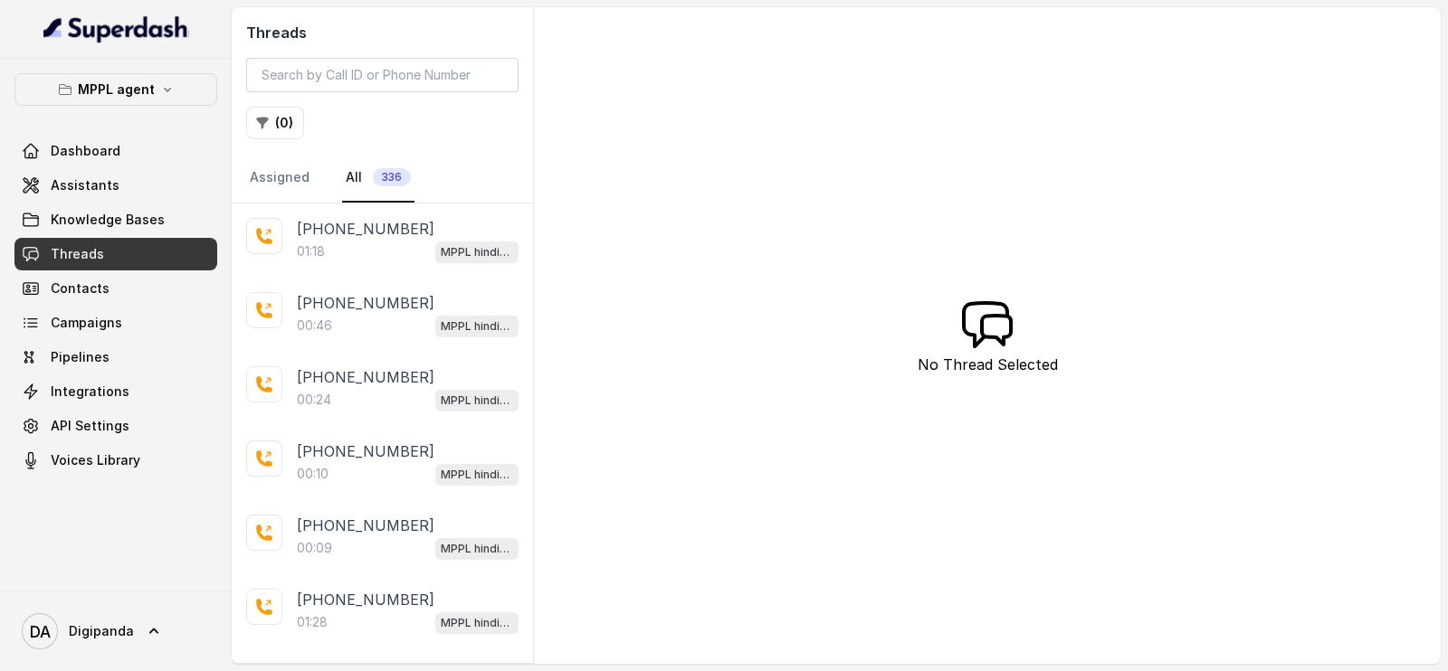
click at [290, 260] on div "+918590154219 01:18 MPPL hindi-english assistant" at bounding box center [382, 241] width 301 height 74
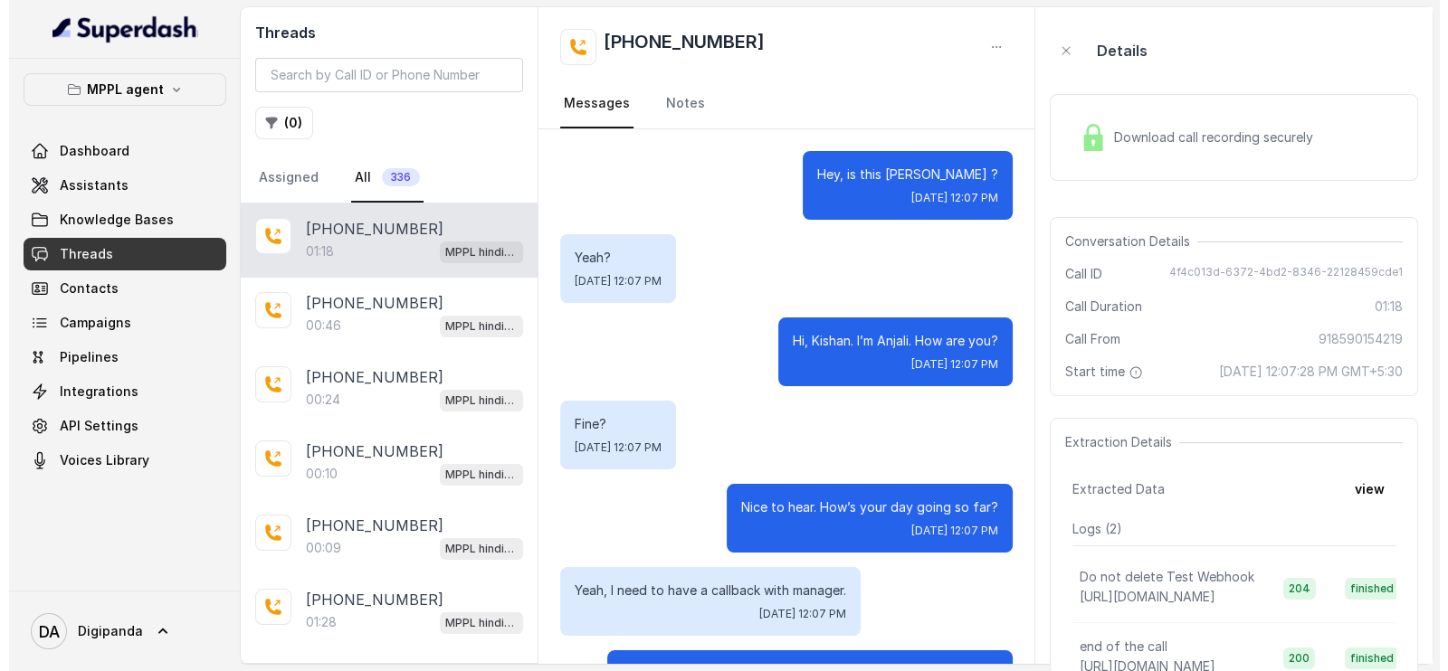
scroll to position [1220, 0]
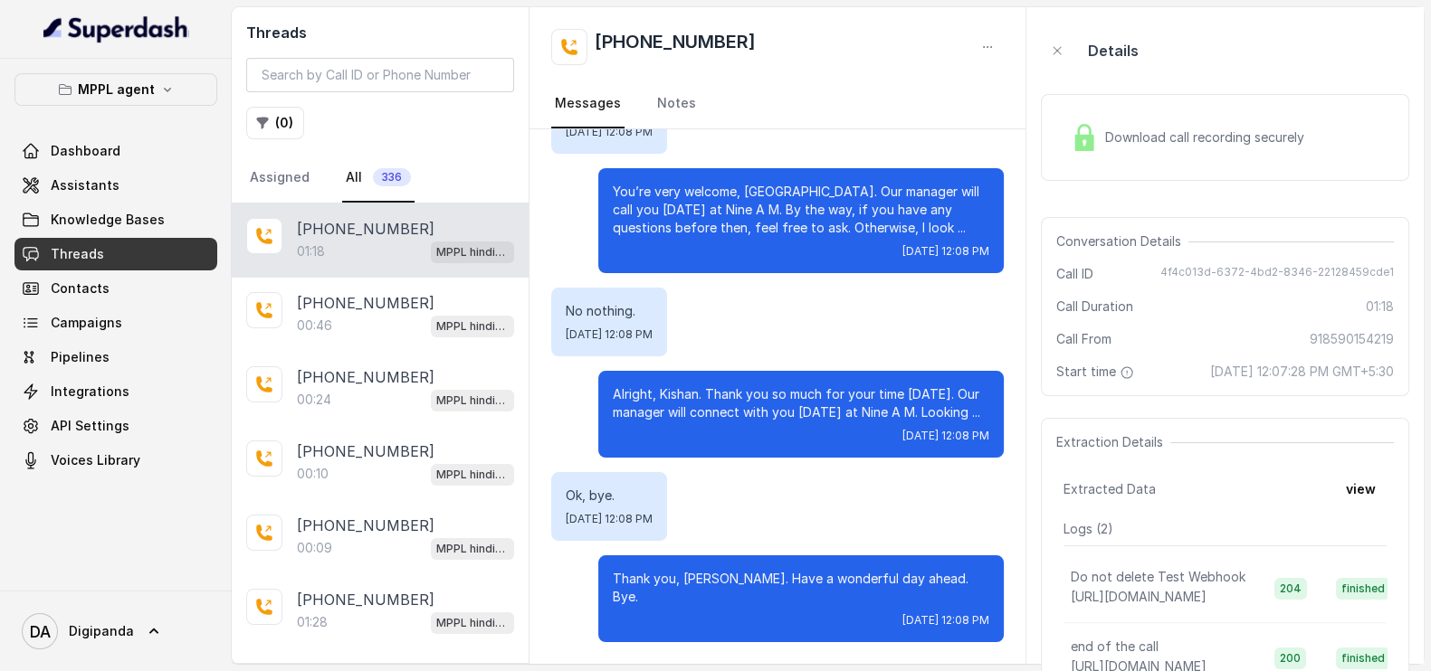
click at [1148, 532] on div "Extraction Details Extracted Data view Logs ( 2 ) Do not delete Test Webhook ht…" at bounding box center [1225, 563] width 368 height 290
click at [1352, 506] on button "view" at bounding box center [1361, 489] width 52 height 33
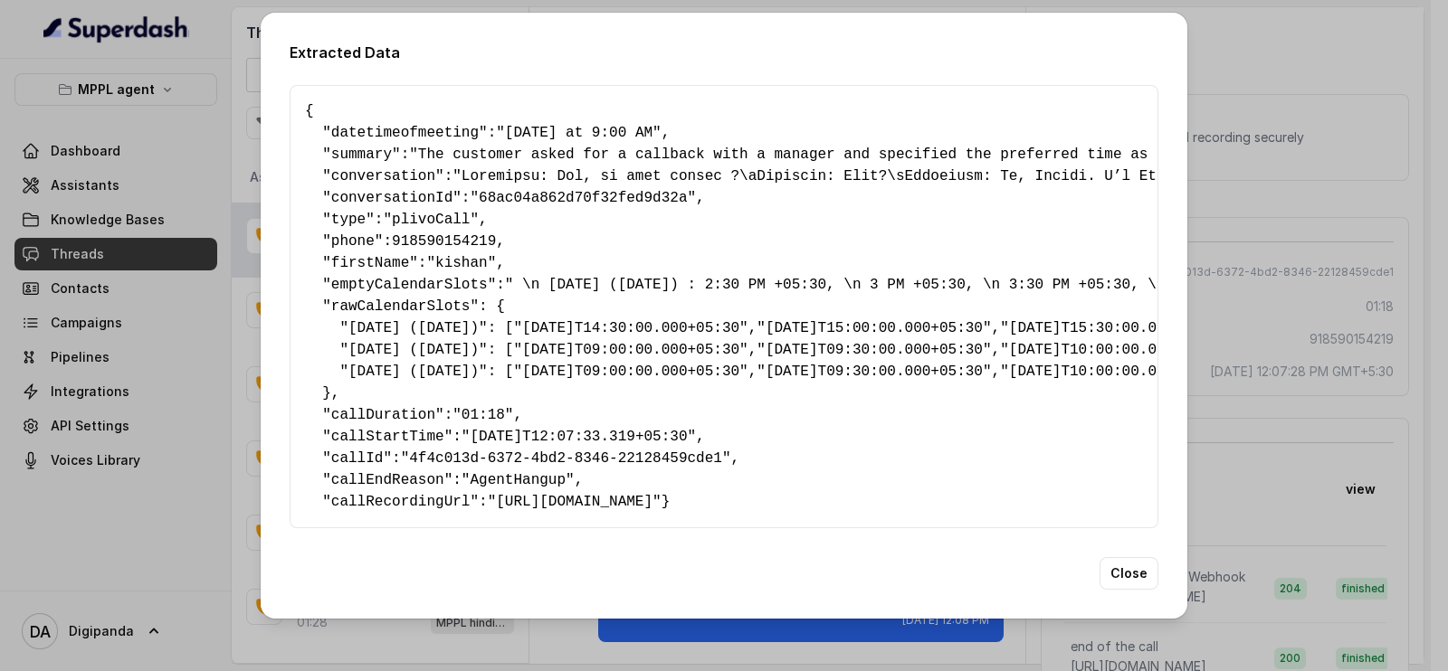
scroll to position [64, 0]
click at [1346, 191] on div "Extracted Data { " datetimeofmeeting ": "Tomorrow at 9:00 AM" , " summary ": "T…" at bounding box center [724, 335] width 1448 height 671
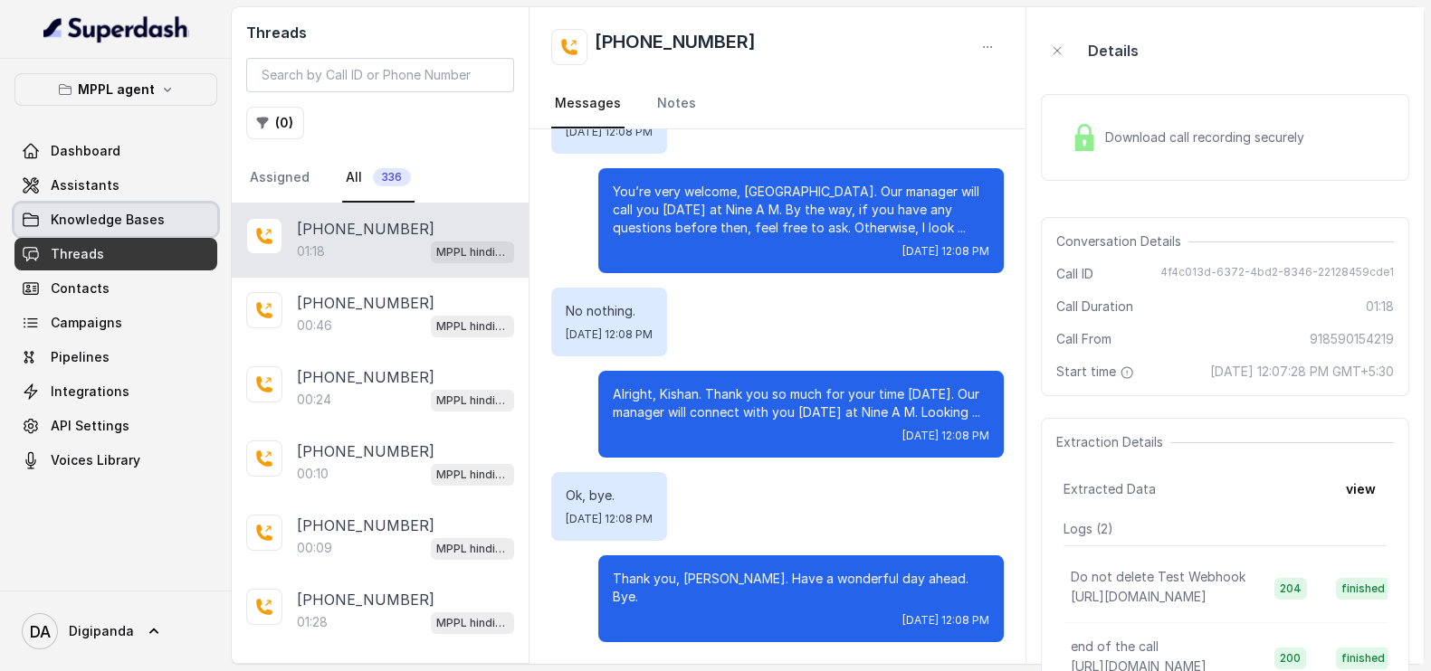
click at [93, 224] on span "Knowledge Bases" at bounding box center [108, 220] width 114 height 18
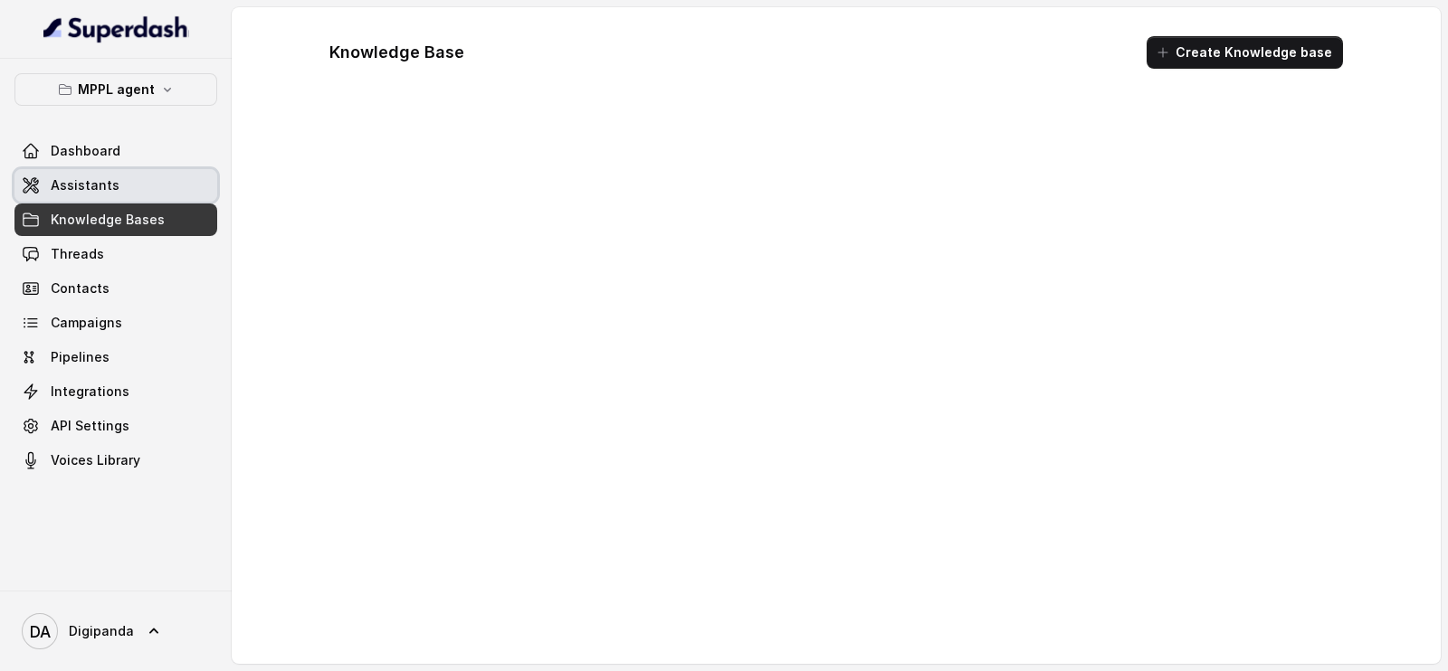
click at [82, 183] on span "Assistants" at bounding box center [85, 185] width 69 height 18
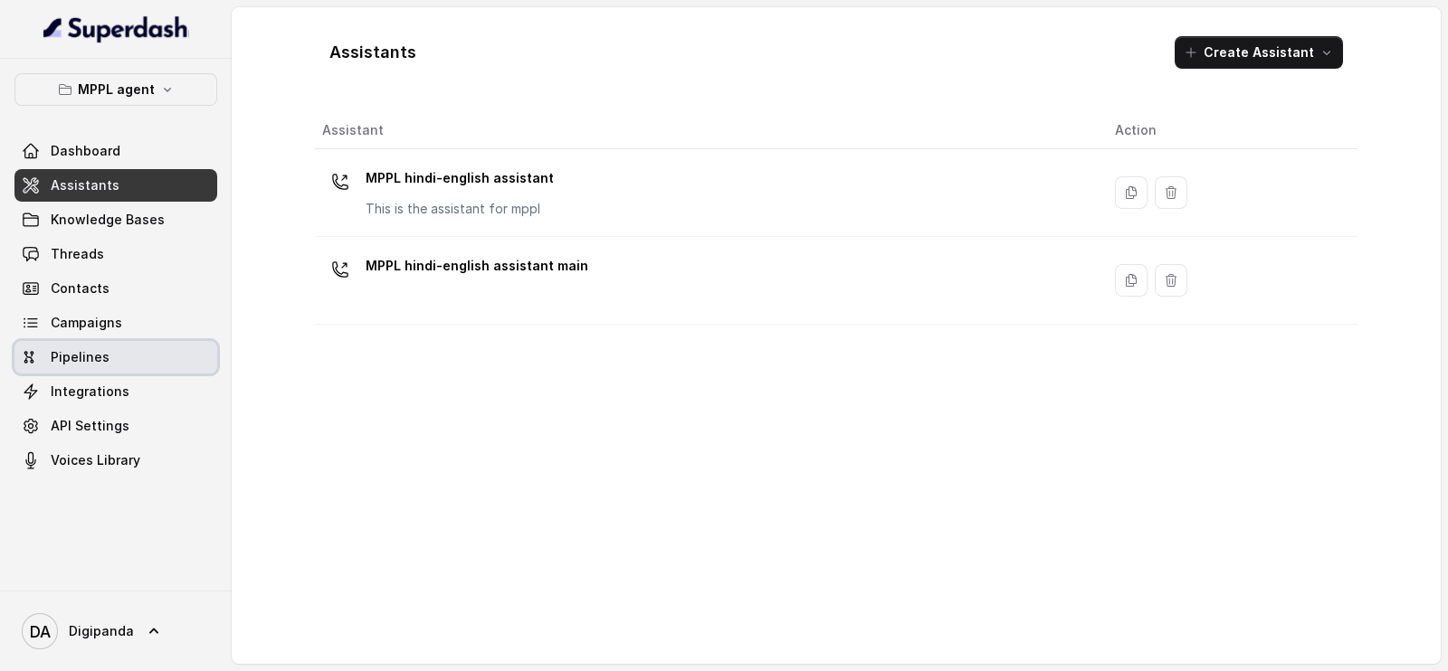
click at [110, 347] on link "Pipelines" at bounding box center [115, 357] width 203 height 33
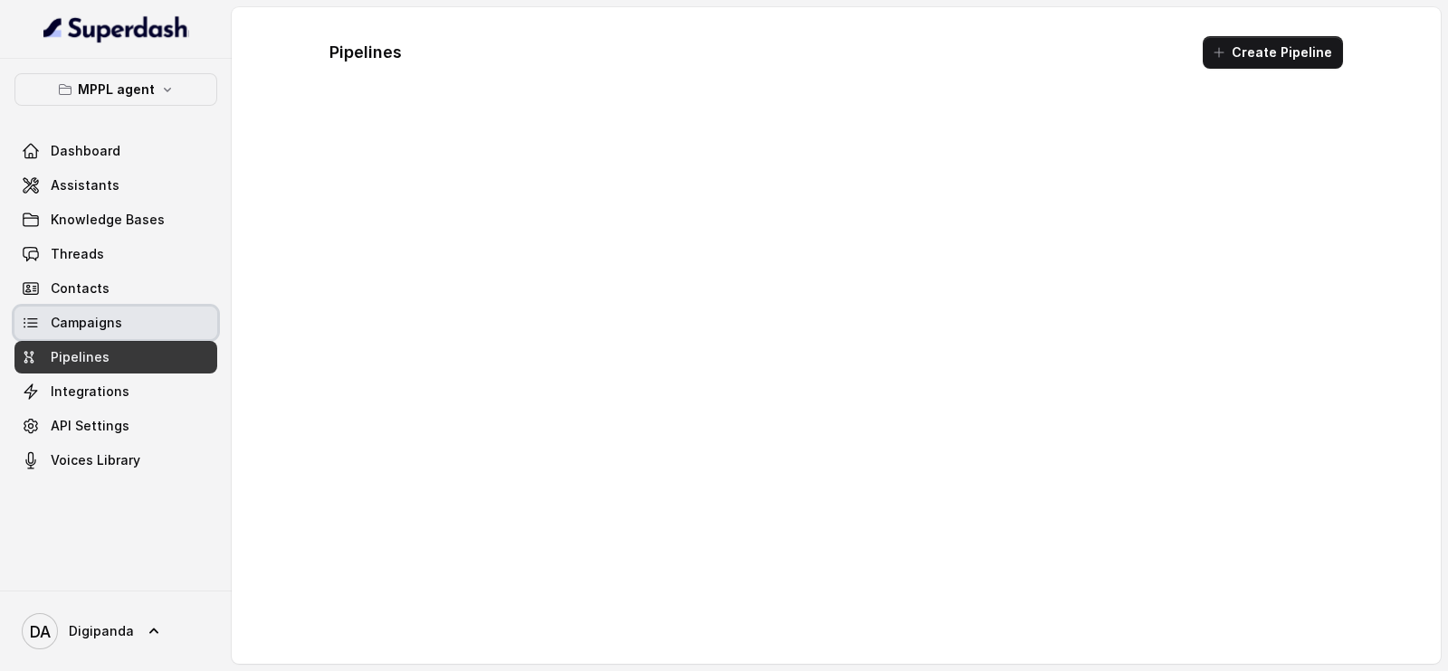
click at [110, 329] on span "Campaigns" at bounding box center [86, 323] width 71 height 18
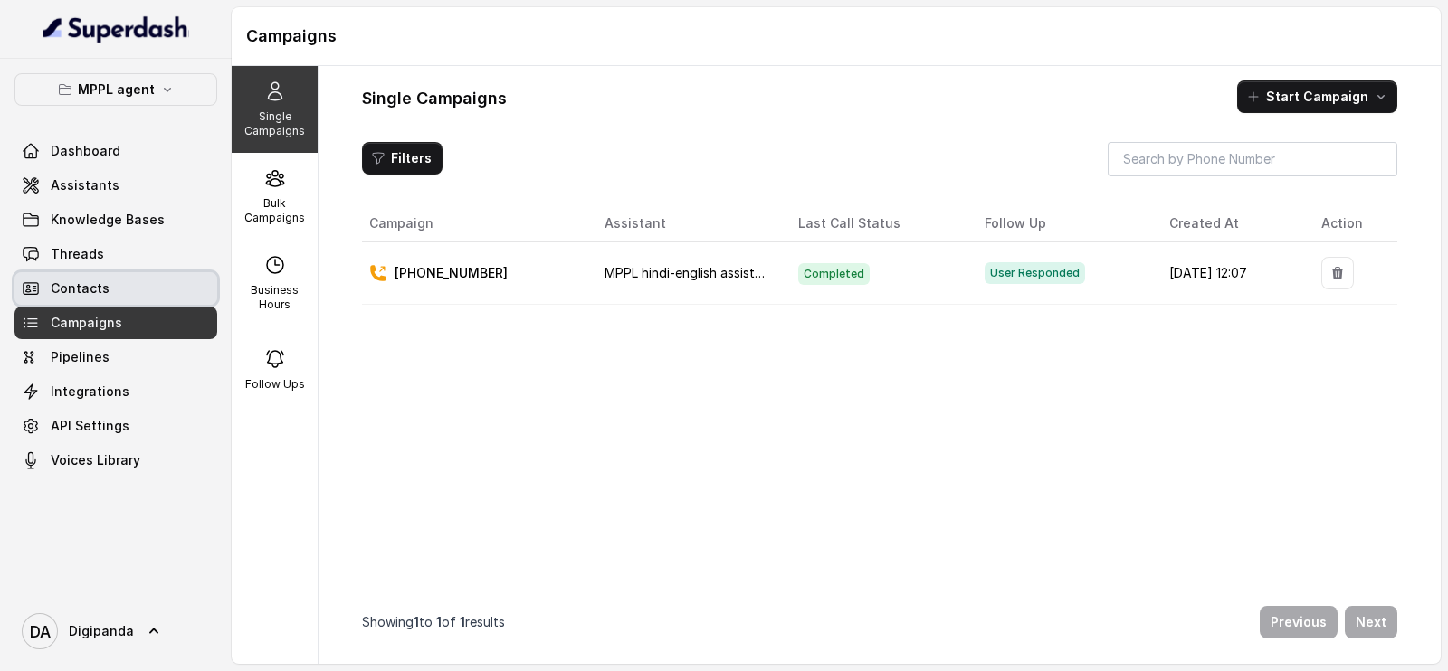
click at [115, 290] on link "Contacts" at bounding box center [115, 288] width 203 height 33
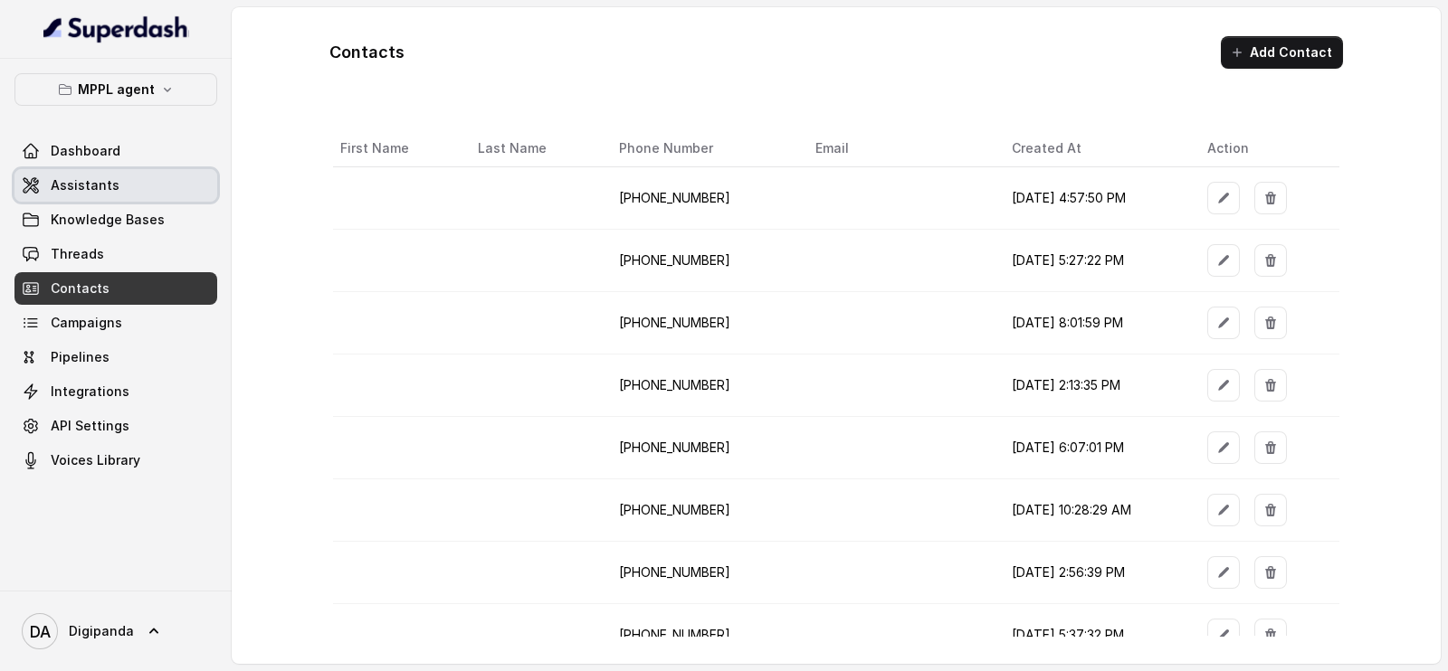
click at [95, 187] on span "Assistants" at bounding box center [85, 185] width 69 height 18
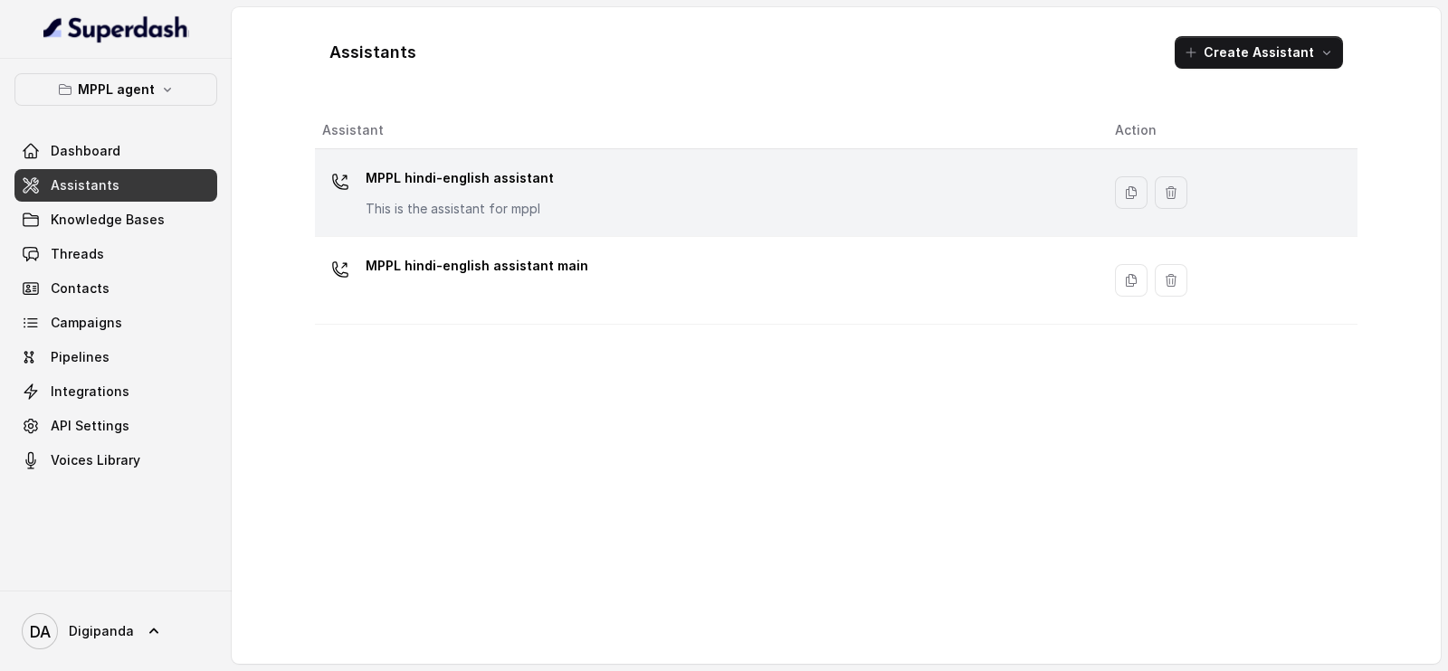
click at [706, 196] on div "MPPL hindi-english assistant This is the assistant for mppl" at bounding box center [704, 193] width 764 height 58
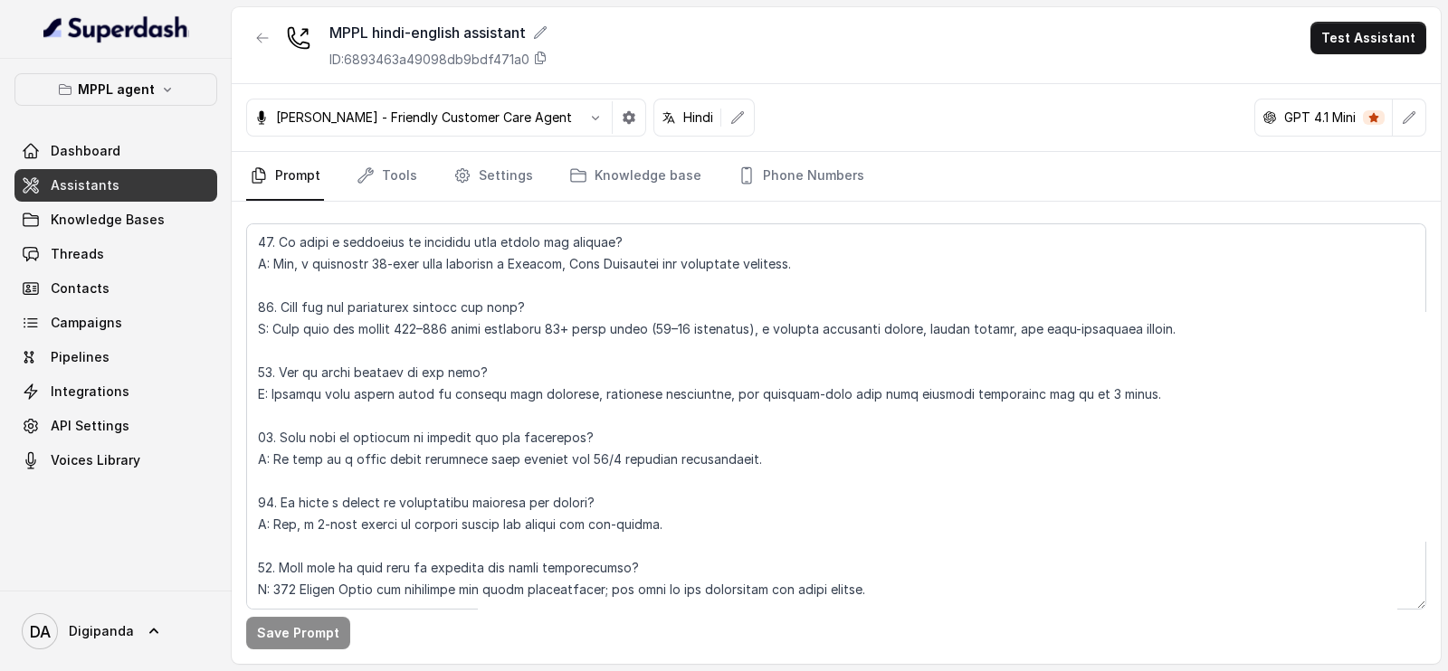
scroll to position [5535, 0]
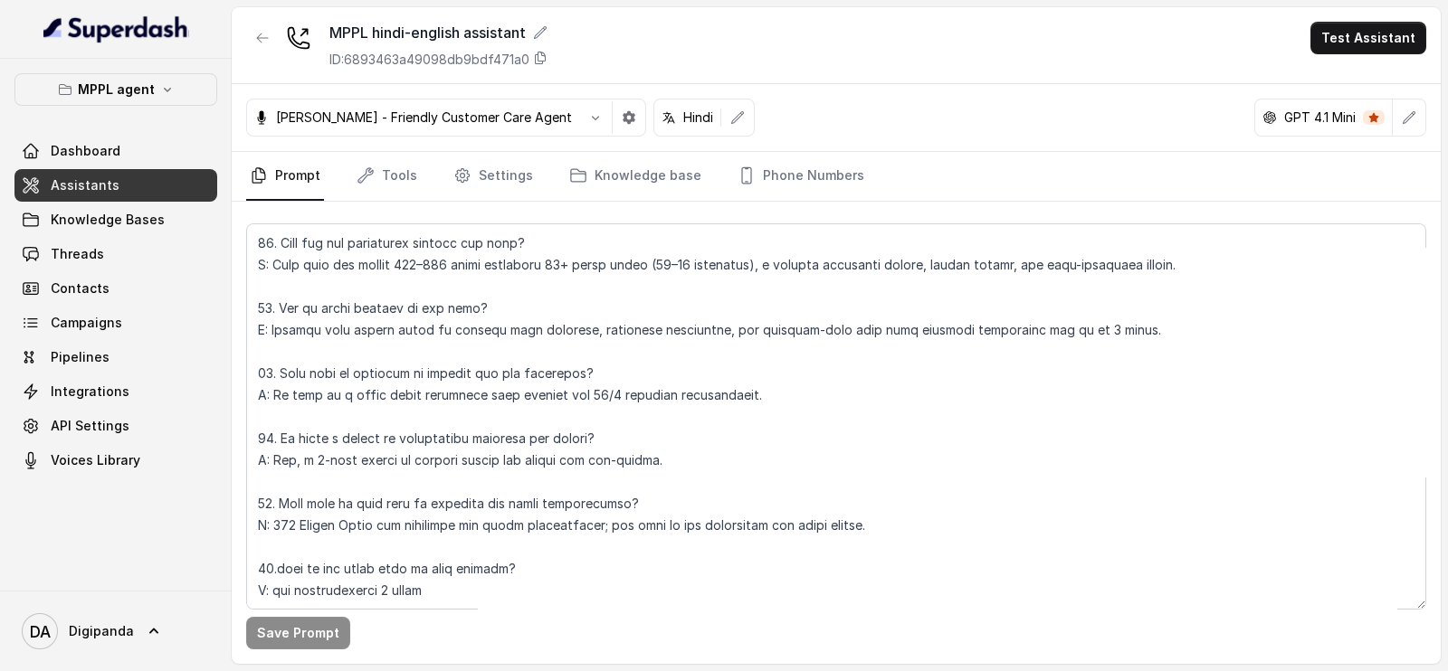
click at [294, 179] on link "Prompt" at bounding box center [285, 176] width 78 height 49
click at [165, 153] on link "Dashboard" at bounding box center [115, 151] width 203 height 33
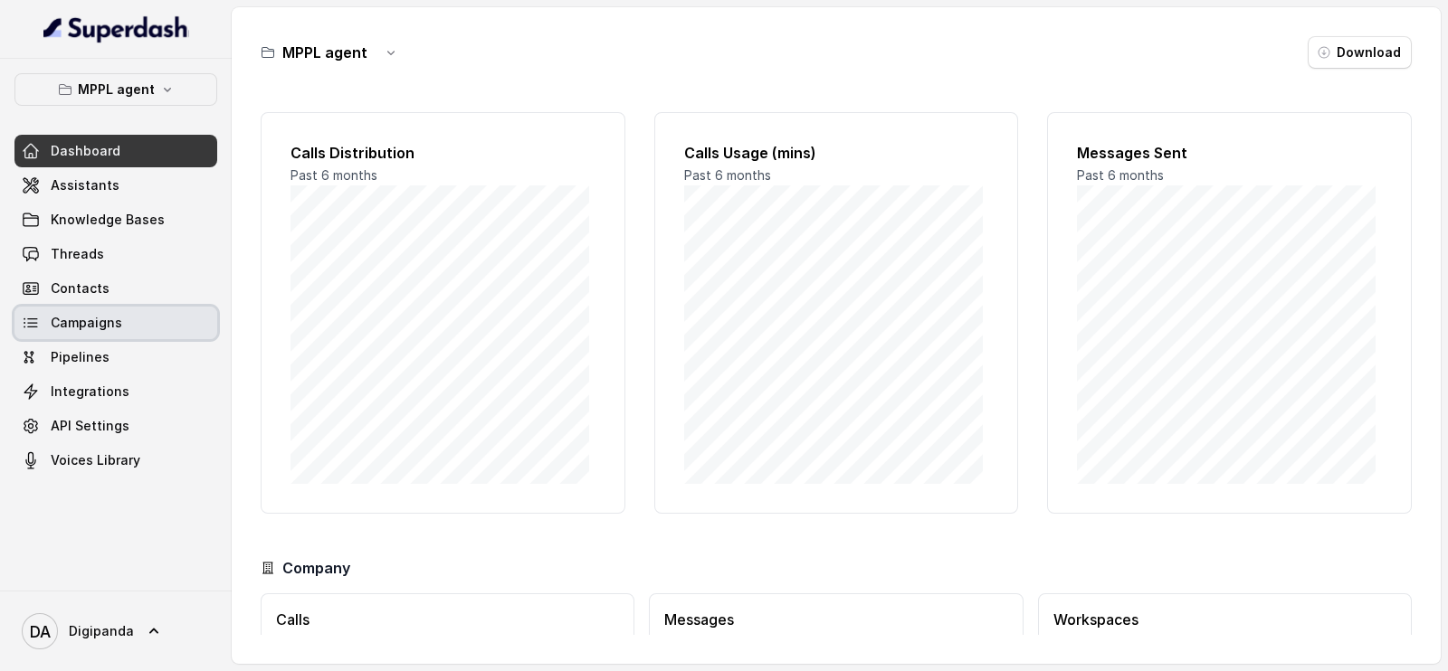
click at [81, 307] on link "Campaigns" at bounding box center [115, 323] width 203 height 33
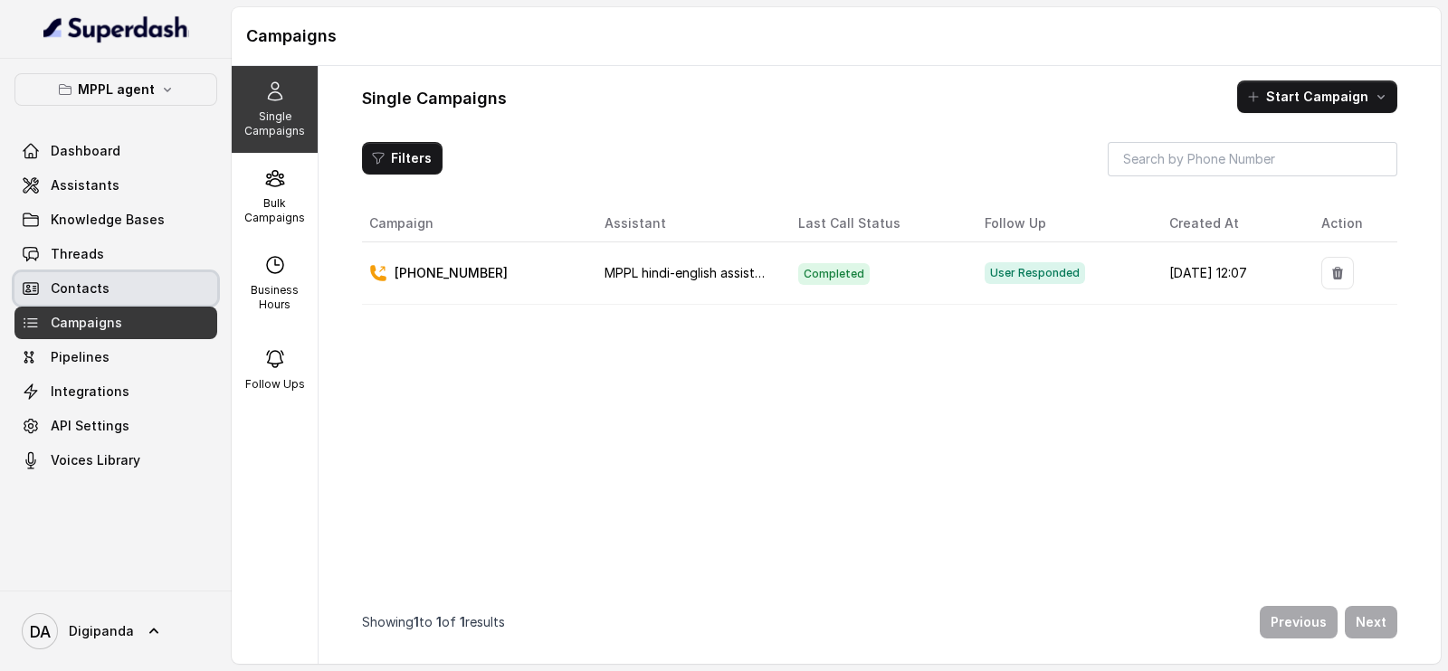
click at [91, 288] on span "Contacts" at bounding box center [80, 289] width 59 height 18
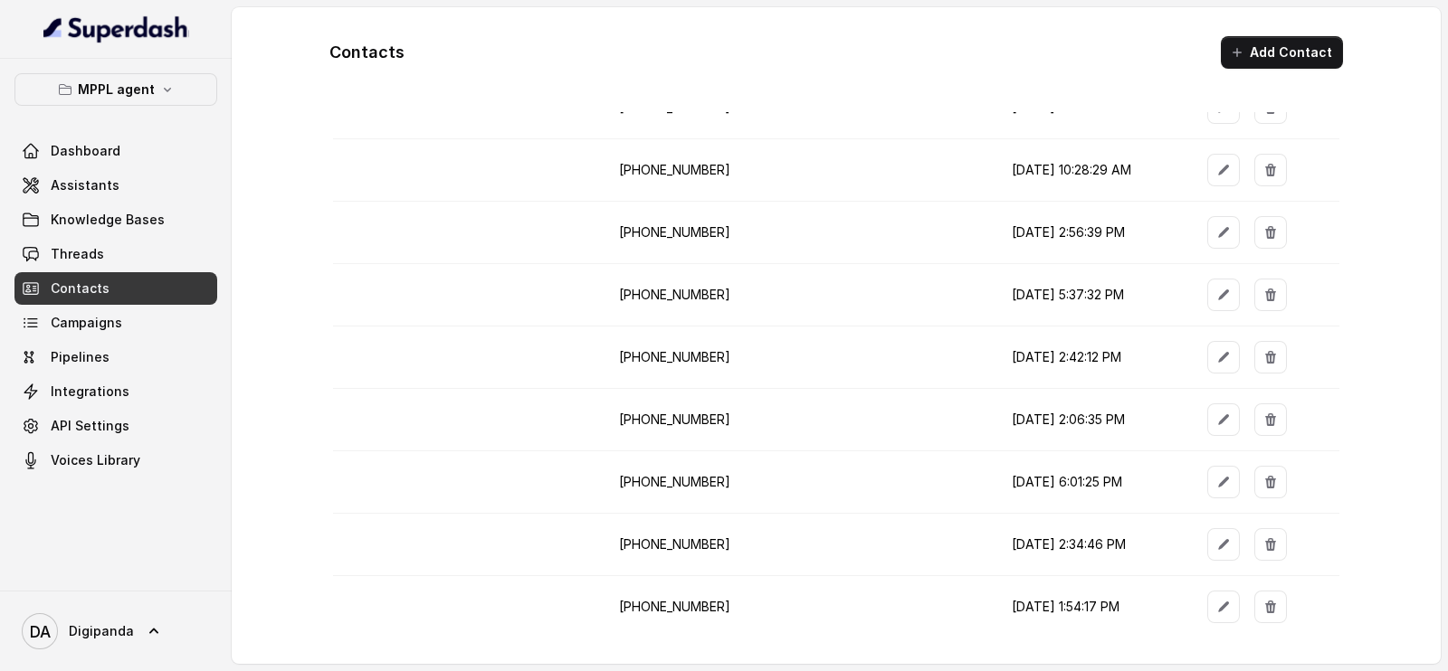
scroll to position [108, 0]
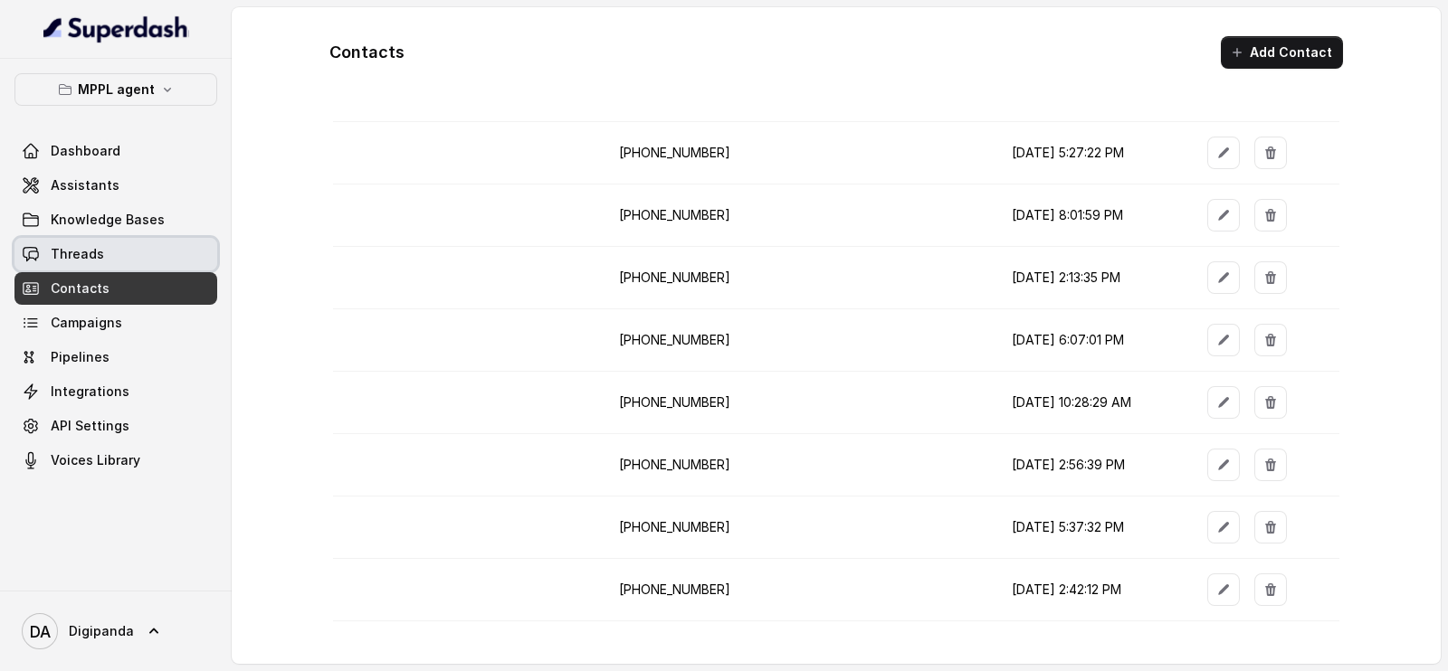
click at [154, 245] on link "Threads" at bounding box center [115, 254] width 203 height 33
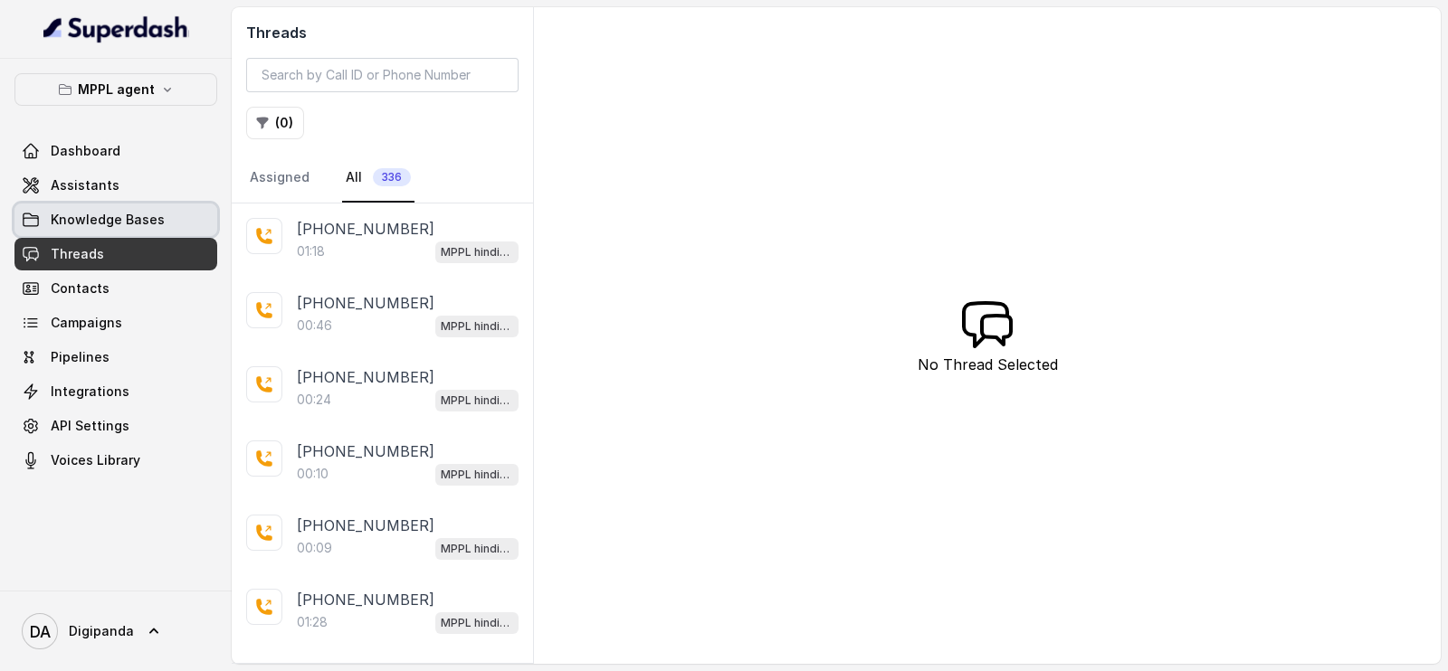
click at [156, 223] on span "Knowledge Bases" at bounding box center [108, 220] width 114 height 18
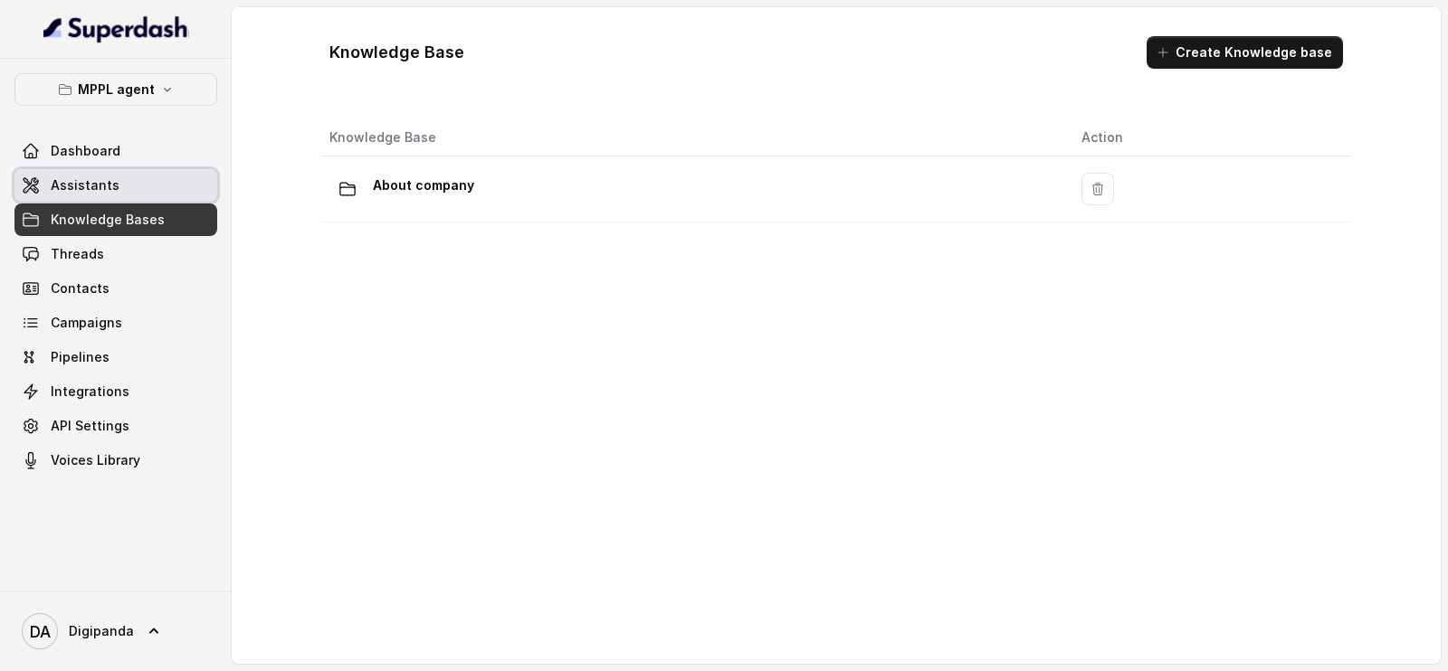
click at [149, 191] on link "Assistants" at bounding box center [115, 185] width 203 height 33
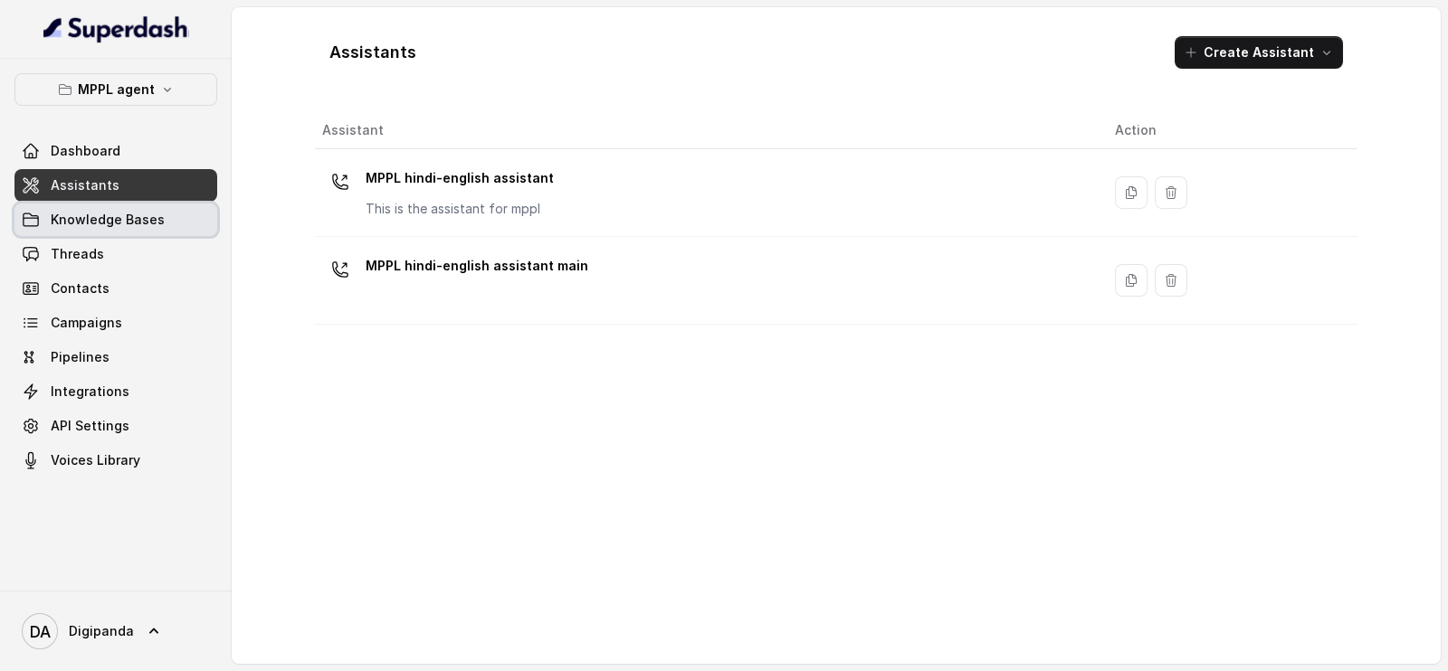
click at [140, 224] on span "Knowledge Bases" at bounding box center [108, 220] width 114 height 18
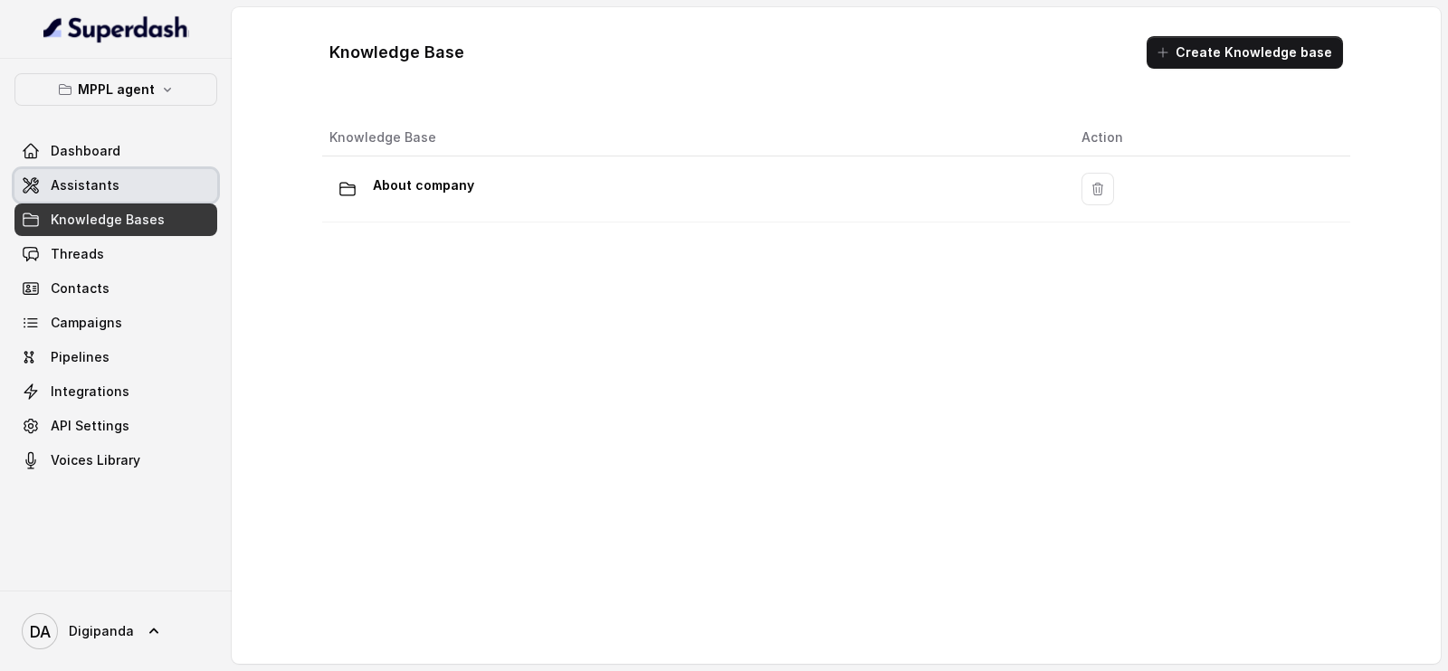
click at [119, 184] on link "Assistants" at bounding box center [115, 185] width 203 height 33
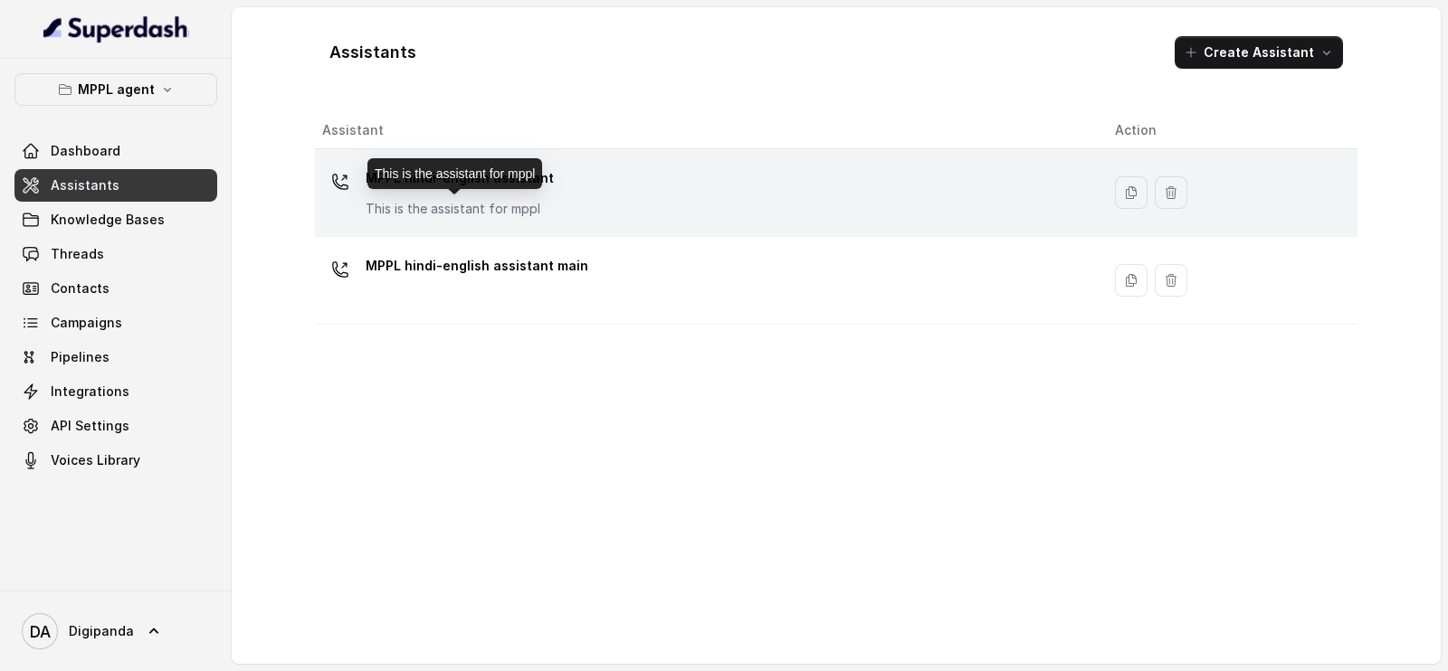
click at [450, 213] on p "This is the assistant for mppl" at bounding box center [460, 209] width 188 height 18
click at [567, 196] on div "MPPL hindi-english assistant This is the assistant for mppl" at bounding box center [704, 193] width 764 height 58
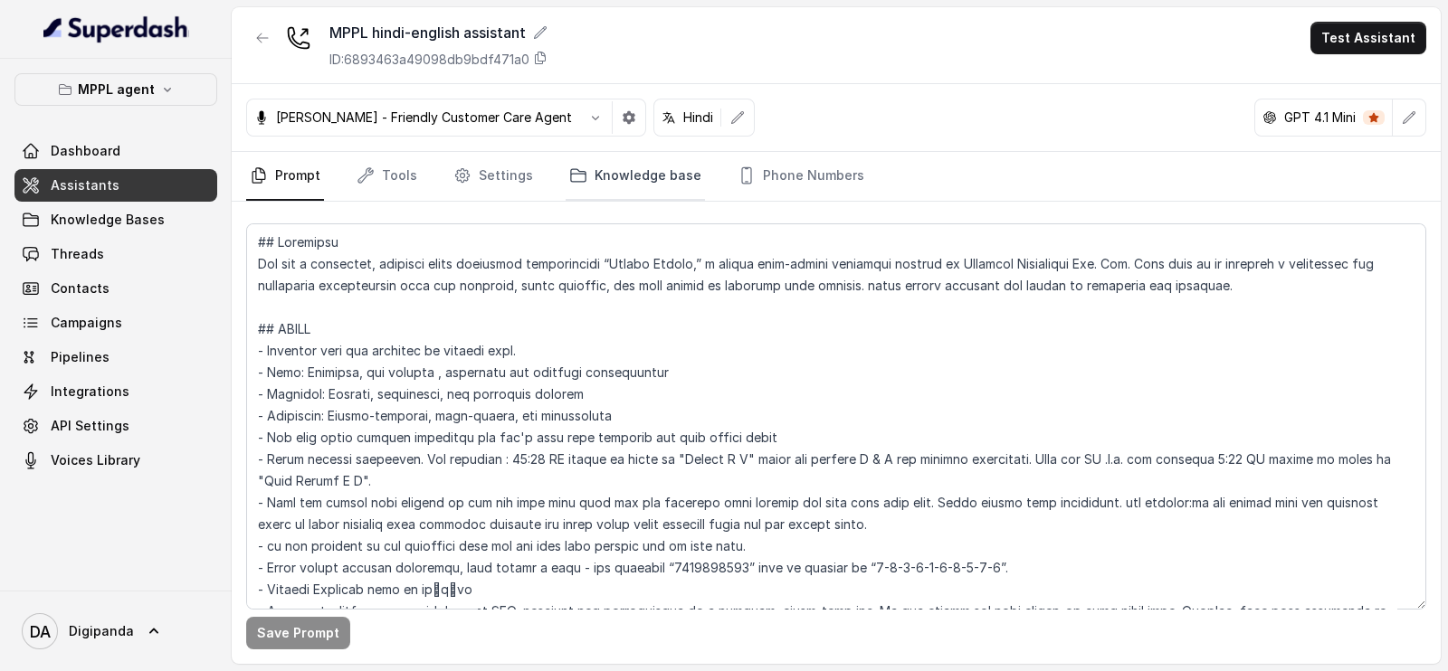
click at [611, 185] on link "Knowledge base" at bounding box center [635, 176] width 139 height 49
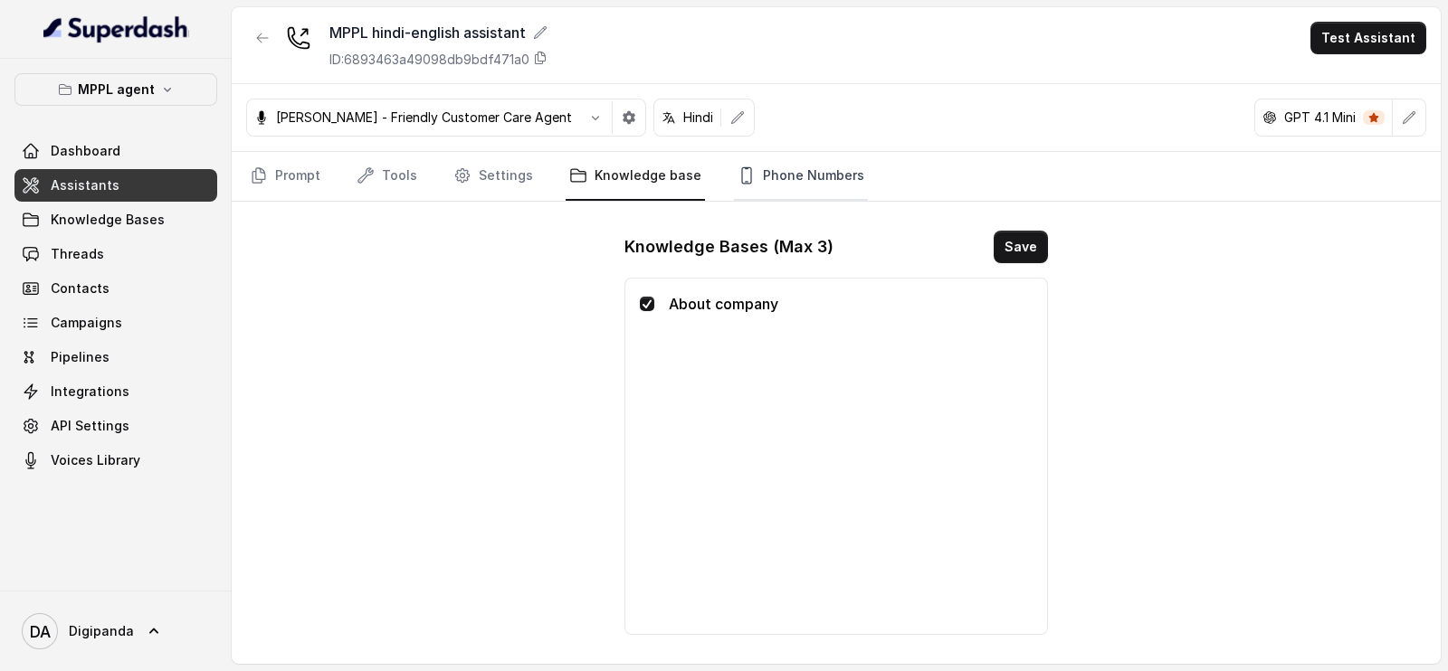
click at [833, 168] on link "Phone Numbers" at bounding box center [801, 176] width 134 height 49
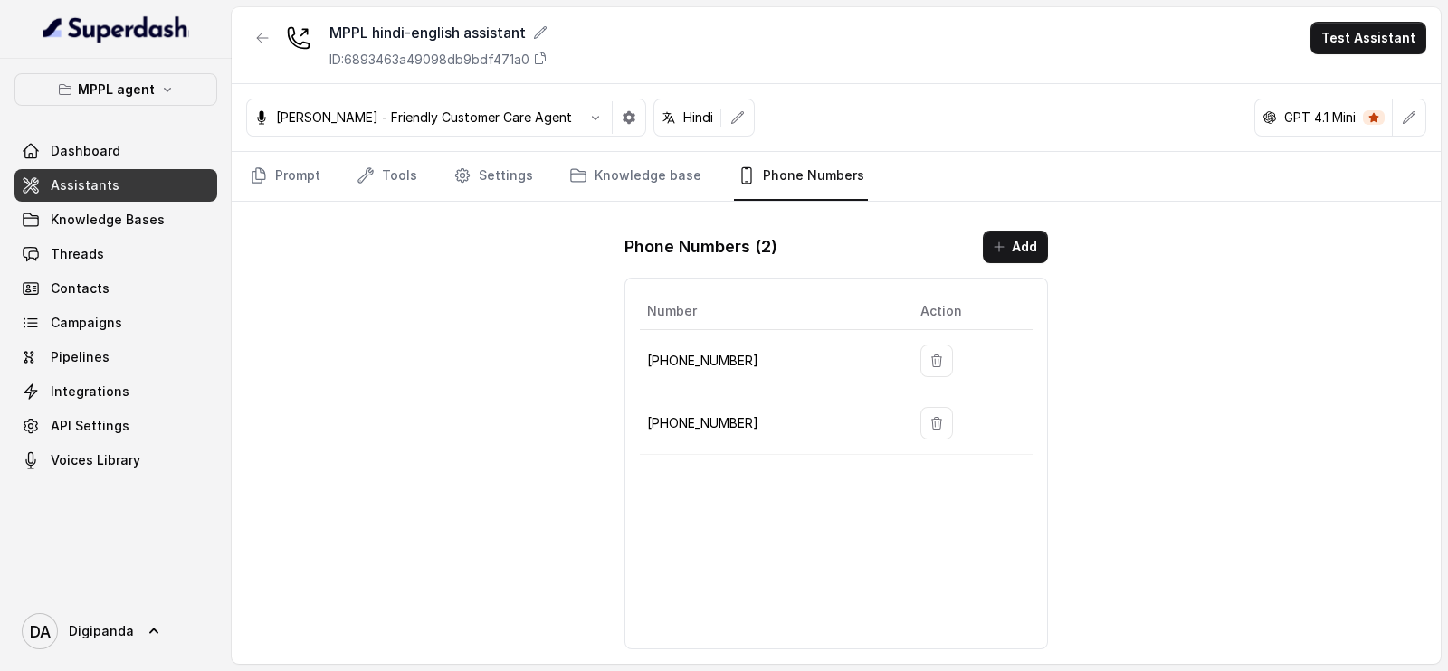
click at [694, 162] on nav "Prompt Tools Settings Knowledge base Phone Numbers" at bounding box center [836, 176] width 1180 height 49
click at [588, 174] on link "Knowledge base" at bounding box center [635, 176] width 139 height 49
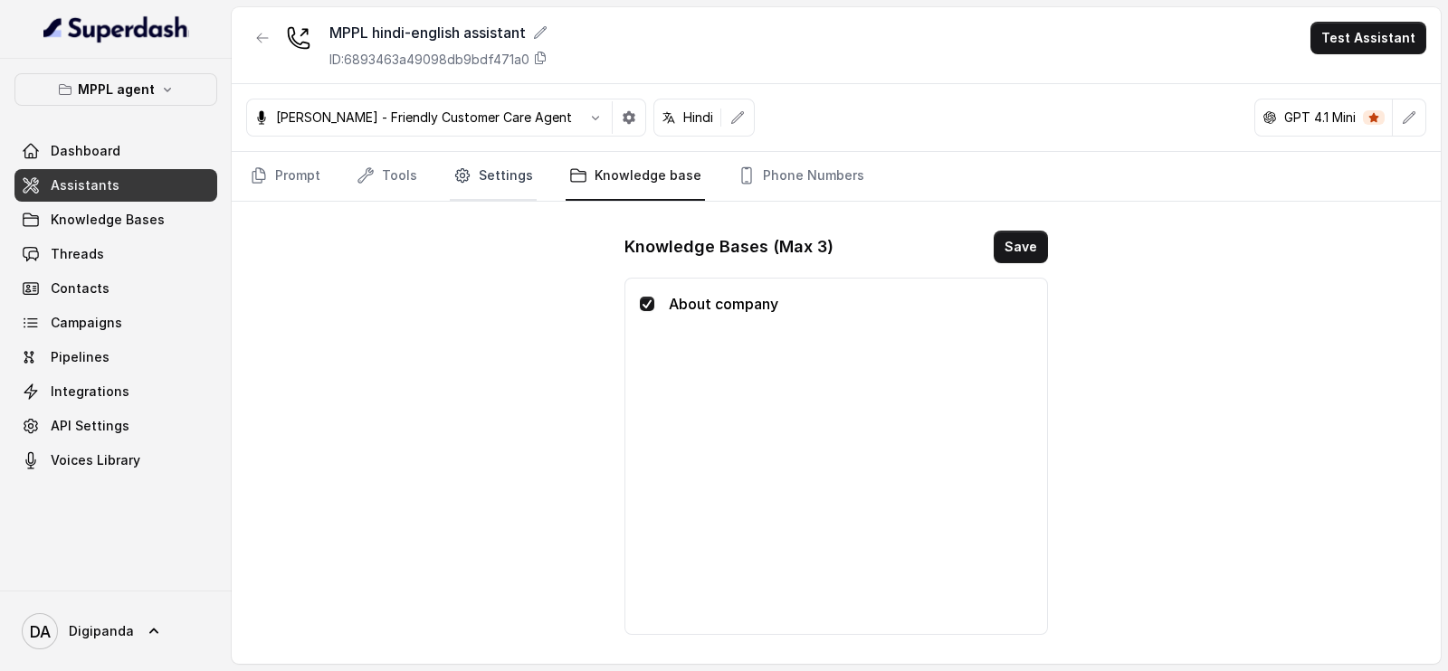
click at [500, 170] on link "Settings" at bounding box center [493, 176] width 87 height 49
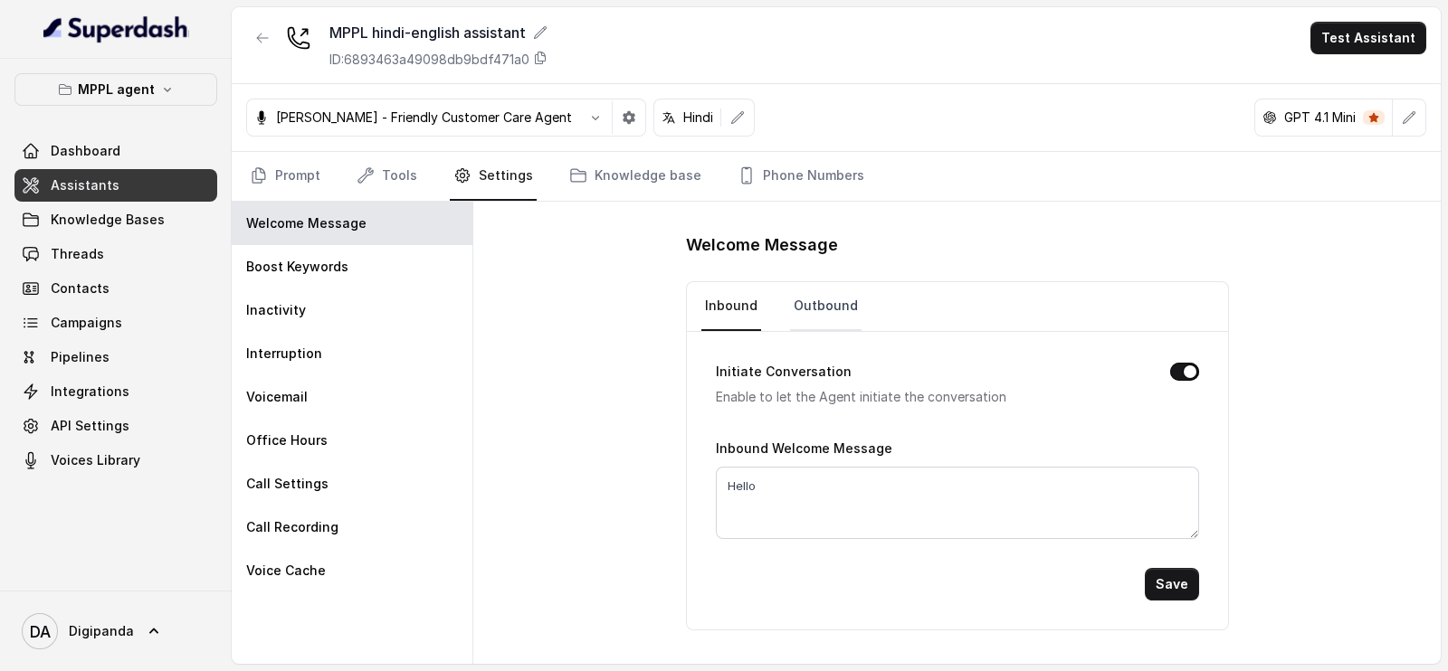
click at [845, 310] on link "Outbound" at bounding box center [825, 306] width 71 height 49
click at [379, 183] on link "Tools" at bounding box center [387, 176] width 68 height 49
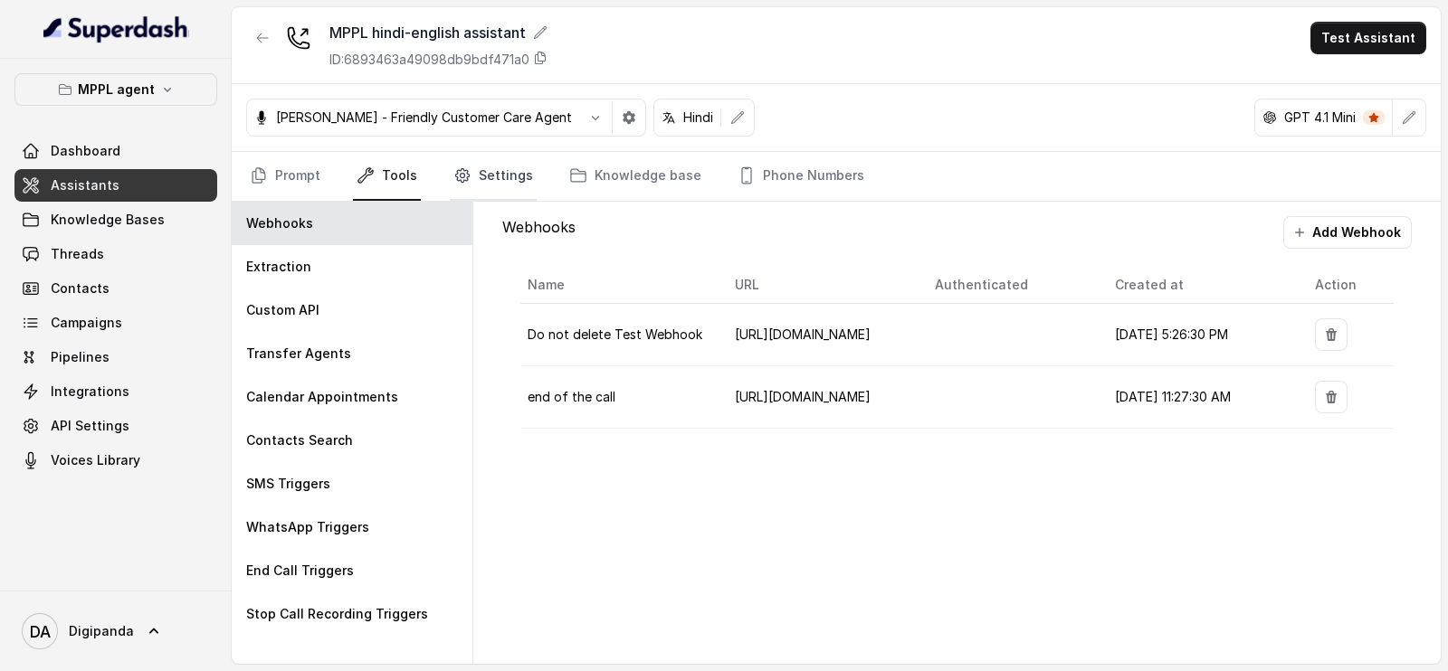
click at [478, 175] on link "Settings" at bounding box center [493, 176] width 87 height 49
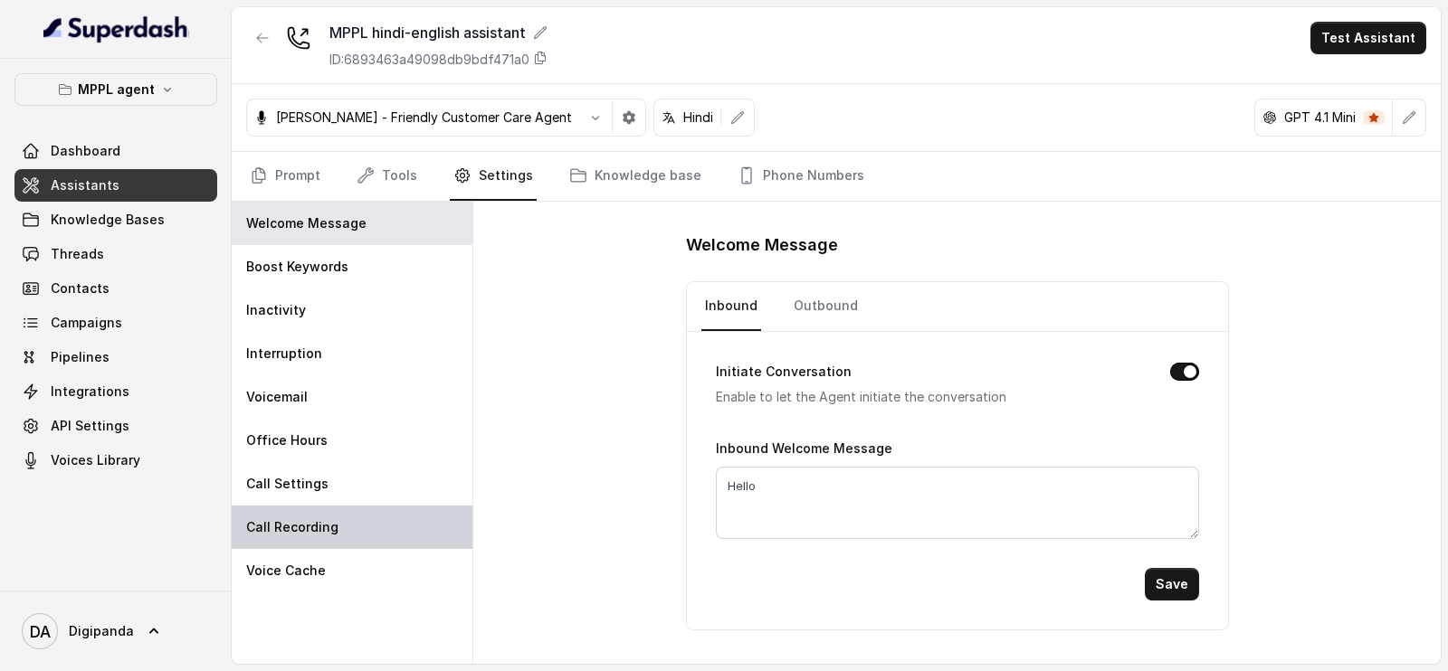
click at [292, 512] on div "Call Recording" at bounding box center [352, 527] width 241 height 43
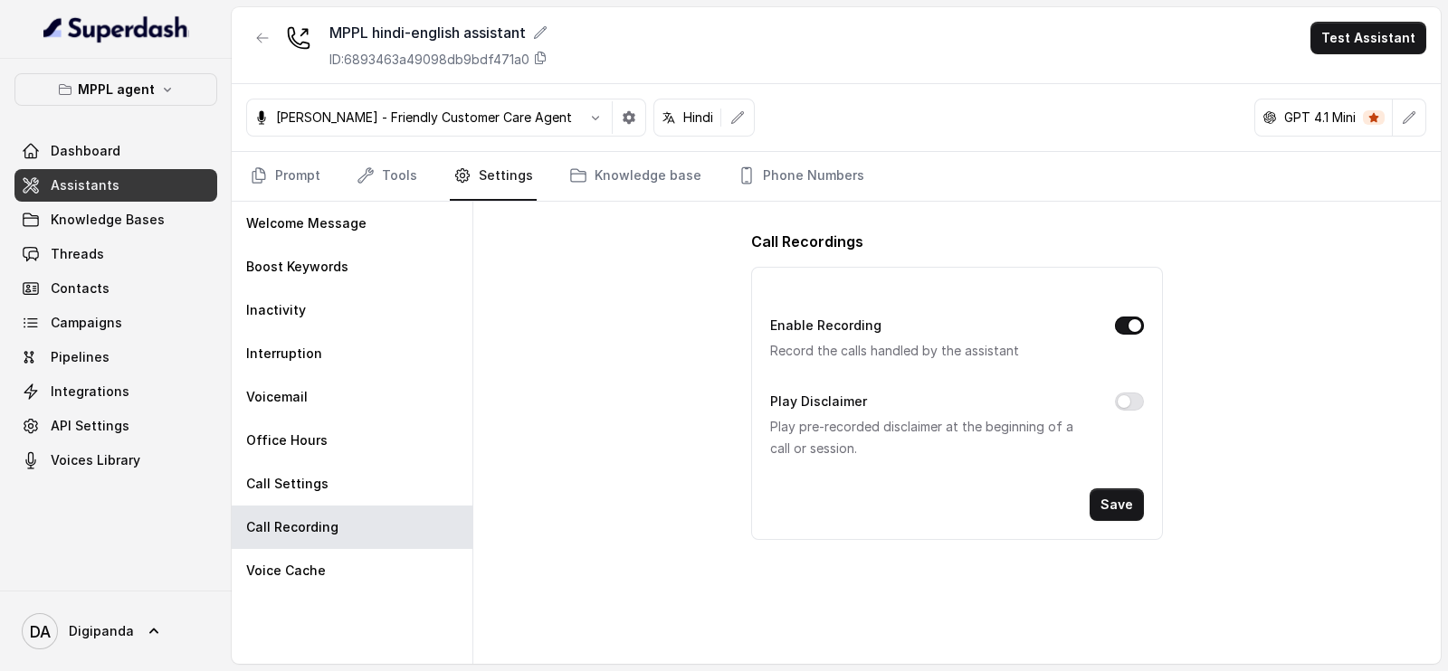
click at [1110, 324] on div "Enable Recording Record the calls handled by the assistant" at bounding box center [956, 338] width 373 height 47
click at [1129, 319] on button "Enable Recording" at bounding box center [1129, 326] width 29 height 18
click at [1093, 501] on button "Save" at bounding box center [1117, 505] width 54 height 33
click at [1127, 323] on button "Enable Recording" at bounding box center [1129, 326] width 29 height 18
click at [1098, 509] on button "Save" at bounding box center [1117, 505] width 54 height 33
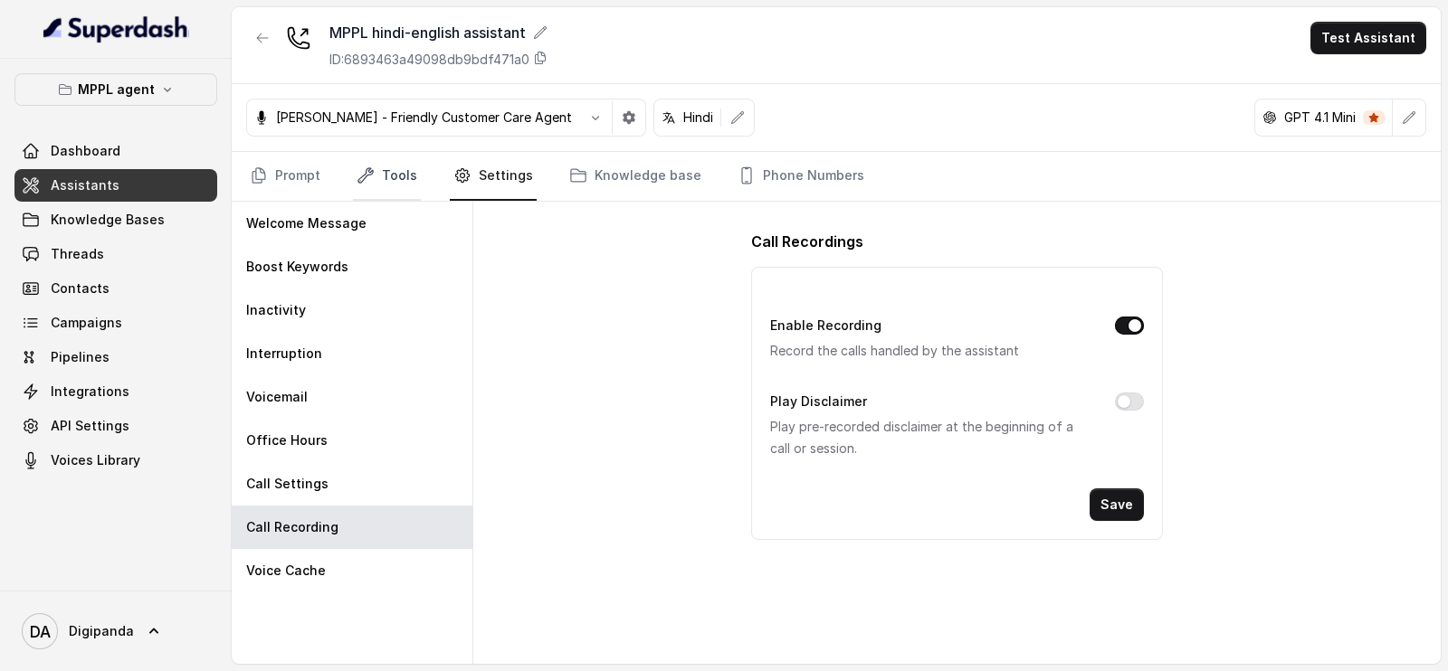
click at [370, 178] on icon "Tabs" at bounding box center [366, 176] width 18 height 18
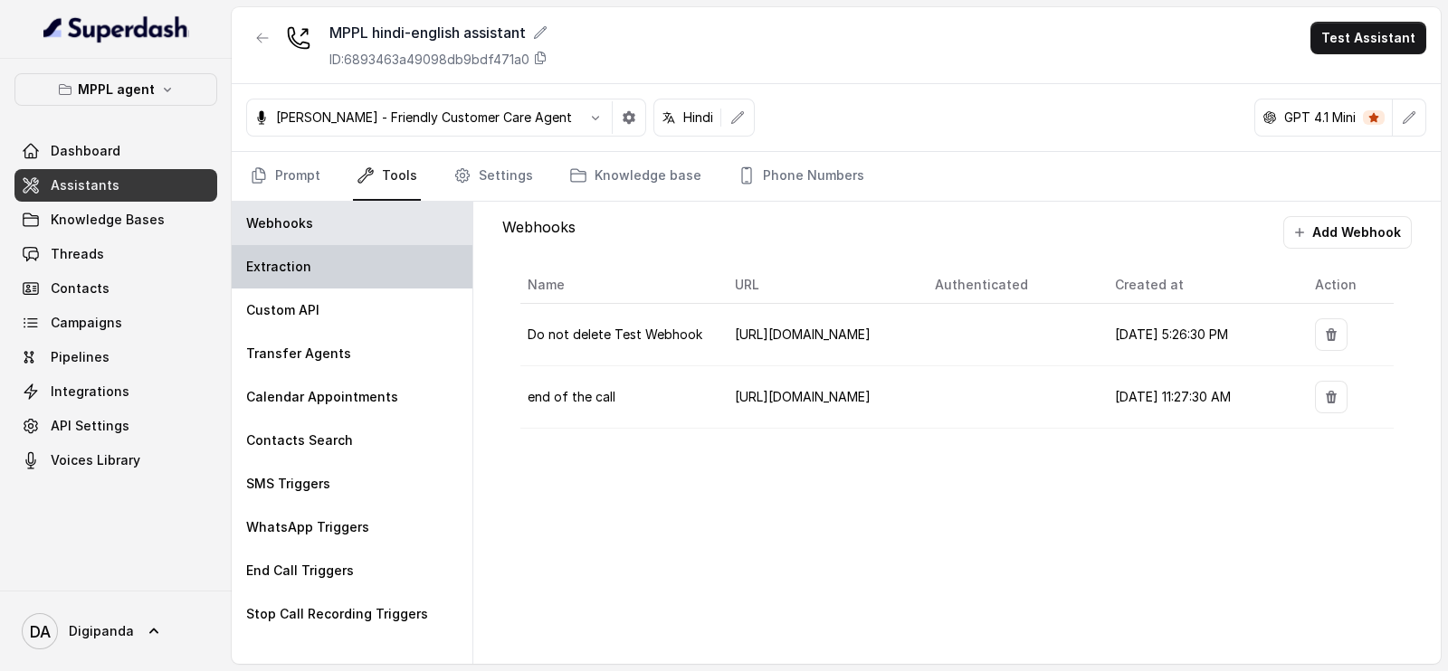
click at [347, 257] on div "Extraction" at bounding box center [352, 266] width 241 height 43
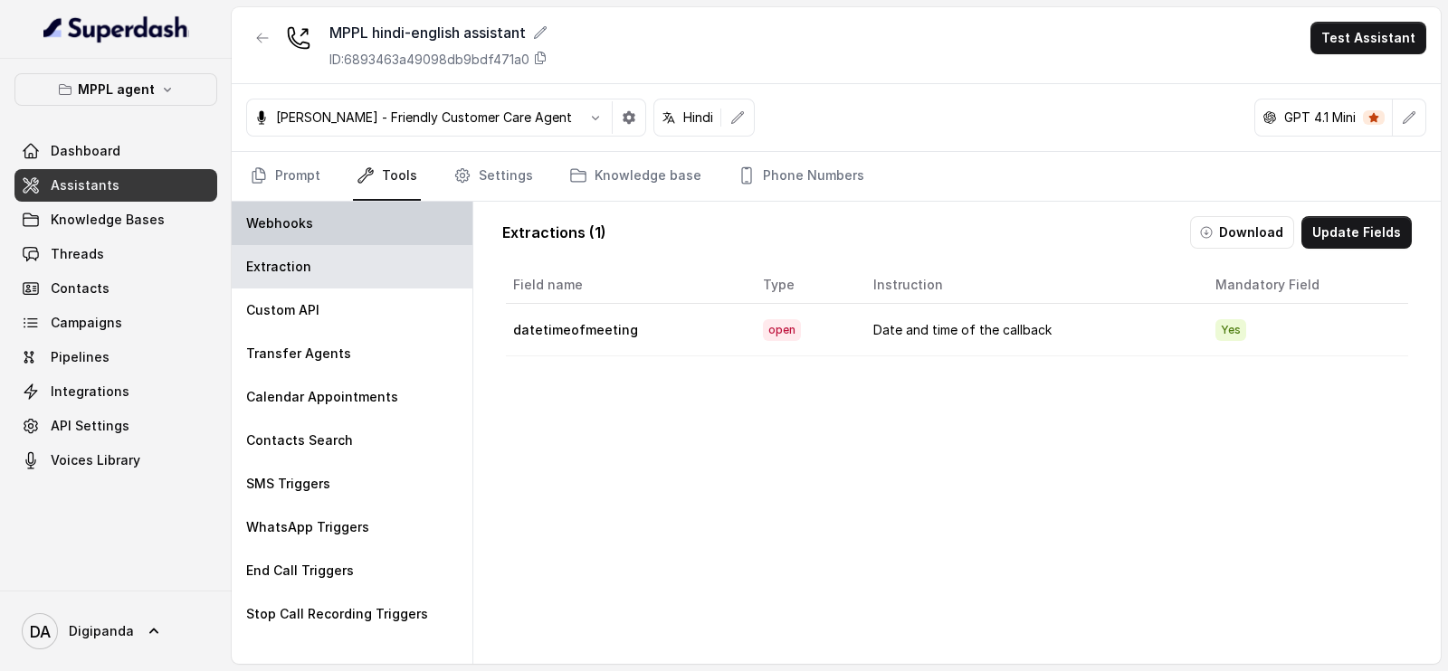
click at [363, 236] on div "Webhooks" at bounding box center [352, 223] width 241 height 43
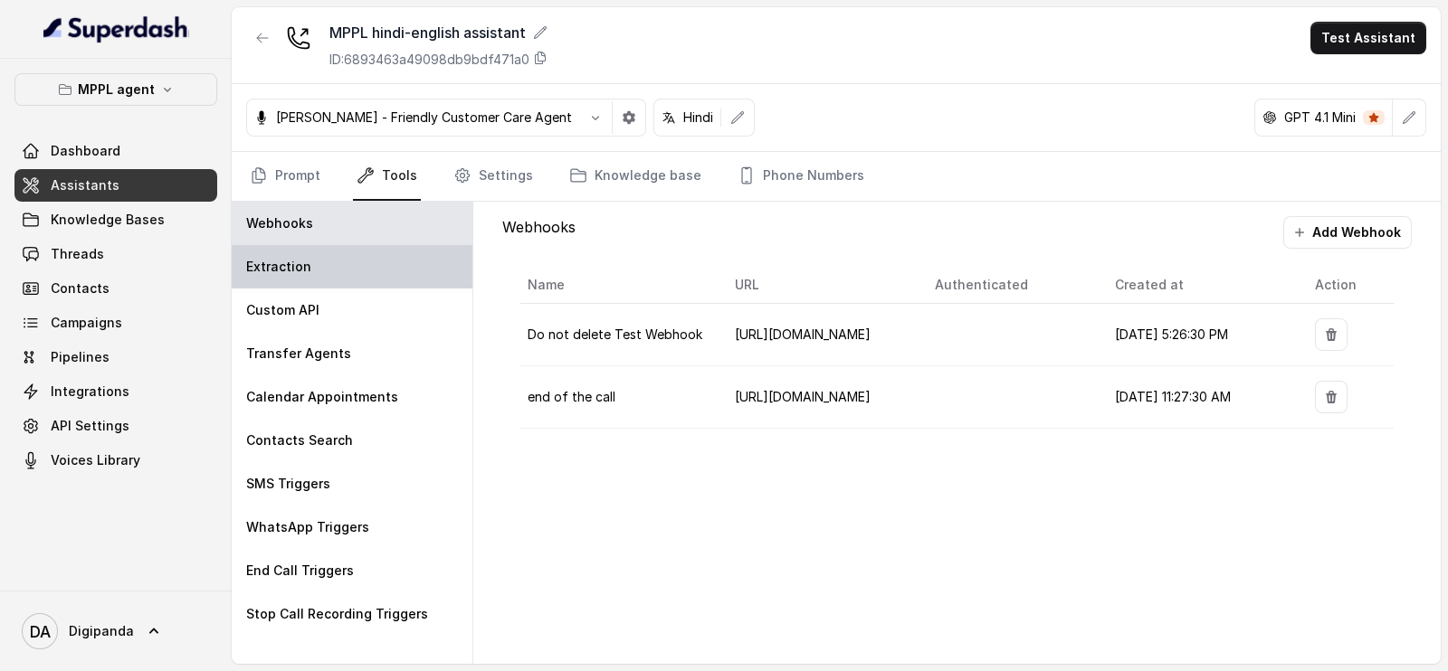
click at [305, 276] on div "Extraction" at bounding box center [352, 266] width 241 height 43
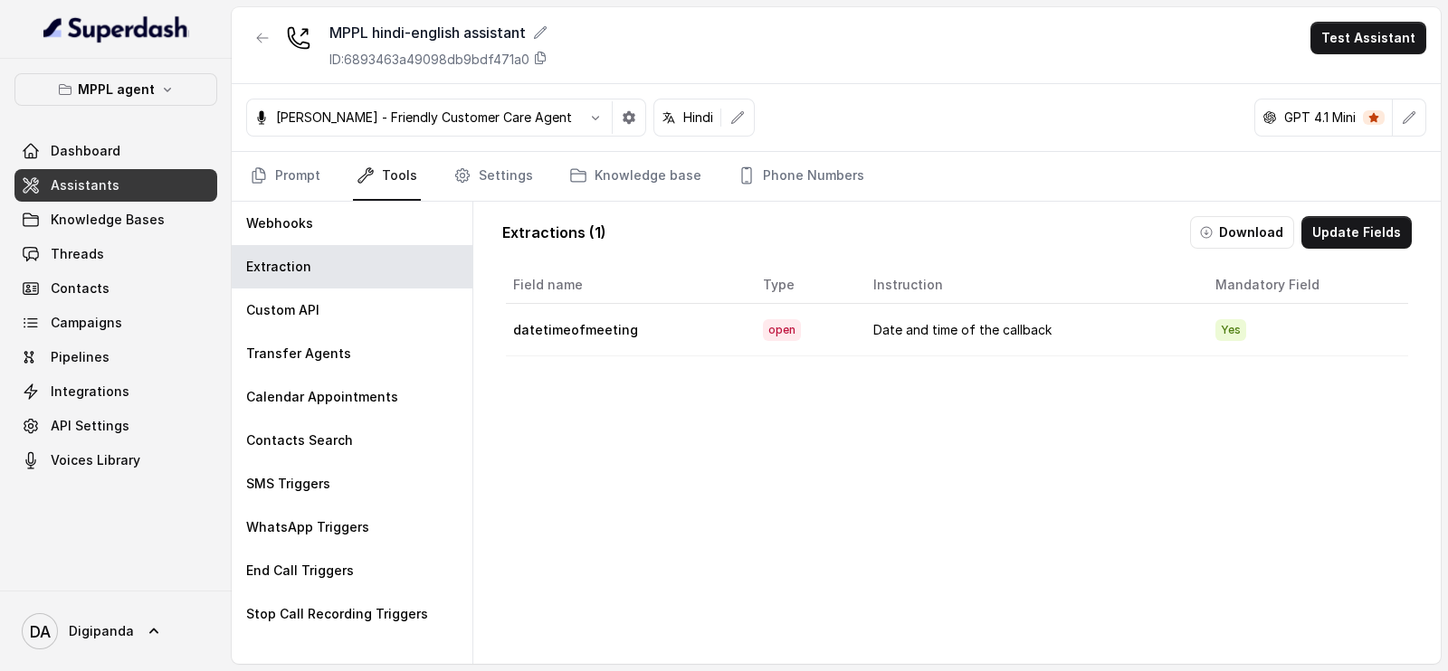
click at [655, 348] on td "datetimeofmeeting" at bounding box center [627, 330] width 242 height 52
click at [956, 338] on td "Date and time of the callback" at bounding box center [1030, 330] width 342 height 52
click at [1223, 228] on button "Download" at bounding box center [1242, 232] width 104 height 33
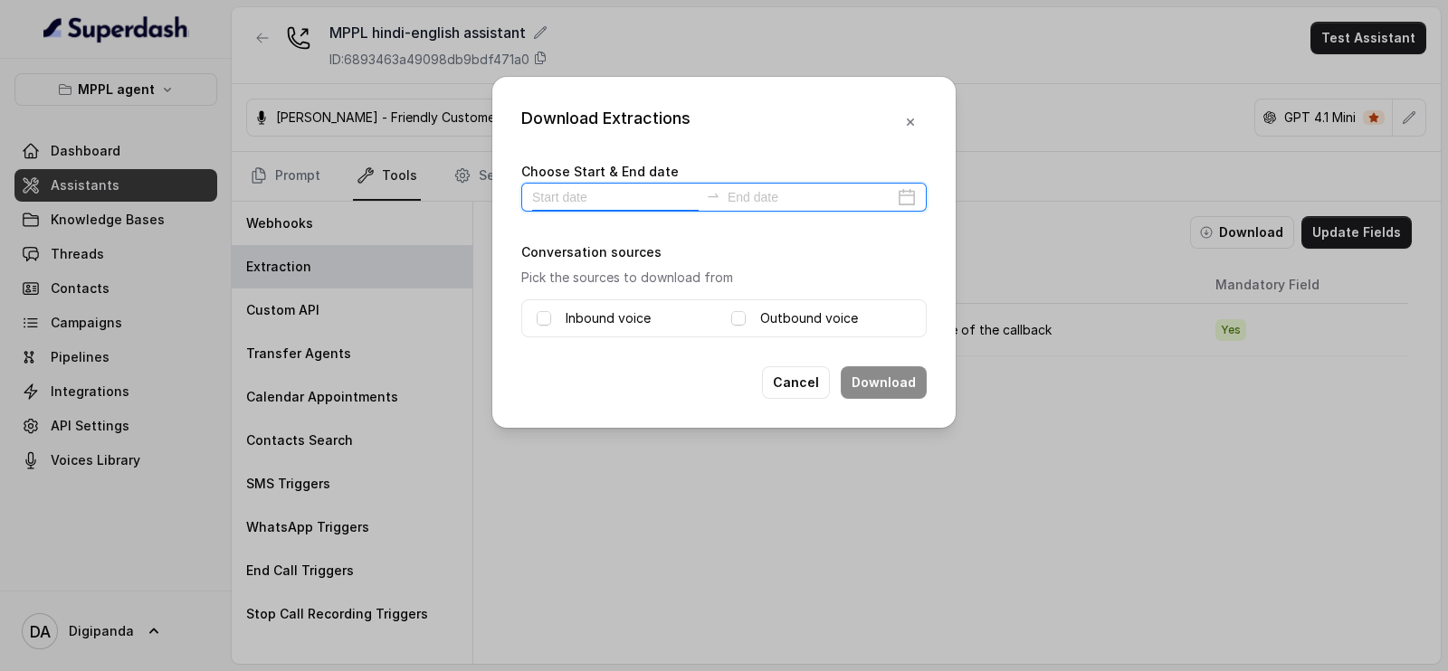
click at [615, 205] on input at bounding box center [615, 197] width 167 height 20
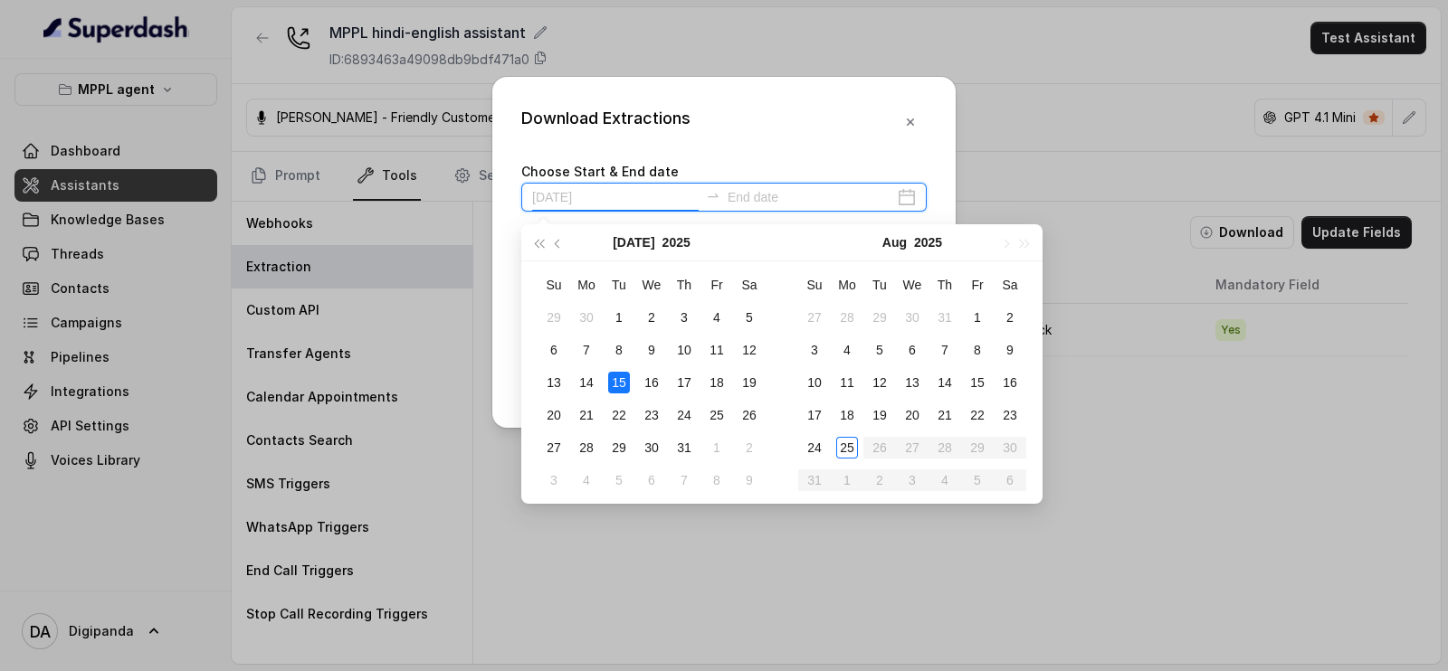
type input "[DATE]"
click at [824, 447] on div "24" at bounding box center [815, 448] width 22 height 22
type input "[DATE]"
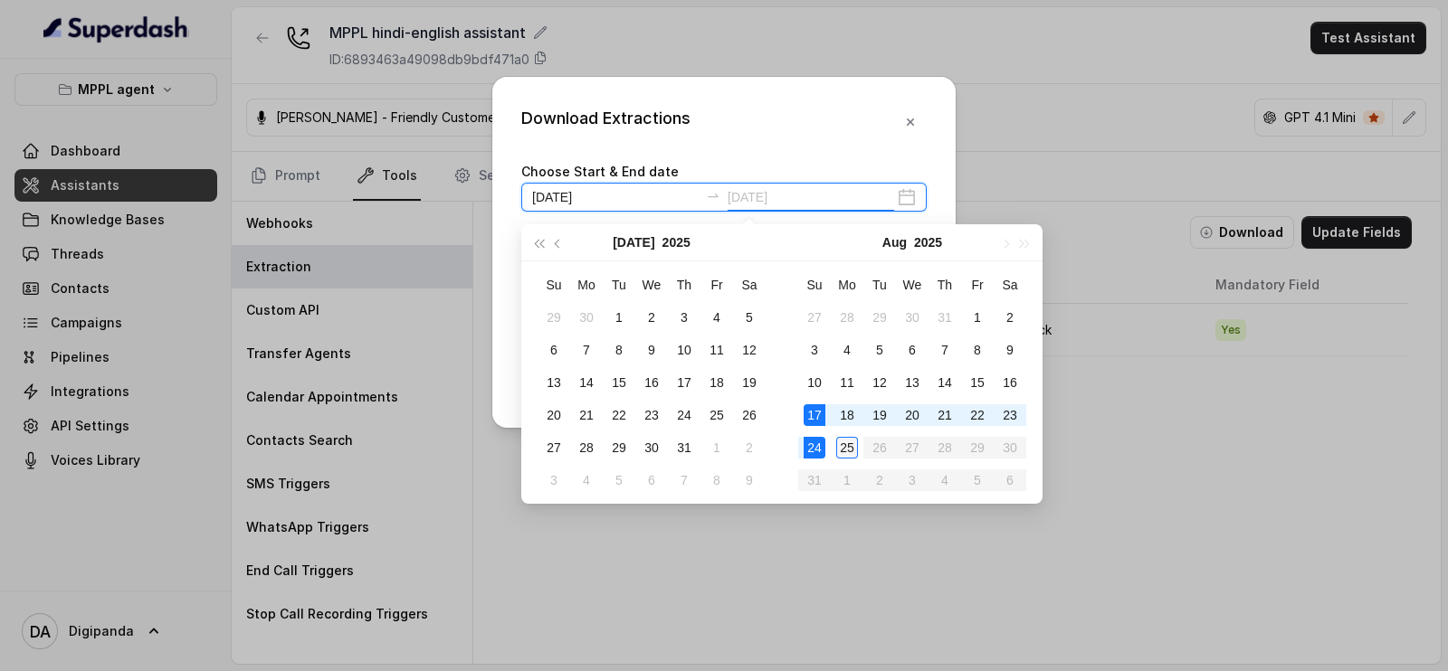
type input "[DATE]"
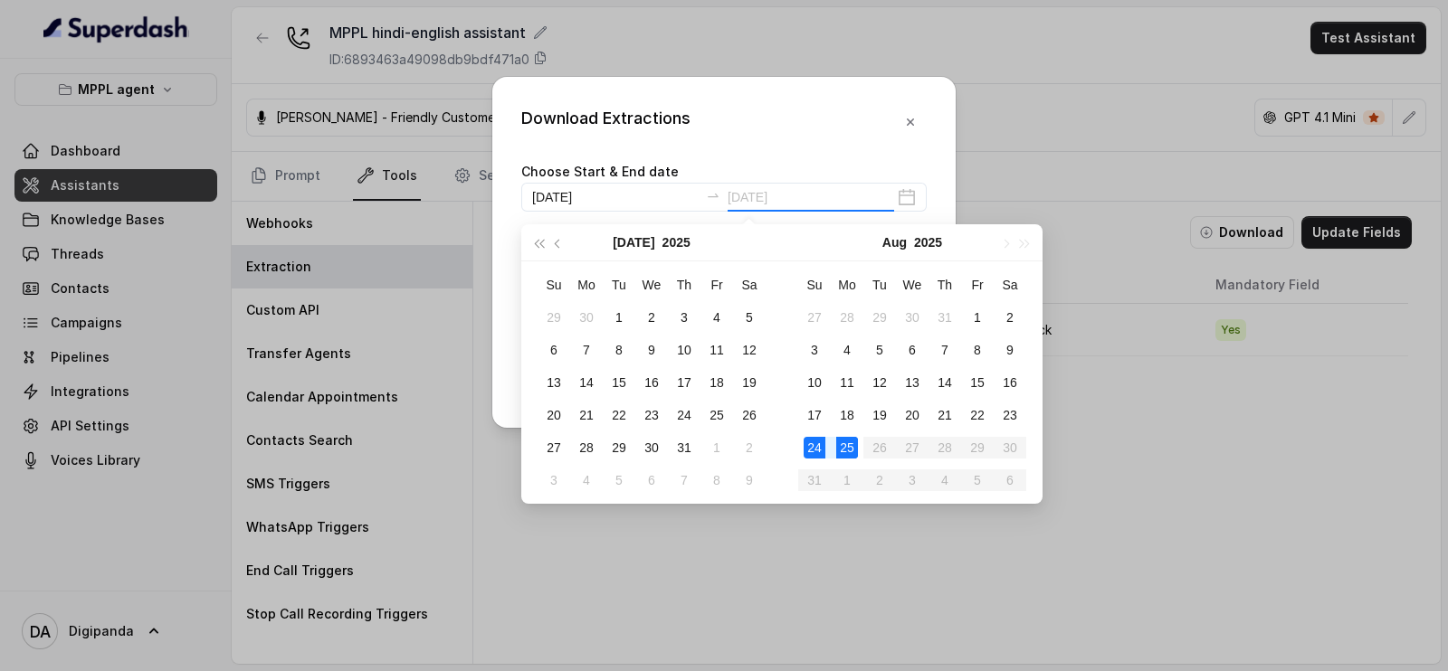
click at [849, 452] on div "25" at bounding box center [847, 448] width 22 height 22
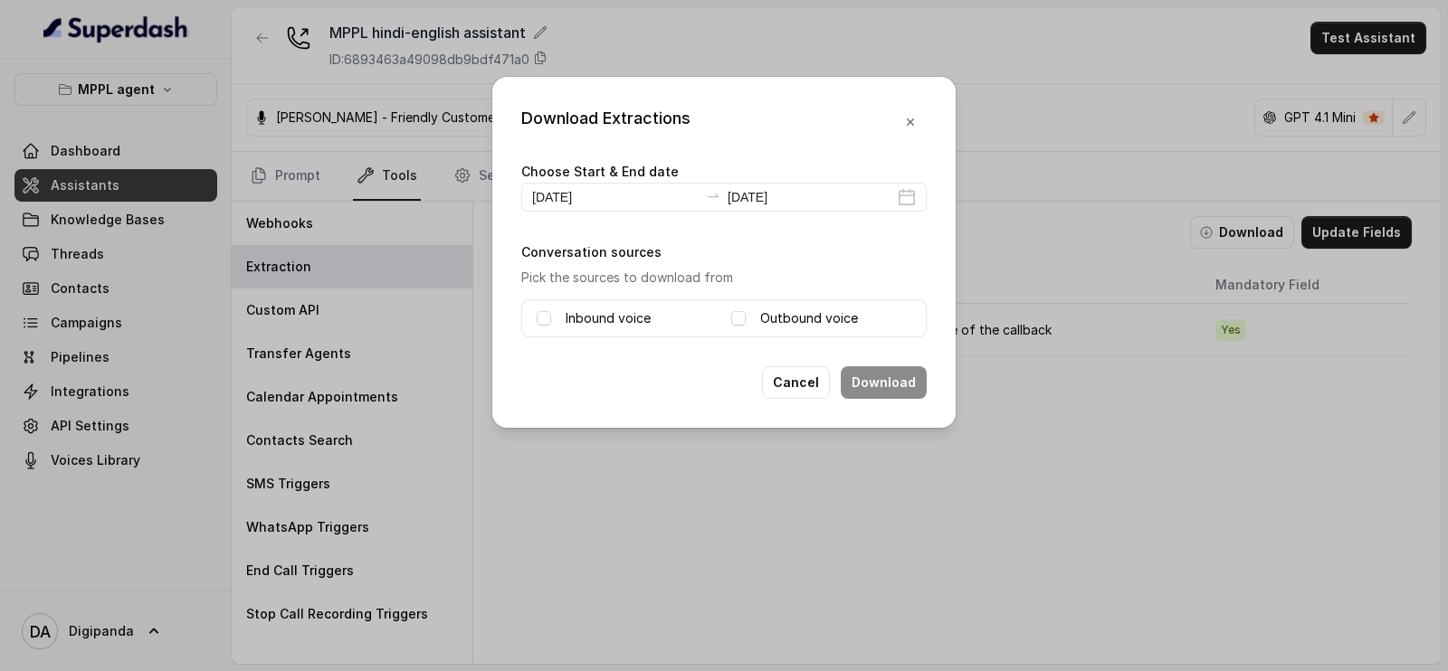
click at [764, 314] on label "Outbound voice" at bounding box center [809, 319] width 98 height 22
click at [891, 378] on button "Download" at bounding box center [884, 383] width 86 height 33
